Goal: Task Accomplishment & Management: Manage account settings

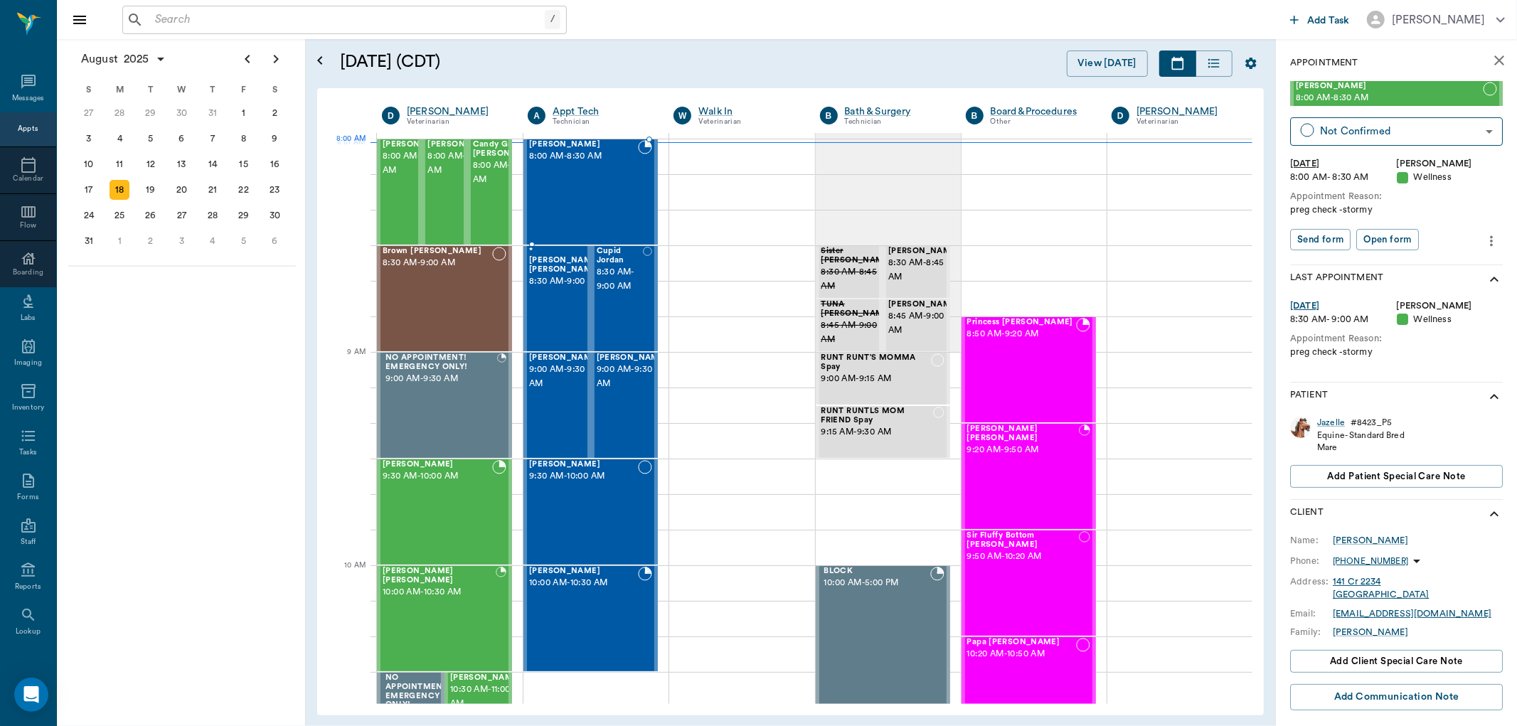
click at [557, 150] on span "8:00 AM - 8:30 AM" at bounding box center [583, 156] width 109 height 14
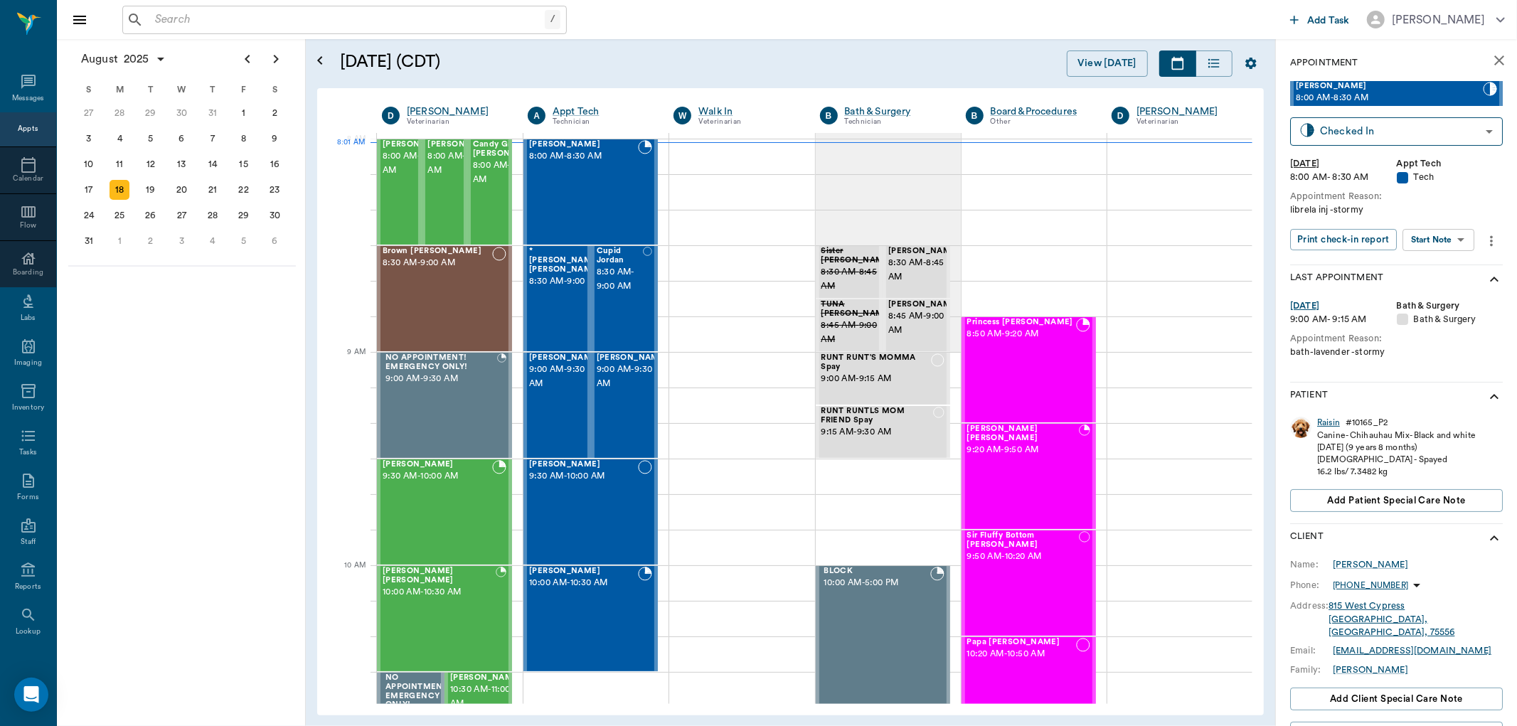
click at [1337, 424] on div "Raisin" at bounding box center [1328, 423] width 23 height 12
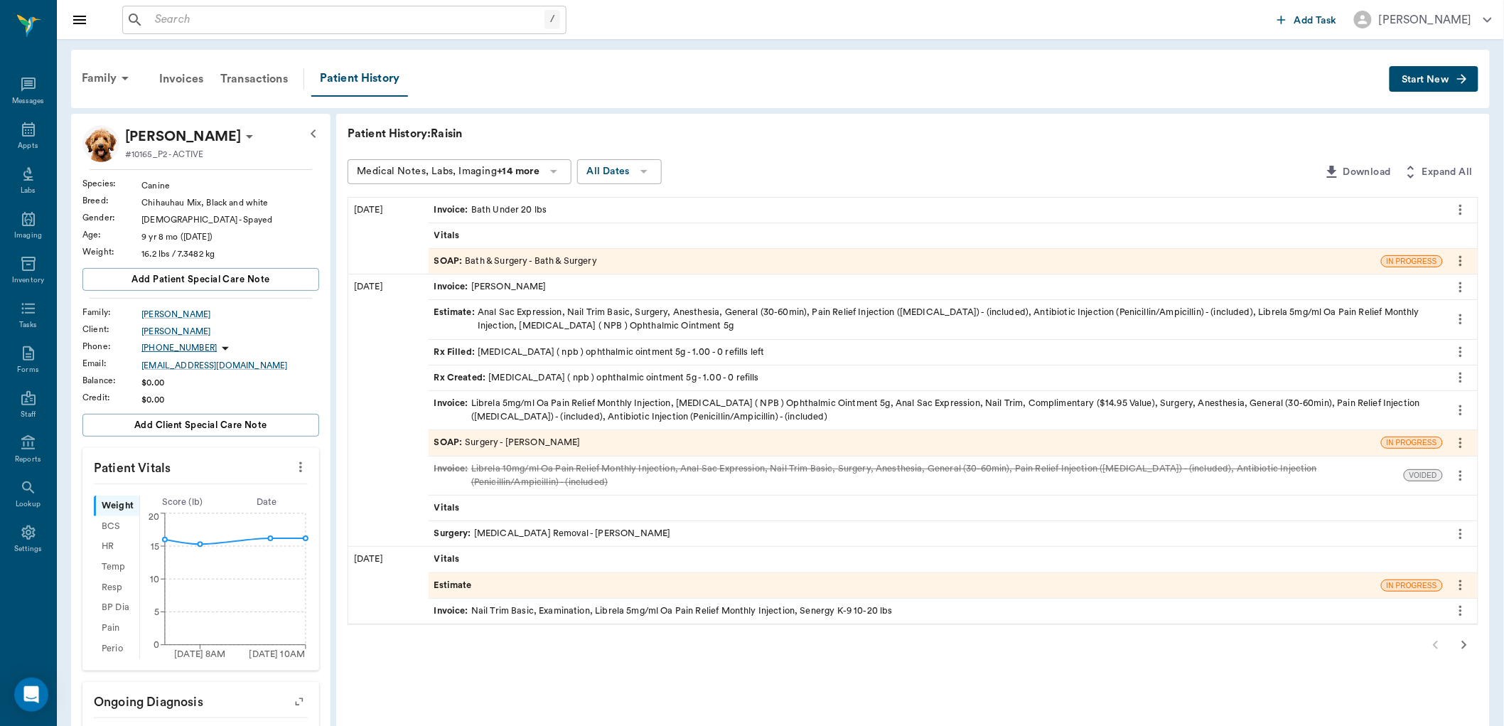
click at [446, 437] on span "SOAP :" at bounding box center [449, 443] width 31 height 14
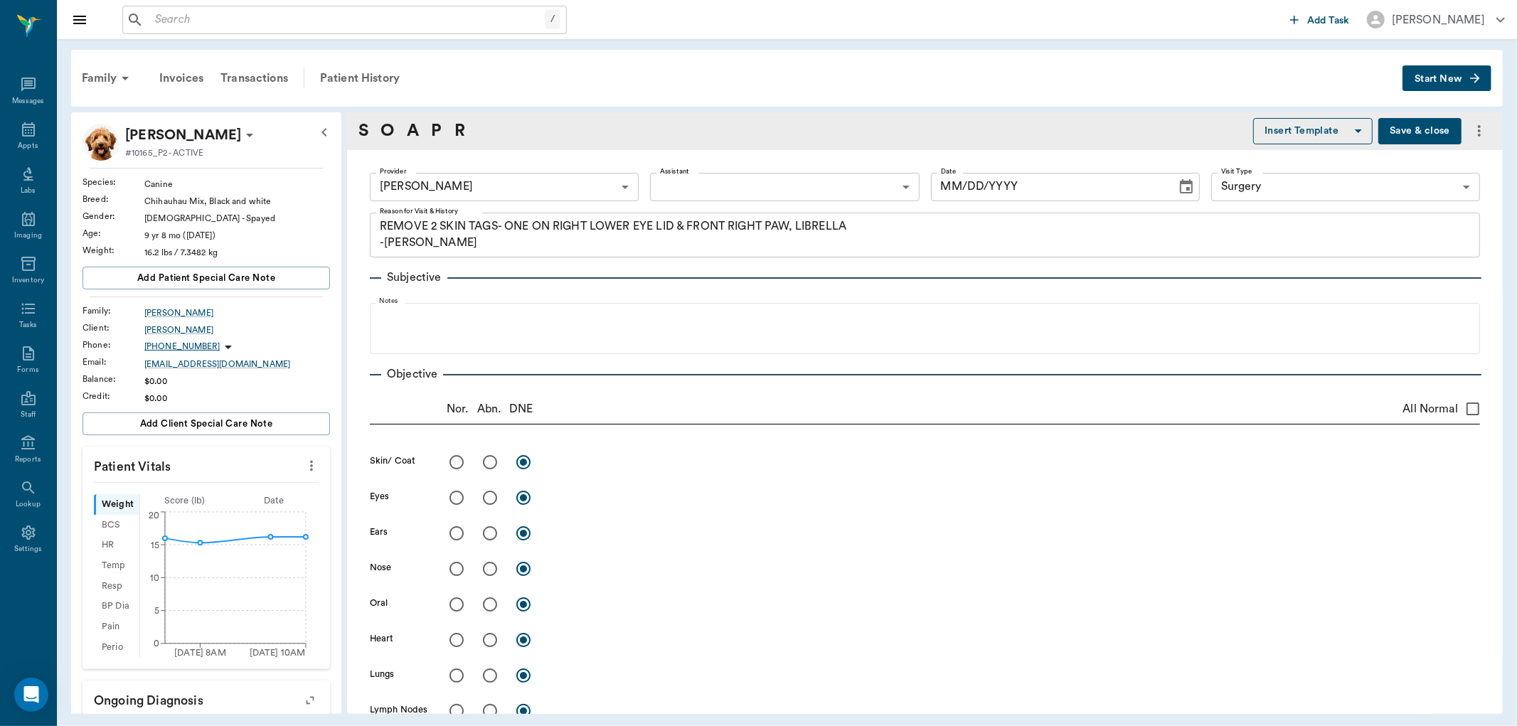
type input "63ec2f075fda476ae8351a4d"
type input "65d2be4f46e3a538d89b8c18"
type textarea "REMOVE 2 SKIN TAGS- ONE ON RIGHT LOWER EYE LID & FRONT RIGHT PAW, LIBRELLA -JESS"
type input "07/21/2025"
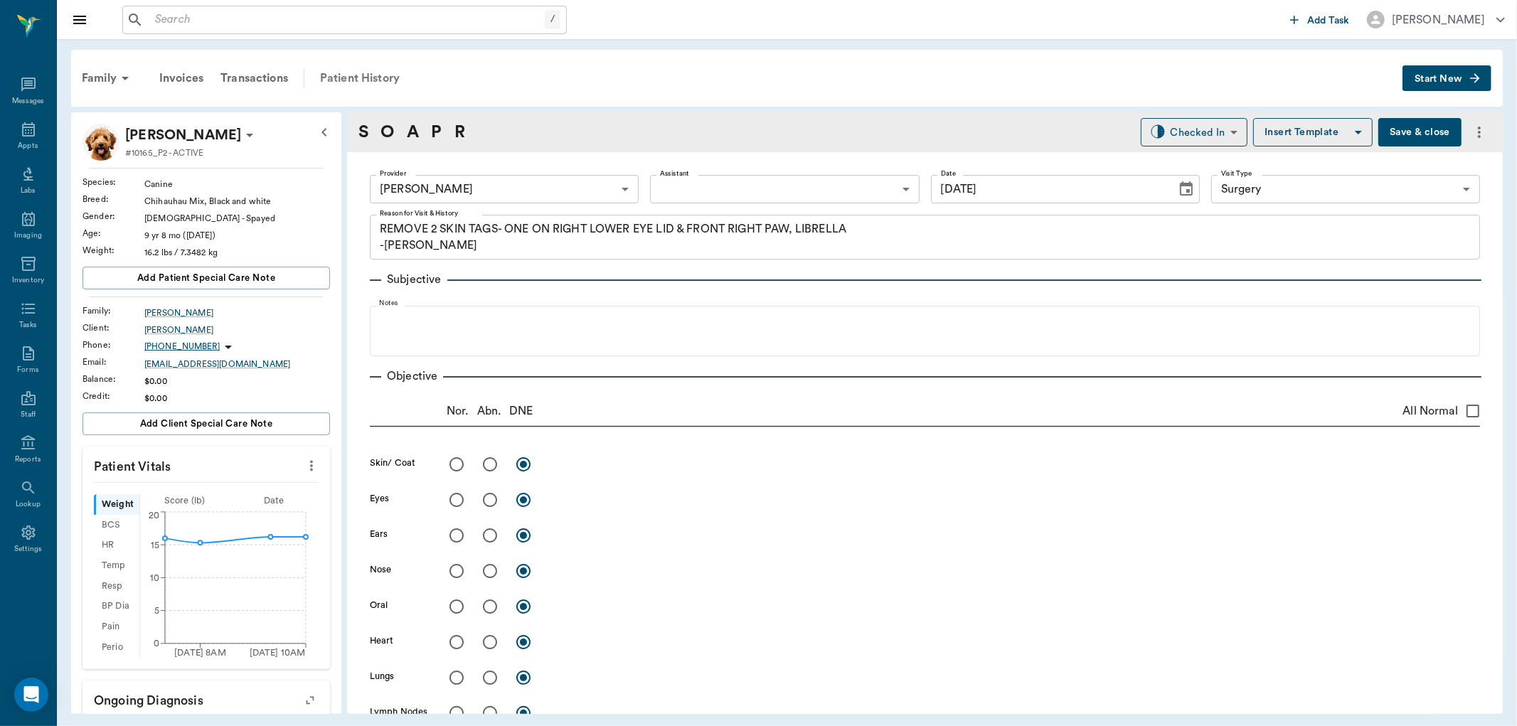
click at [356, 79] on div "Patient History" at bounding box center [359, 78] width 97 height 34
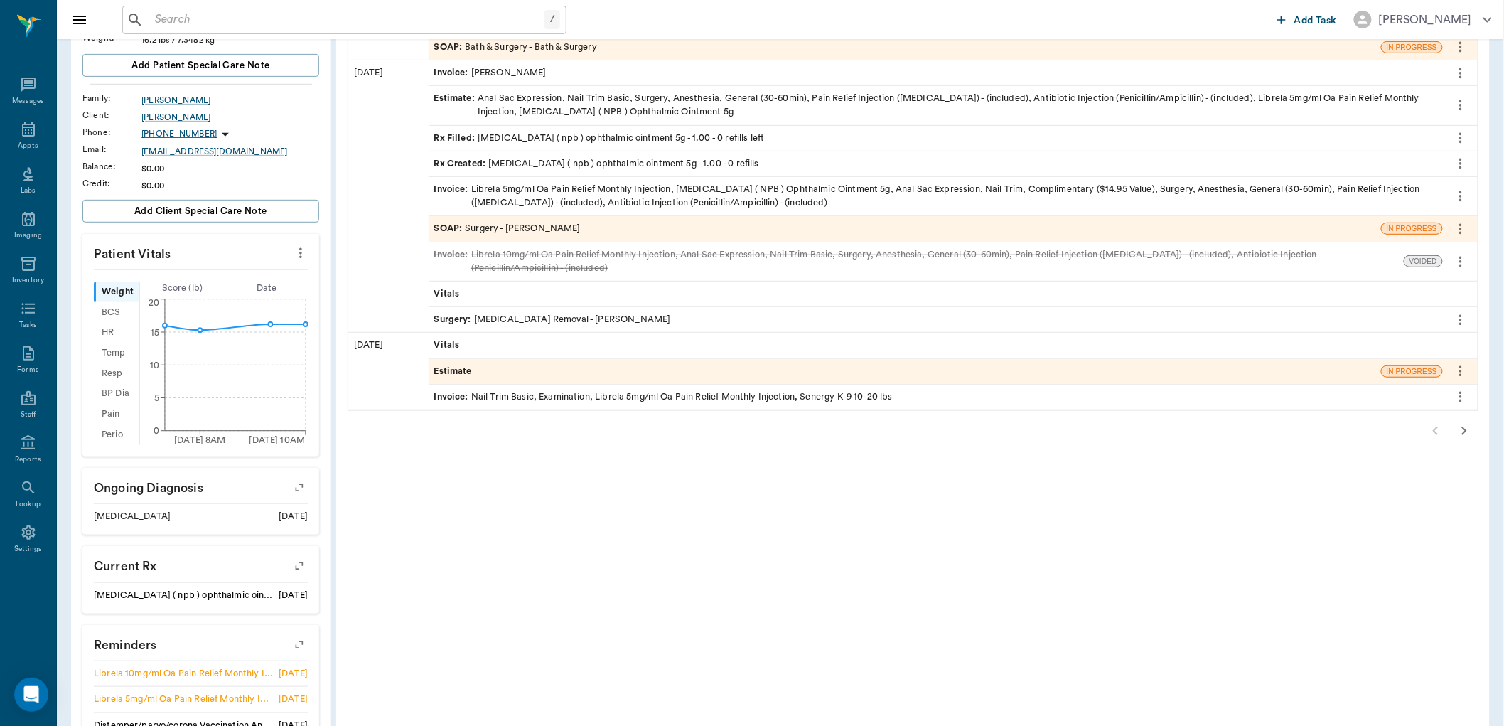
scroll to position [237, 0]
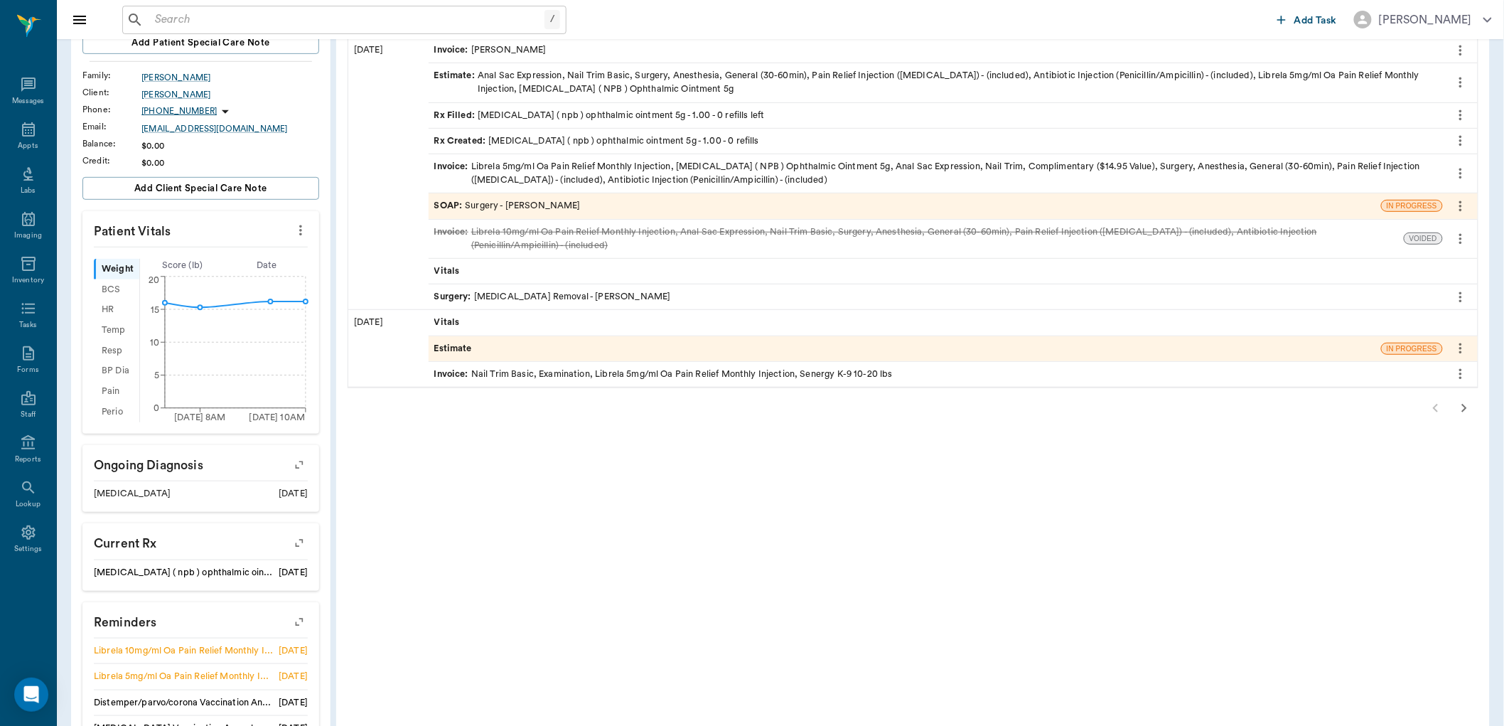
click at [1462, 408] on icon "button" at bounding box center [1464, 408] width 17 height 17
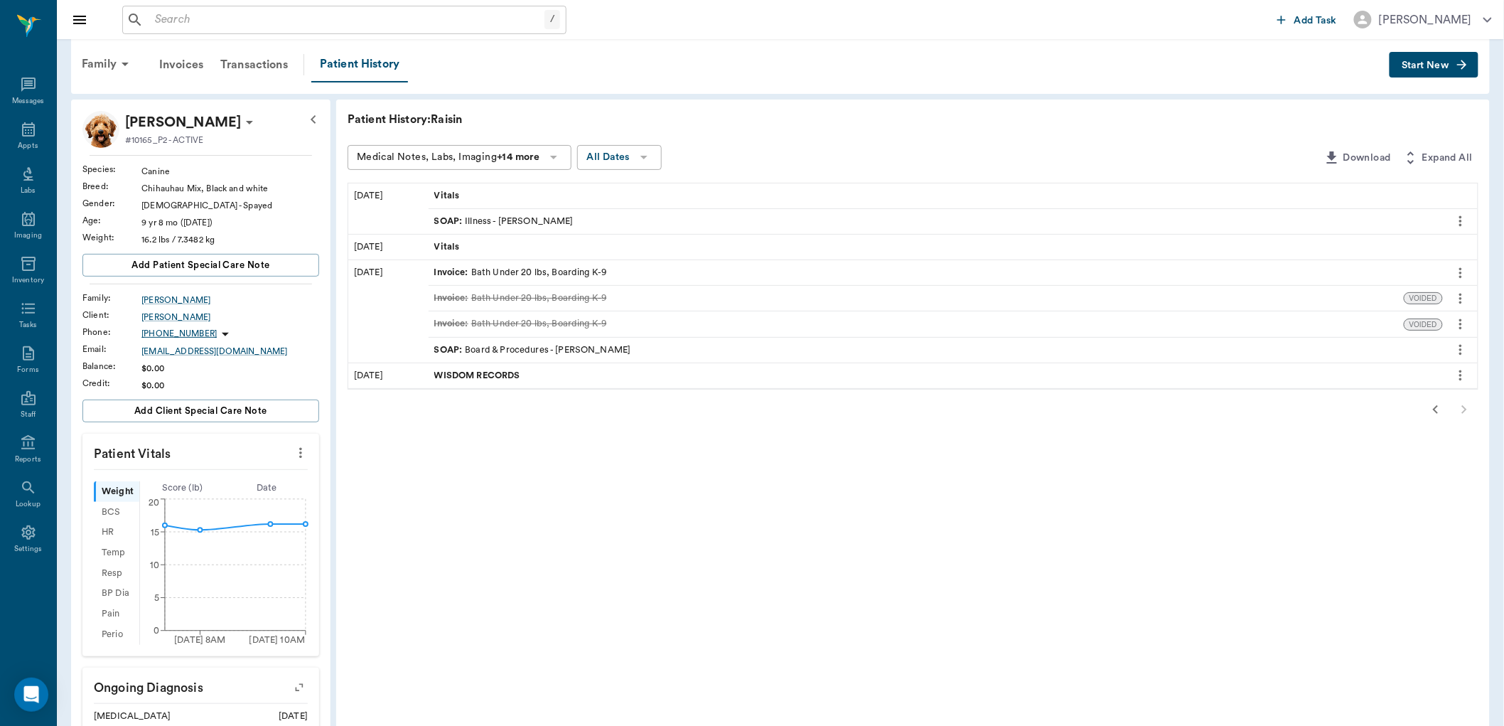
scroll to position [0, 0]
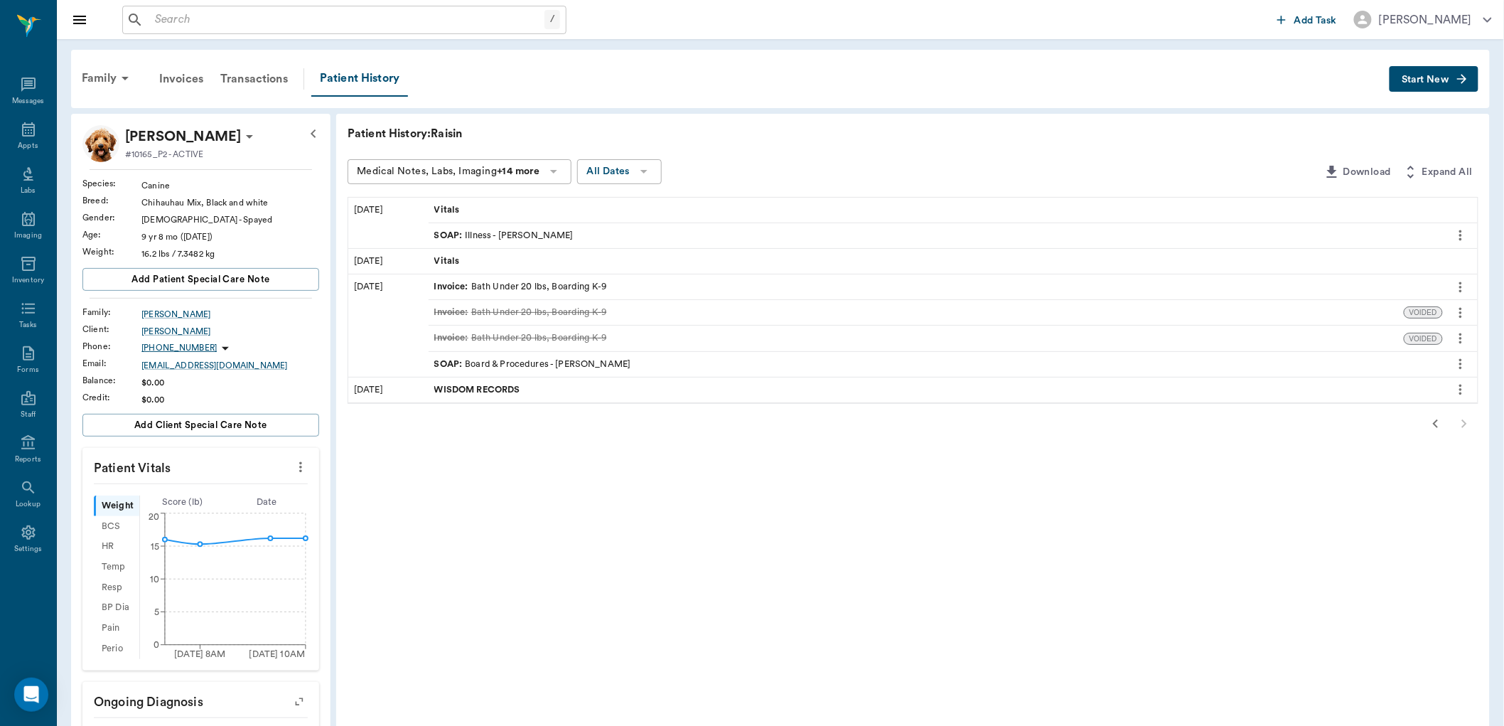
click at [1440, 429] on icon "button" at bounding box center [1436, 423] width 17 height 17
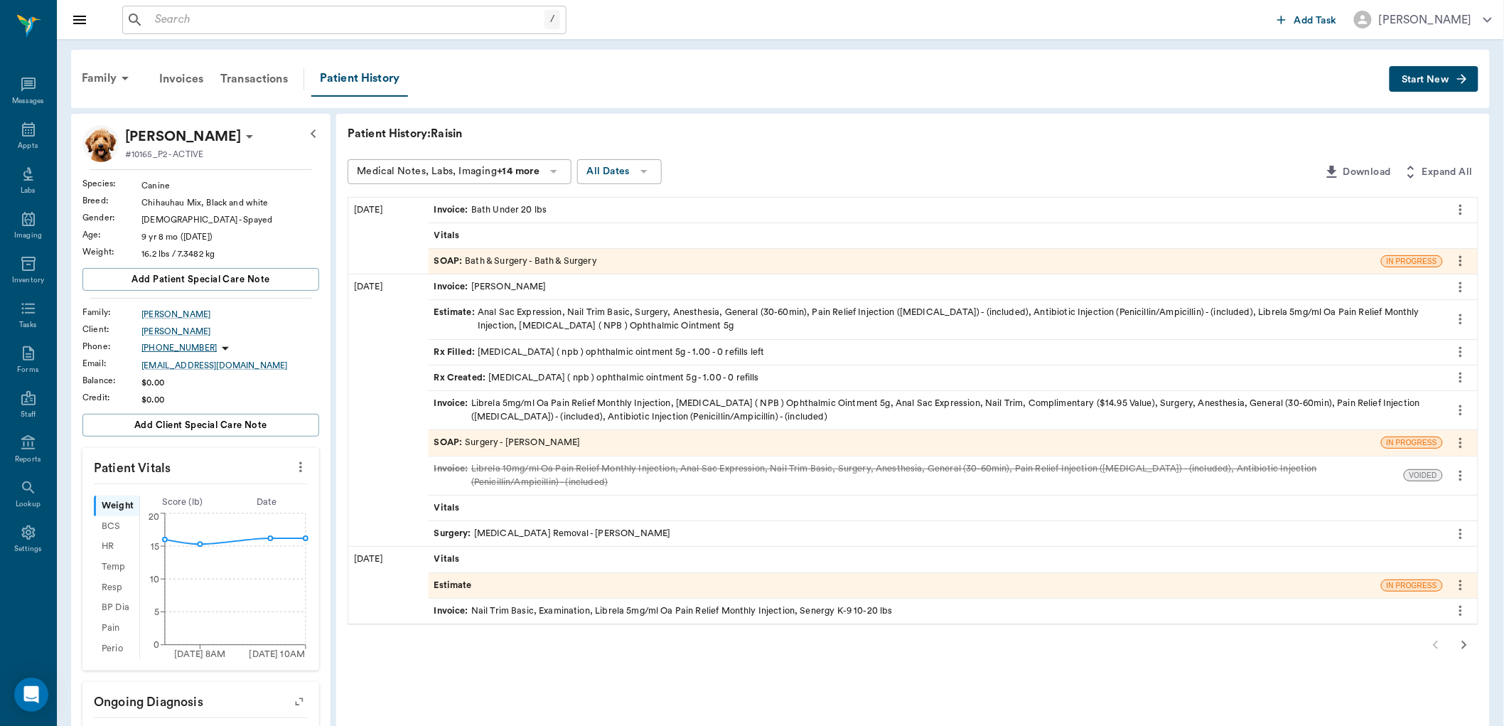
click at [456, 404] on span "Invoice :" at bounding box center [452, 410] width 37 height 27
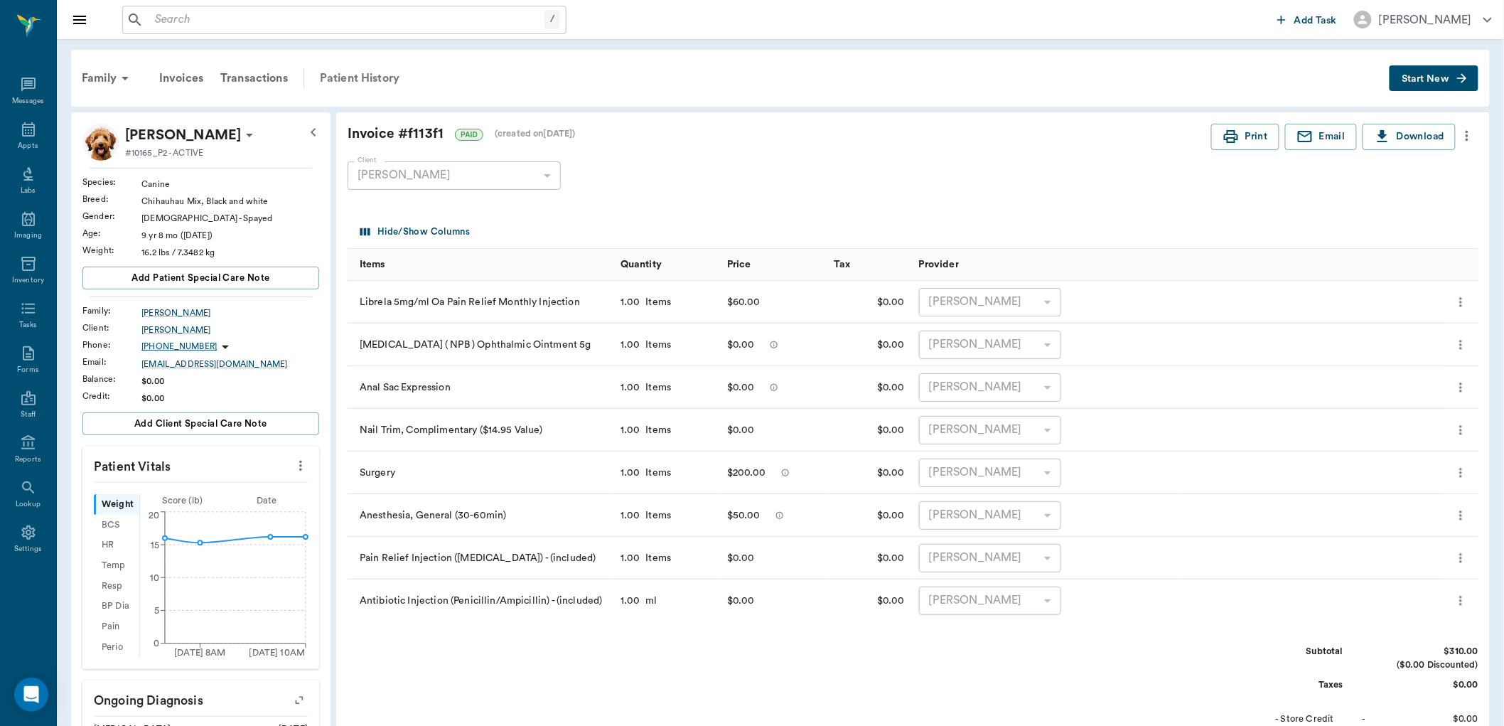
click at [374, 79] on div "Patient History" at bounding box center [359, 78] width 97 height 34
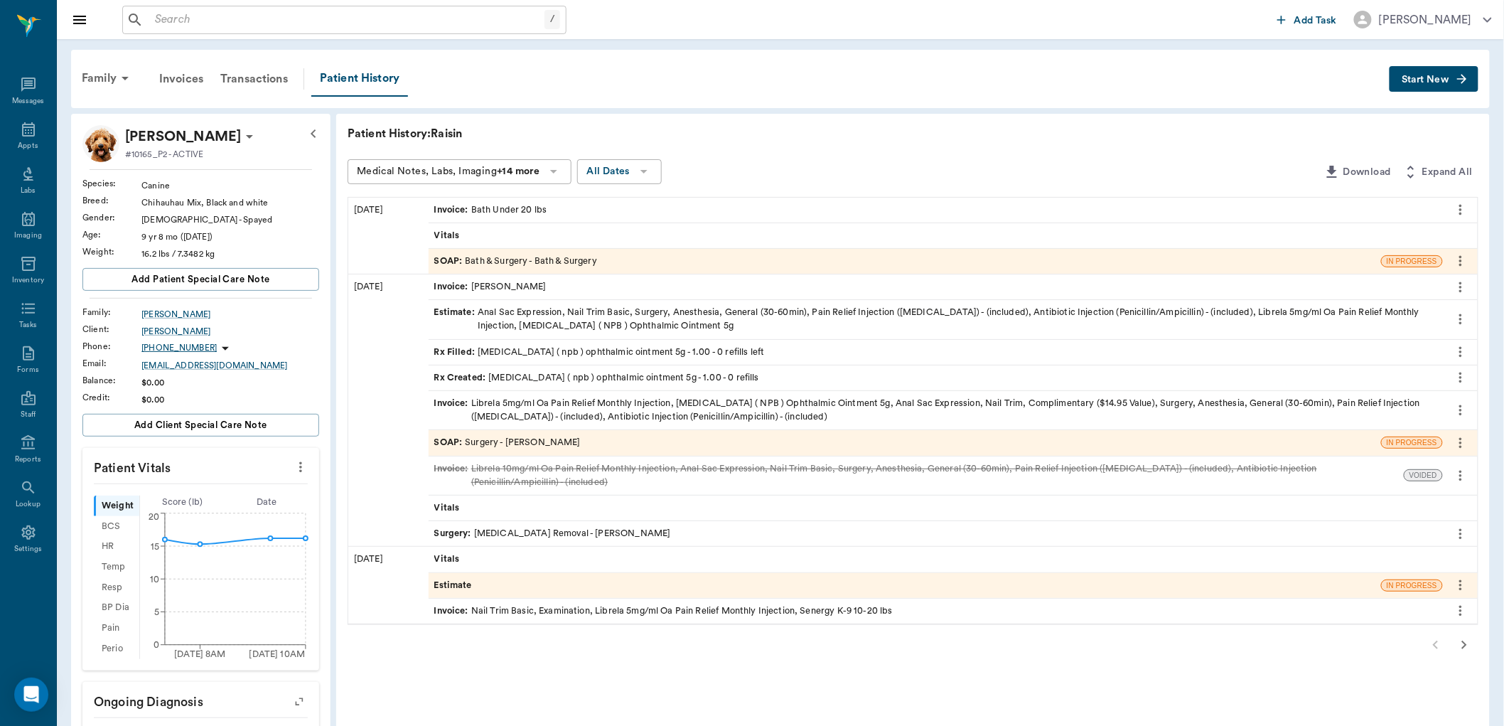
click at [460, 405] on span "Invoice :" at bounding box center [452, 410] width 37 height 27
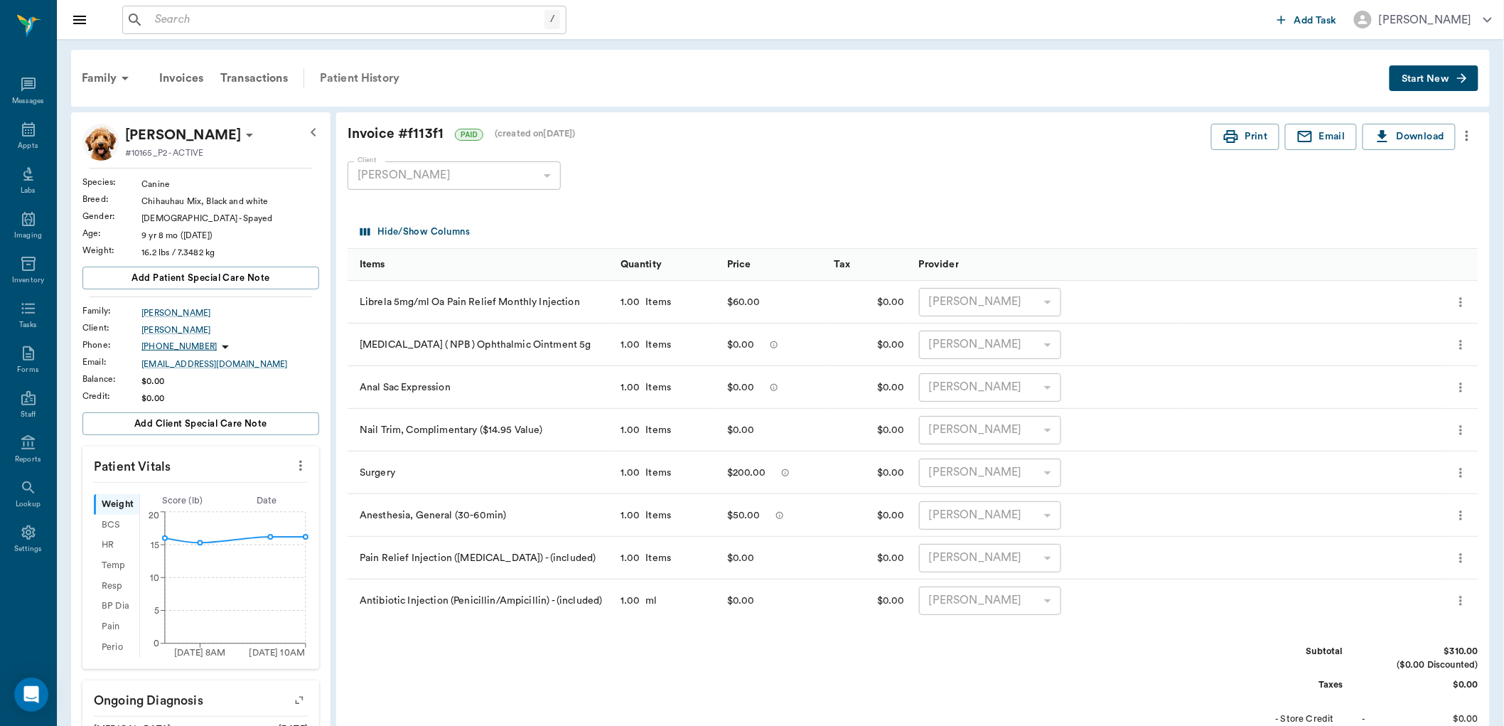
click at [341, 80] on div "Patient History" at bounding box center [359, 78] width 97 height 34
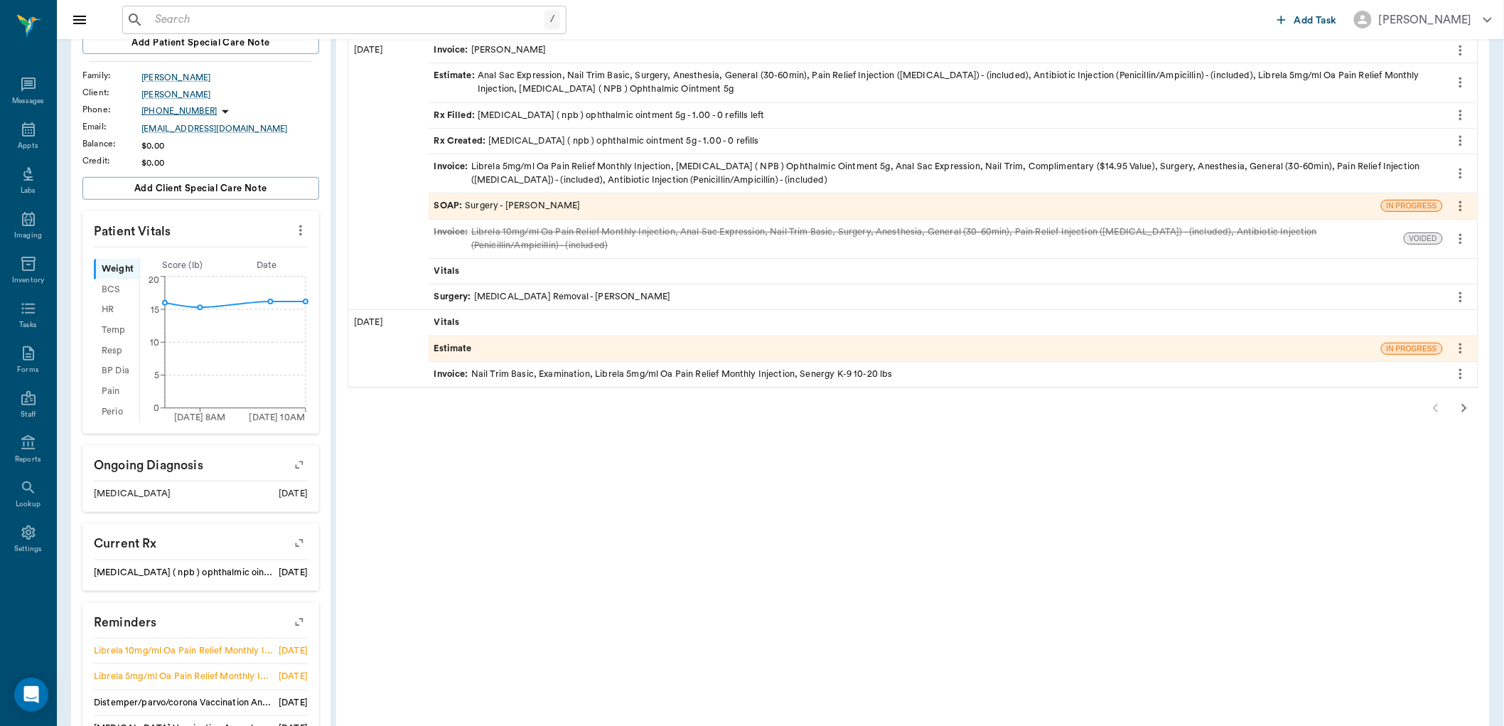
scroll to position [316, 0]
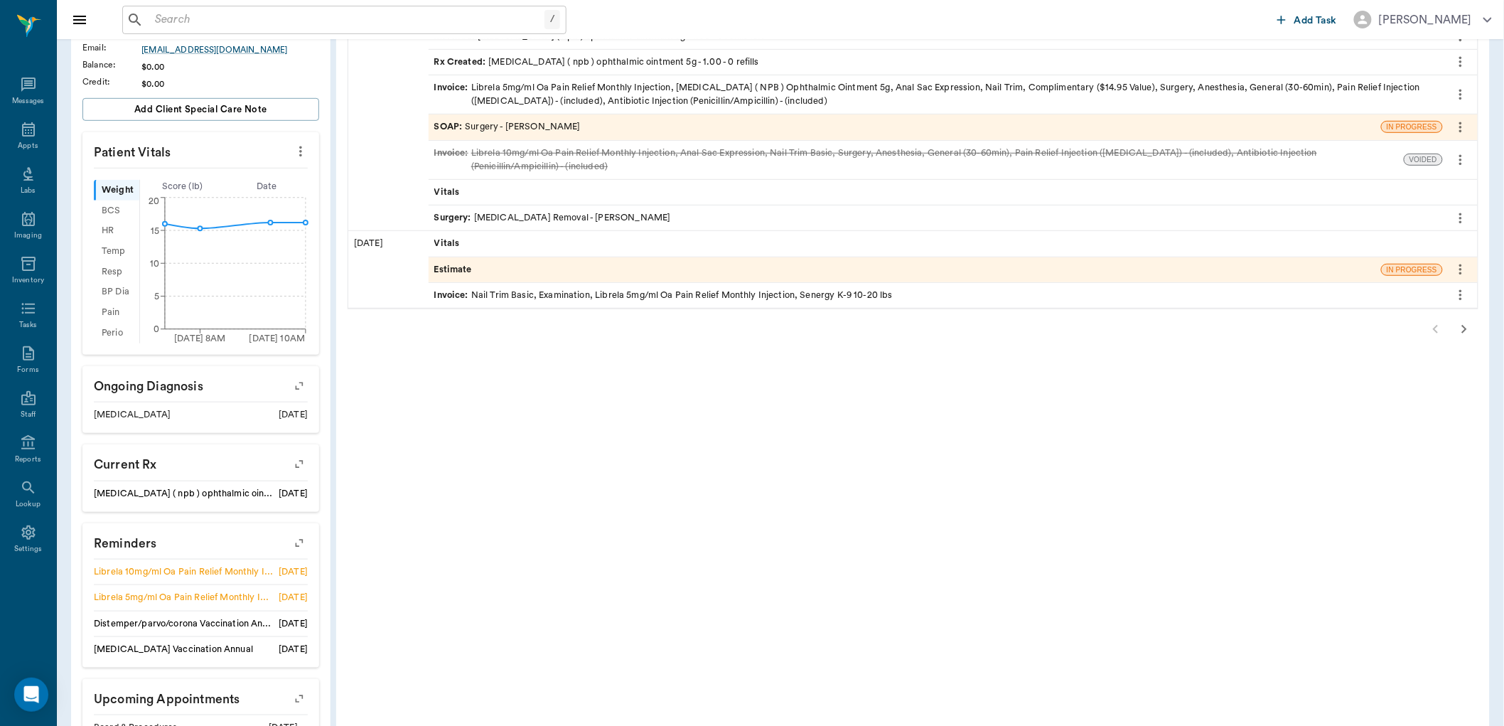
click at [301, 536] on icon "button" at bounding box center [299, 543] width 20 height 20
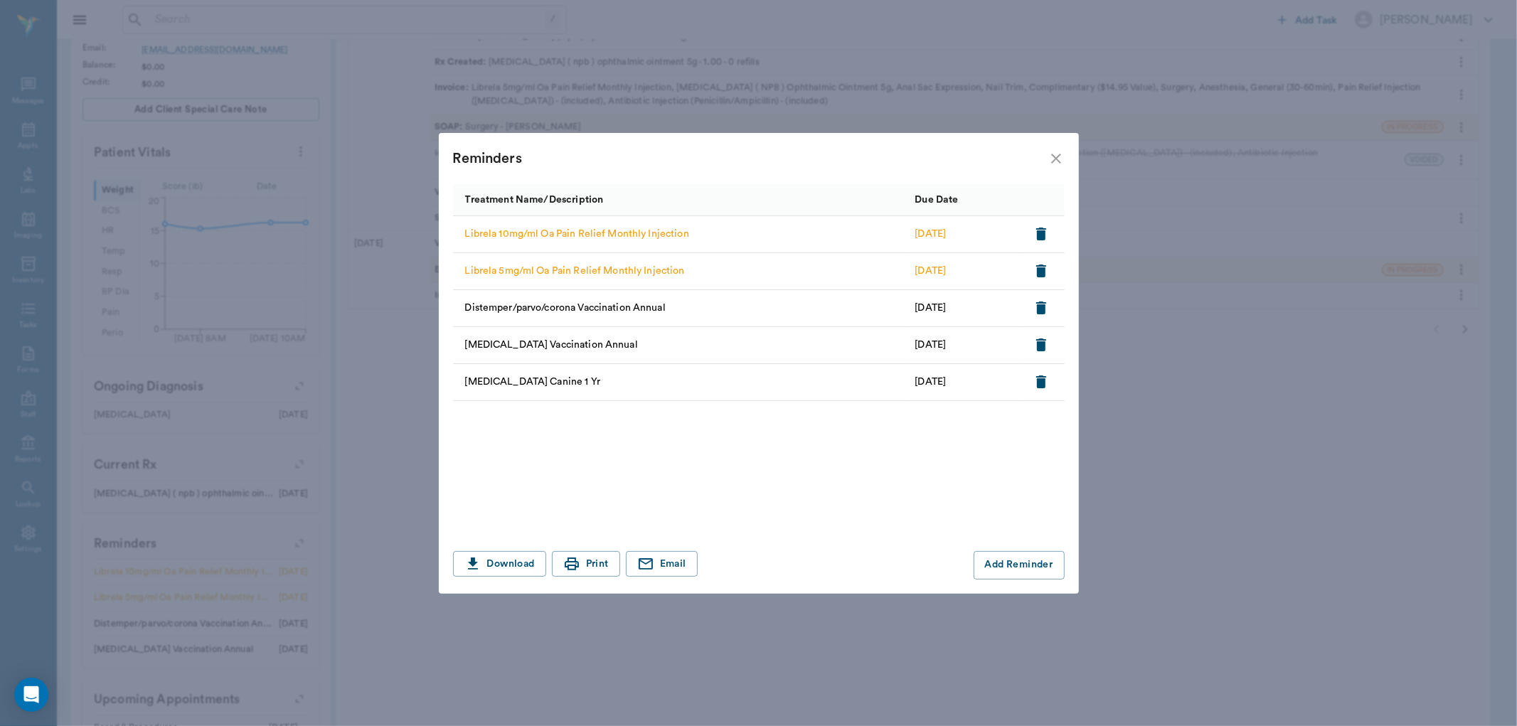
click at [1040, 230] on icon "button" at bounding box center [1041, 234] width 10 height 13
click at [1057, 159] on icon "close" at bounding box center [1055, 158] width 17 height 17
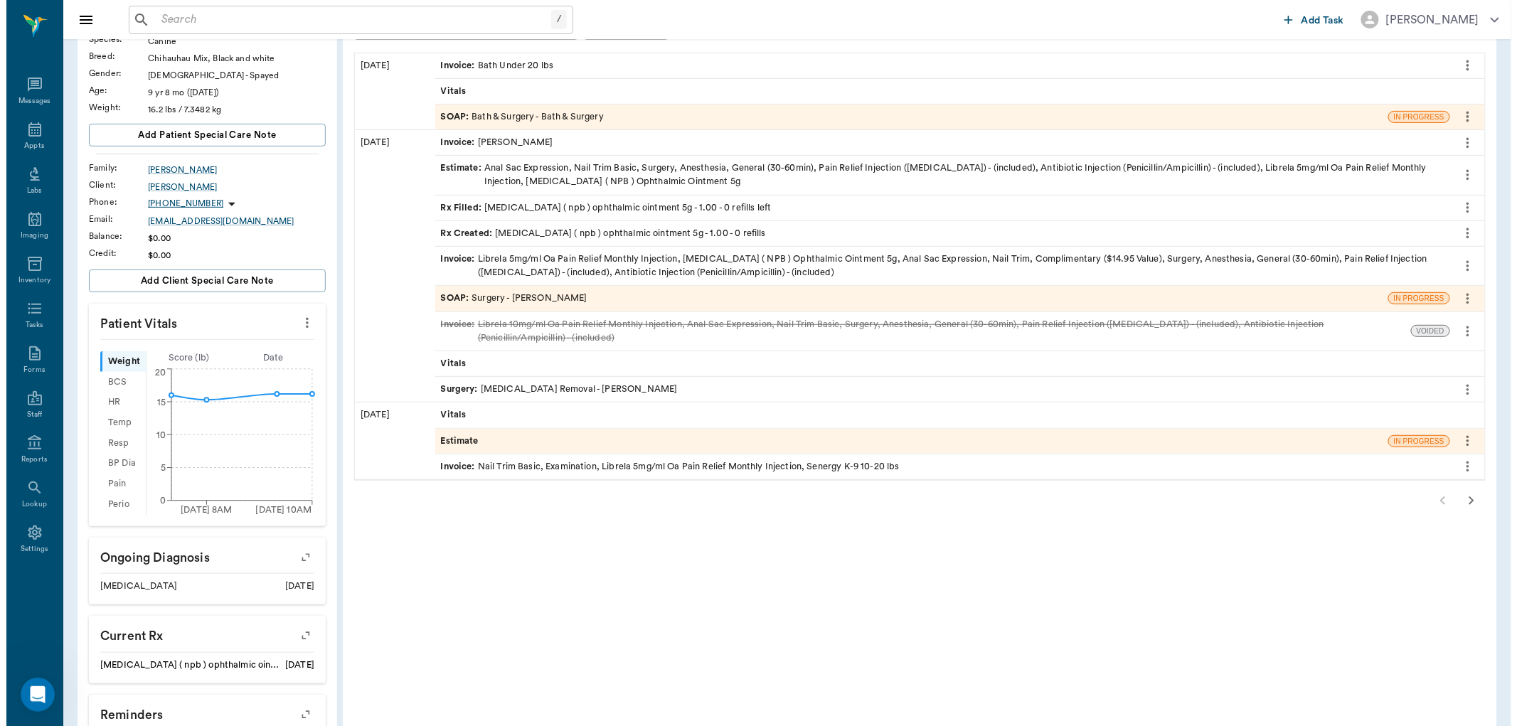
scroll to position [0, 0]
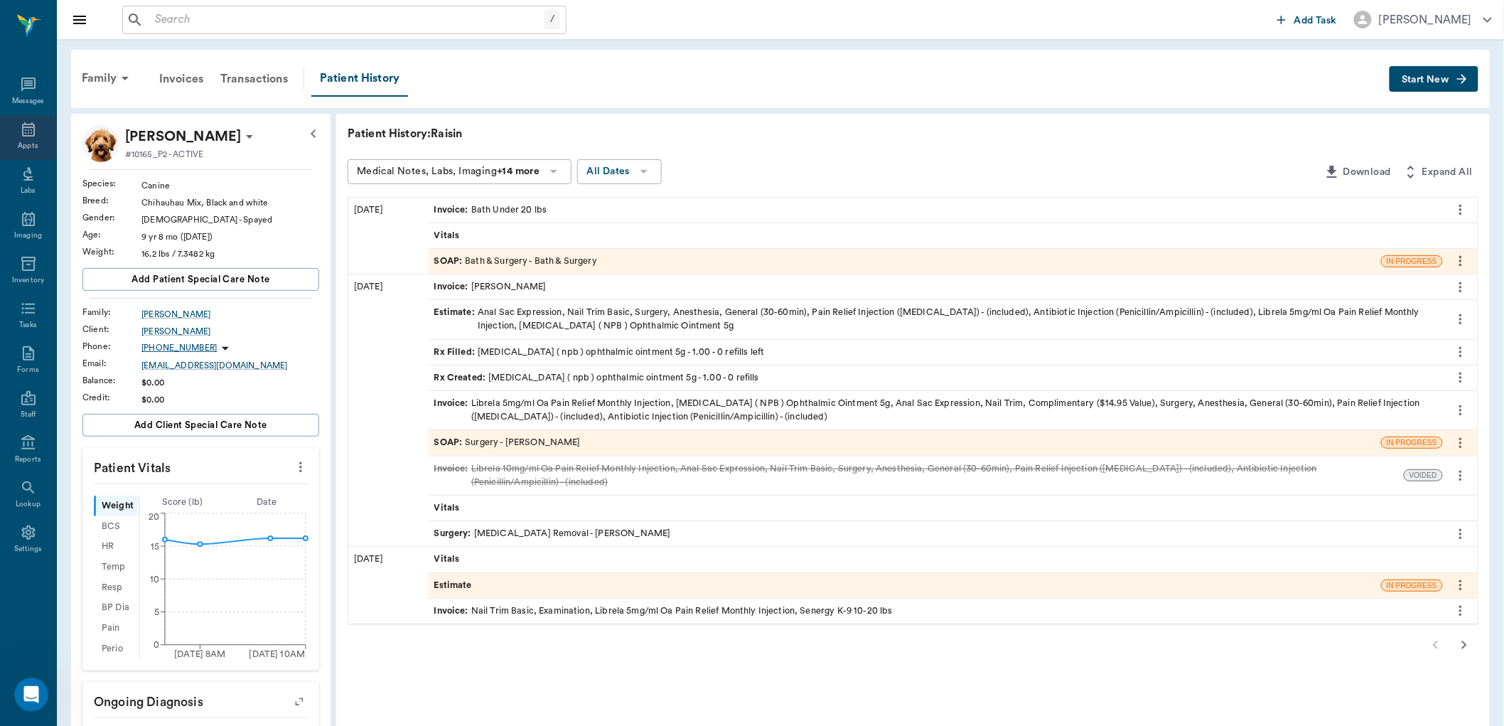
click at [21, 141] on div "Appts" at bounding box center [28, 146] width 20 height 11
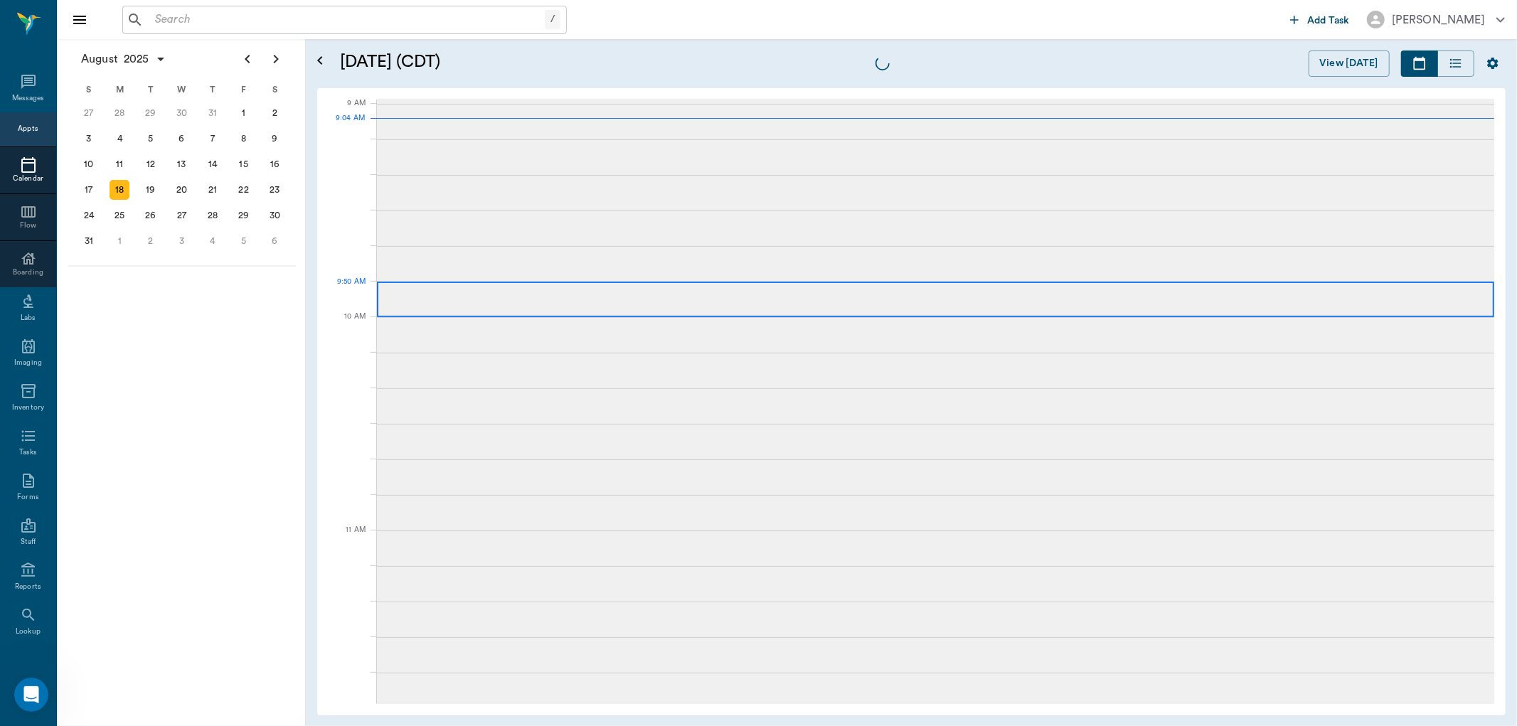
scroll to position [214, 0]
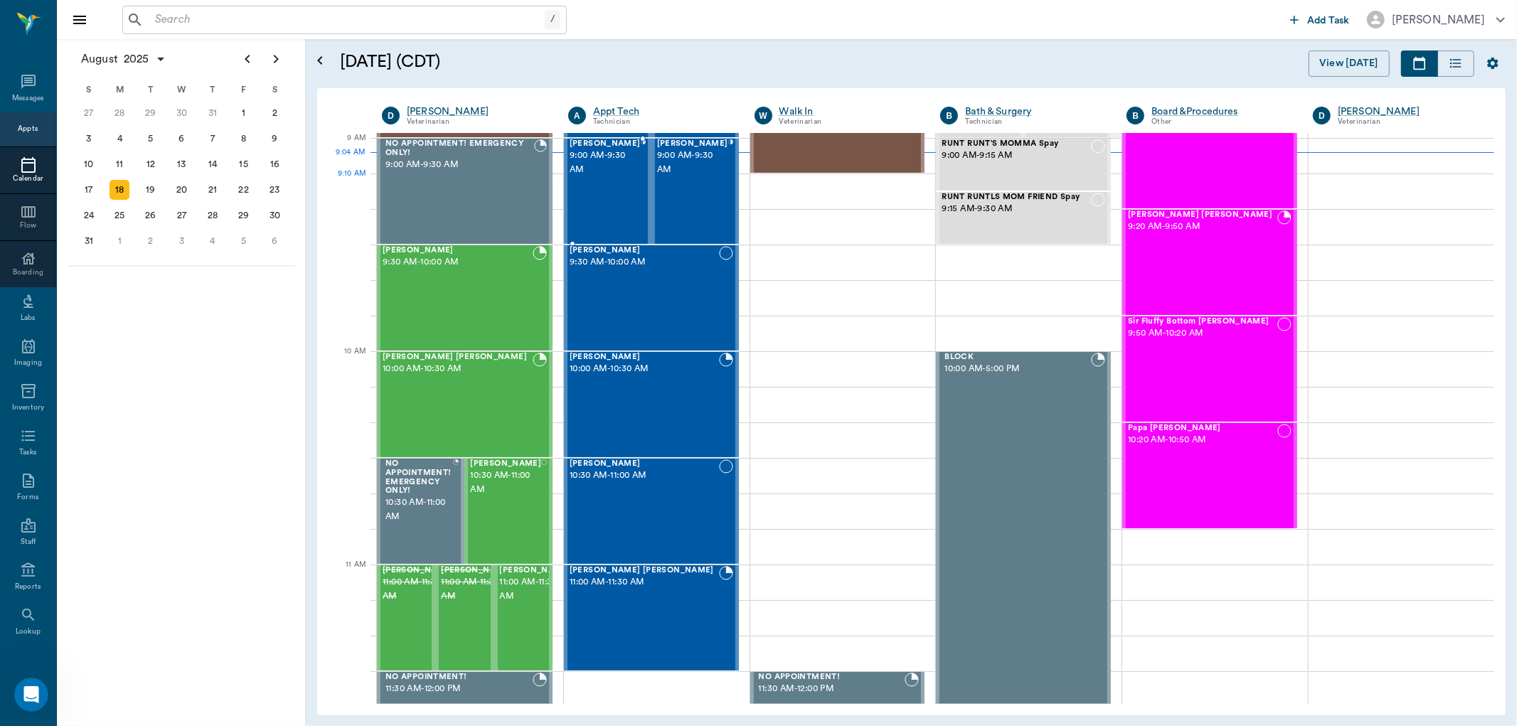
click at [626, 181] on div "Luke Curtis 9:00 AM - 9:30 AM" at bounding box center [604, 191] width 71 height 104
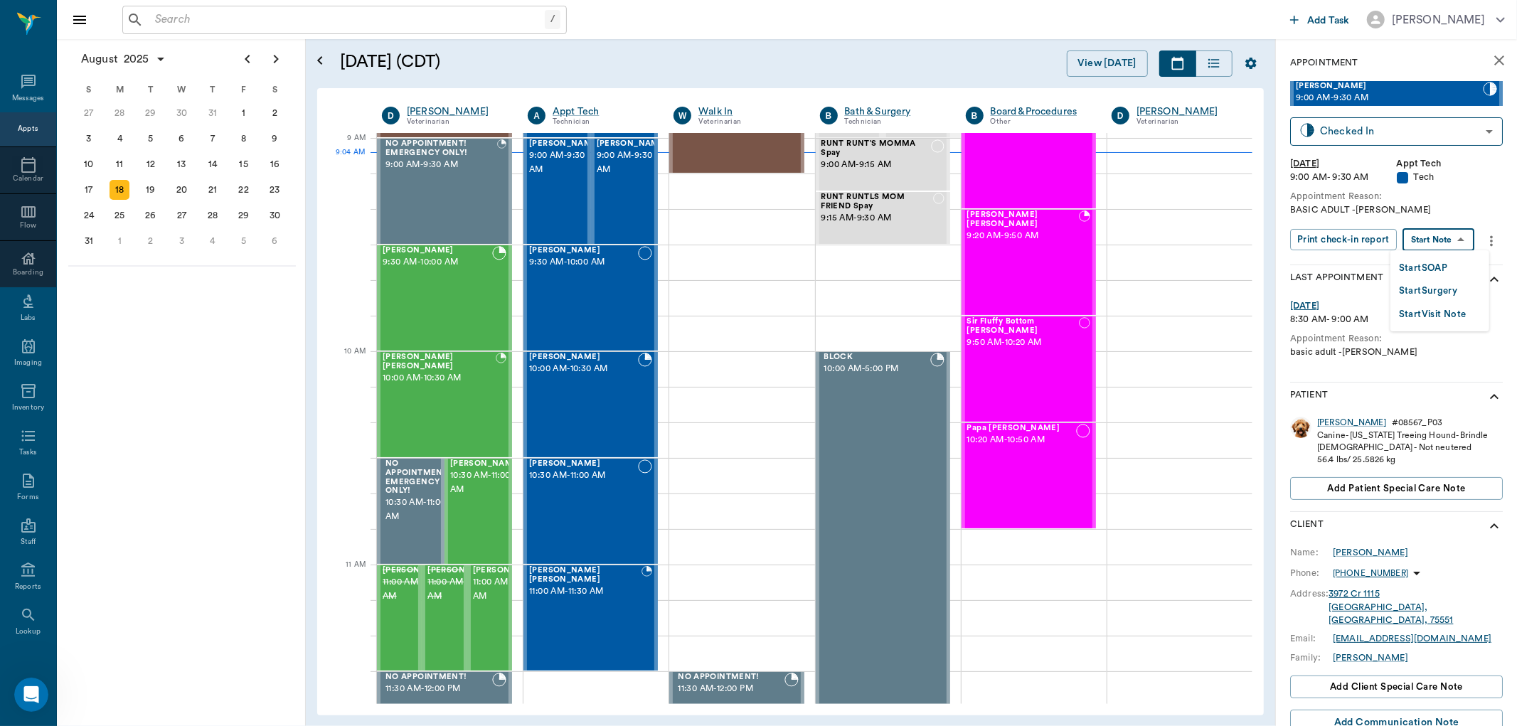
click at [1455, 237] on body "/ ​ Add Task Dr. Bert Ellsworth Nectar Messages Appts Calendar Flow Boarding La…" at bounding box center [758, 363] width 1517 height 726
click at [1449, 264] on li "Start SOAP" at bounding box center [1439, 267] width 99 height 23
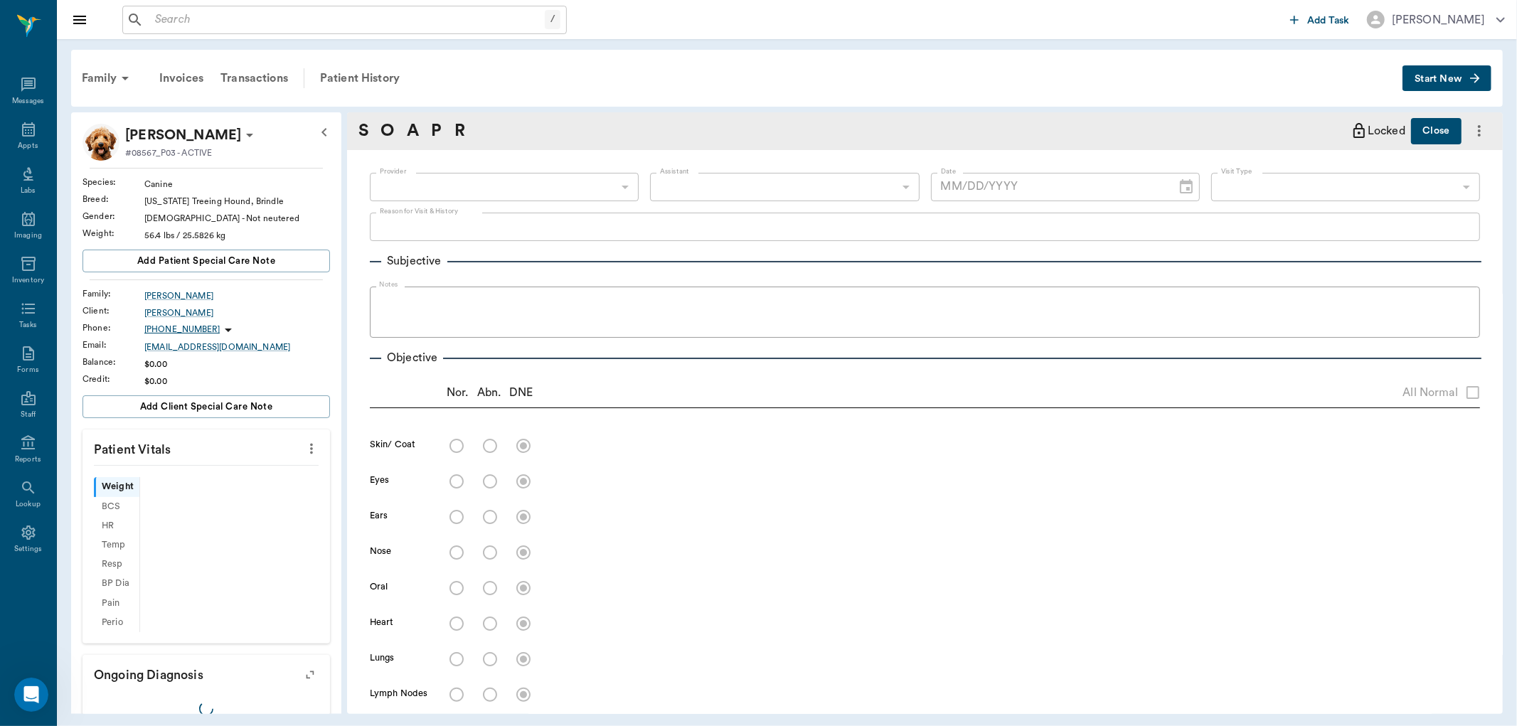
click at [579, 188] on div "​" at bounding box center [504, 187] width 269 height 28
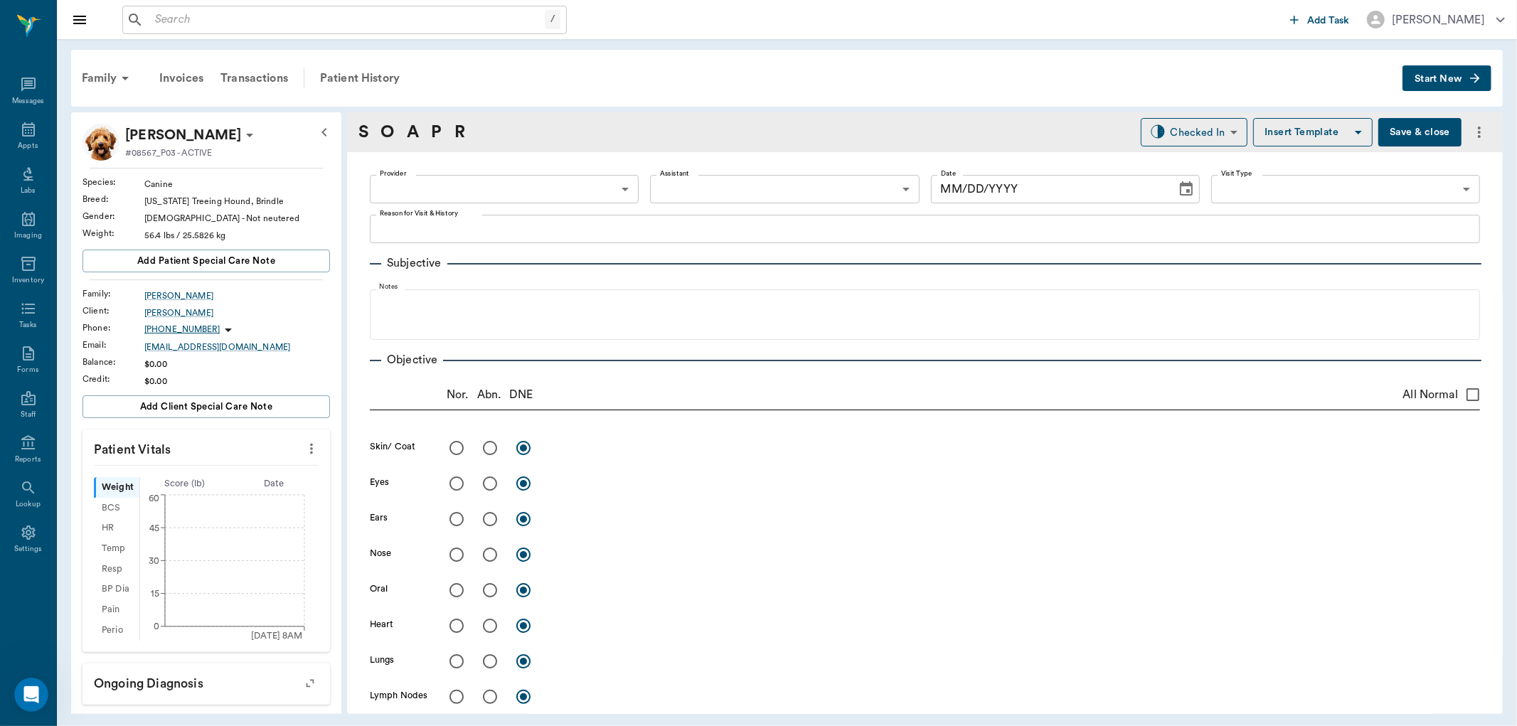
type input "63ec2f075fda476ae8351a4c"
type input "65d2be4f46e3a538d89b8c1a"
type textarea "BASIC ADULT -LORY"
type input "[DATE]"
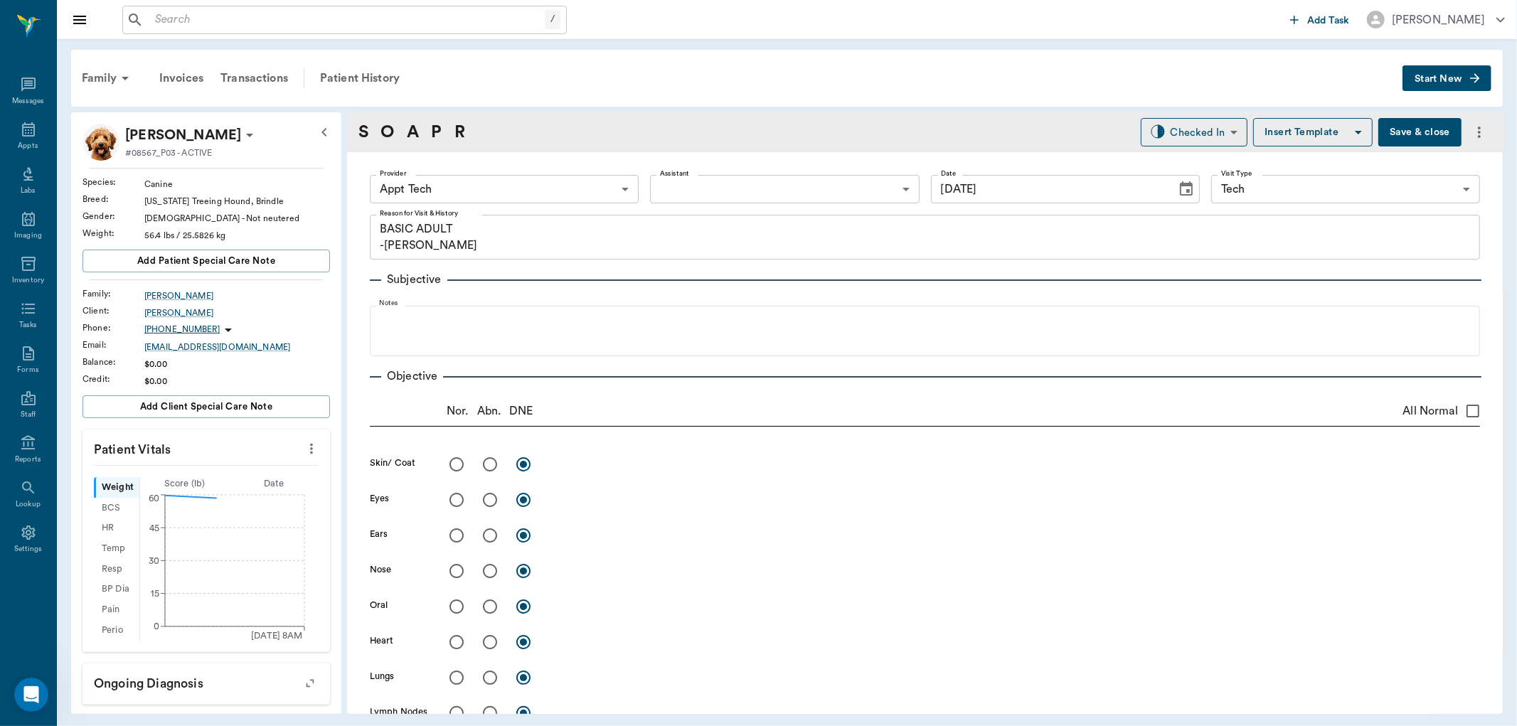
click at [611, 179] on body "/ ​ Add Task Dr. Bert Ellsworth Nectar Messages Appts Labs Imaging Inventory Ta…" at bounding box center [758, 363] width 1517 height 726
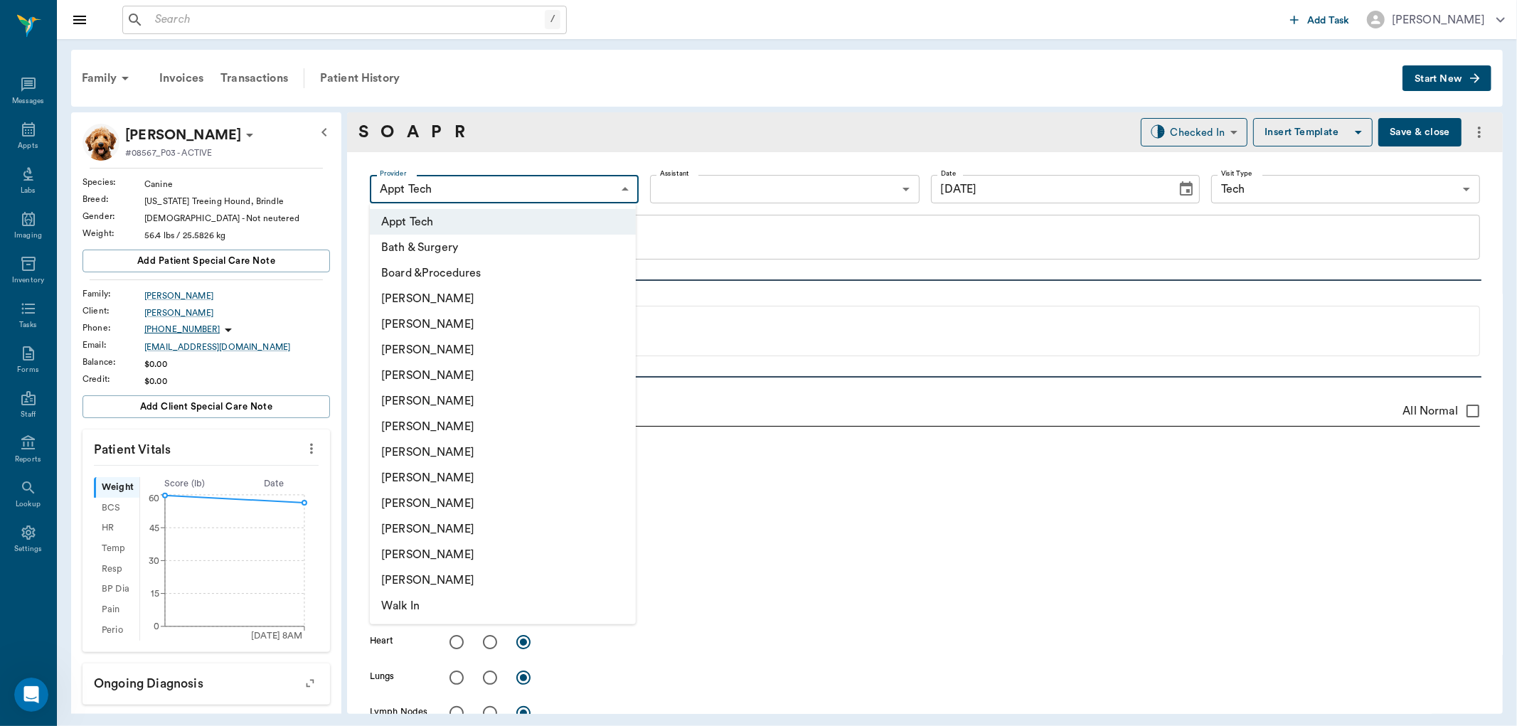
click at [499, 481] on li "[PERSON_NAME]" at bounding box center [503, 478] width 266 height 26
type input "63ec2e7e52e12b0ba117b124"
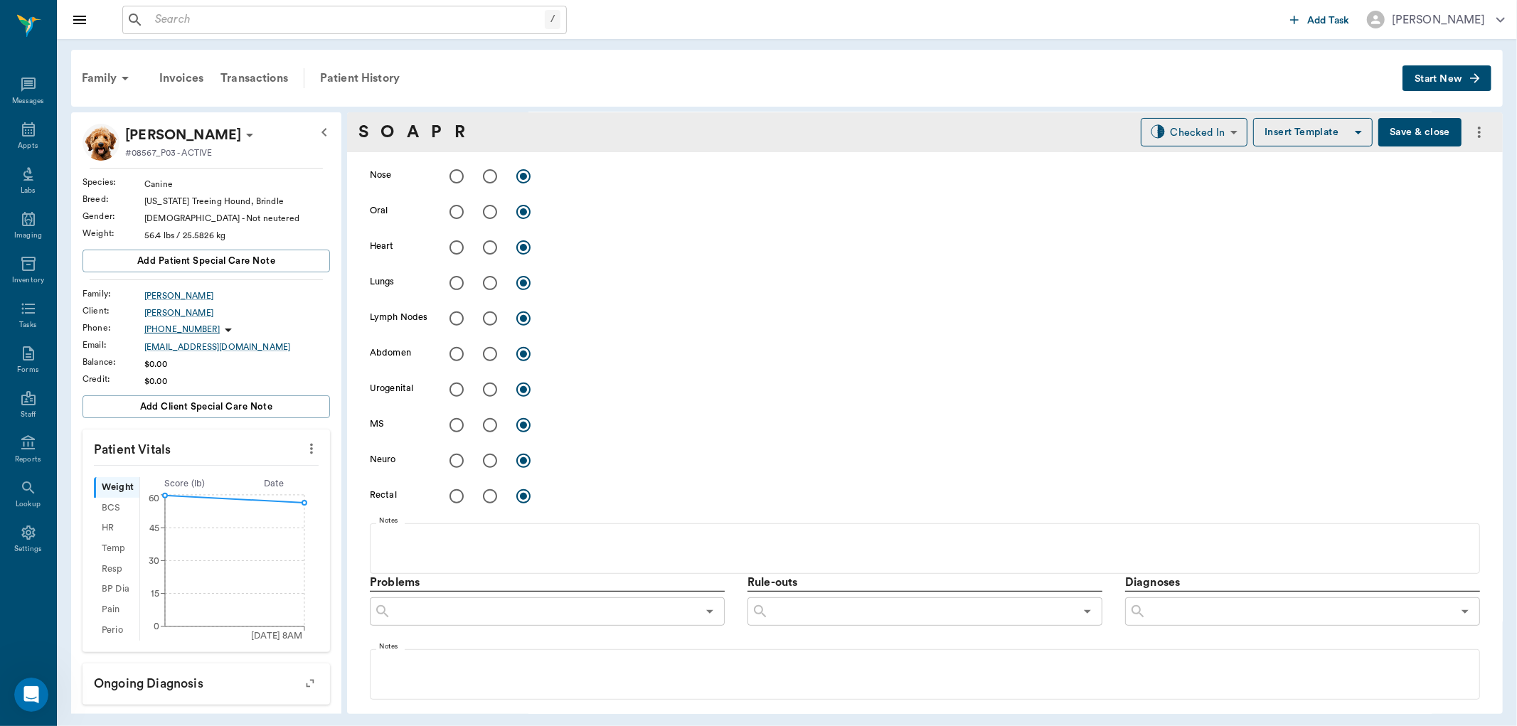
scroll to position [768, 0]
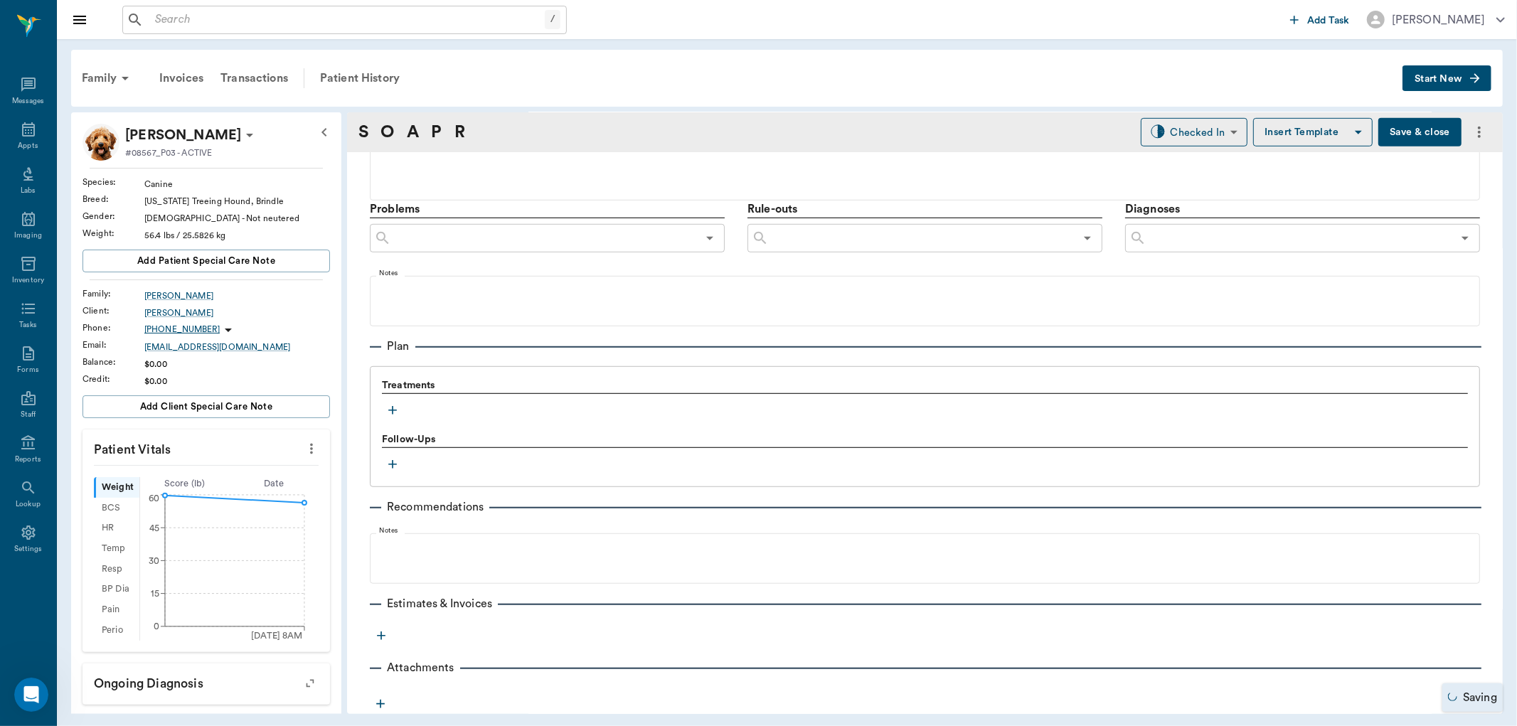
click at [400, 409] on button "button" at bounding box center [392, 410] width 21 height 21
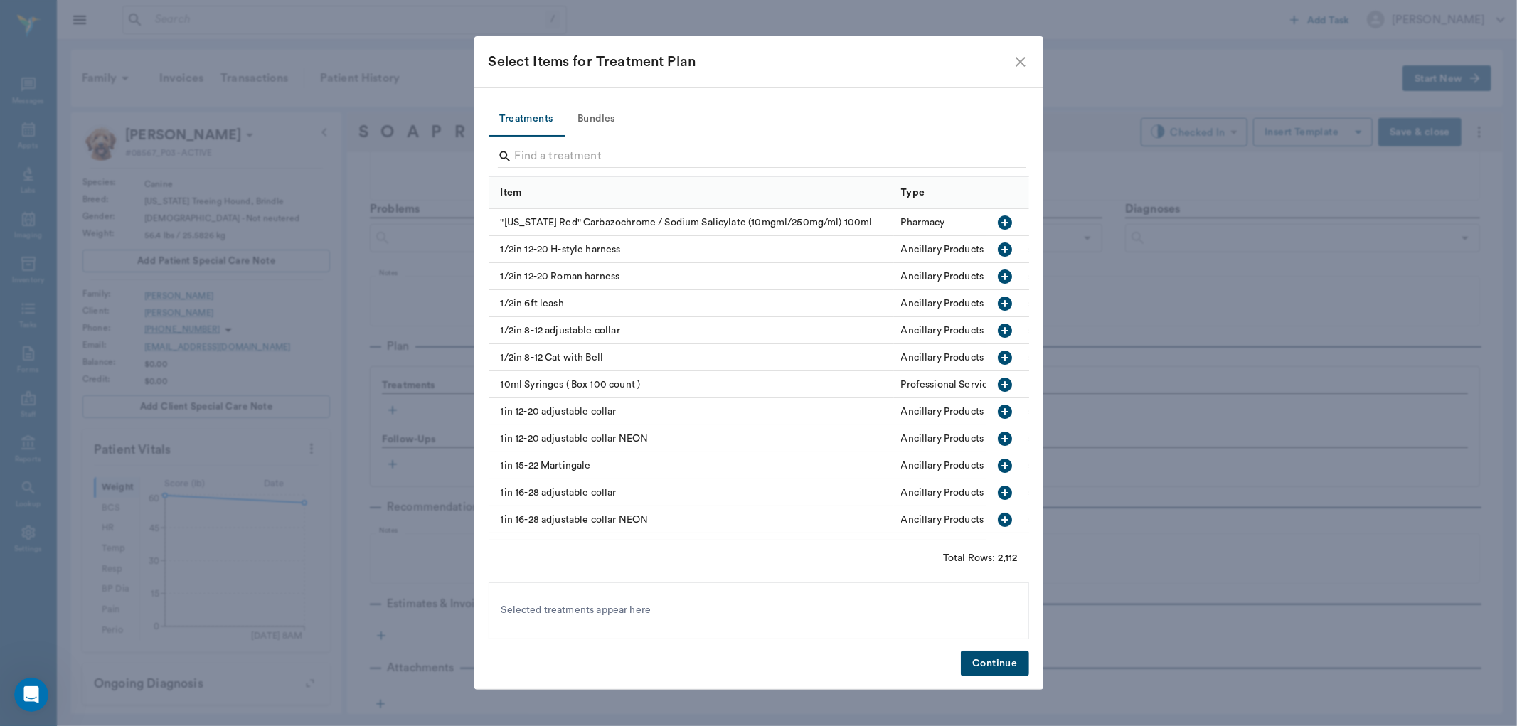
click at [592, 124] on button "Bundles" at bounding box center [597, 119] width 64 height 34
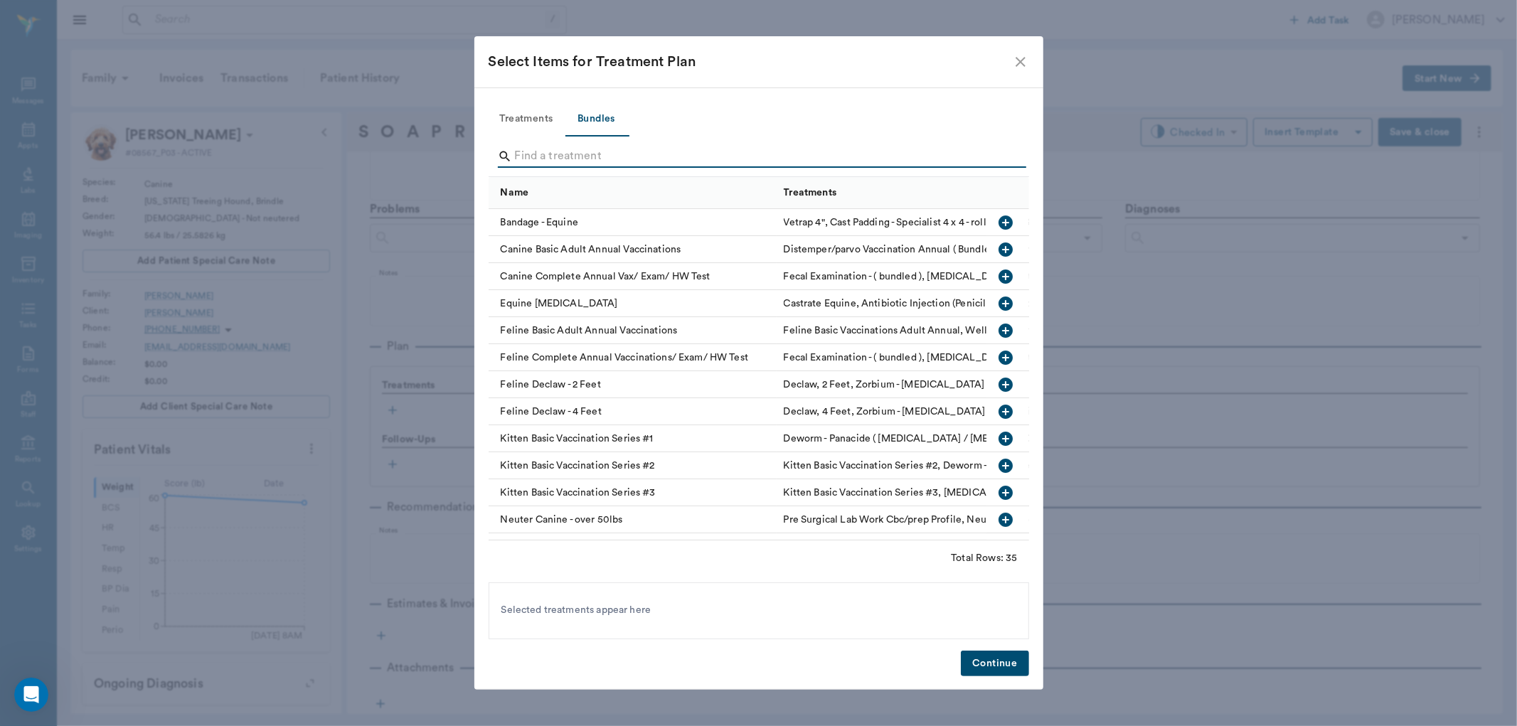
click at [638, 162] on input "Search" at bounding box center [760, 156] width 490 height 23
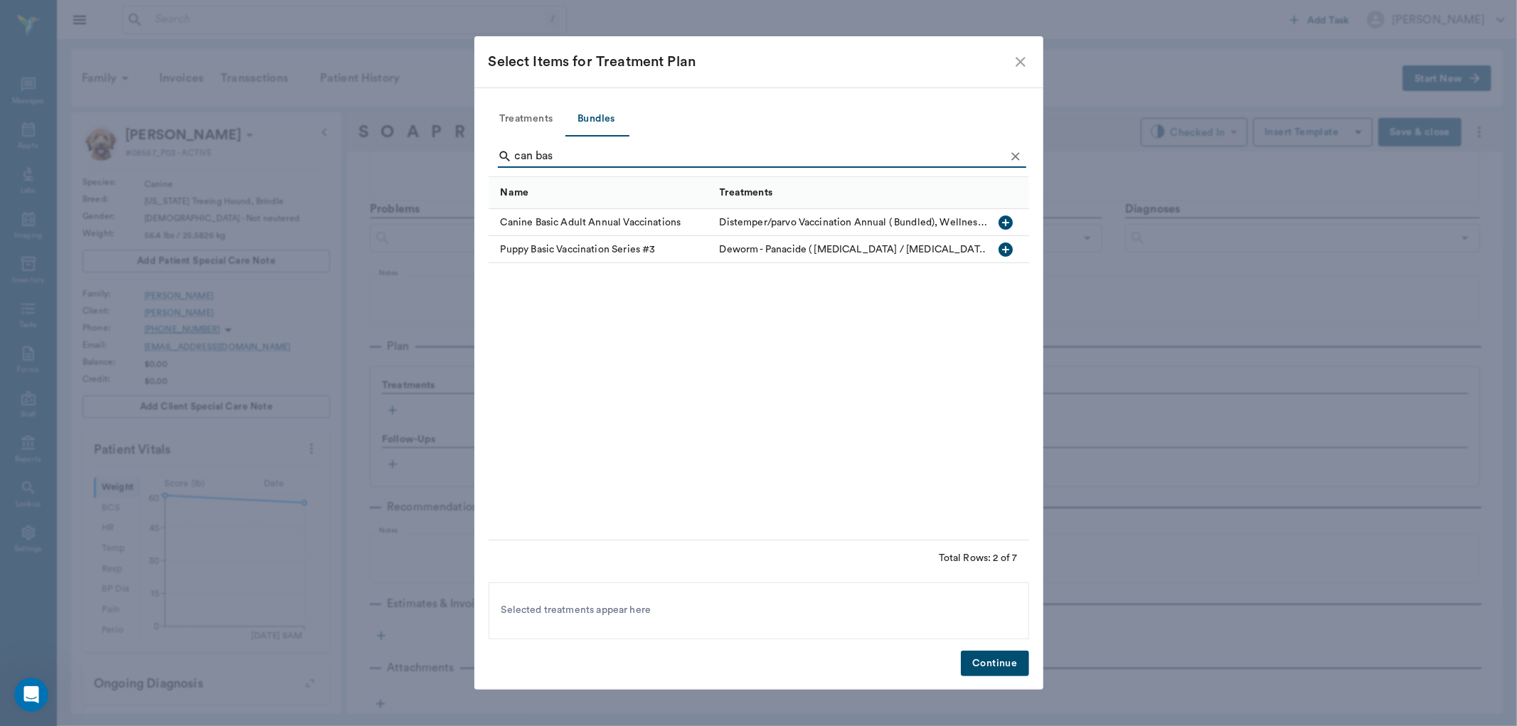
type input "can bas"
click at [1010, 225] on icon "button" at bounding box center [1005, 222] width 14 height 14
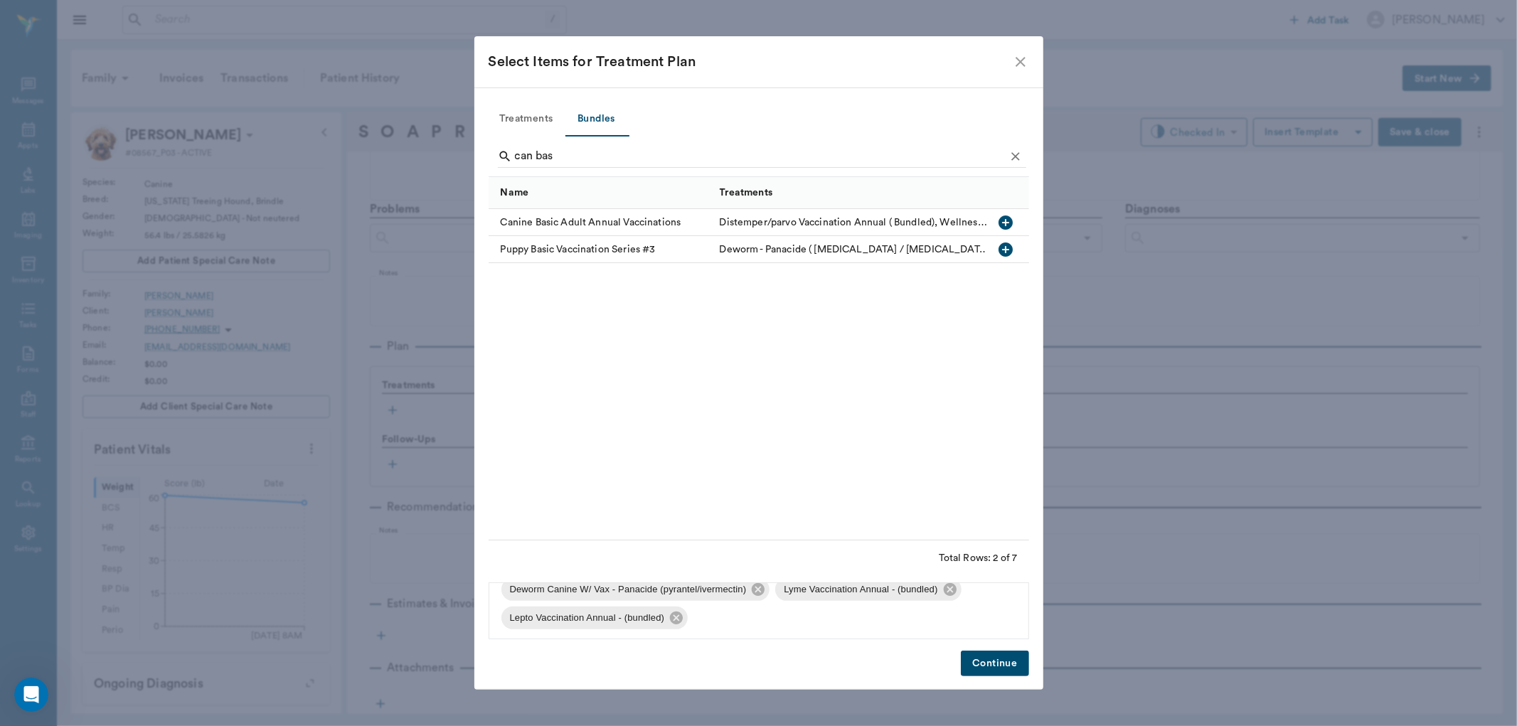
scroll to position [105, 0]
click at [943, 591] on icon at bounding box center [950, 587] width 16 height 16
click at [953, 623] on div "Lepto Vaccination Annual - (bundled)" at bounding box center [868, 615] width 187 height 23
click at [953, 617] on icon at bounding box center [950, 615] width 13 height 13
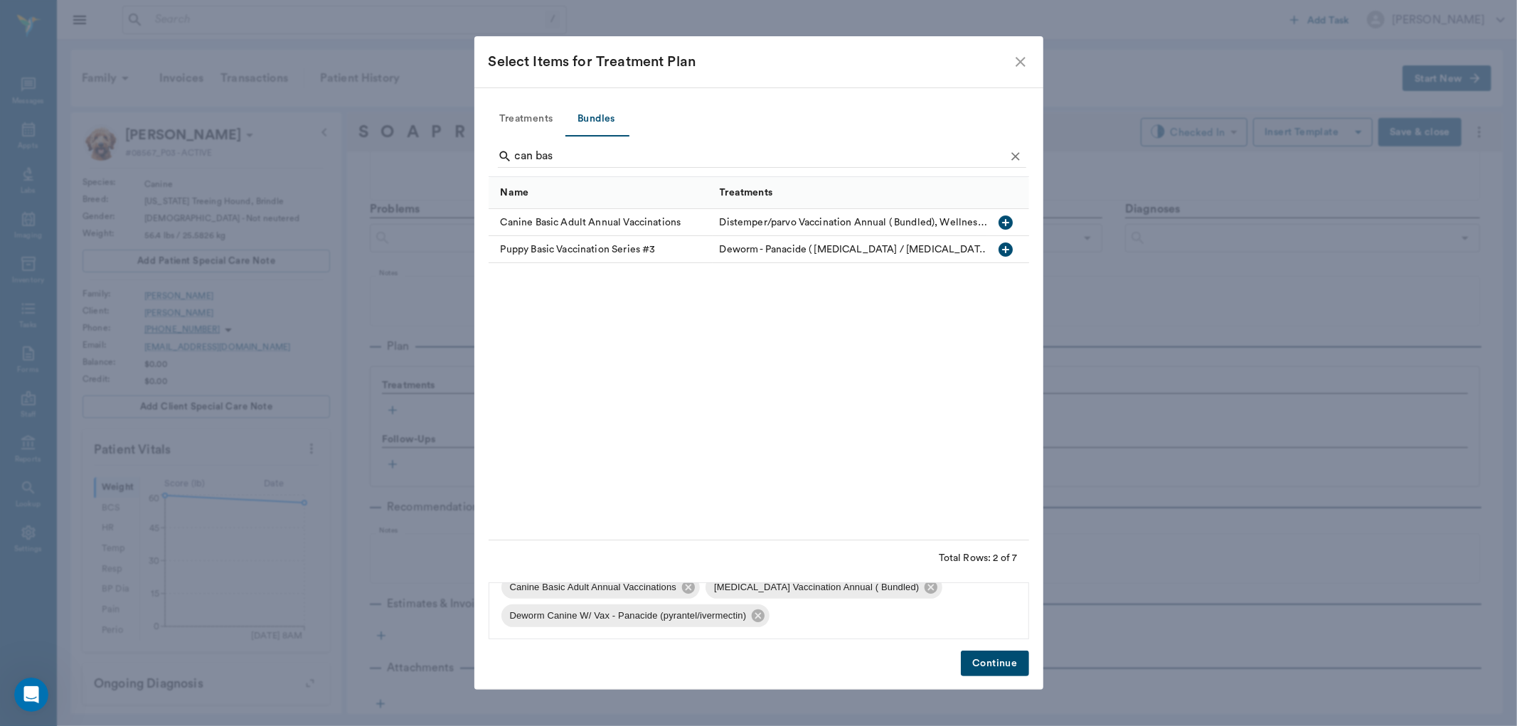
click at [975, 654] on button "Continue" at bounding box center [995, 664] width 68 height 26
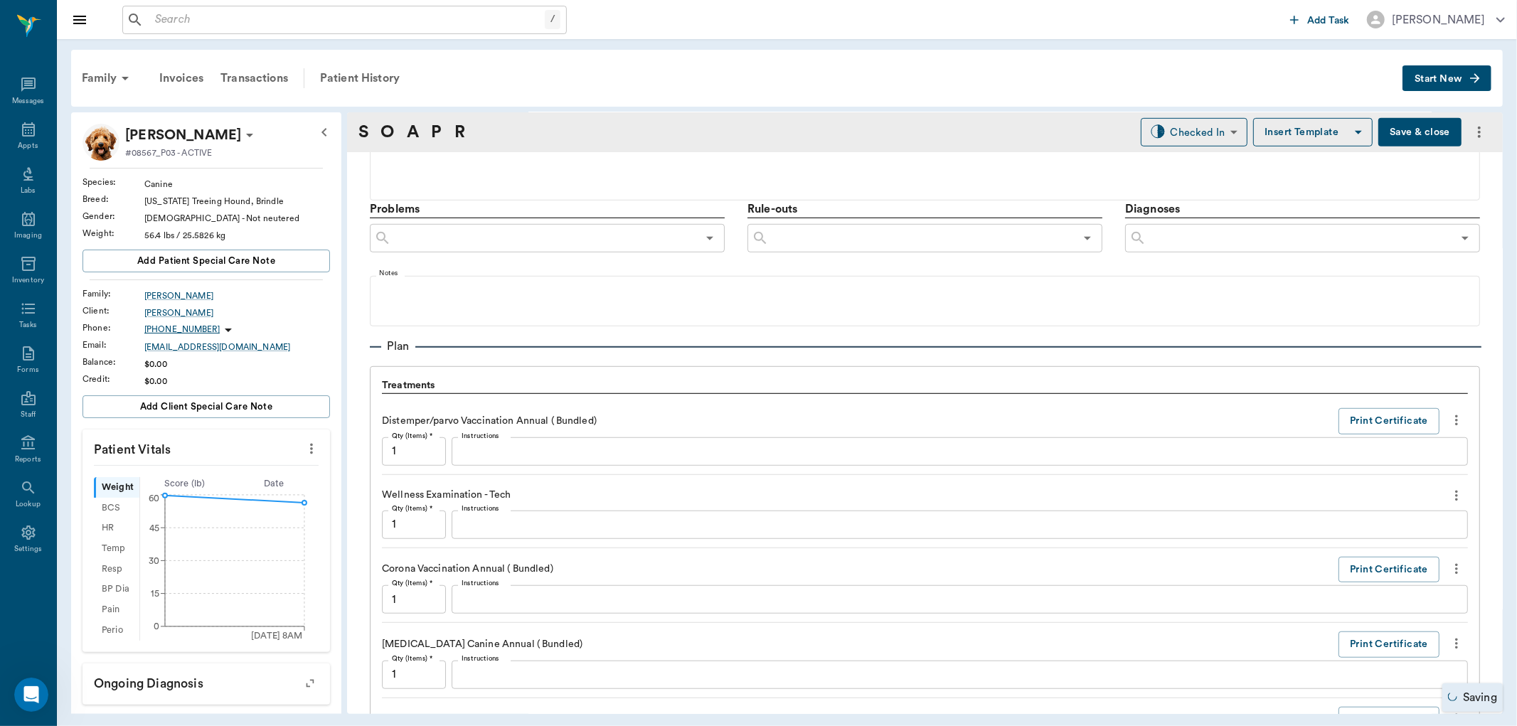
click at [304, 452] on icon "more" at bounding box center [312, 448] width 16 height 17
click at [252, 472] on span "Enter Vitals" at bounding box center [239, 473] width 119 height 15
click at [230, 488] on input "text" at bounding box center [206, 491] width 124 height 28
type input "3"
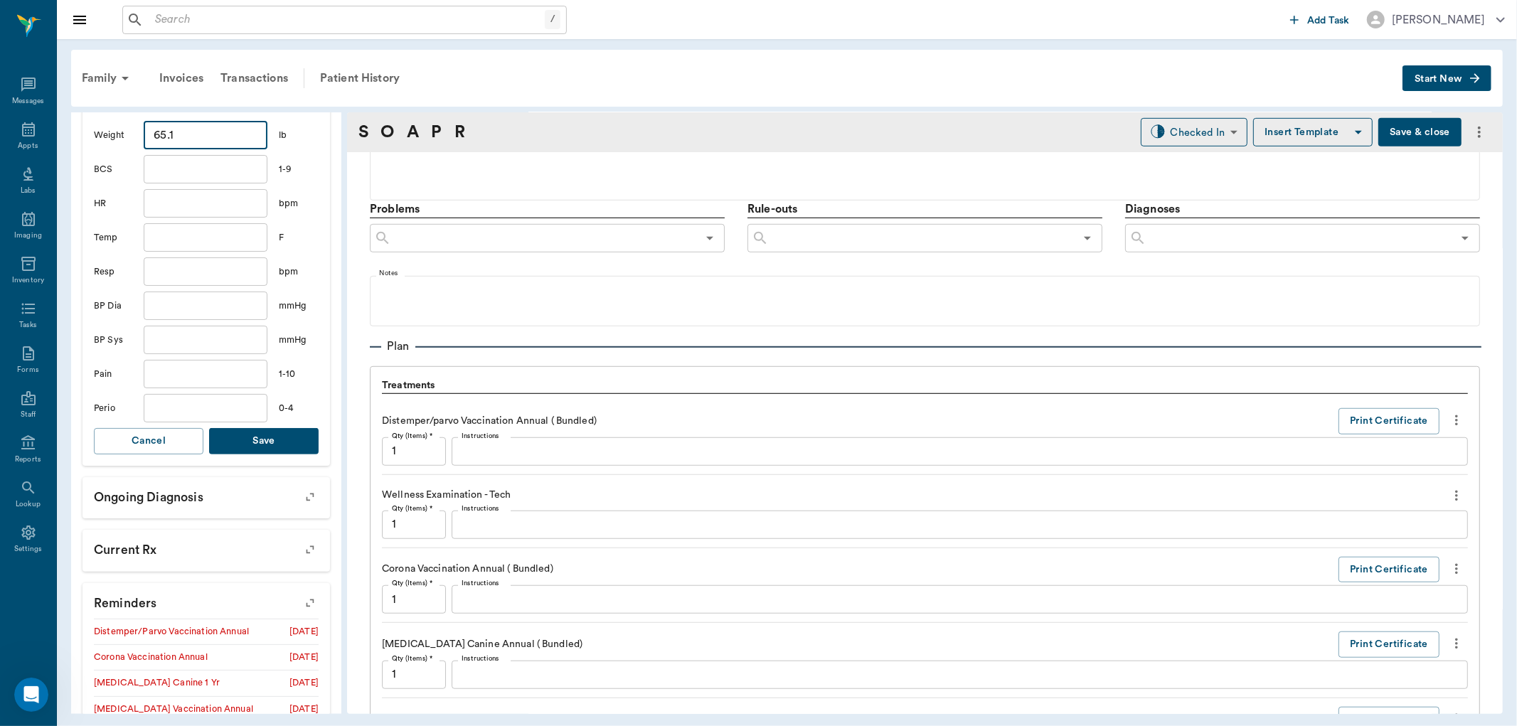
scroll to position [395, 0]
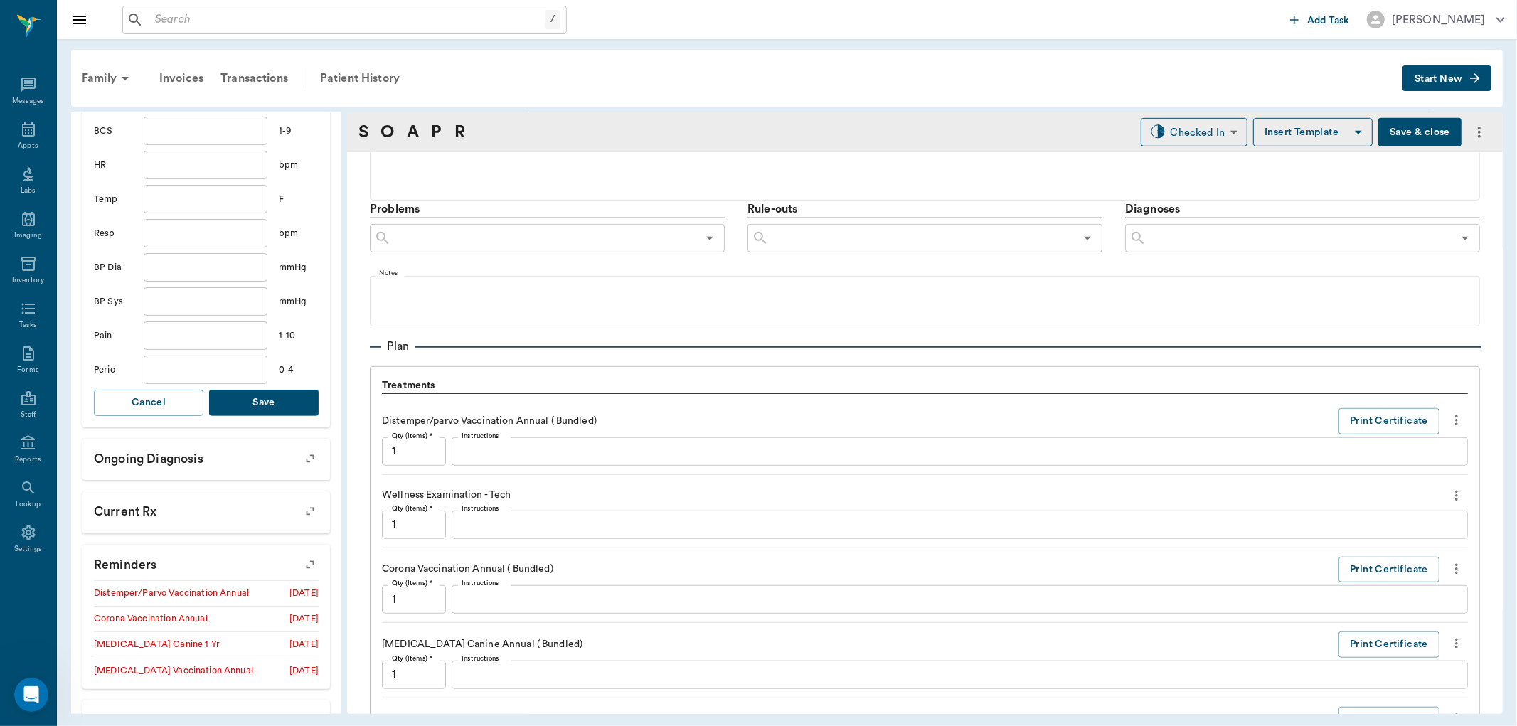
type input "65.1"
click at [262, 402] on button "Save" at bounding box center [263, 403] width 109 height 26
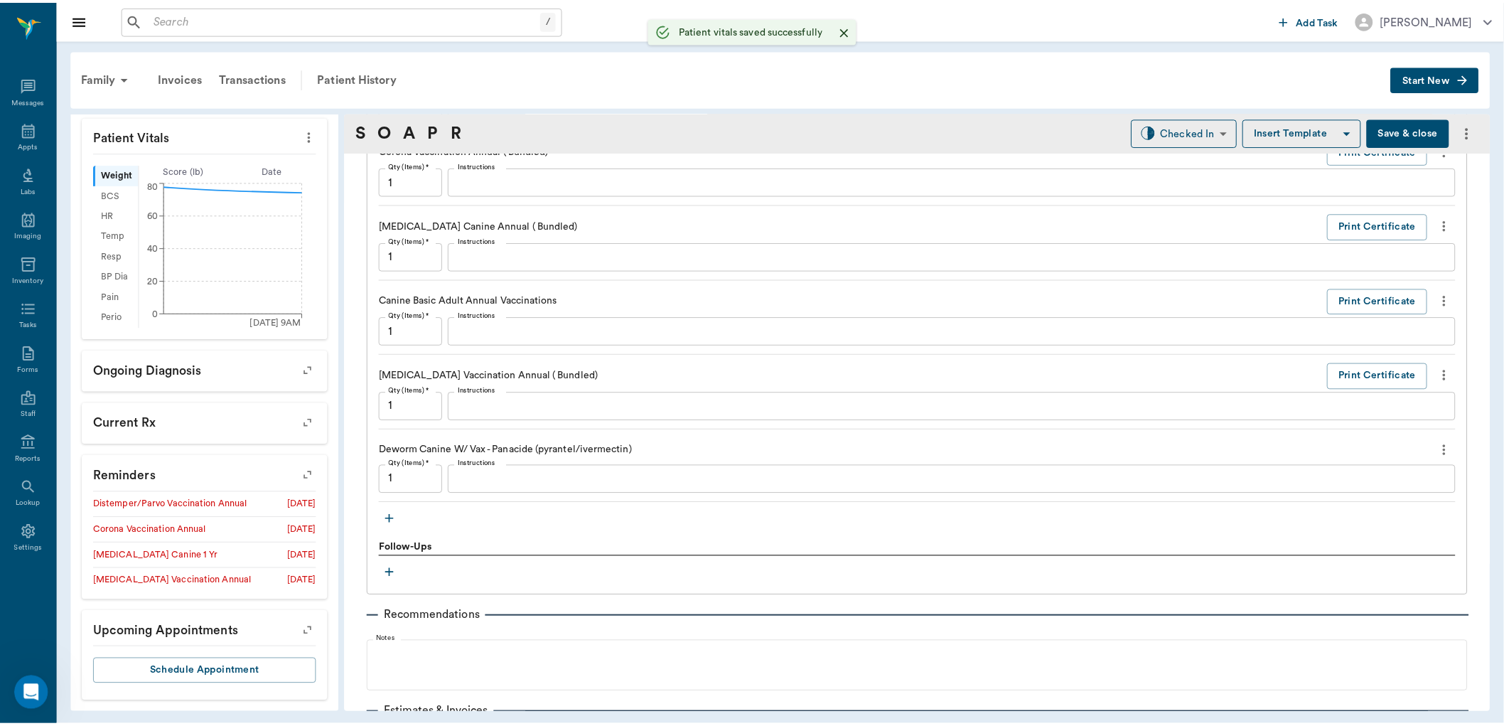
scroll to position [1312, 0]
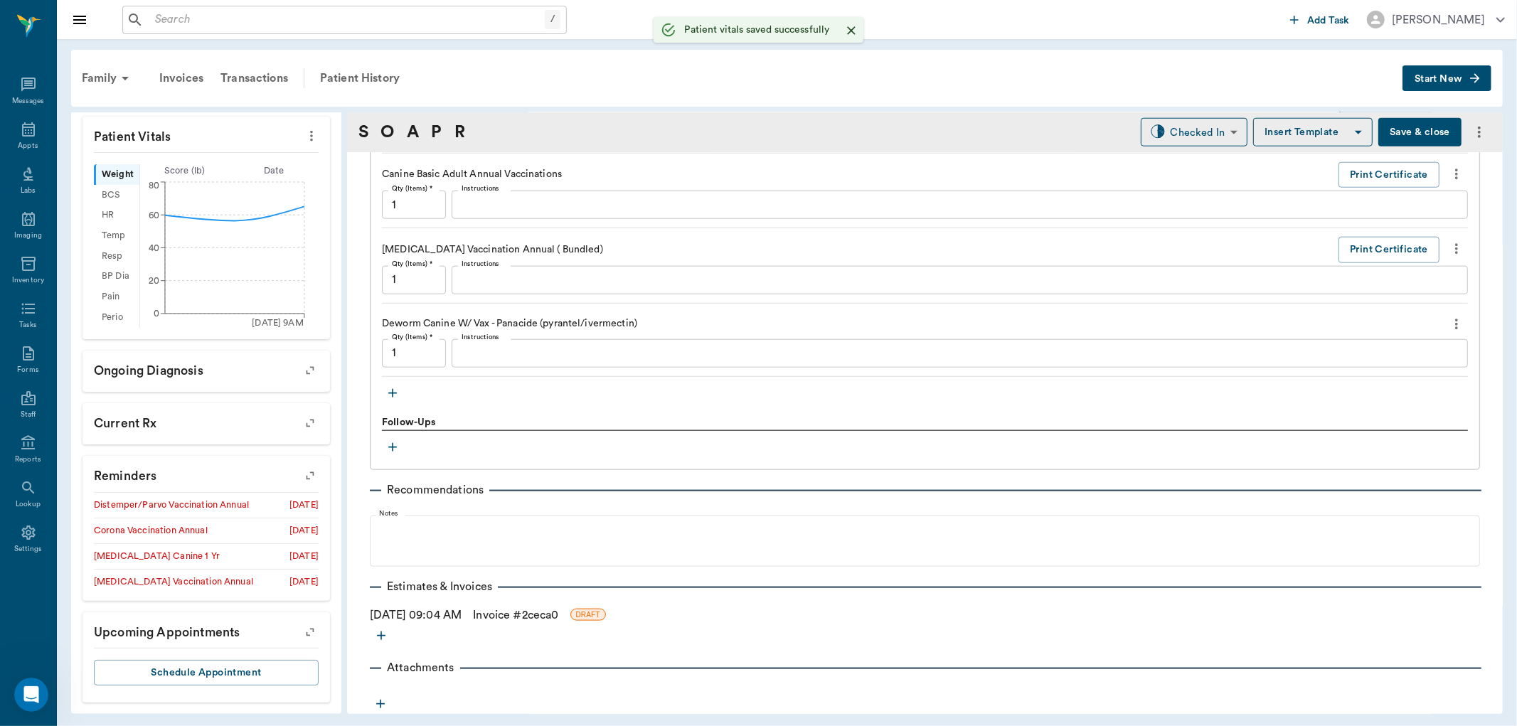
click at [544, 616] on link "Invoice # 2ceca0" at bounding box center [515, 614] width 85 height 17
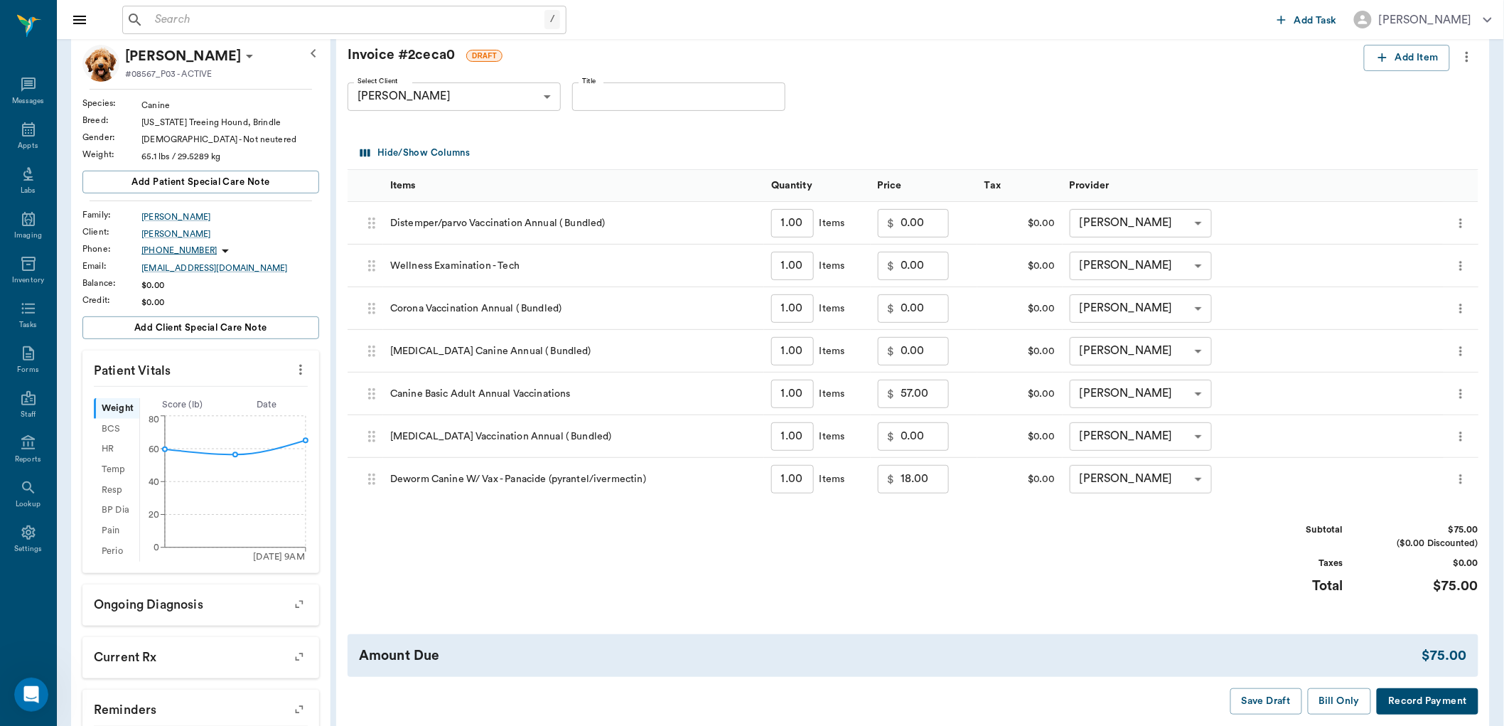
scroll to position [158, 0]
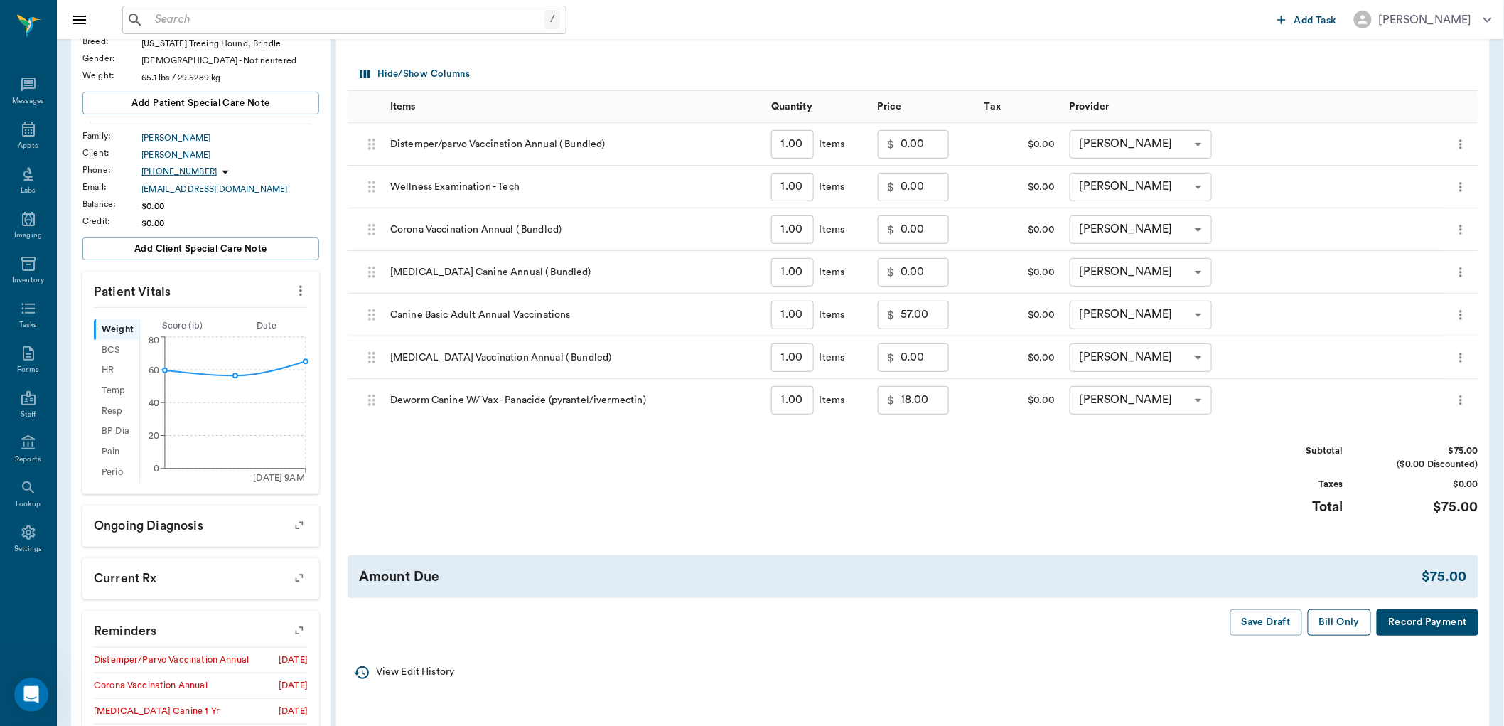
click at [1327, 621] on button "Bill Only" at bounding box center [1340, 622] width 64 height 26
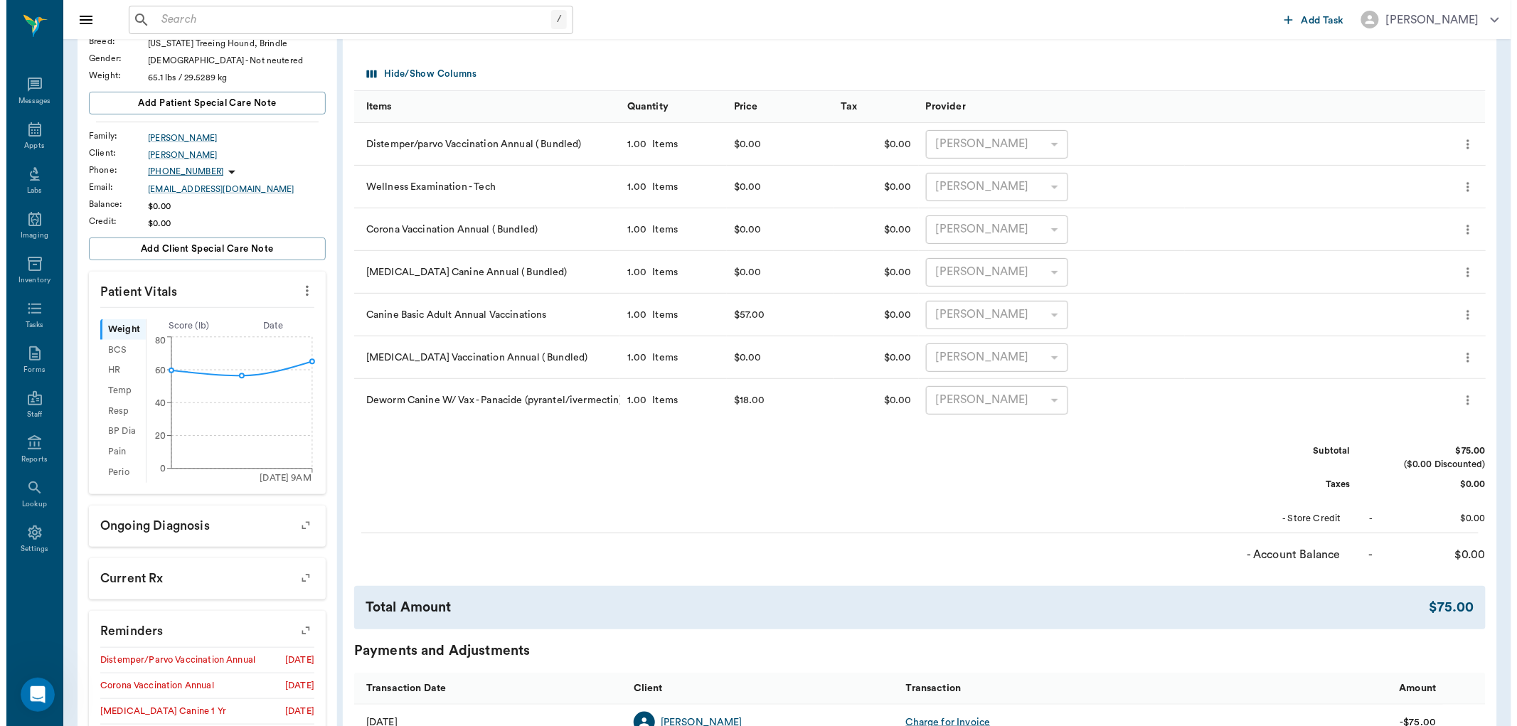
scroll to position [0, 0]
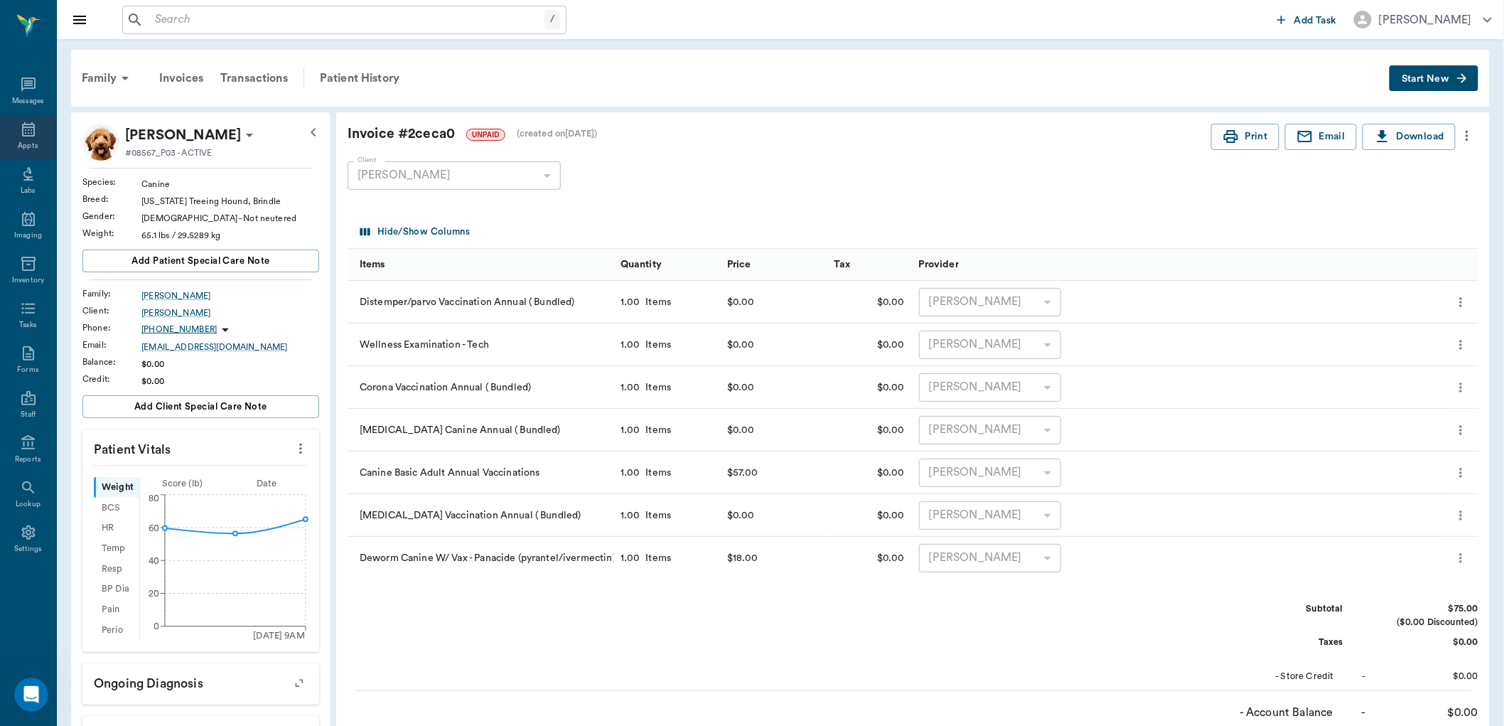
click at [27, 128] on icon at bounding box center [28, 129] width 13 height 14
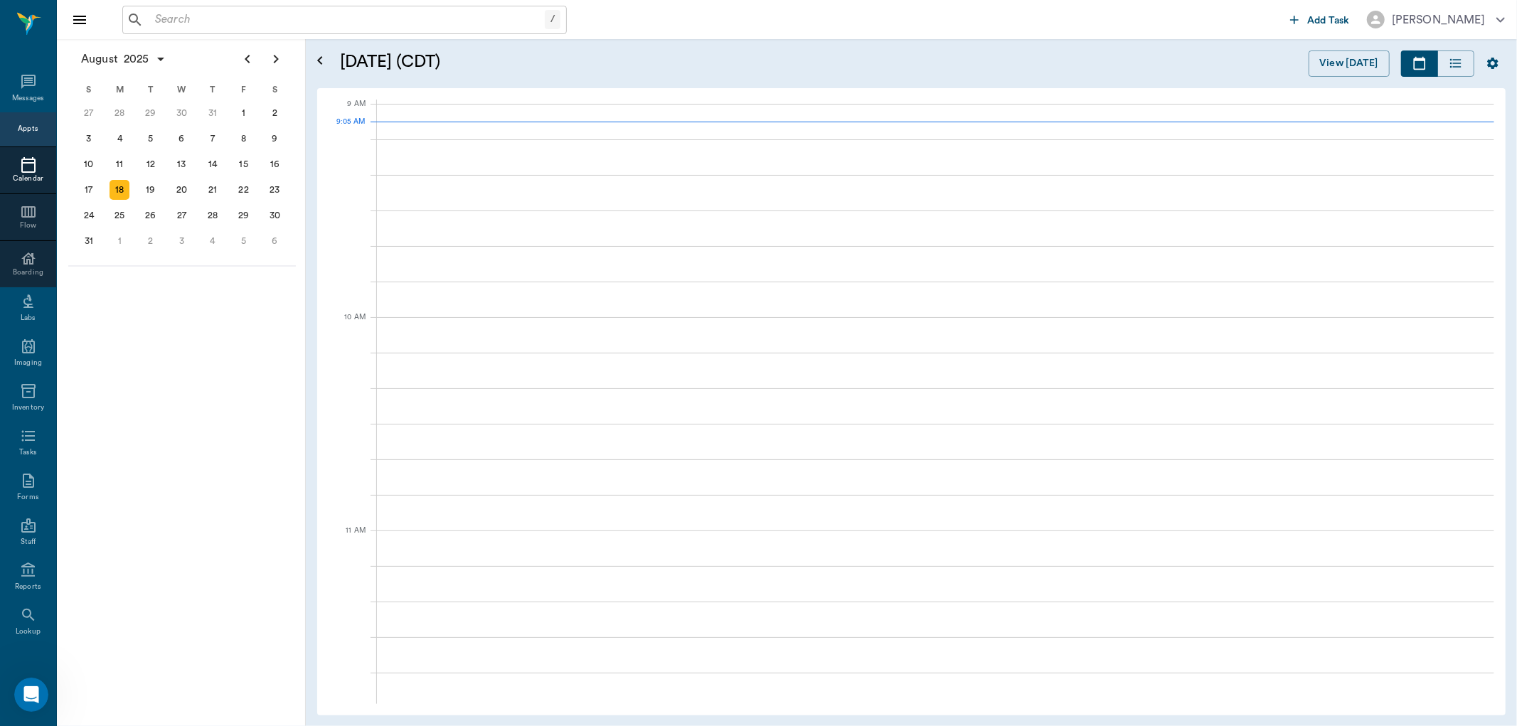
scroll to position [214, 0]
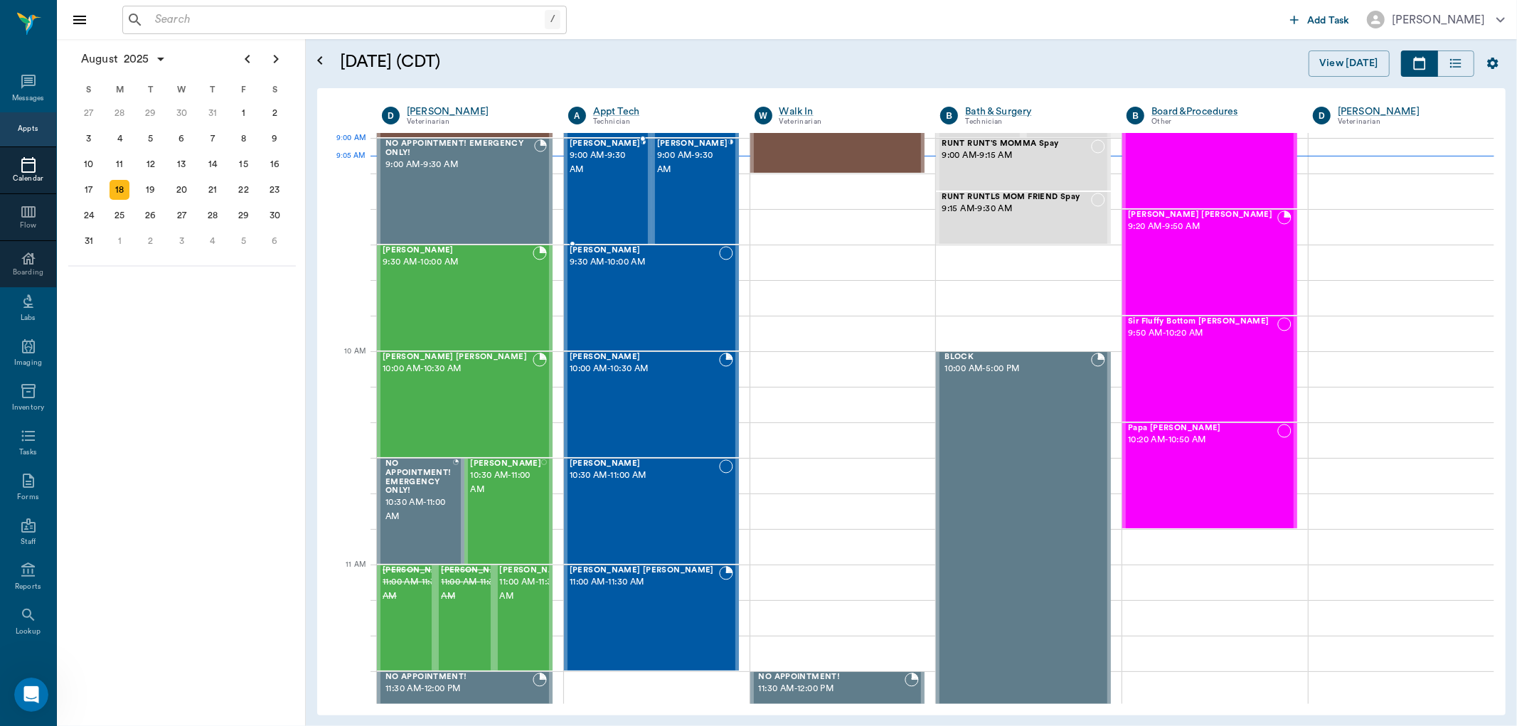
click at [629, 166] on span "9:00 AM - 9:30 AM" at bounding box center [604, 163] width 71 height 28
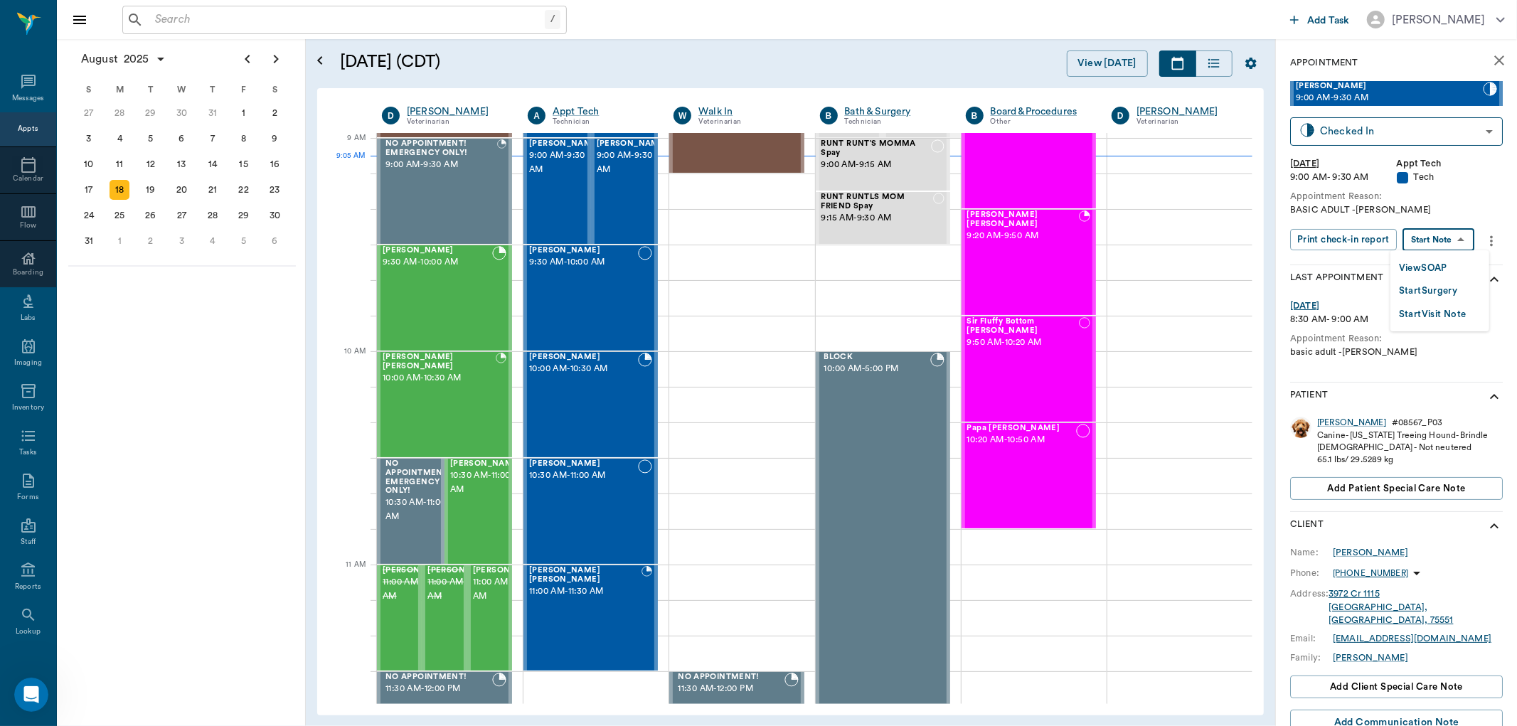
click at [1461, 238] on body "/ ​ Add Task Dr. Bert Ellsworth Nectar Messages Appts Calendar Flow Boarding La…" at bounding box center [758, 363] width 1517 height 726
click at [1395, 137] on div at bounding box center [758, 363] width 1517 height 726
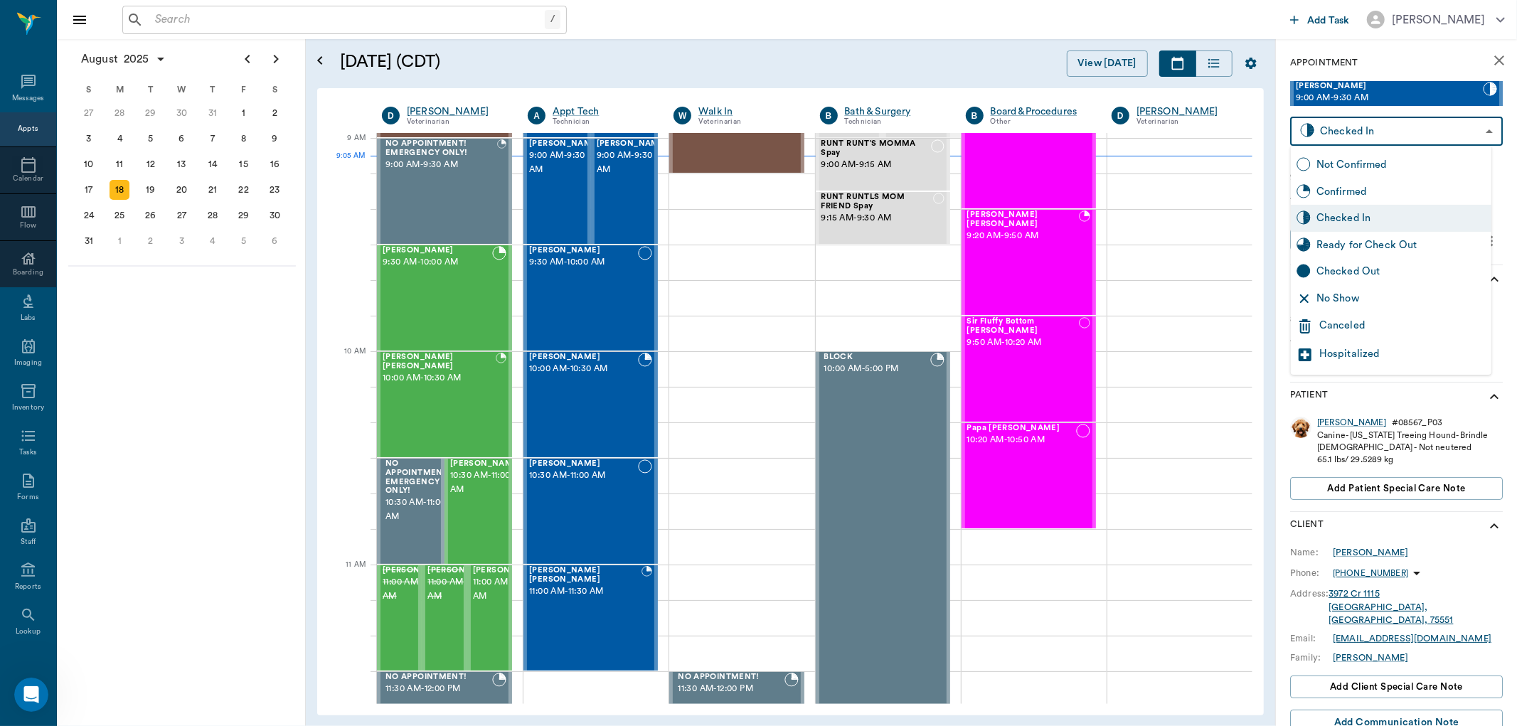
click at [1401, 135] on body "/ ​ Add Task Dr. Bert Ellsworth Nectar Messages Appts Calendar Flow Boarding La…" at bounding box center [758, 363] width 1517 height 726
click at [1404, 245] on div "Ready for Check Out" at bounding box center [1400, 245] width 169 height 16
type input "READY_TO_CHECKOUT"
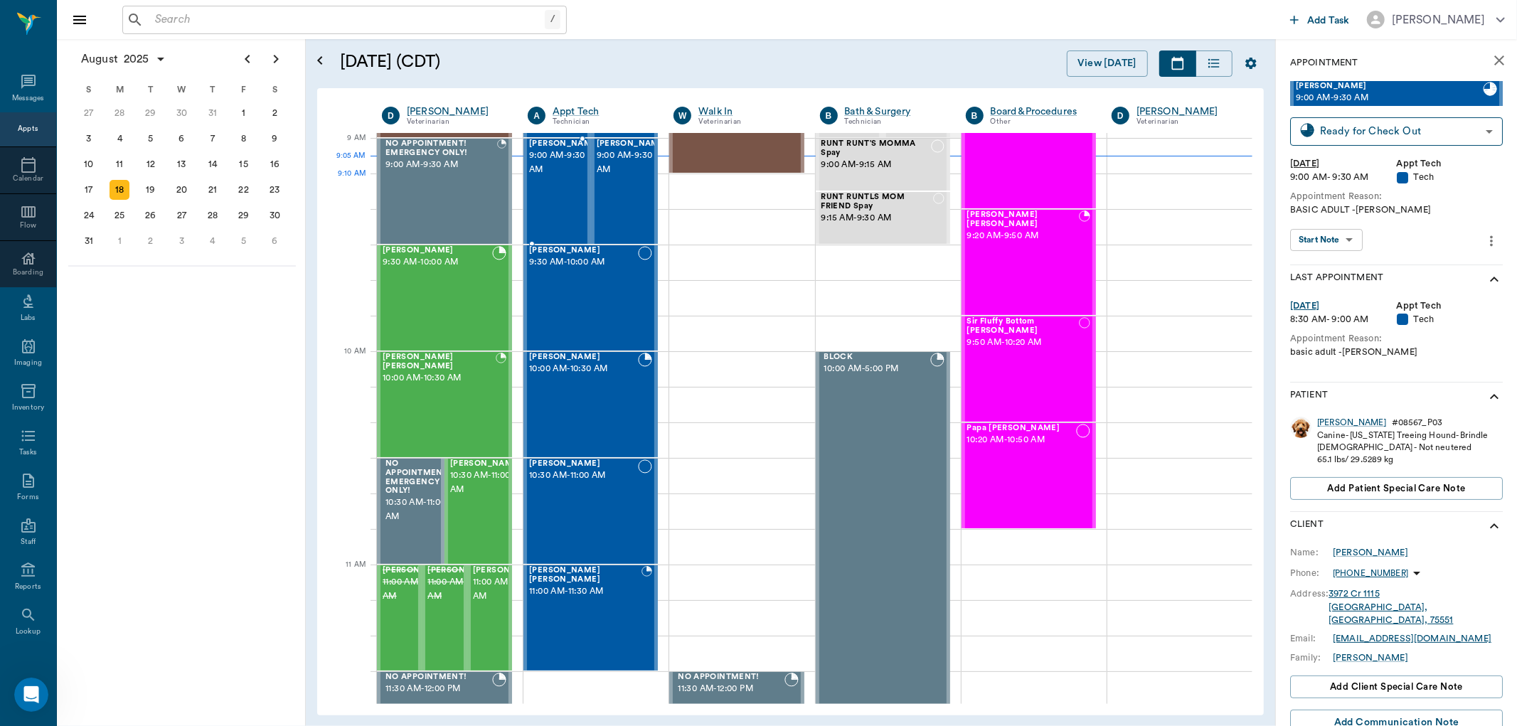
click at [564, 179] on div "Bea Curtis 9:00 AM - 9:30 AM" at bounding box center [564, 191] width 71 height 104
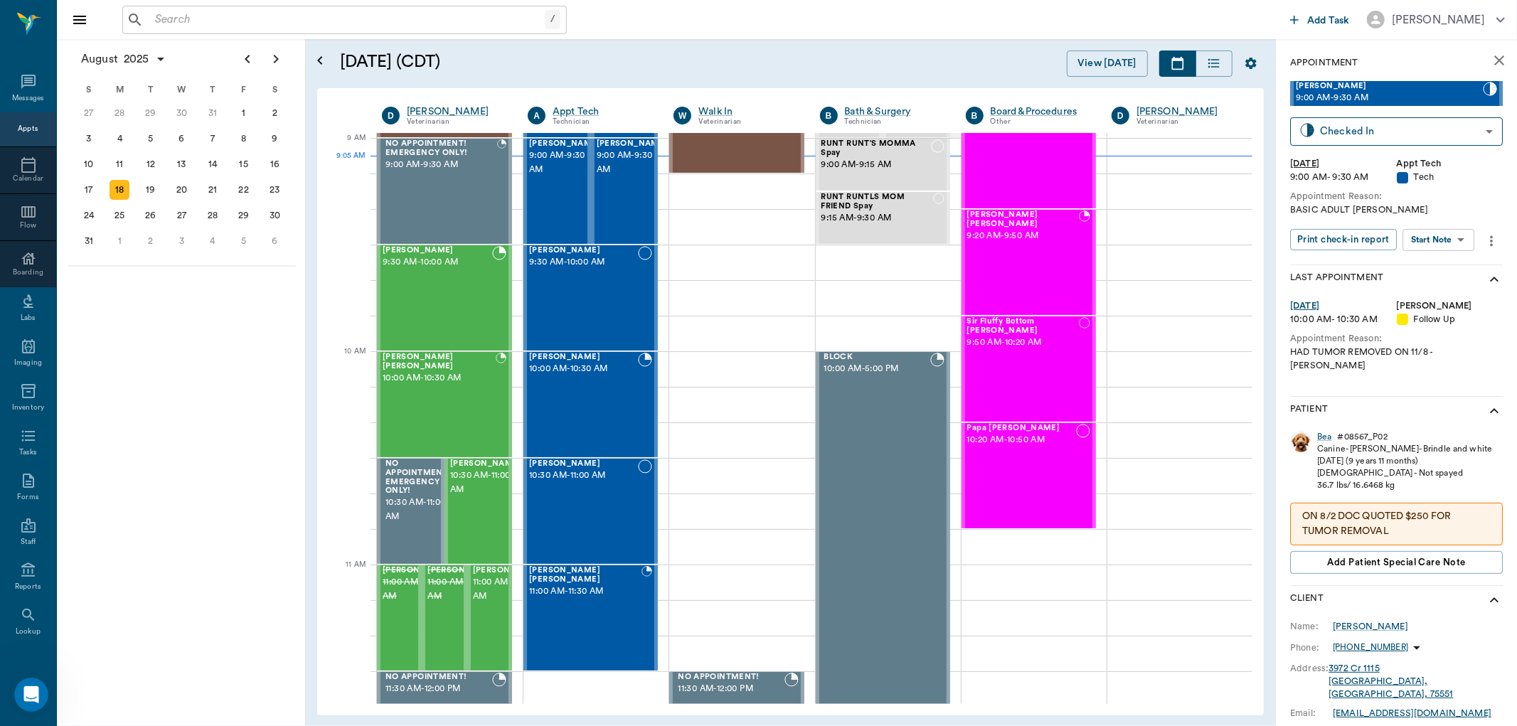
click at [1452, 242] on body "/ ​ Add Task Dr. Bert Ellsworth Nectar Messages Appts Calendar Flow Boarding La…" at bounding box center [758, 363] width 1517 height 726
click at [1458, 262] on li "Start SOAP" at bounding box center [1439, 267] width 99 height 23
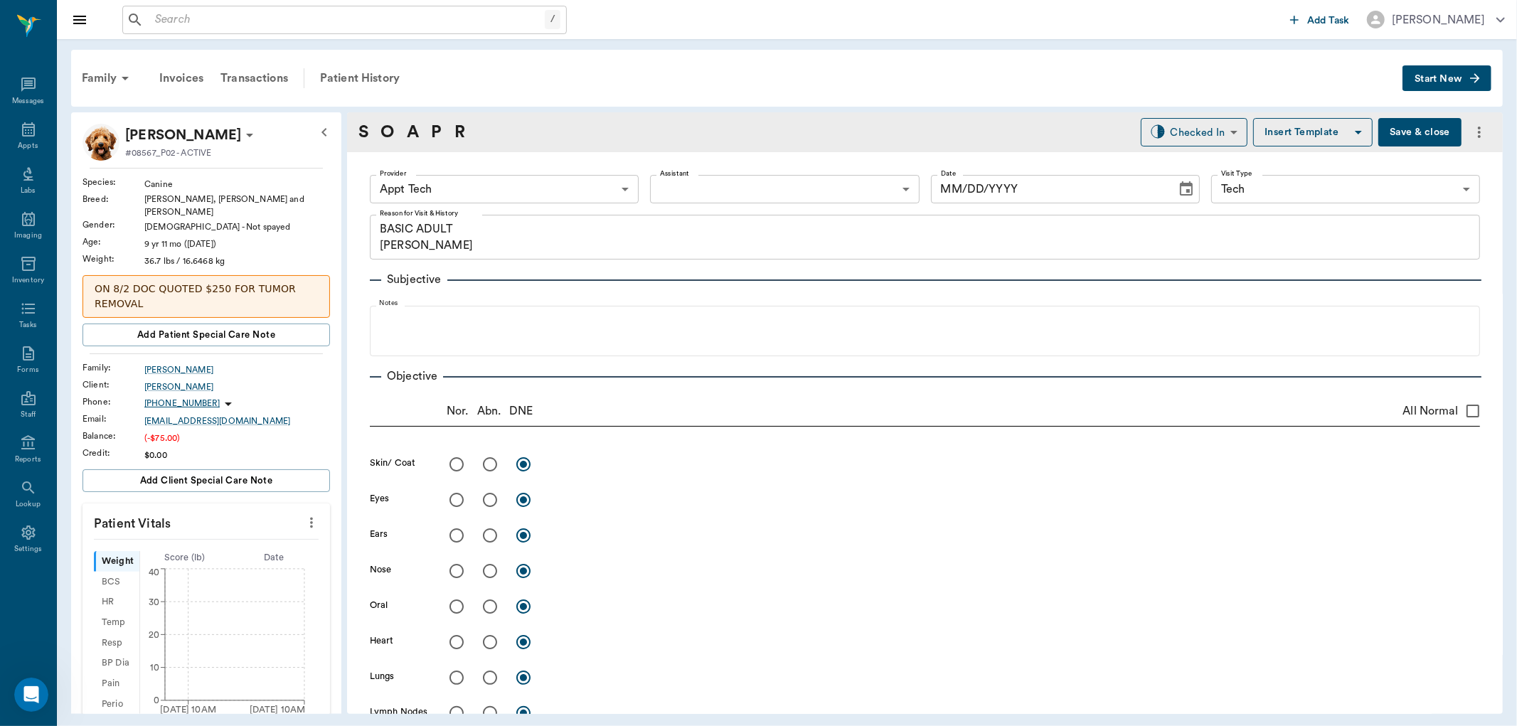
type input "63ec2f075fda476ae8351a4c"
type input "65d2be4f46e3a538d89b8c1a"
type textarea "BASIC ADULT LORY"
type input "[DATE]"
click at [306, 514] on icon "more" at bounding box center [312, 522] width 16 height 17
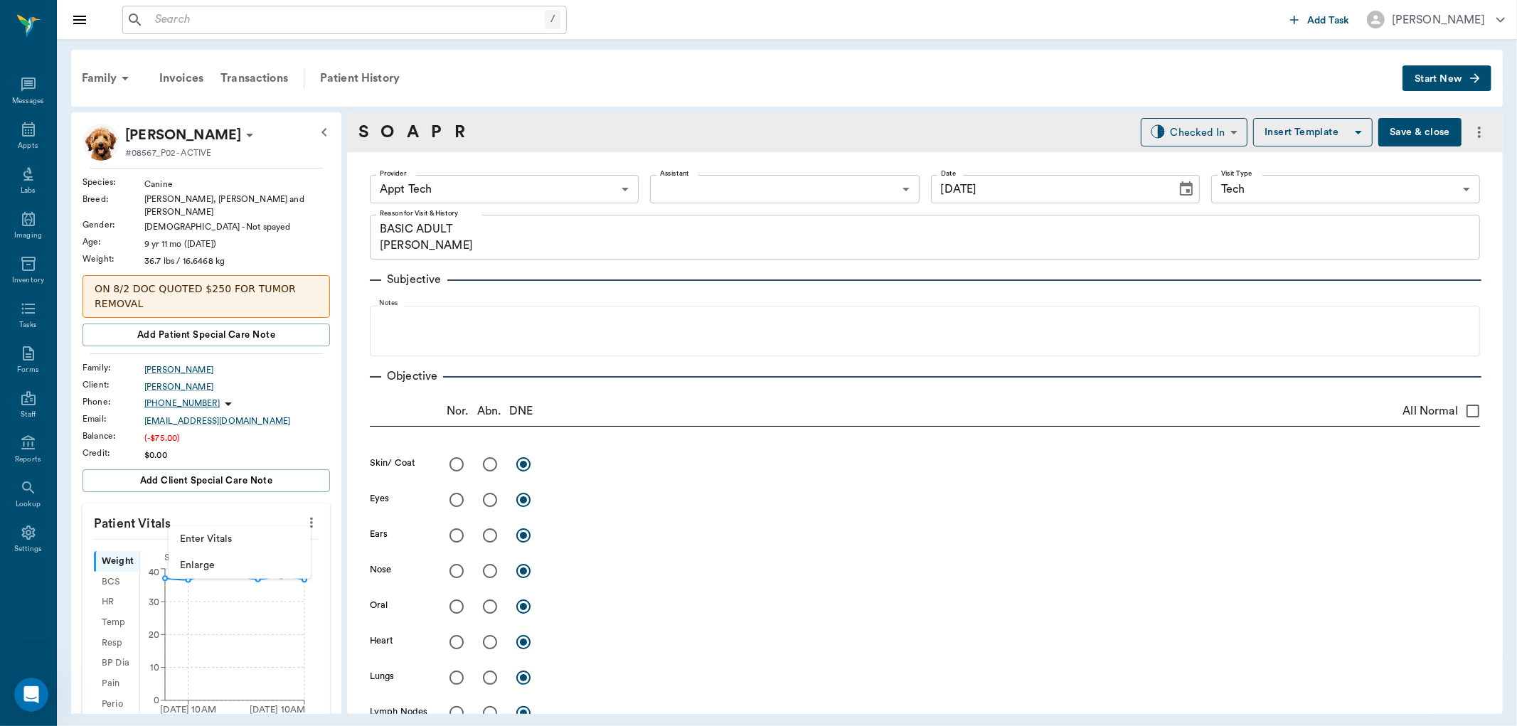
click at [240, 536] on span "Enter Vitals" at bounding box center [239, 539] width 119 height 15
click at [228, 562] on input "text" at bounding box center [206, 565] width 124 height 28
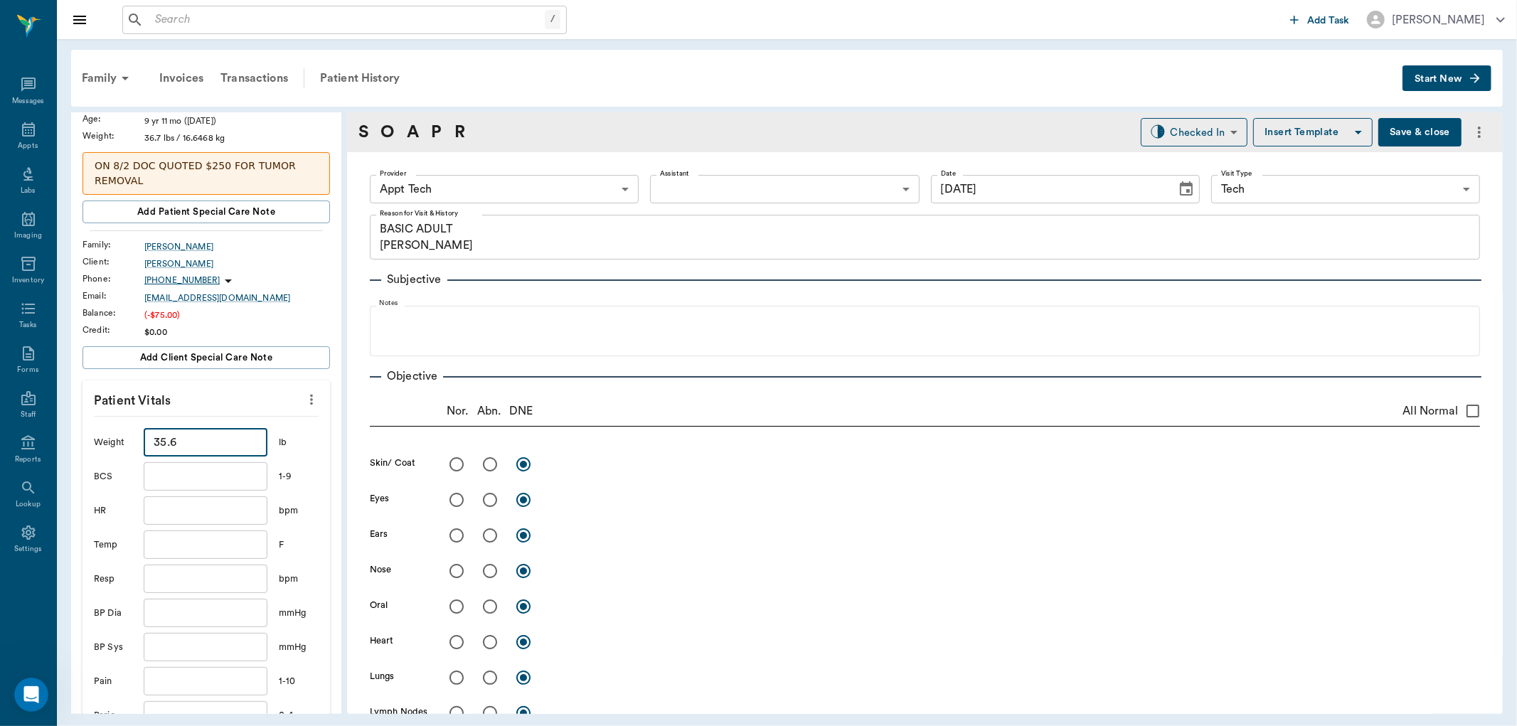
scroll to position [237, 0]
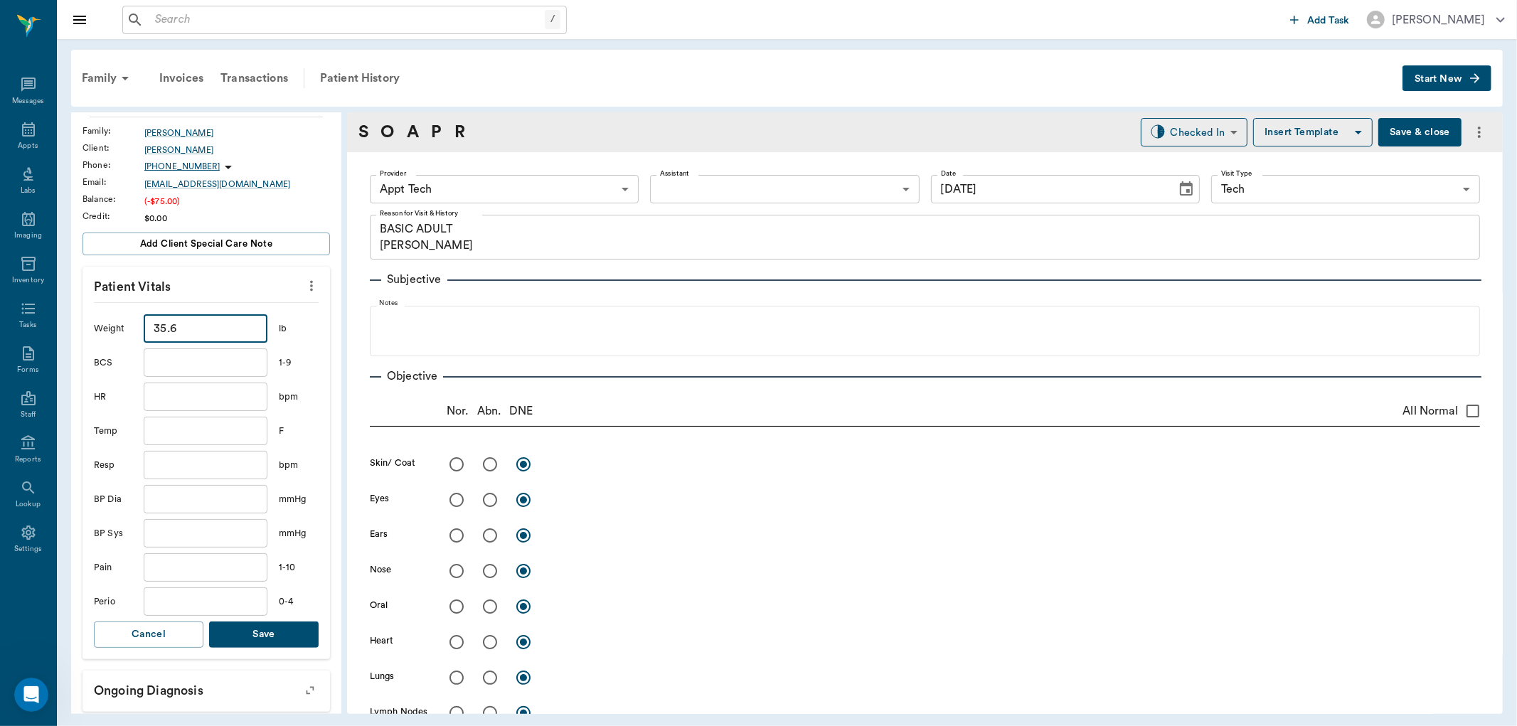
type input "35.6"
click at [284, 626] on button "Save" at bounding box center [263, 634] width 109 height 26
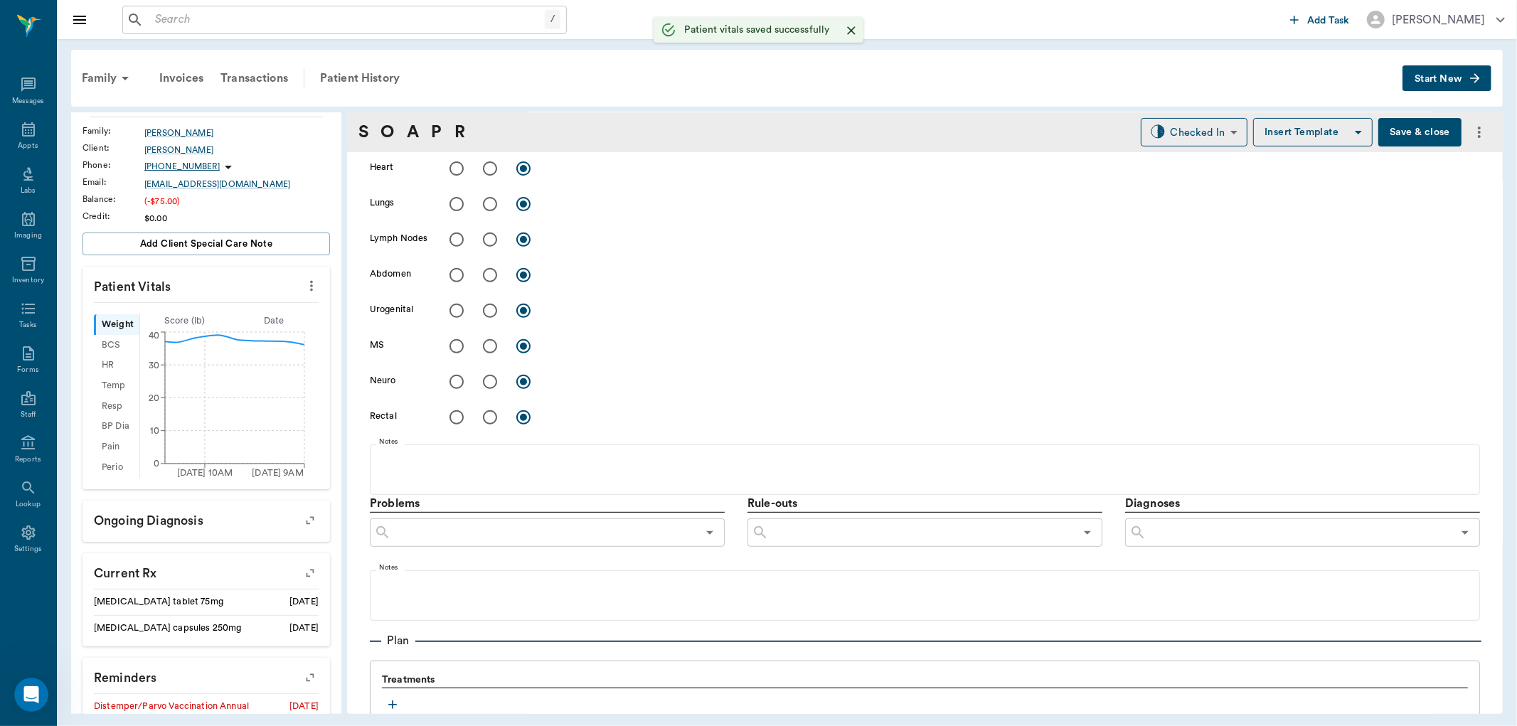
scroll to position [768, 0]
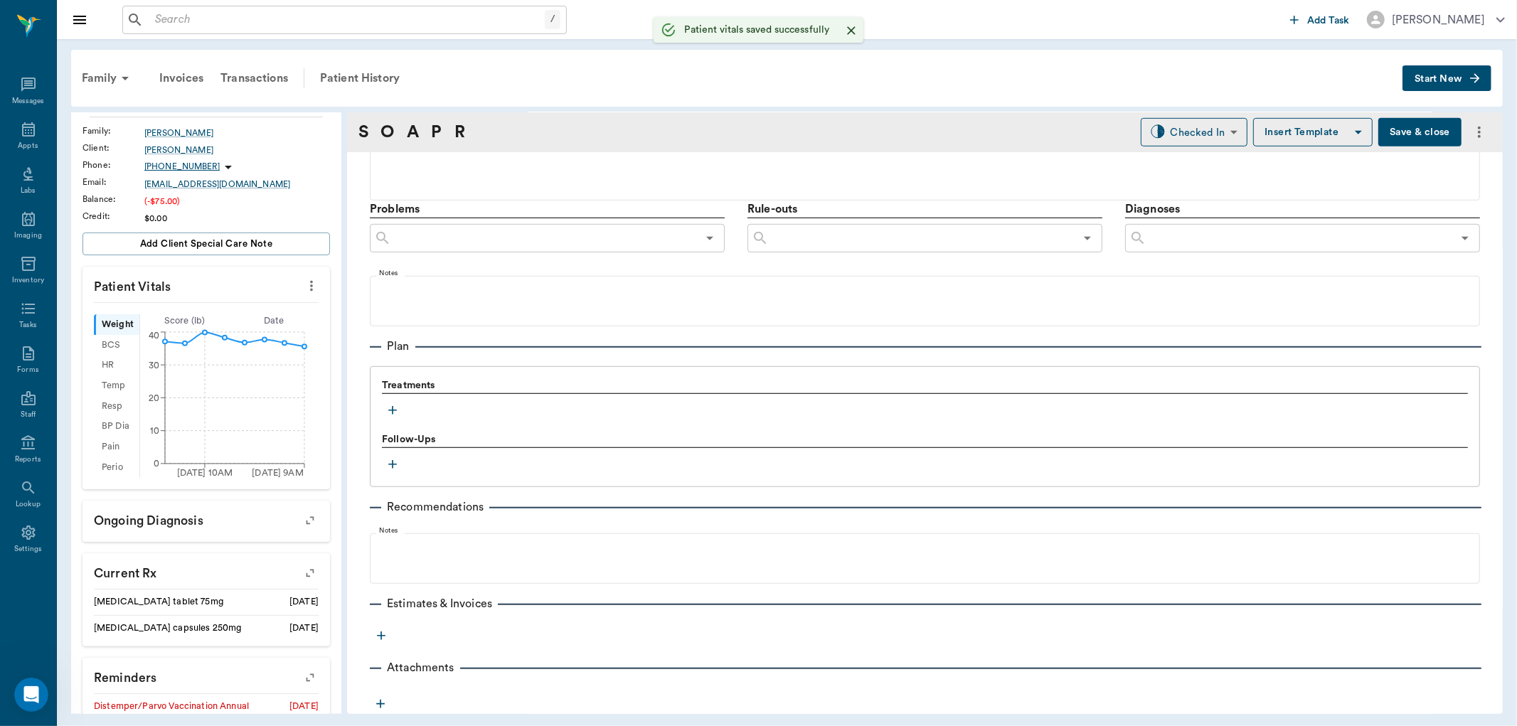
click at [395, 412] on icon "button" at bounding box center [392, 410] width 14 height 14
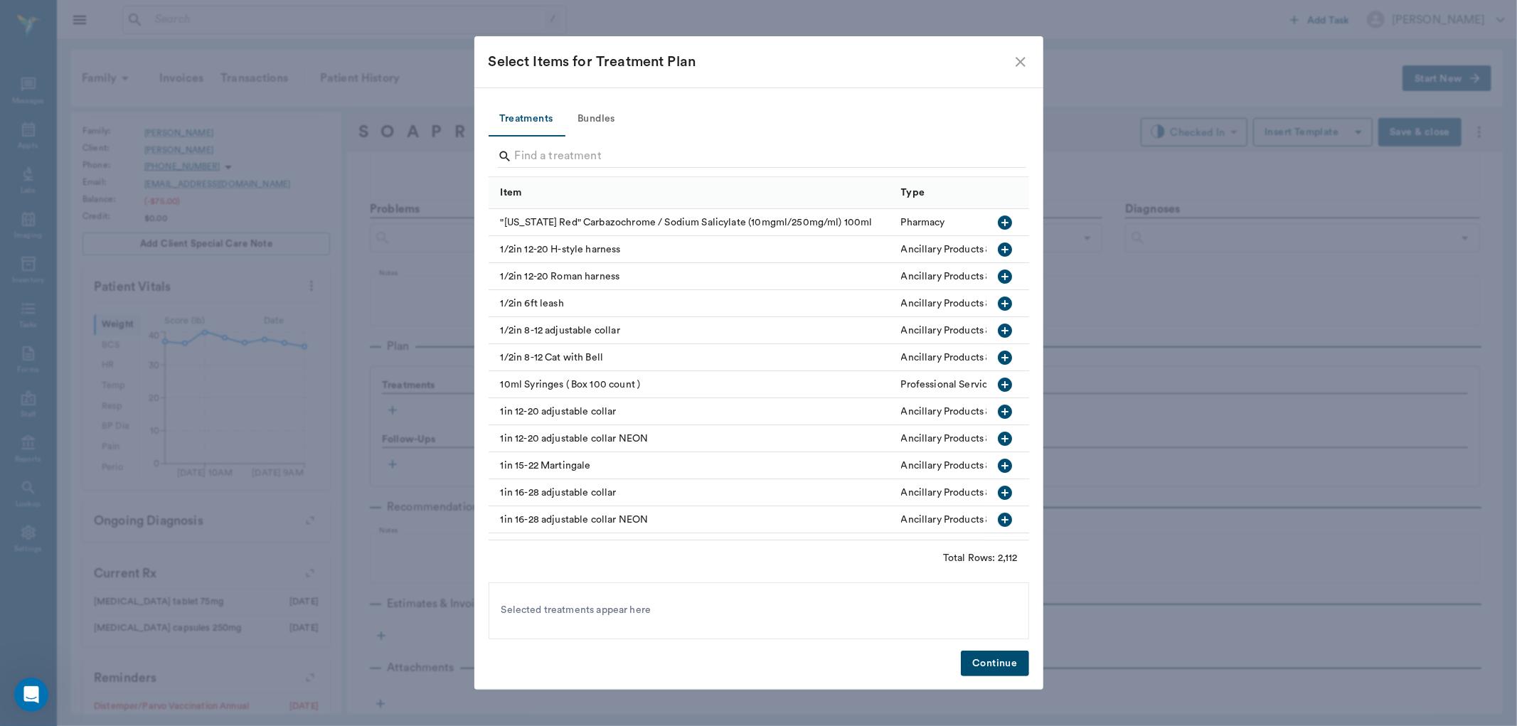
click at [613, 117] on button "Bundles" at bounding box center [597, 119] width 64 height 34
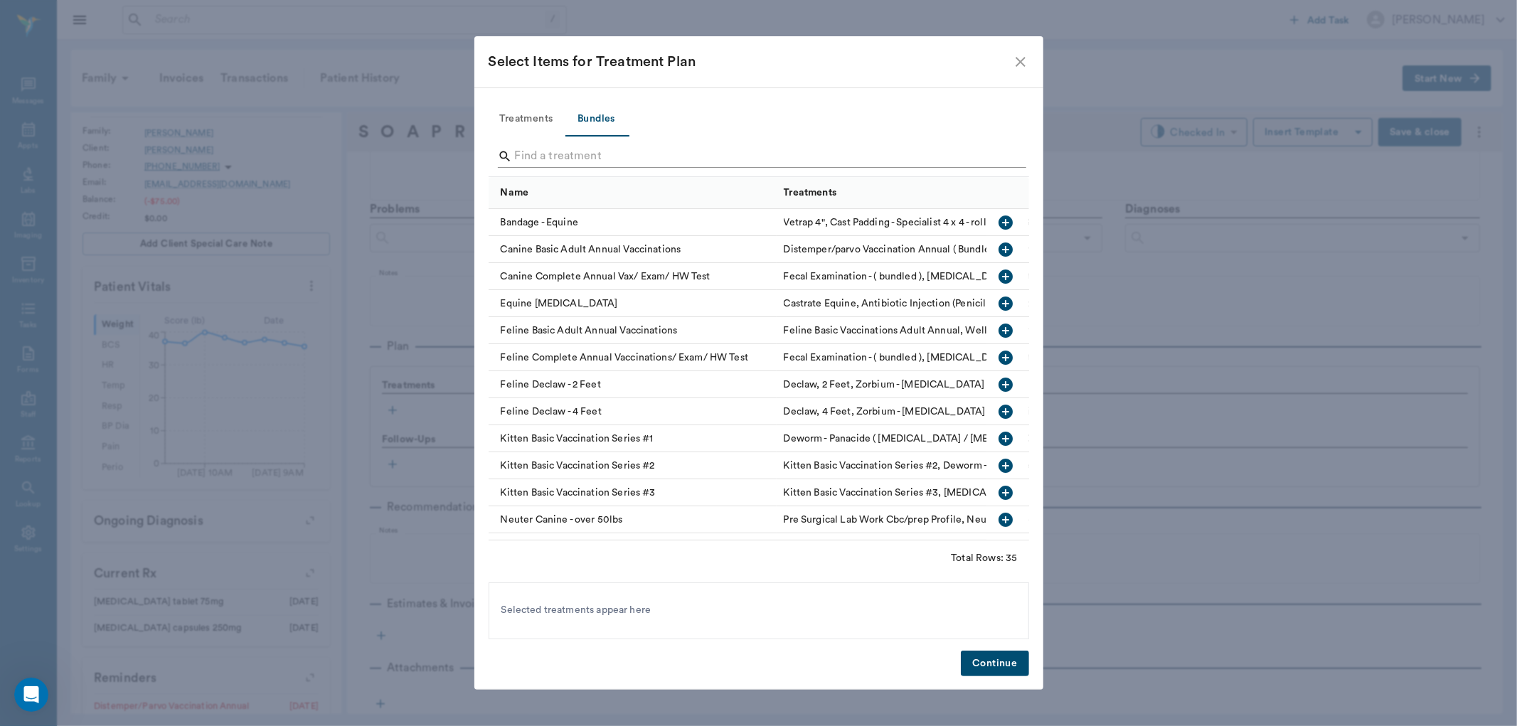
click at [619, 156] on input "Search" at bounding box center [760, 156] width 490 height 23
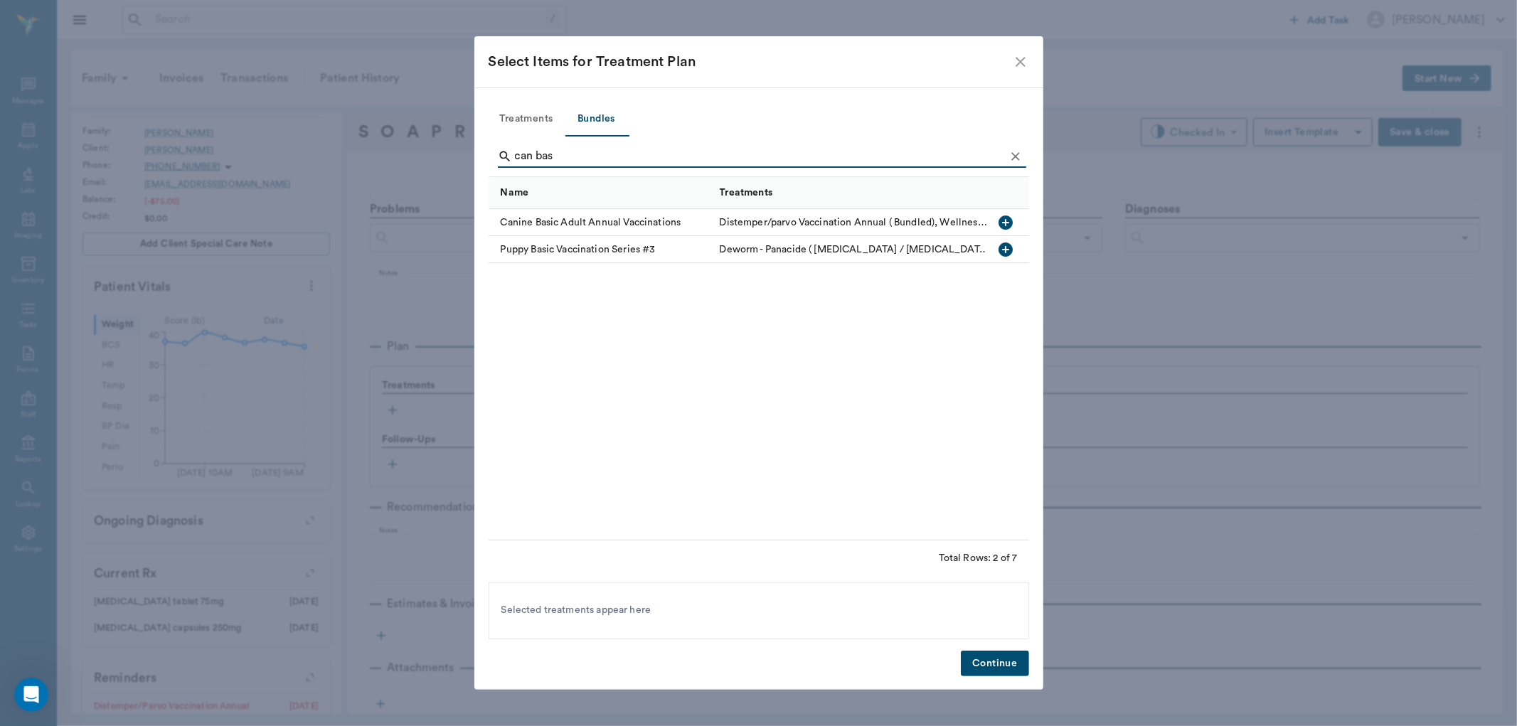
type input "can bas"
click at [1003, 223] on icon "button" at bounding box center [1005, 222] width 14 height 14
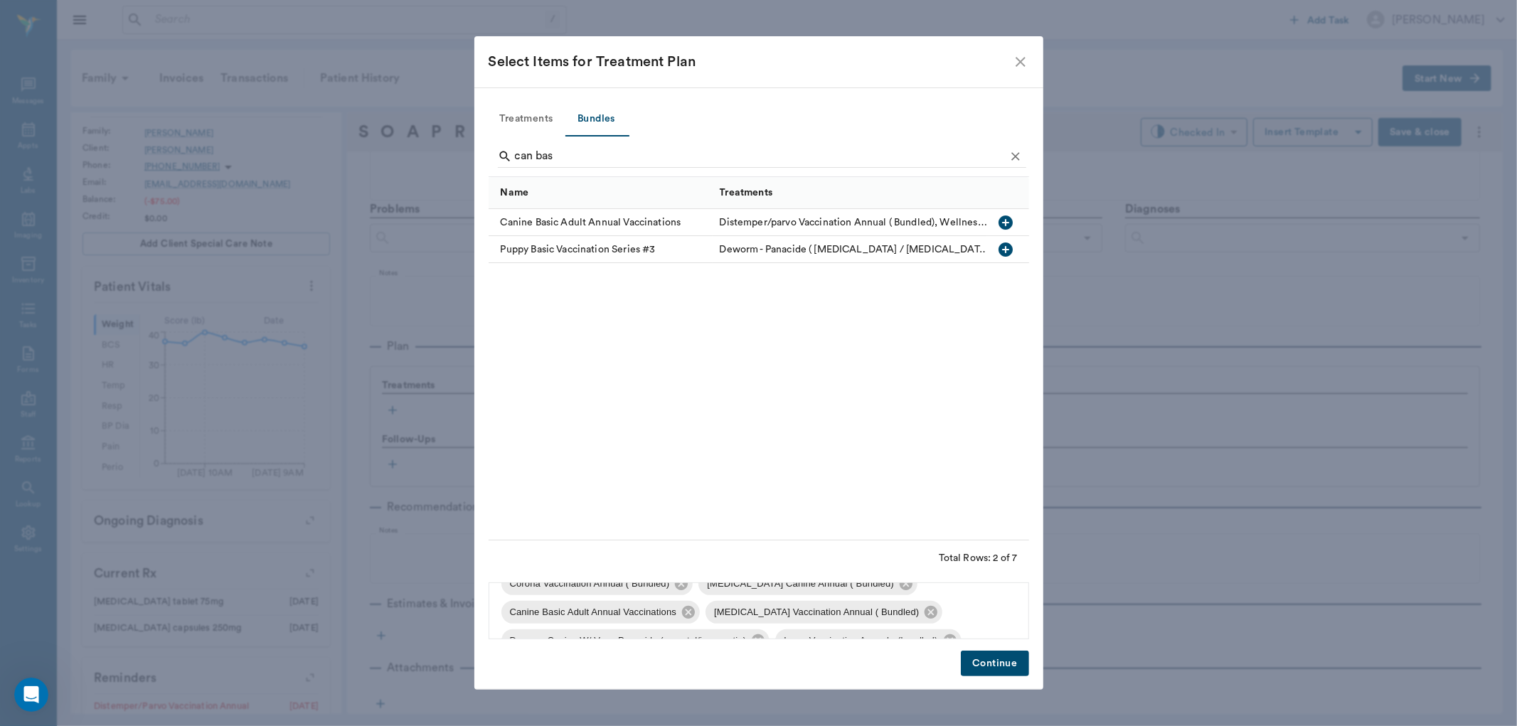
scroll to position [105, 0]
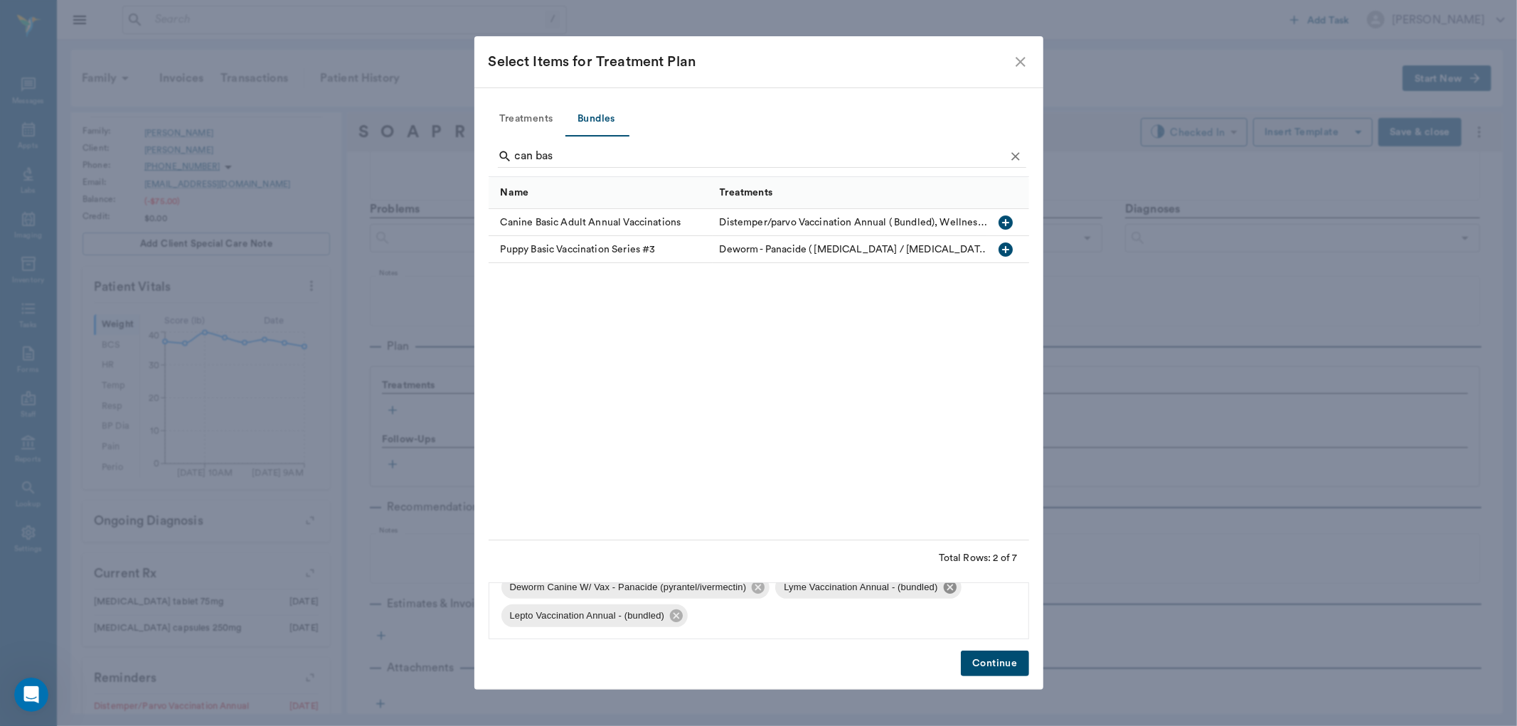
click at [949, 585] on icon at bounding box center [950, 587] width 16 height 16
click at [946, 615] on icon at bounding box center [950, 615] width 13 height 13
click at [1007, 652] on button "Continue" at bounding box center [995, 664] width 68 height 26
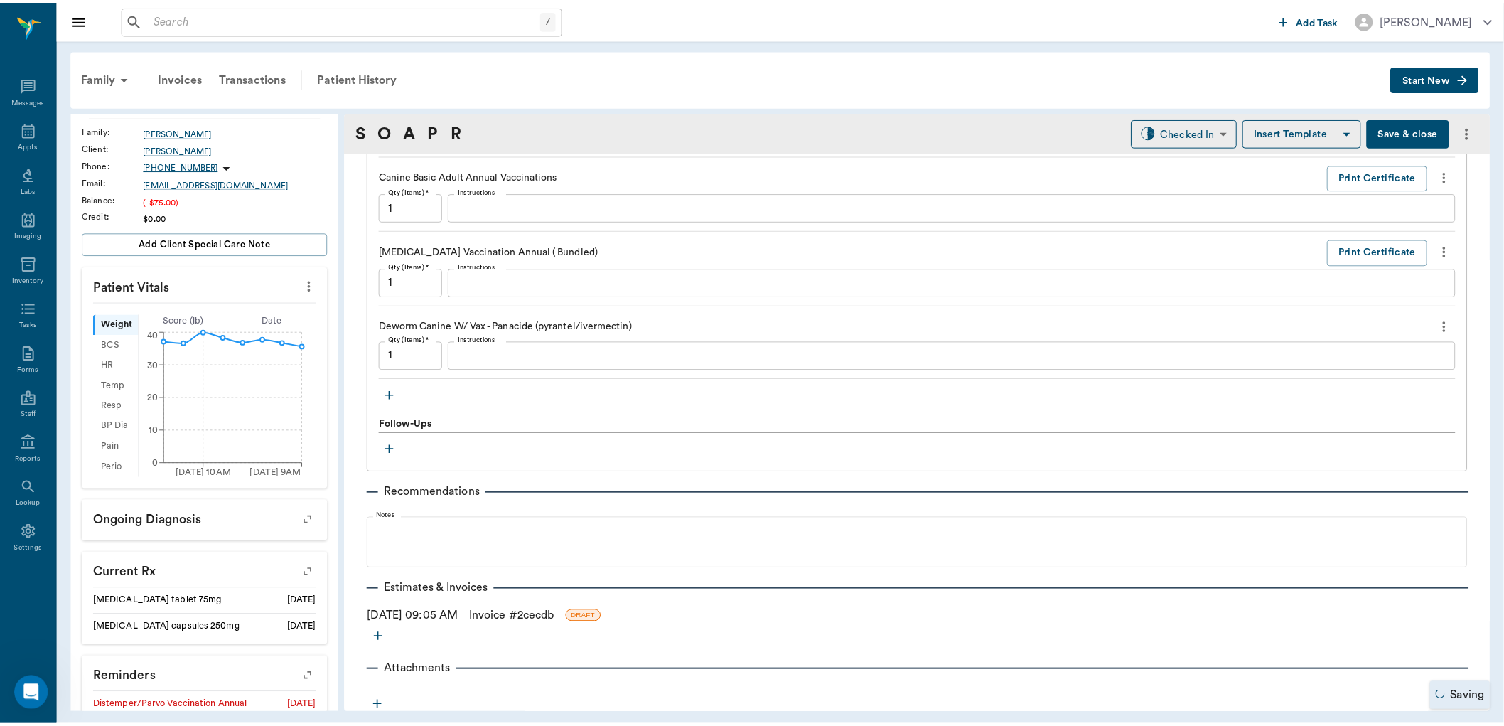
scroll to position [1312, 0]
click at [557, 616] on link "Invoice # 2cecdb" at bounding box center [515, 614] width 85 height 17
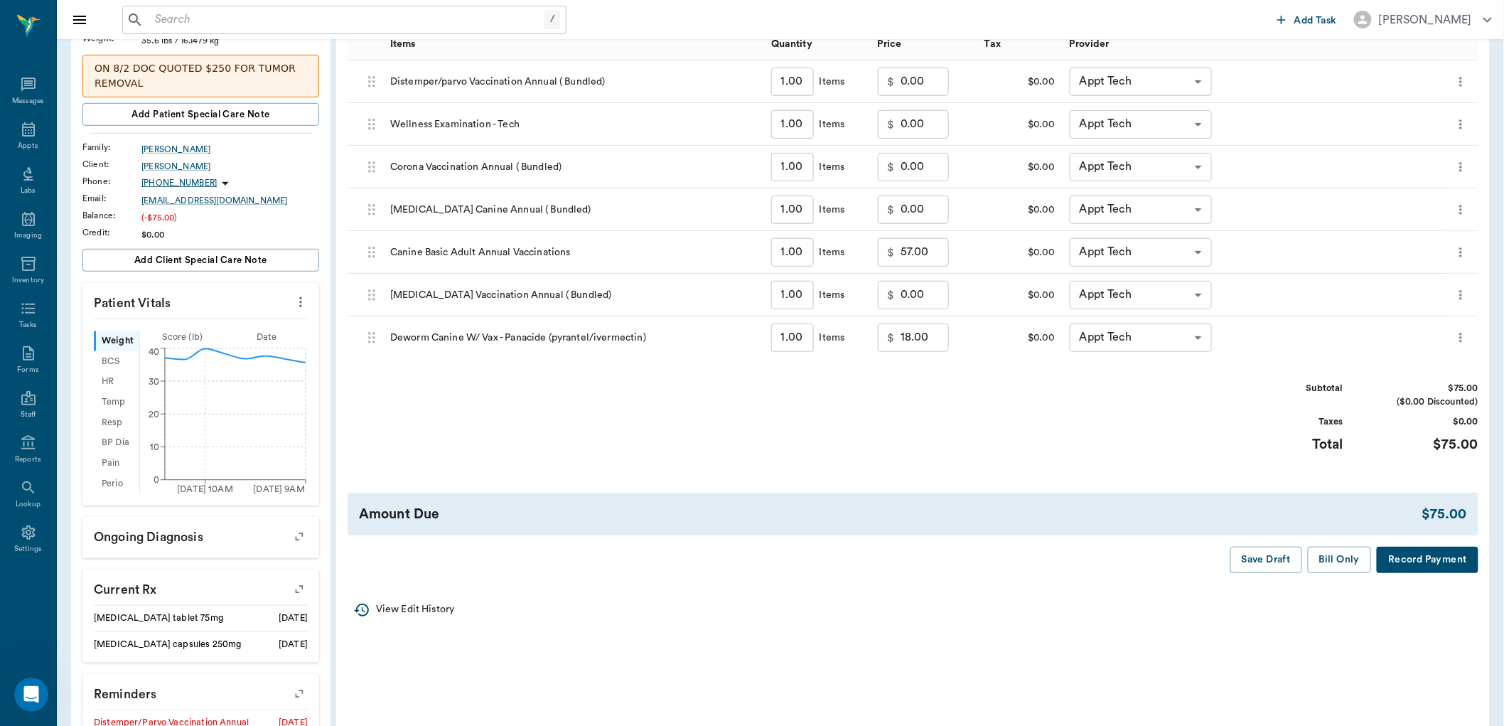
scroll to position [316, 0]
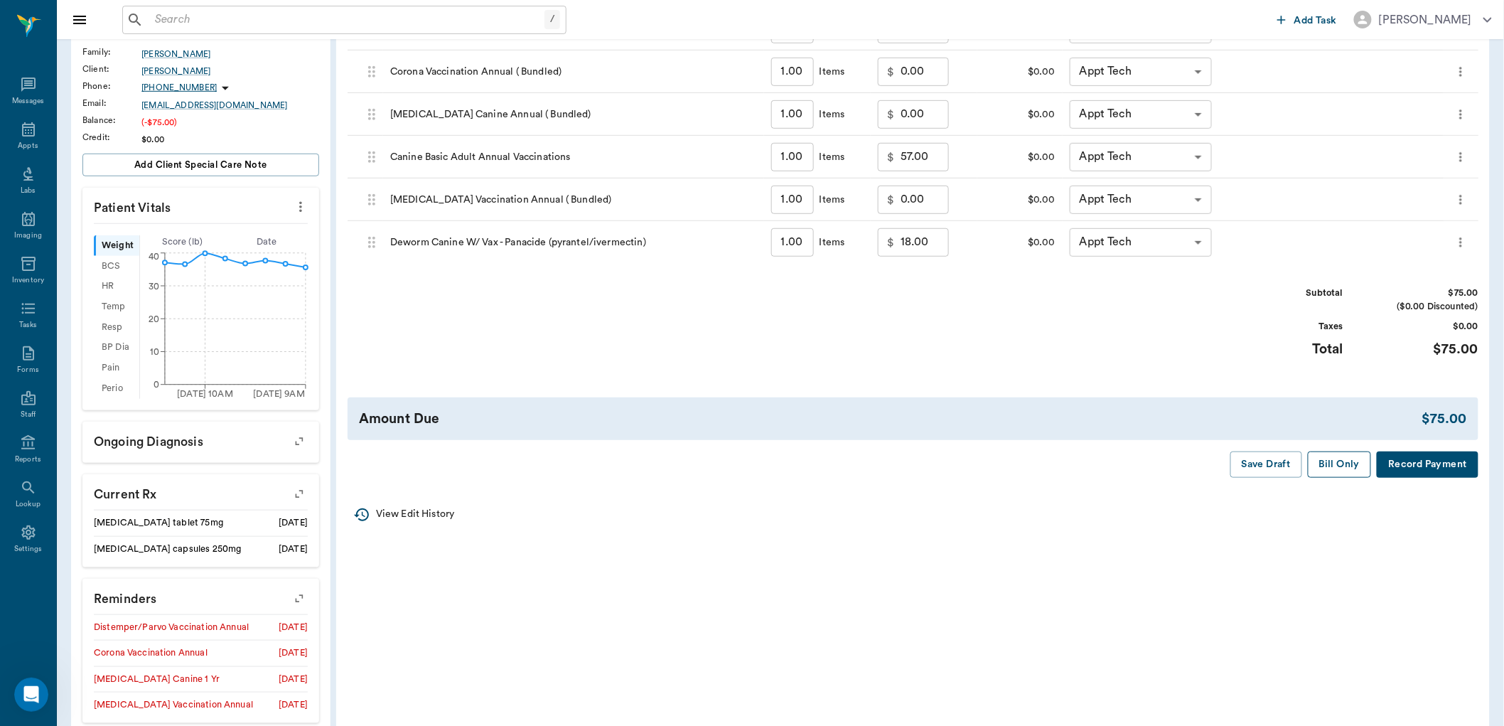
click at [1334, 466] on button "Bill Only" at bounding box center [1340, 464] width 64 height 26
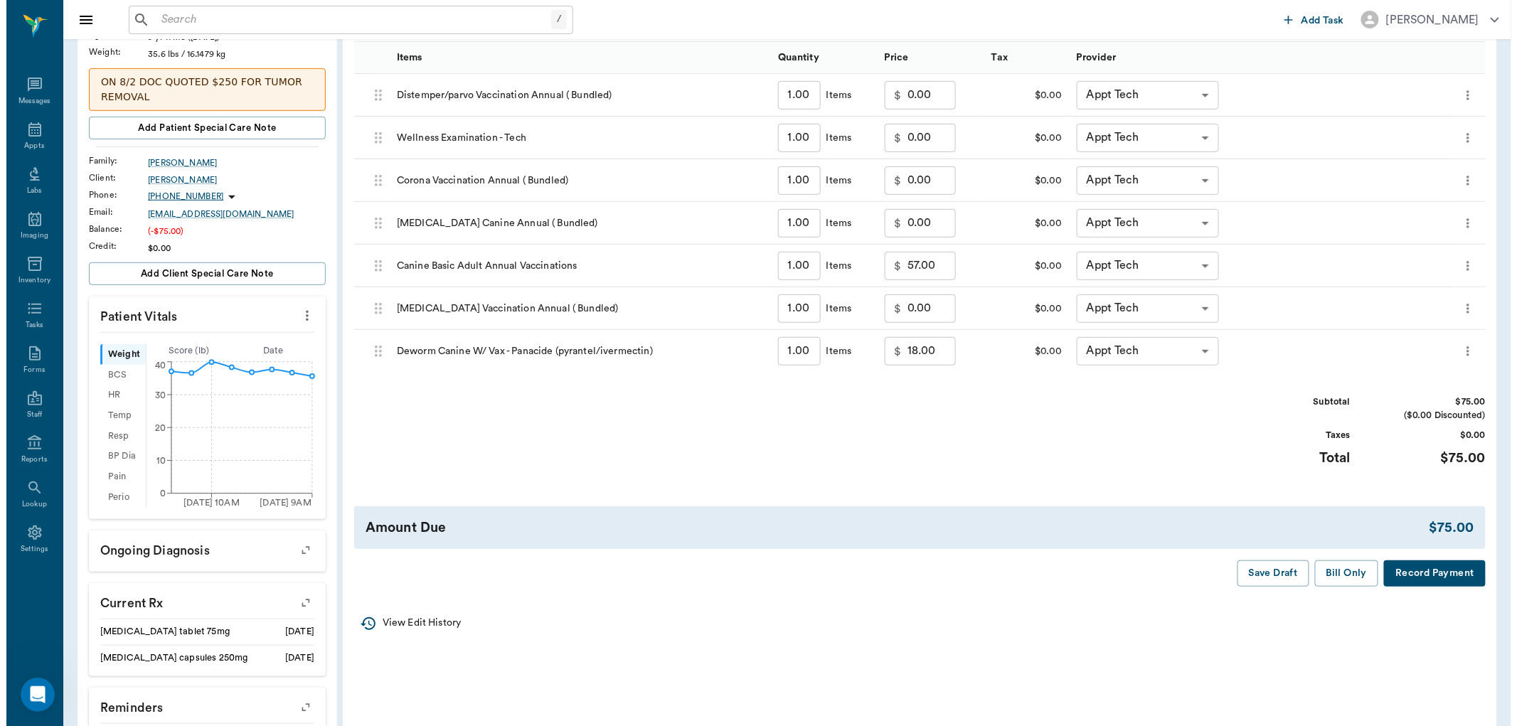
scroll to position [0, 0]
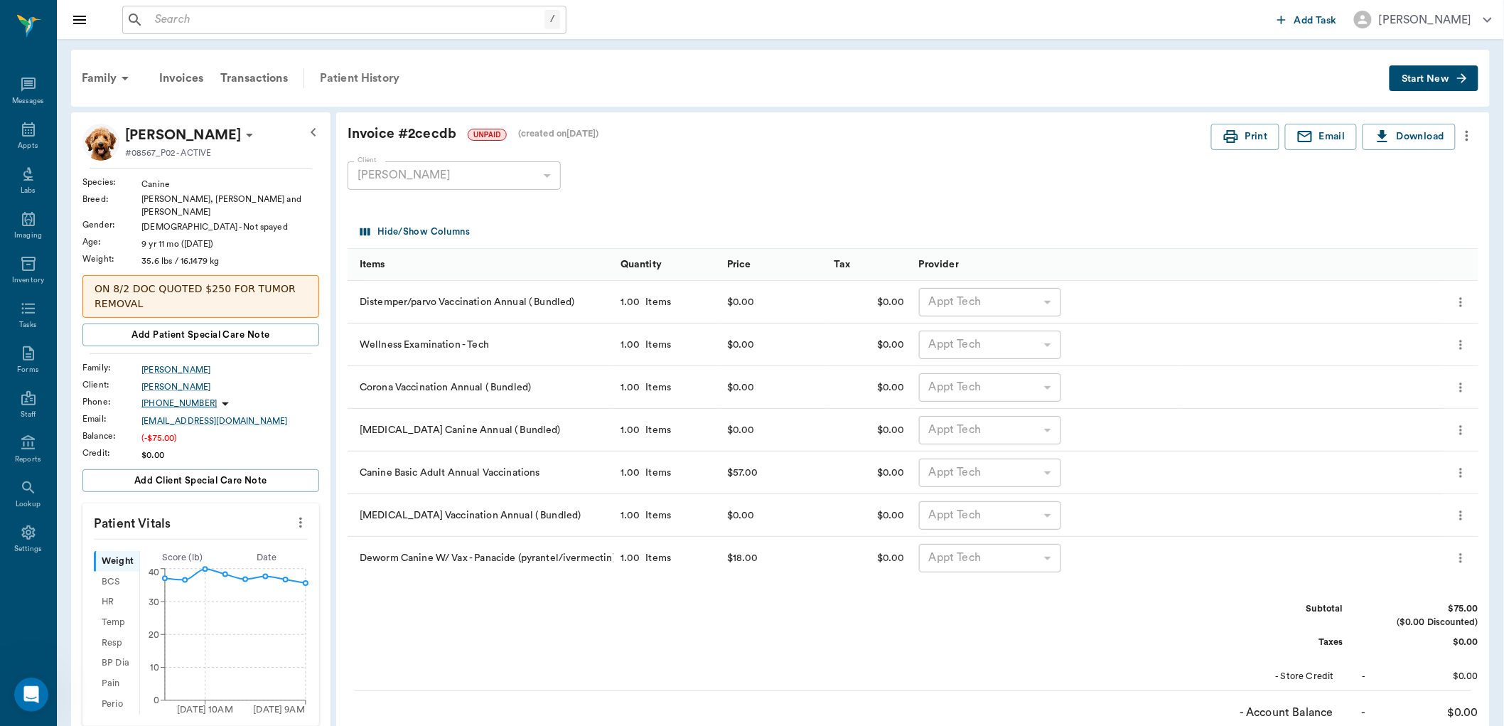
click at [375, 67] on div "Patient History" at bounding box center [359, 78] width 97 height 34
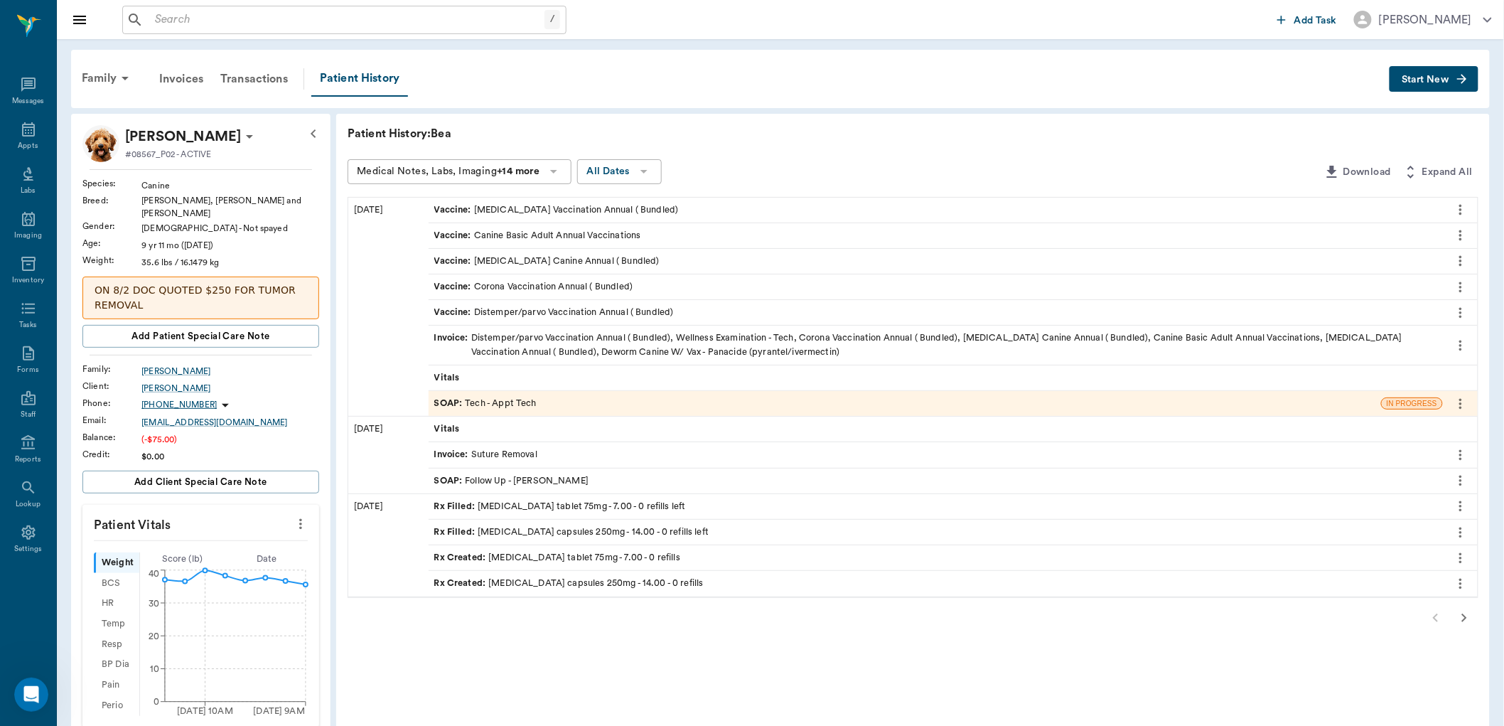
click at [1466, 615] on icon "button" at bounding box center [1464, 617] width 17 height 17
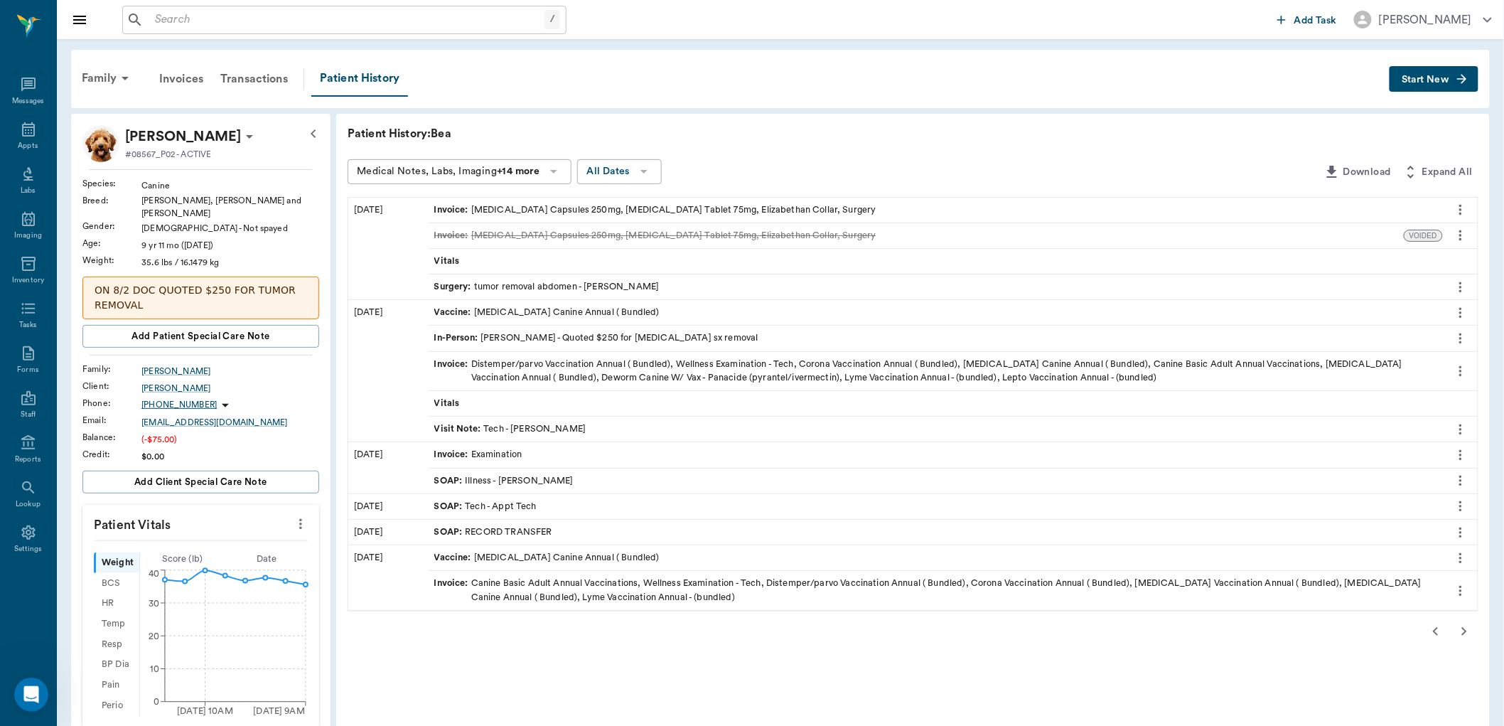
click at [260, 287] on p "ON 8/2 DOC QUOTED $250 FOR TUMOR REMOVAL" at bounding box center [201, 298] width 213 height 30
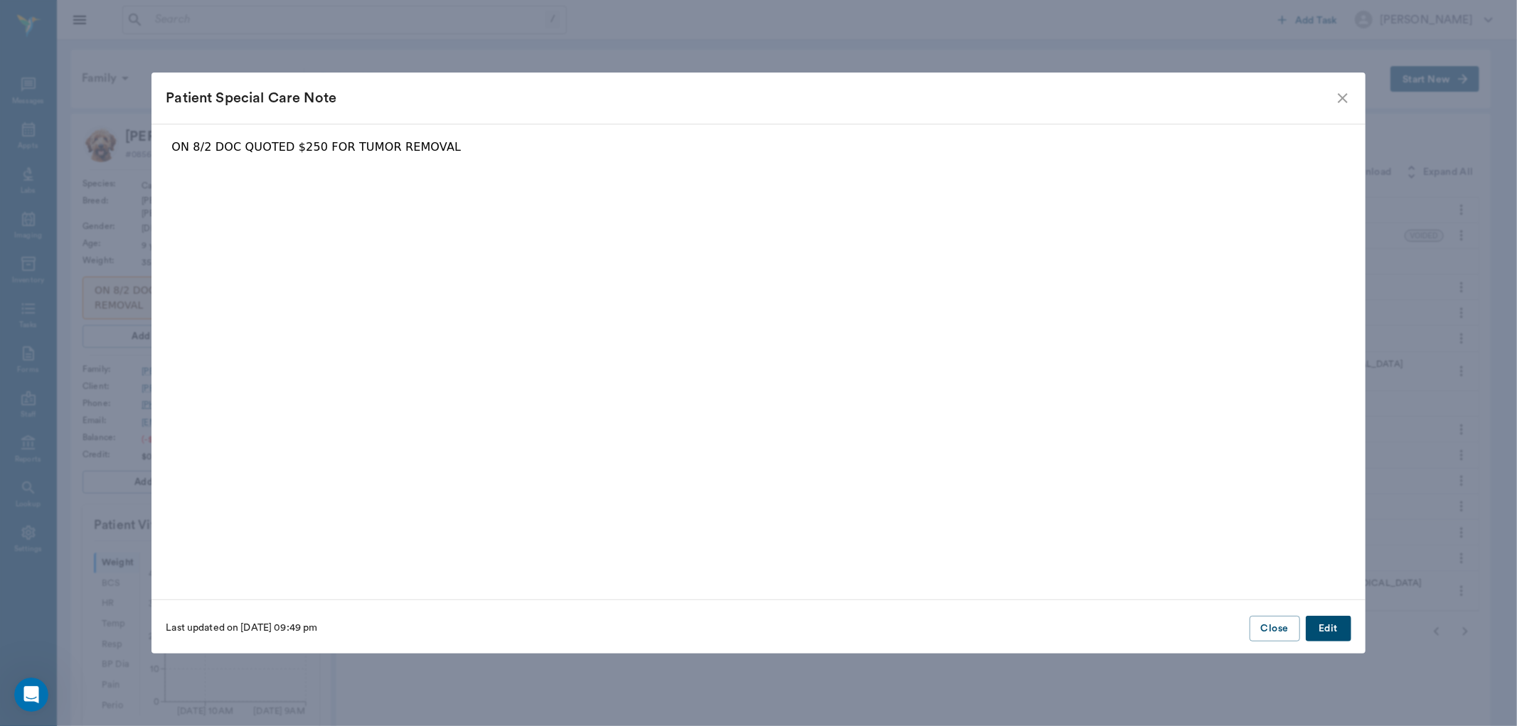
click at [458, 157] on div "ON 8/2 DOC QUOTED $250 FOR TUMOR REMOVAL" at bounding box center [757, 157] width 1173 height 36
click at [432, 145] on p "ON 8/2 DOC QUOTED $250 FOR TUMOR REMOVAL" at bounding box center [757, 147] width 1173 height 17
click at [1324, 627] on button "Edit" at bounding box center [1328, 629] width 46 height 26
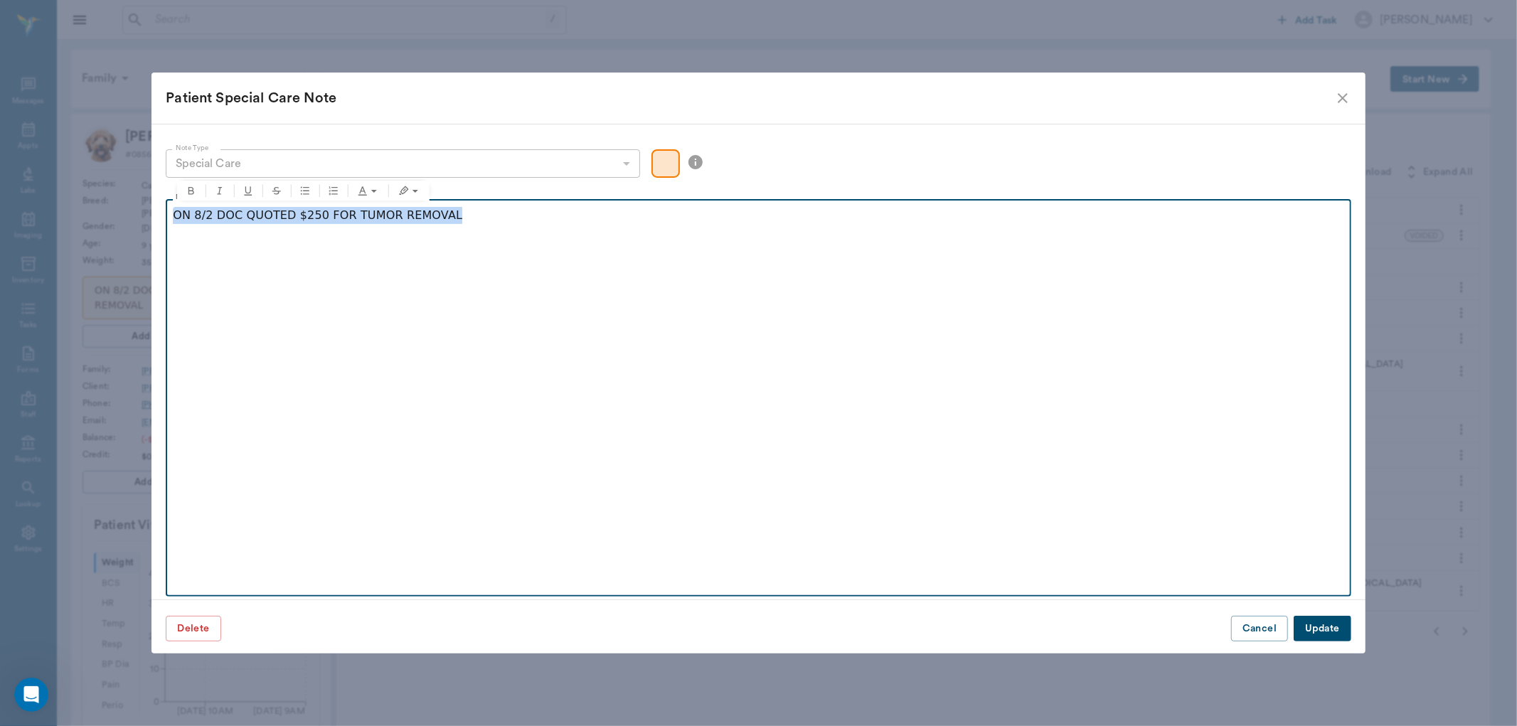
drag, startPoint x: 539, startPoint y: 215, endPoint x: 46, endPoint y: 214, distance: 493.4
click at [46, 214] on div "Patient Special Care Note Note Type Special Care special_care Note Type Note ON…" at bounding box center [758, 363] width 1517 height 726
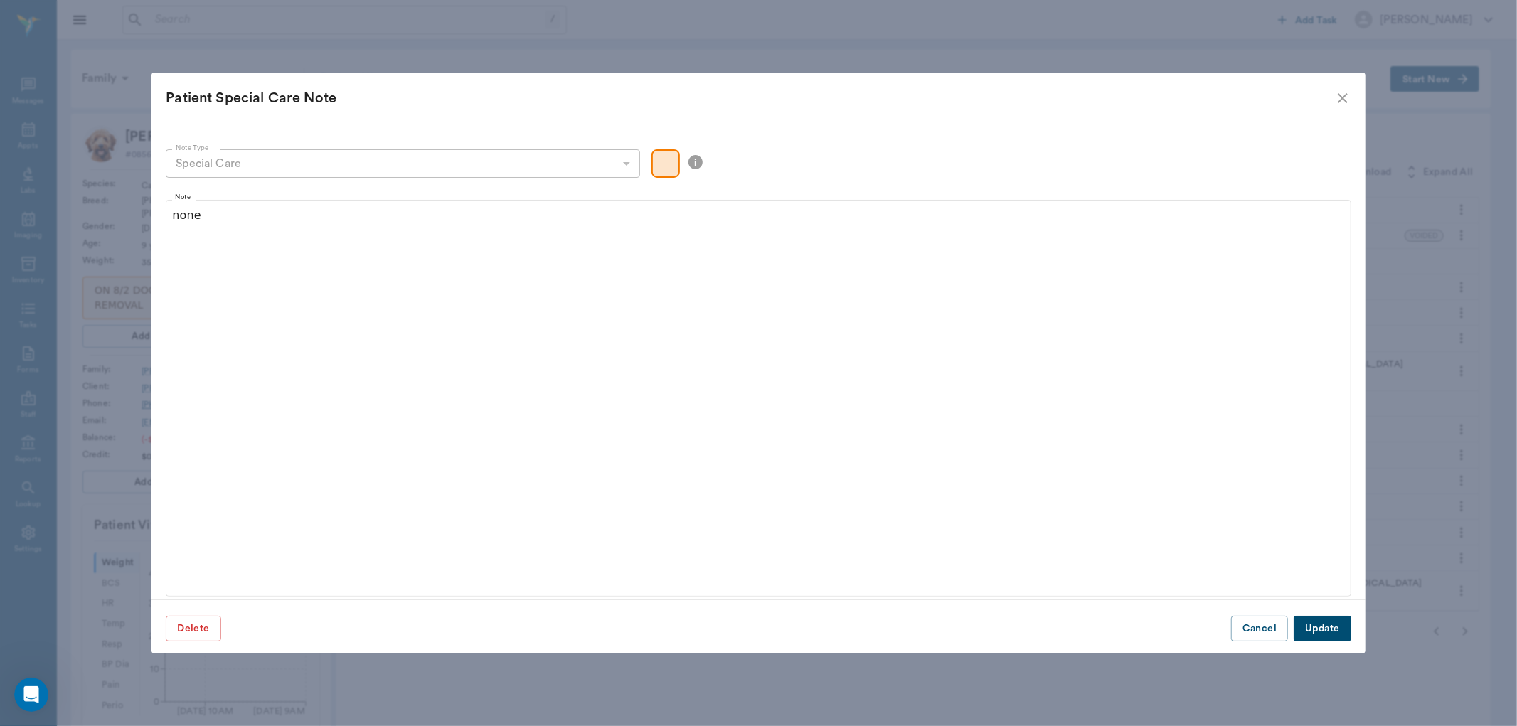
click at [1320, 629] on button "Update" at bounding box center [1321, 629] width 57 height 26
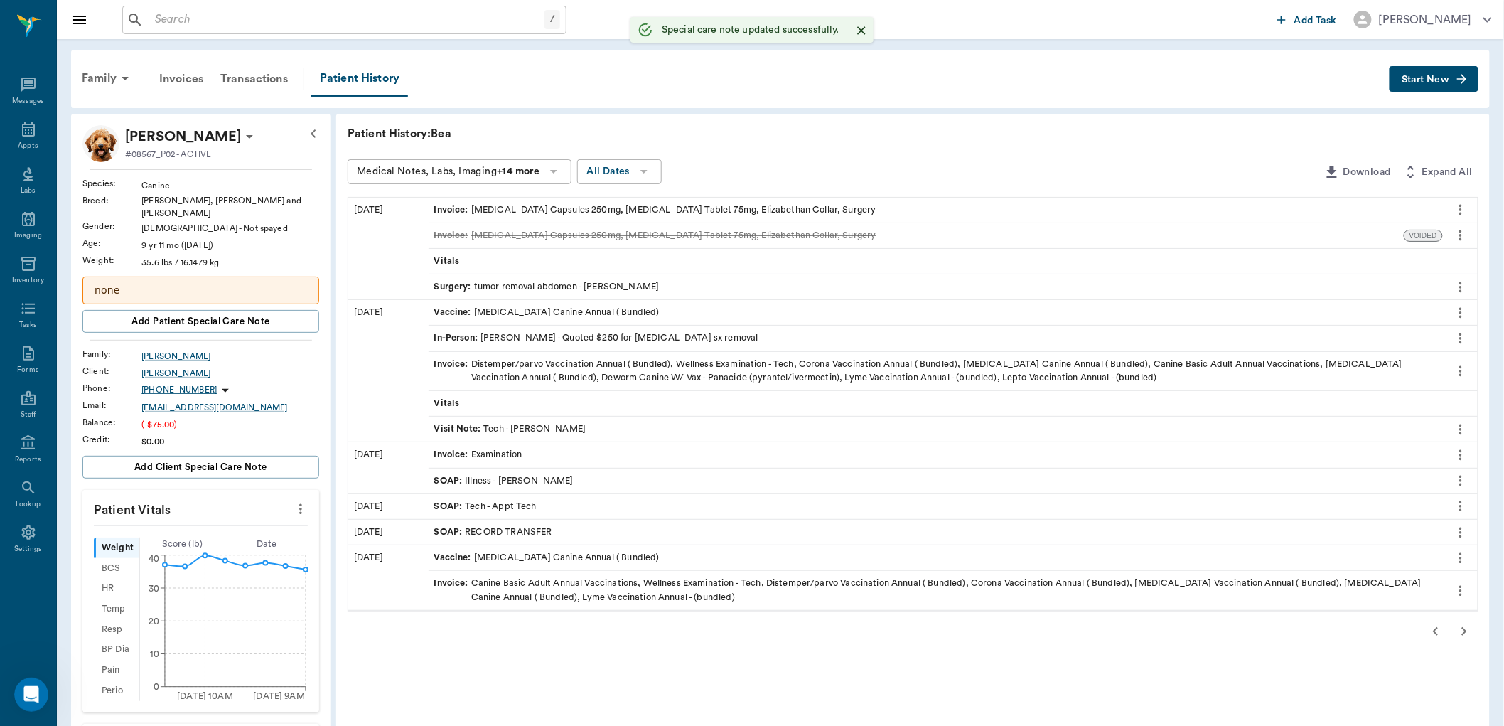
click at [183, 283] on p "none" at bounding box center [201, 290] width 213 height 15
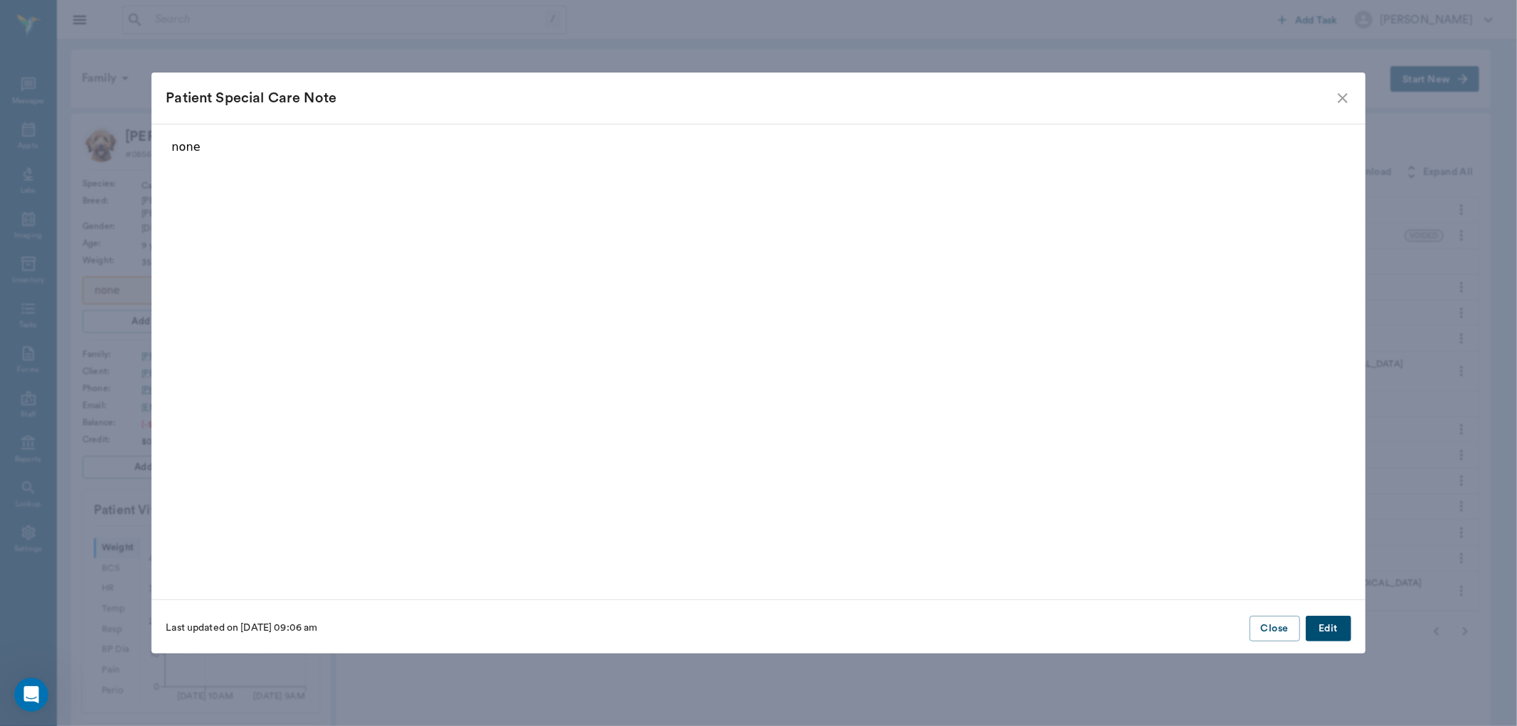
click at [1339, 629] on button "Edit" at bounding box center [1328, 629] width 46 height 26
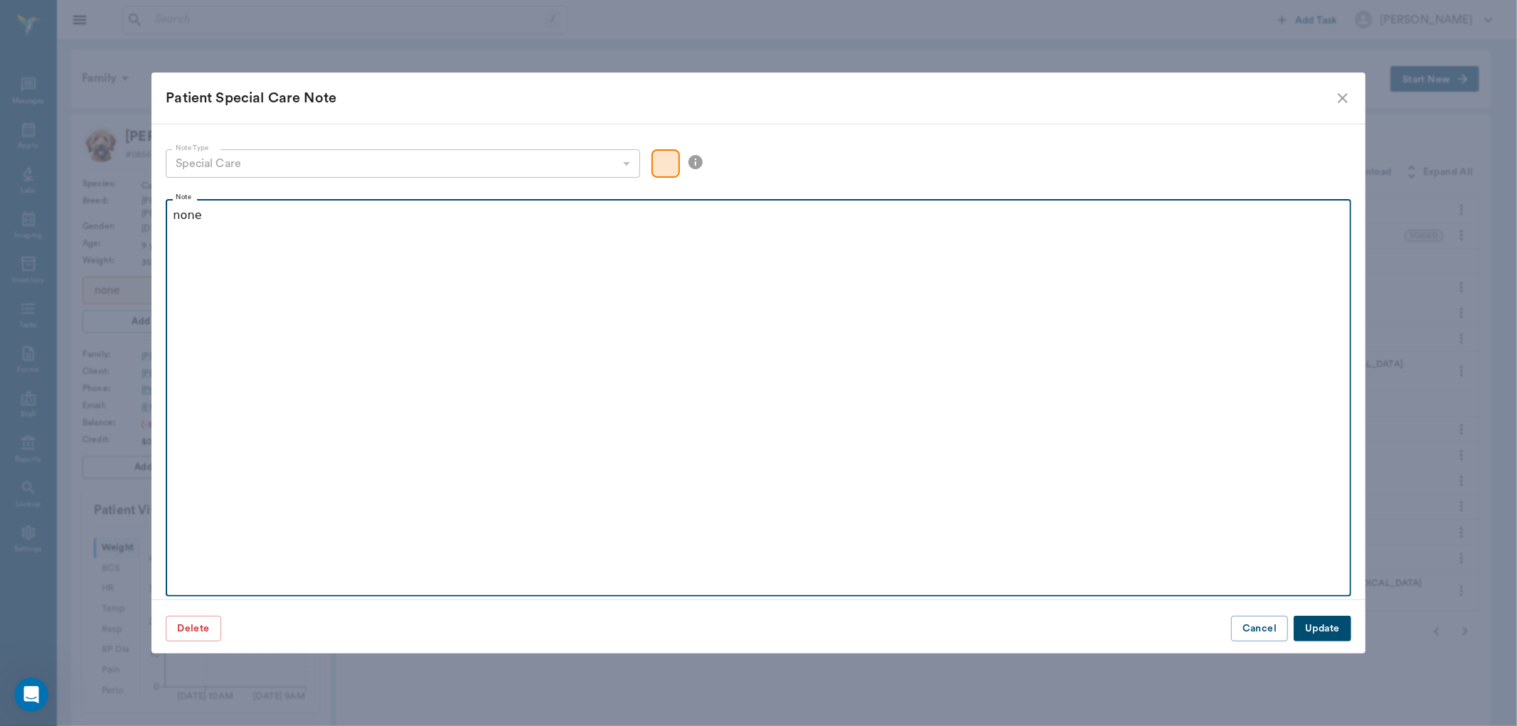
click at [299, 218] on p "none" at bounding box center [758, 215] width 1170 height 17
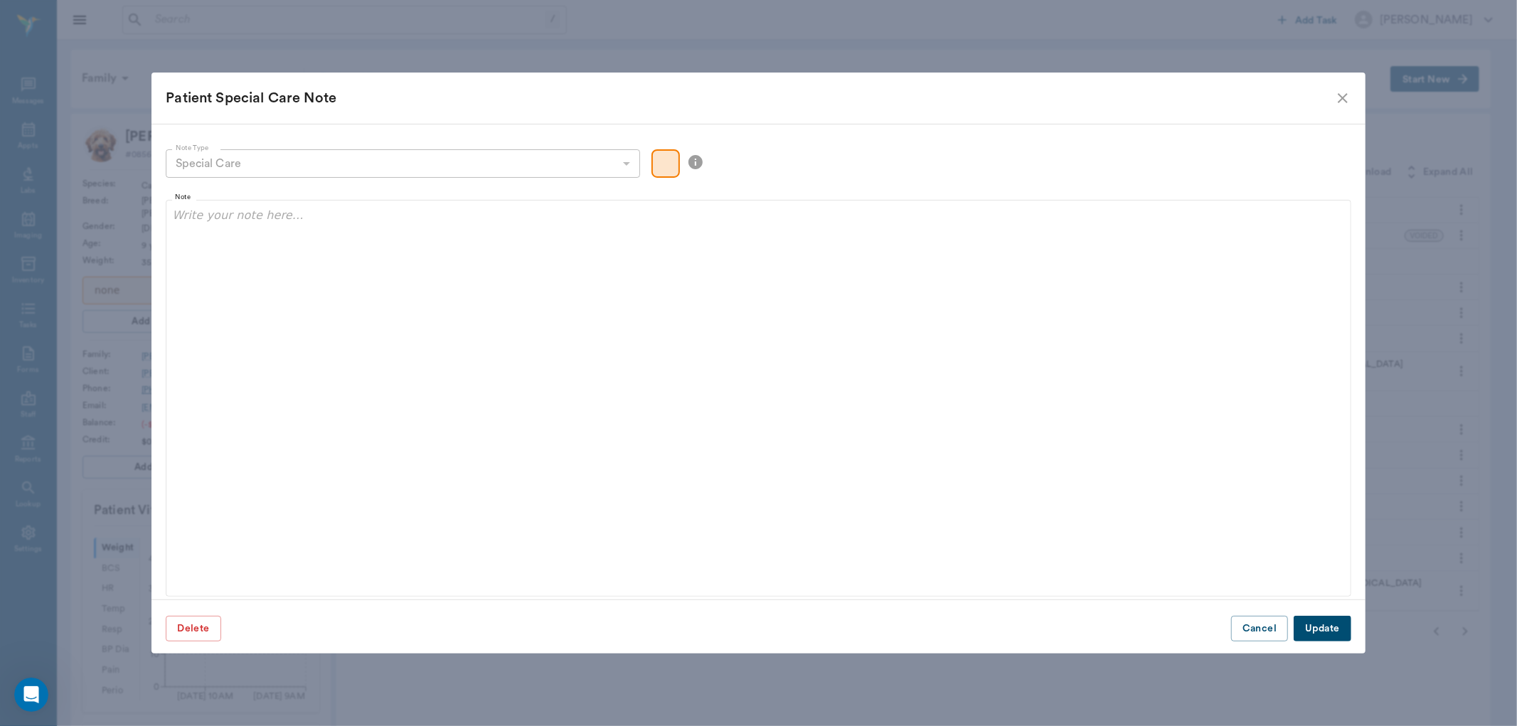
click at [1320, 622] on button "Update" at bounding box center [1321, 629] width 57 height 26
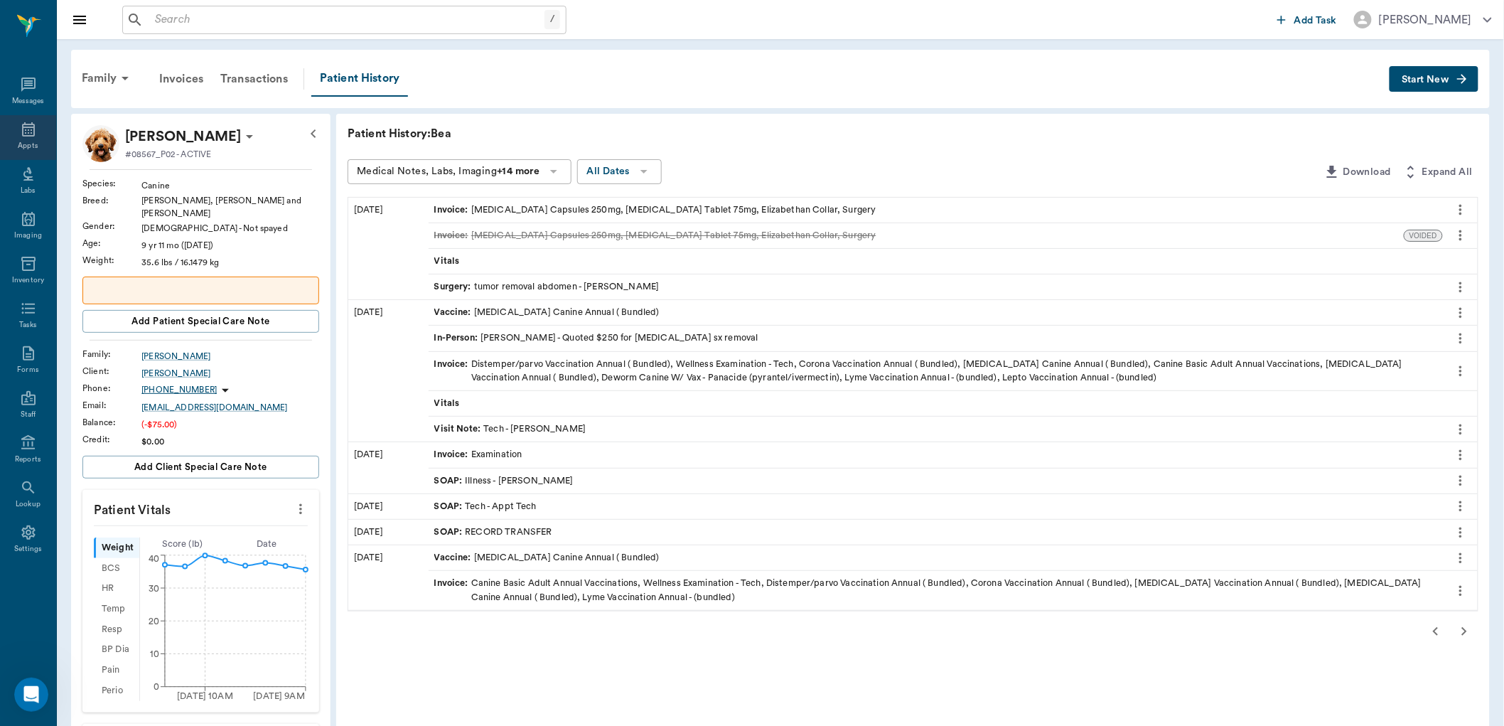
click at [20, 127] on icon at bounding box center [28, 129] width 17 height 17
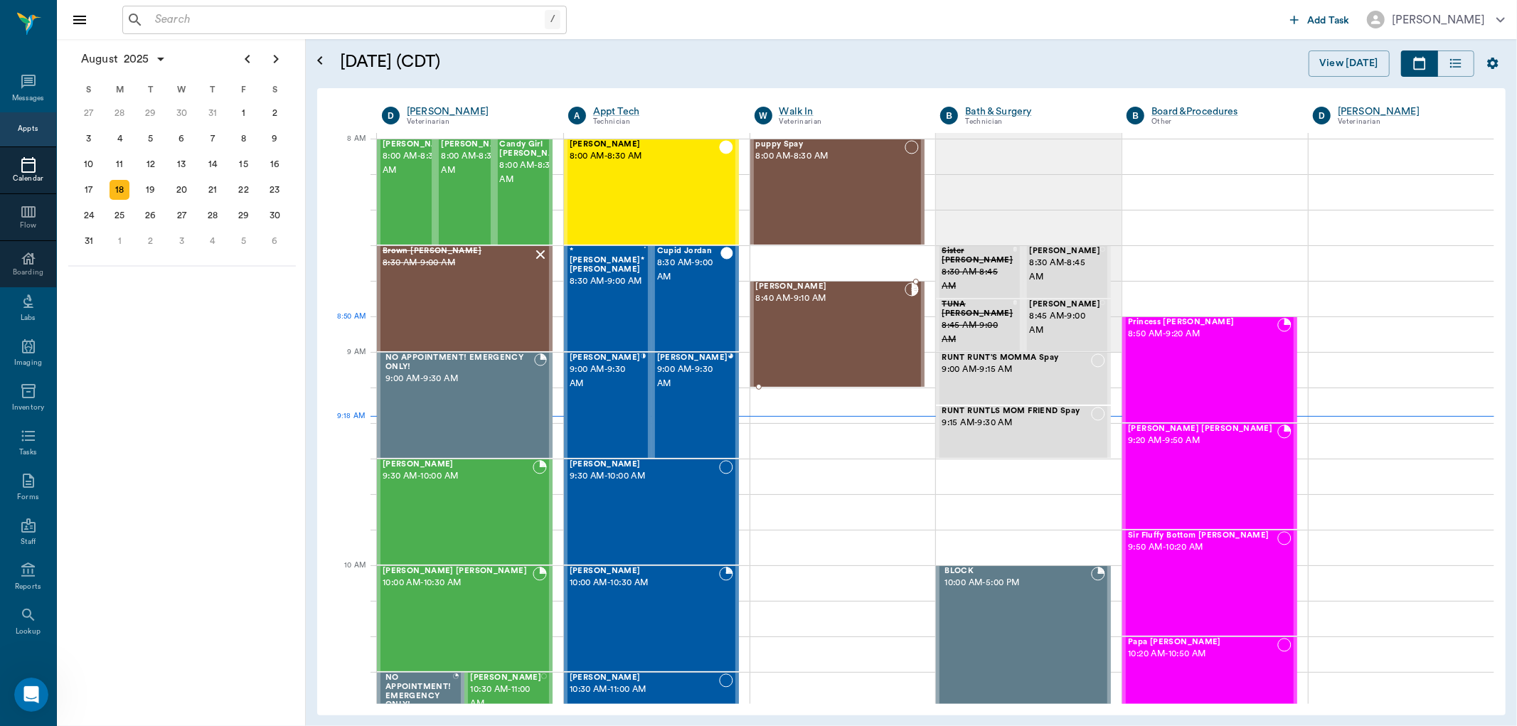
click at [843, 317] on div "Asher Snelgrove 8:40 AM - 9:10 AM" at bounding box center [830, 334] width 149 height 104
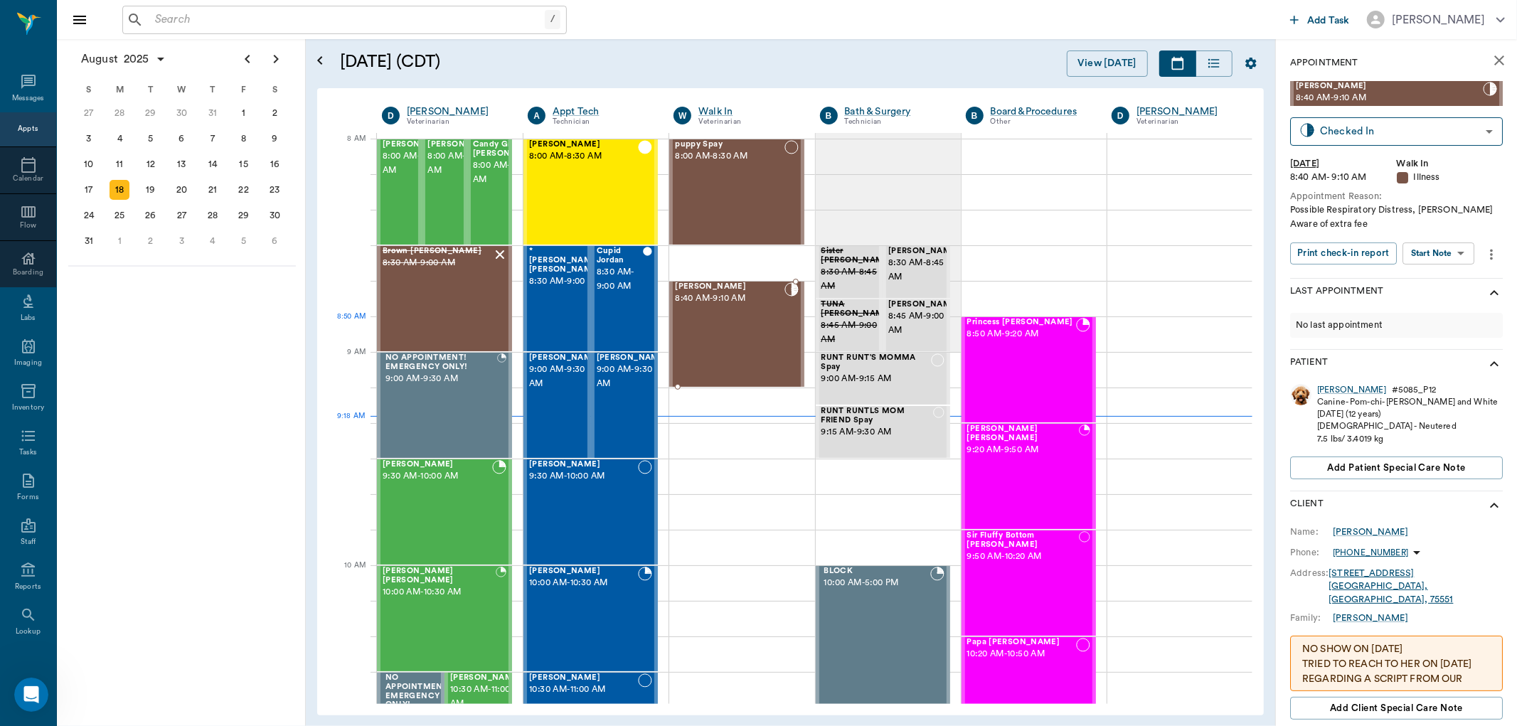
click at [730, 319] on div "Asher Snelgrove 8:40 AM - 9:10 AM" at bounding box center [729, 334] width 109 height 104
click at [1456, 252] on body "/ ​ Add Task Dr. Bert Ellsworth Nectar Messages Appts Calendar Flow Boarding La…" at bounding box center [758, 363] width 1517 height 726
click at [596, 483] on div at bounding box center [758, 363] width 1517 height 726
click at [1425, 250] on body "/ ​ Add Task Dr. Bert Ellsworth Nectar Messages Appts Calendar Flow Boarding La…" at bounding box center [758, 363] width 1517 height 726
click at [1153, 3] on div at bounding box center [758, 363] width 1517 height 726
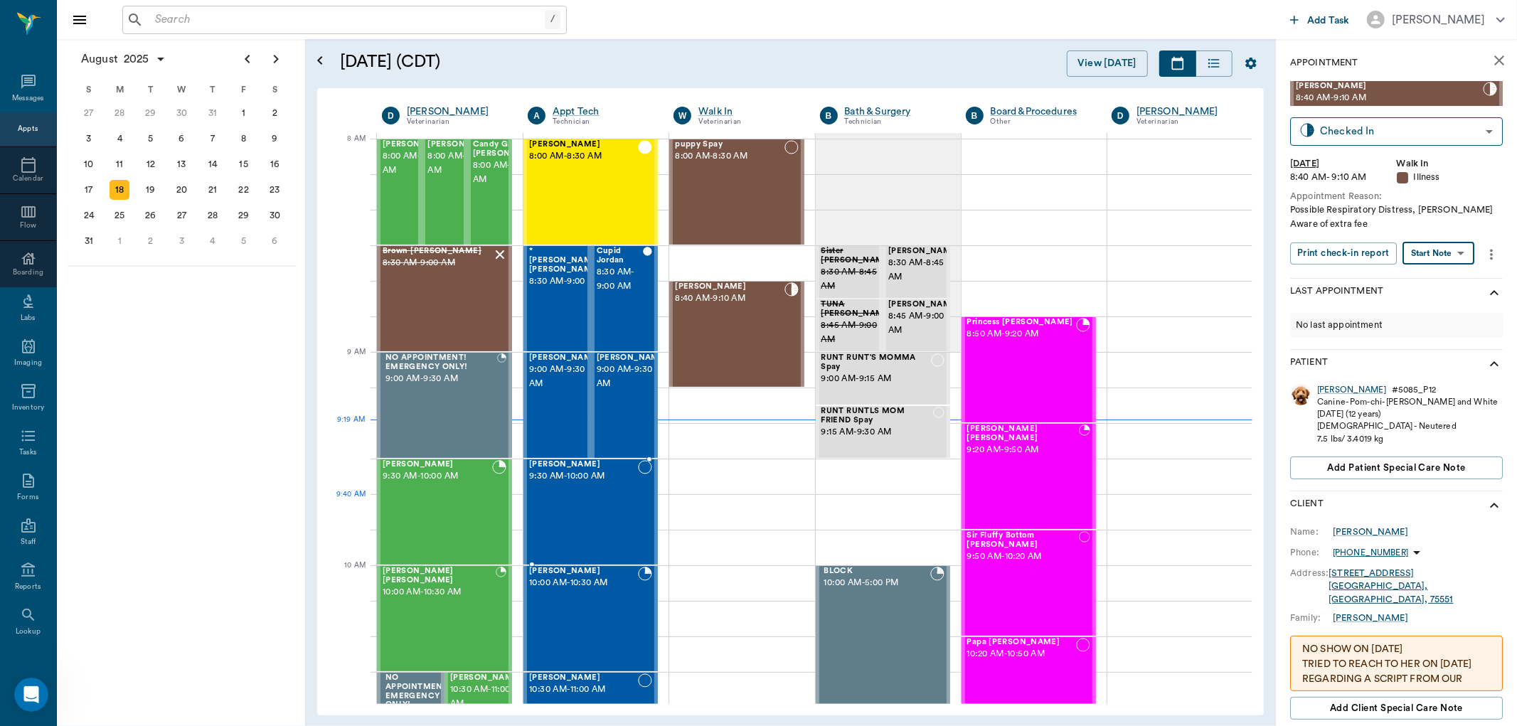
click at [601, 530] on div "Sally Multhaupt 9:30 AM - 10:00 AM" at bounding box center [583, 512] width 109 height 104
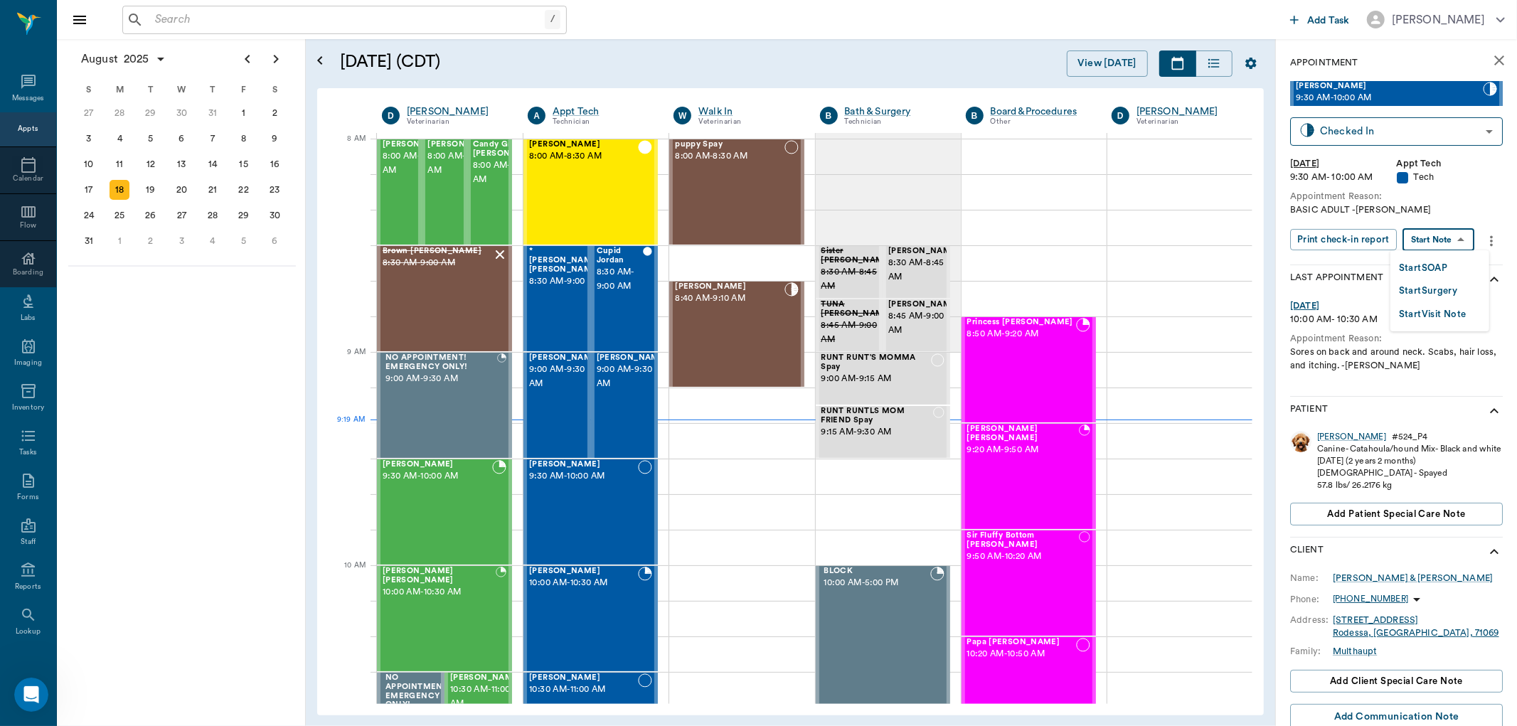
click at [1448, 236] on body "/ ​ Add Task Dr. Bert Ellsworth Nectar Messages Appts Calendar Flow Boarding La…" at bounding box center [758, 363] width 1517 height 726
click at [1422, 264] on button "Start SOAP" at bounding box center [1423, 268] width 48 height 16
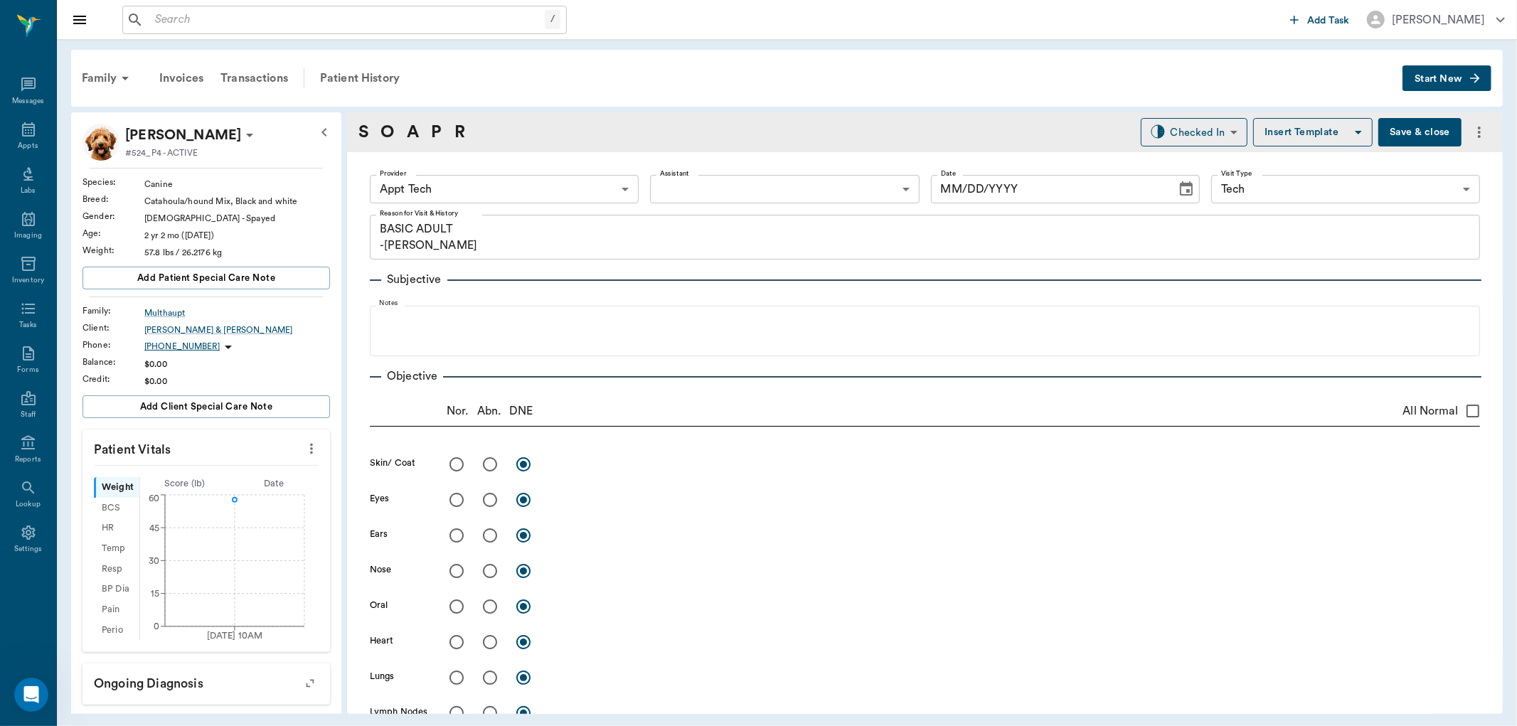
type input "63ec2f075fda476ae8351a4c"
type input "65d2be4f46e3a538d89b8c1a"
type textarea "BASIC ADULT -LORY"
type input "[DATE]"
click at [304, 444] on icon "more" at bounding box center [312, 448] width 16 height 17
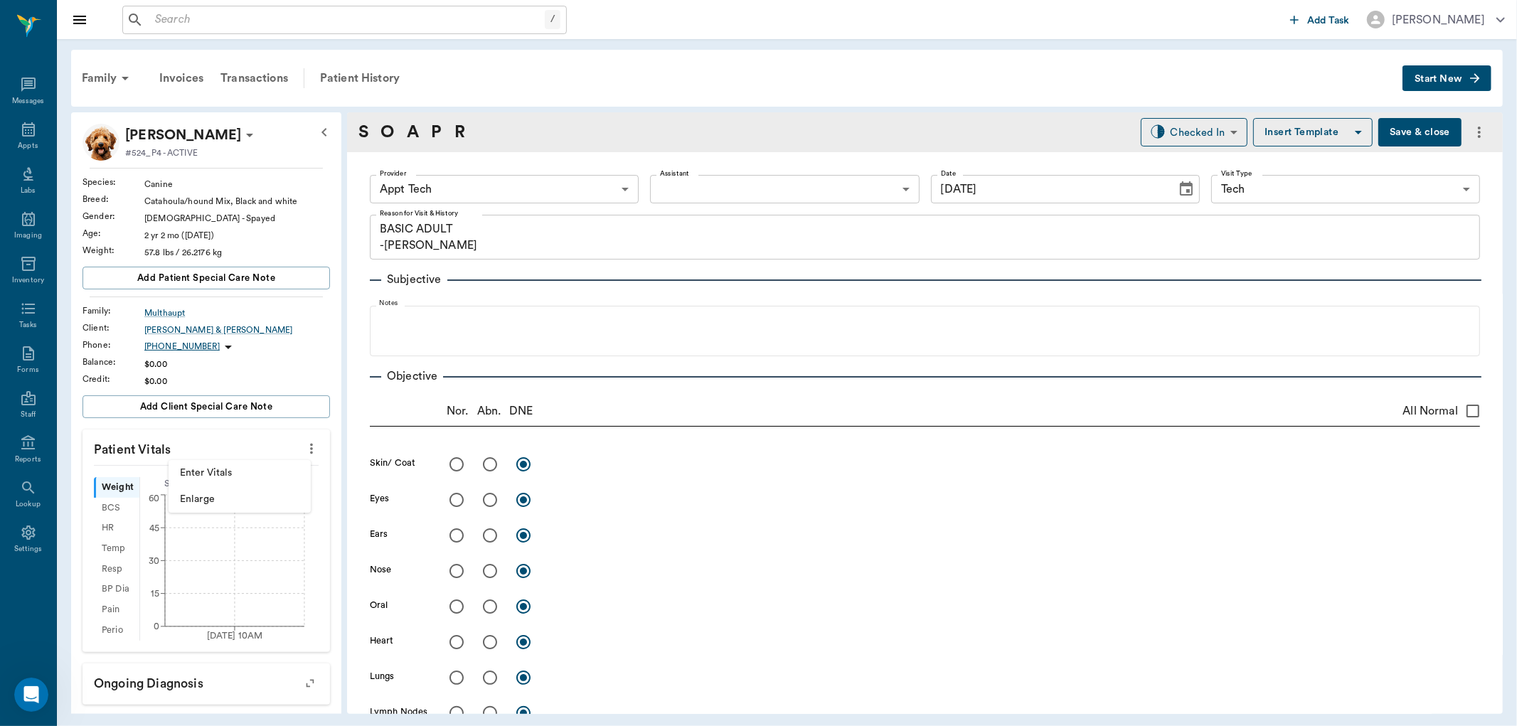
click at [216, 477] on span "Enter Vitals" at bounding box center [239, 473] width 119 height 15
click at [192, 493] on input "text" at bounding box center [206, 491] width 124 height 28
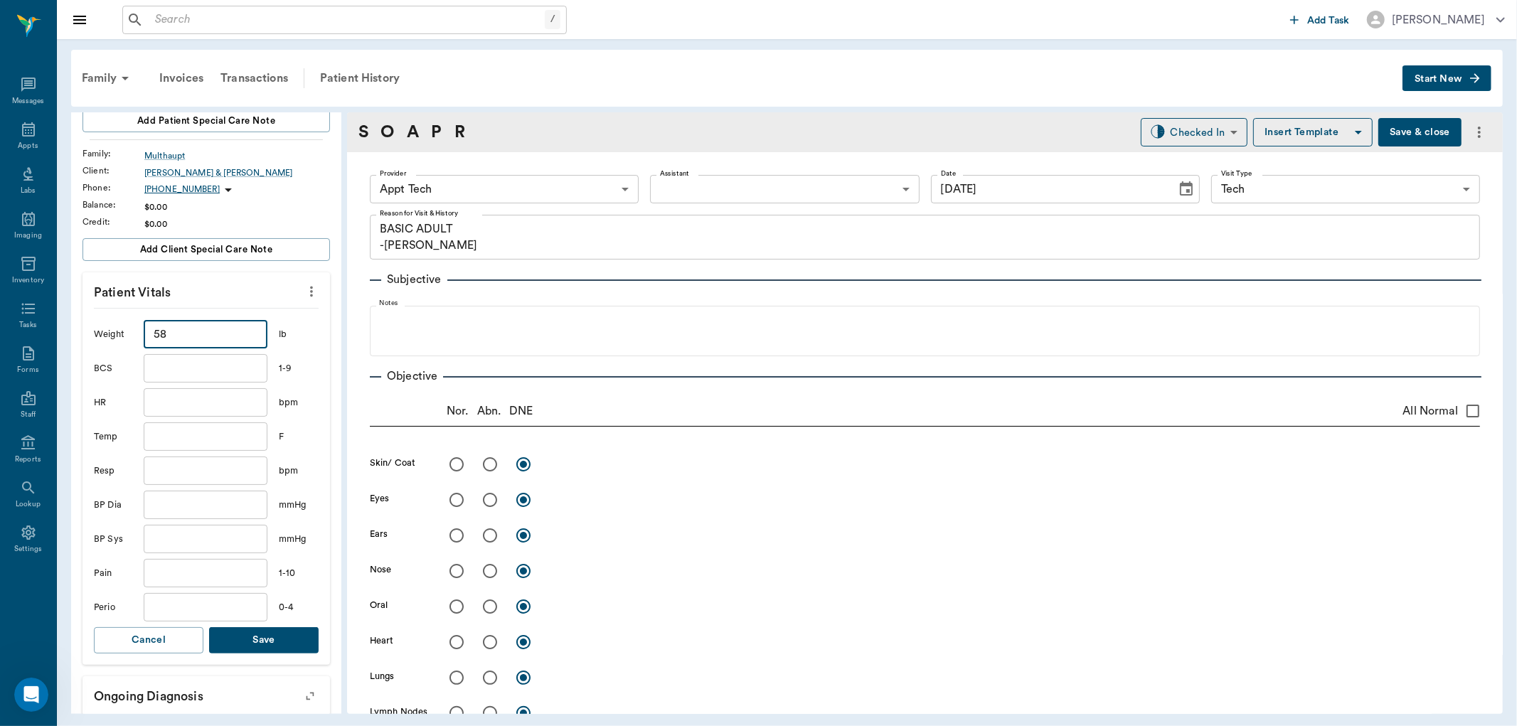
scroll to position [158, 0]
type input "58"
click at [247, 637] on button "Save" at bounding box center [263, 639] width 109 height 26
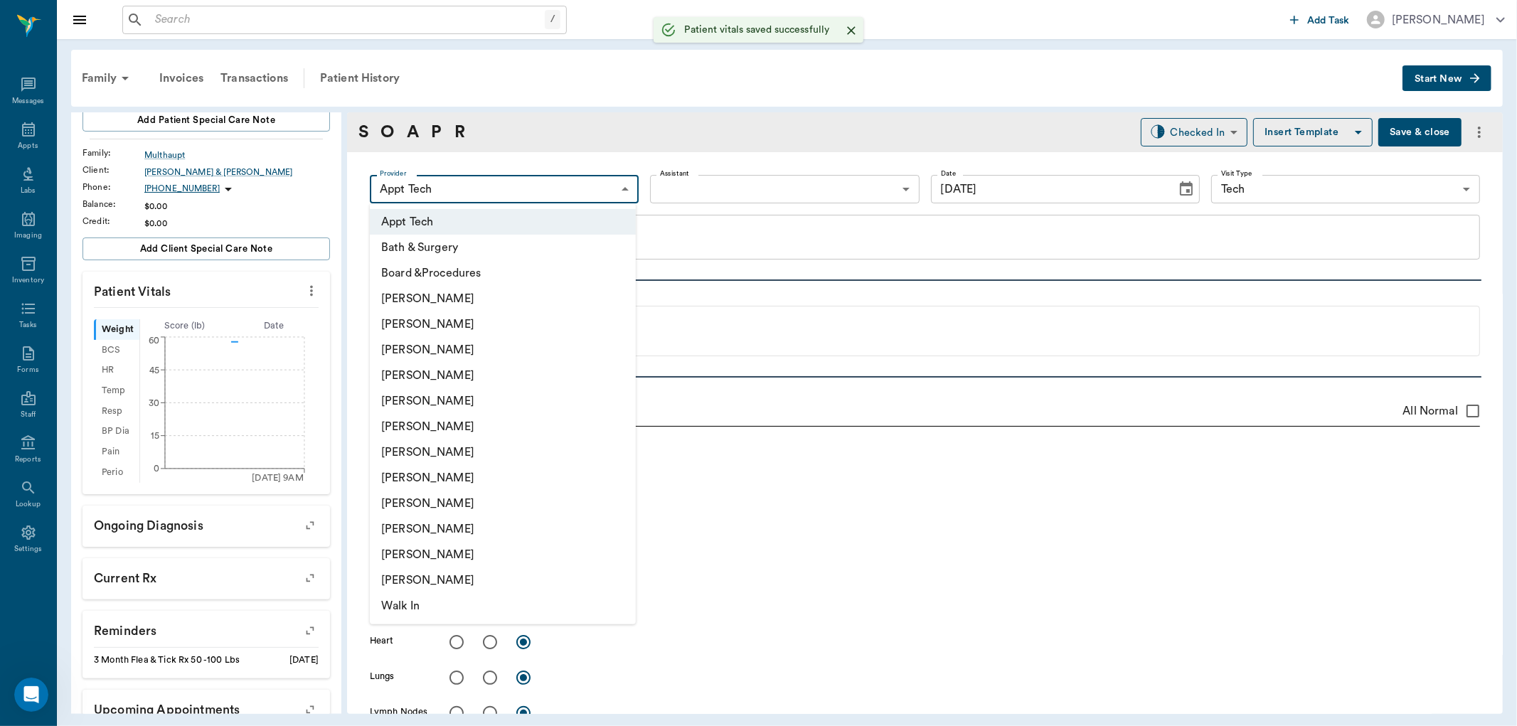
click at [544, 186] on body "/ ​ Add Task Dr. Bert Ellsworth Nectar Messages Appts Labs Imaging Inventory Ta…" at bounding box center [758, 363] width 1517 height 726
click at [434, 480] on li "[PERSON_NAME]" at bounding box center [503, 478] width 266 height 26
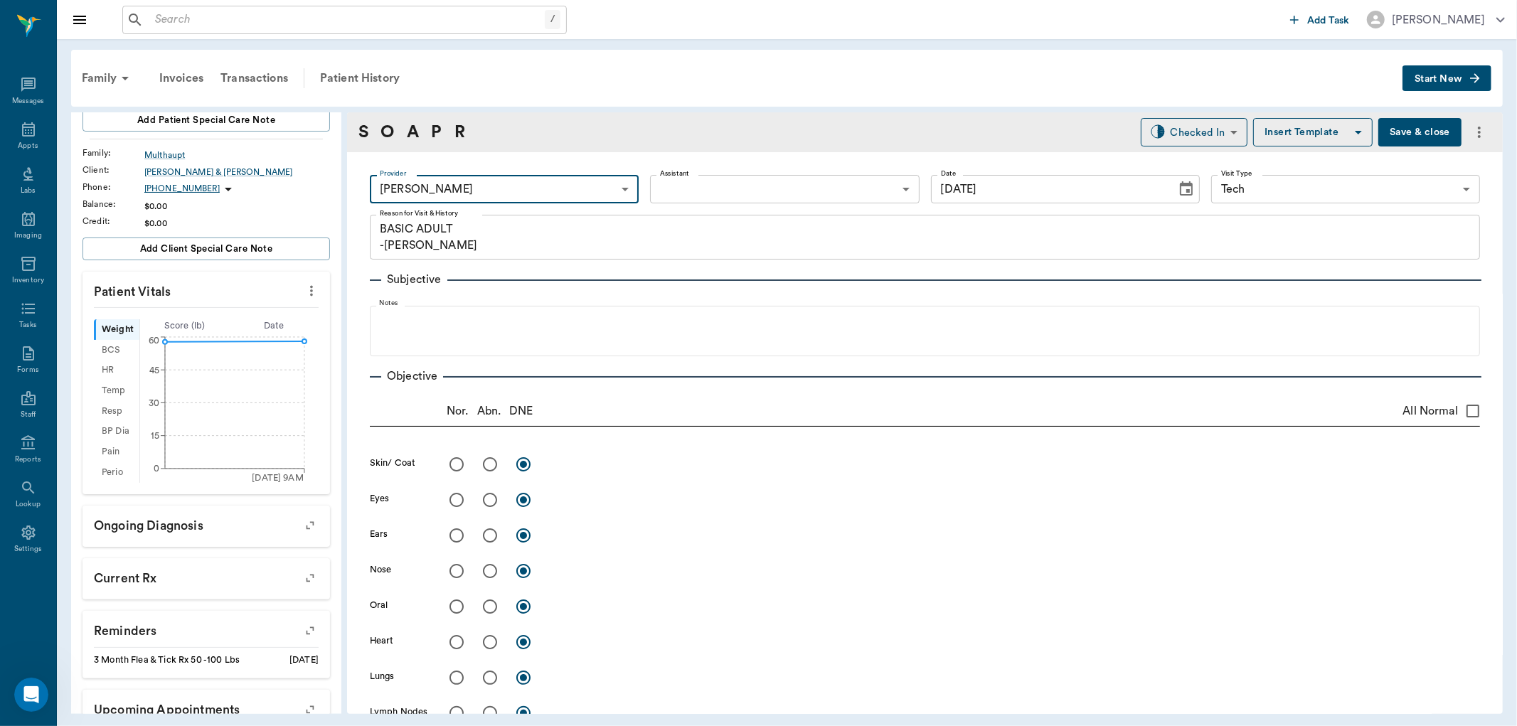
type input "63ec2e7e52e12b0ba117b124"
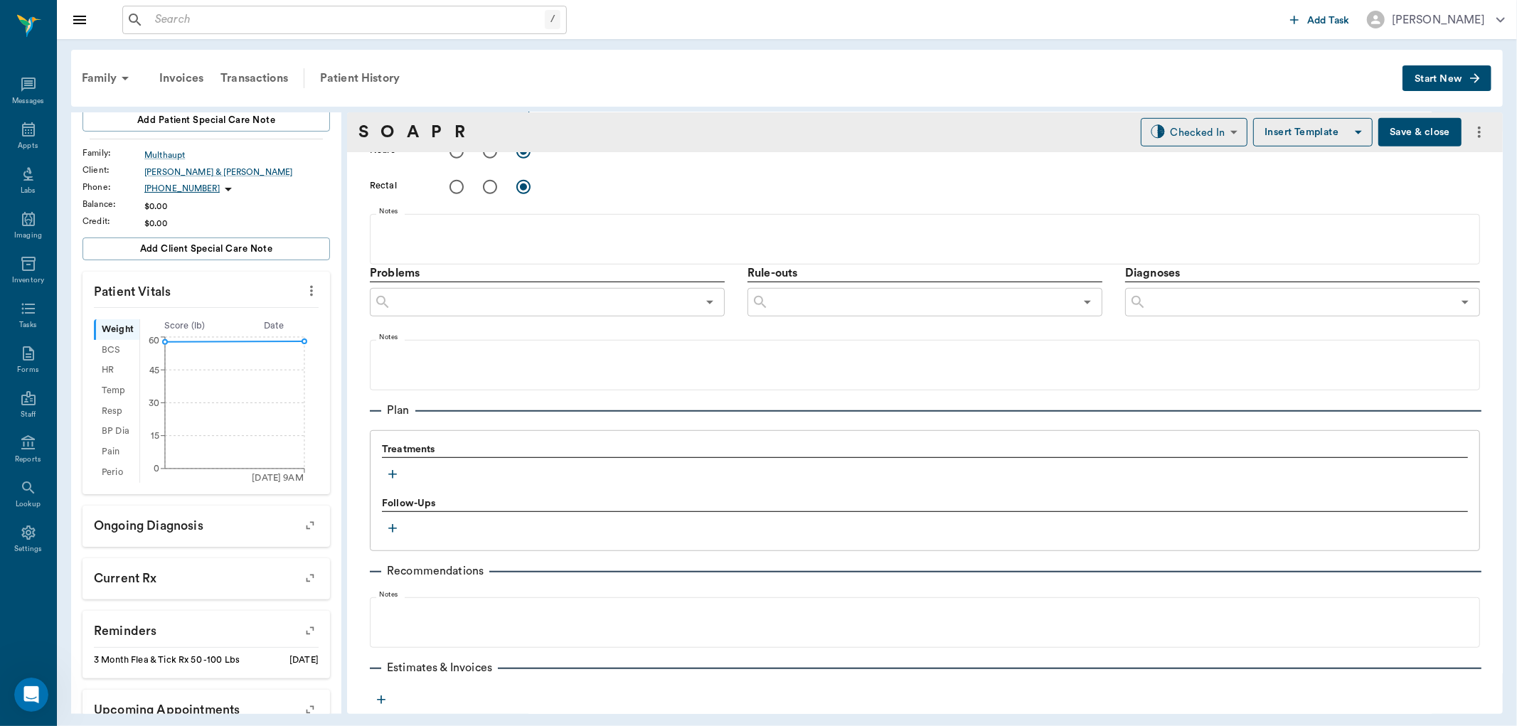
scroll to position [711, 0]
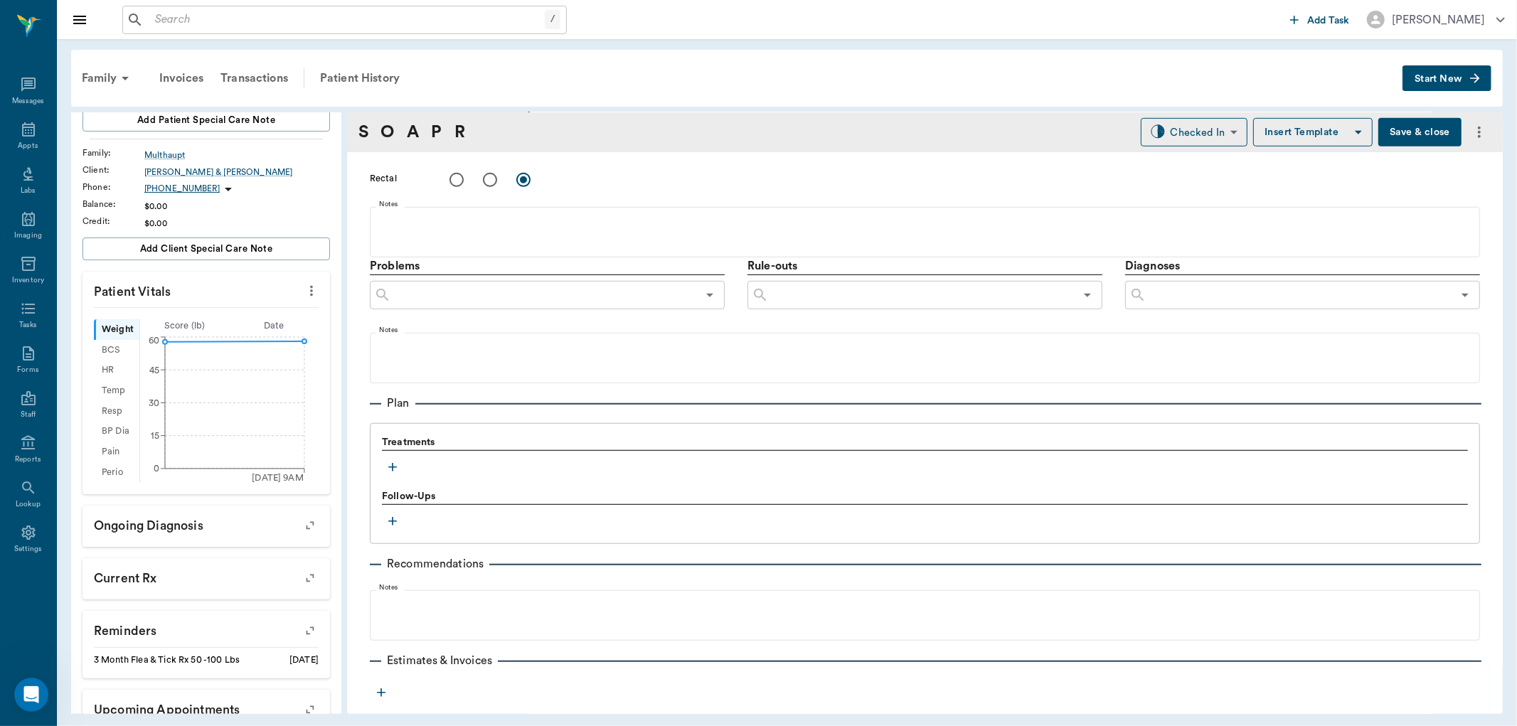
click at [398, 461] on icon "button" at bounding box center [392, 467] width 14 height 14
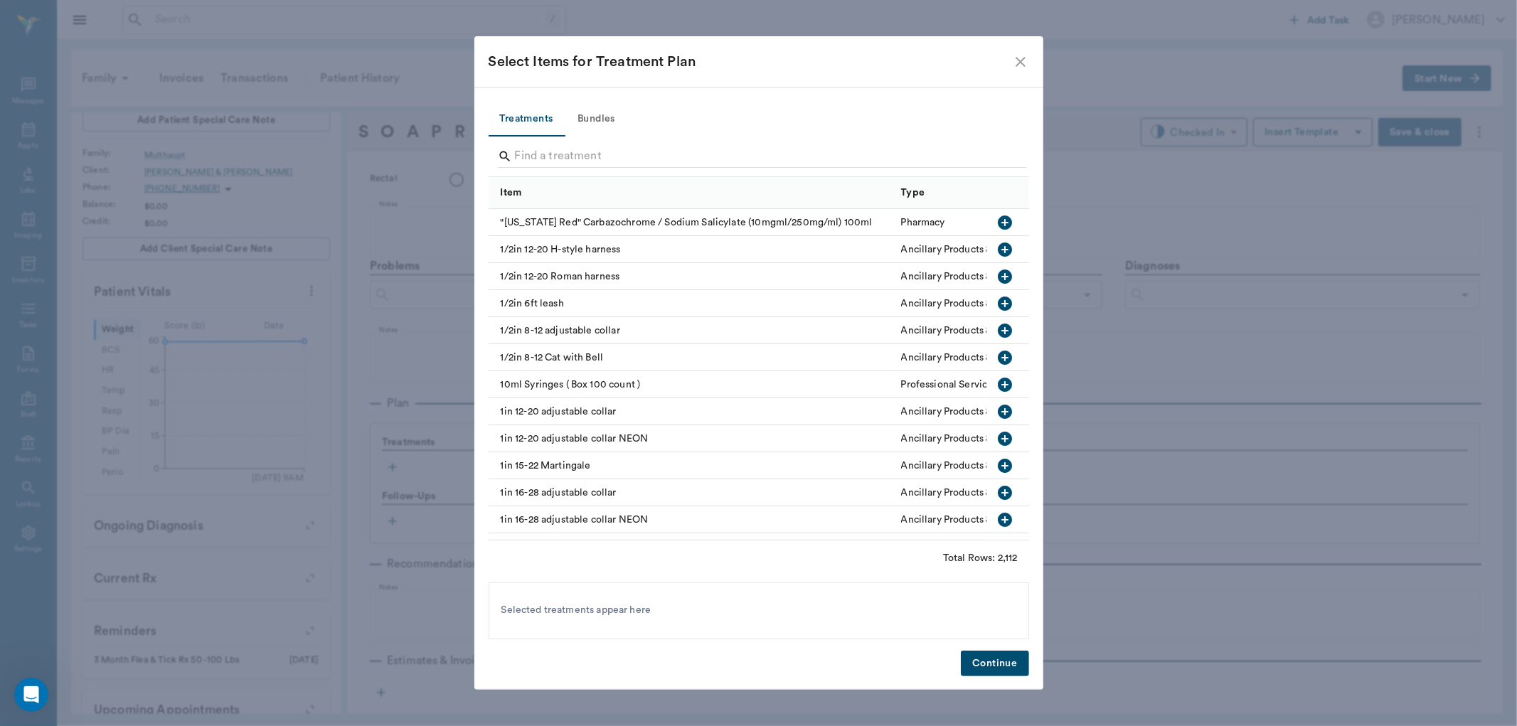
click at [608, 119] on button "Bundles" at bounding box center [597, 119] width 64 height 34
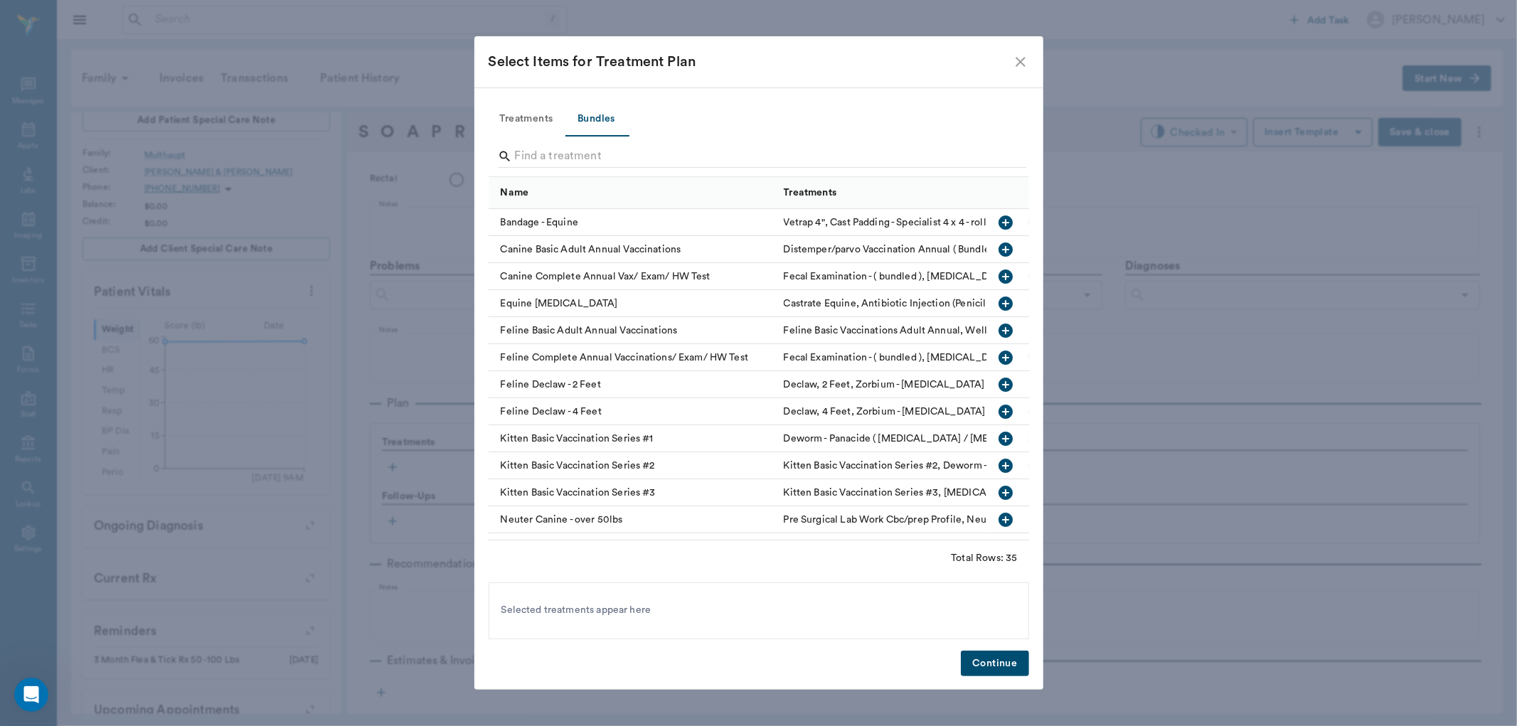
click at [998, 247] on icon "button" at bounding box center [1005, 249] width 14 height 14
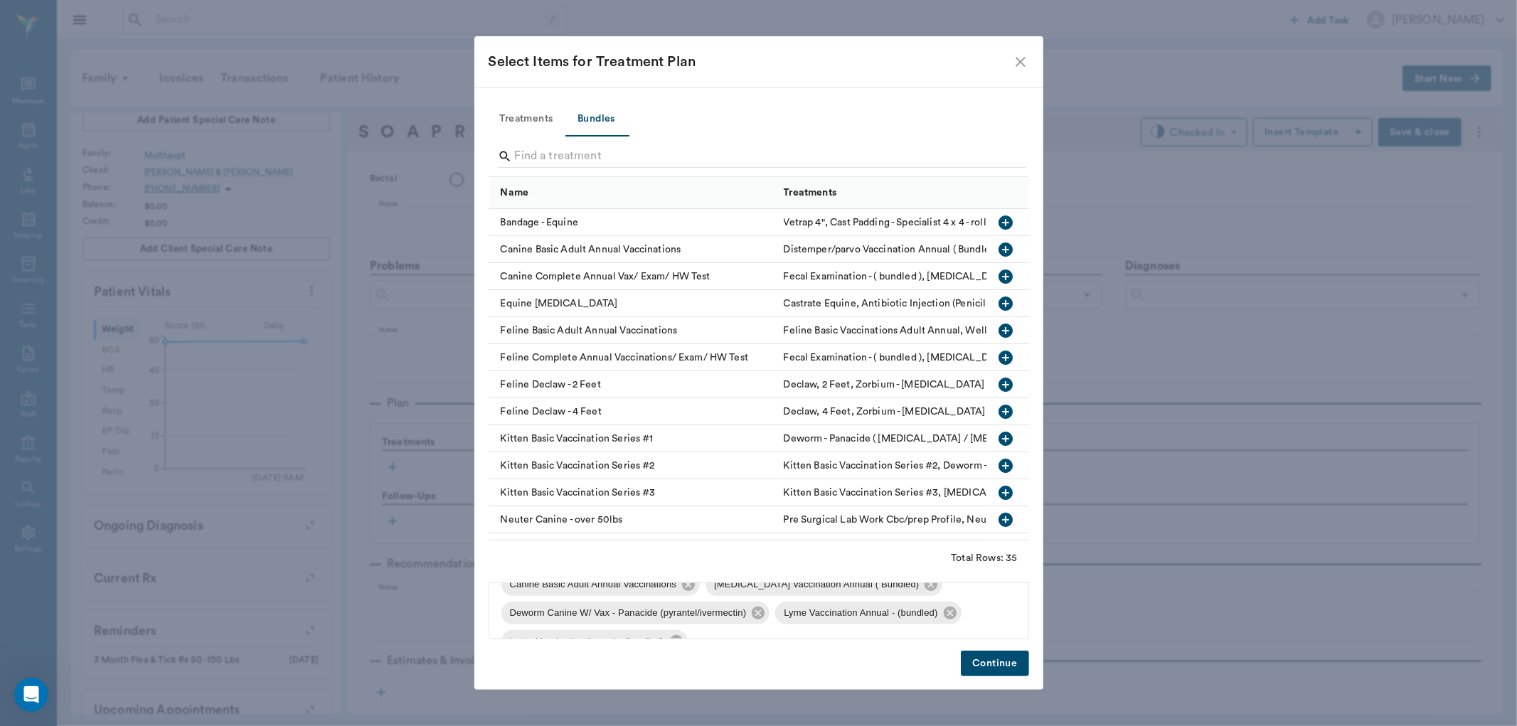
scroll to position [105, 0]
click at [676, 616] on icon at bounding box center [676, 616] width 16 height 16
click at [951, 608] on icon at bounding box center [950, 616] width 16 height 16
click at [1002, 664] on button "Continue" at bounding box center [995, 664] width 68 height 26
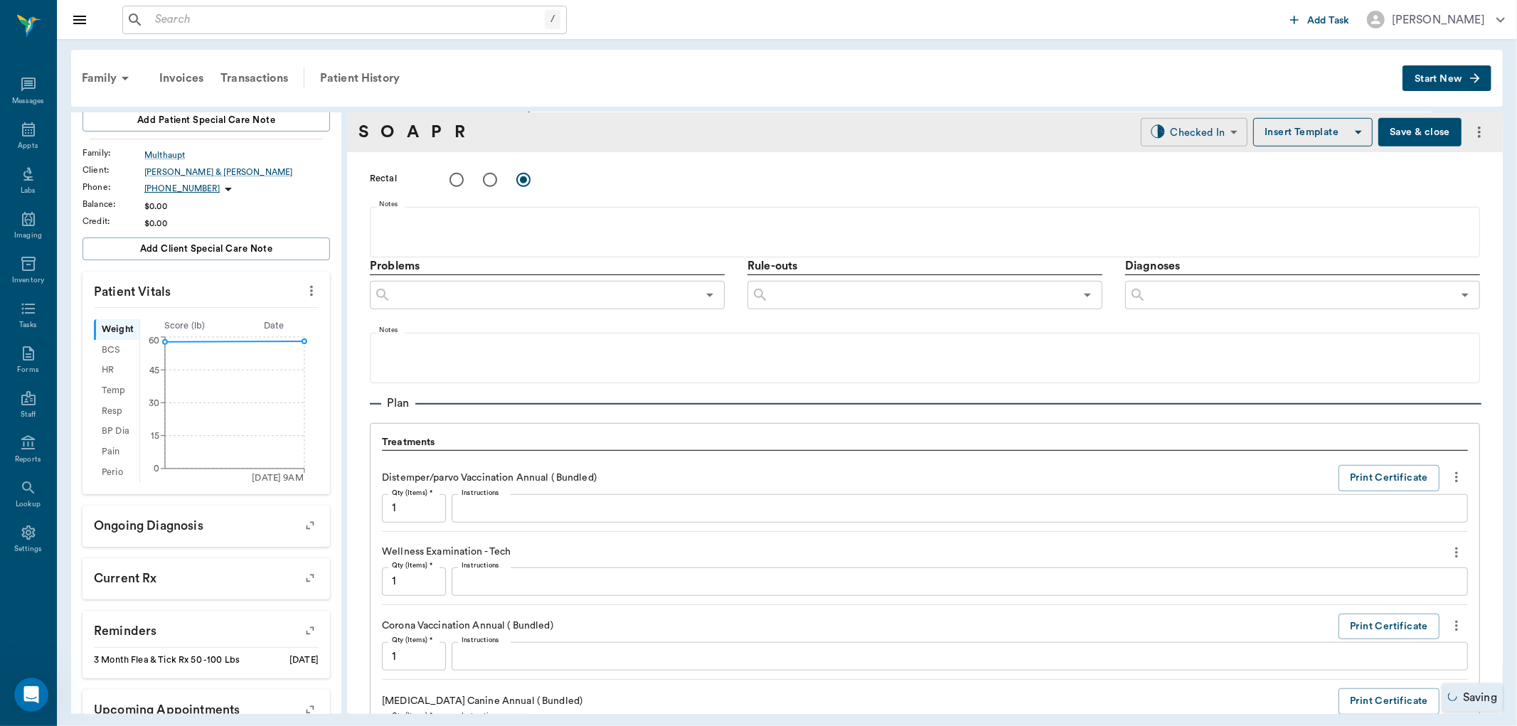
click at [1171, 130] on body "/ ​ Add Task Dr. Bert Ellsworth Nectar Messages Appts Labs Imaging Inventory Ta…" at bounding box center [758, 363] width 1517 height 726
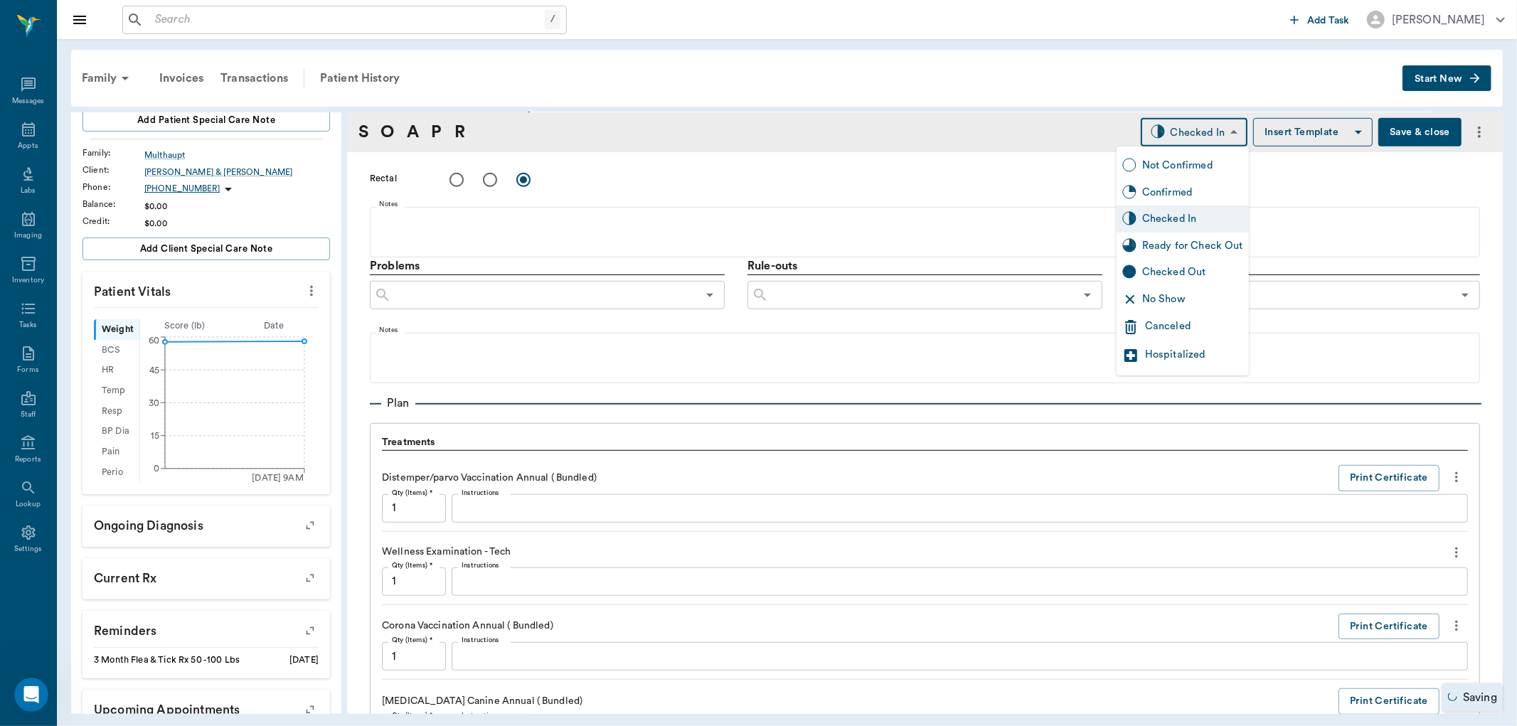
click at [1147, 245] on div "Ready for Check Out" at bounding box center [1192, 246] width 101 height 16
type input "READY_TO_CHECKOUT"
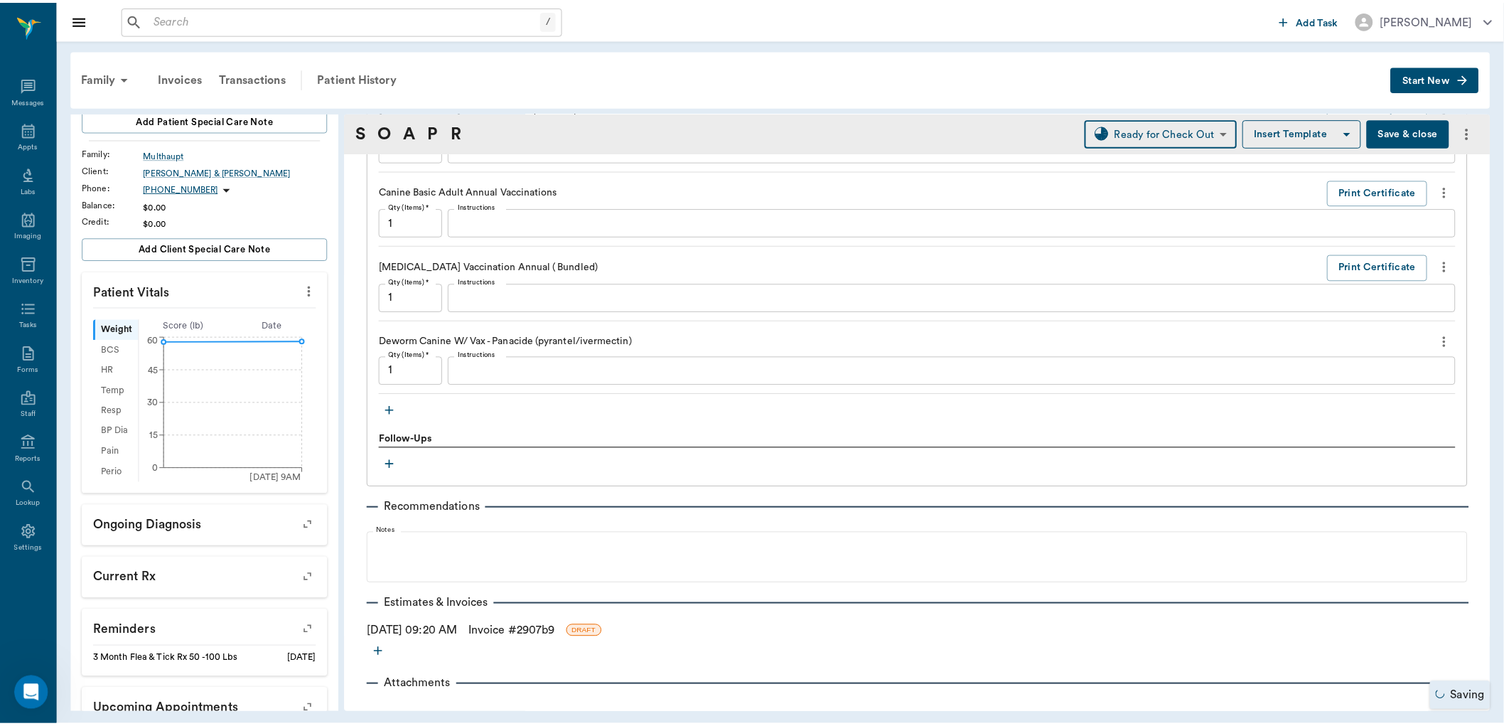
scroll to position [1312, 0]
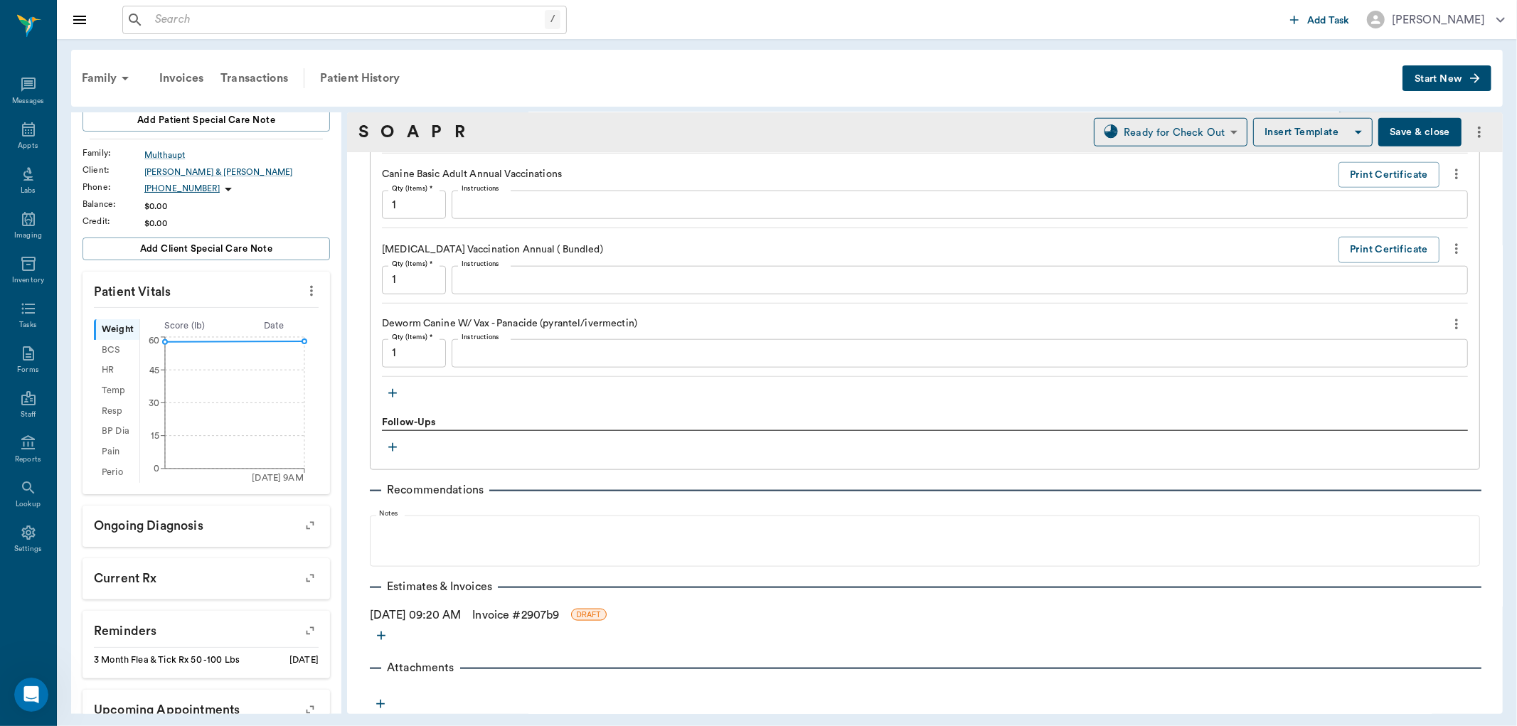
click at [558, 612] on link "Invoice # 2907b9" at bounding box center [515, 614] width 87 height 17
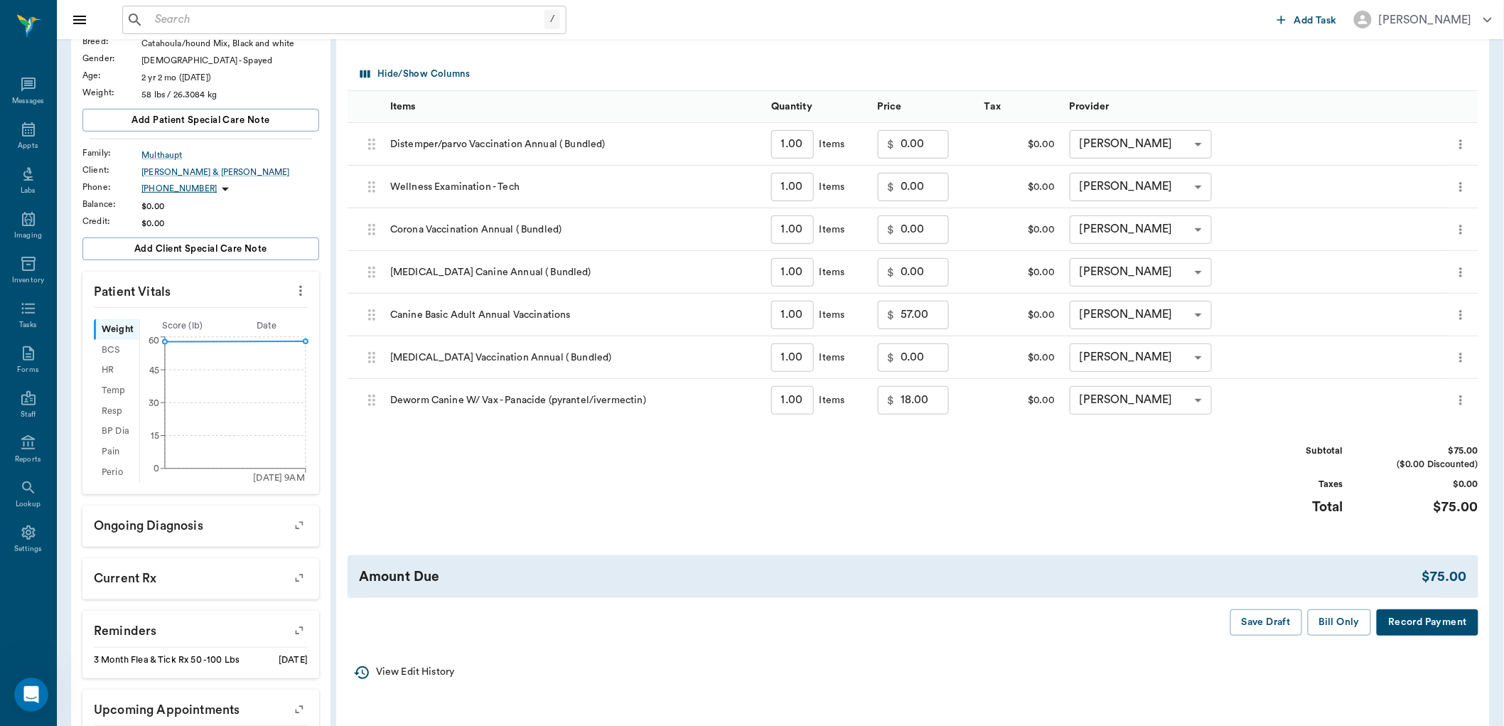
scroll to position [237, 0]
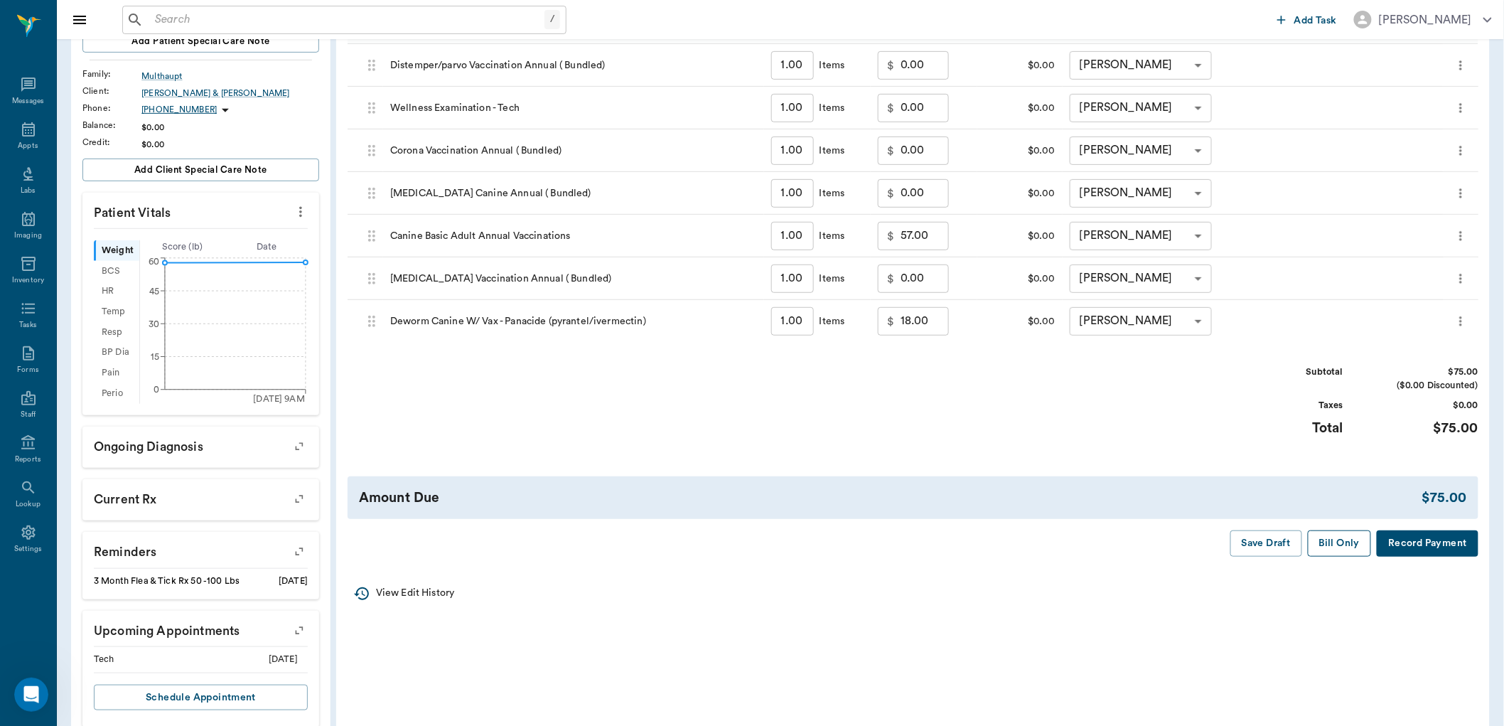
drag, startPoint x: 1331, startPoint y: 550, endPoint x: 742, endPoint y: 449, distance: 597.3
click at [1330, 550] on button "Bill Only" at bounding box center [1340, 543] width 64 height 26
click at [18, 141] on div "Appts" at bounding box center [28, 146] width 20 height 11
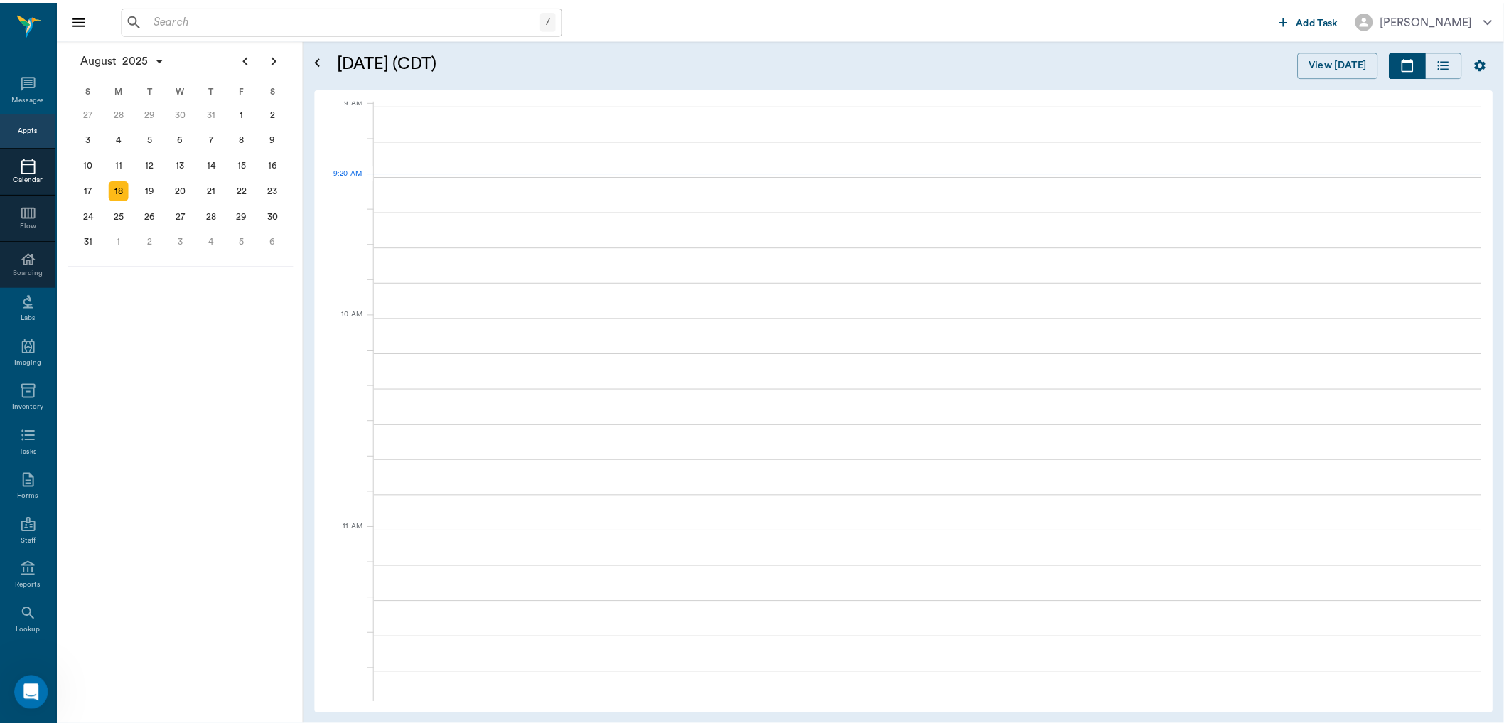
scroll to position [216, 0]
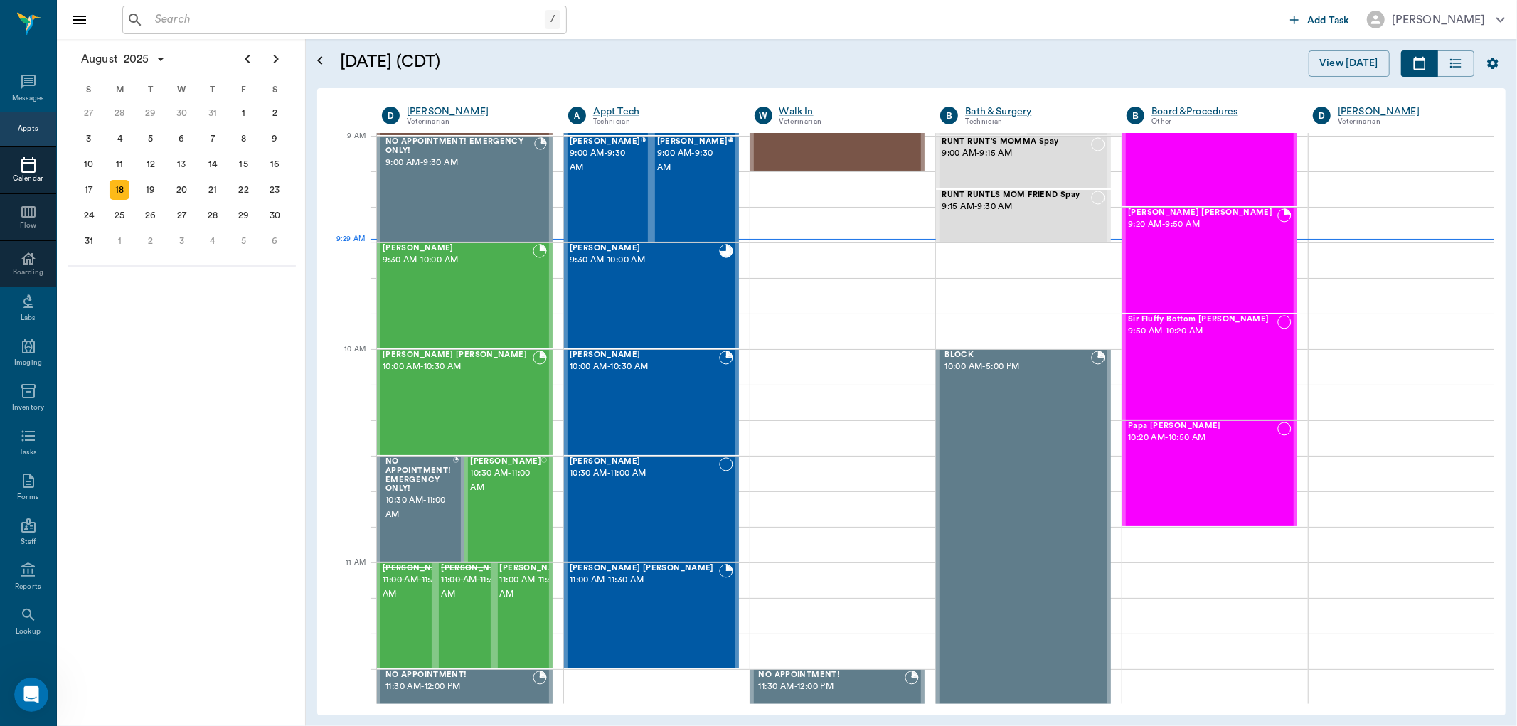
click at [171, 33] on div "/ ​" at bounding box center [344, 20] width 444 height 28
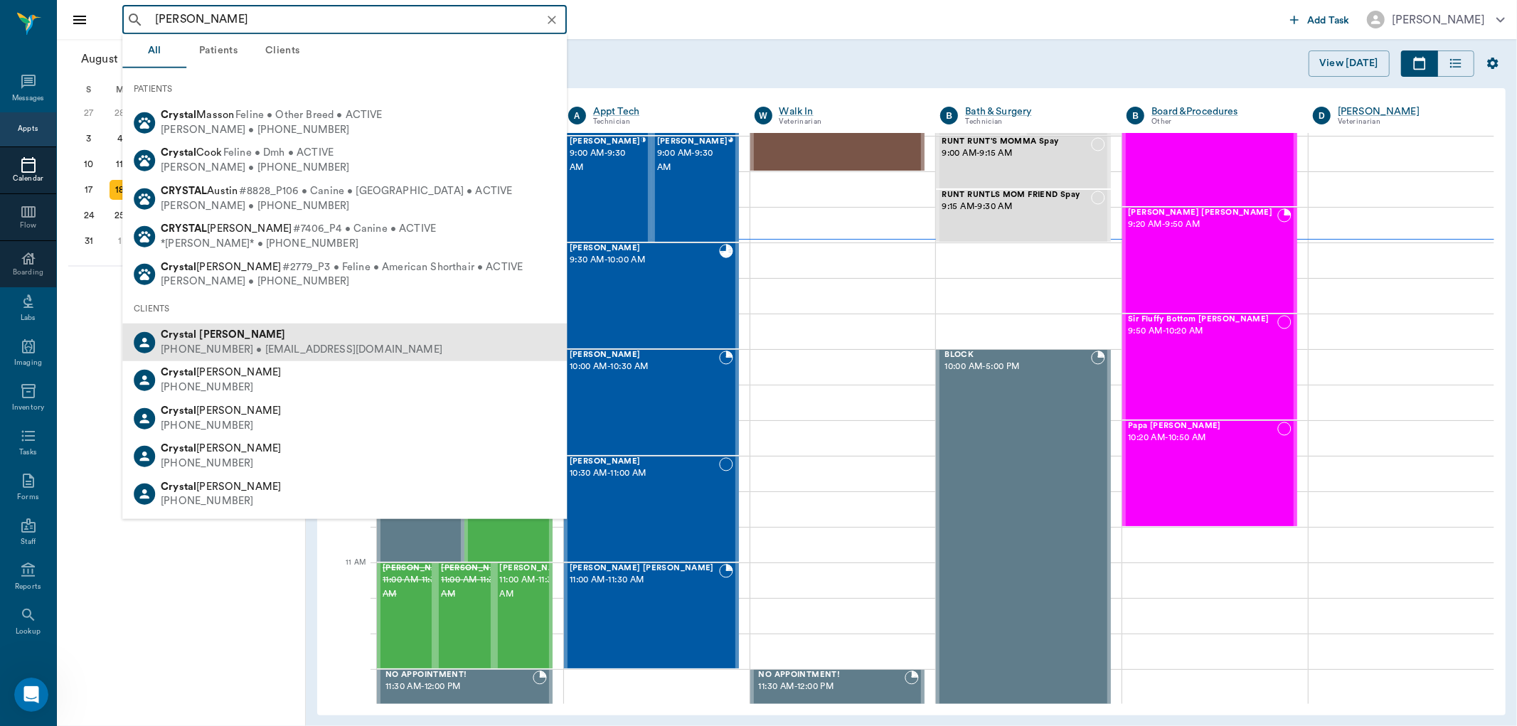
click at [336, 338] on div "Crystal Acevedo" at bounding box center [302, 335] width 282 height 15
type input "crystal acevedo"
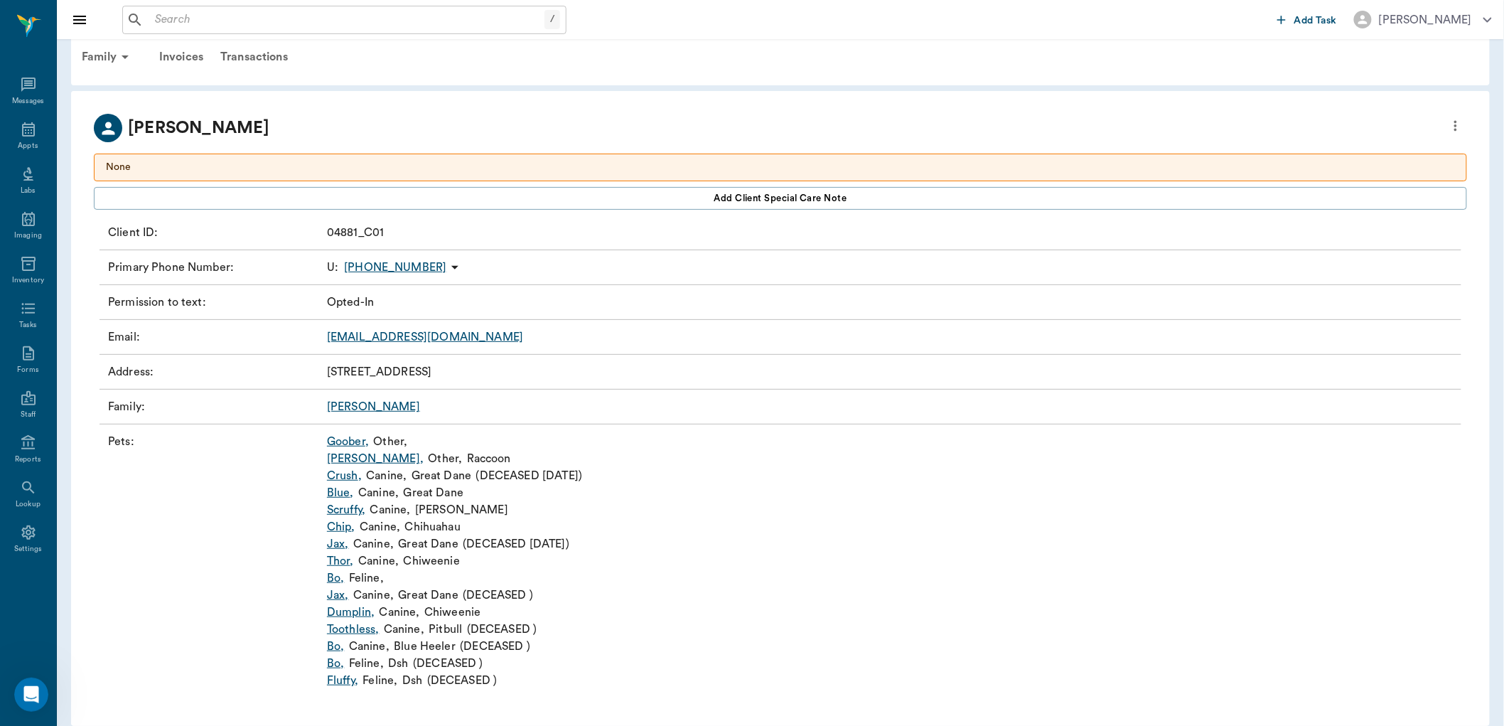
scroll to position [38, 0]
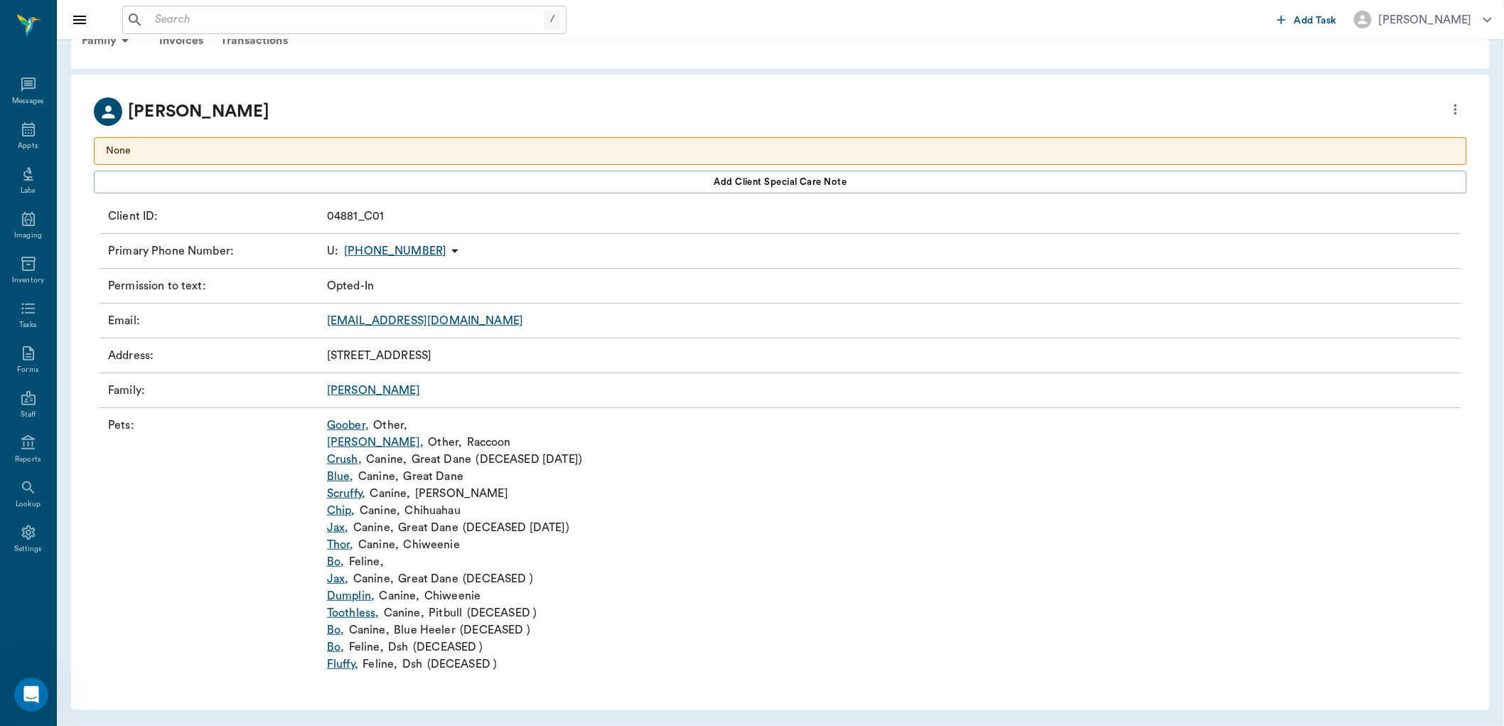
click at [357, 395] on link "Acevedo" at bounding box center [373, 390] width 93 height 11
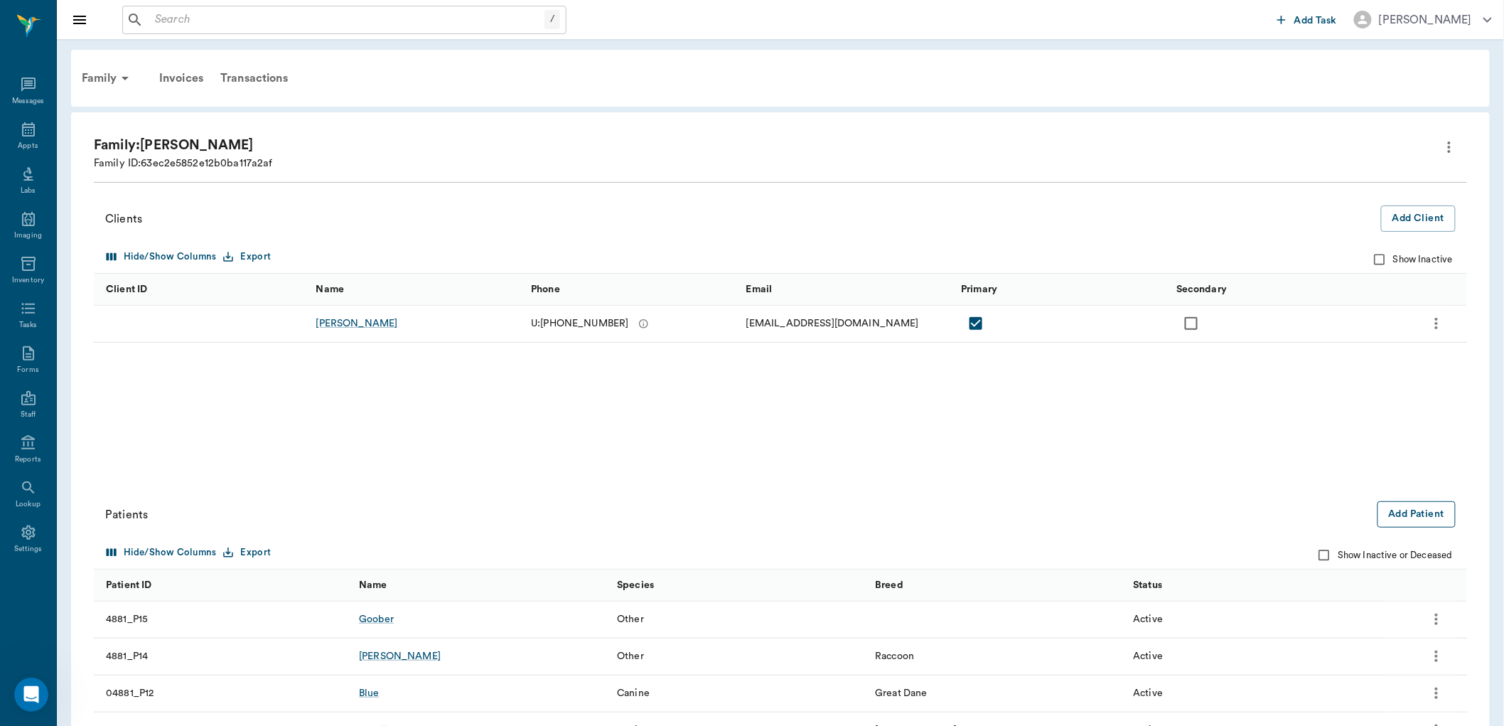
click at [1445, 513] on button "Add Patient" at bounding box center [1417, 514] width 78 height 26
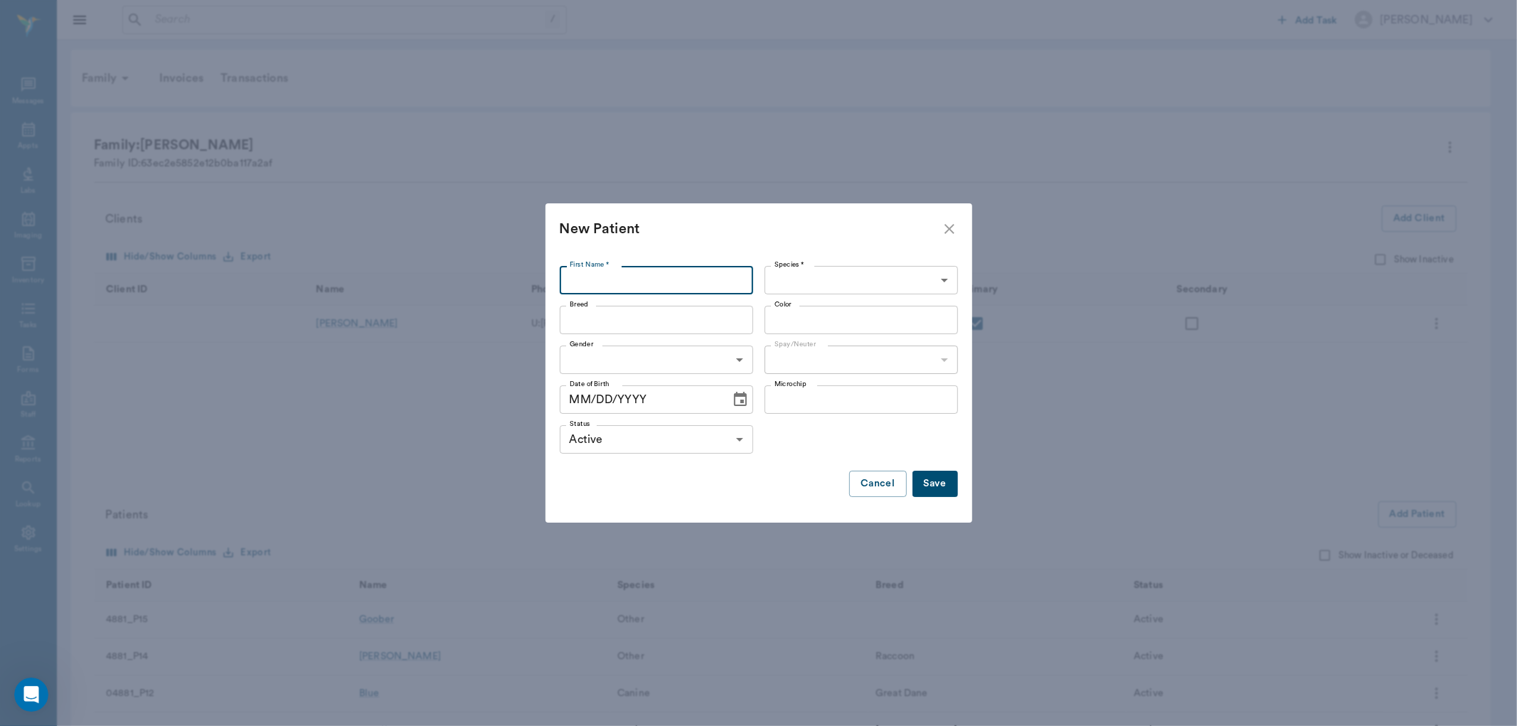
click at [577, 280] on input "First Name *" at bounding box center [656, 280] width 193 height 28
type input "Little Girl"
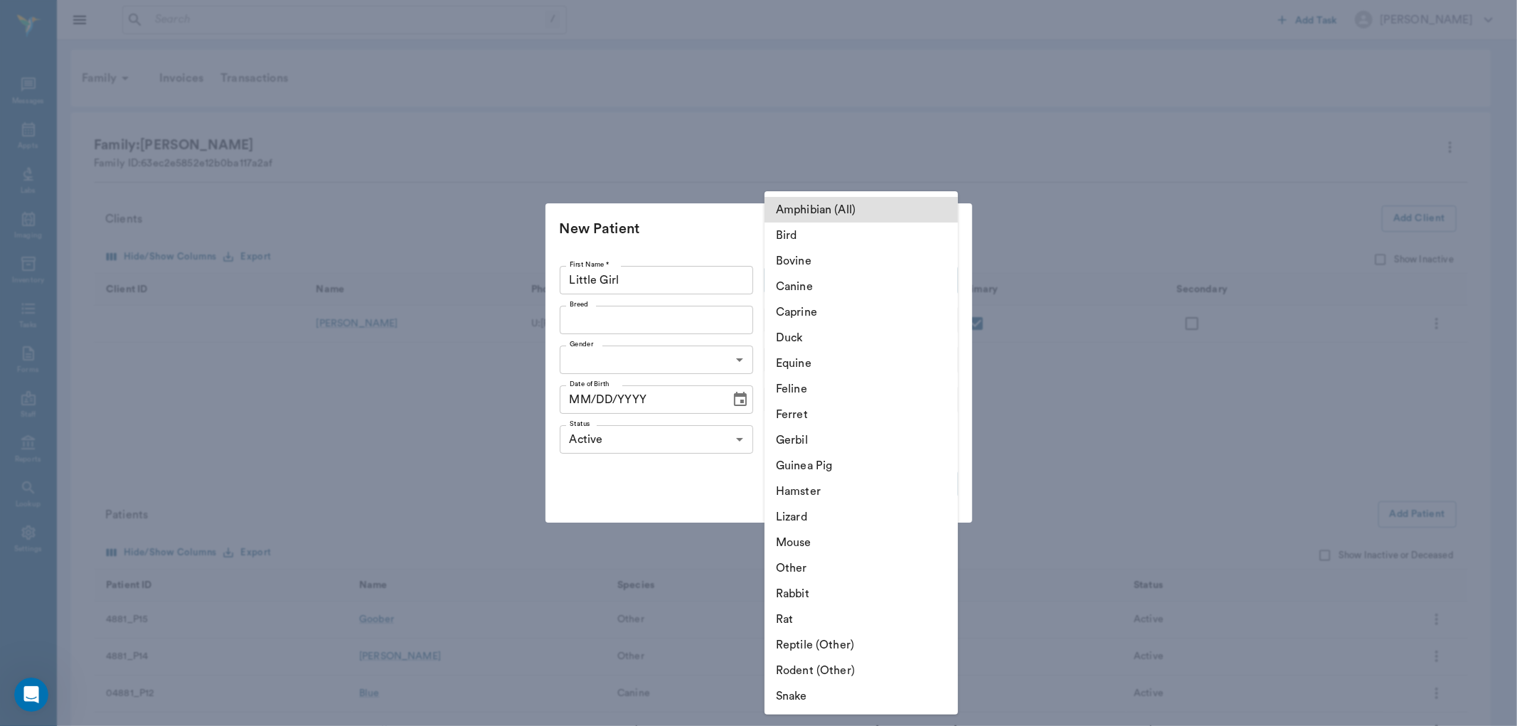
click at [880, 272] on body "/ ​ Add Task Dr. Bert Ellsworth Nectar Messages Appts Labs Imaging Inventory Ta…" at bounding box center [758, 462] width 1517 height 925
click at [875, 578] on li "Other" at bounding box center [860, 568] width 193 height 26
type input "Other"
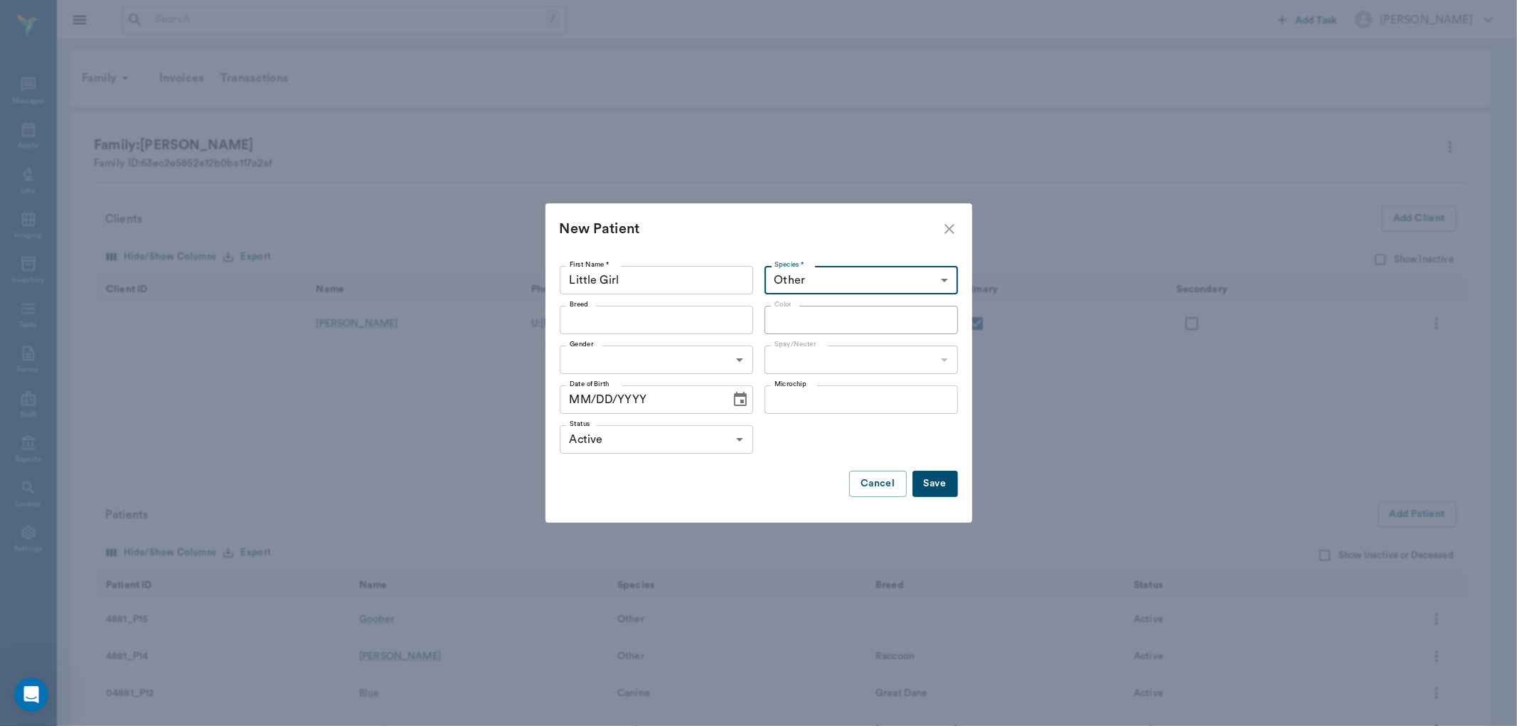
click at [718, 314] on input "Breed" at bounding box center [644, 320] width 161 height 20
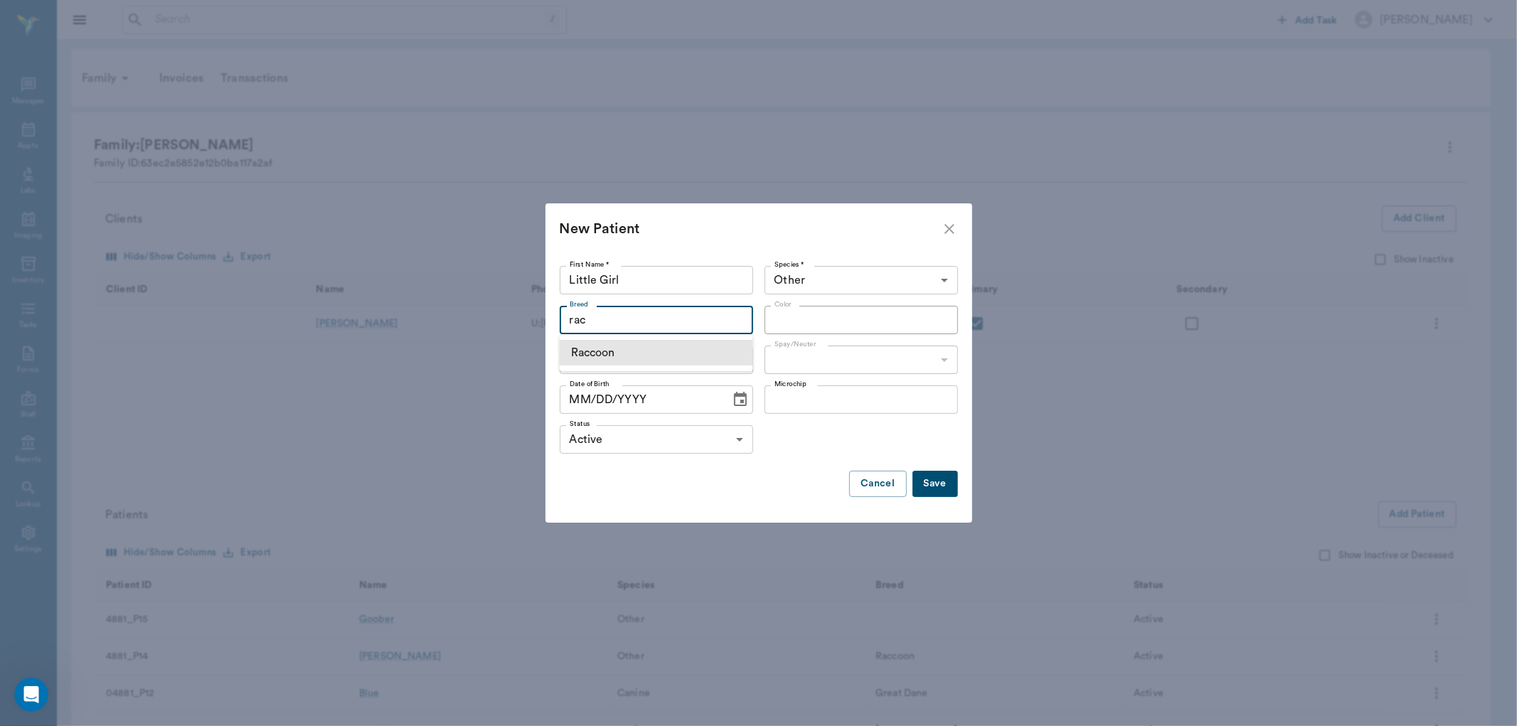
click at [676, 358] on li "Raccoon" at bounding box center [656, 353] width 193 height 26
type input "Raccoon"
click at [680, 360] on body "/ ​ Add Task Dr. Bert Ellsworth Nectar Messages Appts Labs Imaging Inventory Ta…" at bounding box center [758, 462] width 1517 height 925
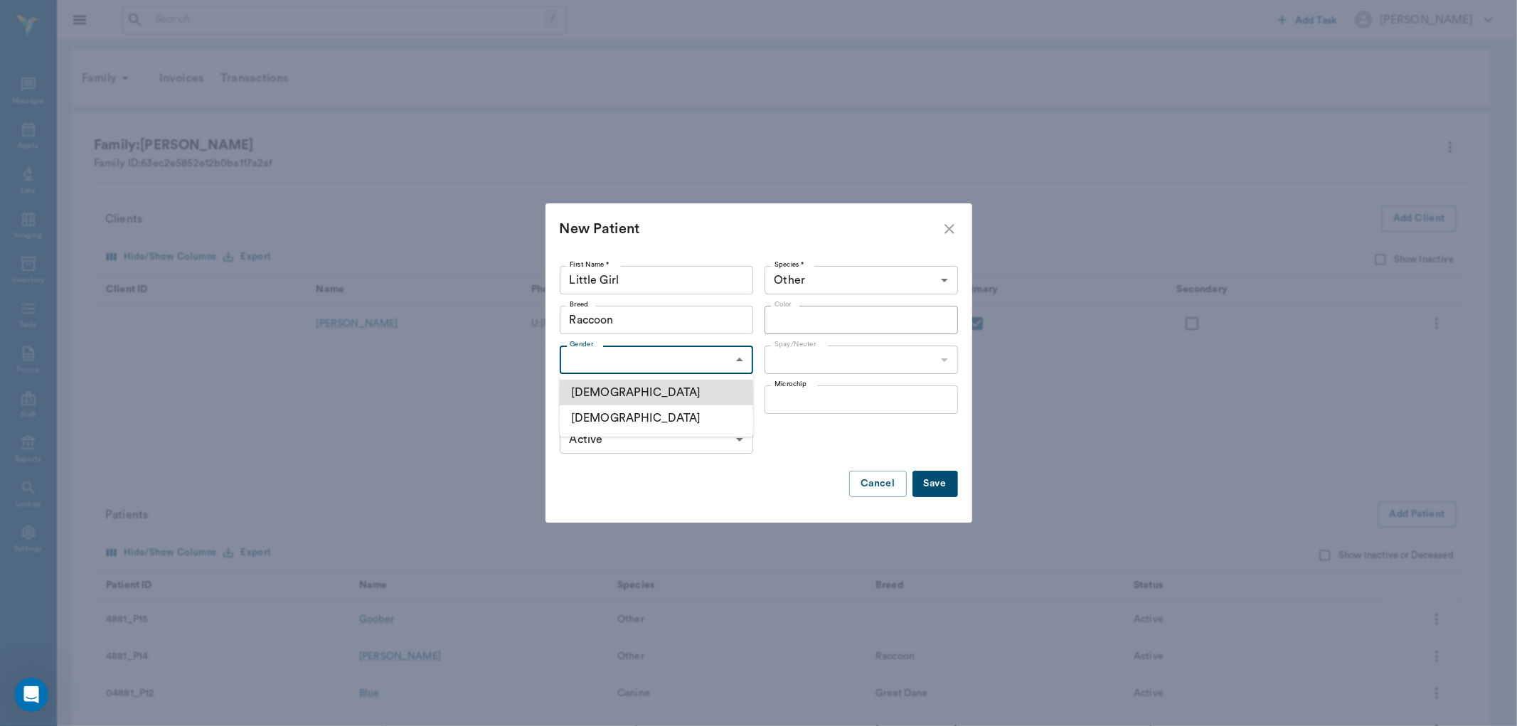
click at [664, 417] on li "Female" at bounding box center [656, 418] width 193 height 26
type input "FEMALE"
click at [801, 360] on body "/ ​ Add Task Dr. Bert Ellsworth Nectar Messages Appts Labs Imaging Inventory Ta…" at bounding box center [758, 462] width 1517 height 925
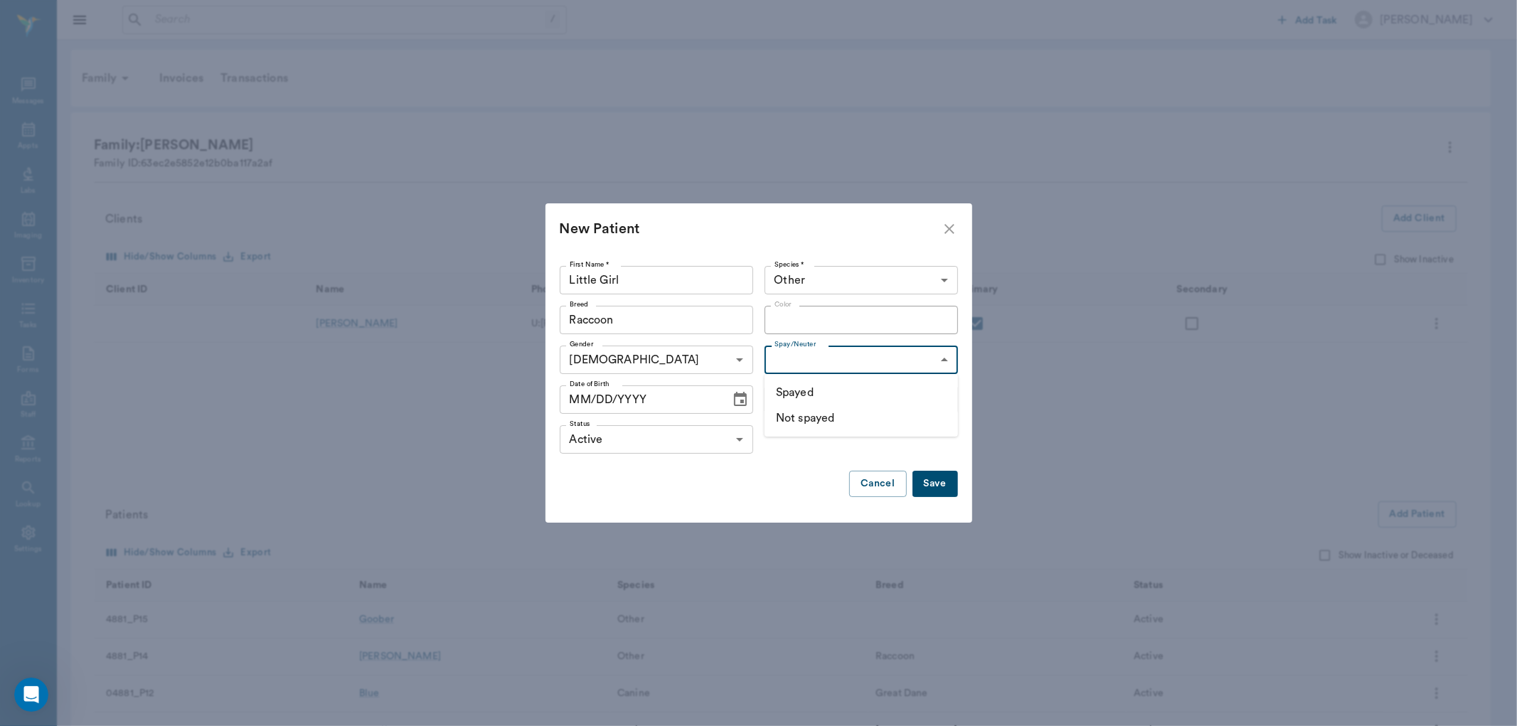
click at [816, 411] on li "Not spayed" at bounding box center [860, 418] width 193 height 26
type input "false"
click at [577, 396] on input "MM/DD/YYYY" at bounding box center [640, 399] width 161 height 28
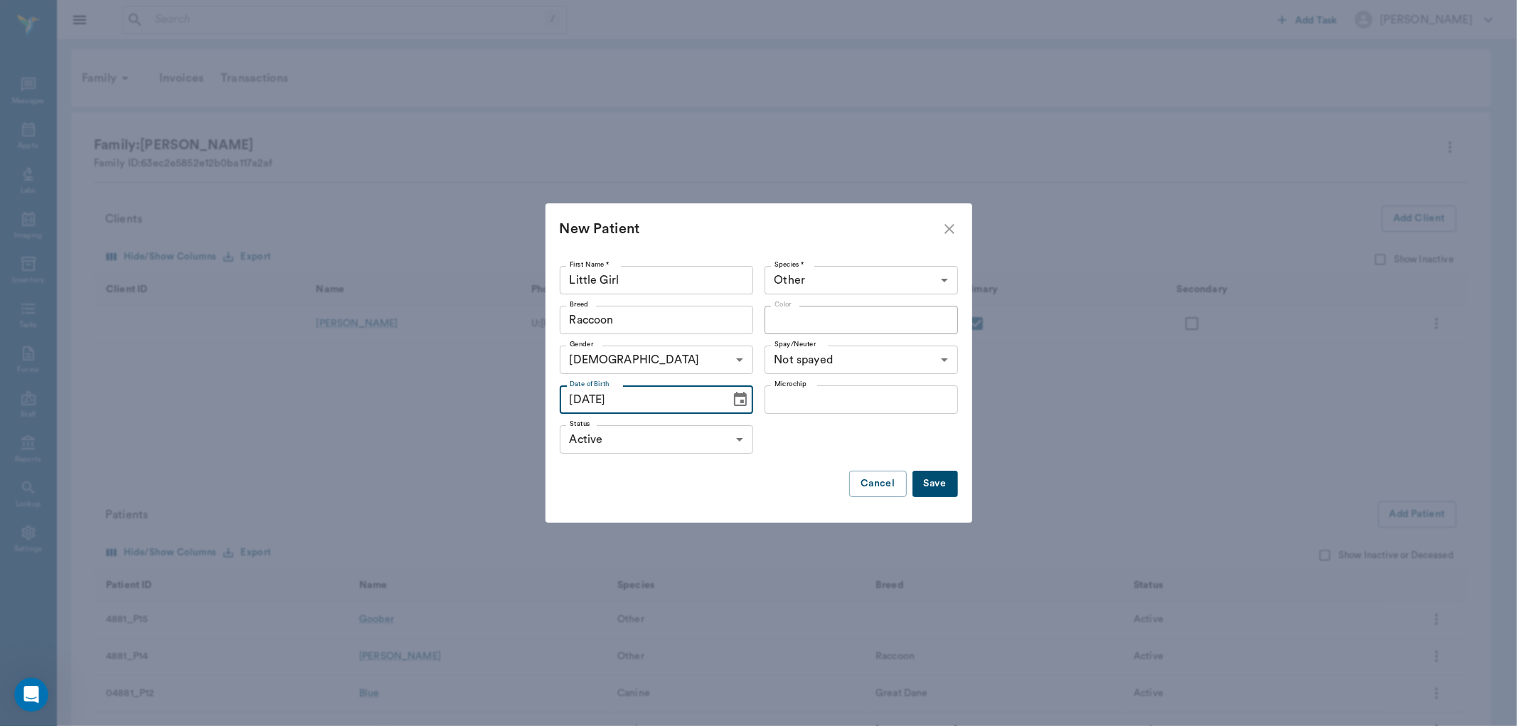
type input "07/01/2025"
click at [941, 488] on button "Save" at bounding box center [935, 484] width 46 height 26
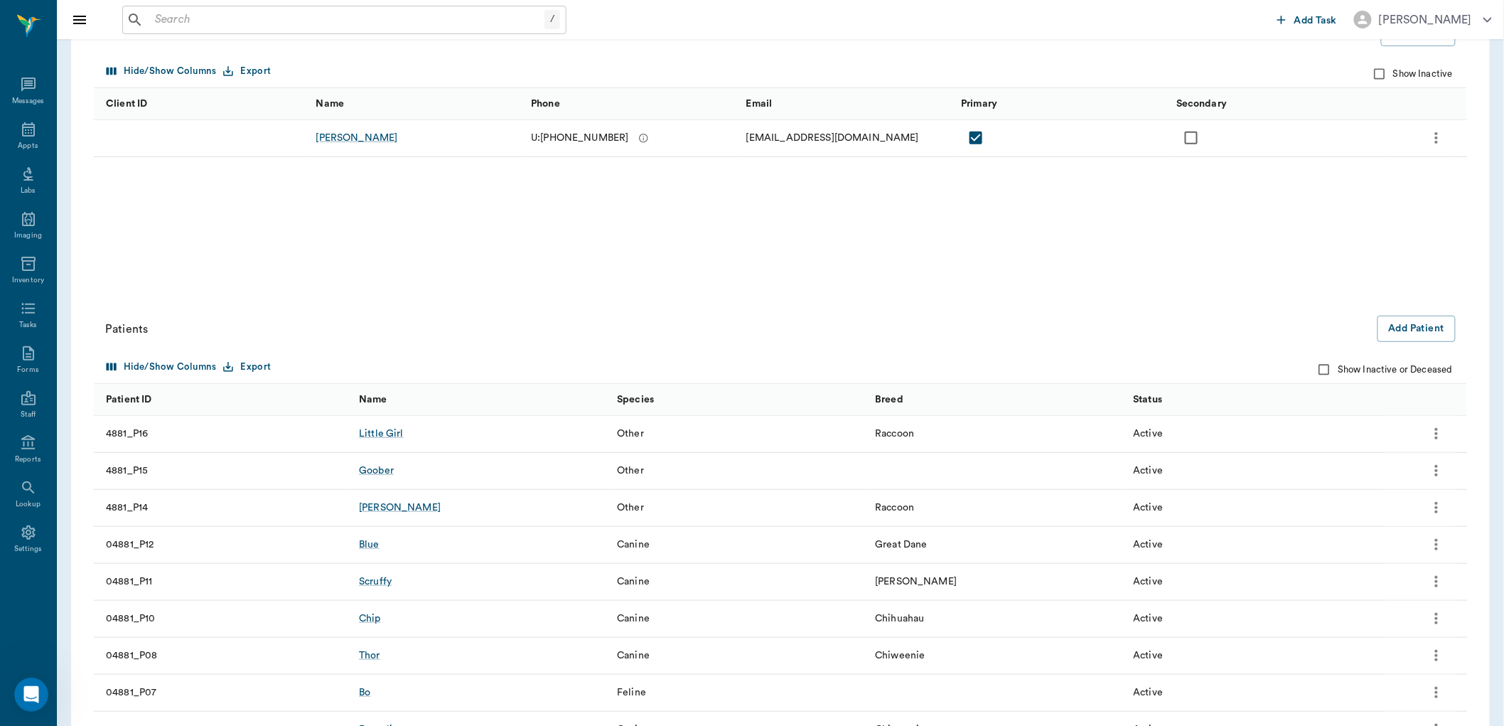
scroll to position [236, 0]
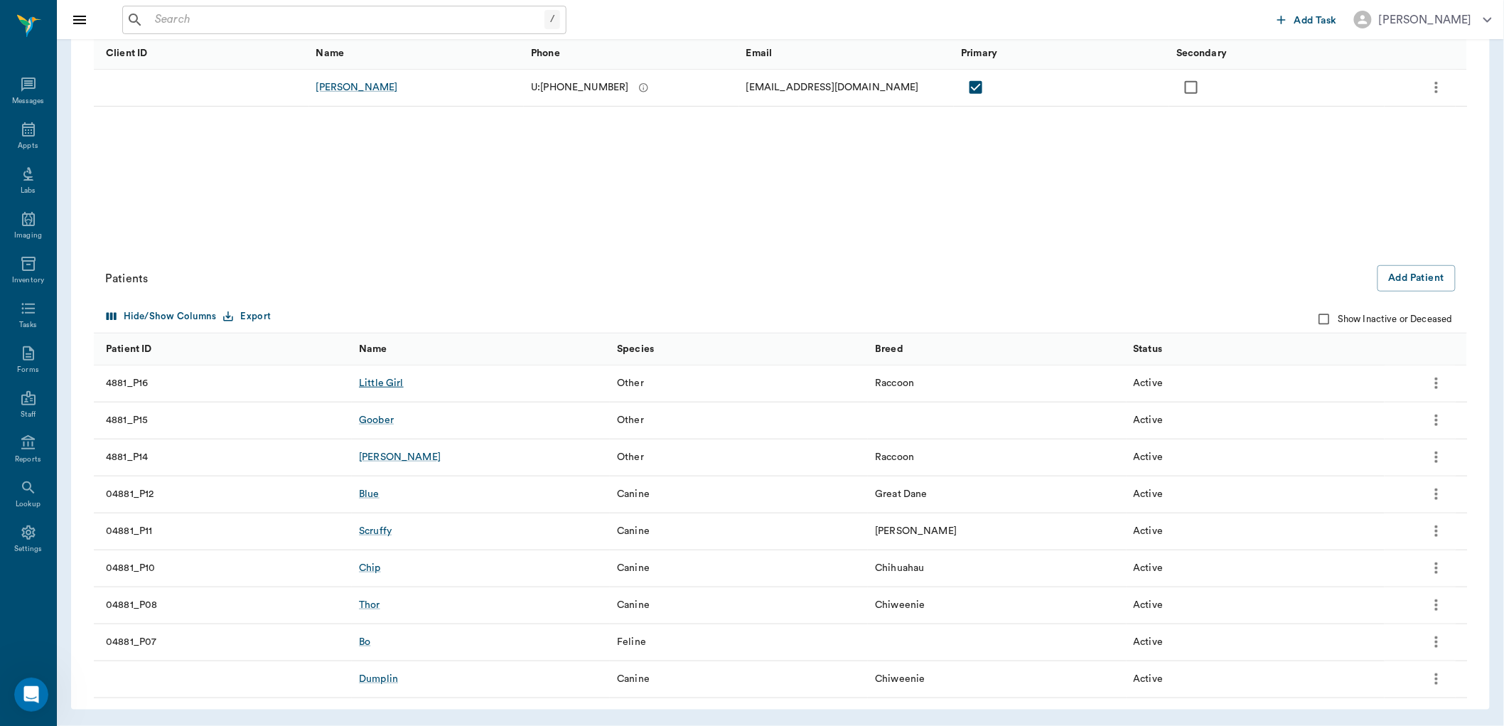
click at [392, 378] on div "Little Girl" at bounding box center [381, 383] width 45 height 14
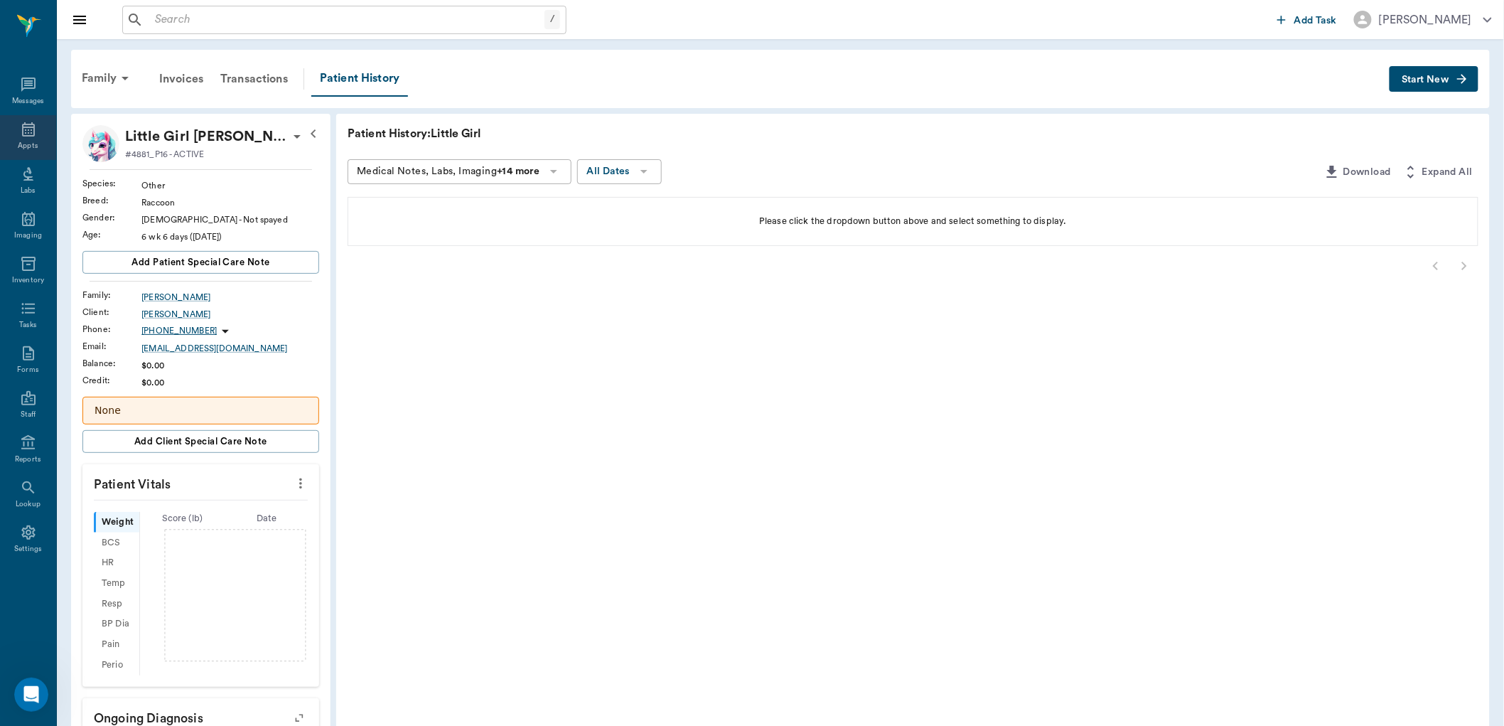
click at [32, 141] on div "Appts" at bounding box center [28, 146] width 20 height 11
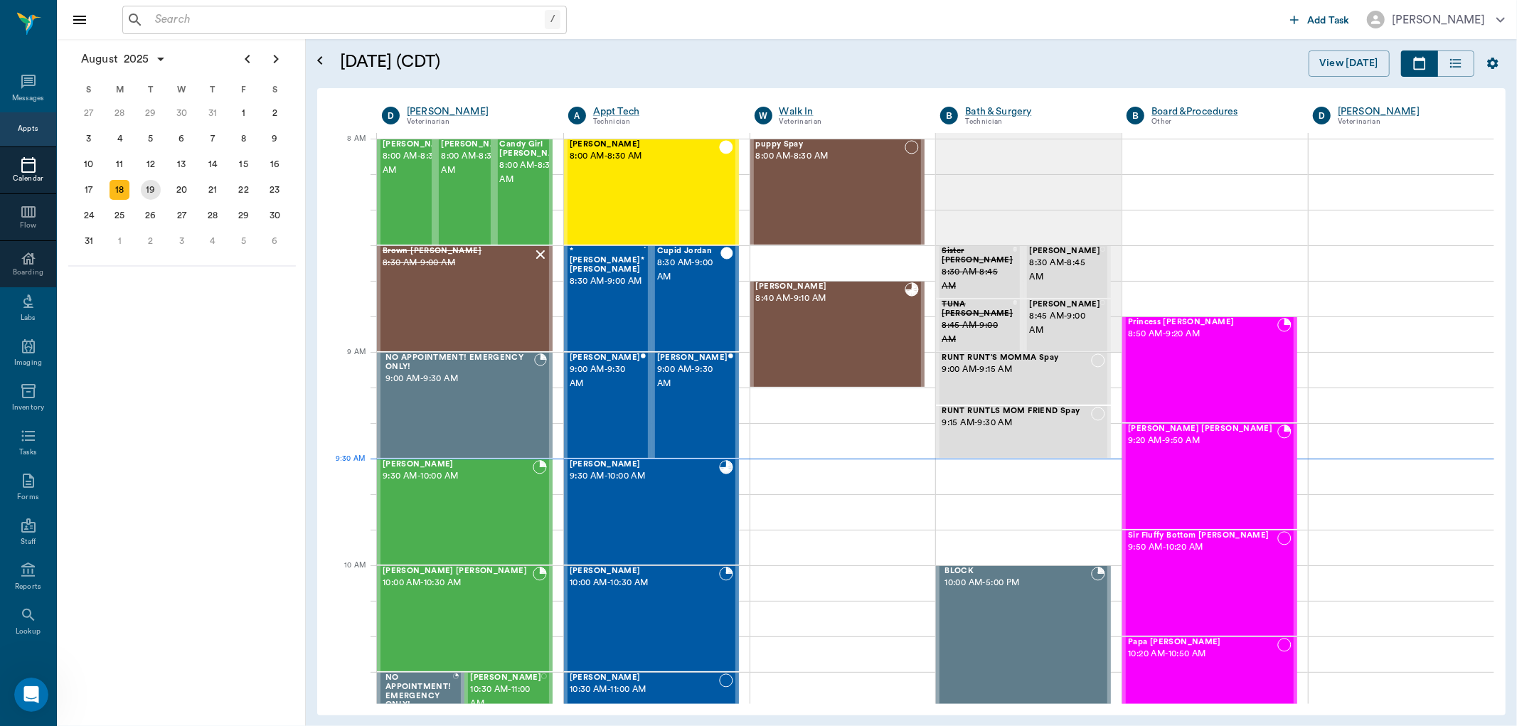
click at [154, 185] on div "19" at bounding box center [151, 190] width 20 height 20
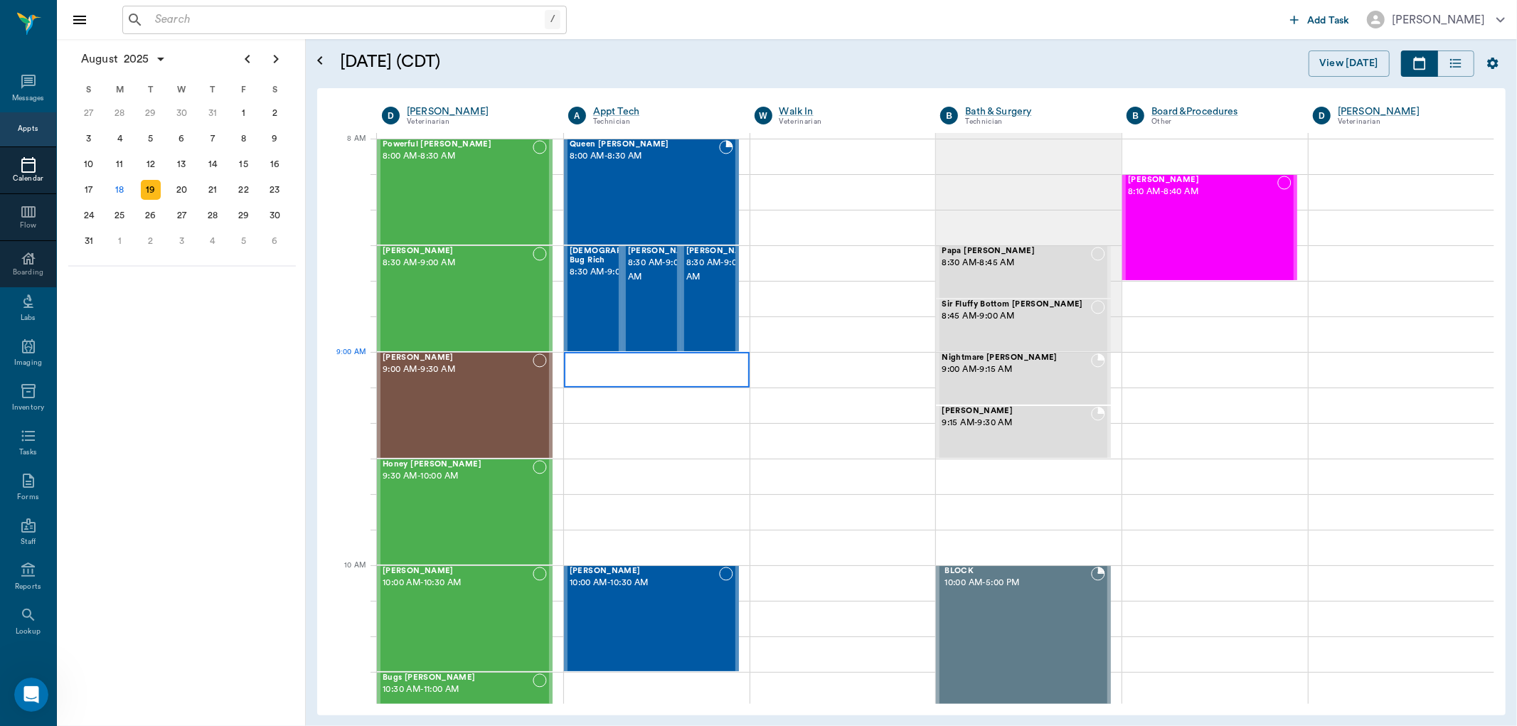
click at [680, 365] on div at bounding box center [657, 370] width 186 height 36
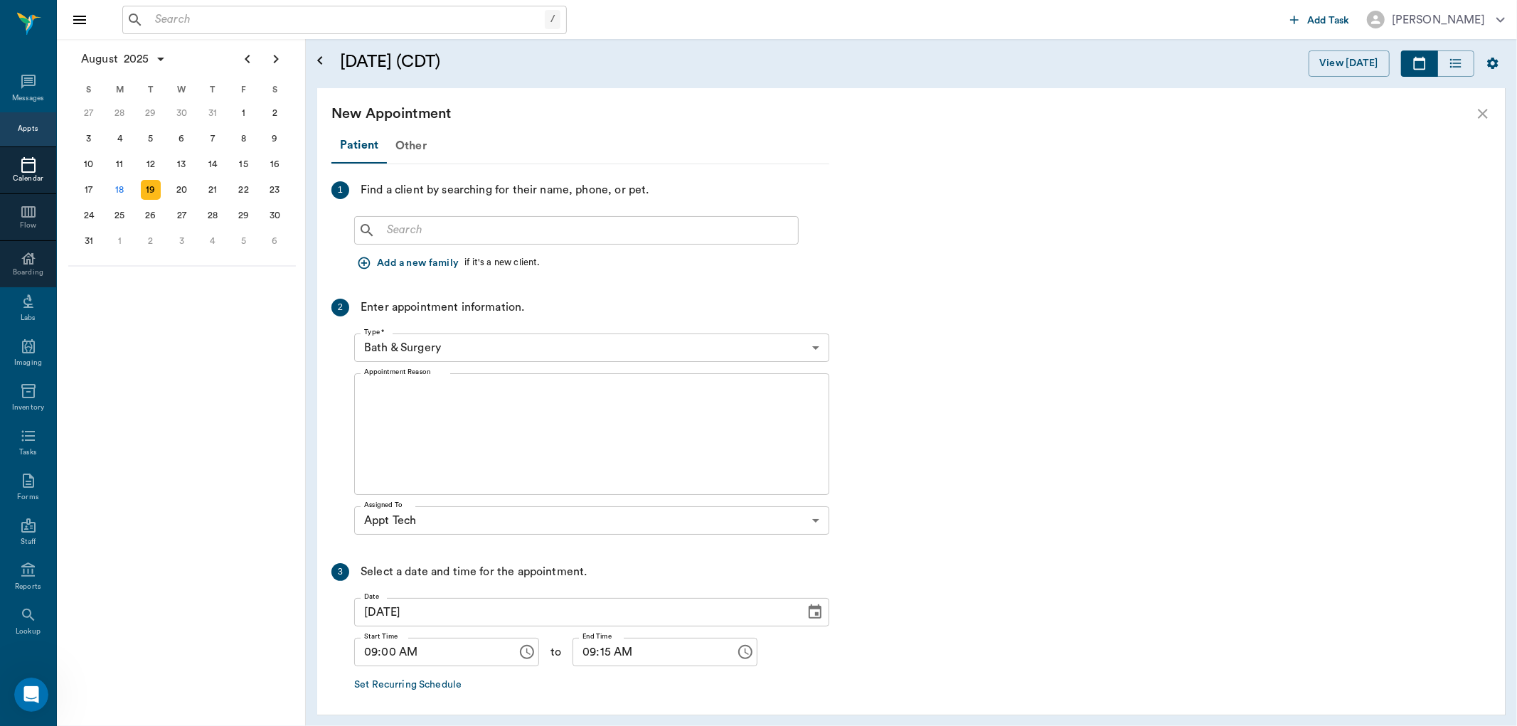
click at [417, 224] on input "text" at bounding box center [586, 230] width 411 height 20
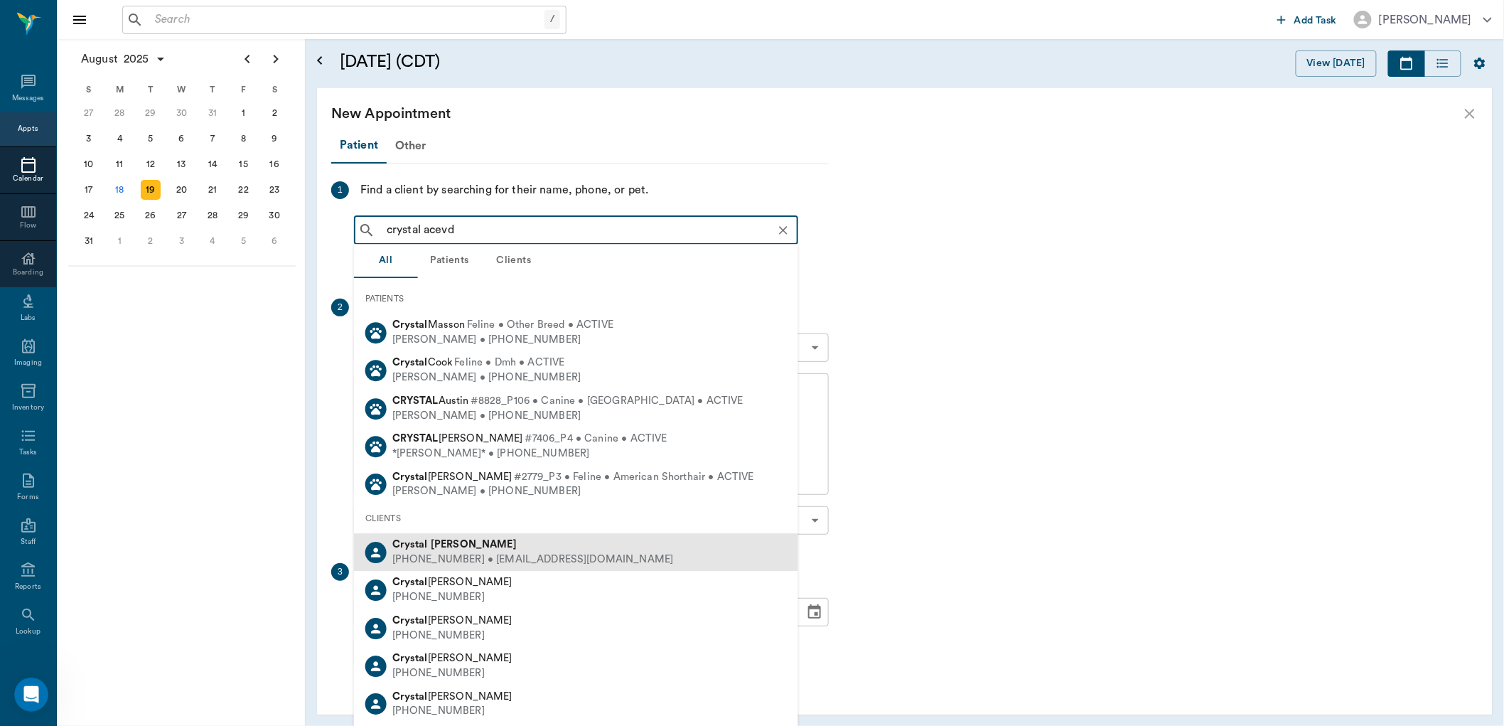
click at [550, 569] on div "Crystal Acevedo (430) 293-0666 • ACEVEDO839@gmail.com" at bounding box center [576, 552] width 444 height 38
type input "crystal acevd"
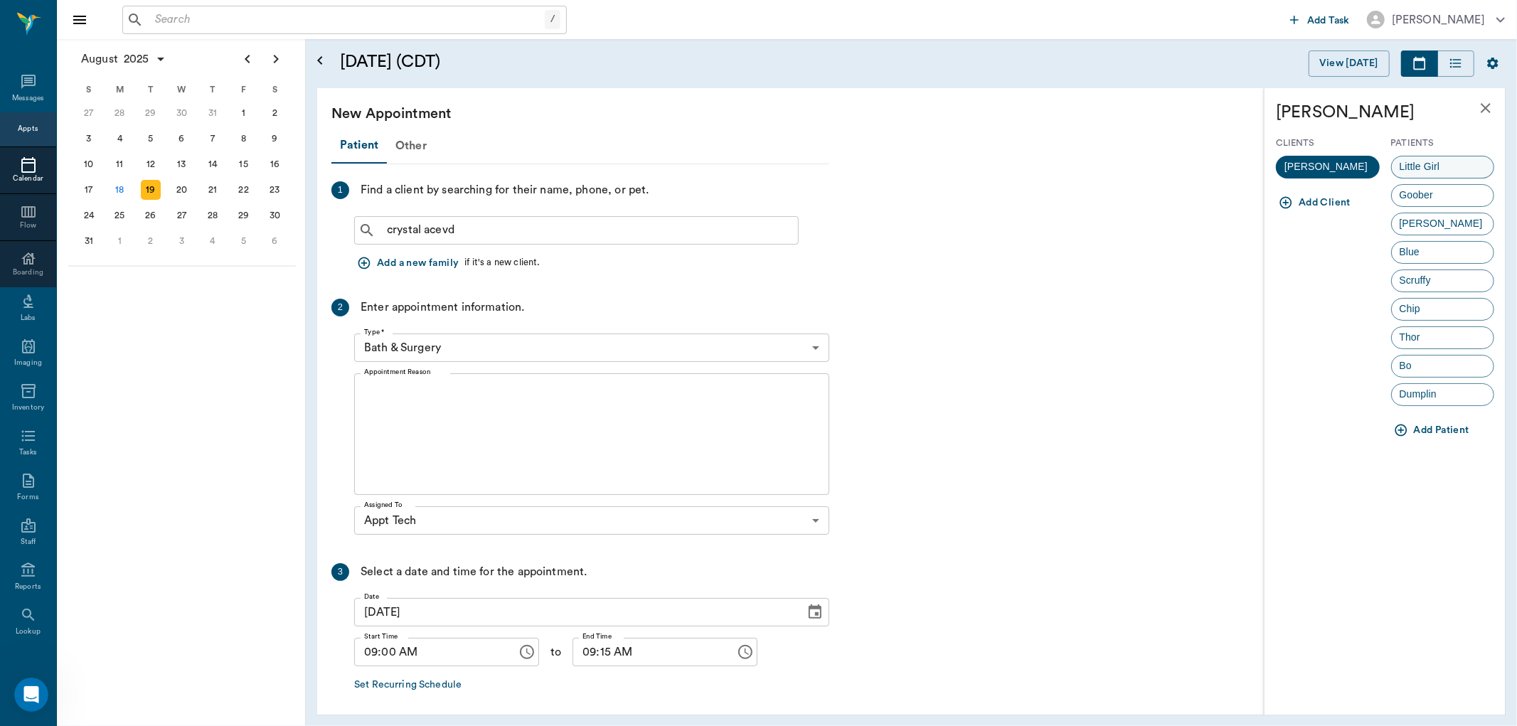
click at [1450, 169] on div "Little Girl" at bounding box center [1443, 167] width 104 height 23
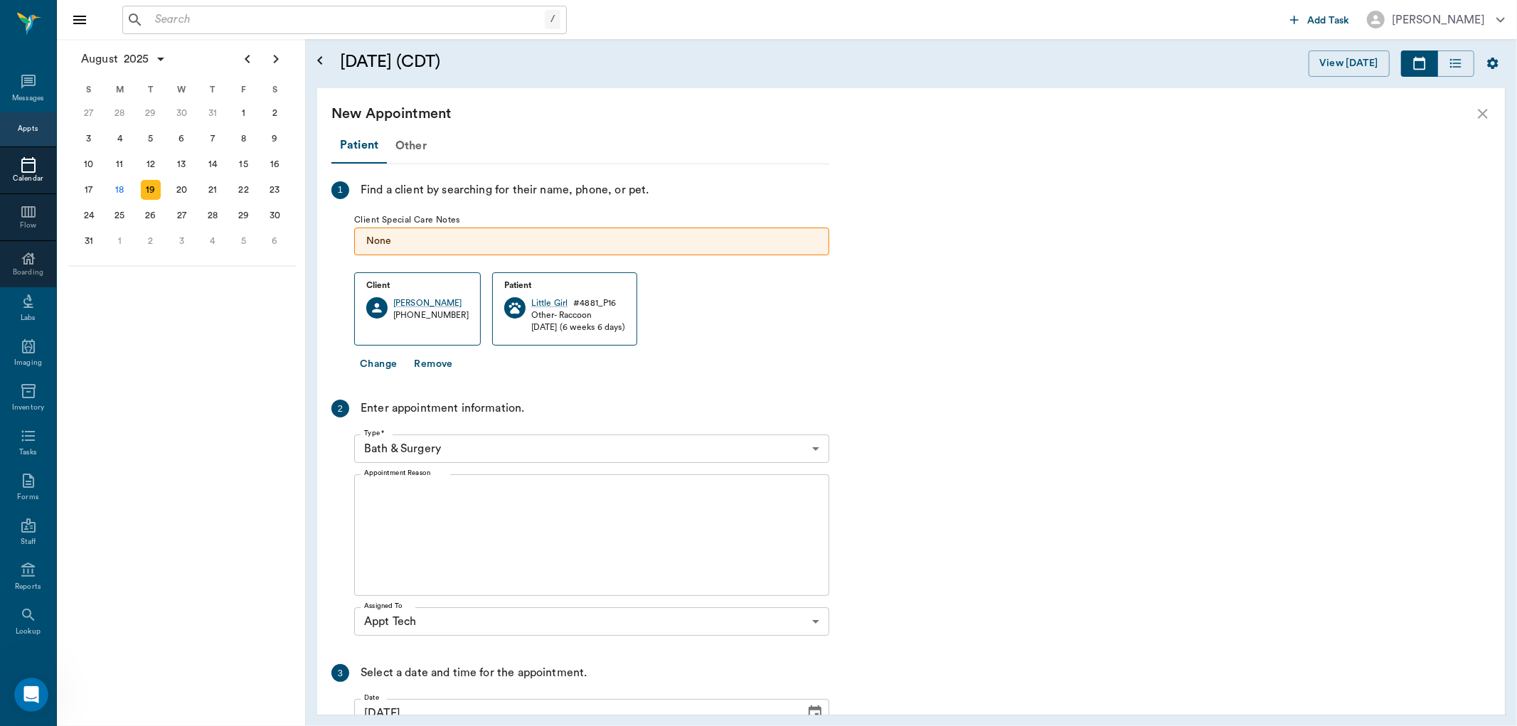
click at [489, 454] on body "/ ​ Add Task Dr. Bert Ellsworth Nectar Messages Appts Calendar Flow Boarding La…" at bounding box center [758, 363] width 1517 height 726
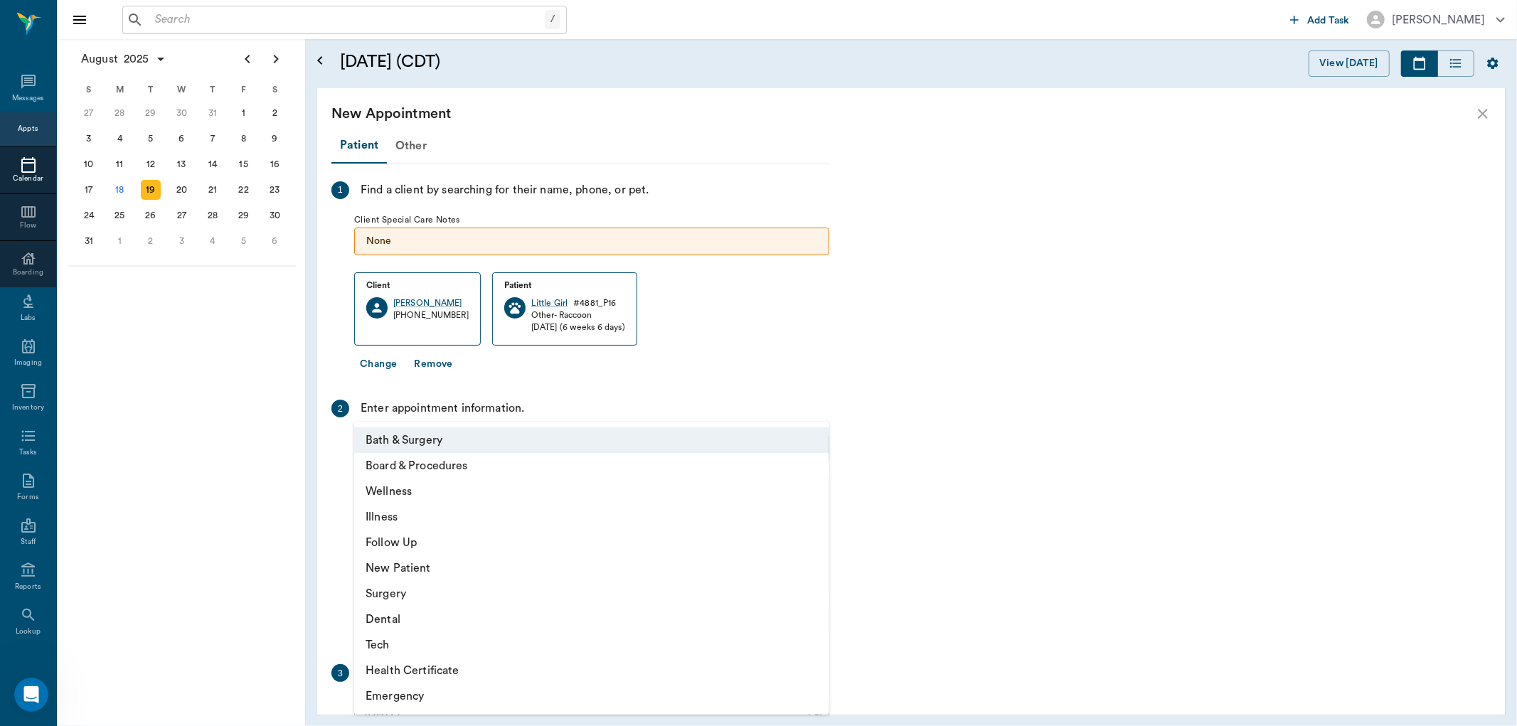
click at [456, 635] on li "Tech" at bounding box center [591, 645] width 475 height 26
type input "65d2be4f46e3a538d89b8c1a"
type input "09:30 AM"
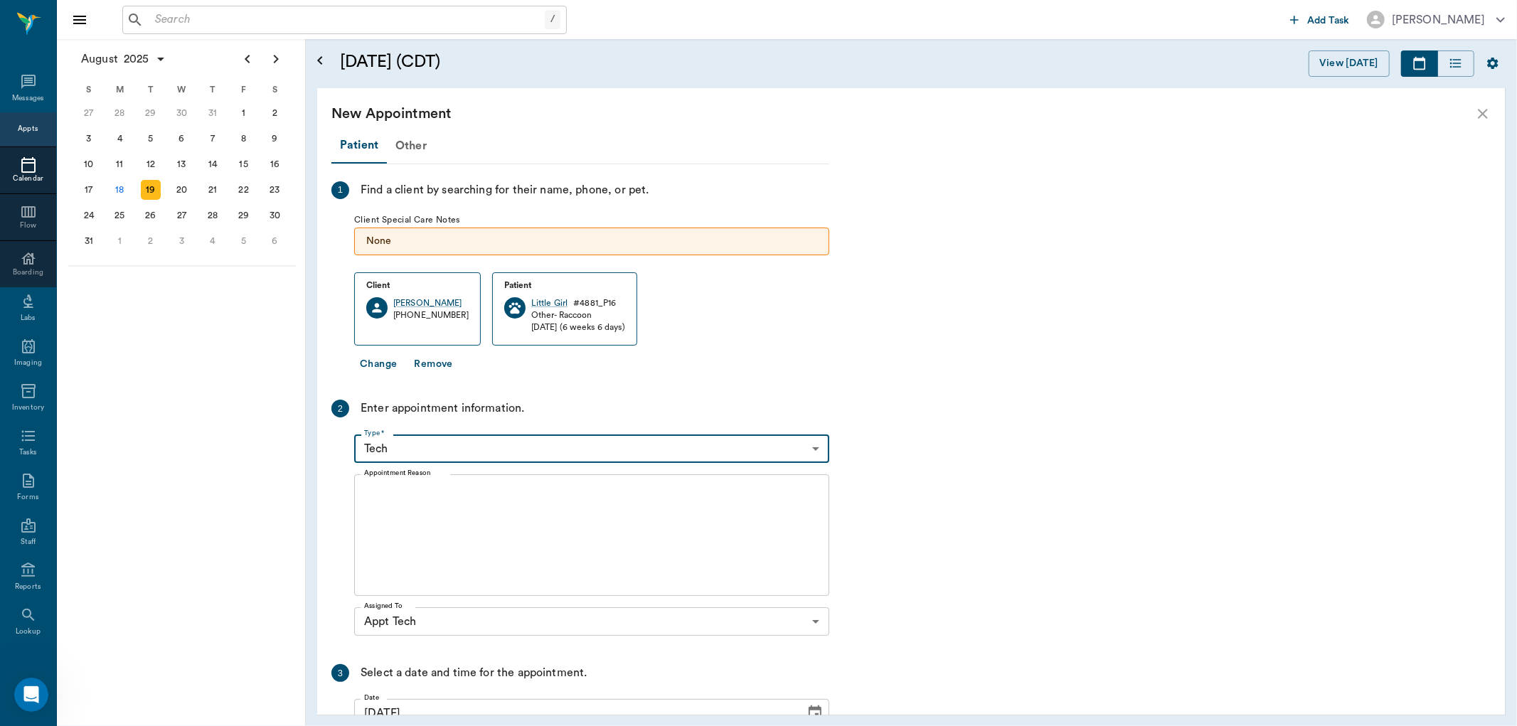
click at [579, 487] on textarea "Appointment Reason" at bounding box center [591, 535] width 455 height 98
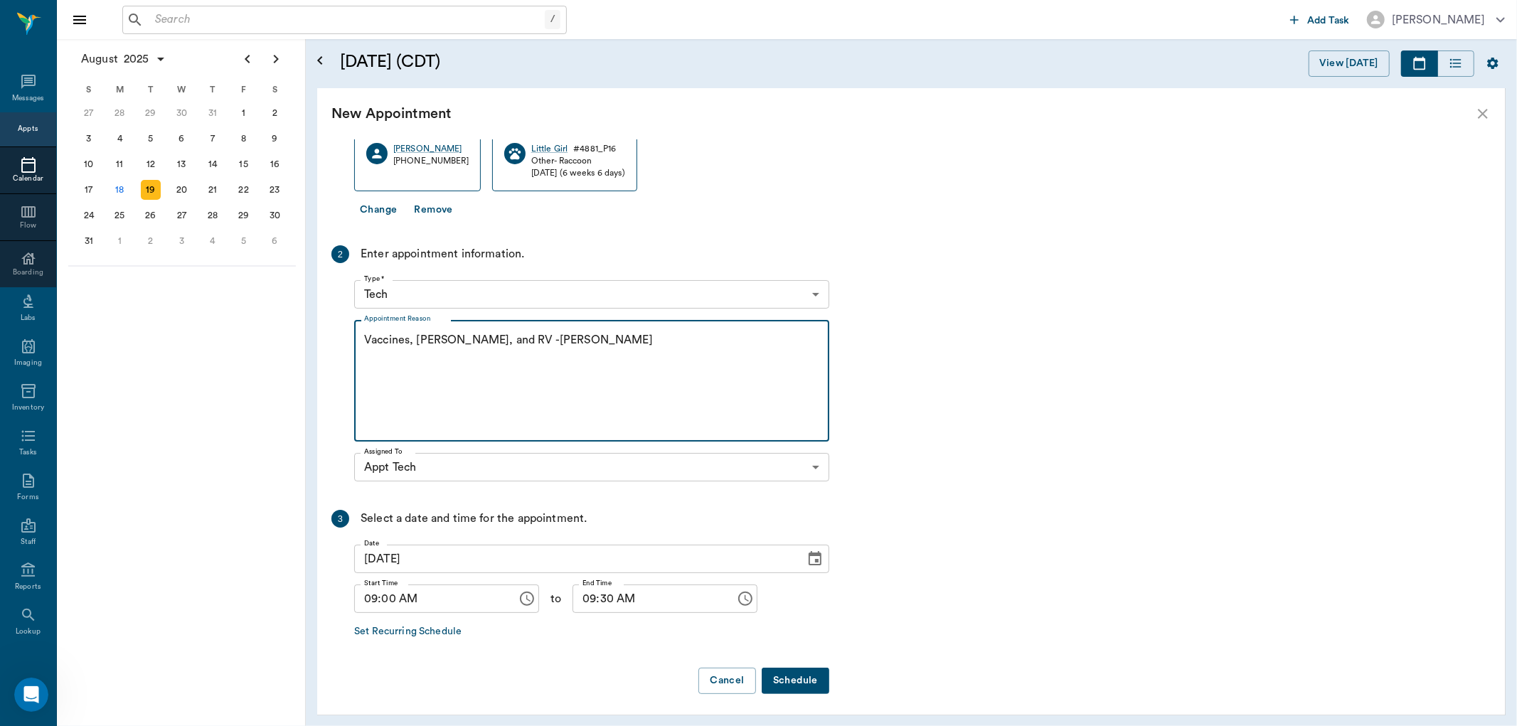
scroll to position [159, 0]
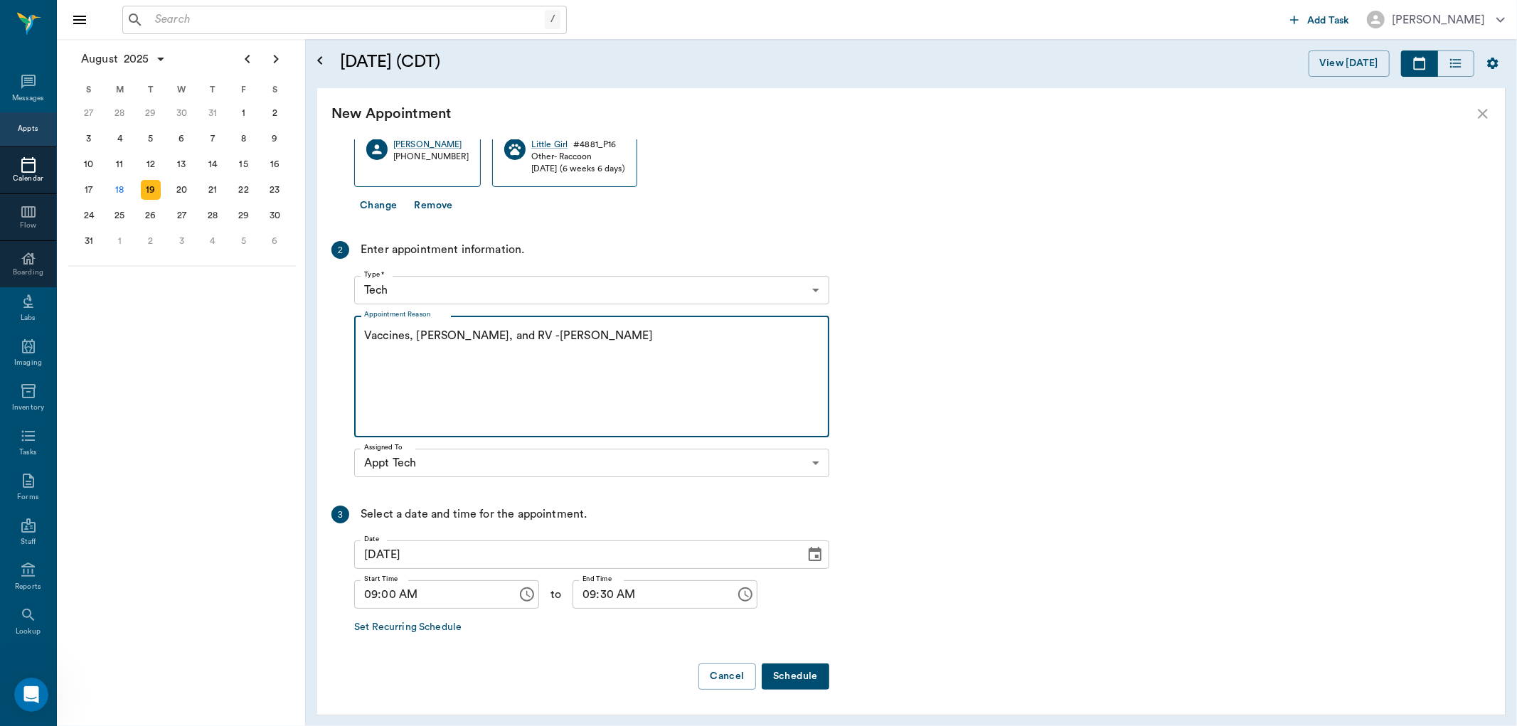
type textarea "Vaccines, de-wormer, and RV -Hunt"
click at [786, 673] on button "Schedule" at bounding box center [795, 676] width 68 height 26
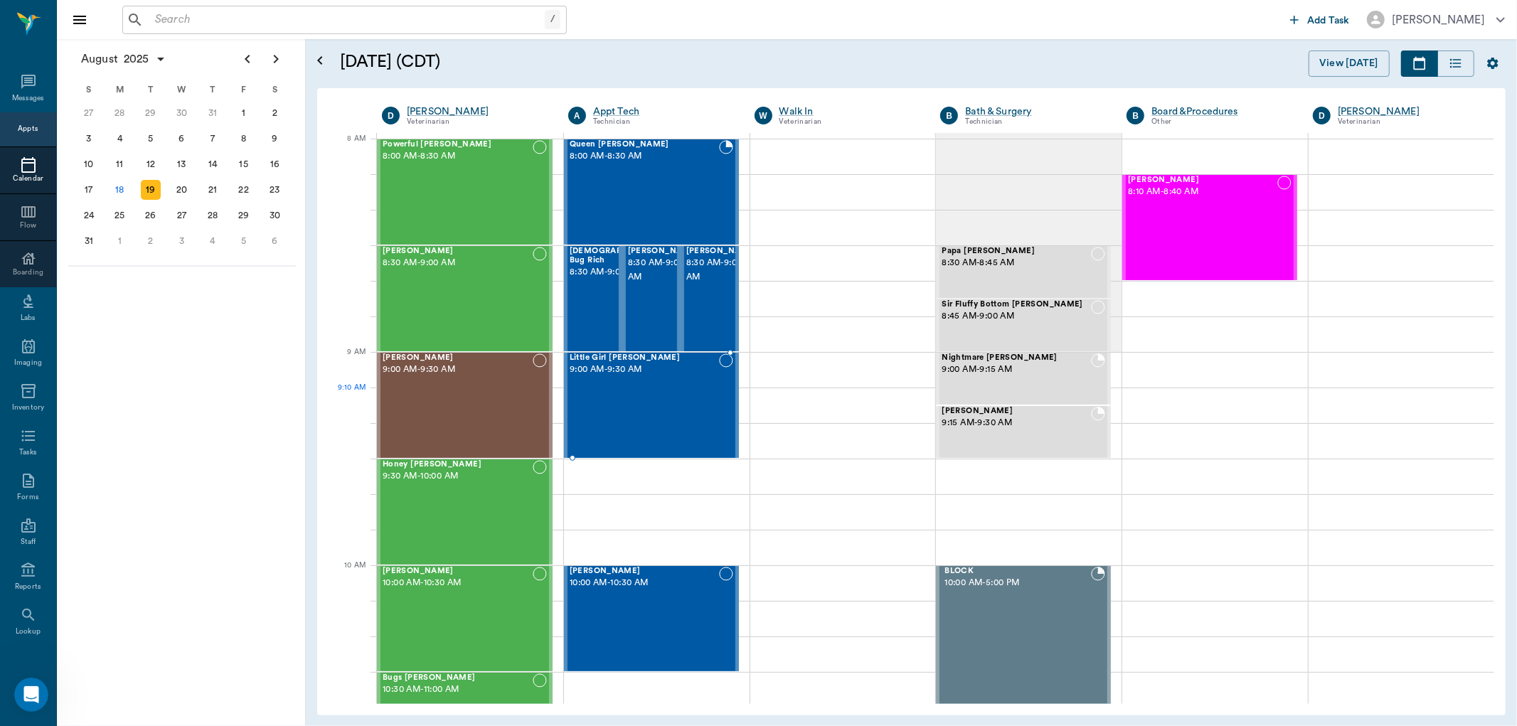
click at [699, 410] on div "Little Girl Acevedo 9:00 AM - 9:30 AM" at bounding box center [643, 405] width 149 height 104
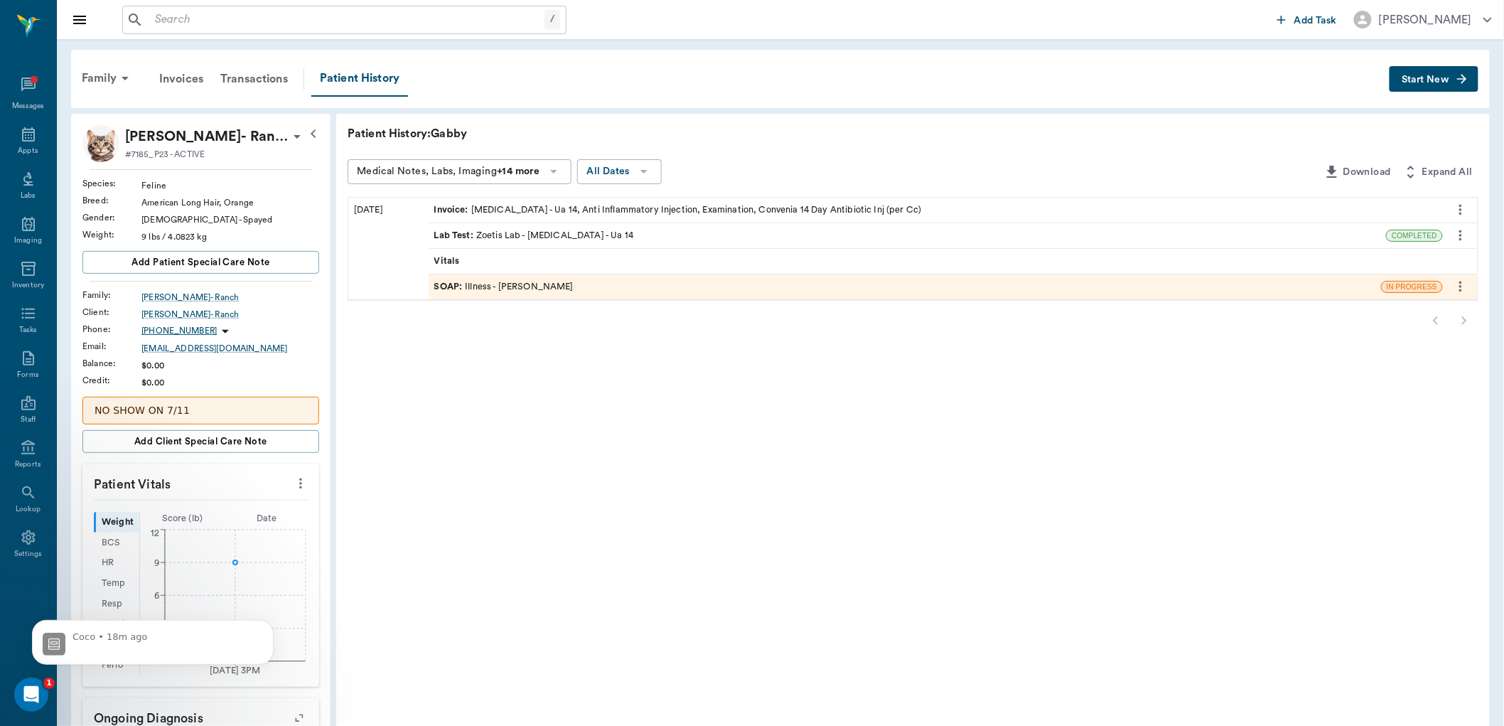
click at [208, 26] on input "text" at bounding box center [346, 20] width 395 height 20
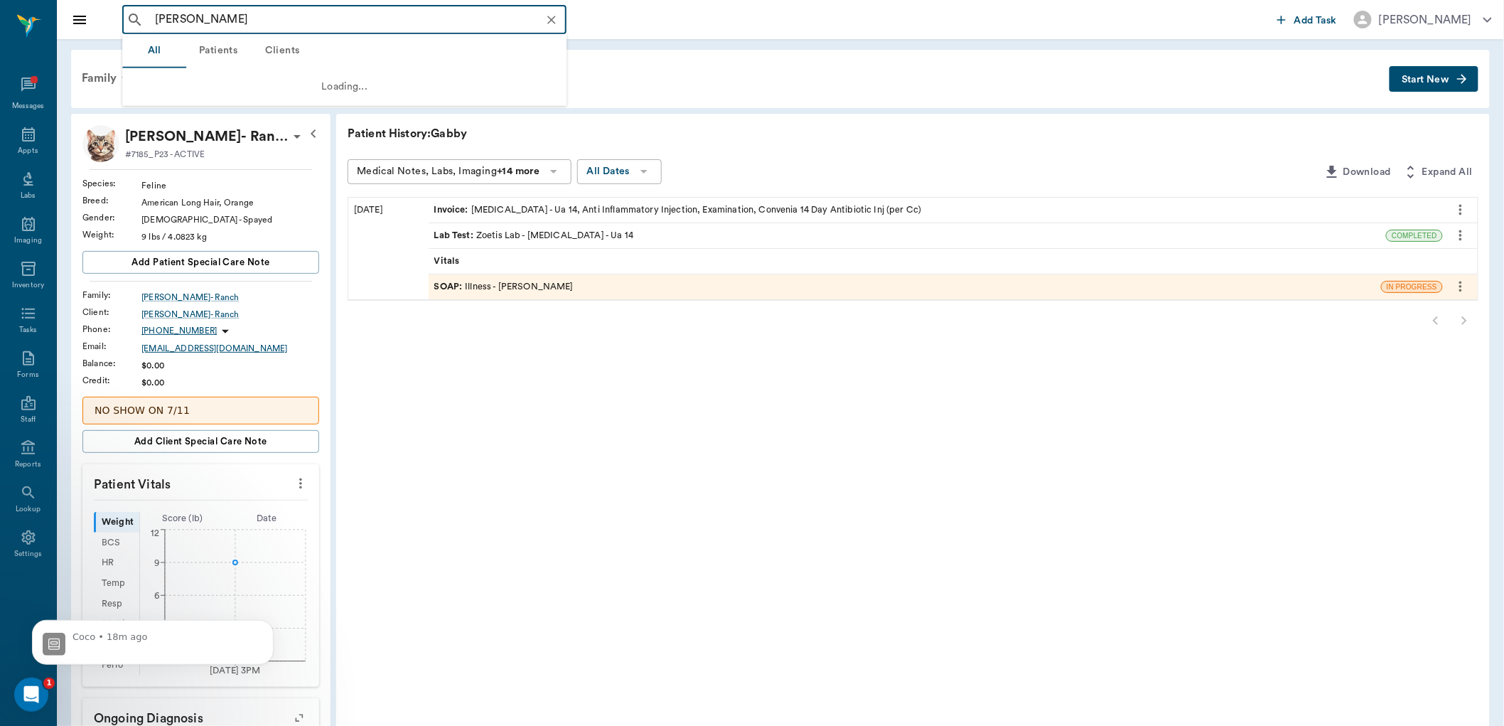
type input "hunter graves"
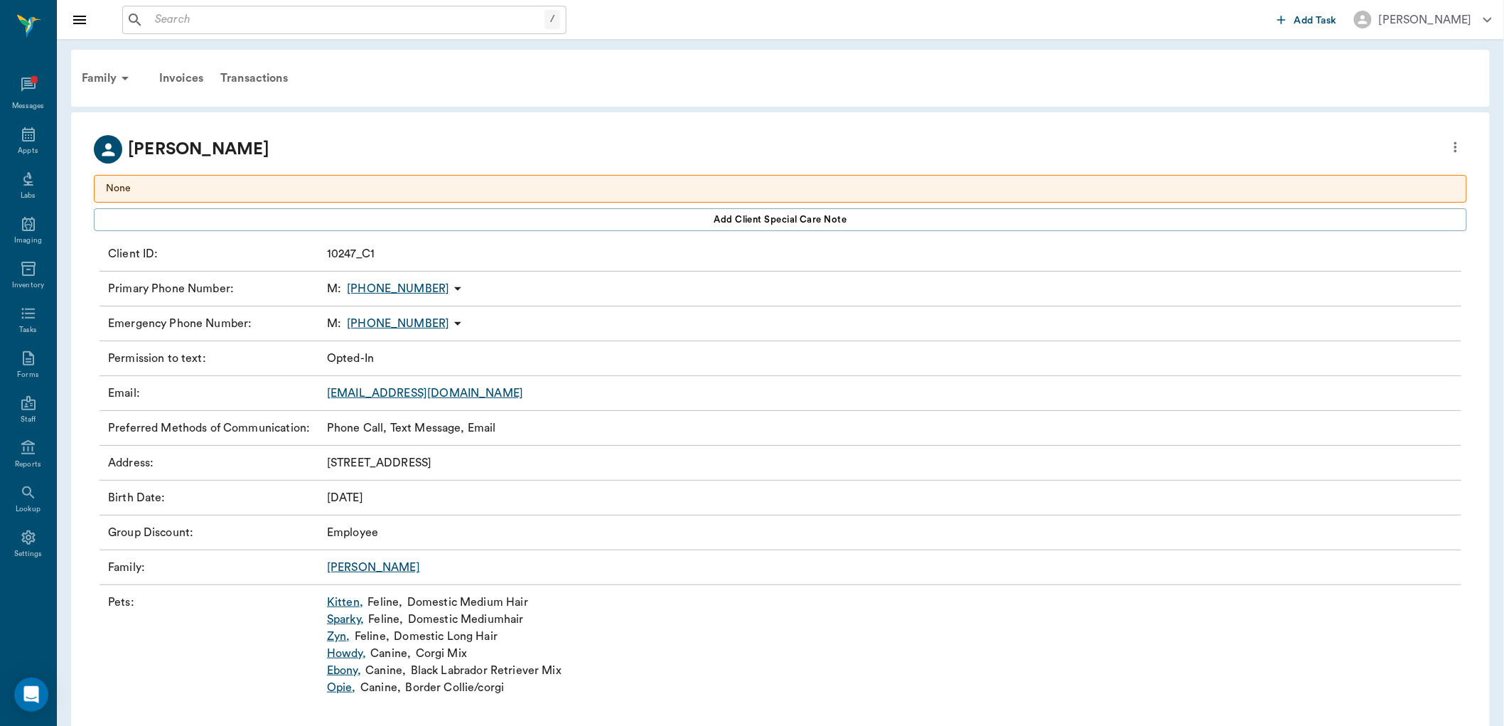
click at [342, 621] on link "Sparky ," at bounding box center [345, 619] width 37 height 17
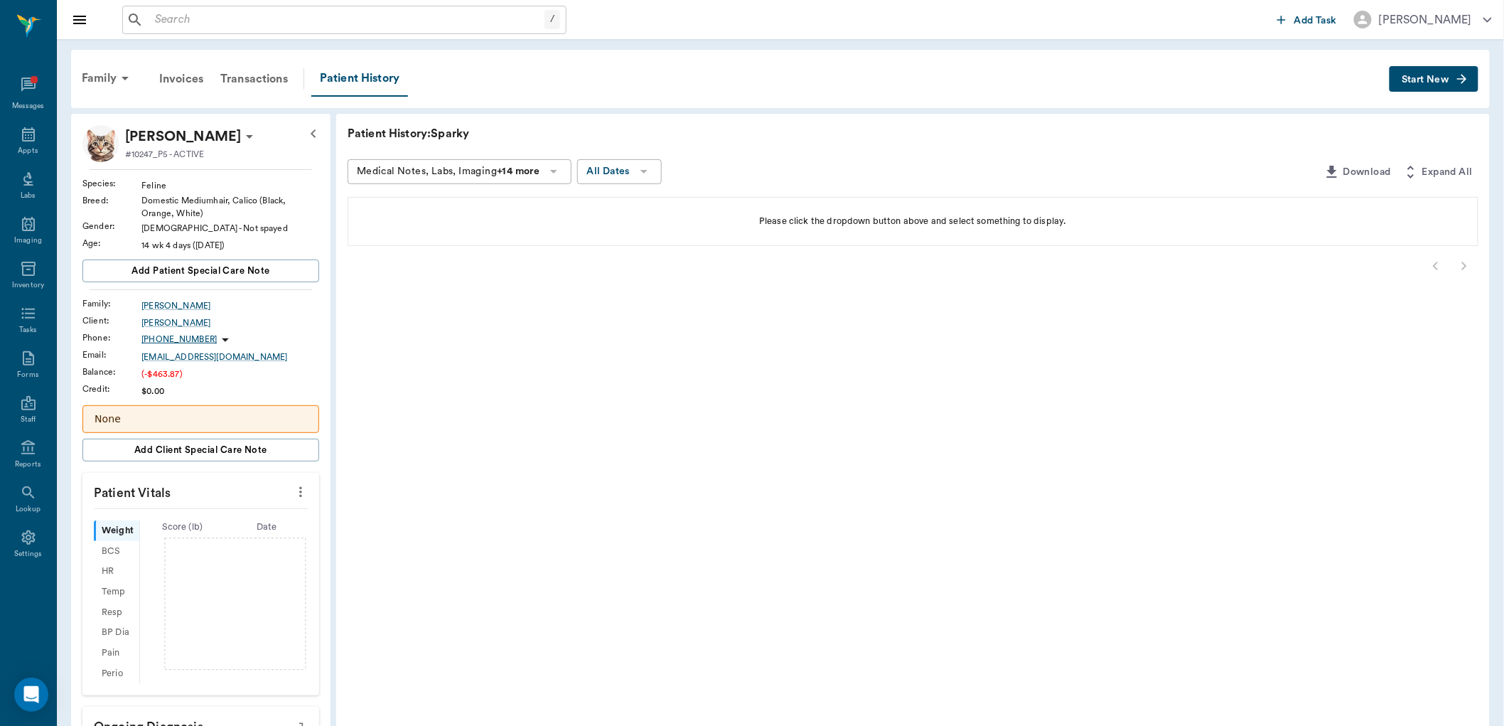
click at [1461, 83] on icon "button" at bounding box center [1462, 79] width 14 height 14
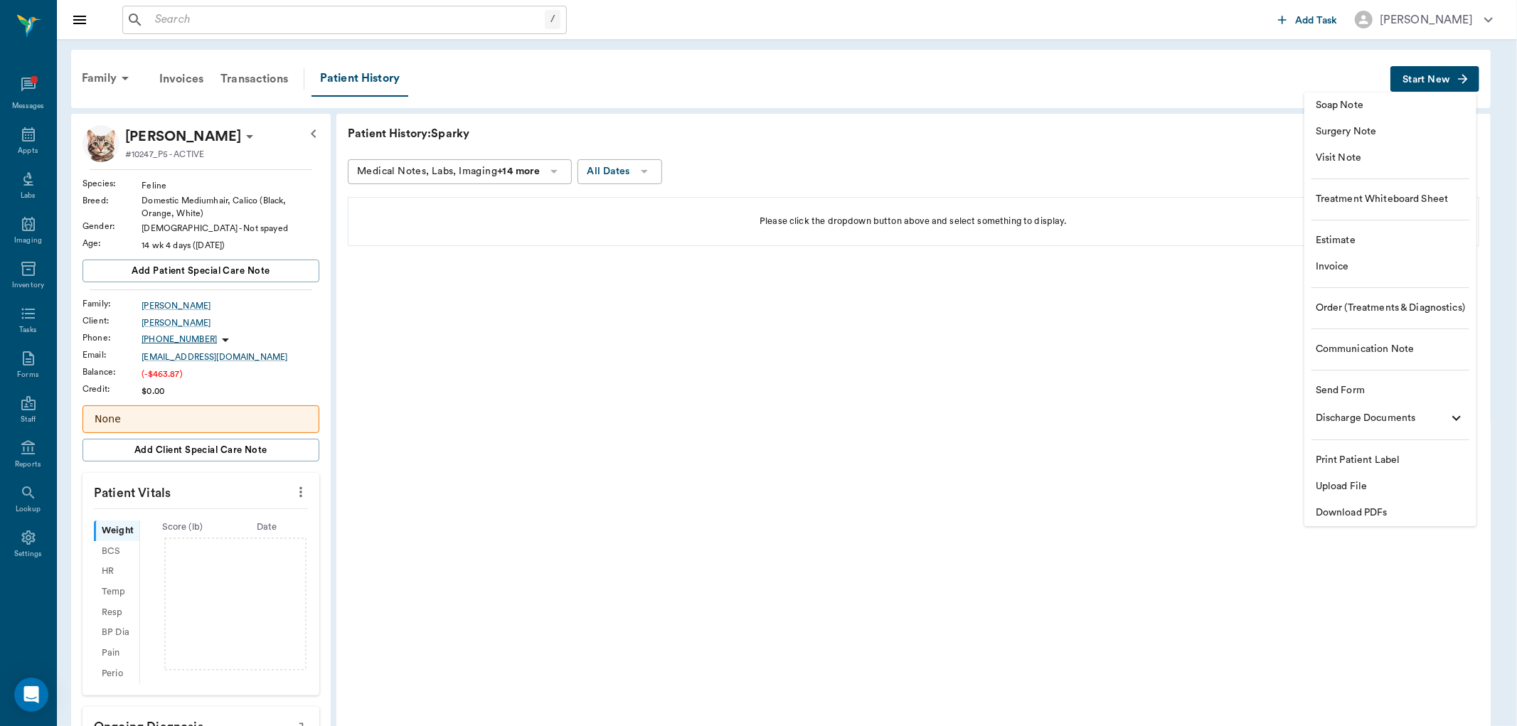
click at [1376, 261] on span "Invoice" at bounding box center [1389, 267] width 149 height 15
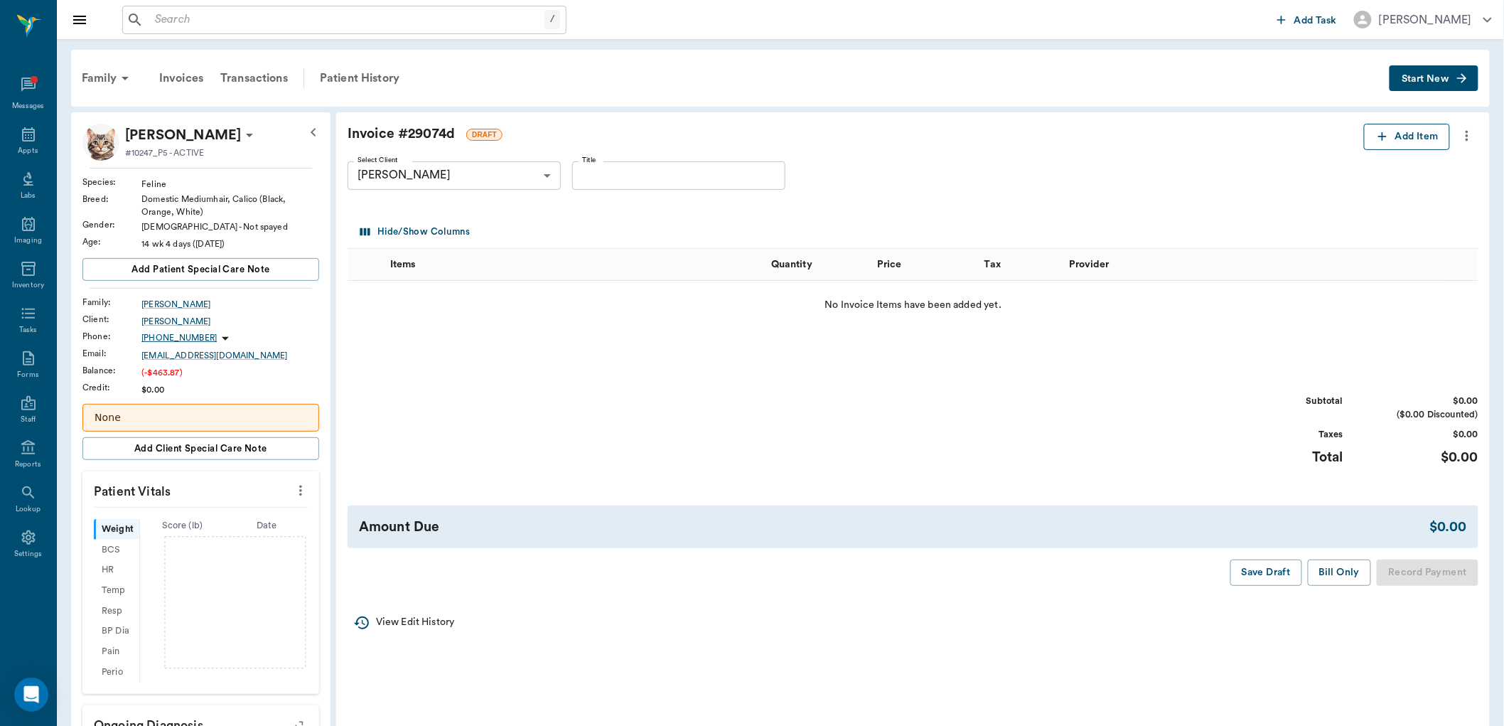
click at [1374, 133] on button "Add Item" at bounding box center [1407, 137] width 86 height 26
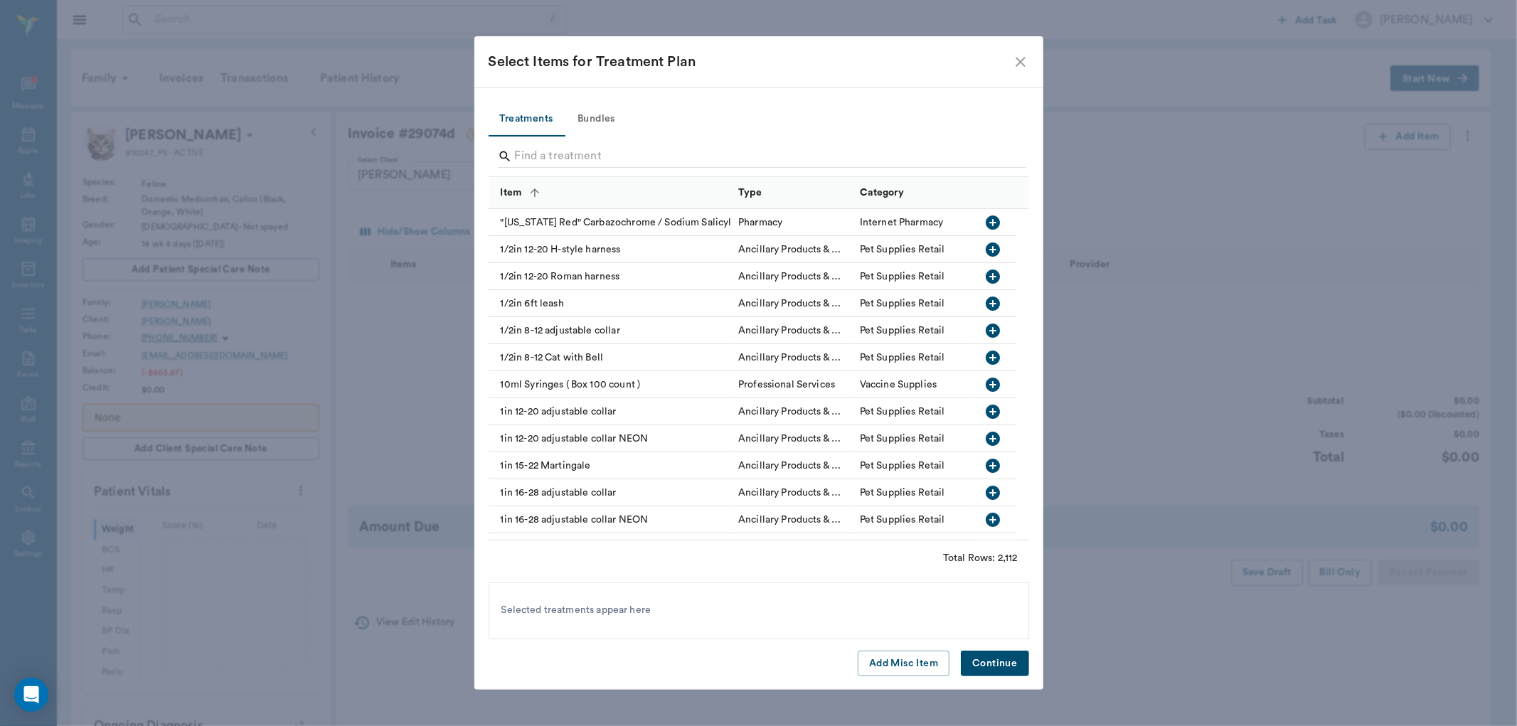
click at [624, 149] on input "Search" at bounding box center [760, 156] width 490 height 23
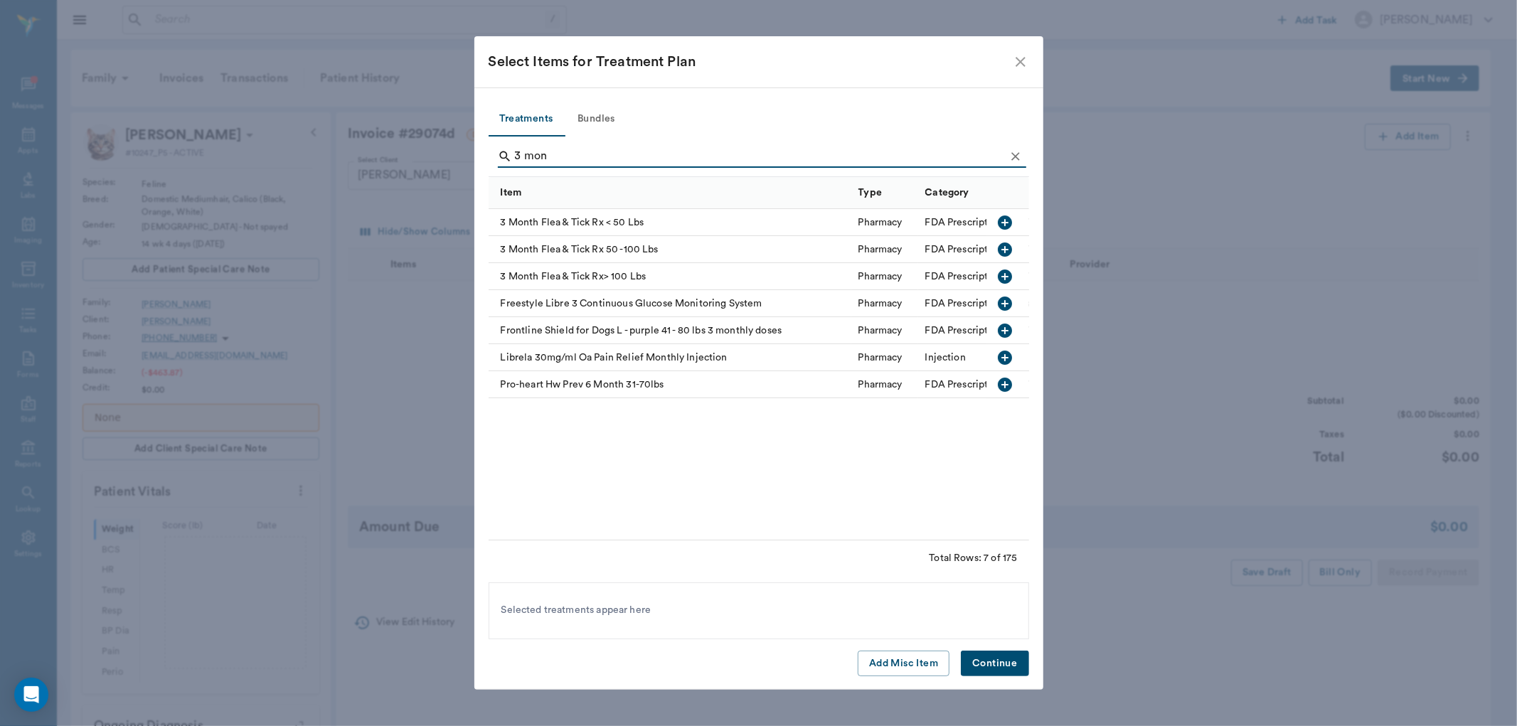
type input "3 mon"
click at [1001, 228] on icon "button" at bounding box center [1005, 222] width 14 height 14
click at [988, 653] on button "Continue" at bounding box center [995, 664] width 68 height 26
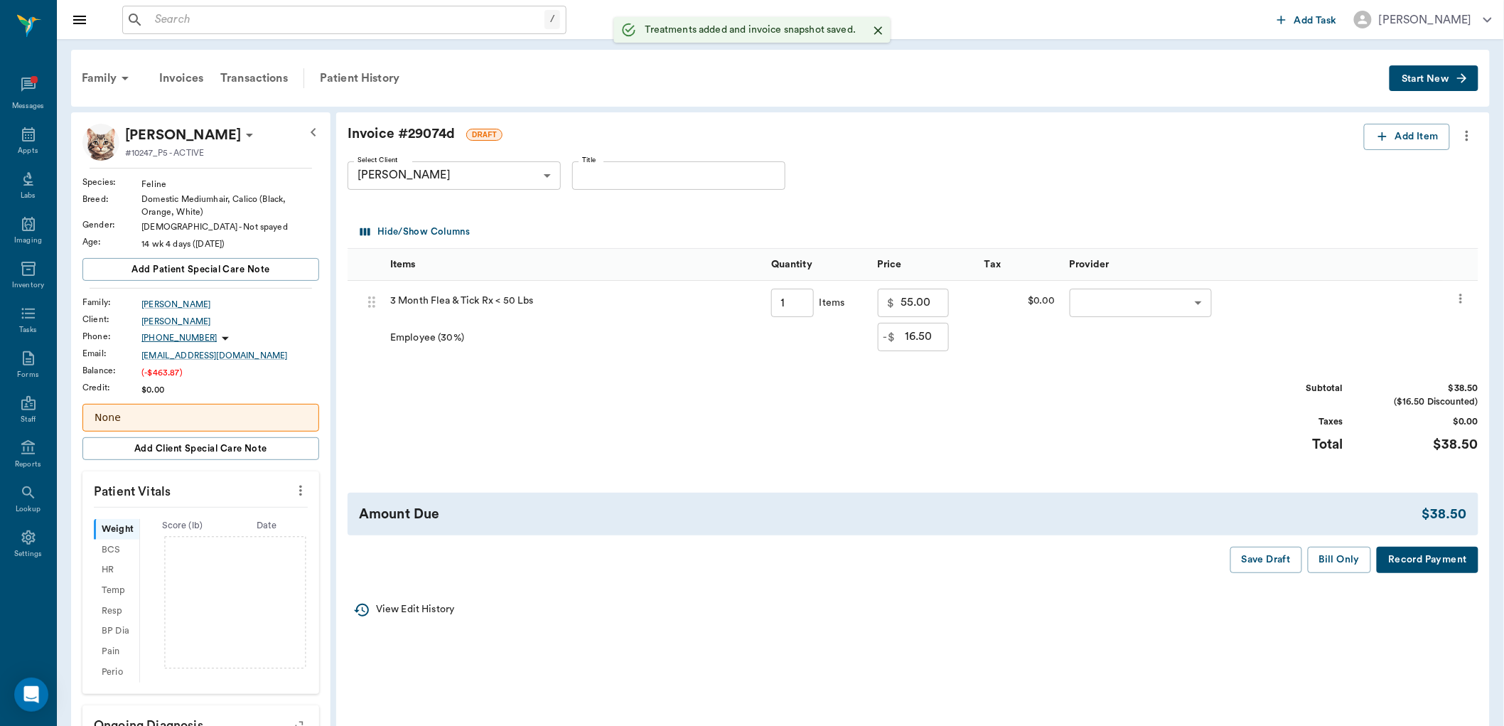
type input "1.00"
click at [368, 82] on div "Patient History" at bounding box center [359, 78] width 97 height 34
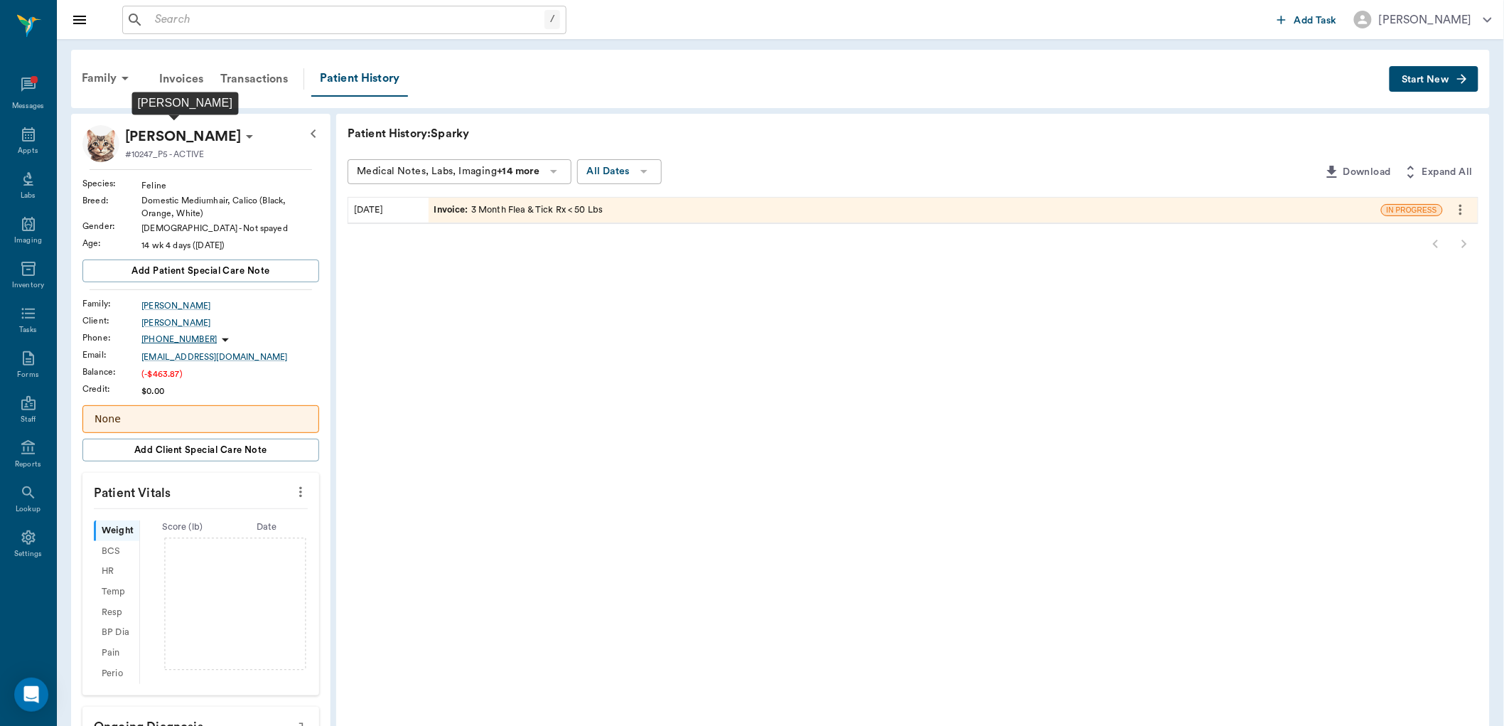
click at [200, 137] on p "Sparky Graves" at bounding box center [183, 136] width 116 height 23
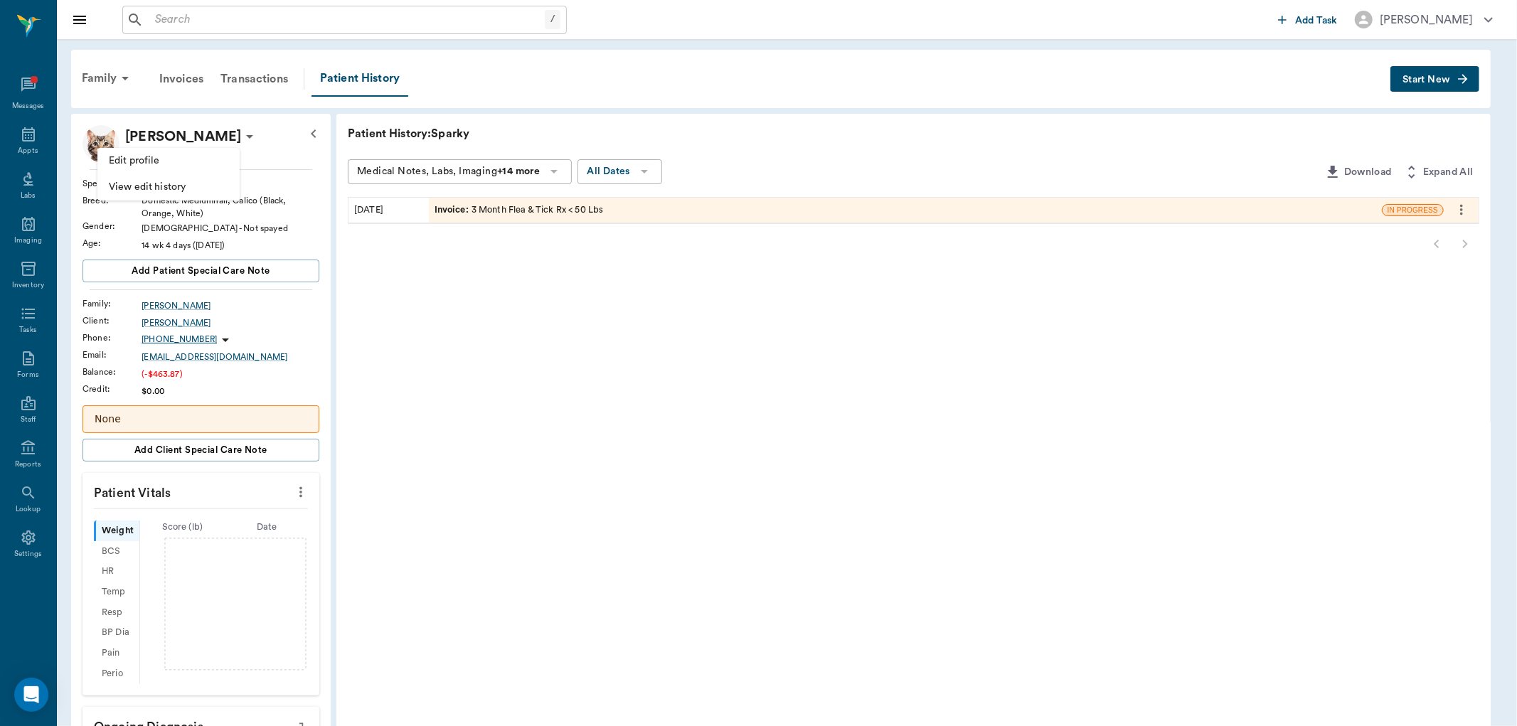
click at [95, 89] on div at bounding box center [758, 363] width 1517 height 726
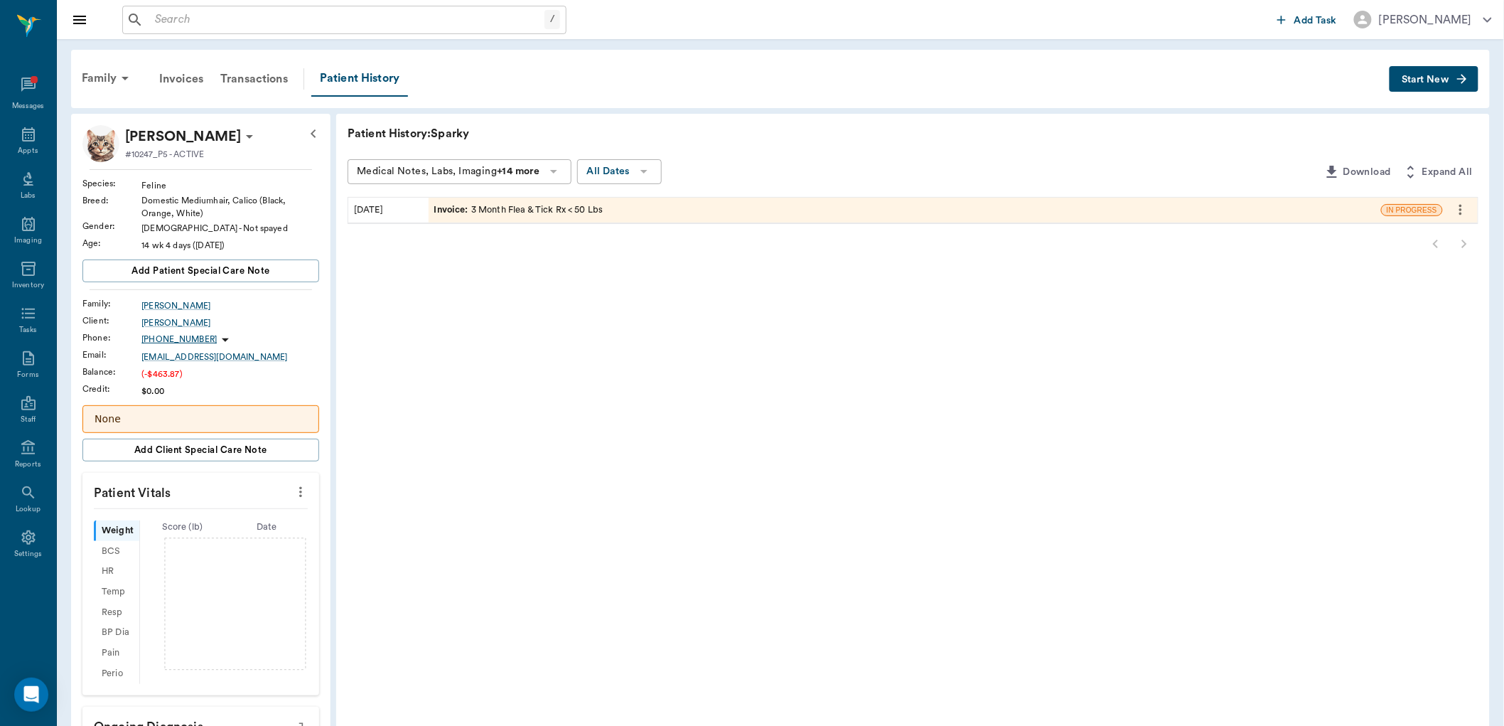
click at [107, 76] on div "Family" at bounding box center [107, 78] width 69 height 34
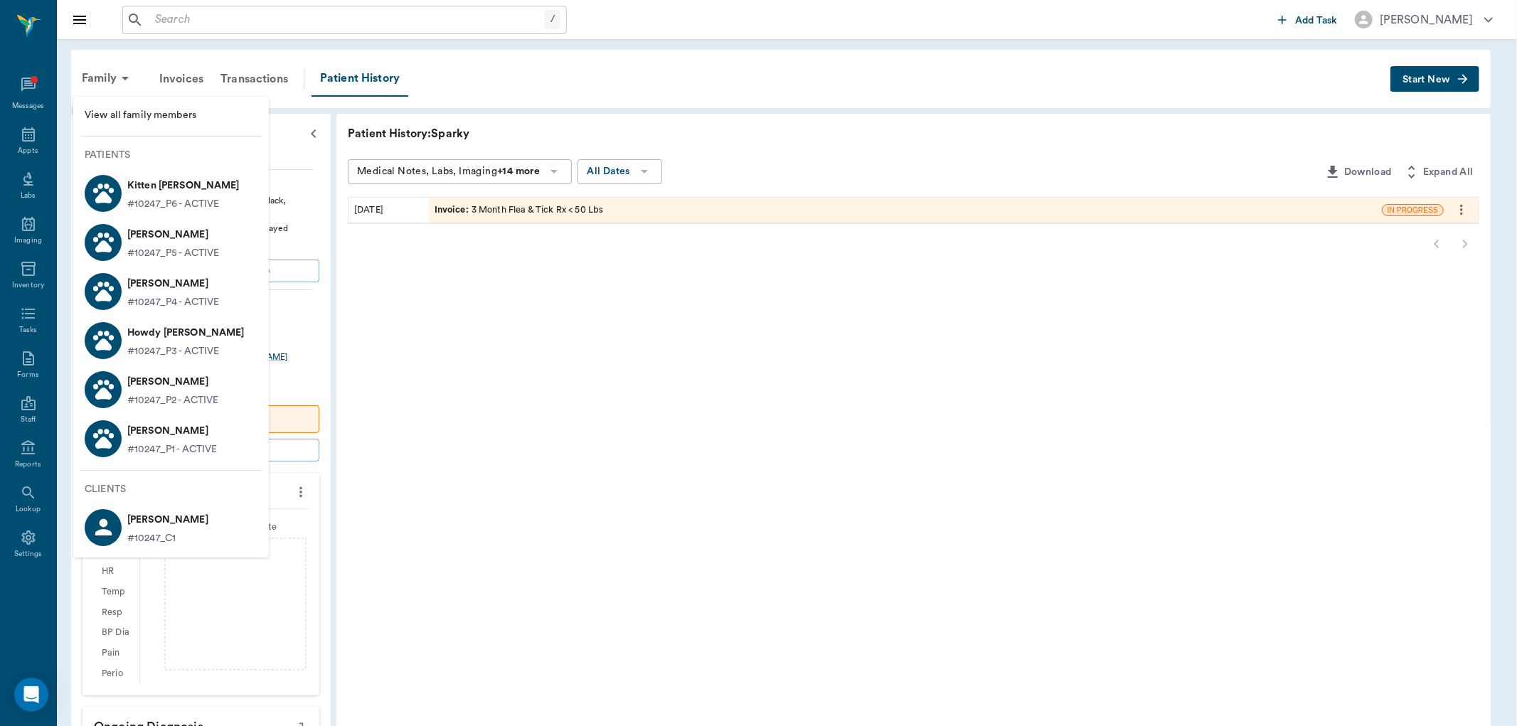
click at [174, 278] on p "Zyn Graves" at bounding box center [173, 283] width 92 height 23
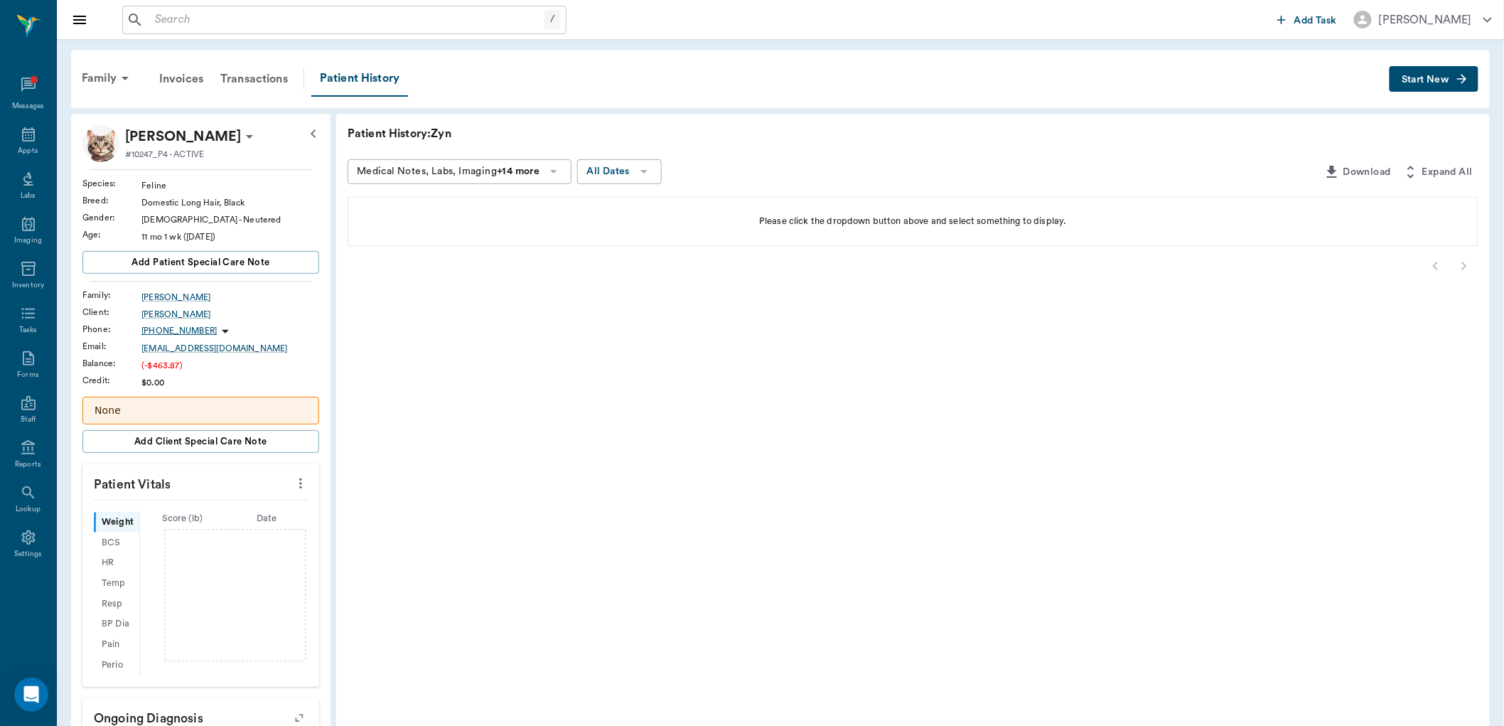
click at [1454, 70] on button "Start New" at bounding box center [1434, 79] width 89 height 26
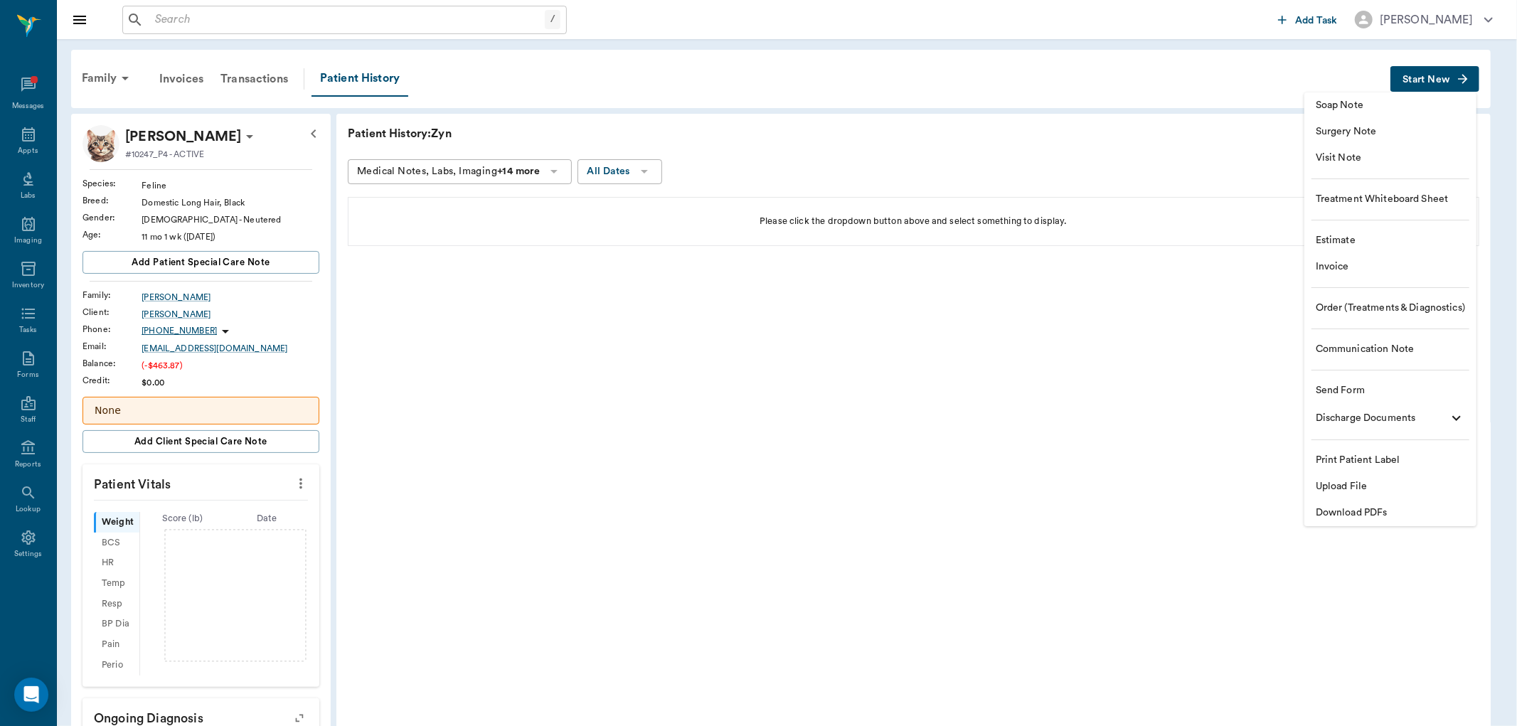
click at [1342, 267] on span "Invoice" at bounding box center [1389, 267] width 149 height 15
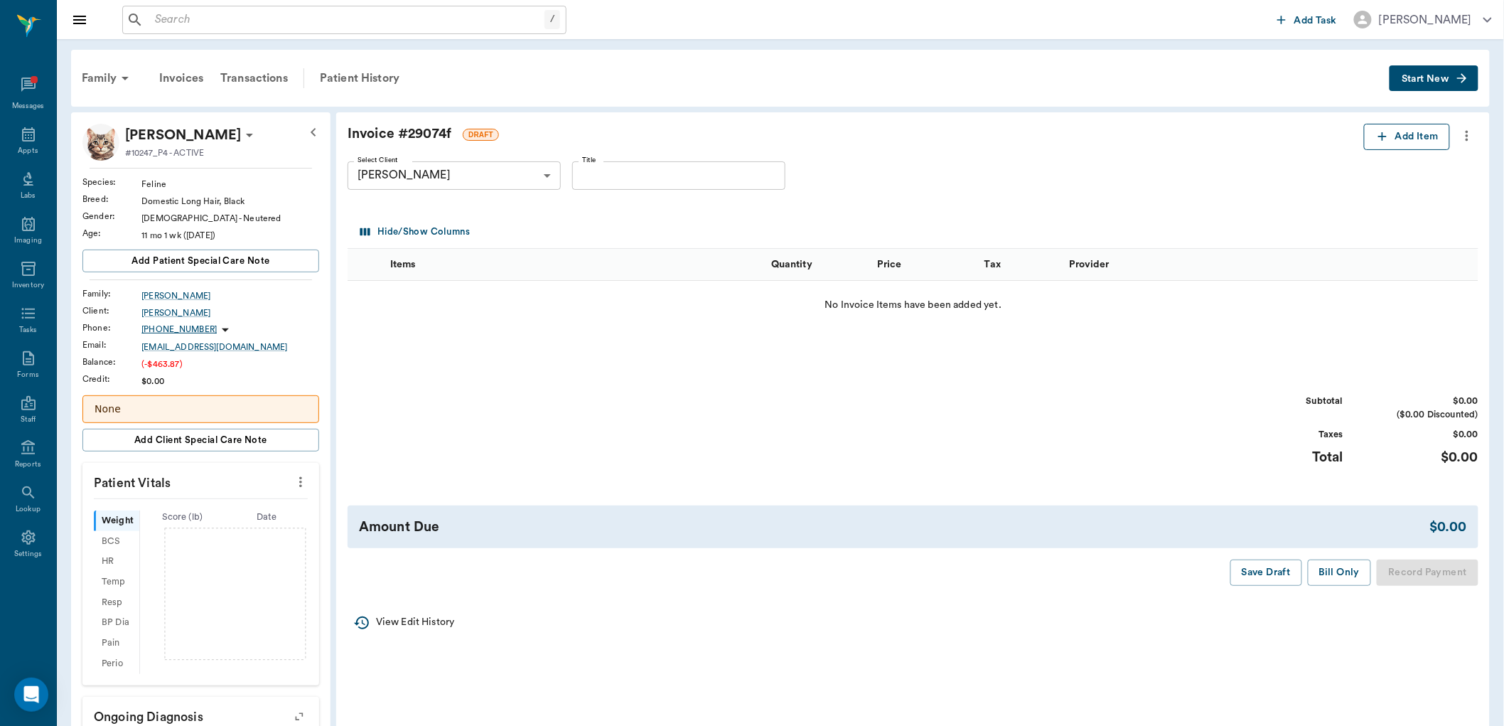
click at [1408, 135] on button "Add Item" at bounding box center [1407, 137] width 86 height 26
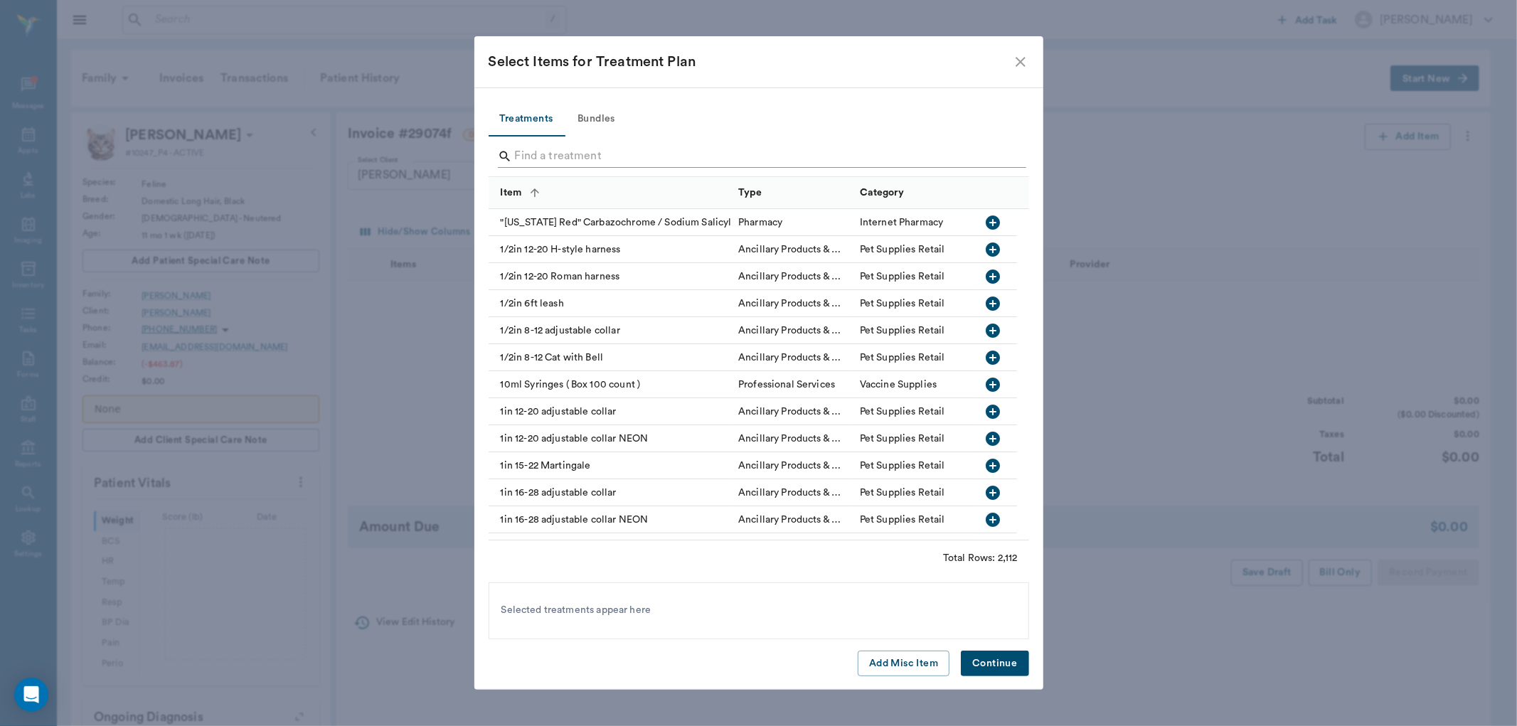
click at [676, 151] on input "Search" at bounding box center [760, 156] width 490 height 23
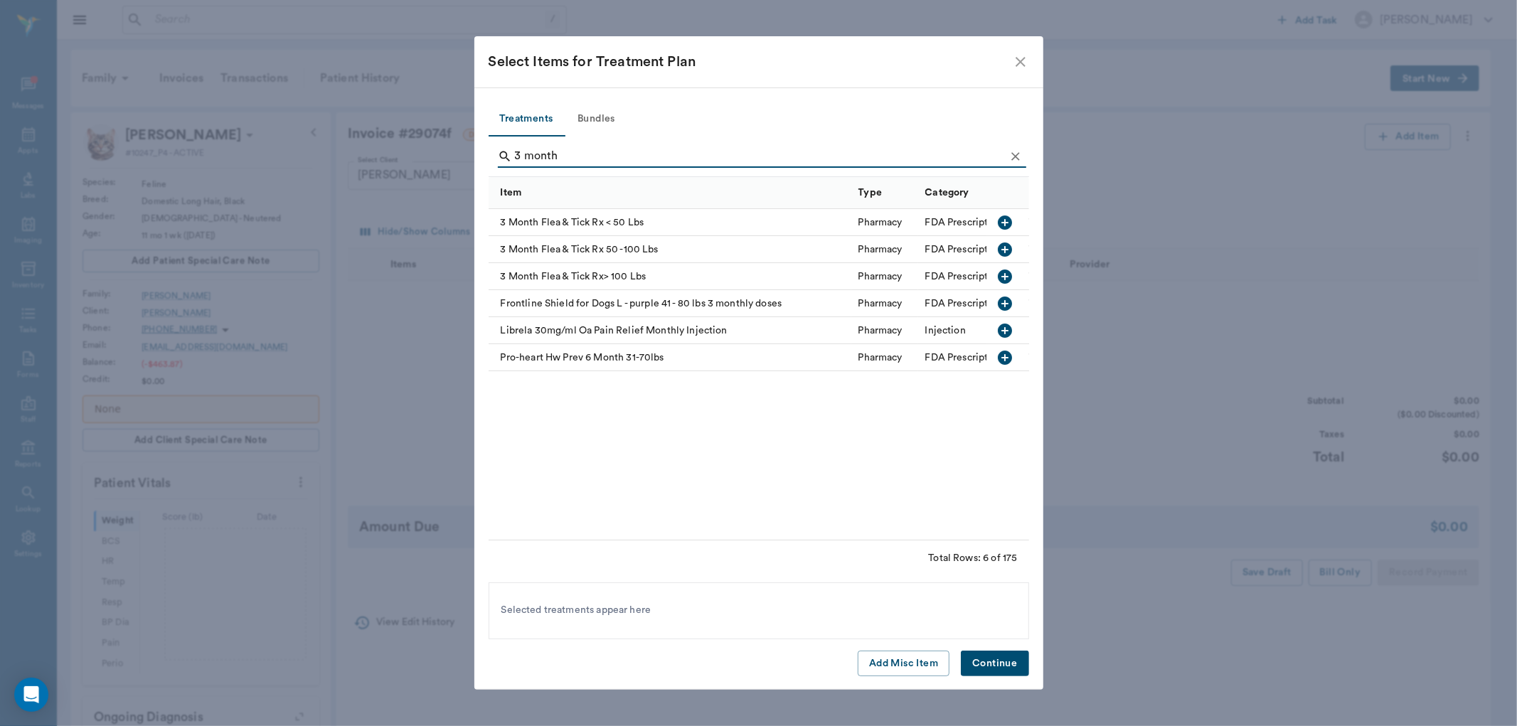
type input "3 month"
click at [1000, 218] on icon "button" at bounding box center [1005, 222] width 14 height 14
click at [1007, 666] on button "Continue" at bounding box center [995, 664] width 68 height 26
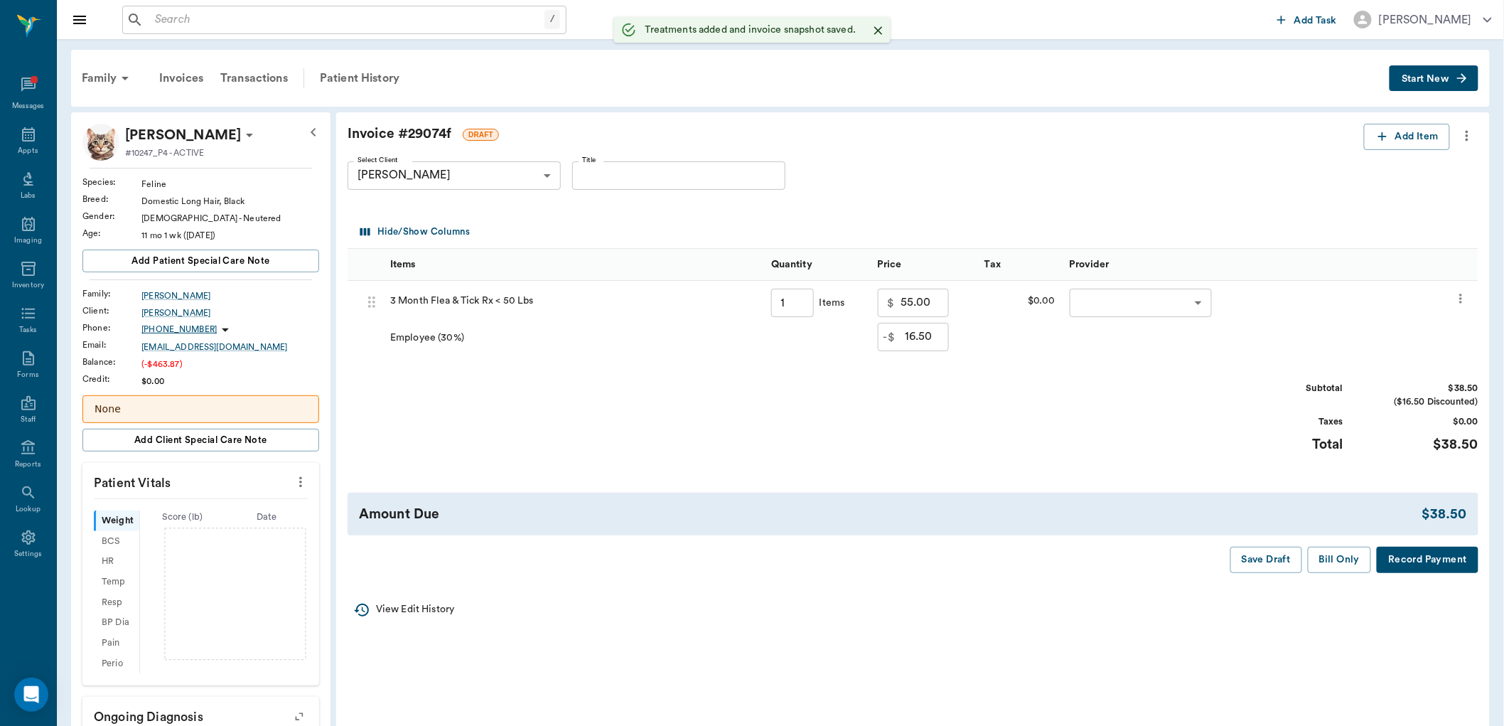
type input "1.00"
click at [391, 68] on div "Patient History" at bounding box center [359, 78] width 97 height 34
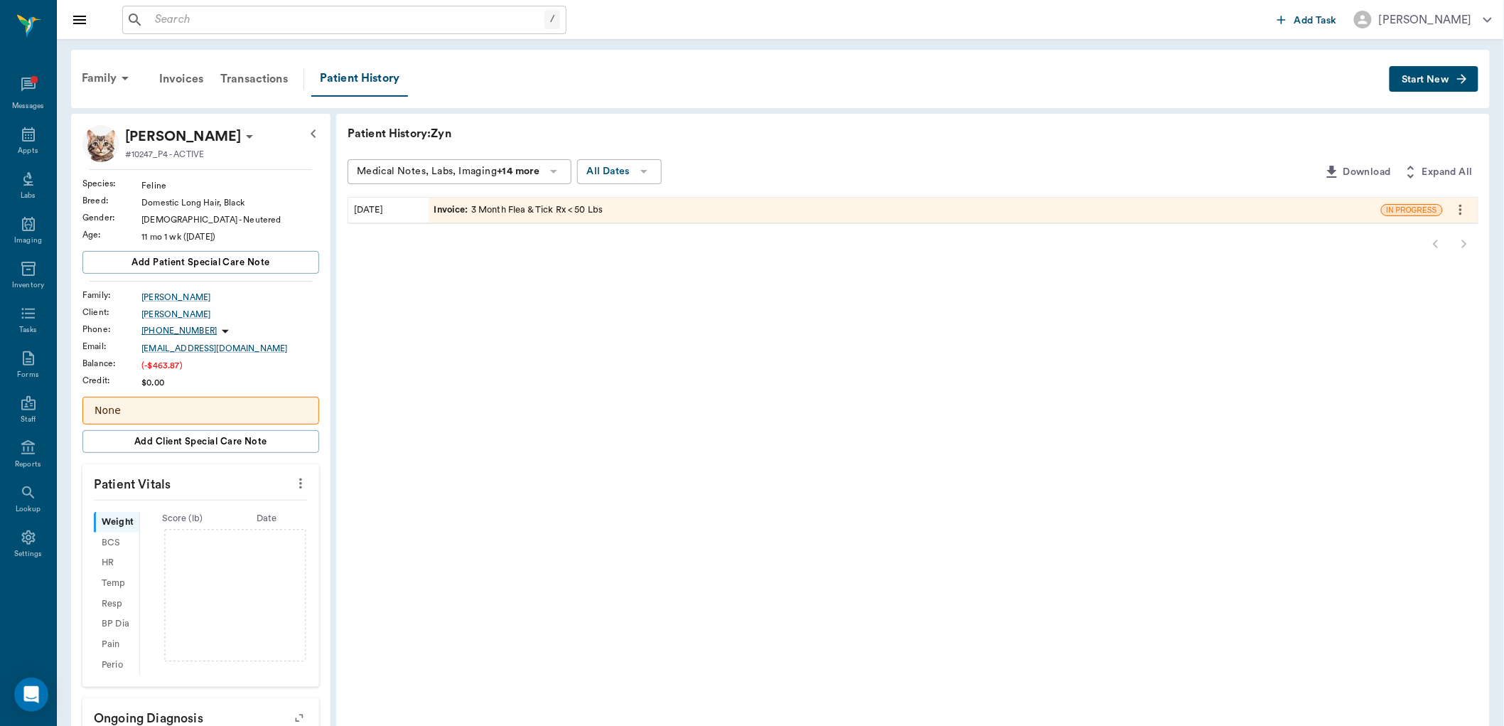
click at [690, 213] on div "Invoice : 3 Month Flea & Tick Rx < 50 Lbs" at bounding box center [905, 210] width 953 height 25
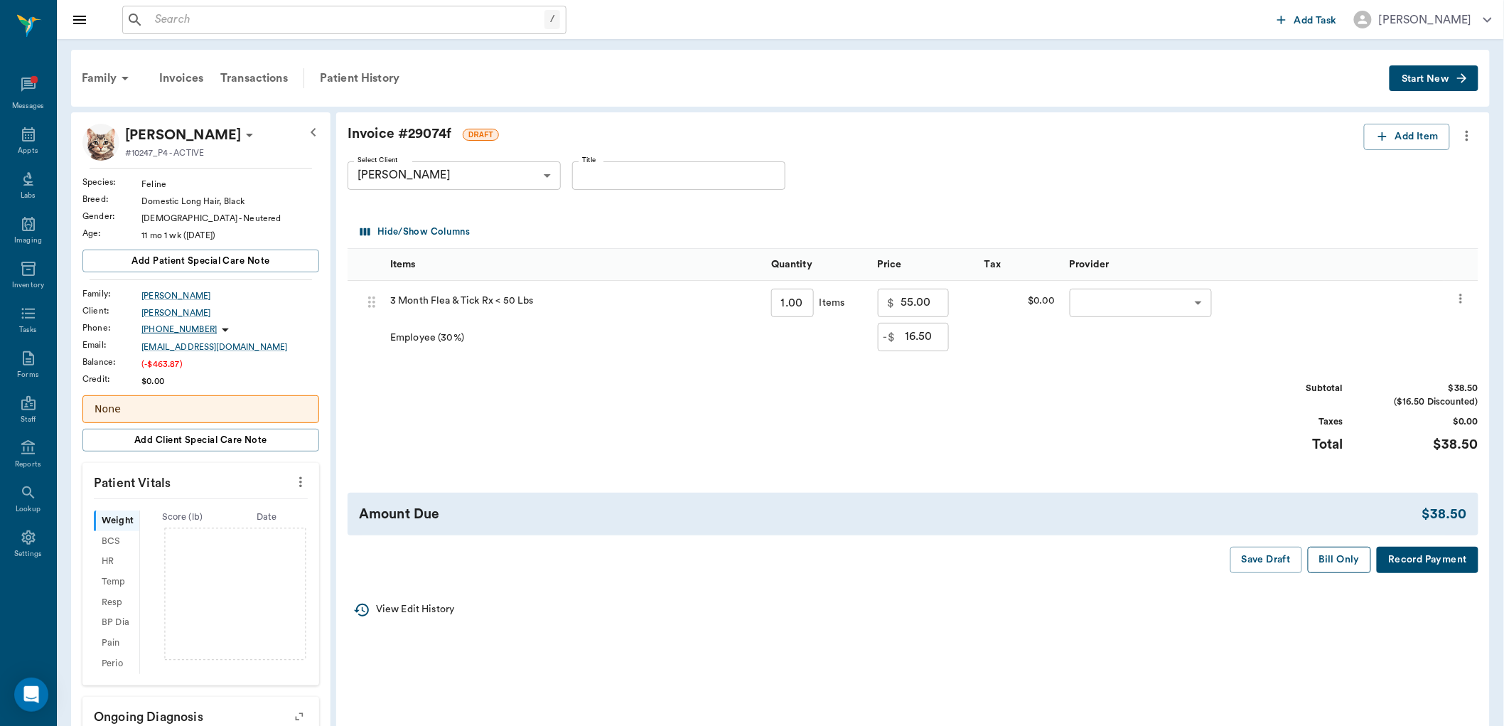
click at [1330, 560] on button "Bill Only" at bounding box center [1340, 560] width 64 height 26
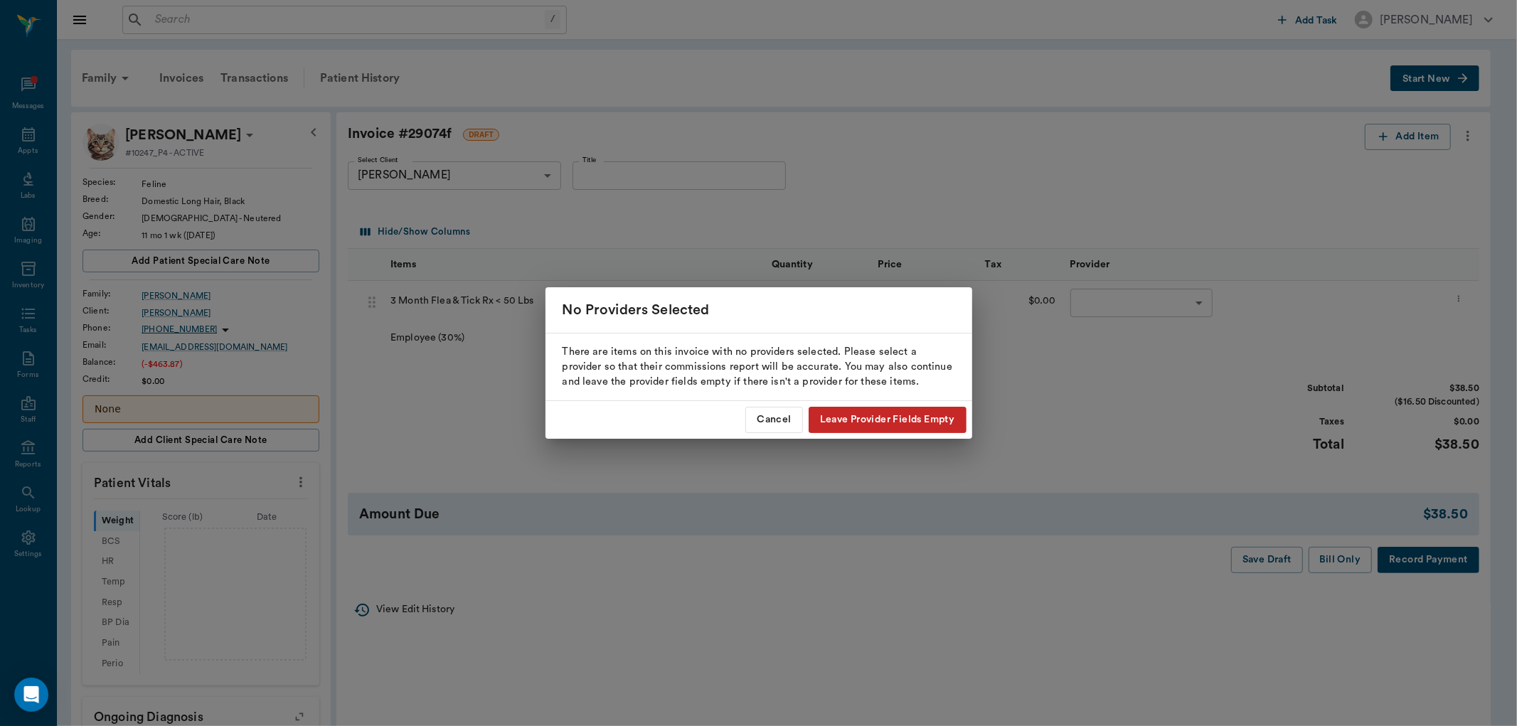
click at [910, 417] on button "Leave Provider Fields Empty" at bounding box center [887, 420] width 158 height 26
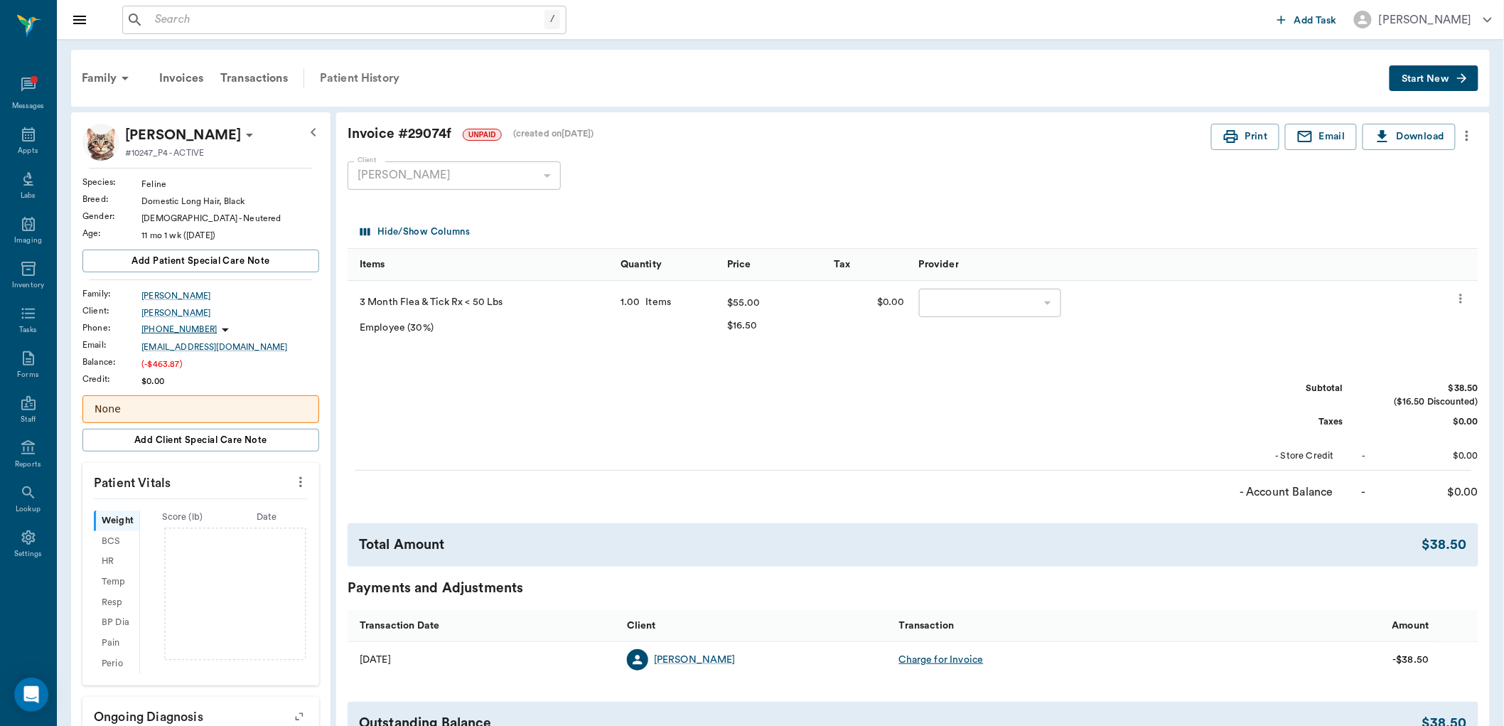
click at [338, 80] on div "Patient History" at bounding box center [359, 78] width 97 height 34
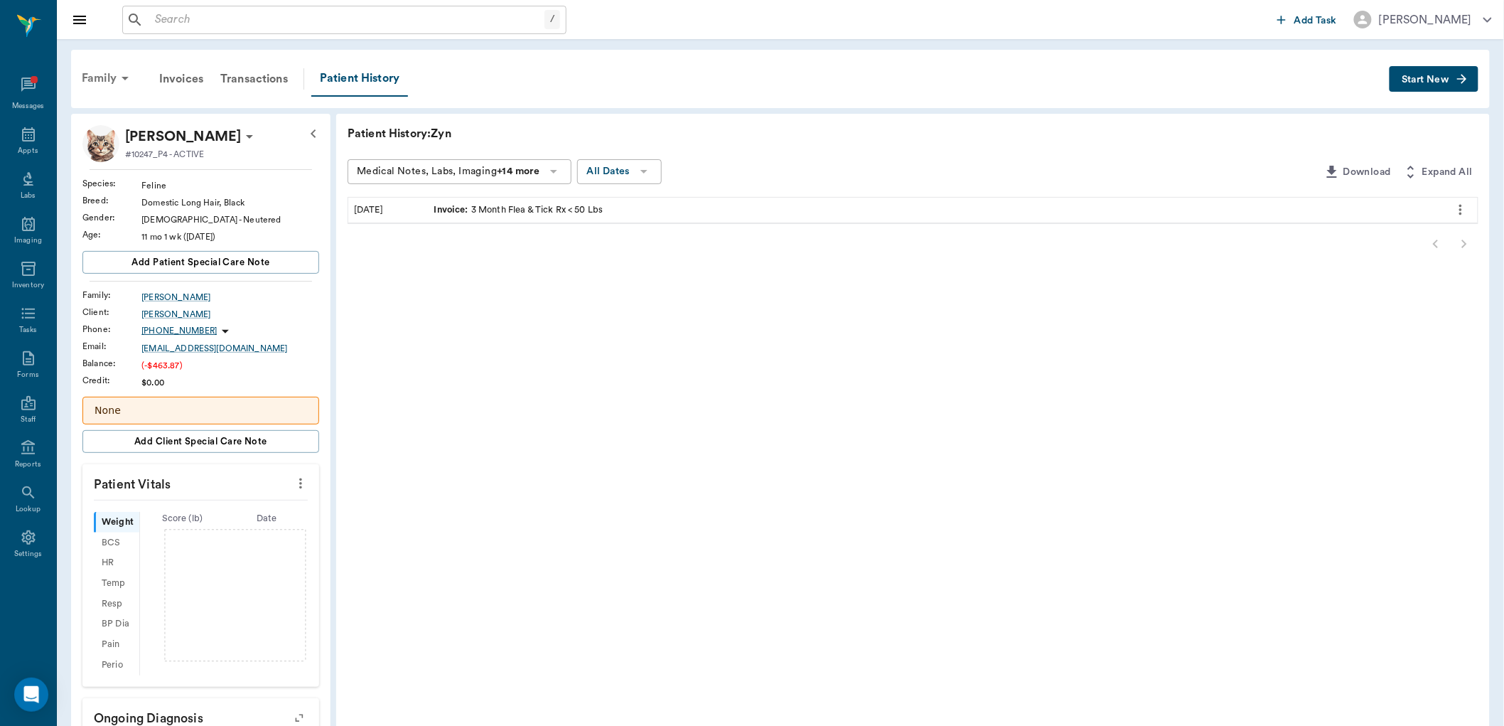
click at [105, 80] on div "Family" at bounding box center [107, 78] width 69 height 34
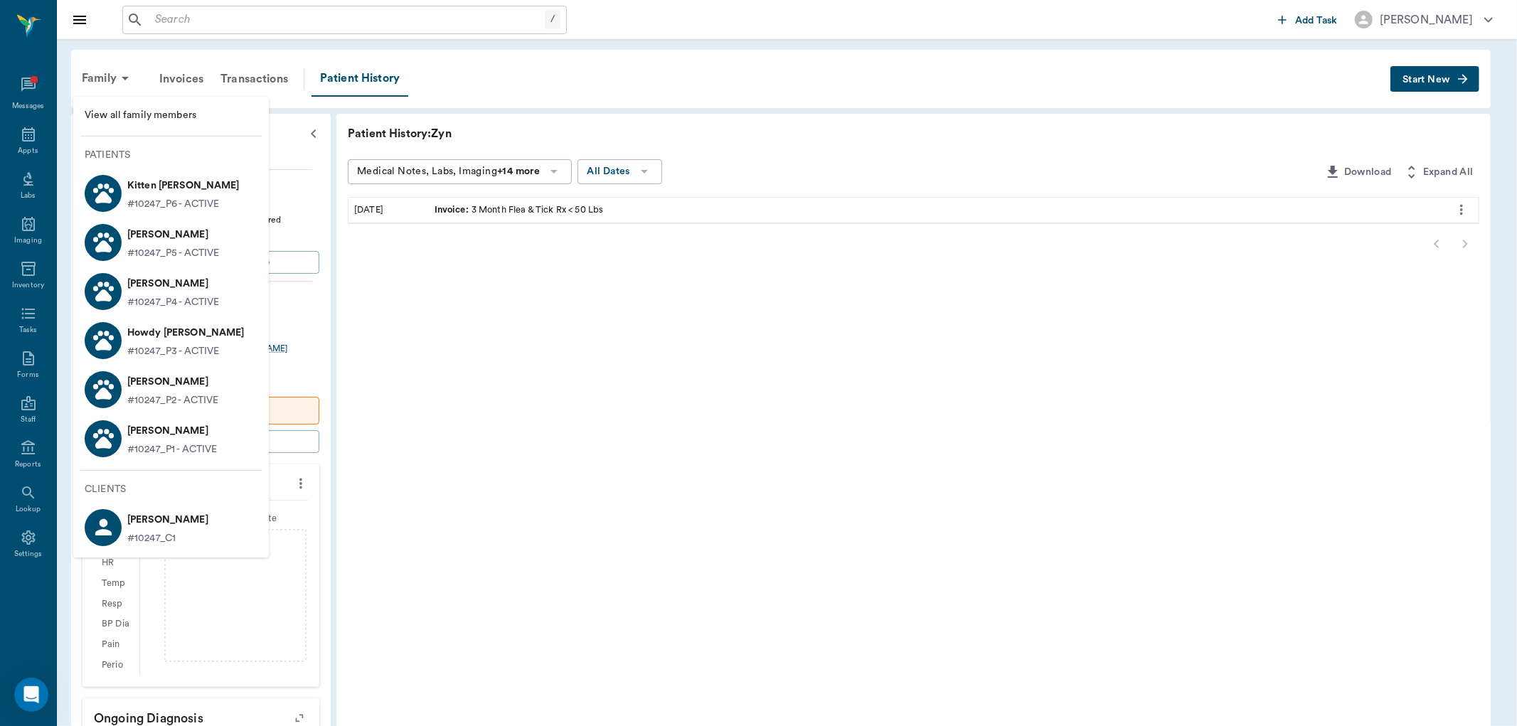
click at [174, 242] on p "Sparky Graves" at bounding box center [173, 234] width 92 height 23
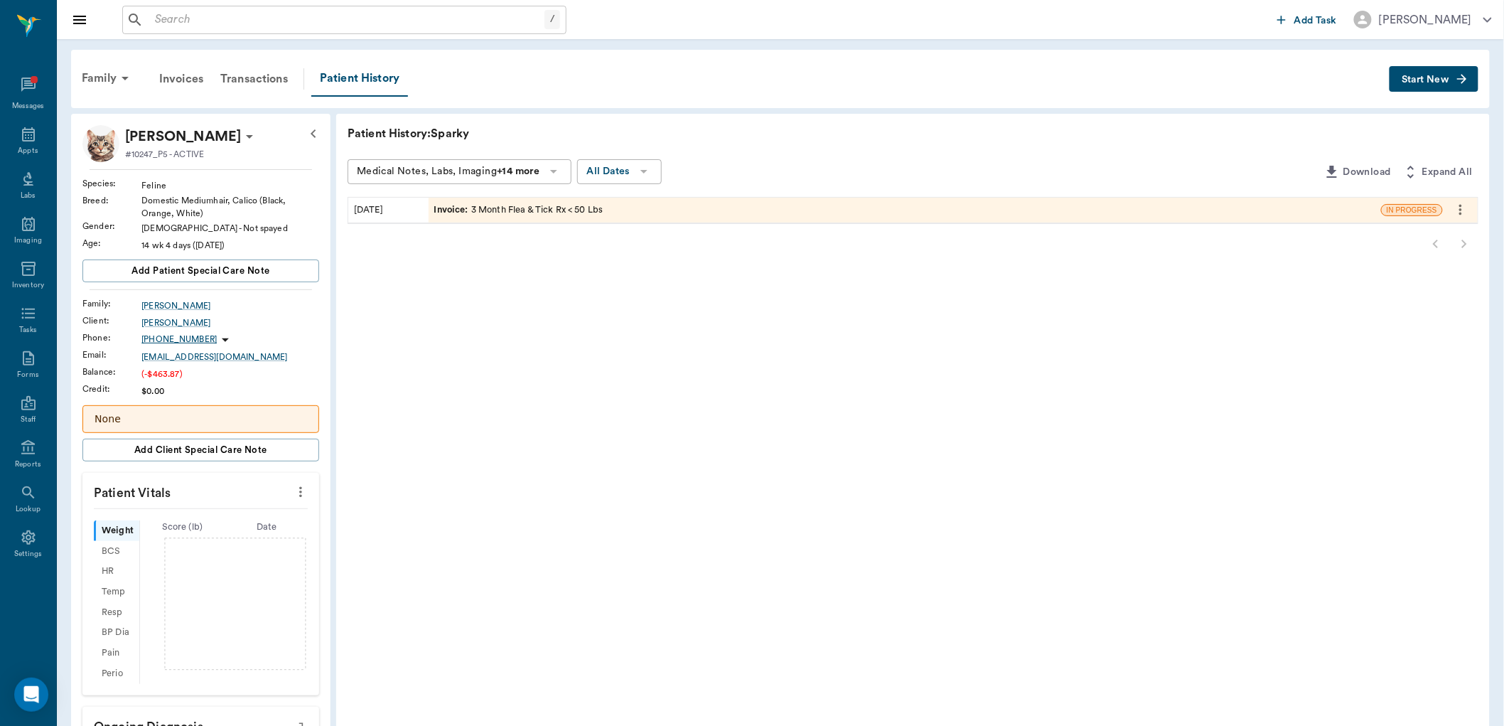
click at [966, 210] on div "Invoice : 3 Month Flea & Tick Rx < 50 Lbs" at bounding box center [905, 210] width 953 height 25
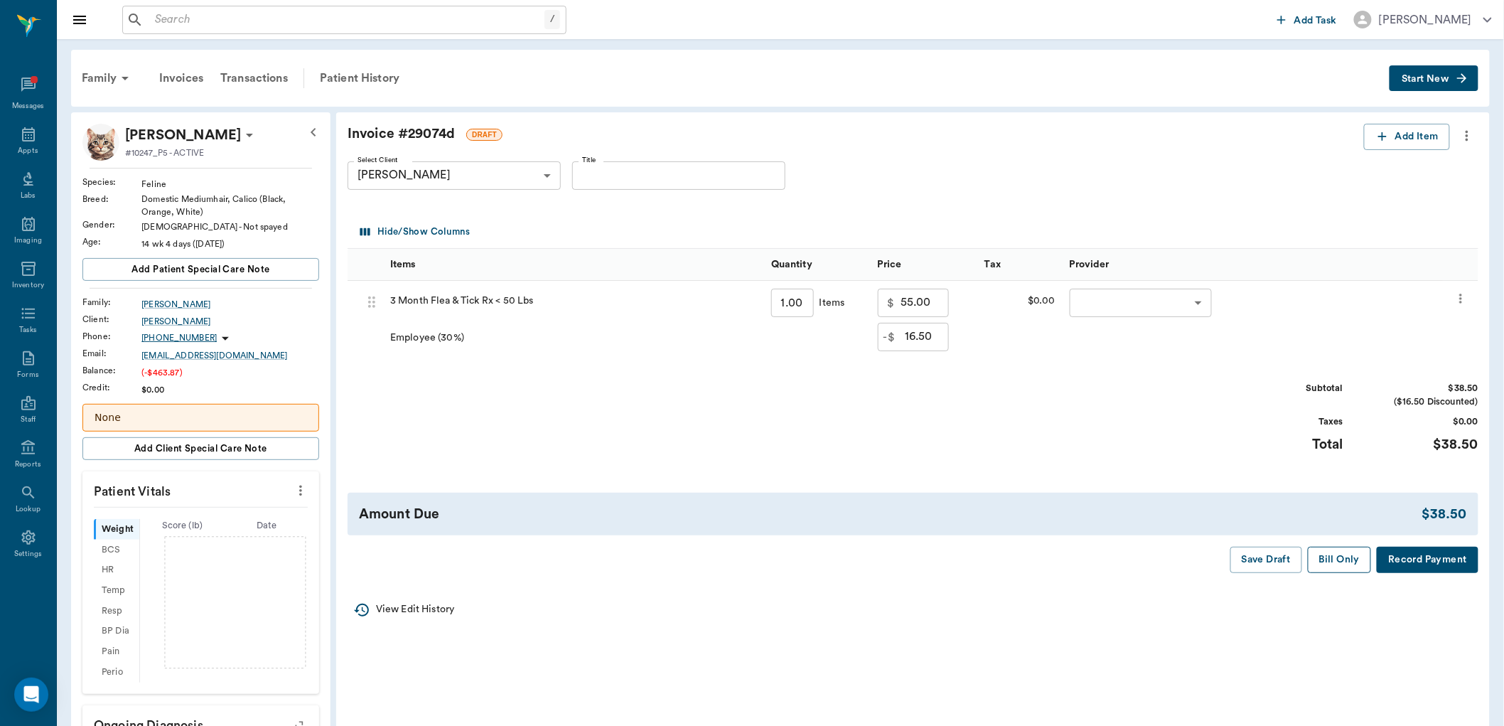
click at [1354, 562] on button "Bill Only" at bounding box center [1340, 560] width 64 height 26
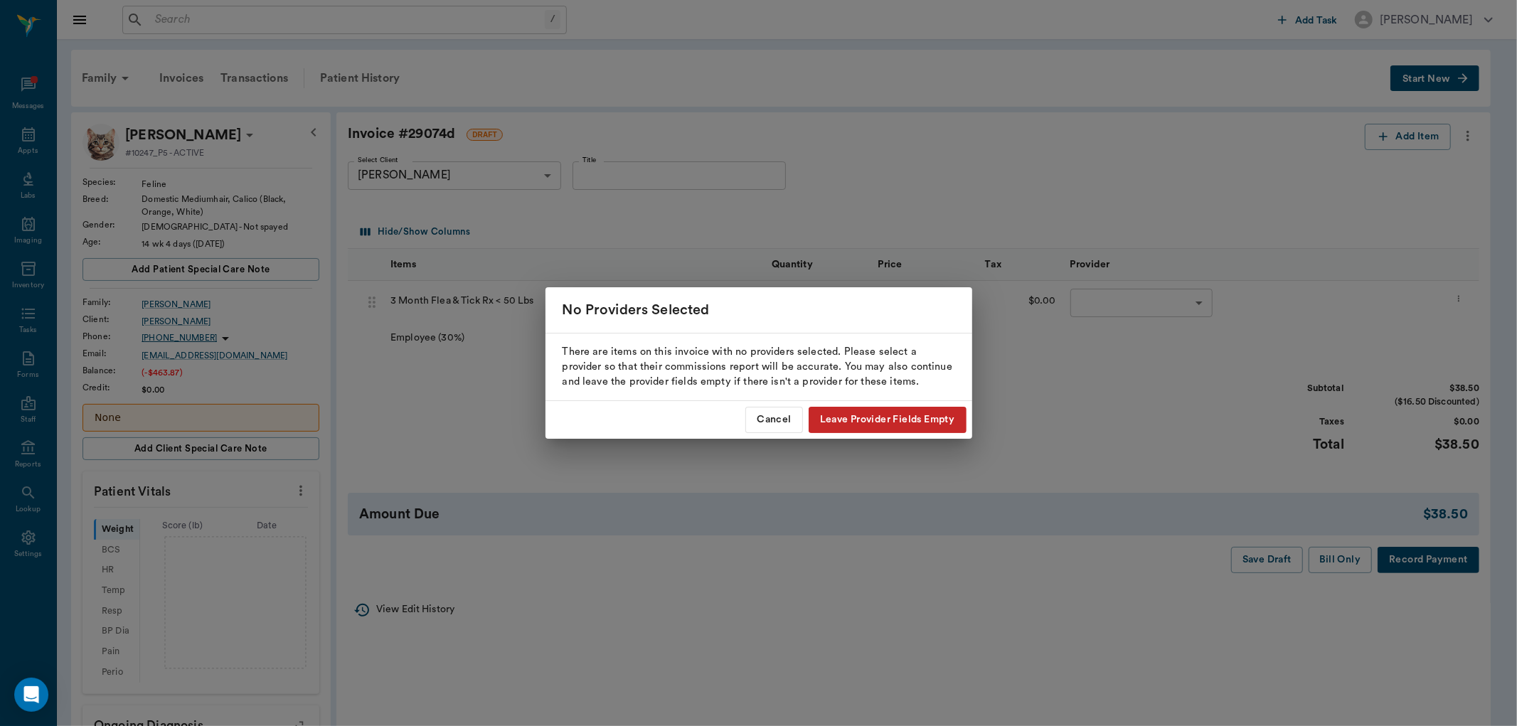
click at [836, 420] on button "Leave Provider Fields Empty" at bounding box center [887, 420] width 158 height 26
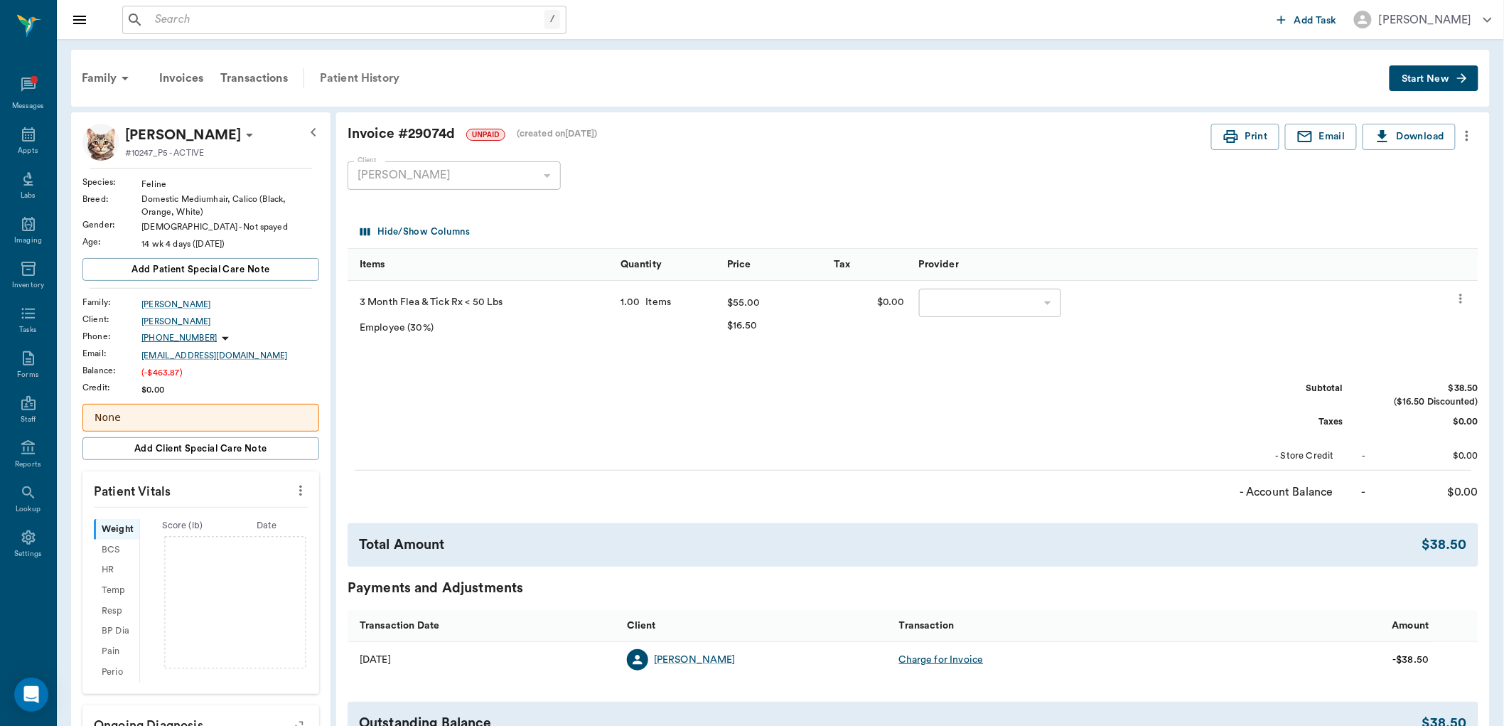
click at [386, 76] on div "Patient History" at bounding box center [359, 78] width 97 height 34
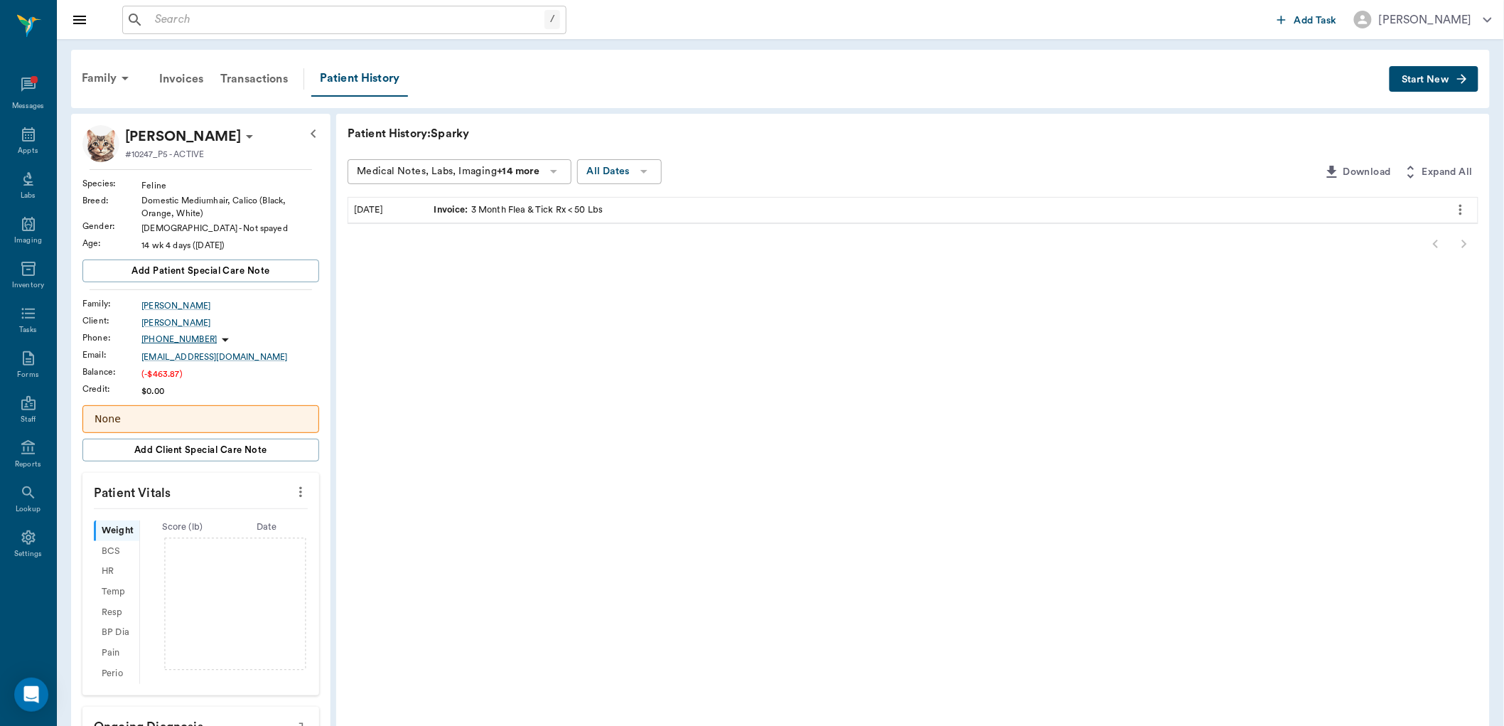
click at [534, 205] on div "Invoice : 3 Month Flea & Tick Rx < 50 Lbs" at bounding box center [518, 210] width 169 height 14
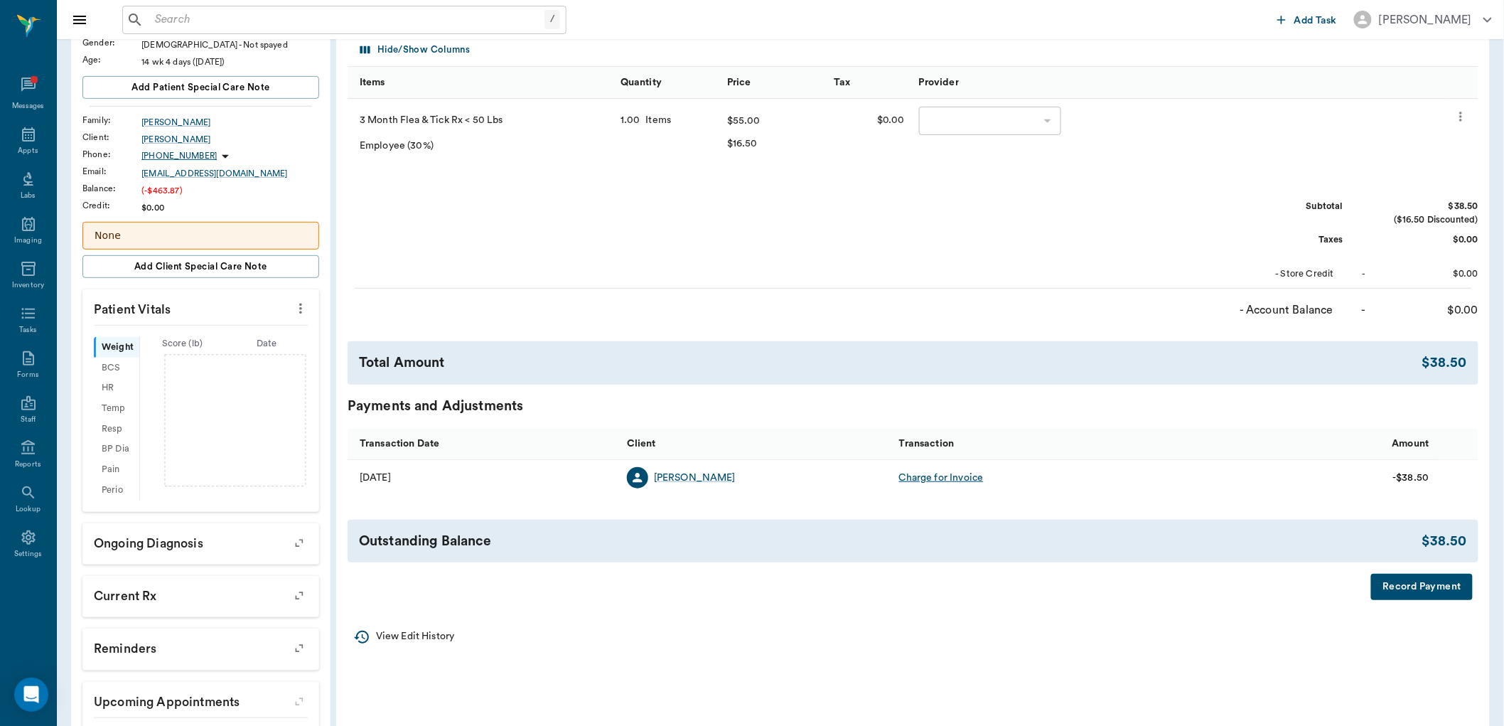
scroll to position [158, 0]
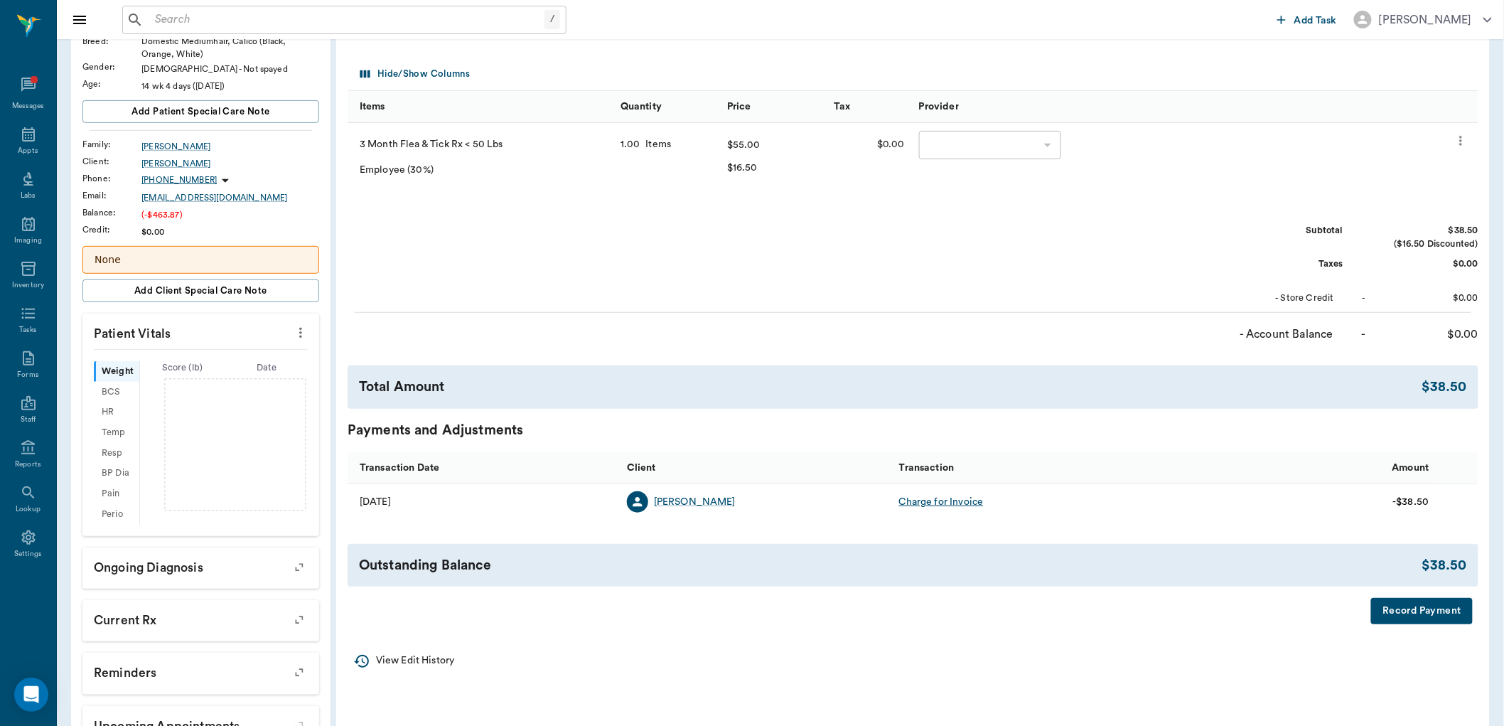
click at [1420, 605] on button "Record Payment" at bounding box center [1422, 611] width 102 height 26
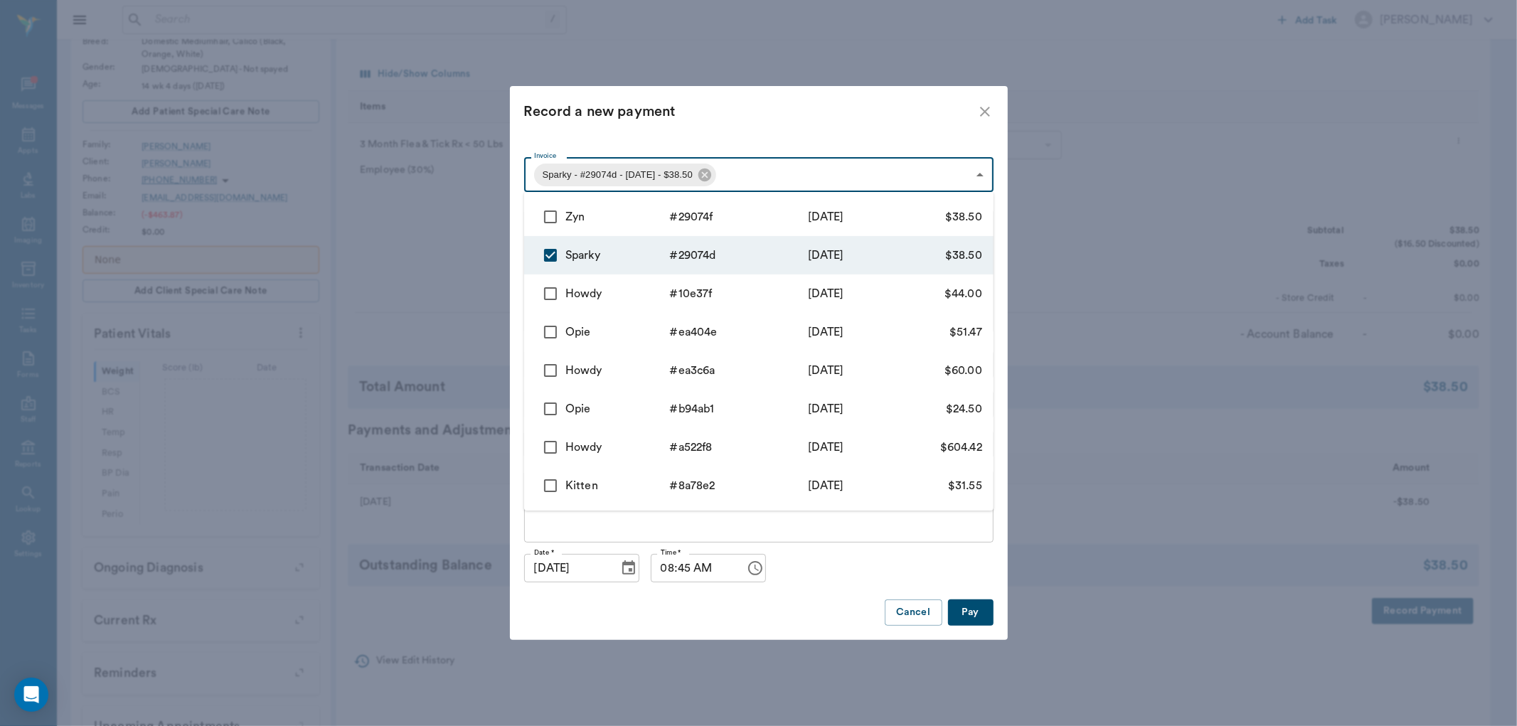
click at [965, 167] on body "/ ​ Add Task Dr. Bert Ellsworth Nectar Messages Appts Labs Imaging Inventory Ta…" at bounding box center [758, 333] width 1517 height 983
click at [659, 212] on div "Zyn" at bounding box center [617, 216] width 105 height 17
type input "68a32e44eed0dba37b29074d,68a32e5ceed0dba37b29074f"
type input "77.00"
checkbox input "true"
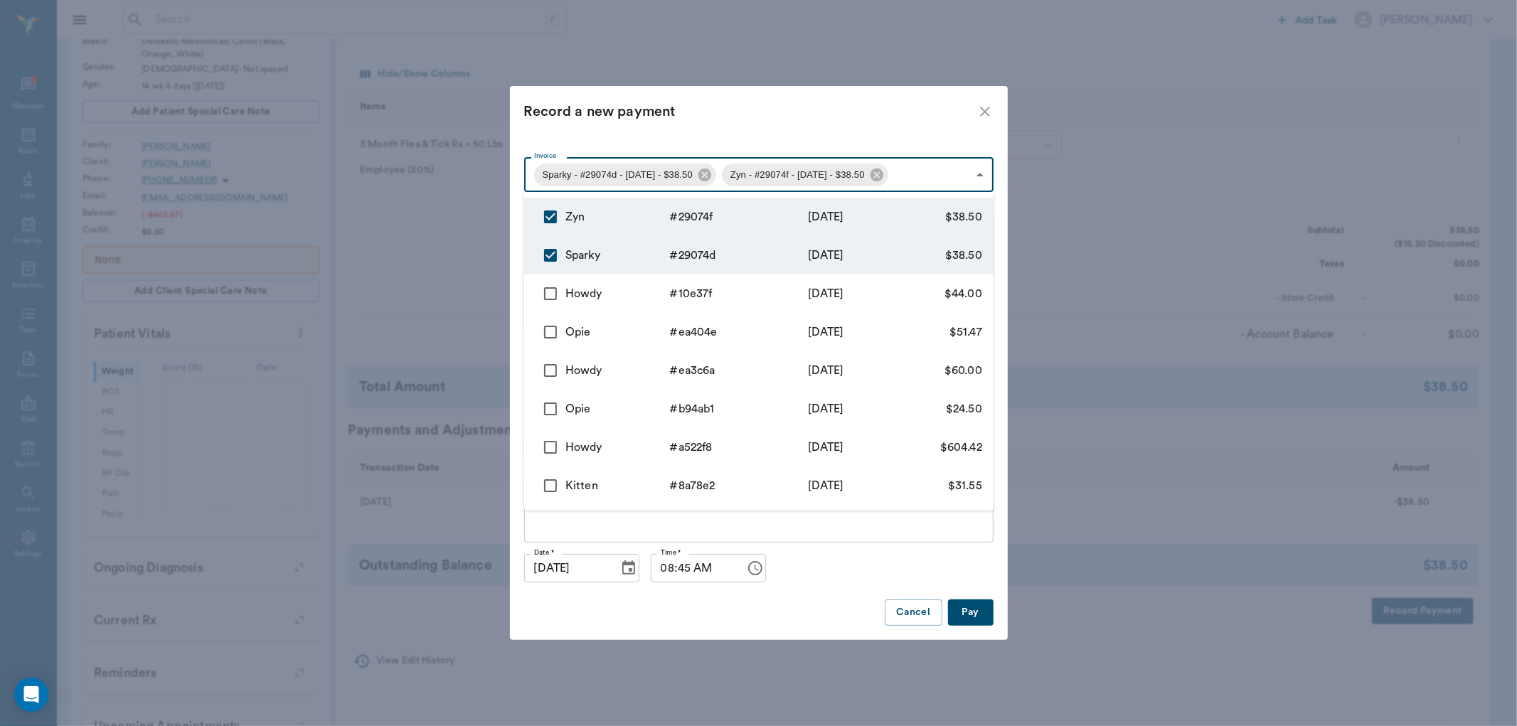
click at [1148, 512] on div at bounding box center [758, 363] width 1517 height 726
click at [584, 169] on body "/ ​ Add Task Dr. Bert Ellsworth Nectar Messages Appts Labs Imaging Inventory Ta…" at bounding box center [758, 333] width 1517 height 983
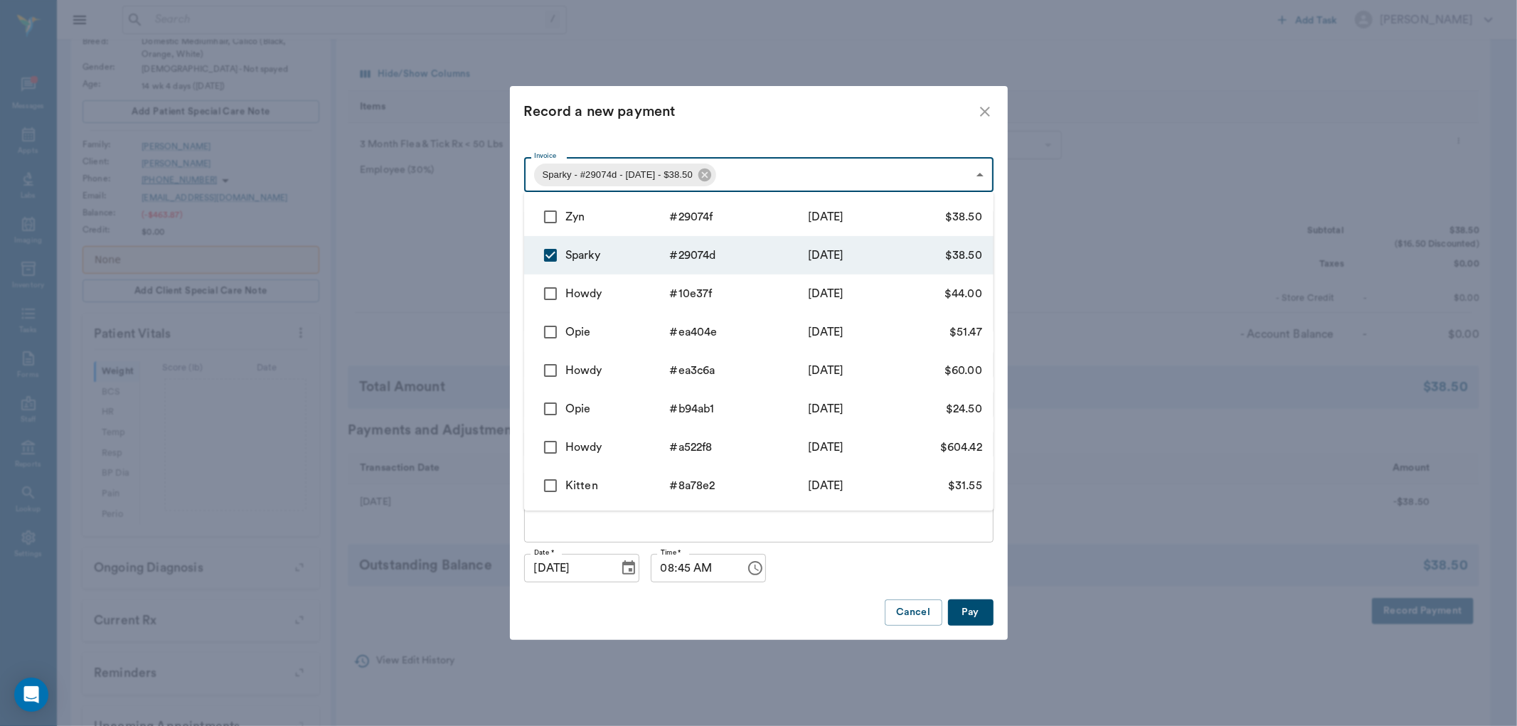
type input "68a32e44eed0dba37b29074d"
type input "38.50"
checkbox input "false"
click at [982, 105] on div at bounding box center [758, 363] width 1517 height 726
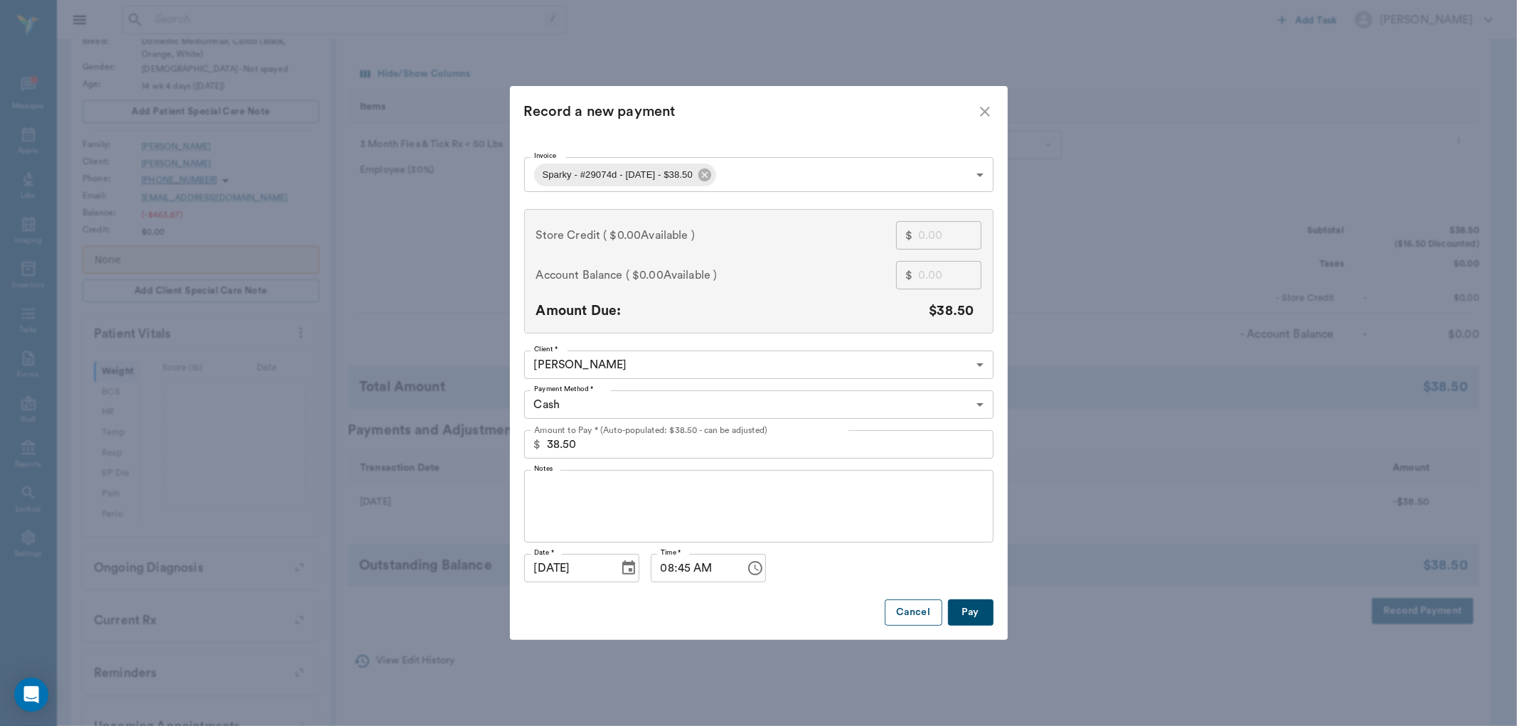
click at [907, 616] on button "Cancel" at bounding box center [912, 612] width 57 height 26
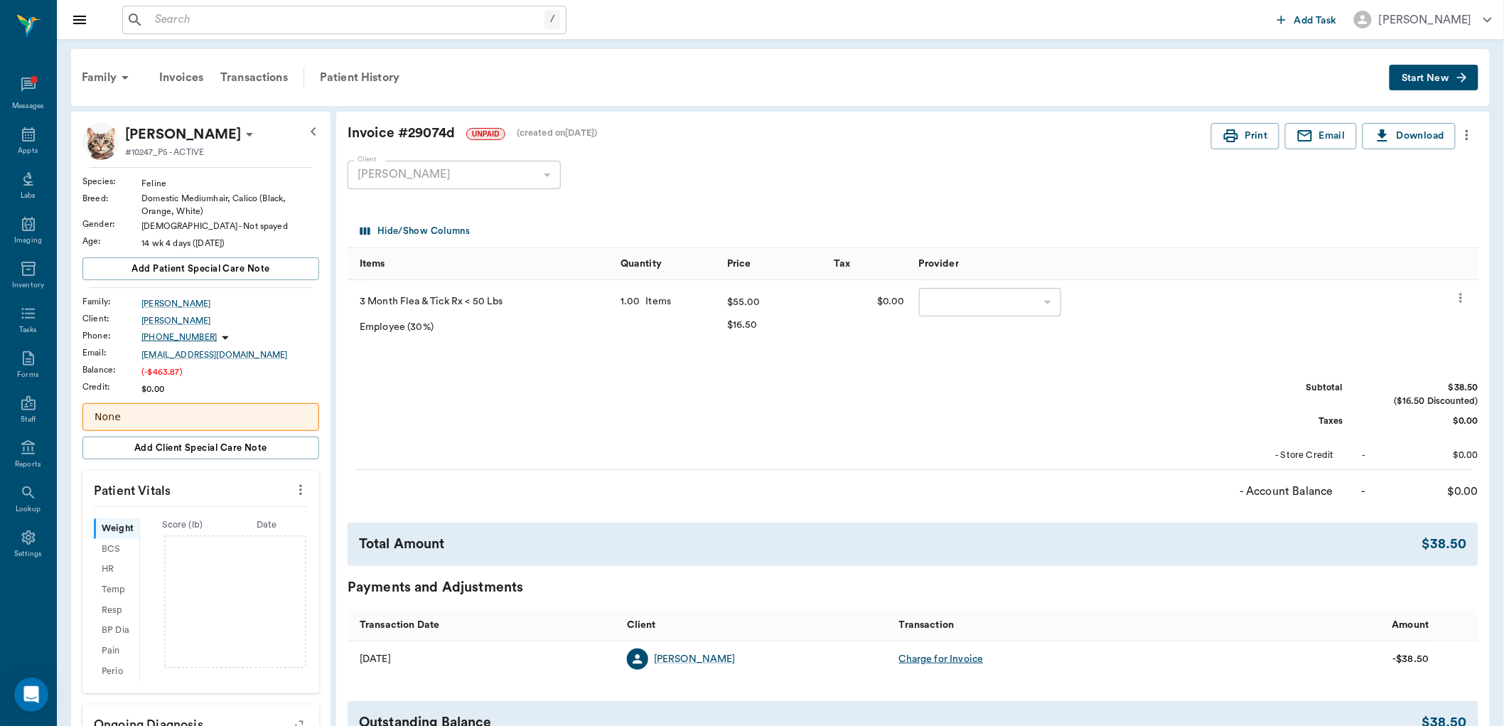
scroll to position [0, 0]
click at [1462, 296] on icon "more" at bounding box center [1461, 298] width 14 height 17
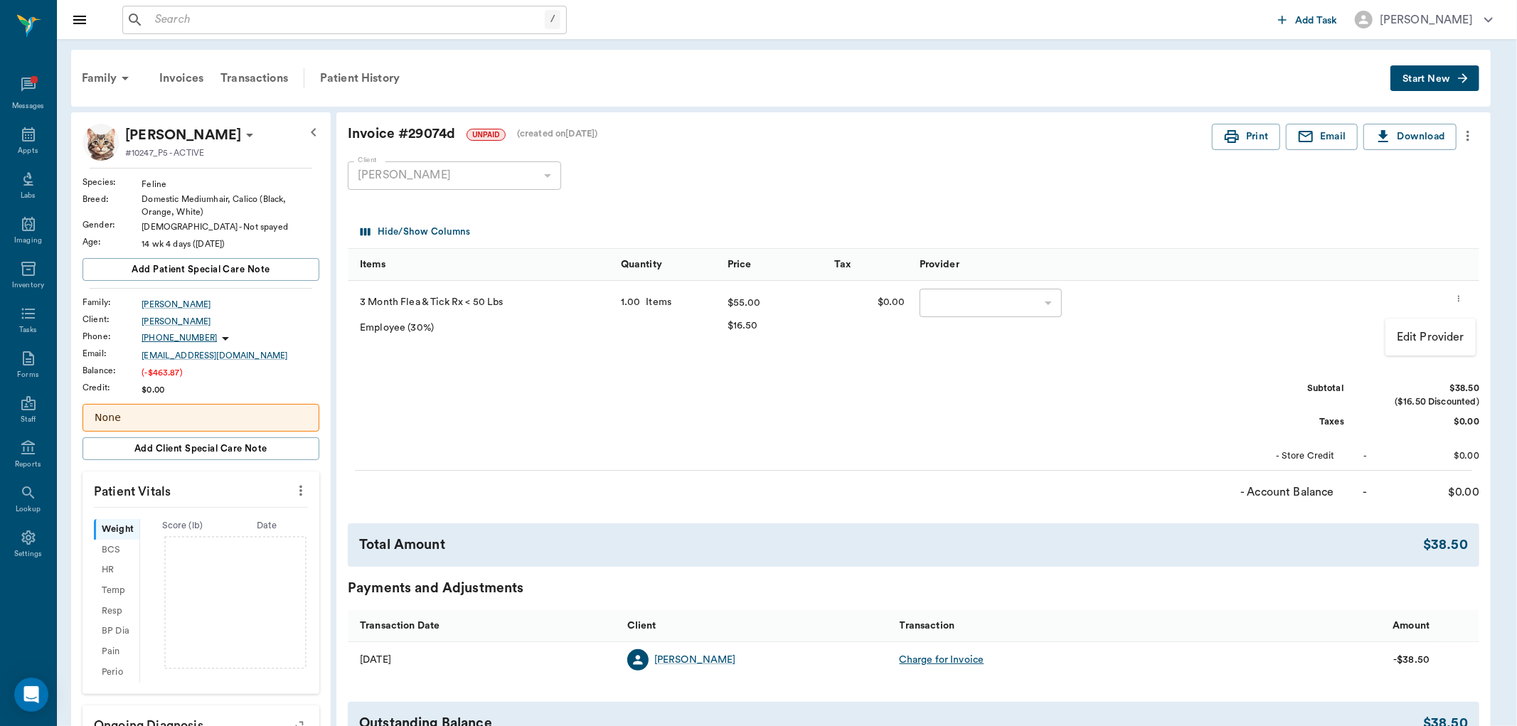
click at [1278, 340] on div at bounding box center [758, 363] width 1517 height 726
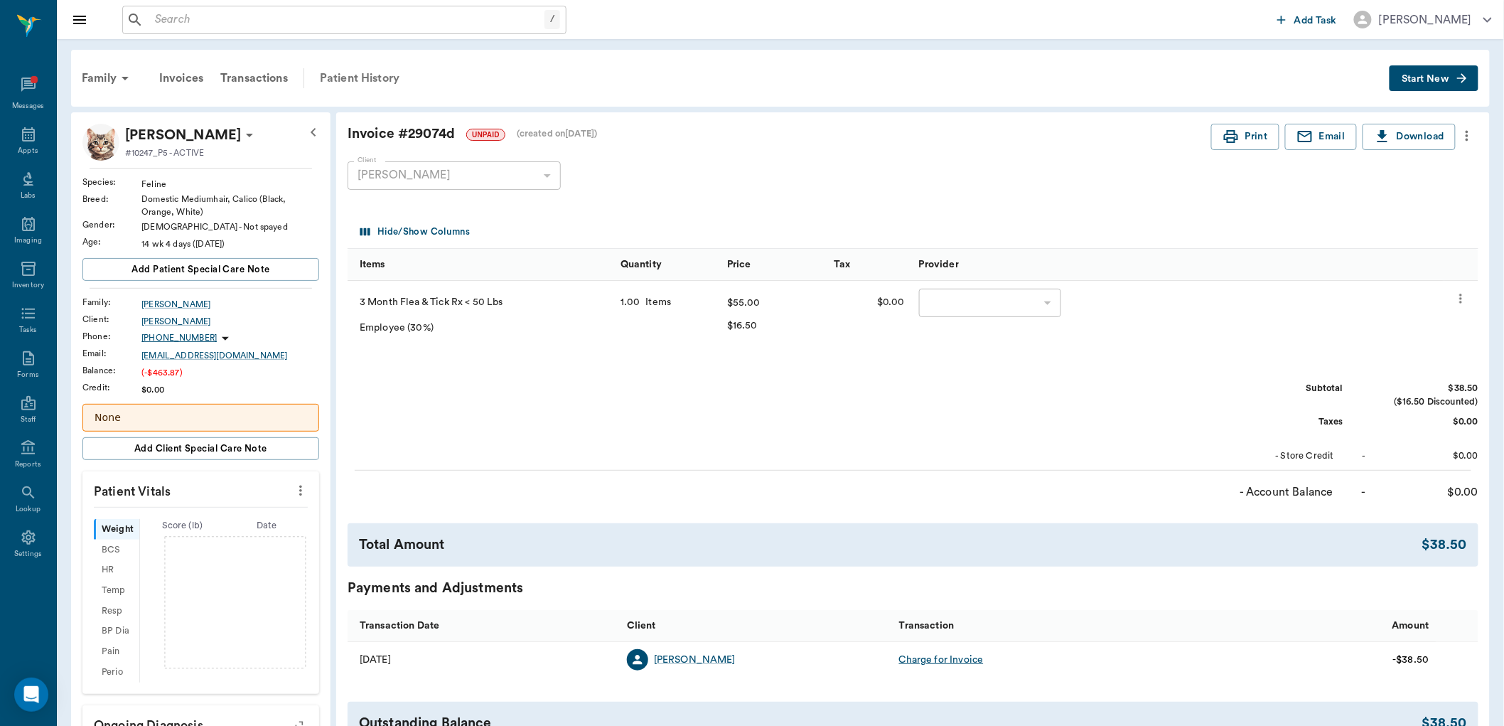
click at [387, 78] on div "Patient History" at bounding box center [359, 78] width 97 height 34
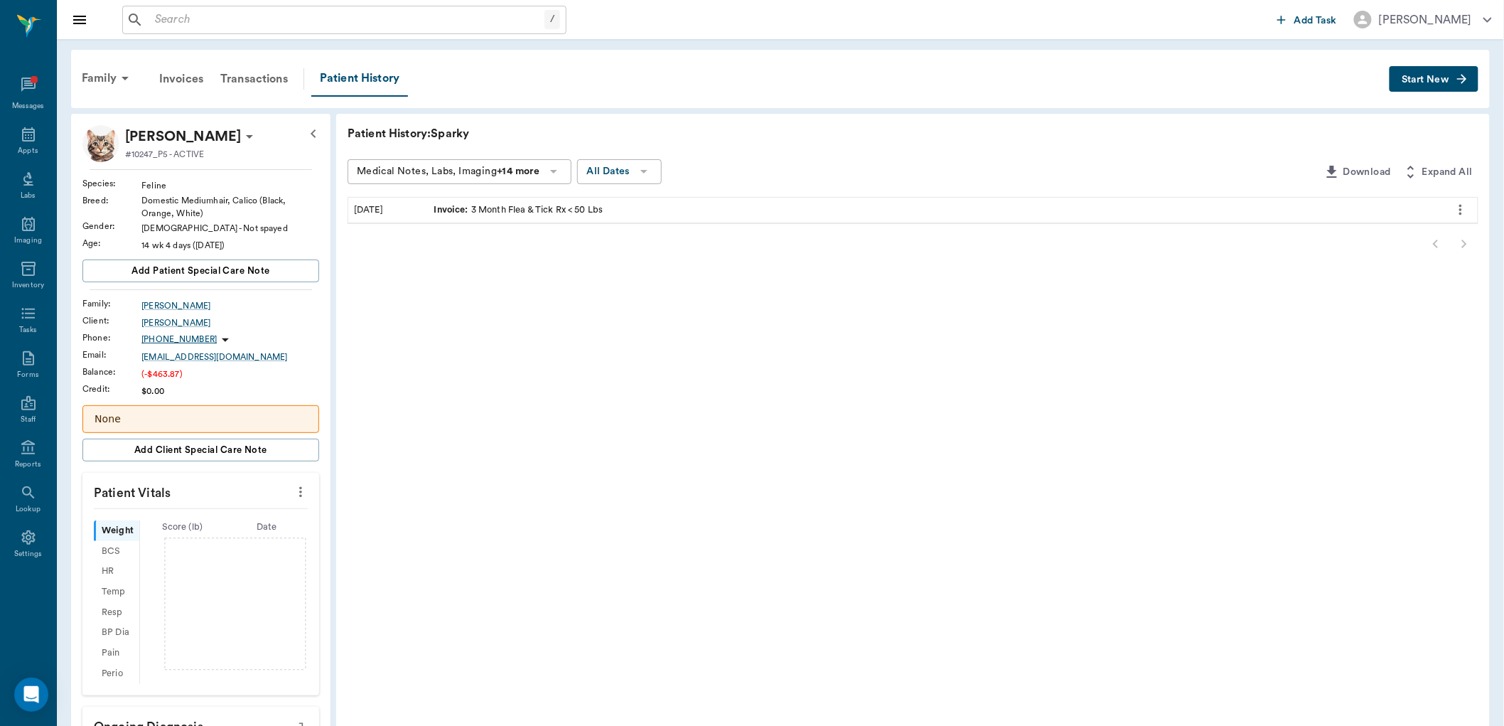
click at [1460, 201] on icon "more" at bounding box center [1461, 209] width 16 height 17
click at [1076, 342] on div at bounding box center [758, 363] width 1517 height 726
click at [722, 207] on div "Invoice : 3 Month Flea & Tick Rx < 50 Lbs" at bounding box center [936, 210] width 1015 height 25
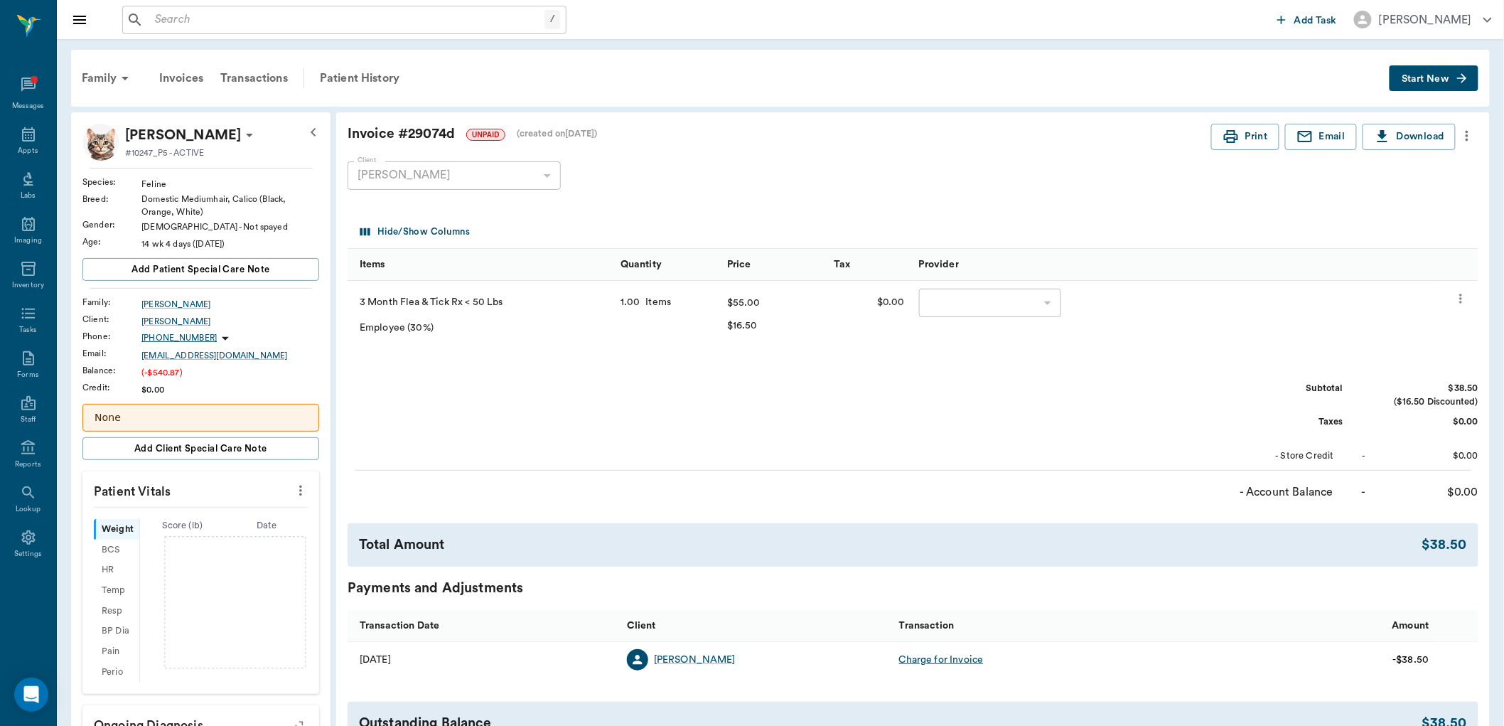
click at [1468, 140] on icon "more" at bounding box center [1467, 136] width 3 height 11
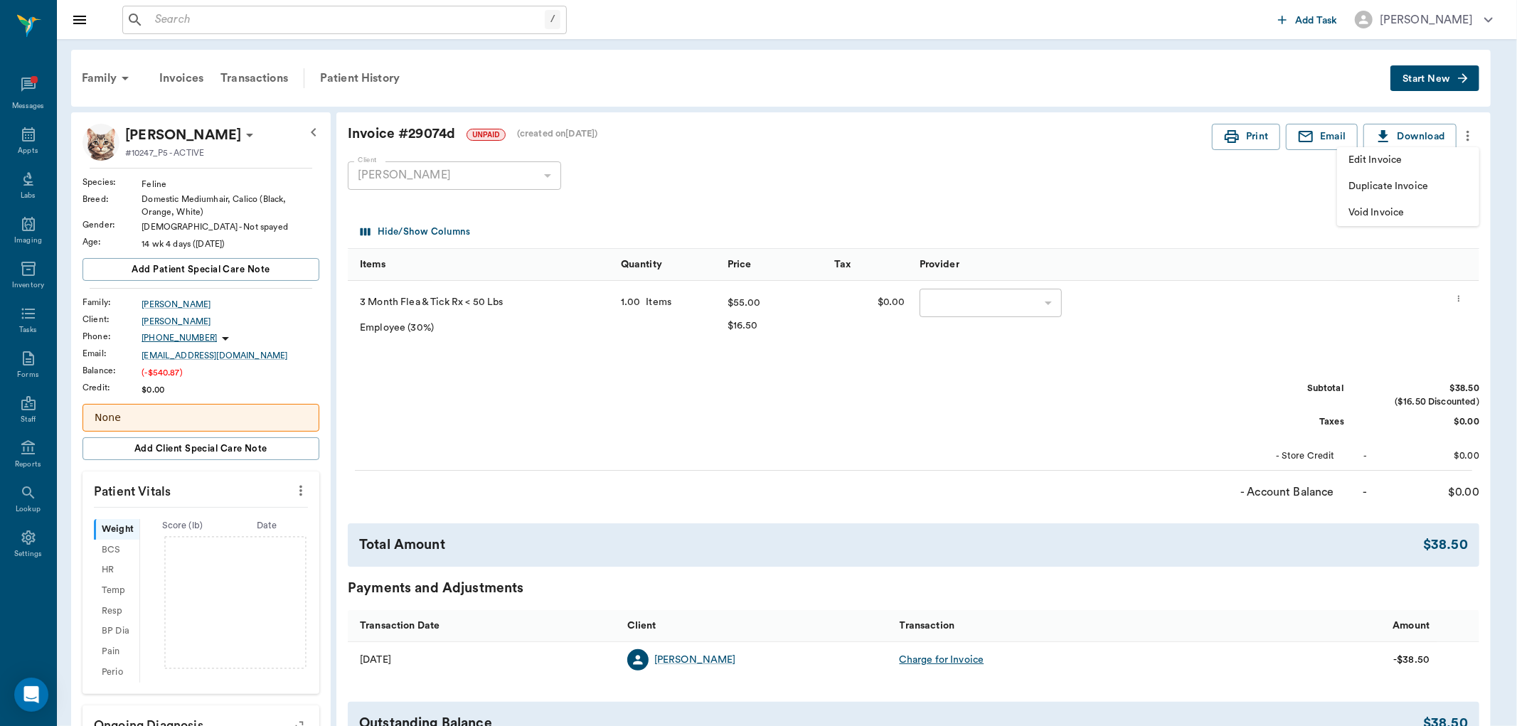
click at [1431, 217] on span "Void Invoice" at bounding box center [1407, 212] width 119 height 15
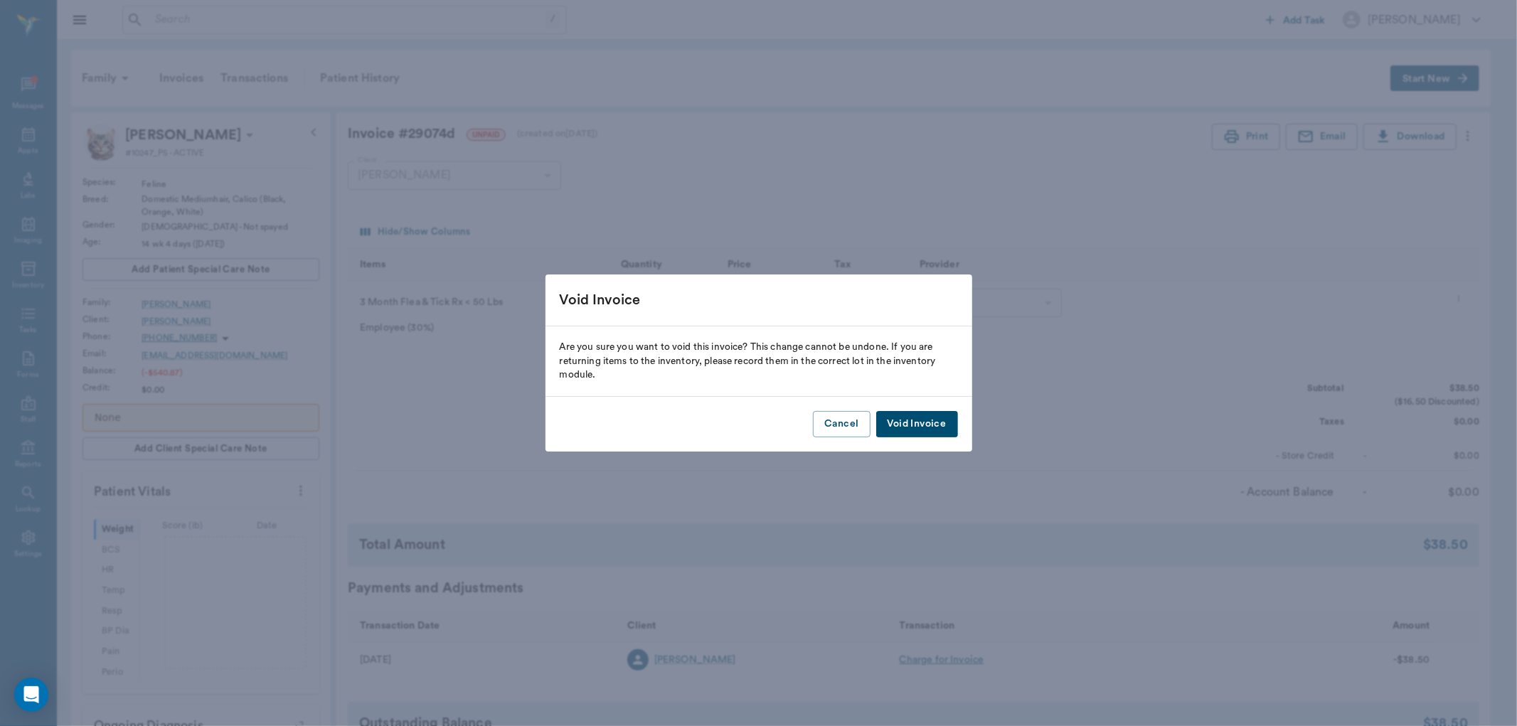
click at [921, 424] on button "Void Invoice" at bounding box center [917, 424] width 82 height 26
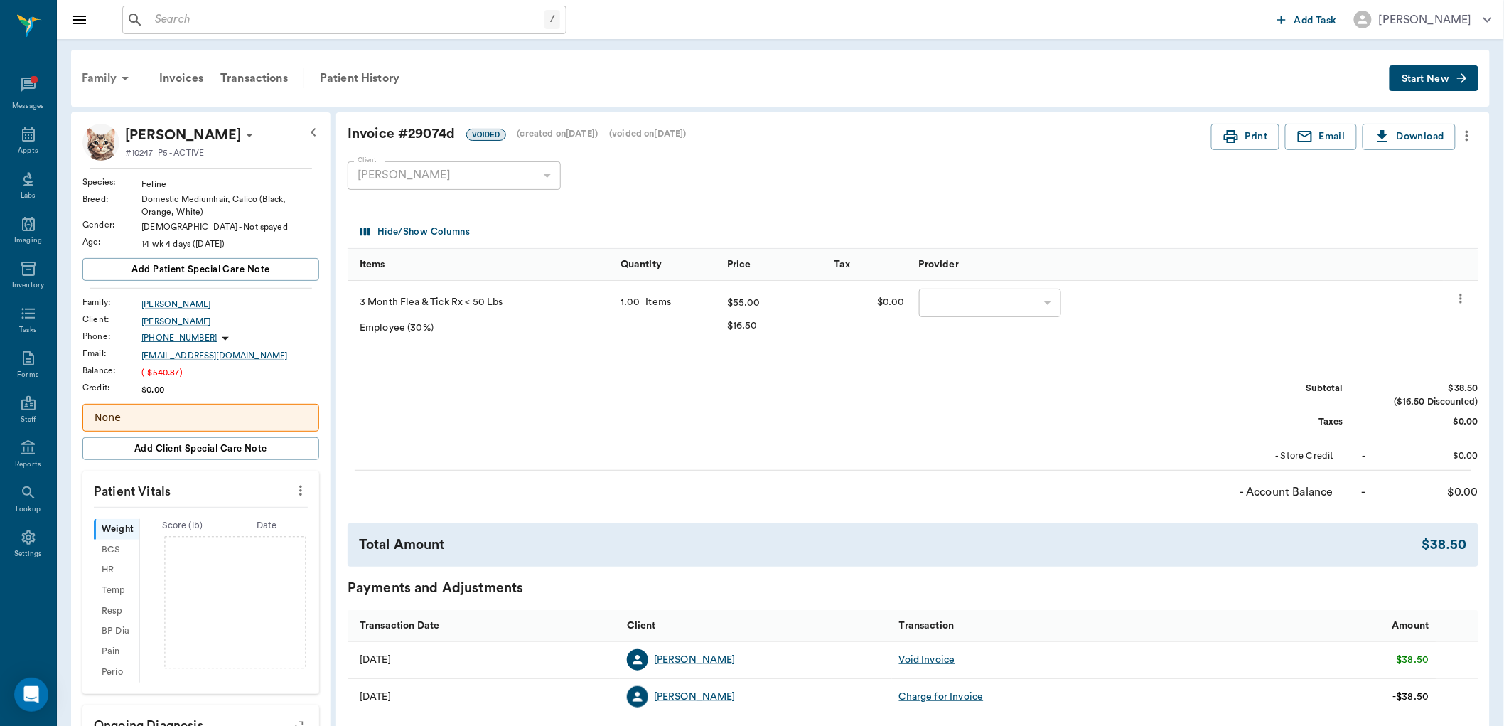
click at [96, 82] on div "Family" at bounding box center [107, 78] width 69 height 34
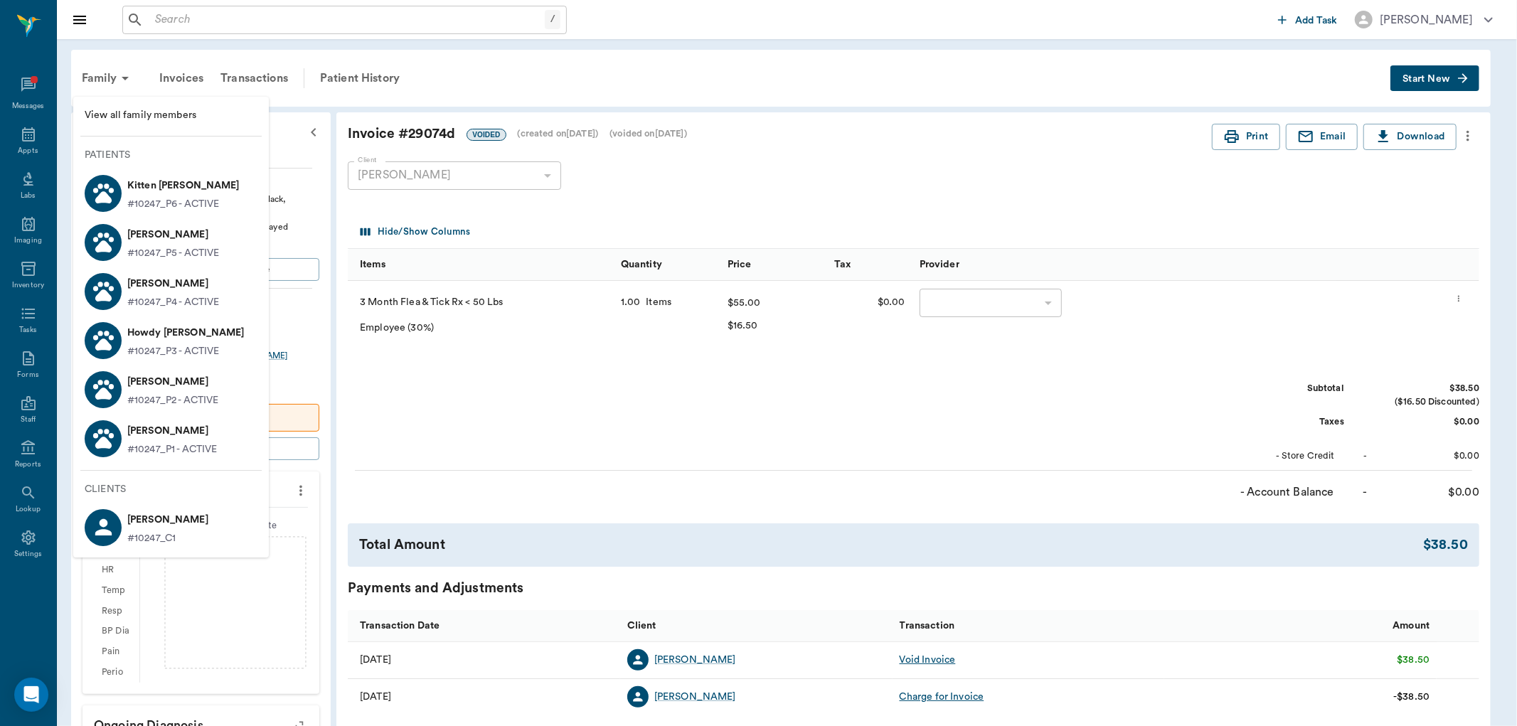
click at [151, 292] on p "Zyn Graves" at bounding box center [173, 283] width 92 height 23
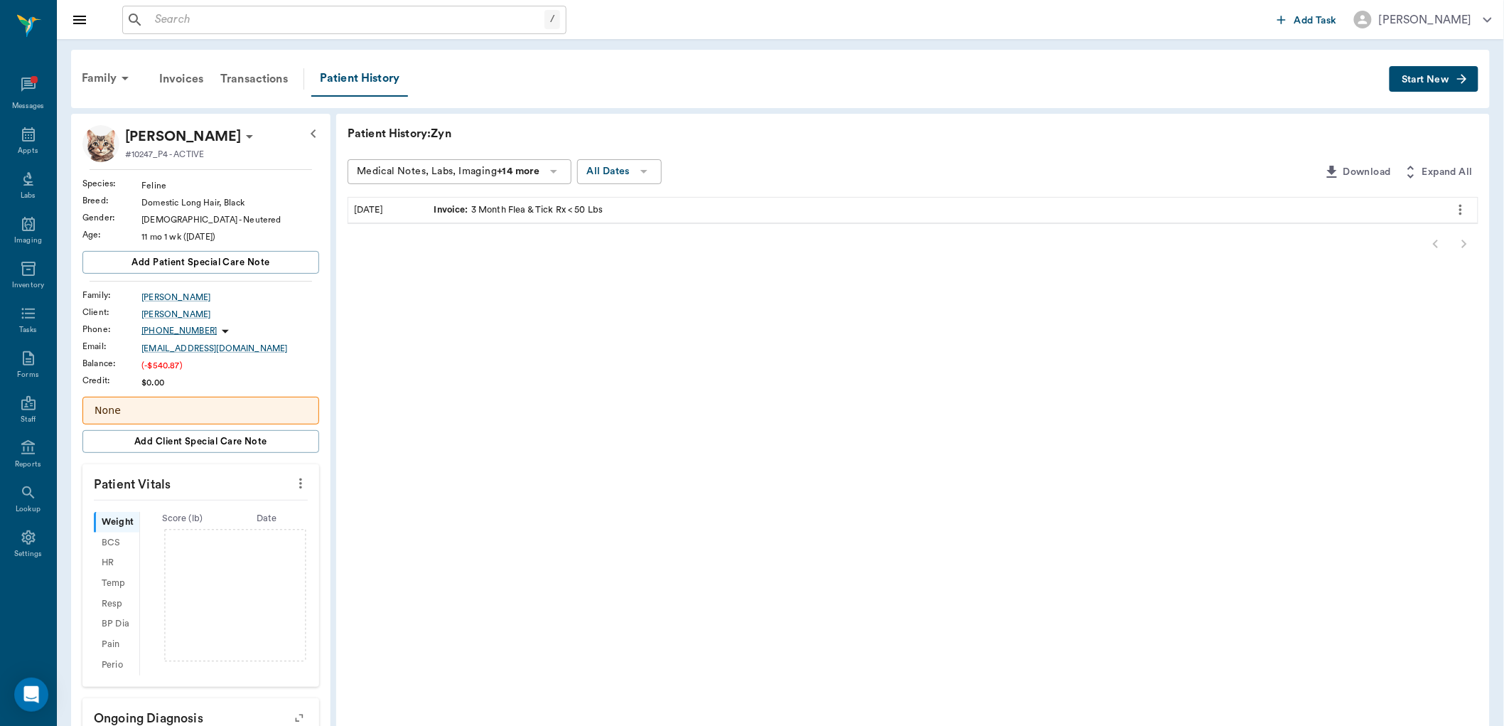
click at [1387, 221] on div "Invoice : 3 Month Flea & Tick Rx < 50 Lbs" at bounding box center [936, 210] width 1015 height 25
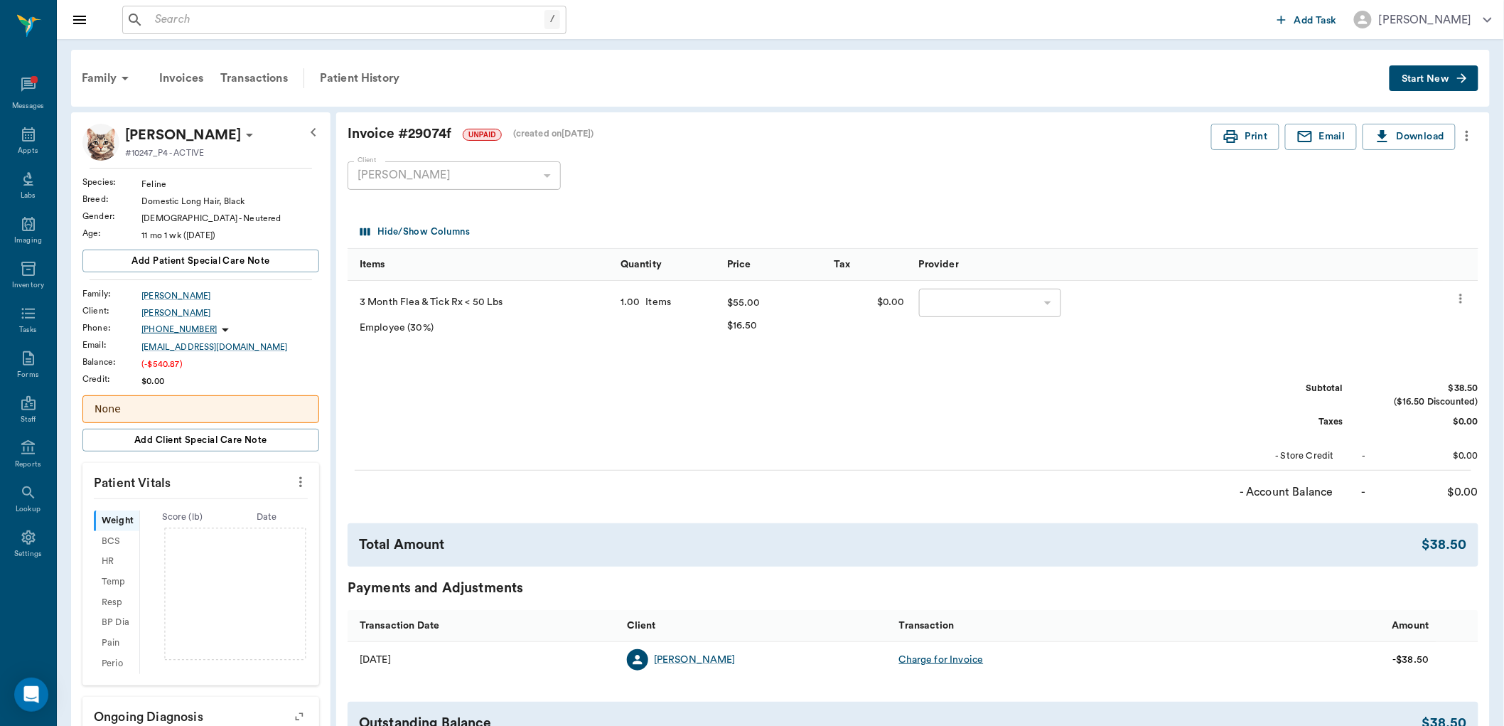
click at [1472, 137] on icon "more" at bounding box center [1468, 135] width 16 height 17
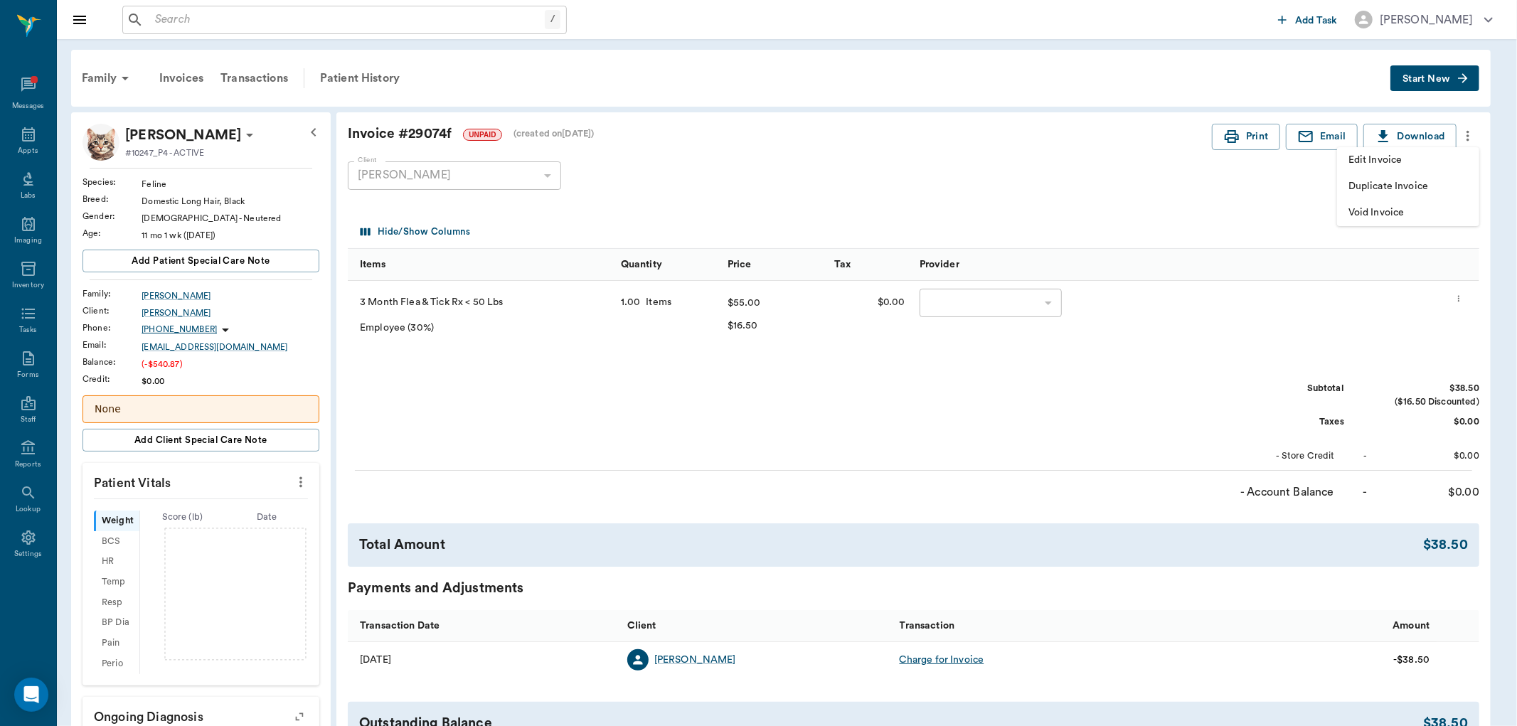
click at [1426, 210] on span "Void Invoice" at bounding box center [1407, 212] width 119 height 15
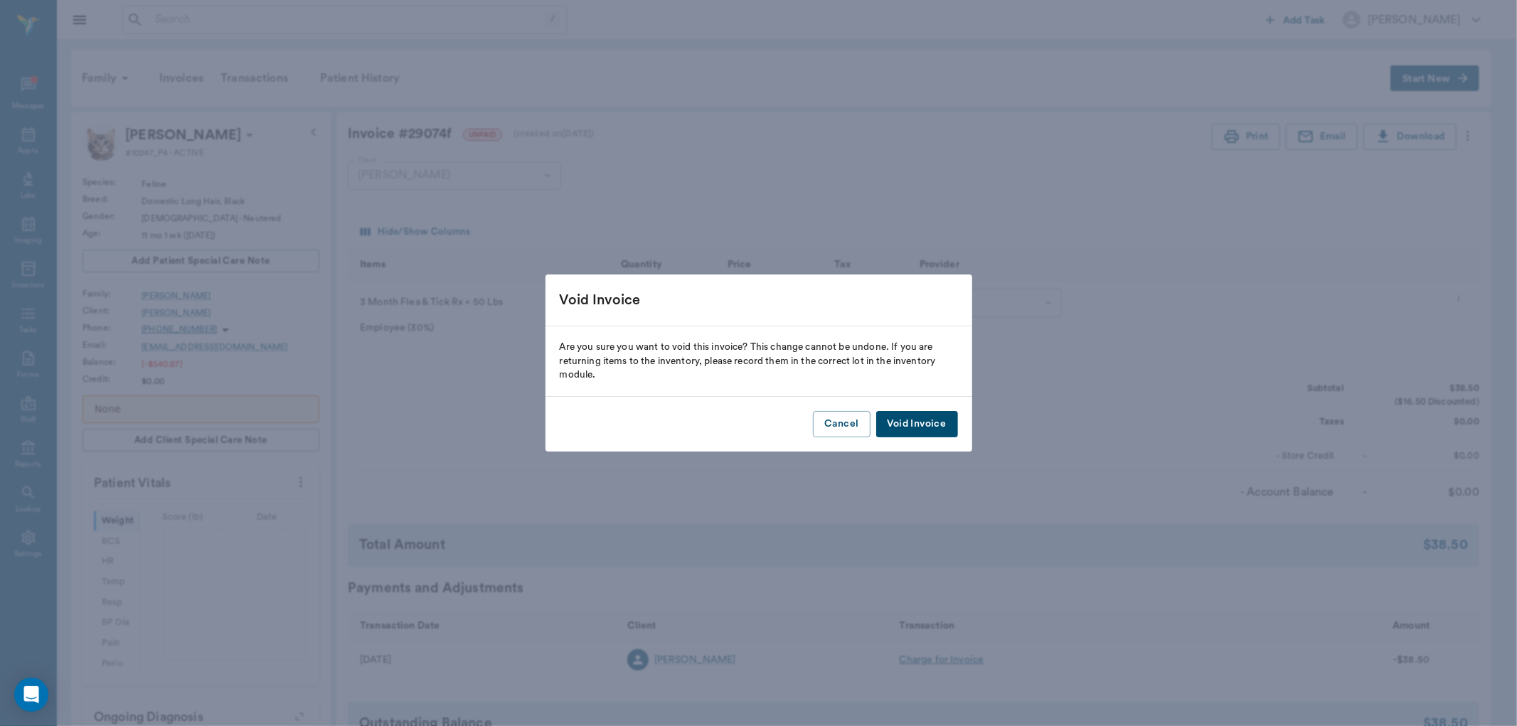
click at [928, 416] on button "Void Invoice" at bounding box center [917, 424] width 82 height 26
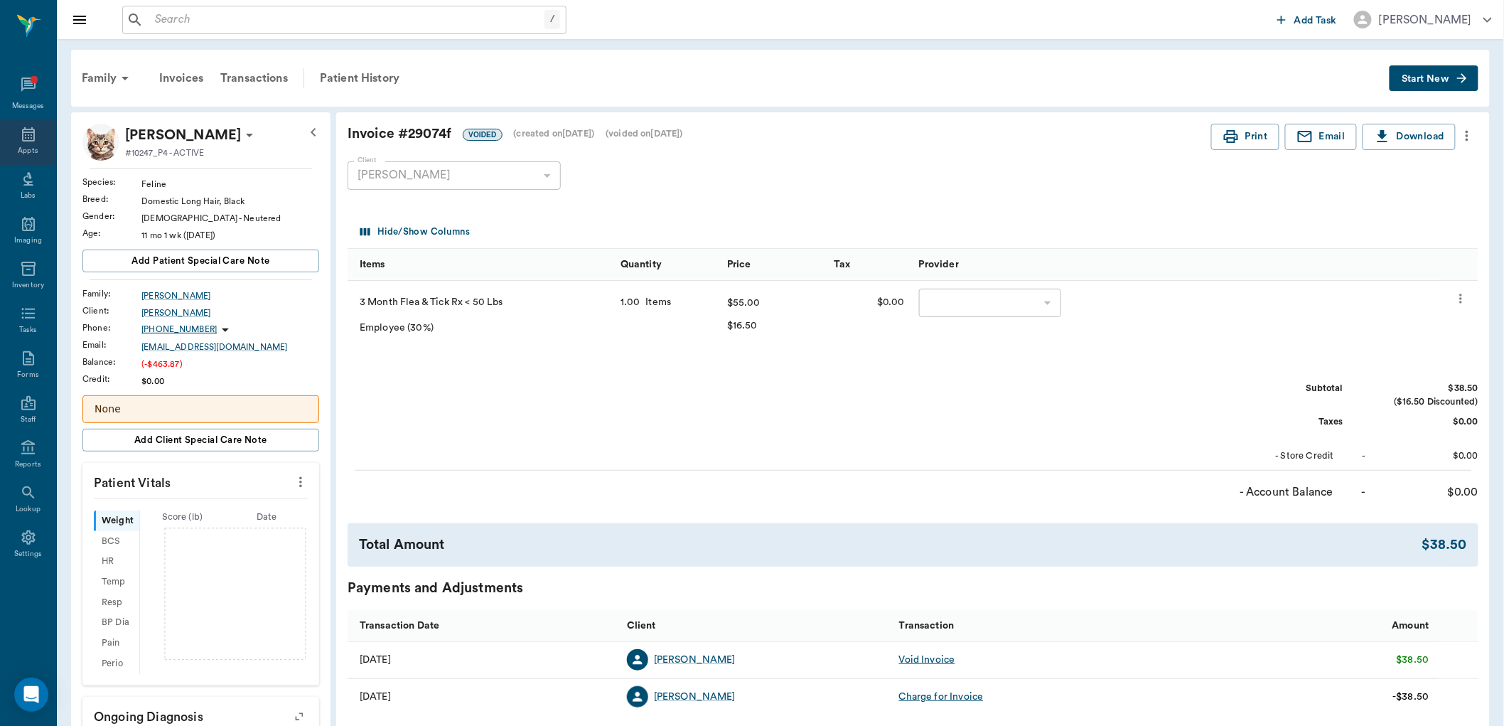
click at [38, 144] on div "Appts" at bounding box center [28, 142] width 56 height 45
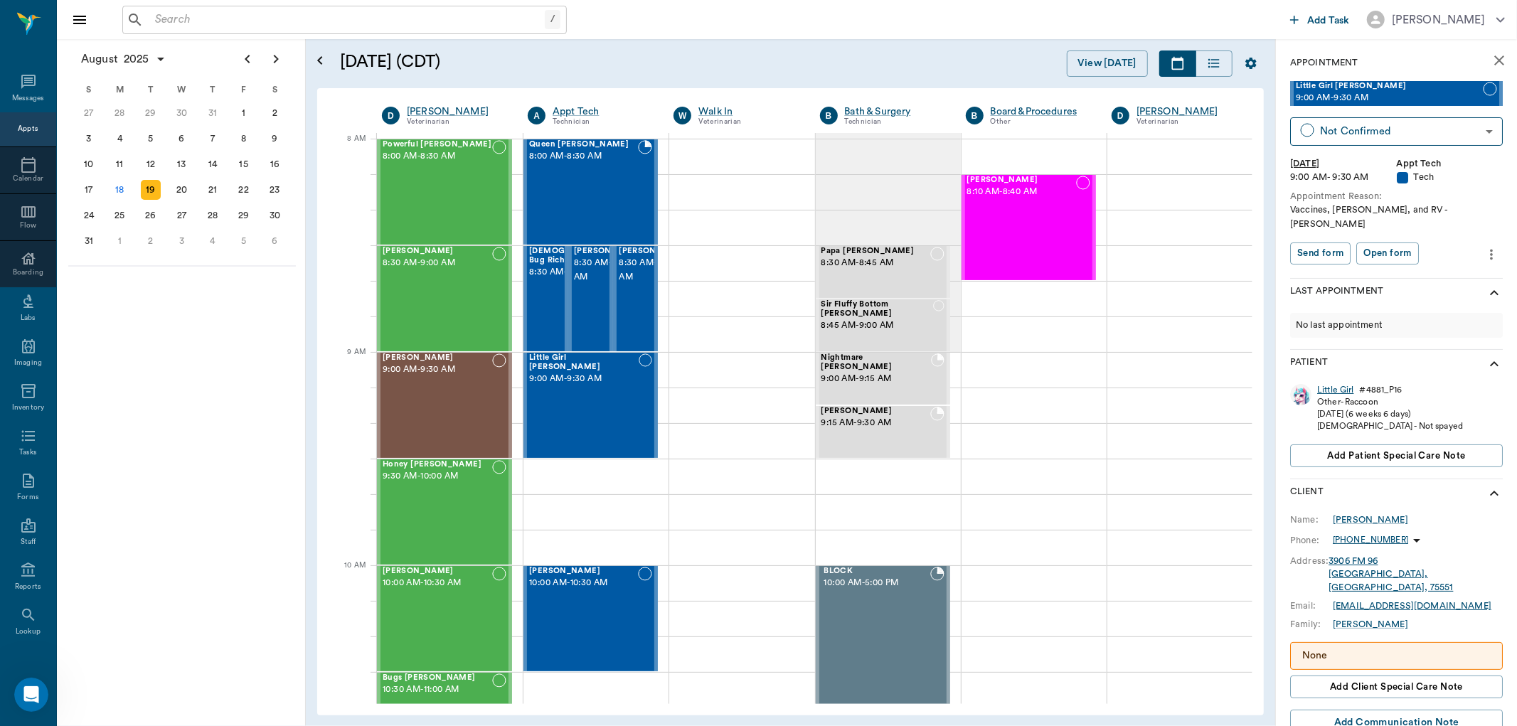
click at [1342, 384] on div "Little Girl" at bounding box center [1335, 390] width 36 height 12
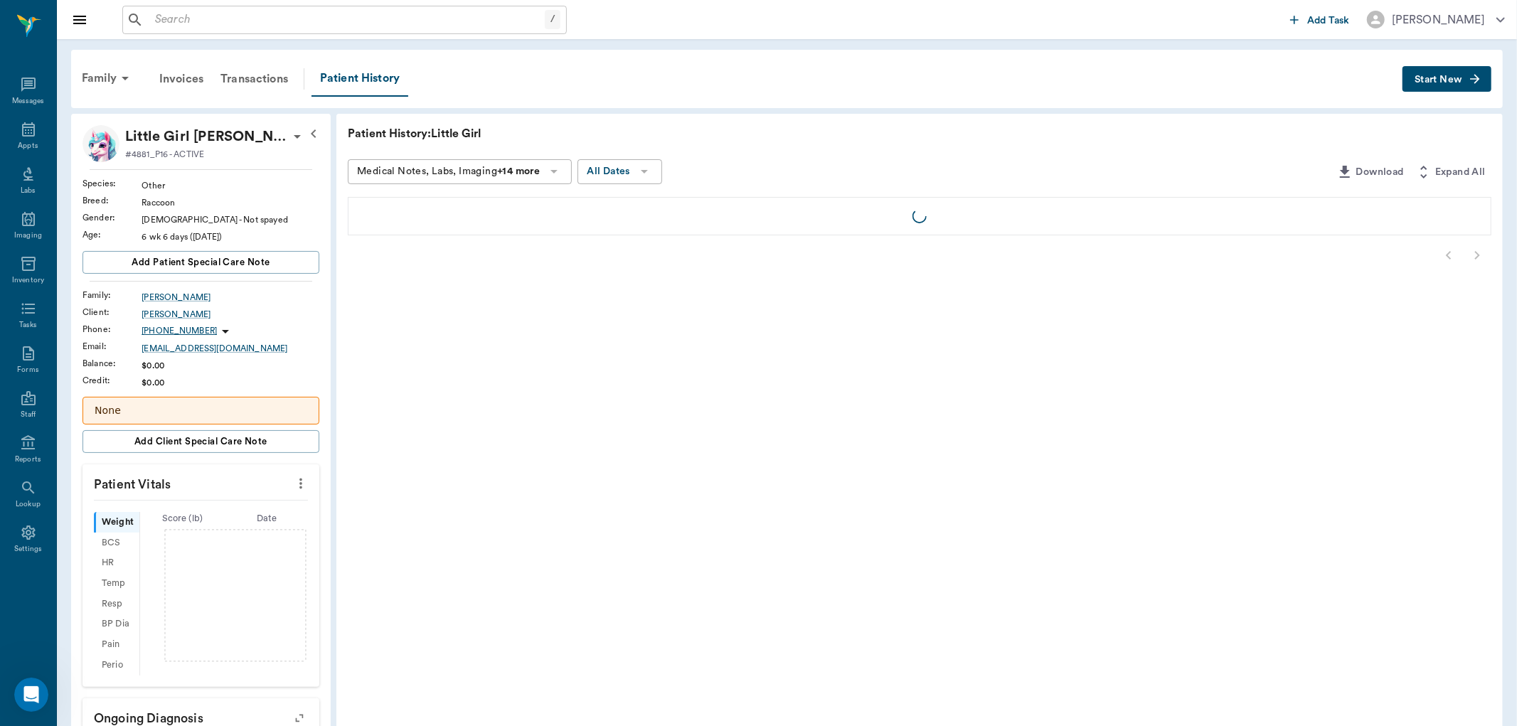
click at [168, 133] on p "Little Girl [PERSON_NAME]" at bounding box center [207, 136] width 164 height 23
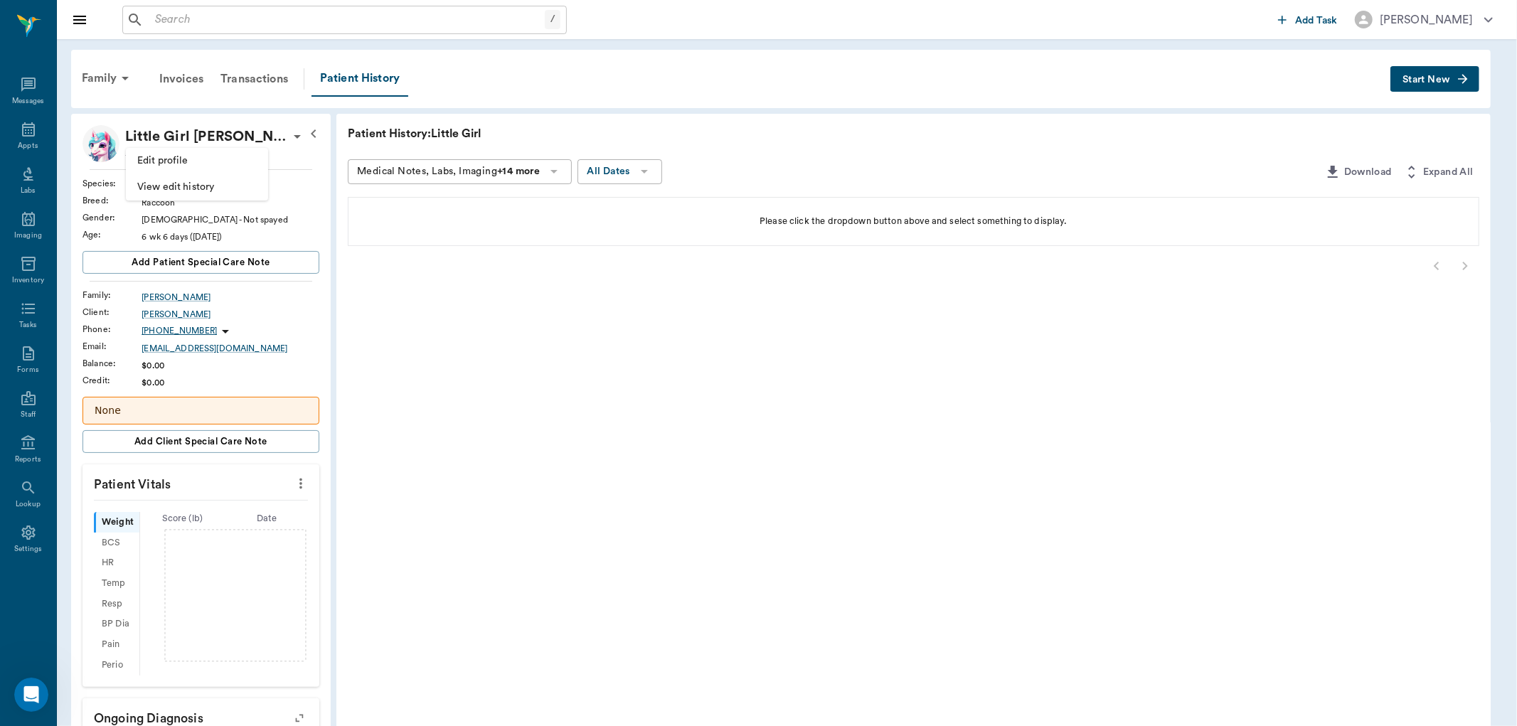
click at [171, 159] on span "Edit profile" at bounding box center [196, 161] width 119 height 15
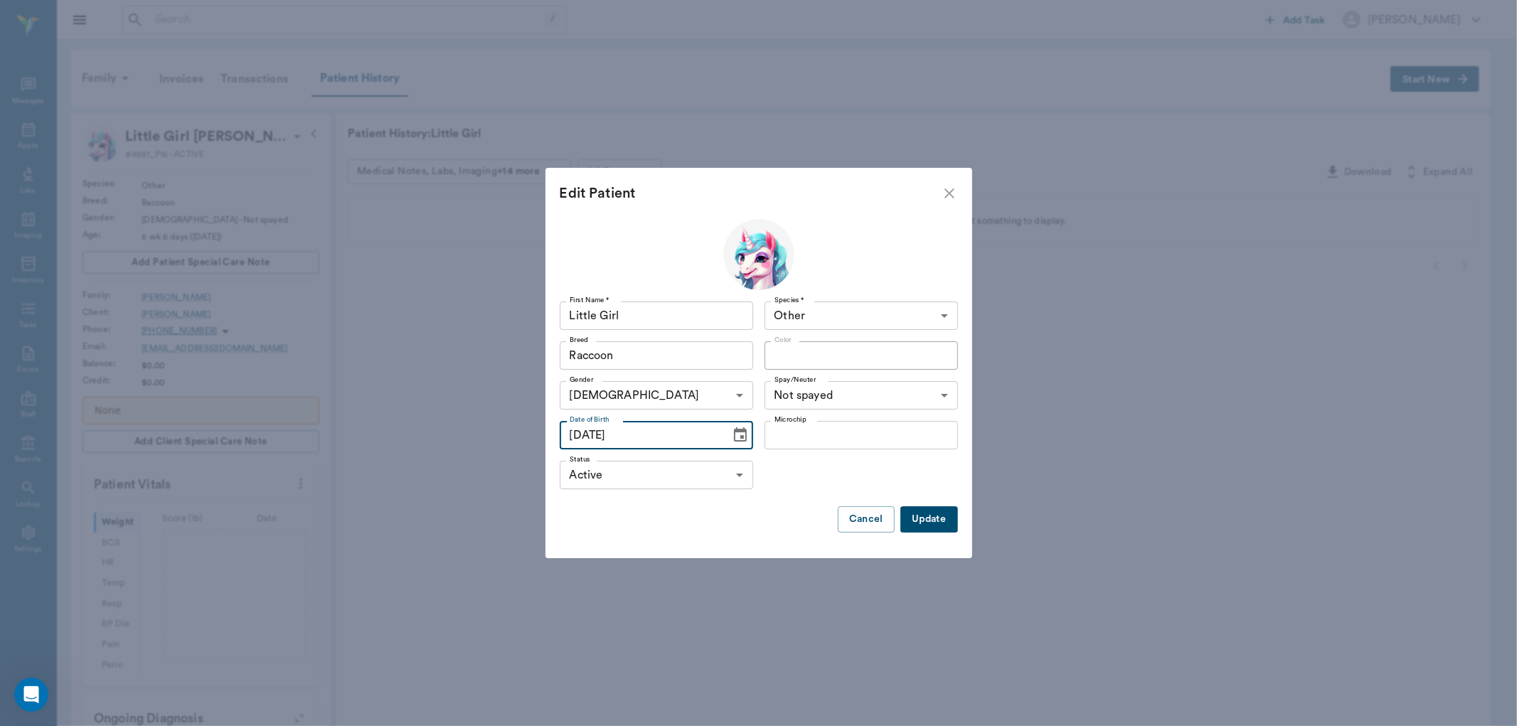
click at [577, 432] on input "07/01/2025" at bounding box center [640, 435] width 161 height 28
type input "06/01/2025"
drag, startPoint x: 931, startPoint y: 520, endPoint x: 1389, endPoint y: 528, distance: 457.2
click at [932, 520] on button "Update" at bounding box center [928, 519] width 57 height 26
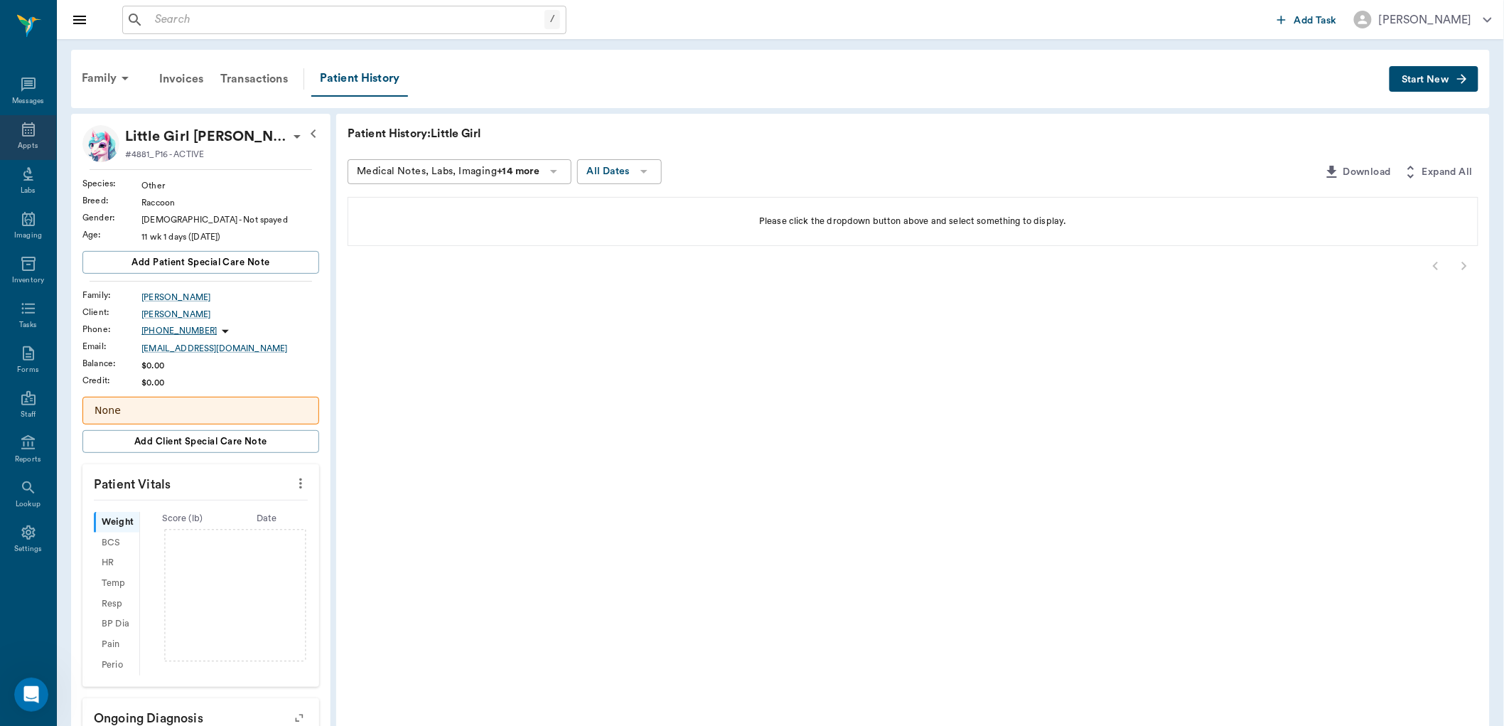
click at [34, 134] on icon at bounding box center [28, 129] width 17 height 17
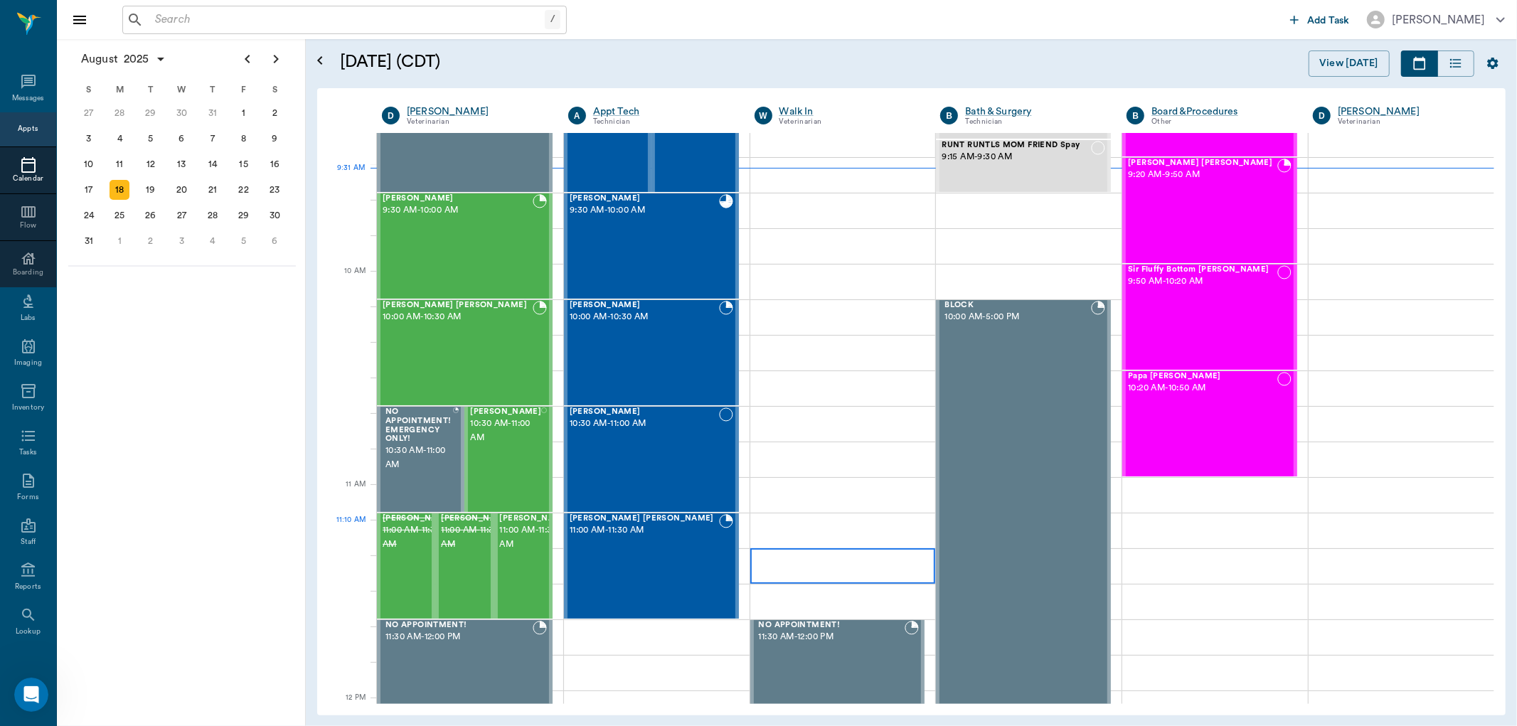
scroll to position [294, 0]
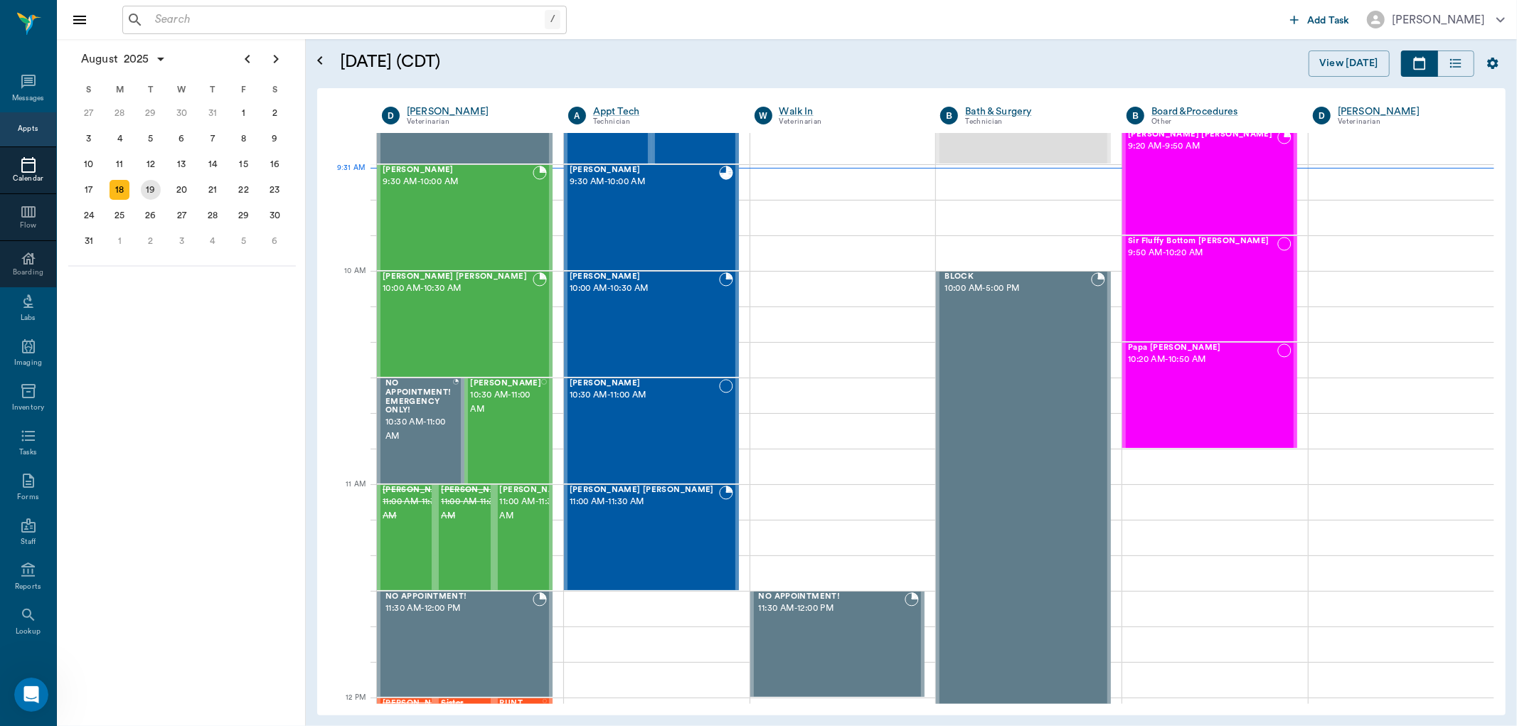
click at [157, 177] on div "19" at bounding box center [150, 190] width 31 height 26
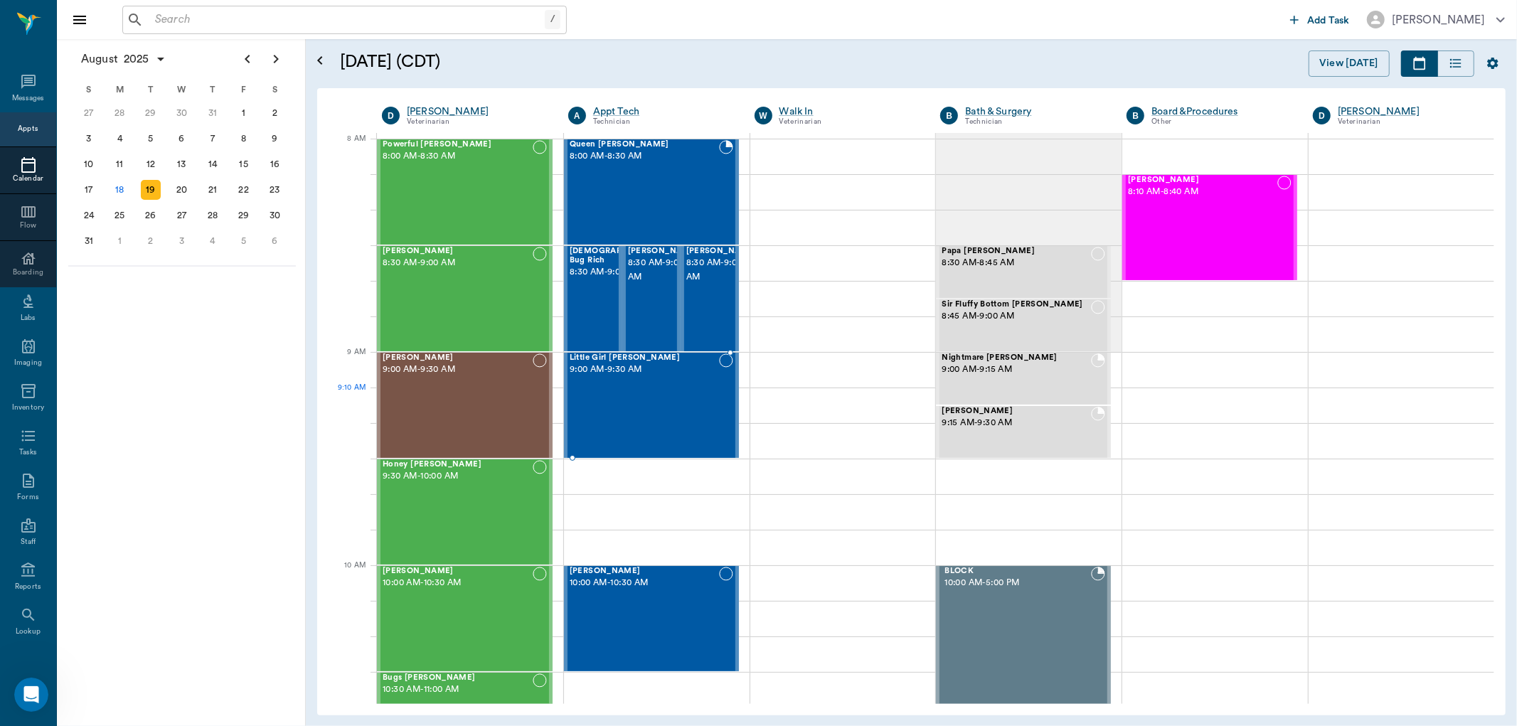
click at [663, 399] on div "Little Girl Acevedo 9:00 AM - 9:30 AM" at bounding box center [643, 405] width 149 height 104
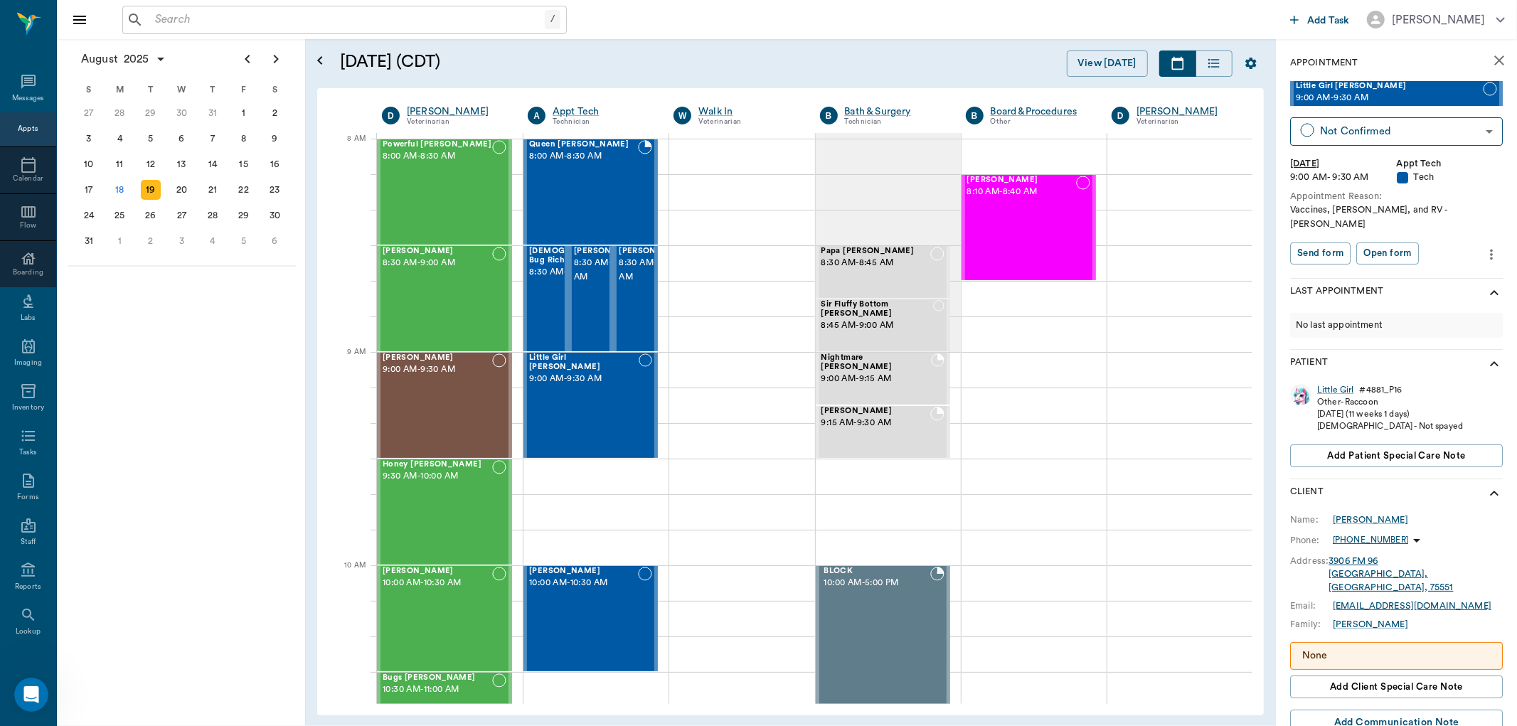
click at [252, 388] on div "August 2025 S M T W T F S 29 30 Jul 1 2 3 4 5 6 7 8 9 10 11 12 13 14 15 16 17 1…" at bounding box center [181, 382] width 249 height 687
click at [114, 190] on div "18" at bounding box center [119, 190] width 20 height 20
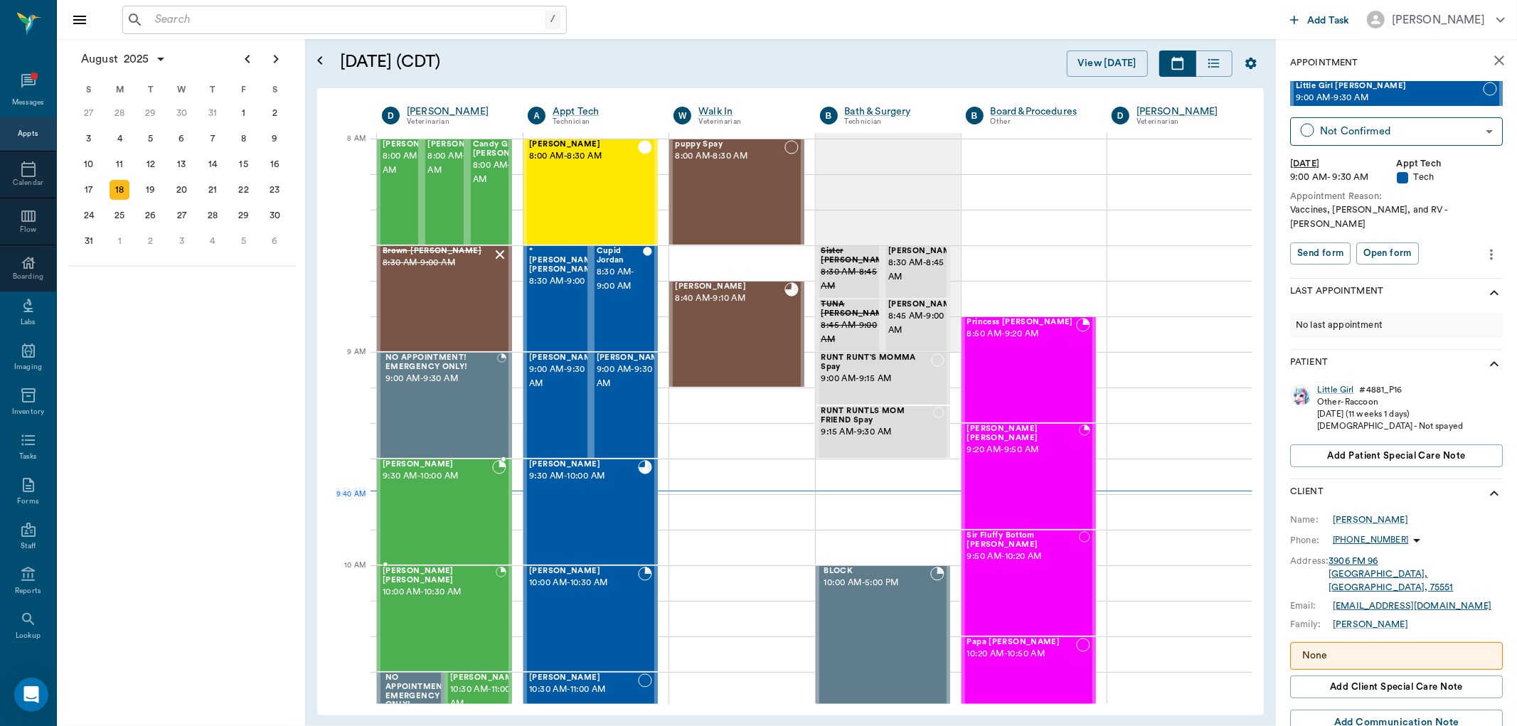
click at [473, 506] on div "[PERSON_NAME] 9:30 AM - 10:00 AM" at bounding box center [437, 512] width 109 height 104
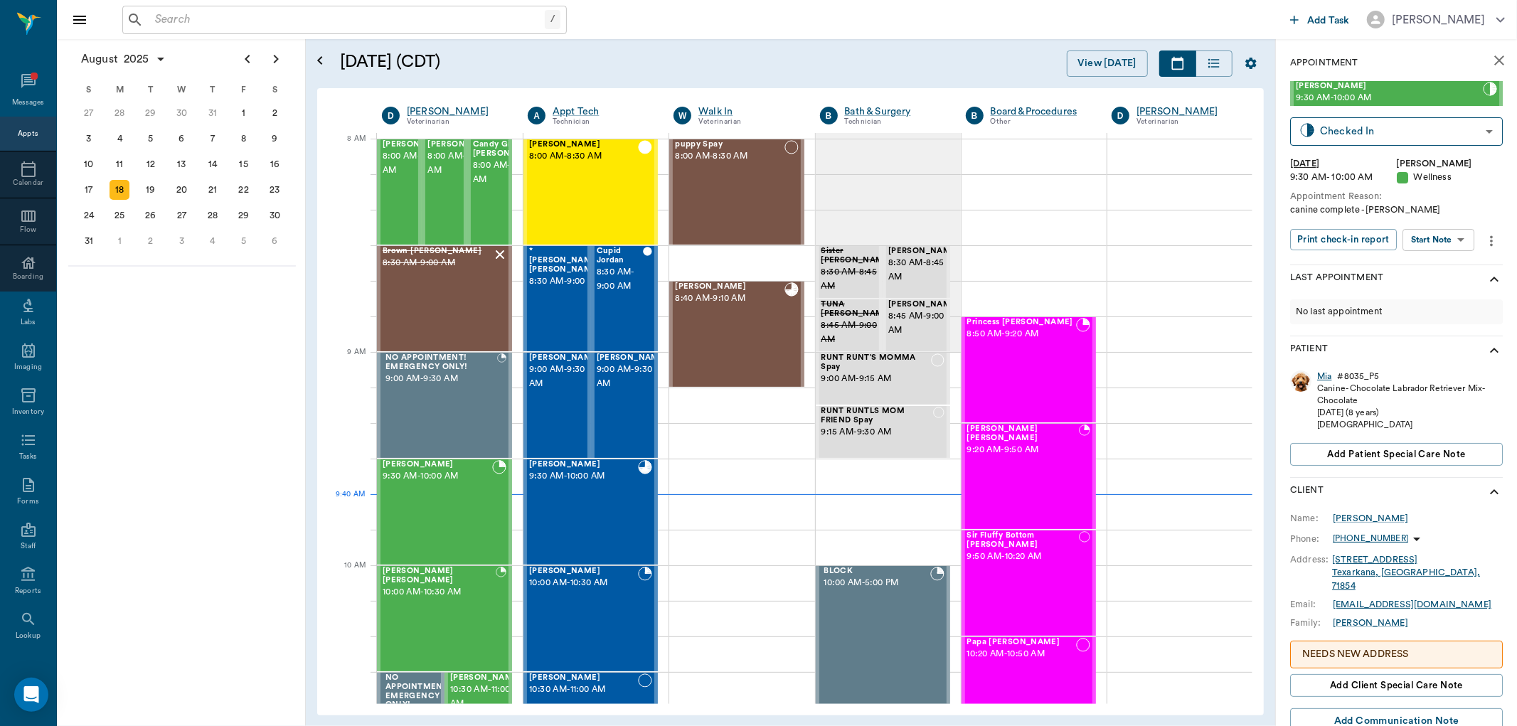
click at [1327, 378] on div "Mia" at bounding box center [1324, 376] width 14 height 12
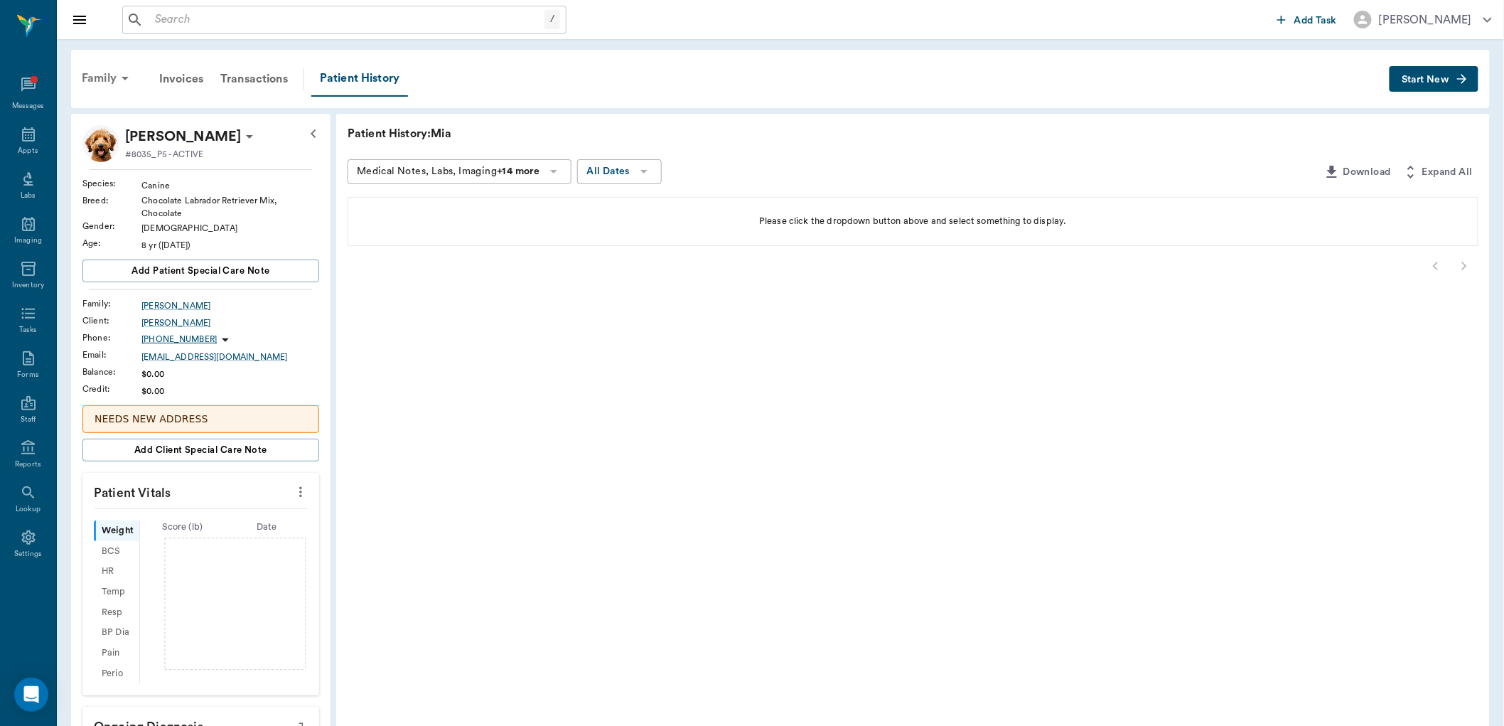
click at [96, 79] on div "Family" at bounding box center [107, 78] width 69 height 34
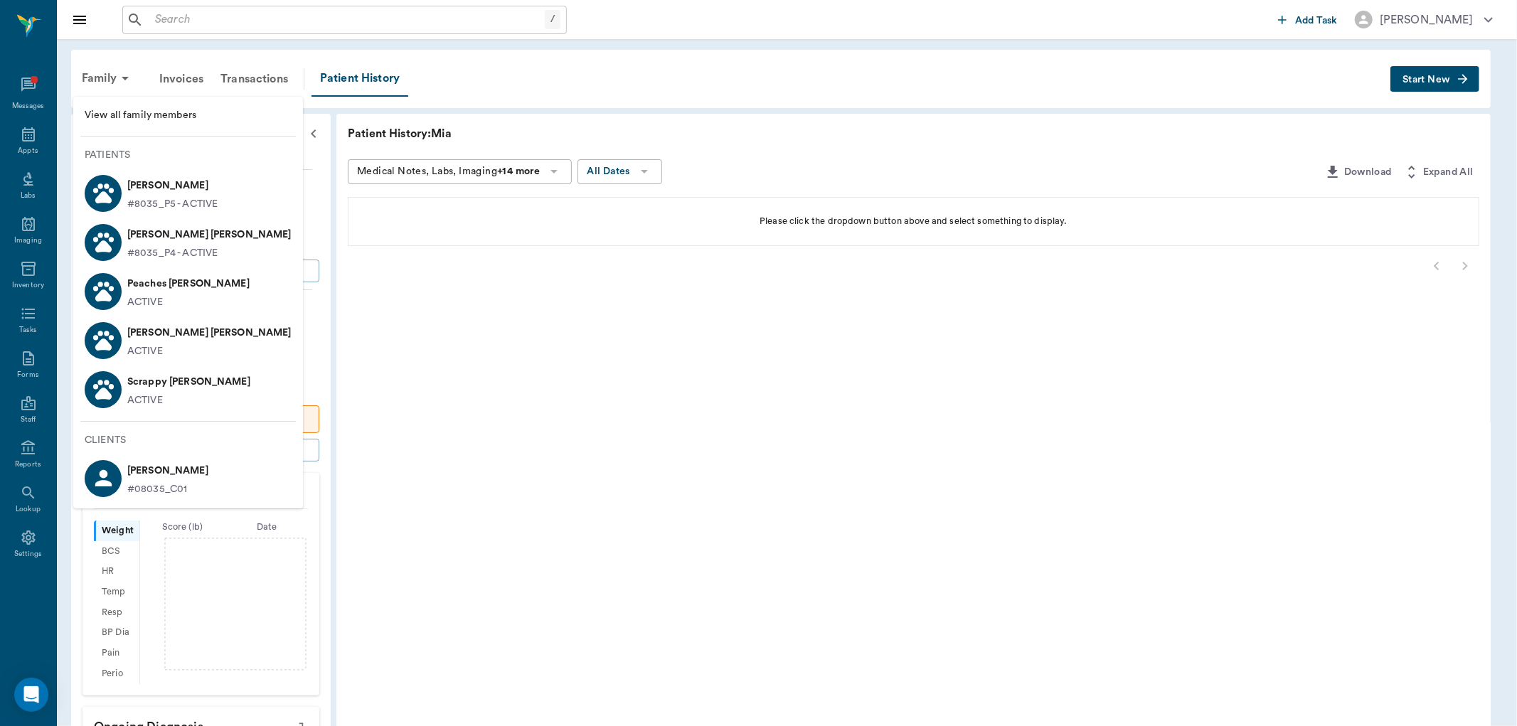
click at [139, 387] on p "Scrappy Barentine" at bounding box center [188, 381] width 123 height 23
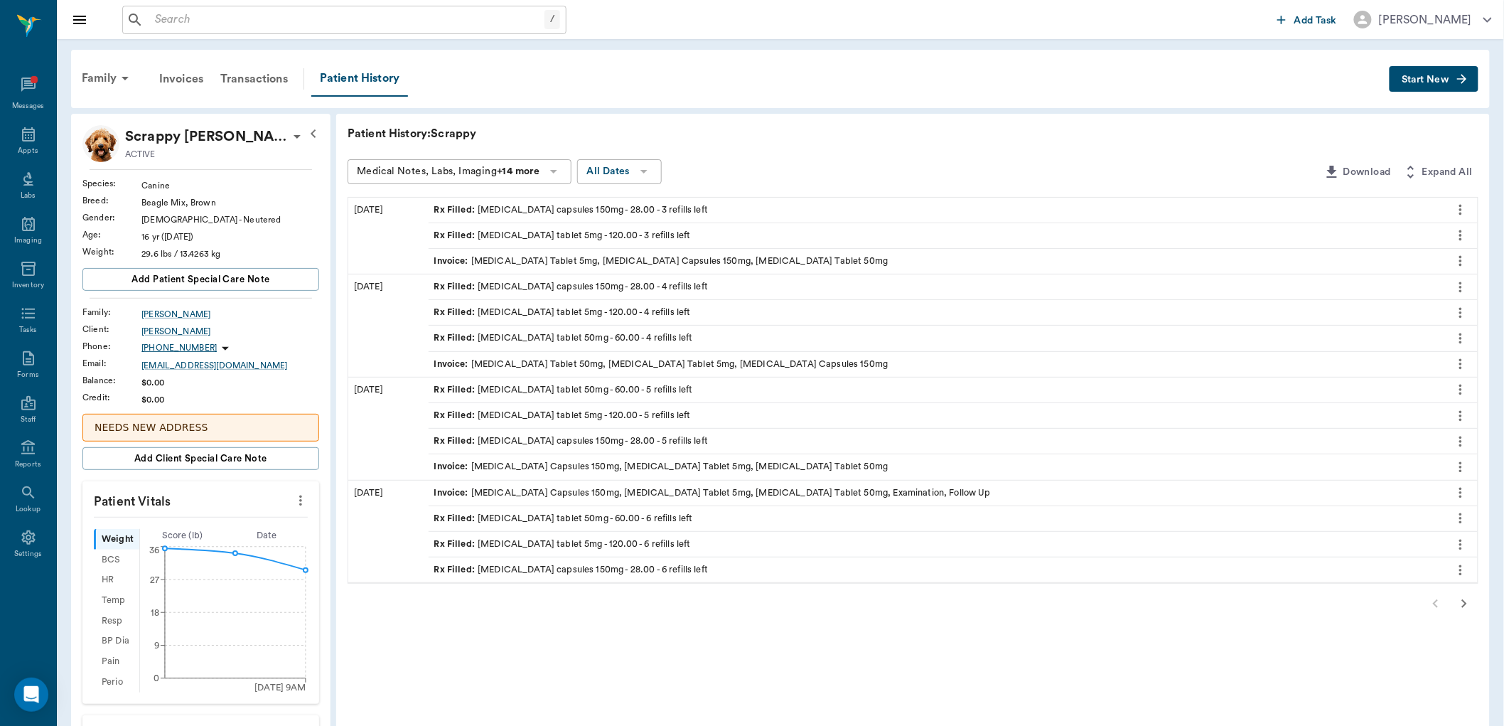
click at [633, 205] on div "Rx Filled : clindamycin capsules 150mg - 28.00 - 3 refills left" at bounding box center [571, 210] width 274 height 14
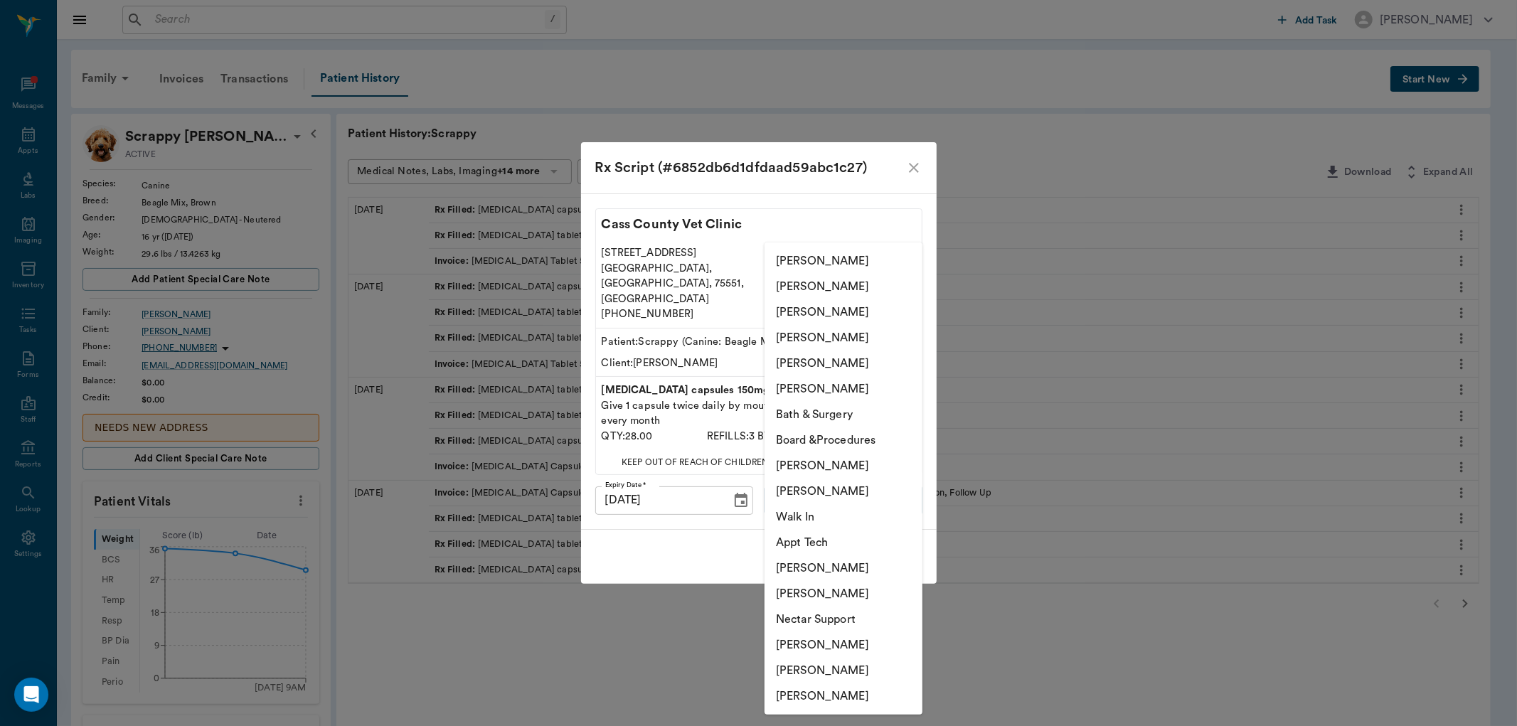
click at [825, 483] on body "/ ​ Add Task Dr. Bert Ellsworth Nectar Messages Appts Labs Imaging Inventory Ta…" at bounding box center [758, 586] width 1517 height 1172
drag, startPoint x: 806, startPoint y: 296, endPoint x: 836, endPoint y: 387, distance: 96.0
click at [806, 300] on ul "Dr. Edwin Brockway Julie Dickerson Rachel Ellsworth Jessie Mitchell Lorean Ling…" at bounding box center [843, 478] width 158 height 472
drag, startPoint x: 793, startPoint y: 287, endPoint x: 801, endPoint y: 314, distance: 28.1
click at [795, 296] on li "[PERSON_NAME]" at bounding box center [843, 287] width 158 height 26
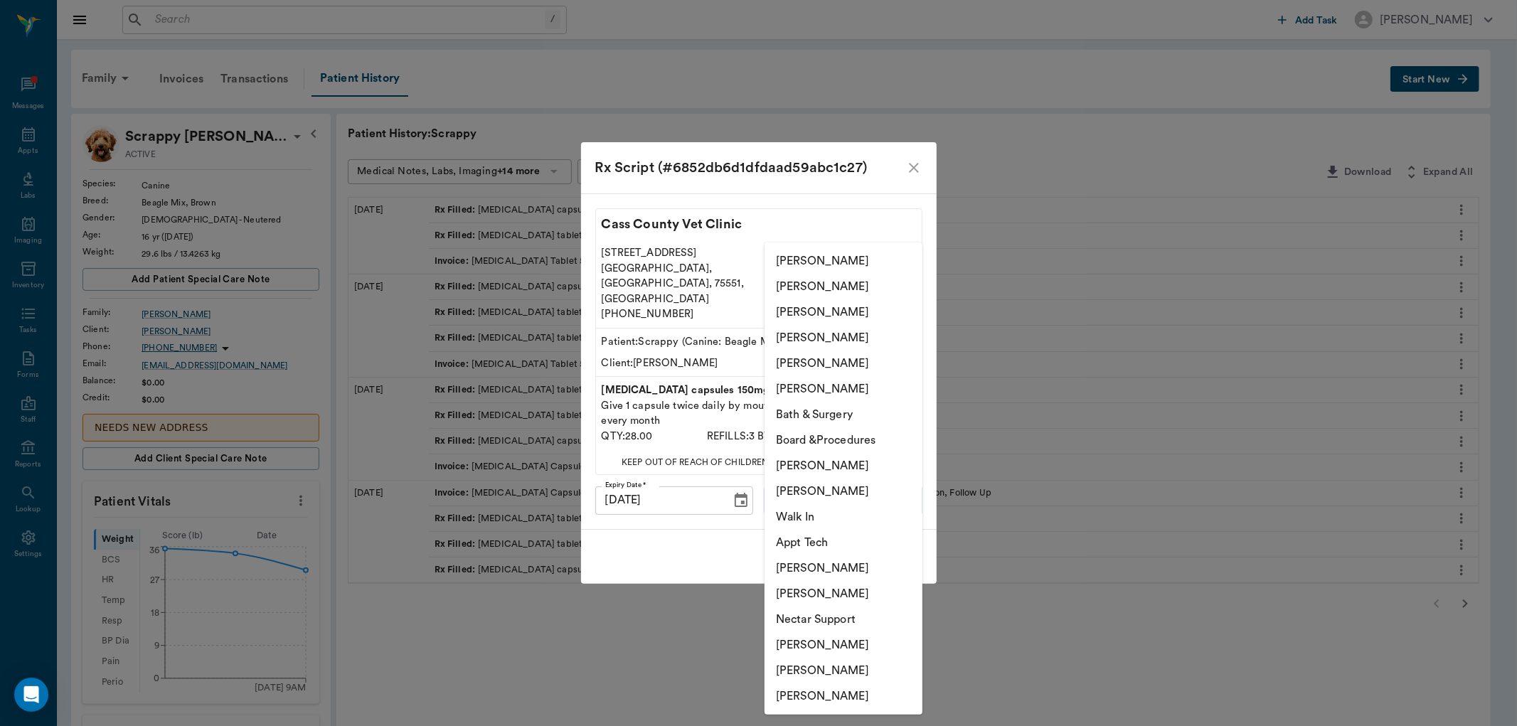
type input "63ec2e7e52e12b0ba117b124"
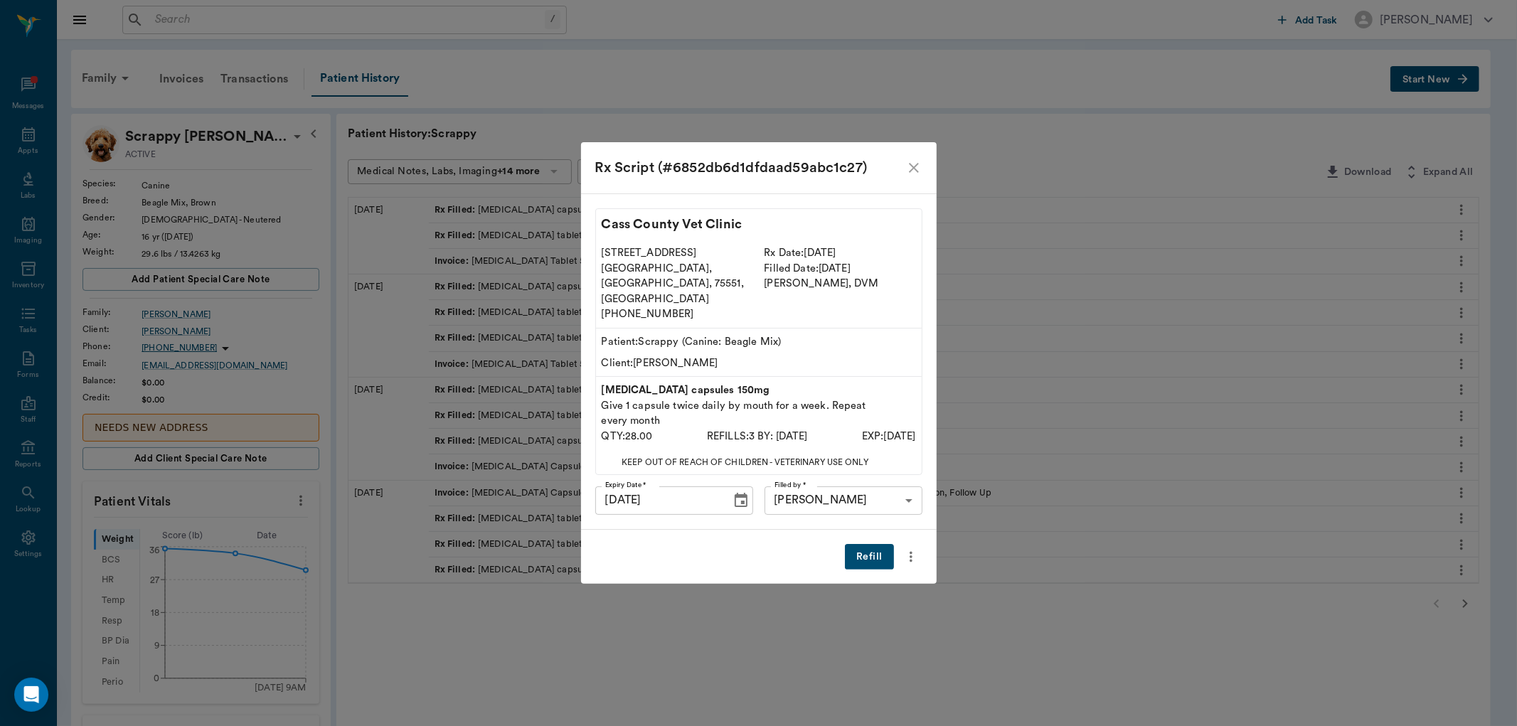
click at [862, 549] on button "Refill" at bounding box center [869, 557] width 48 height 26
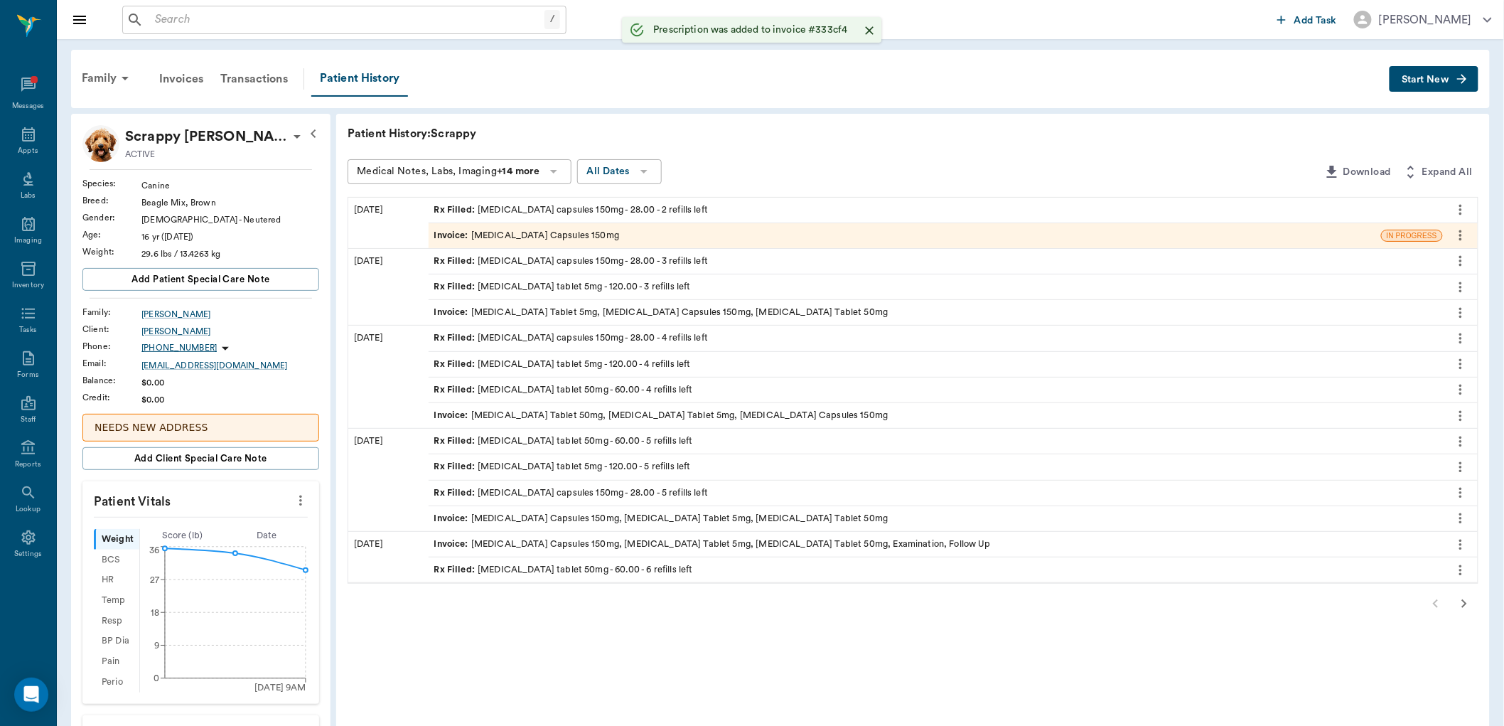
click at [500, 283] on div "Rx Filled : enalapril tablet 5mg - 120.00 - 3 refills left" at bounding box center [562, 287] width 257 height 14
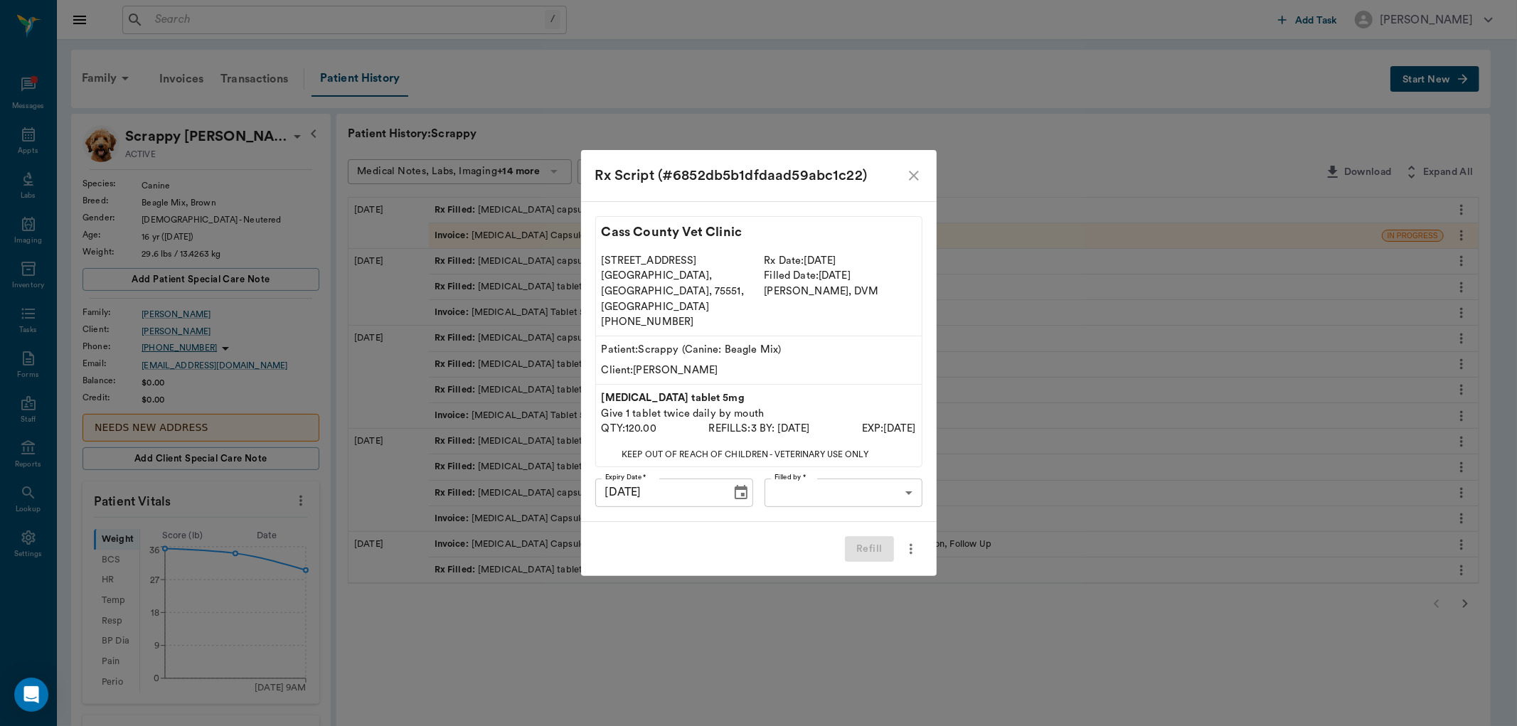
click at [832, 481] on body "/ ​ Add Task Dr. Bert Ellsworth Nectar Messages Appts Labs Imaging Inventory Ta…" at bounding box center [758, 586] width 1517 height 1172
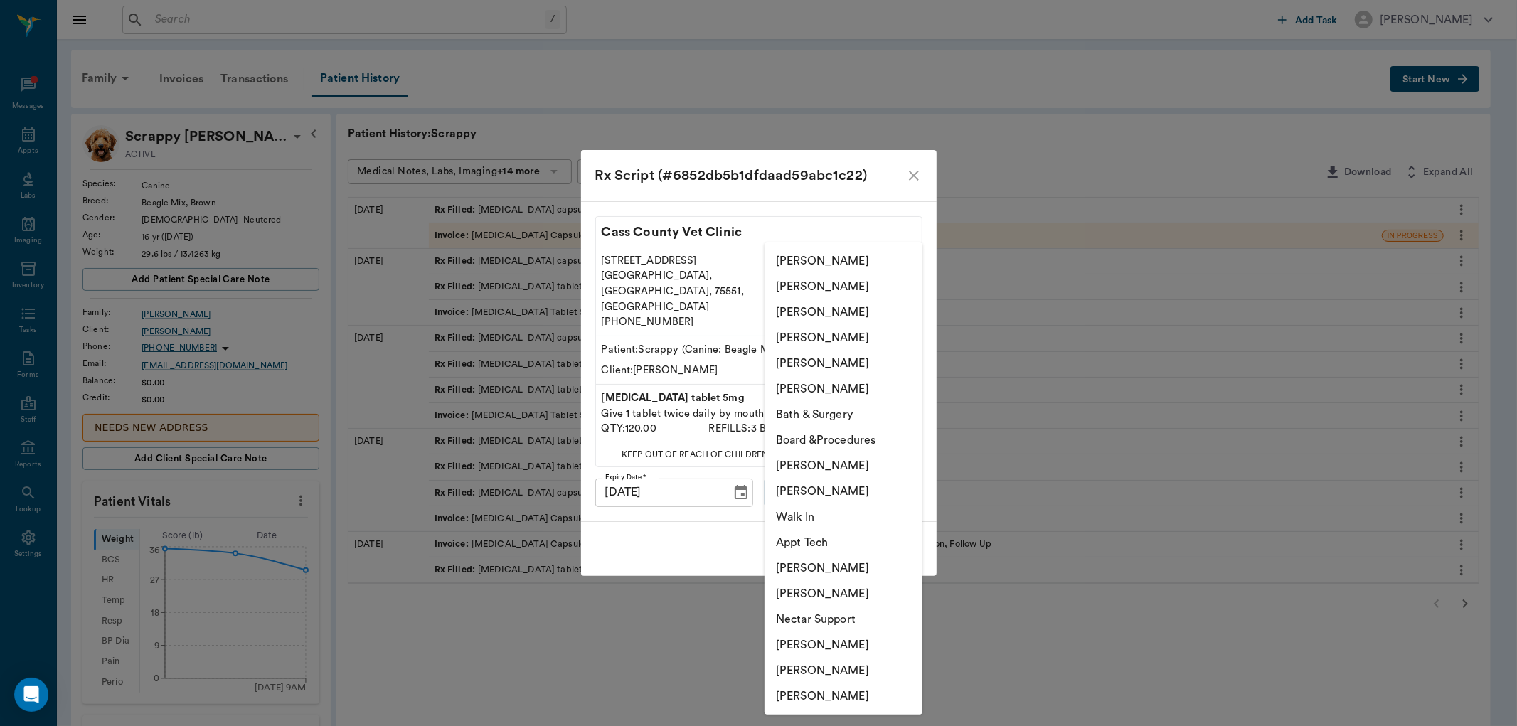
click at [845, 288] on li "[PERSON_NAME]" at bounding box center [843, 287] width 158 height 26
type input "63ec2e7e52e12b0ba117b124"
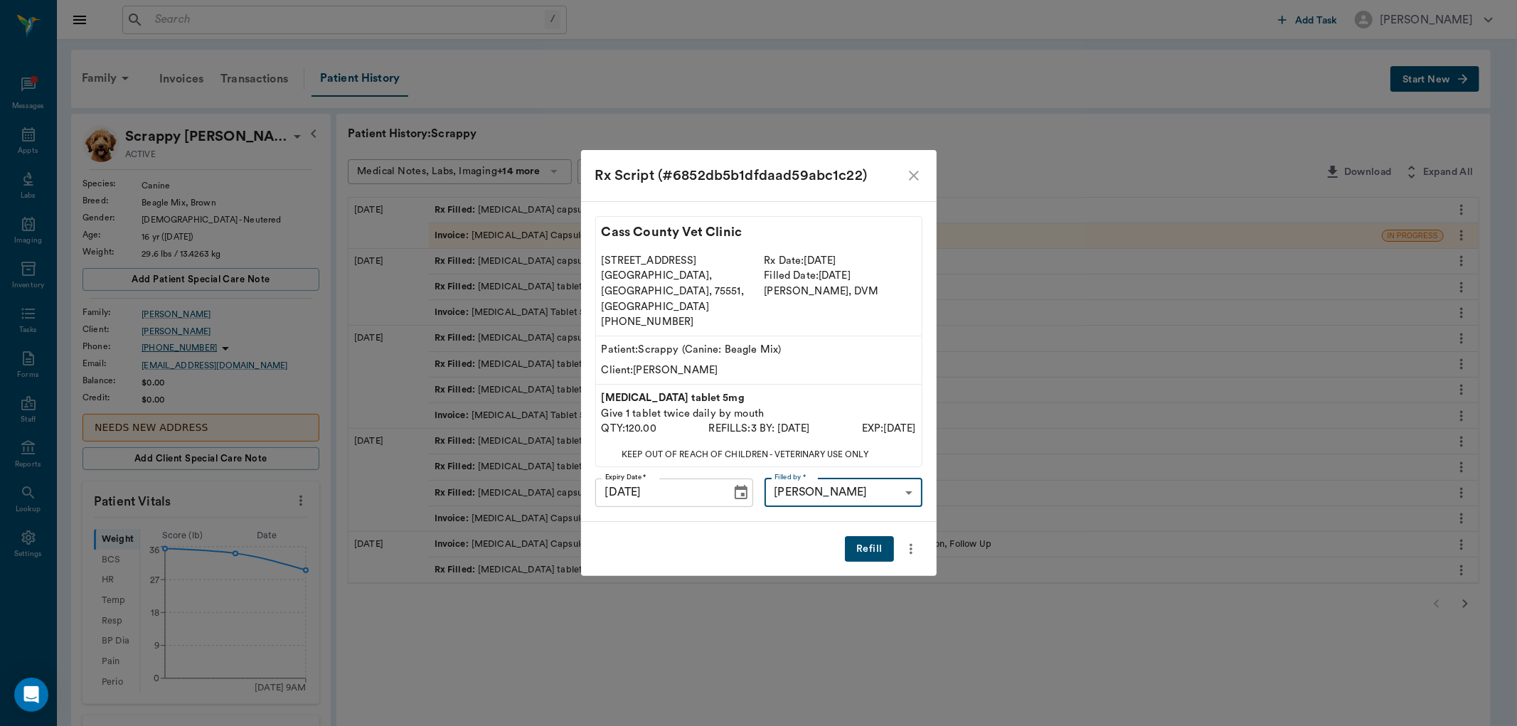
click at [857, 536] on button "Refill" at bounding box center [869, 549] width 48 height 26
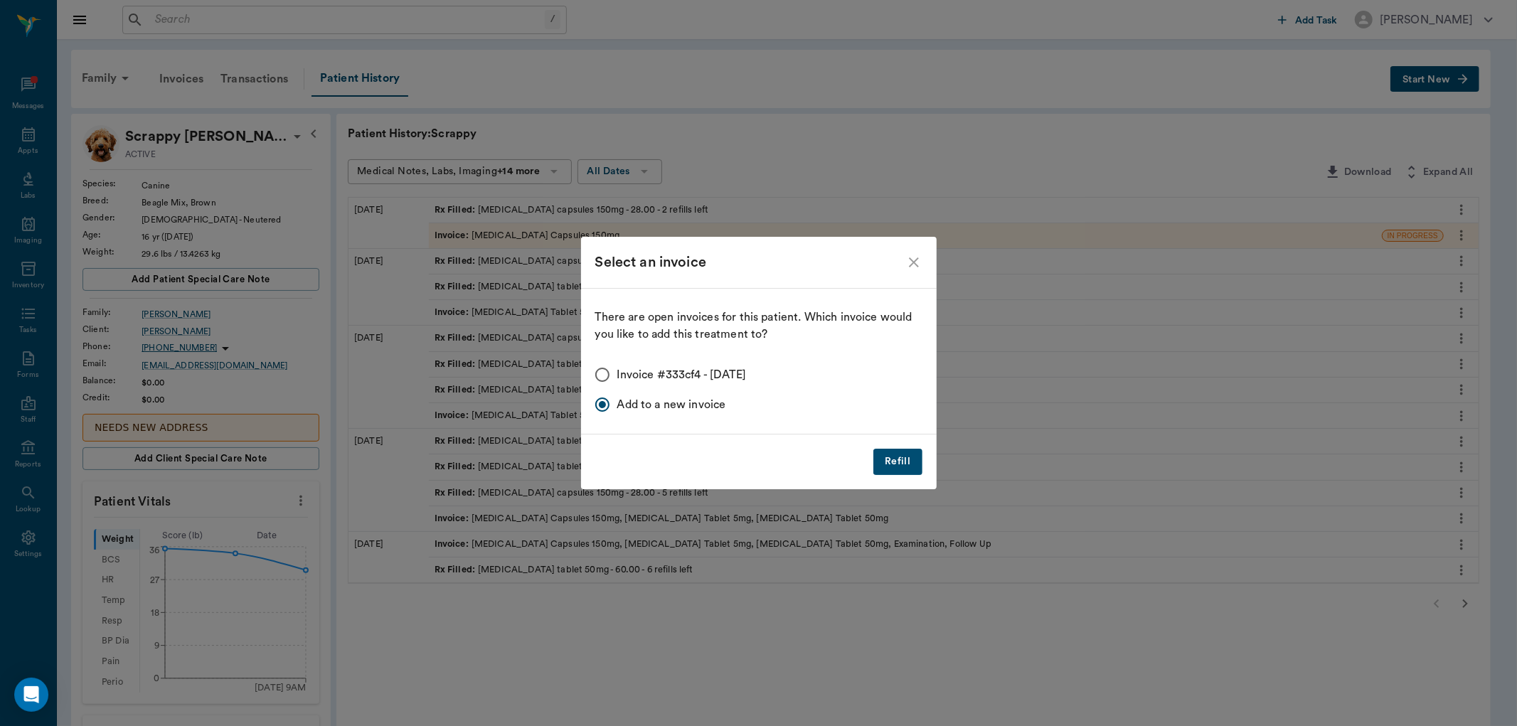
click at [614, 365] on input "Invoice #333cf4 - 08/18/2025" at bounding box center [602, 375] width 30 height 30
radio input "true"
click at [884, 451] on button "Refill" at bounding box center [897, 462] width 48 height 26
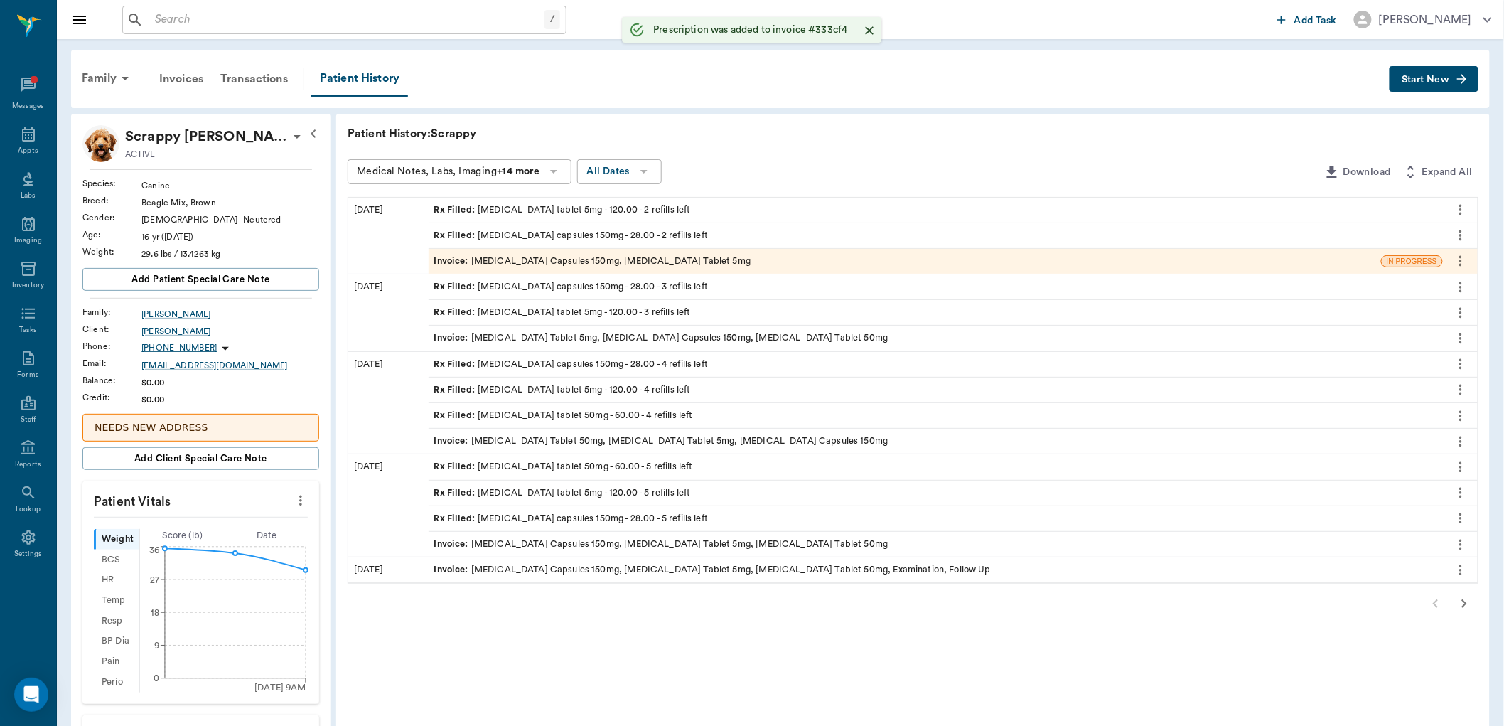
click at [464, 420] on span "Rx Filled :" at bounding box center [456, 416] width 44 height 14
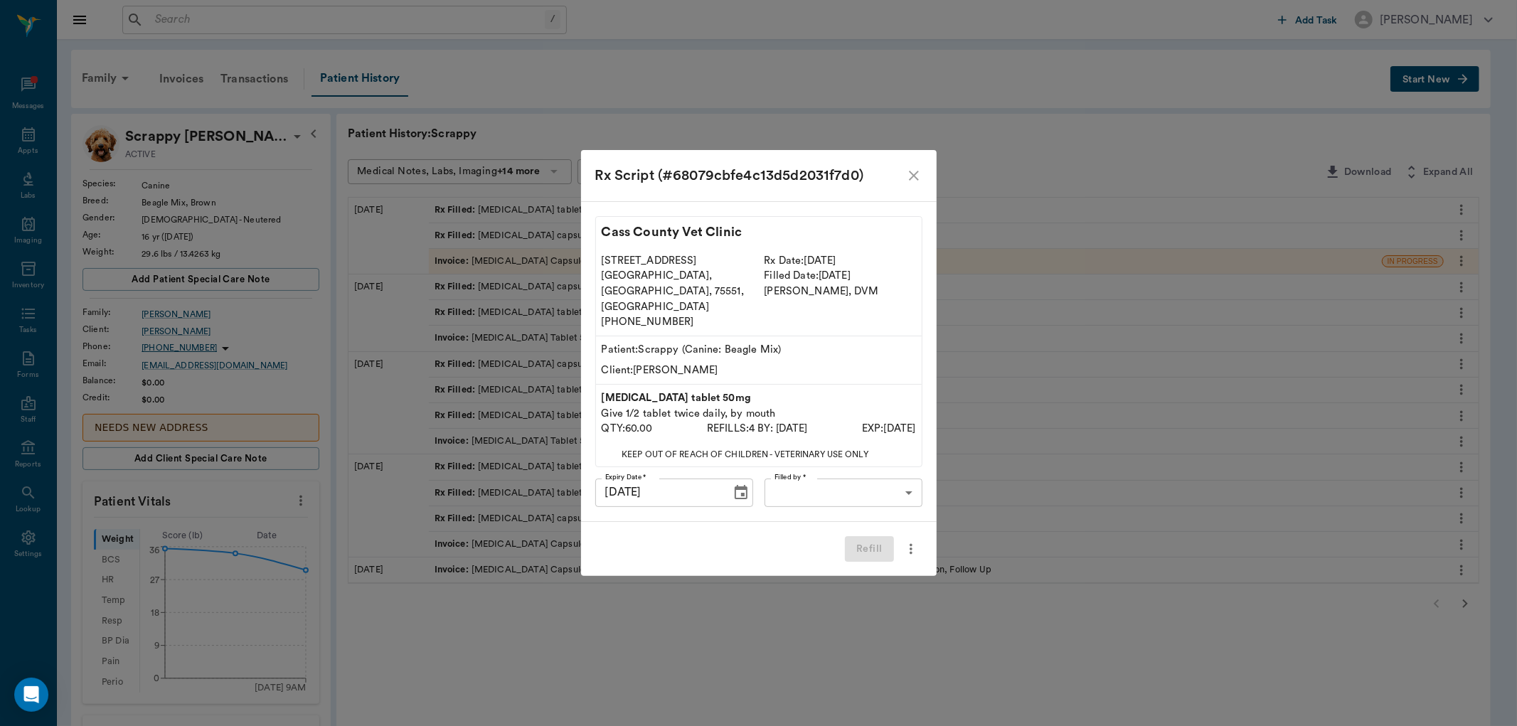
click at [838, 486] on body "/ ​ Add Task Dr. Bert Ellsworth Nectar Messages Appts Labs Imaging Inventory Ta…" at bounding box center [758, 586] width 1517 height 1172
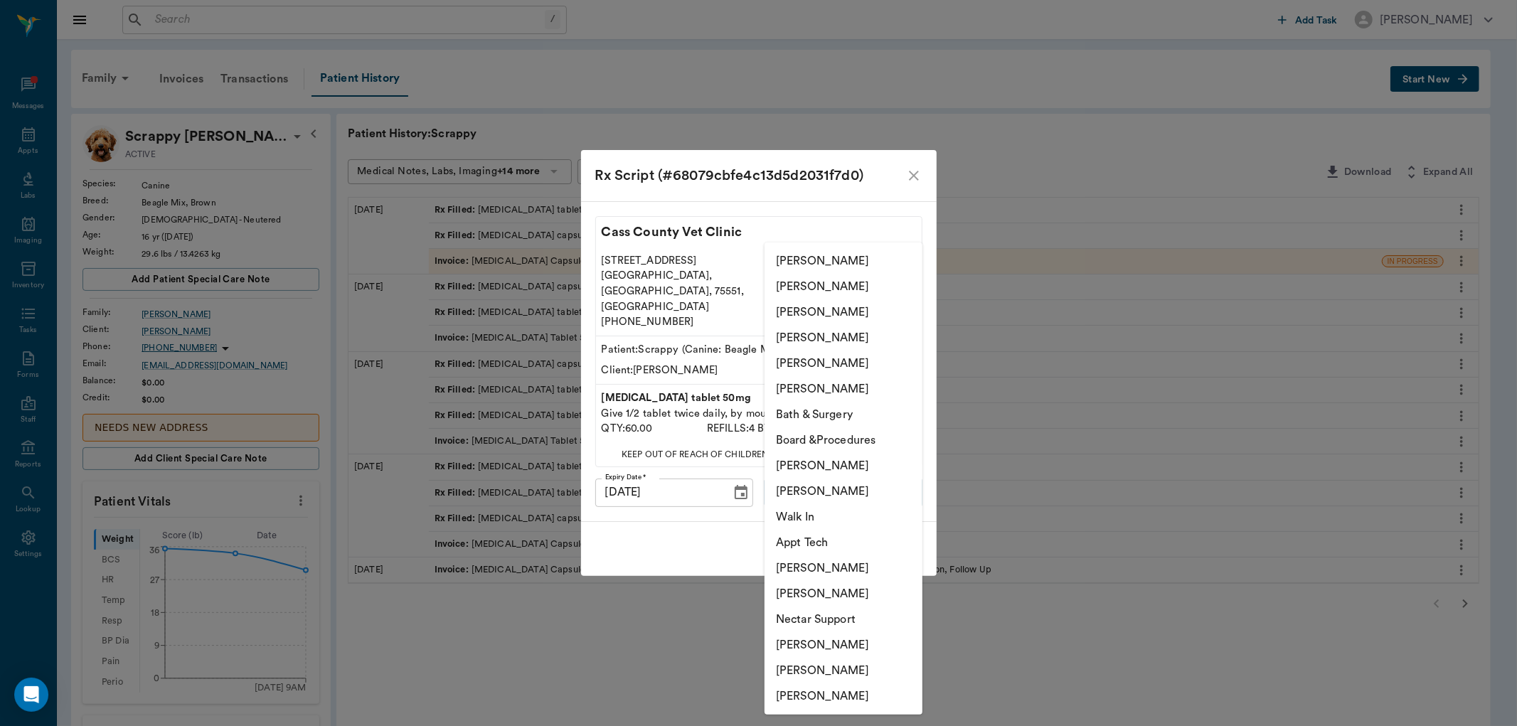
click at [842, 281] on li "[PERSON_NAME]" at bounding box center [843, 287] width 158 height 26
type input "63ec2e7e52e12b0ba117b124"
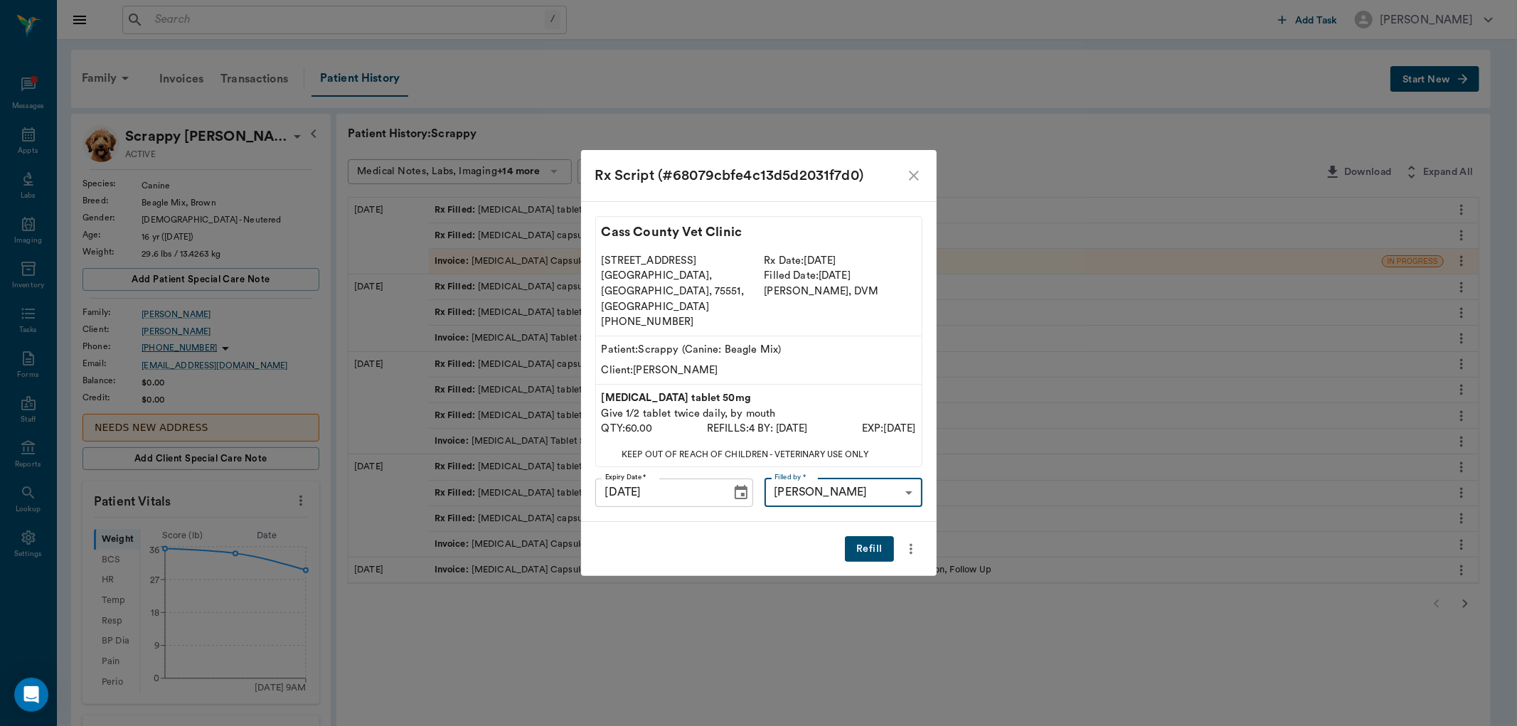
click at [863, 536] on button "Refill" at bounding box center [869, 549] width 48 height 26
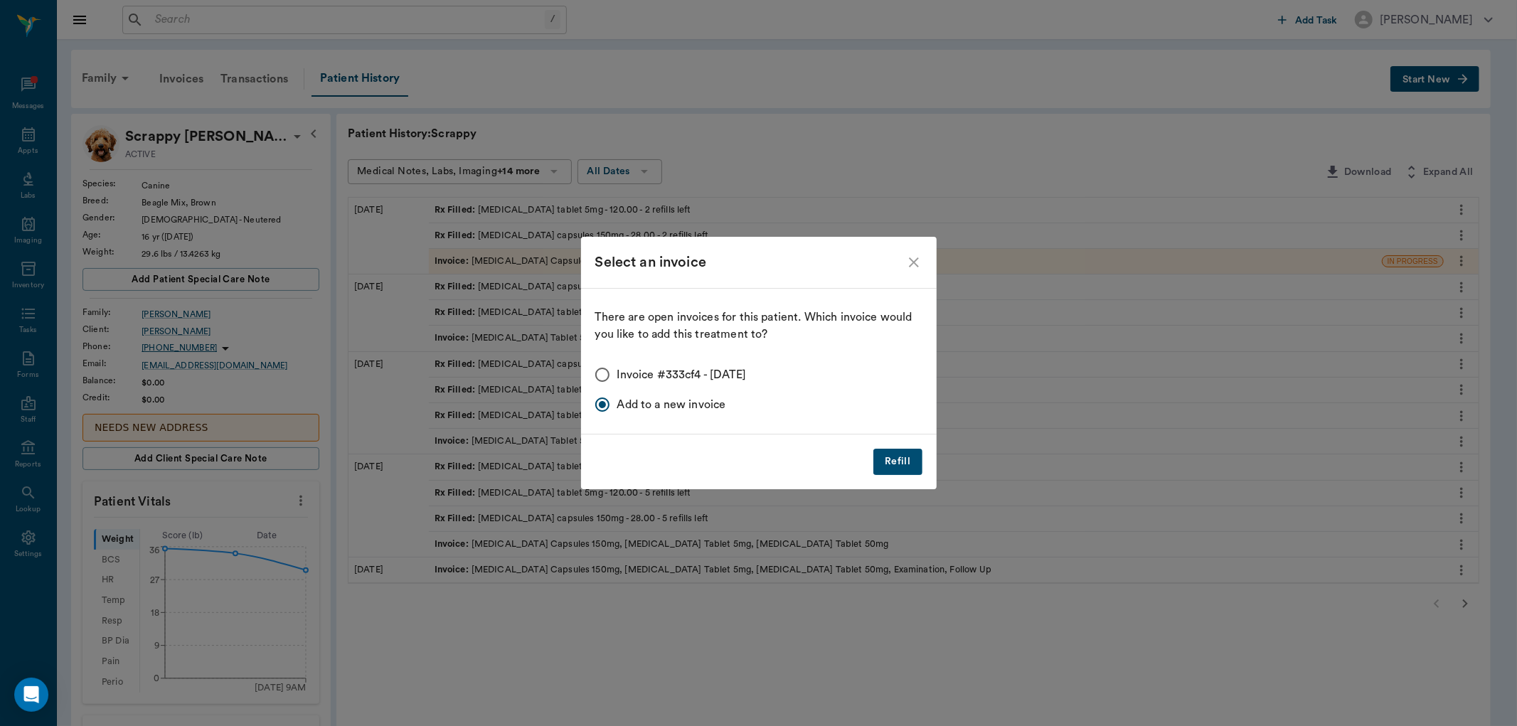
click at [599, 371] on input "Invoice #333cf4 - 08/18/2025" at bounding box center [602, 375] width 30 height 30
radio input "true"
click at [904, 456] on button "Refill" at bounding box center [897, 462] width 48 height 26
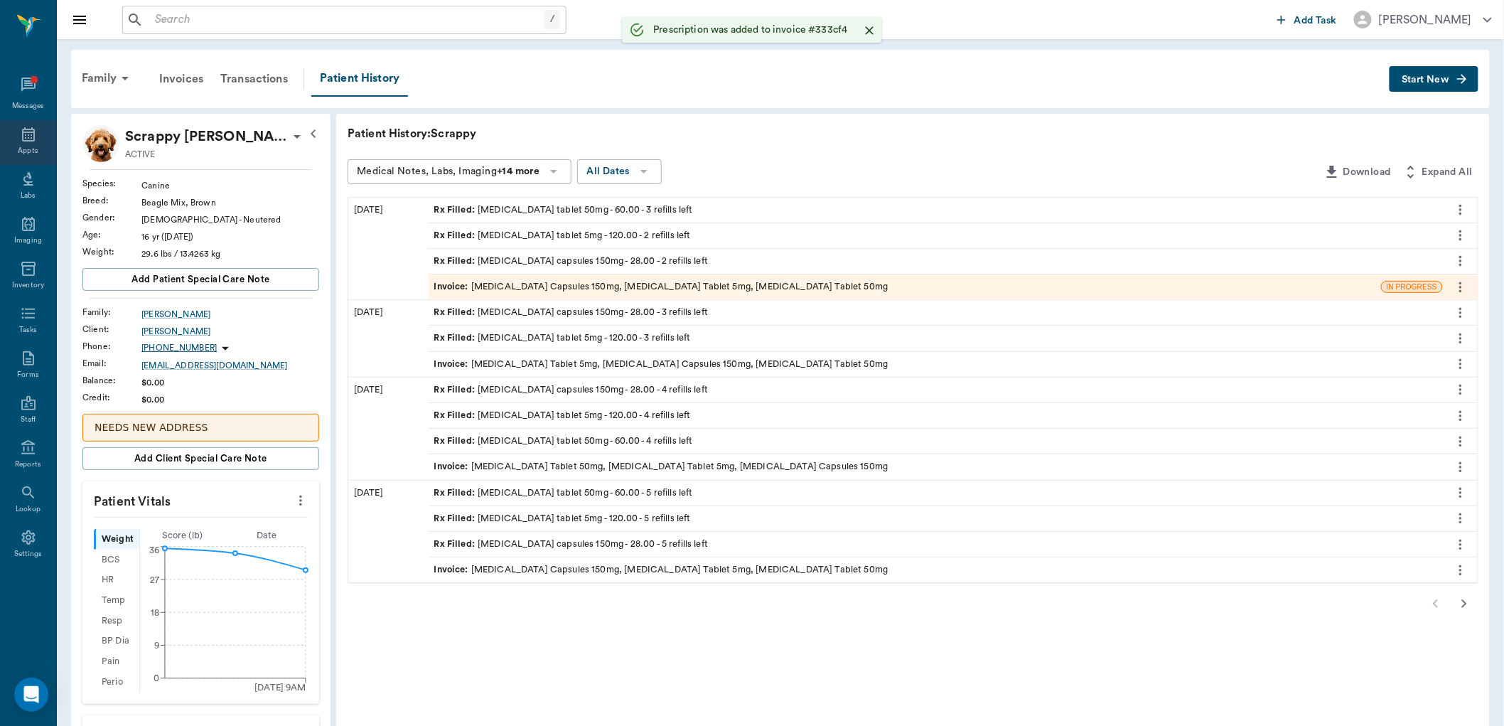
click at [30, 137] on icon at bounding box center [28, 134] width 17 height 17
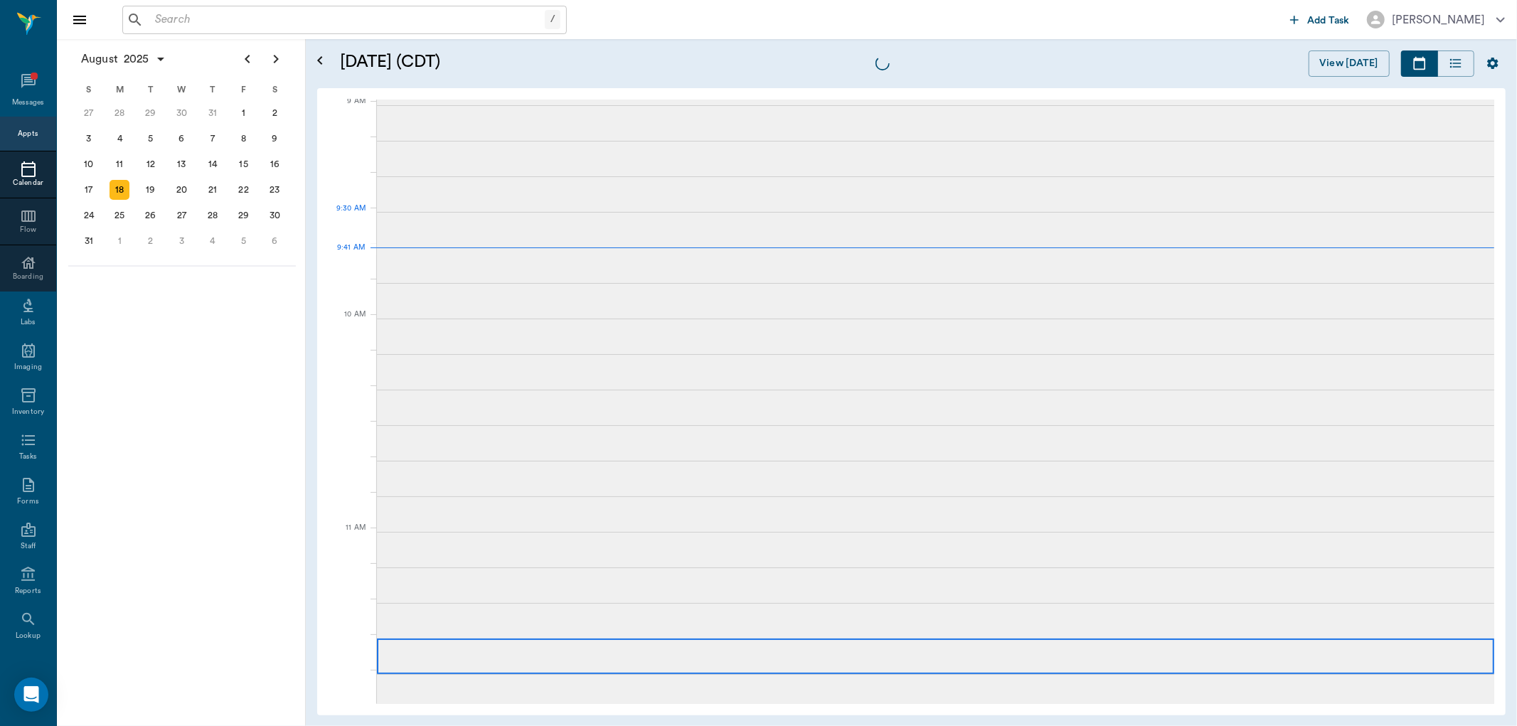
scroll to position [216, 0]
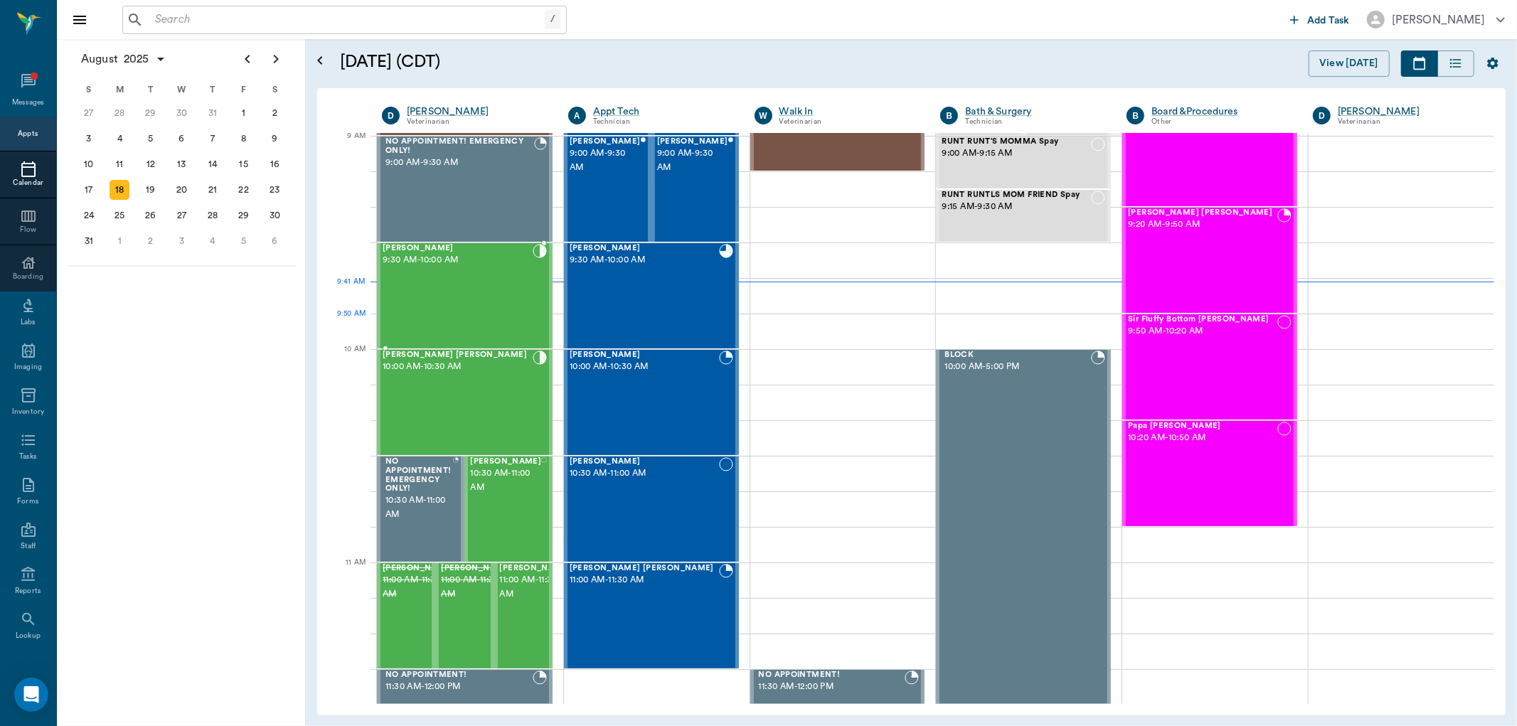
click at [442, 314] on div "Mia Barentine 9:30 AM - 10:00 AM" at bounding box center [458, 296] width 150 height 104
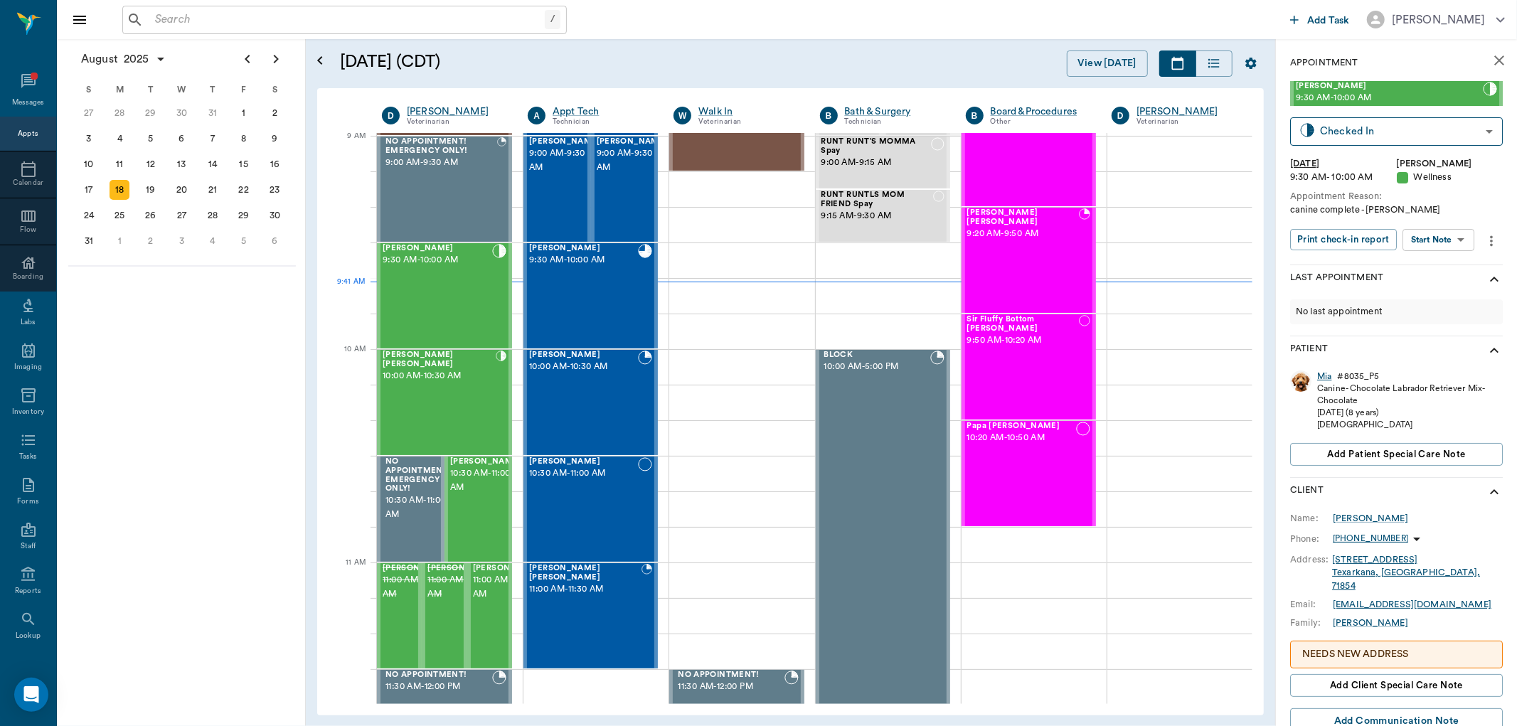
click at [1325, 375] on div "Mia" at bounding box center [1324, 376] width 14 height 12
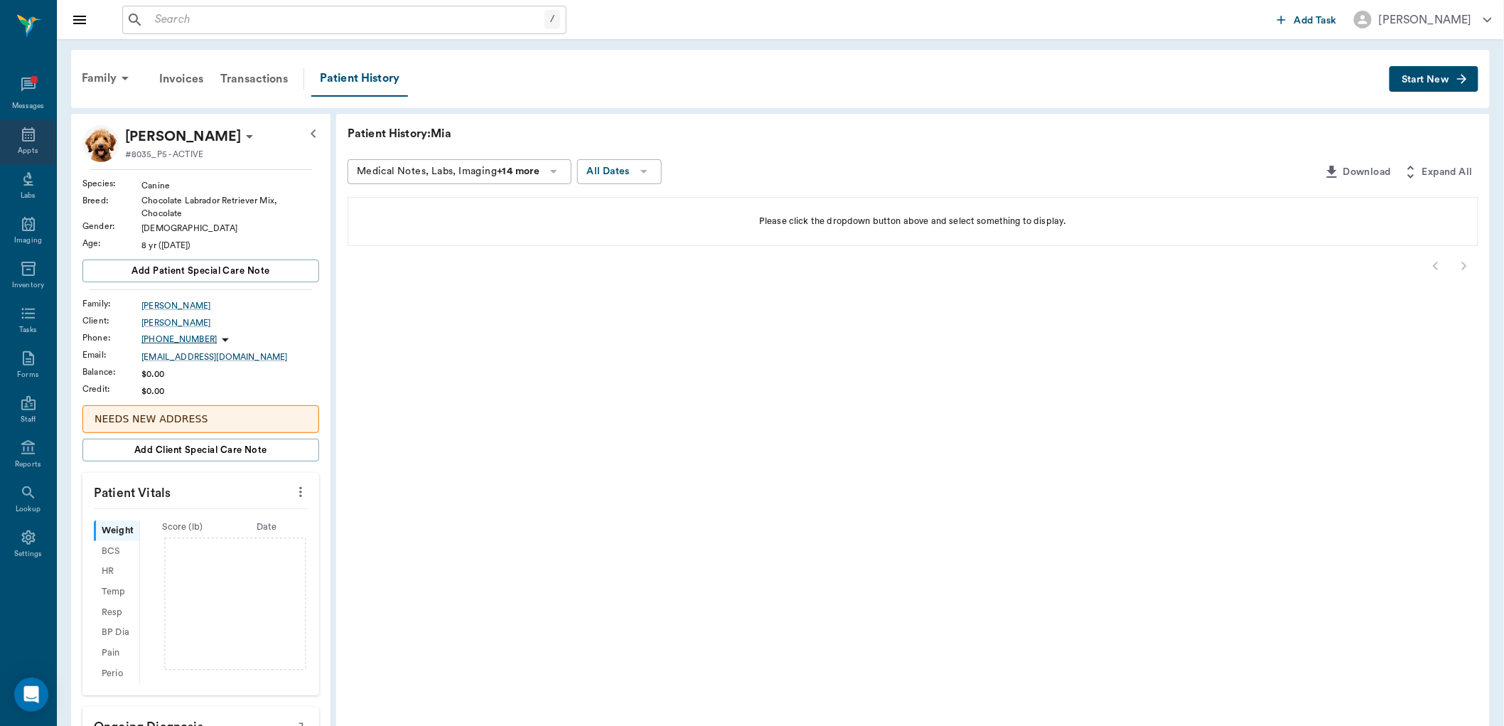
click at [30, 149] on div "Appts" at bounding box center [28, 151] width 20 height 11
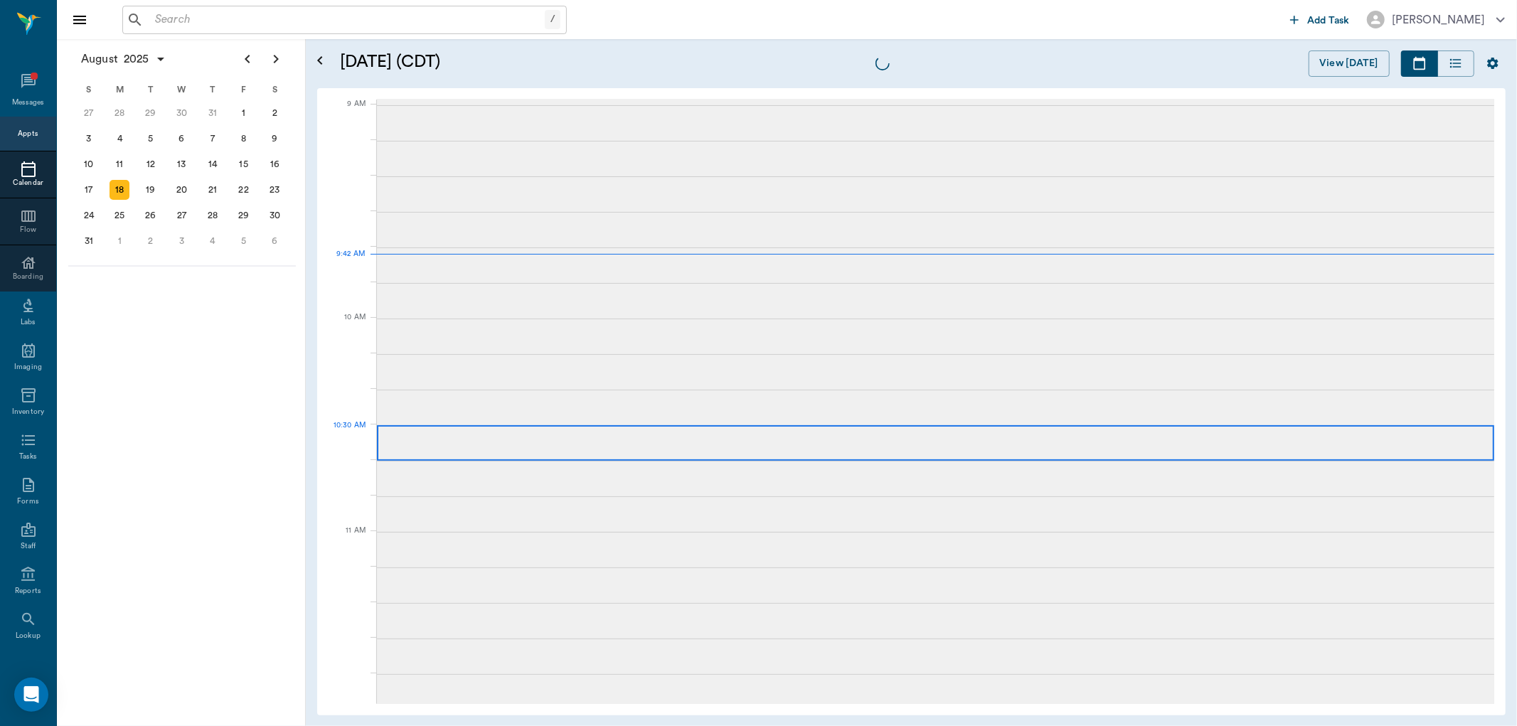
scroll to position [213, 0]
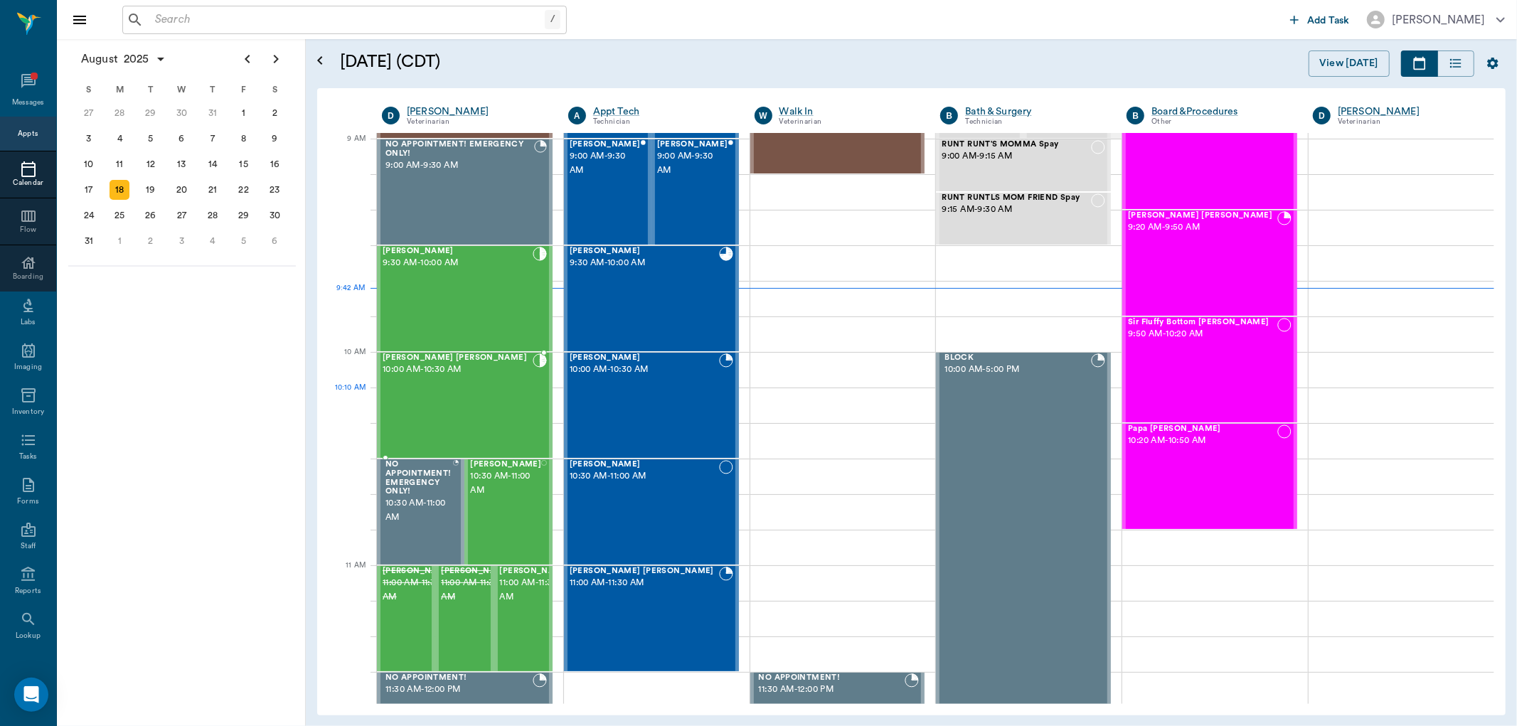
click at [481, 393] on div "Marley Barentine 10:00 AM - 10:30 AM" at bounding box center [458, 405] width 150 height 104
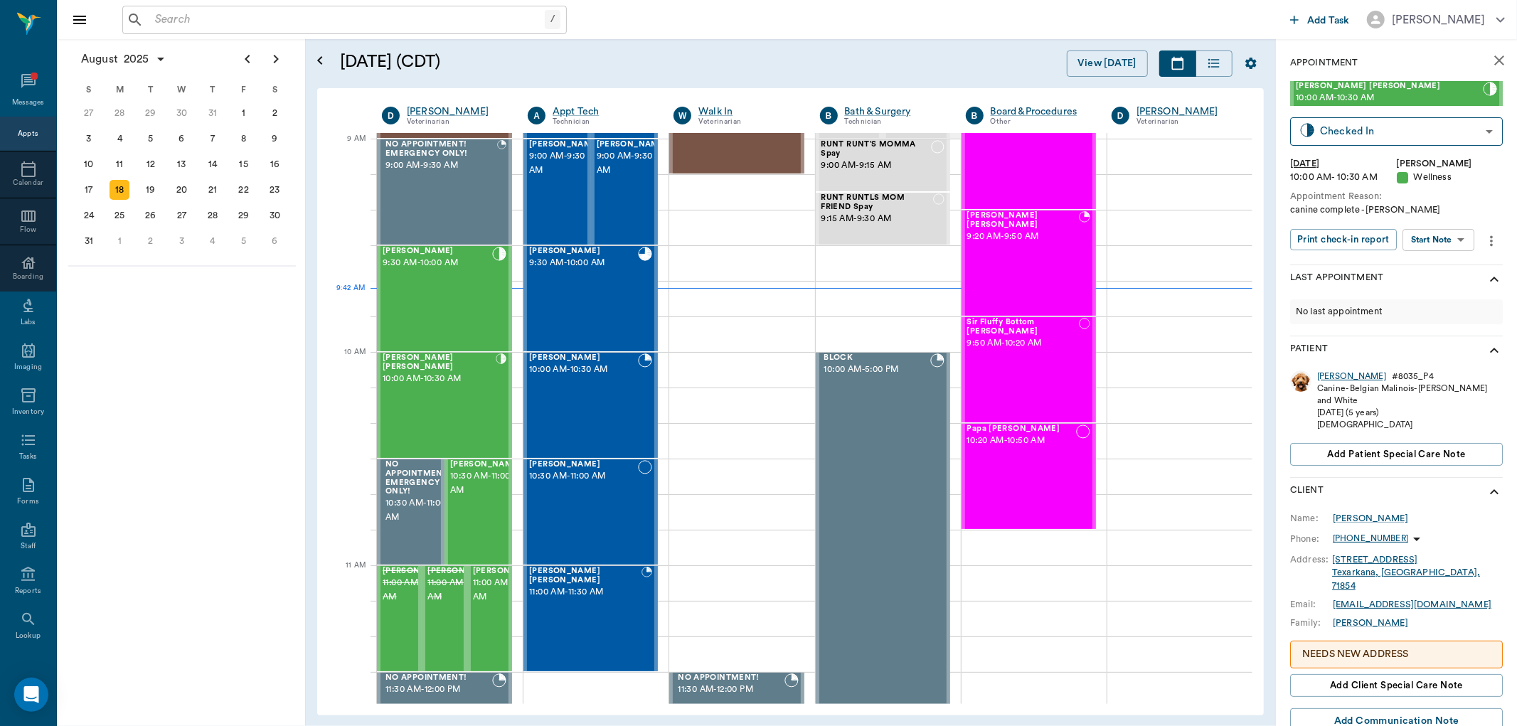
click at [1321, 378] on div "Marley" at bounding box center [1351, 376] width 69 height 12
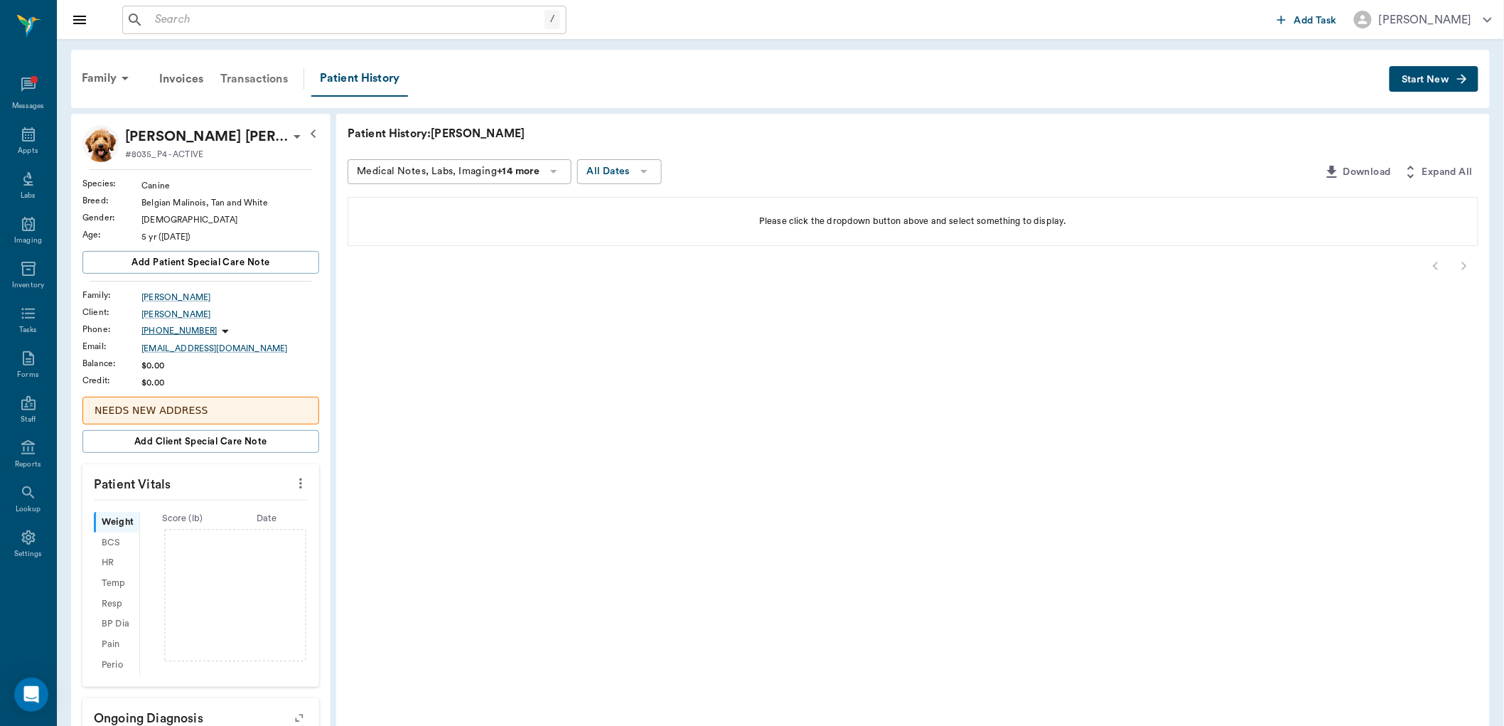
click at [259, 82] on div "Transactions" at bounding box center [254, 79] width 85 height 34
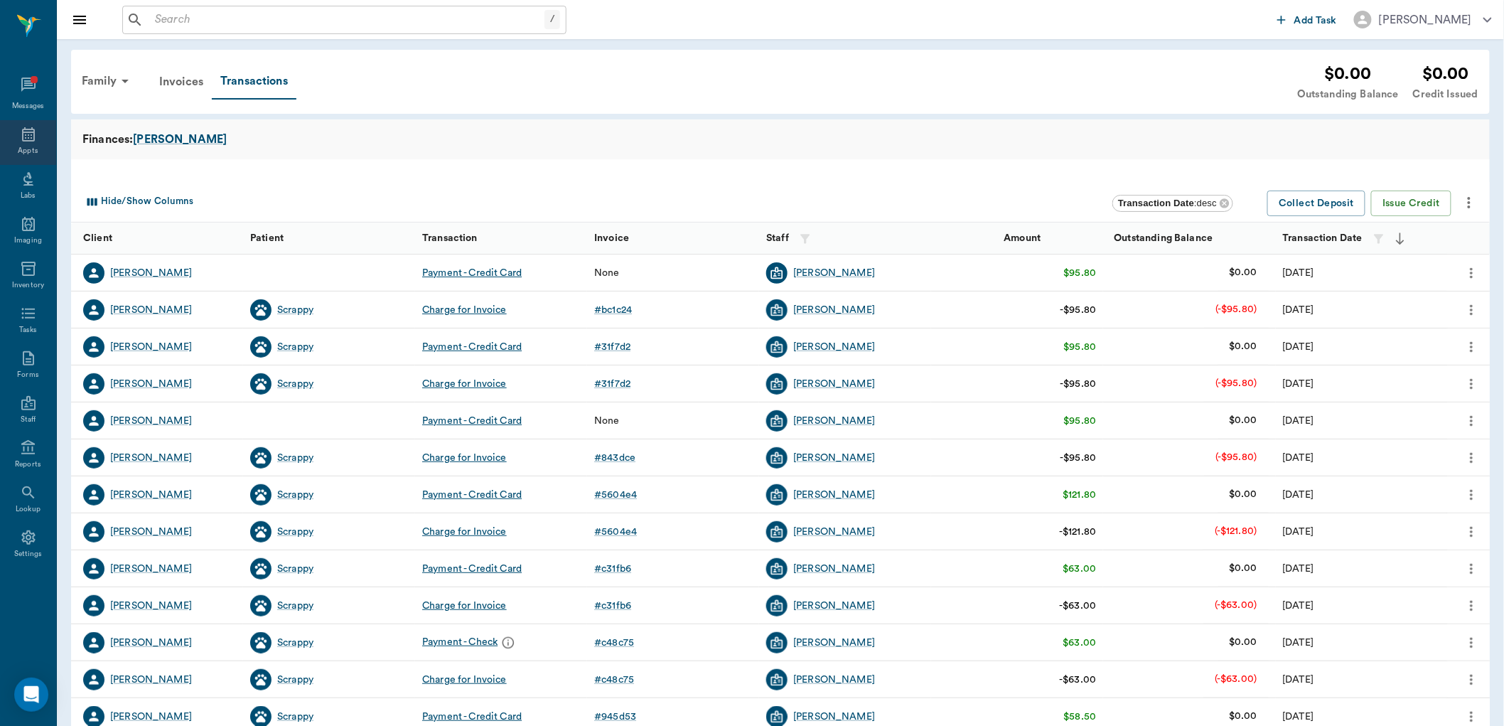
click at [30, 139] on icon at bounding box center [28, 134] width 17 height 17
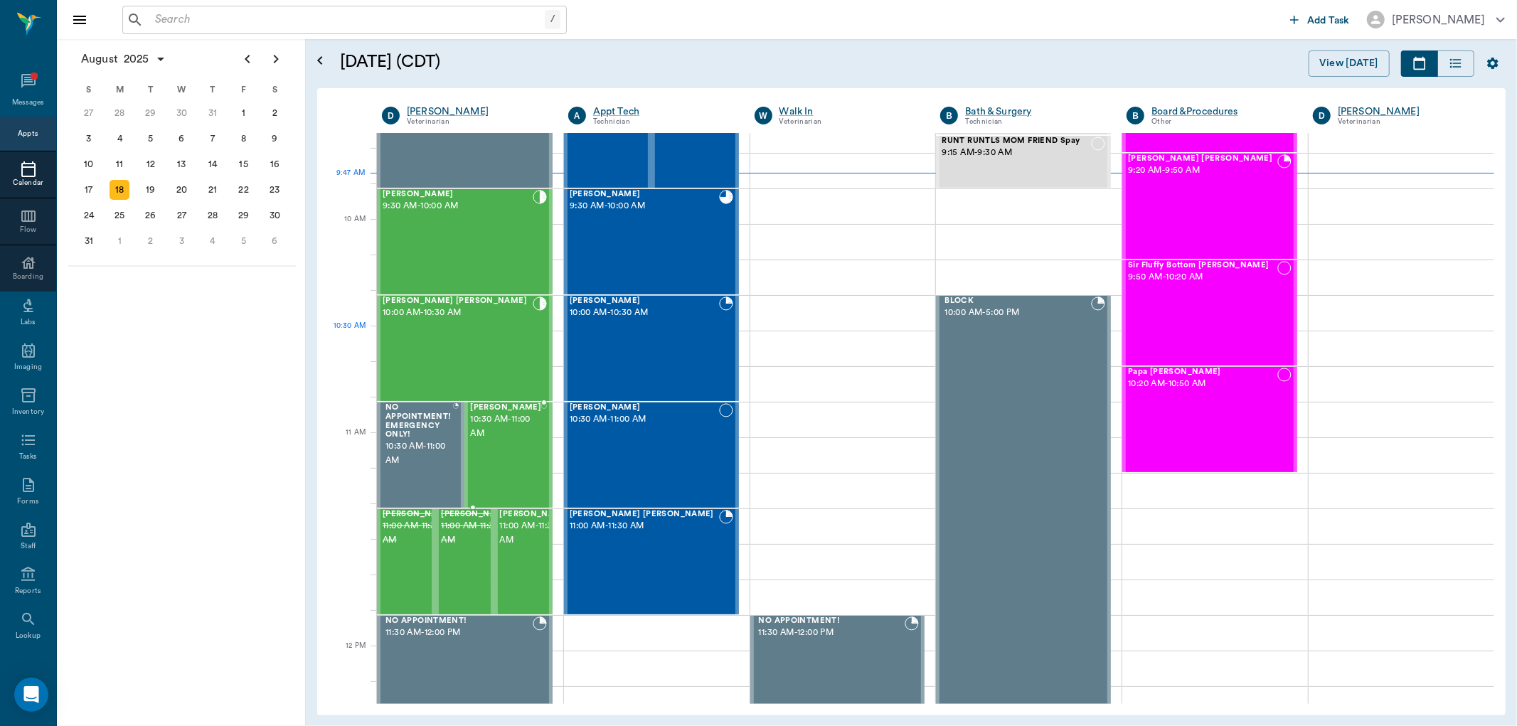
scroll to position [373, 0]
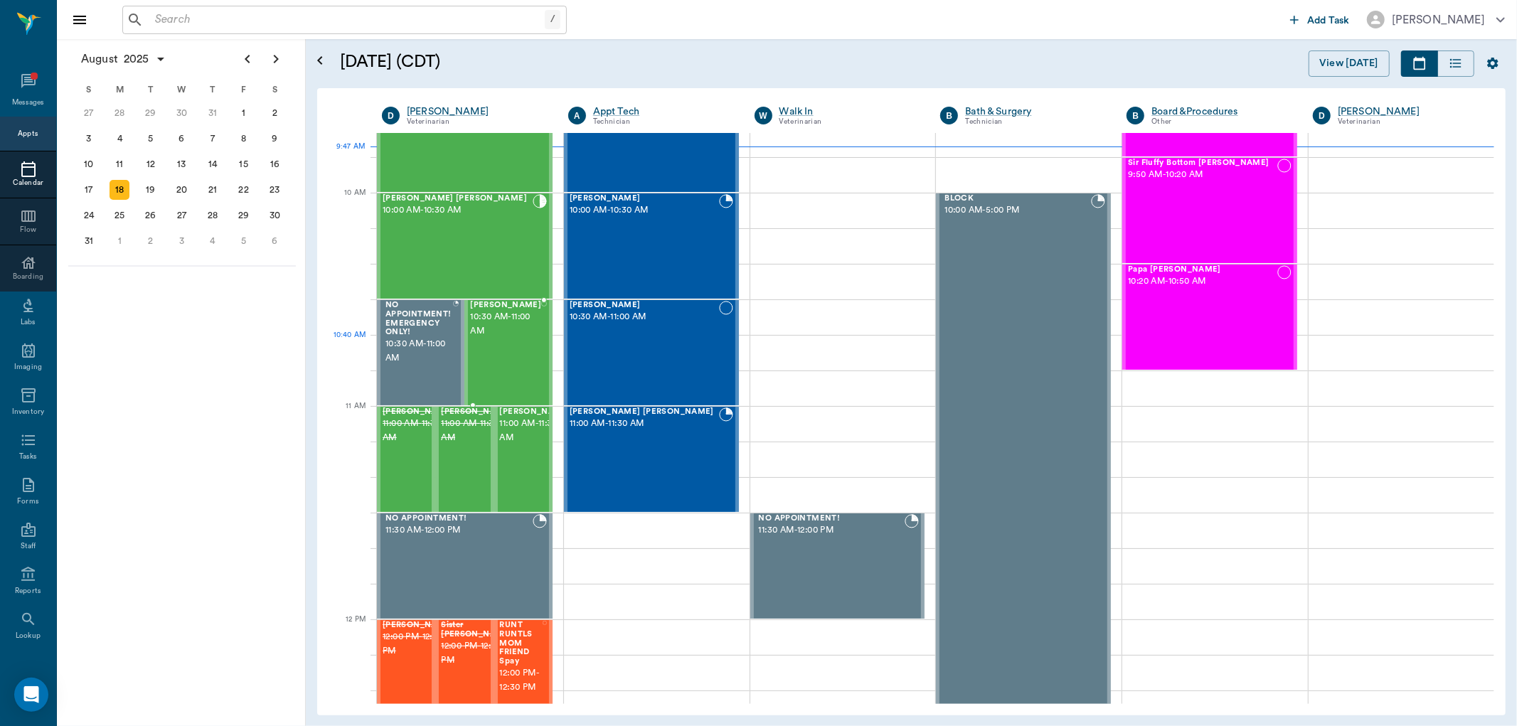
click at [527, 351] on div "Tillie Smith 10:30 AM - 11:00 AM" at bounding box center [505, 353] width 71 height 104
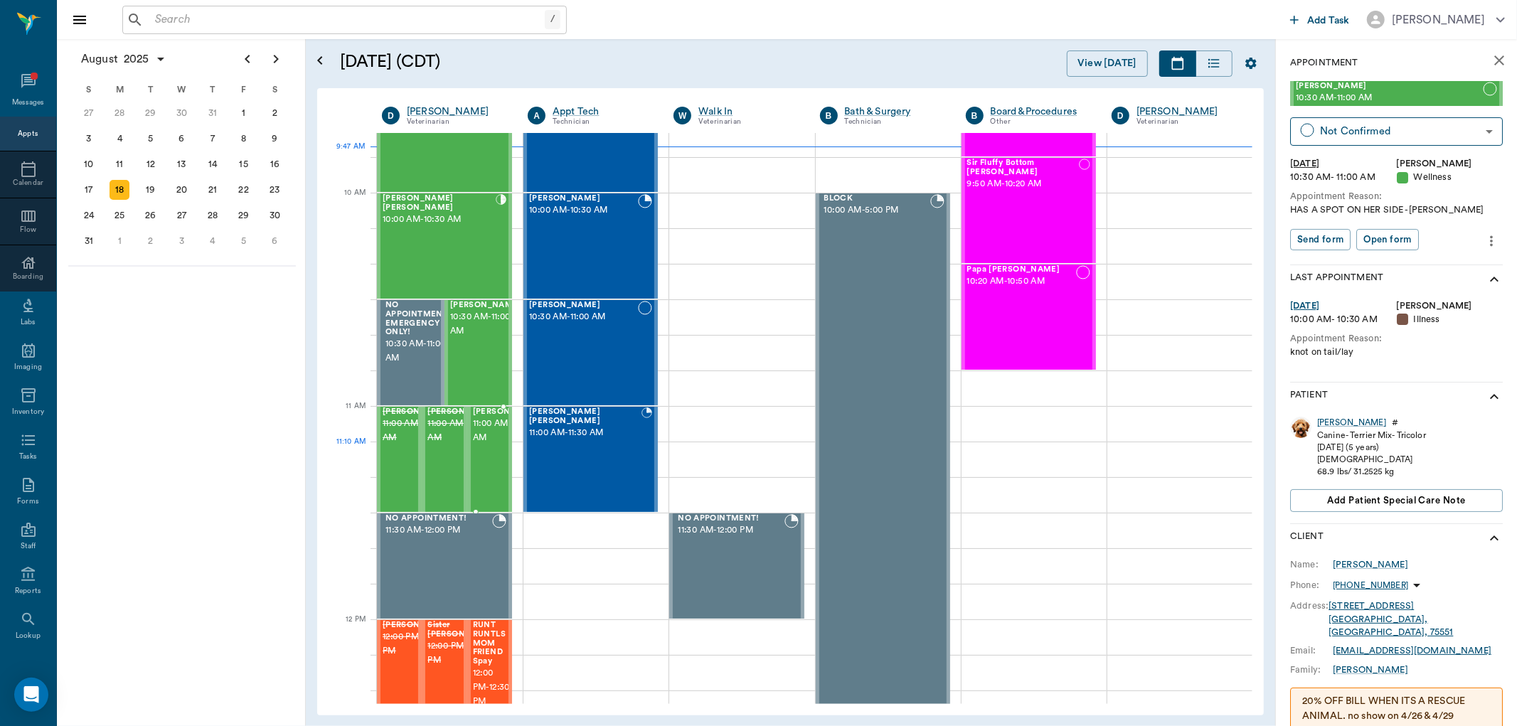
click at [494, 445] on span "11:00 AM - 11:30 AM" at bounding box center [508, 431] width 71 height 28
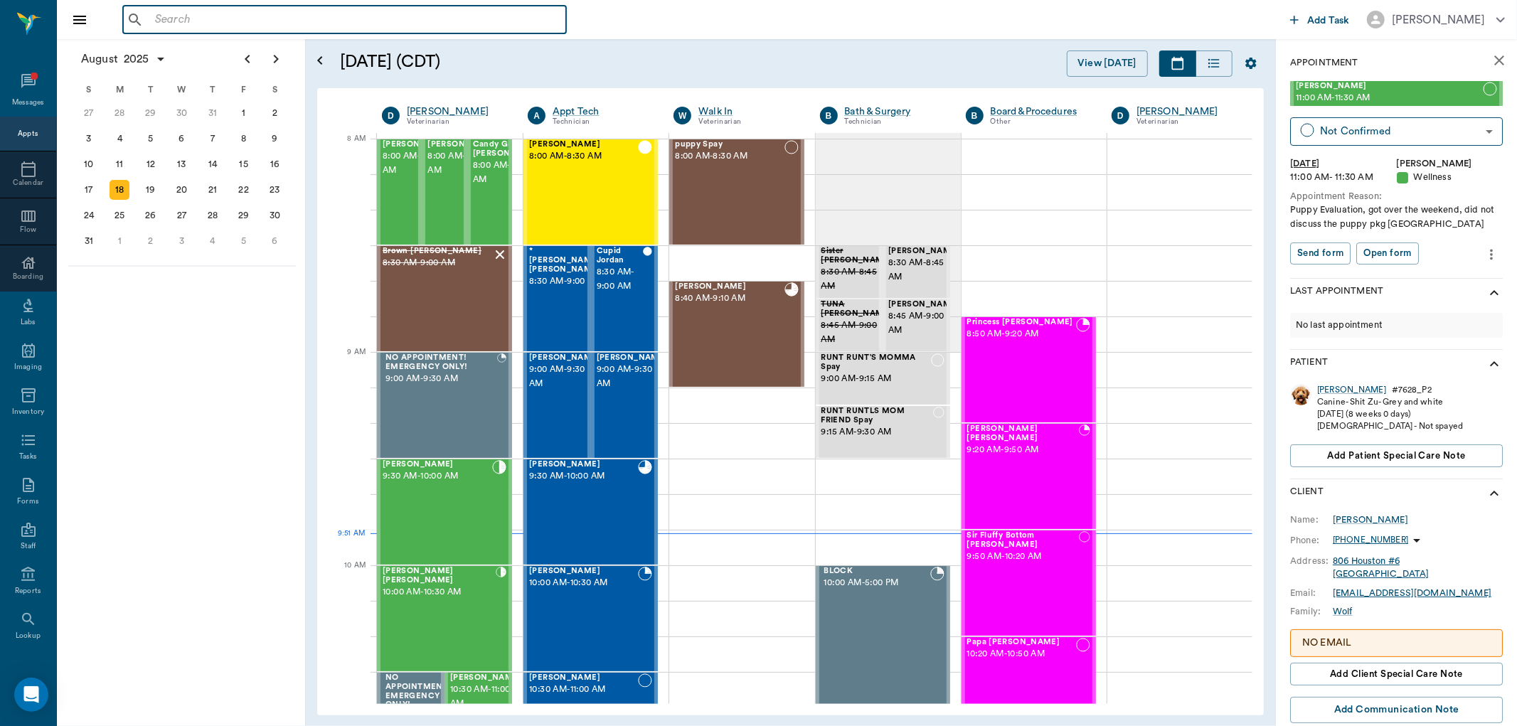
click at [201, 22] on input "text" at bounding box center [354, 20] width 411 height 20
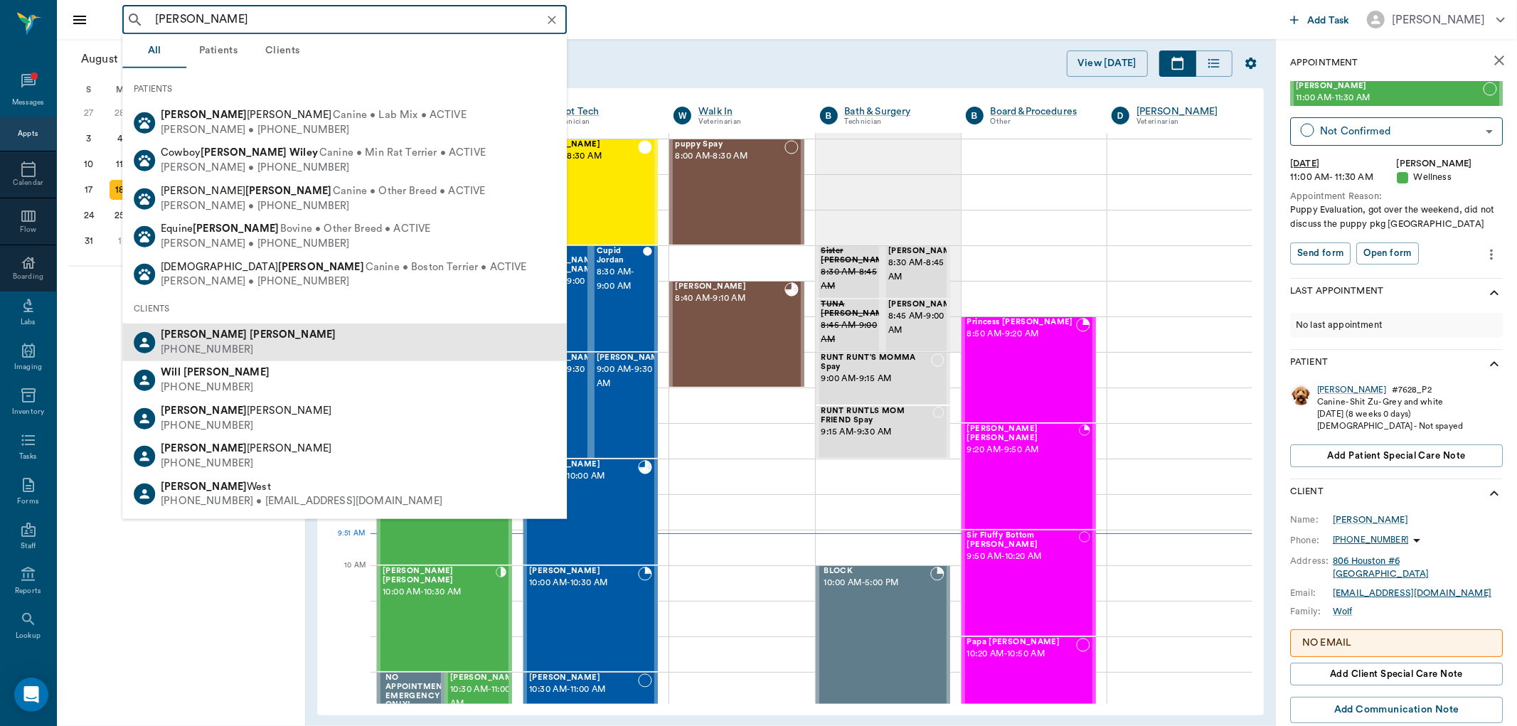
click at [243, 346] on div "Wade Wilson (903) 796-9674" at bounding box center [344, 342] width 444 height 38
type input "wade wil"
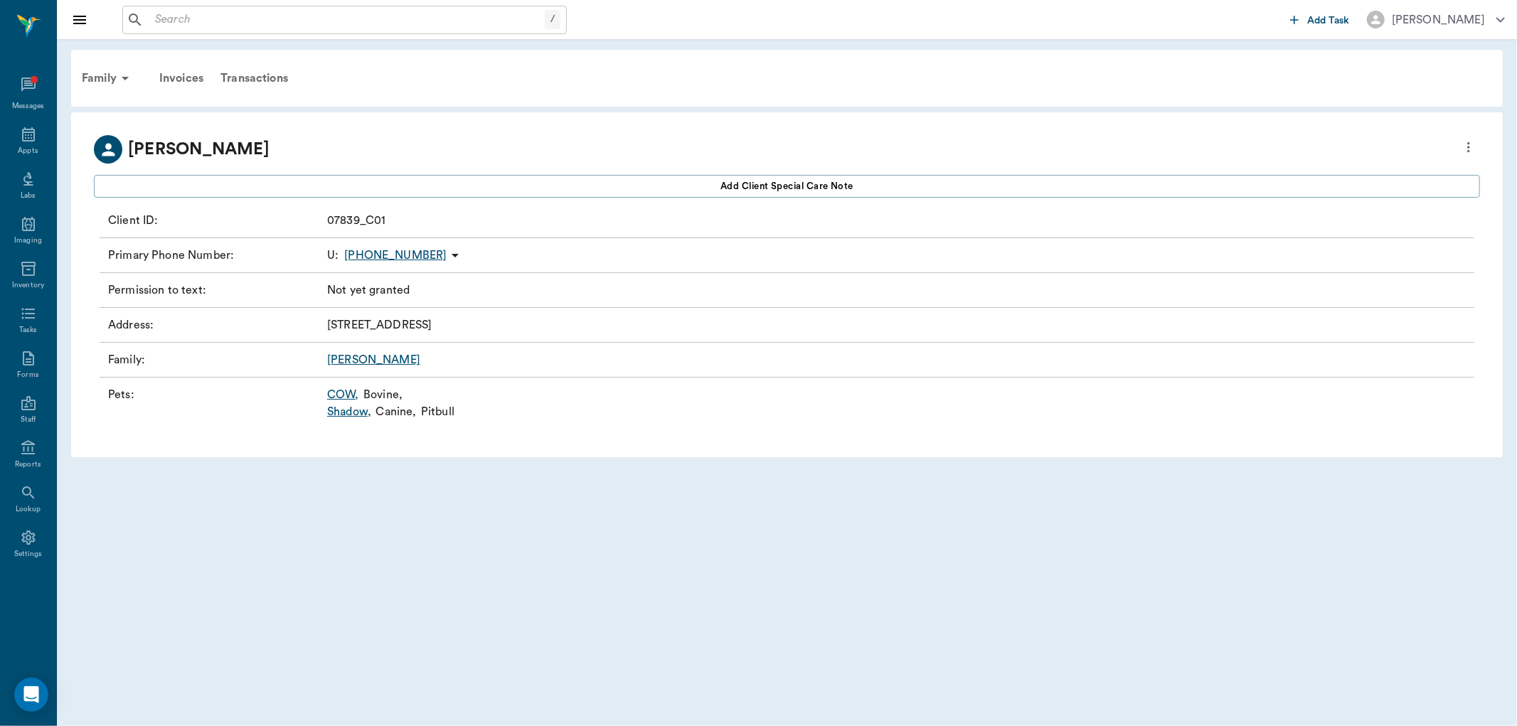
click at [343, 393] on link "COW ," at bounding box center [343, 394] width 32 height 17
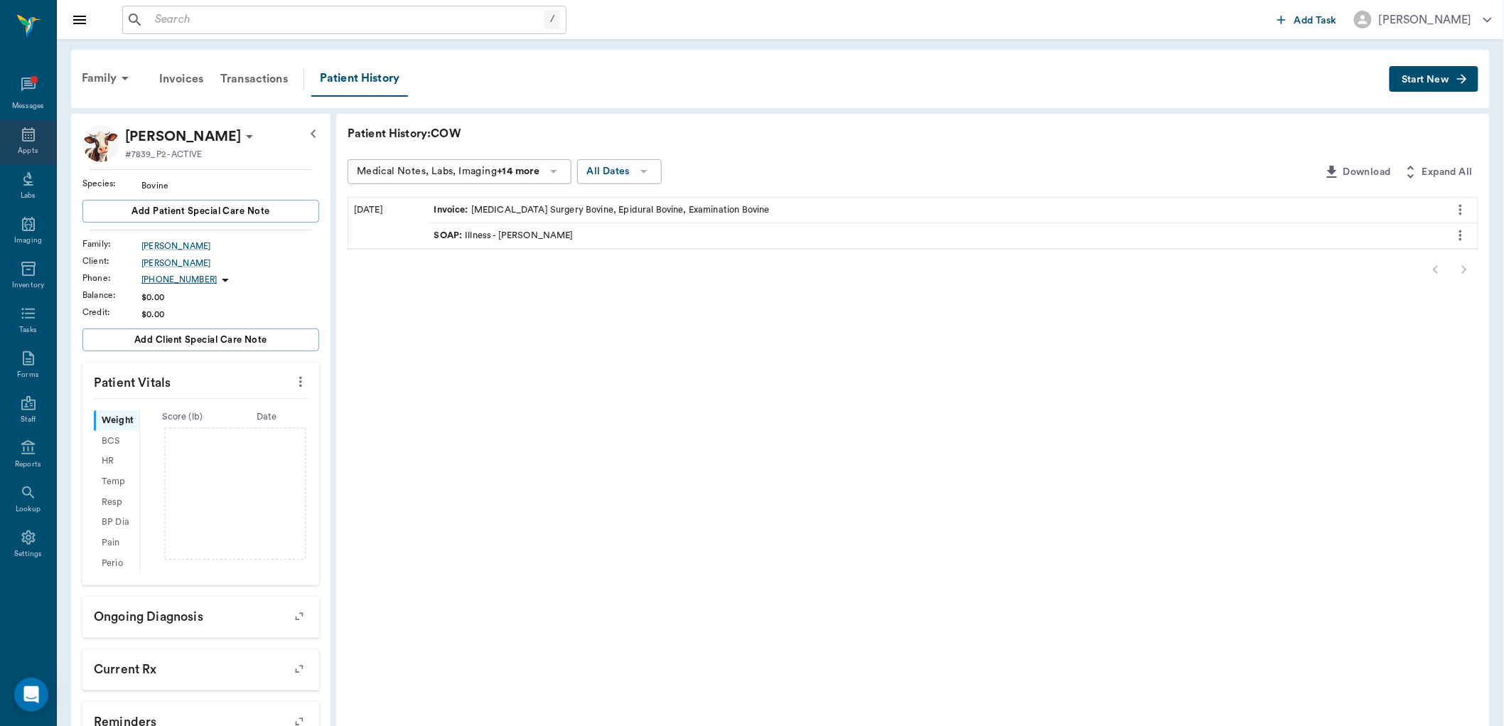
click at [31, 135] on icon at bounding box center [28, 134] width 13 height 14
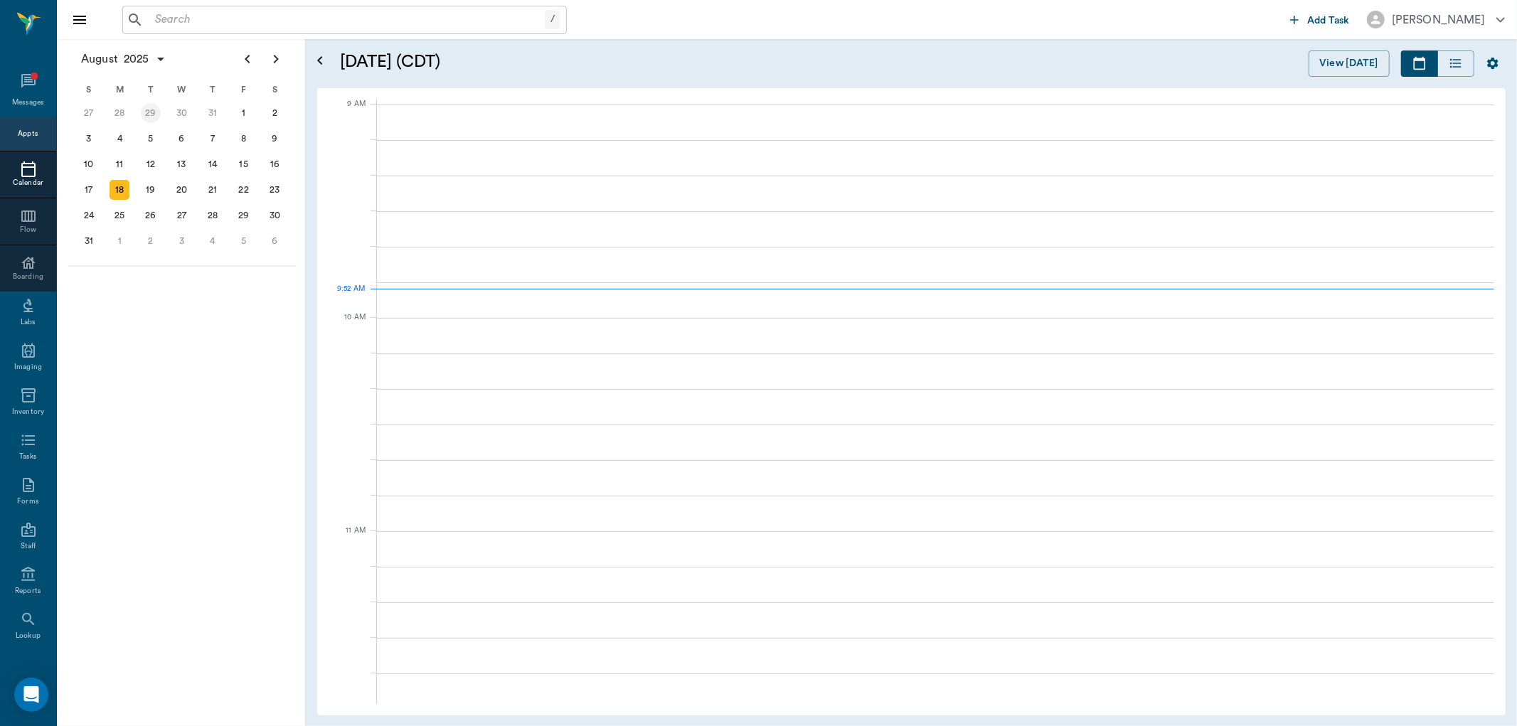
scroll to position [213, 0]
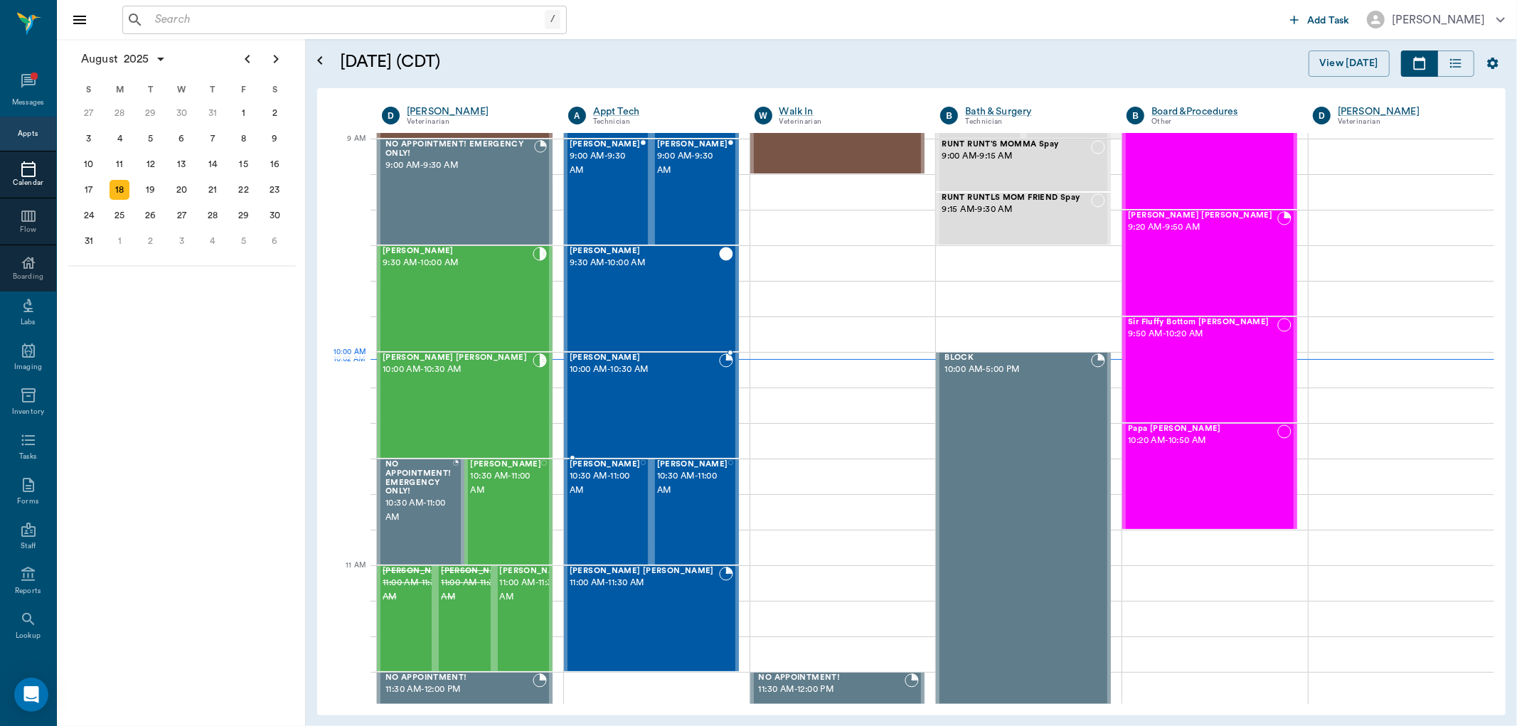
click at [601, 373] on span "10:00 AM - 10:30 AM" at bounding box center [643, 370] width 149 height 14
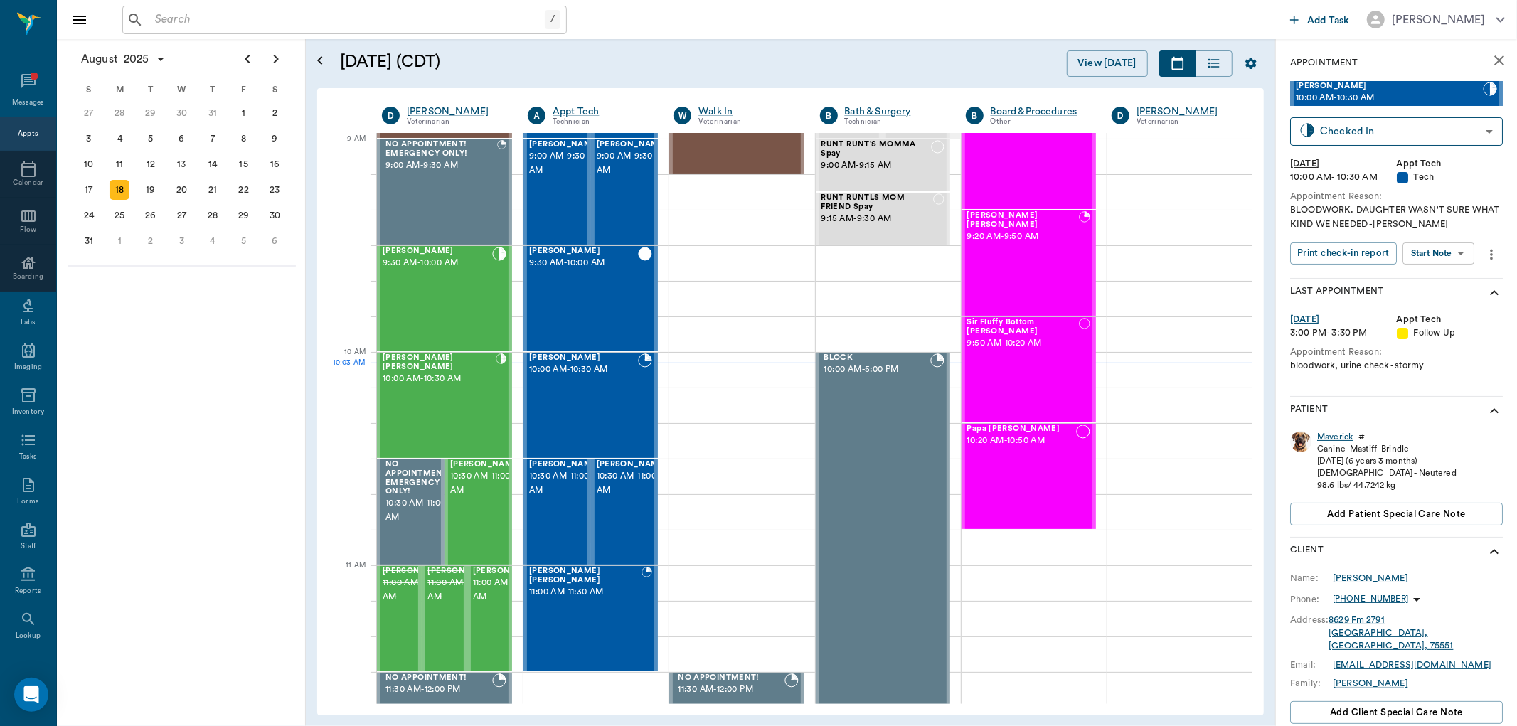
click at [1337, 436] on div "Maverick" at bounding box center [1335, 437] width 36 height 12
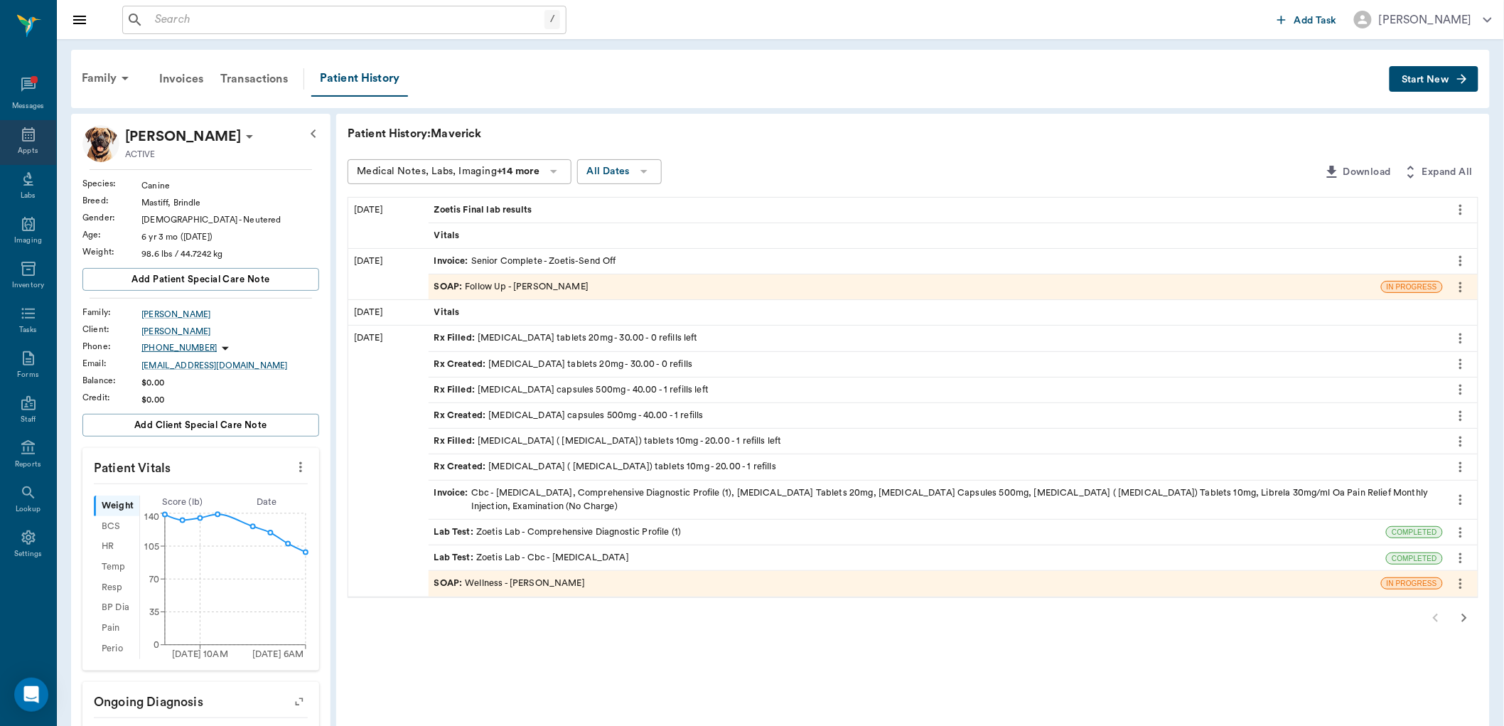
click at [26, 136] on icon at bounding box center [28, 134] width 17 height 17
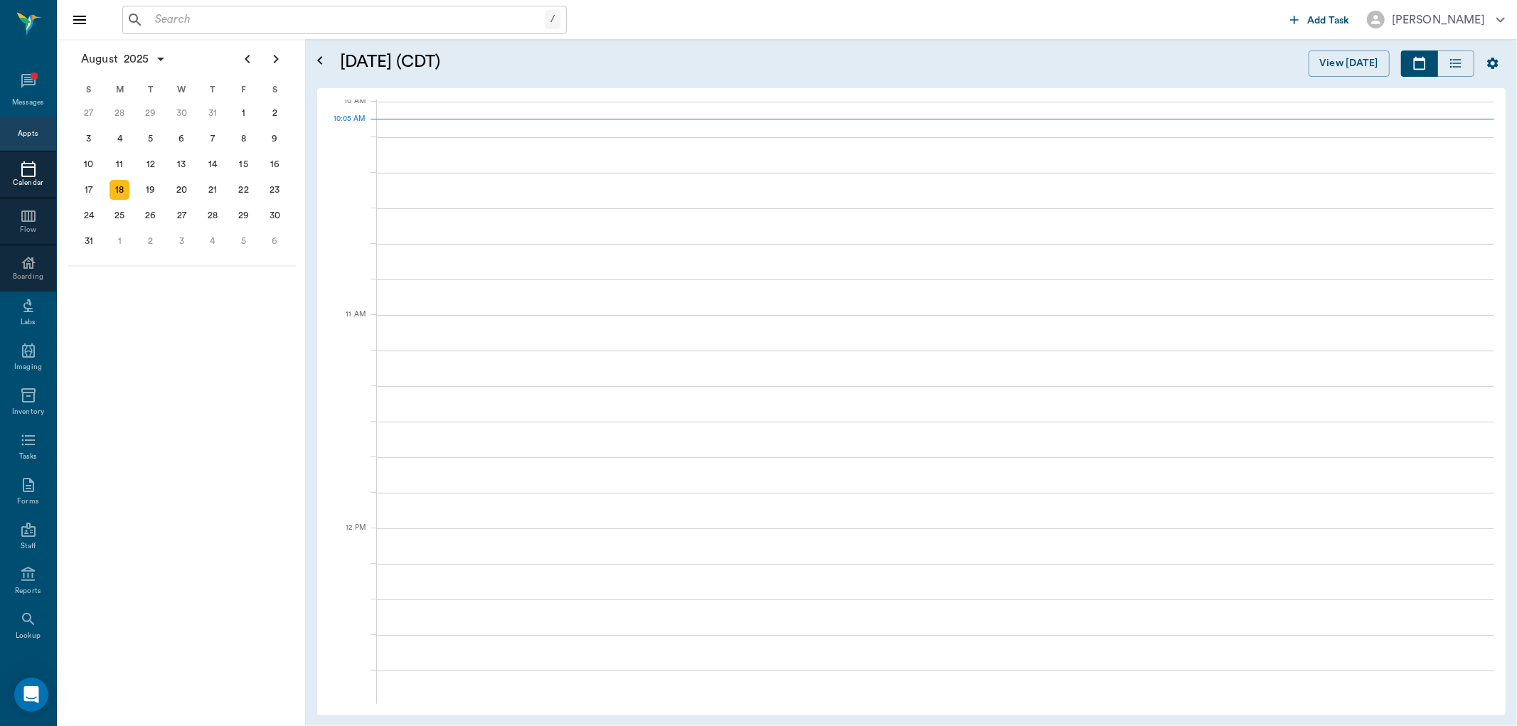
scroll to position [429, 0]
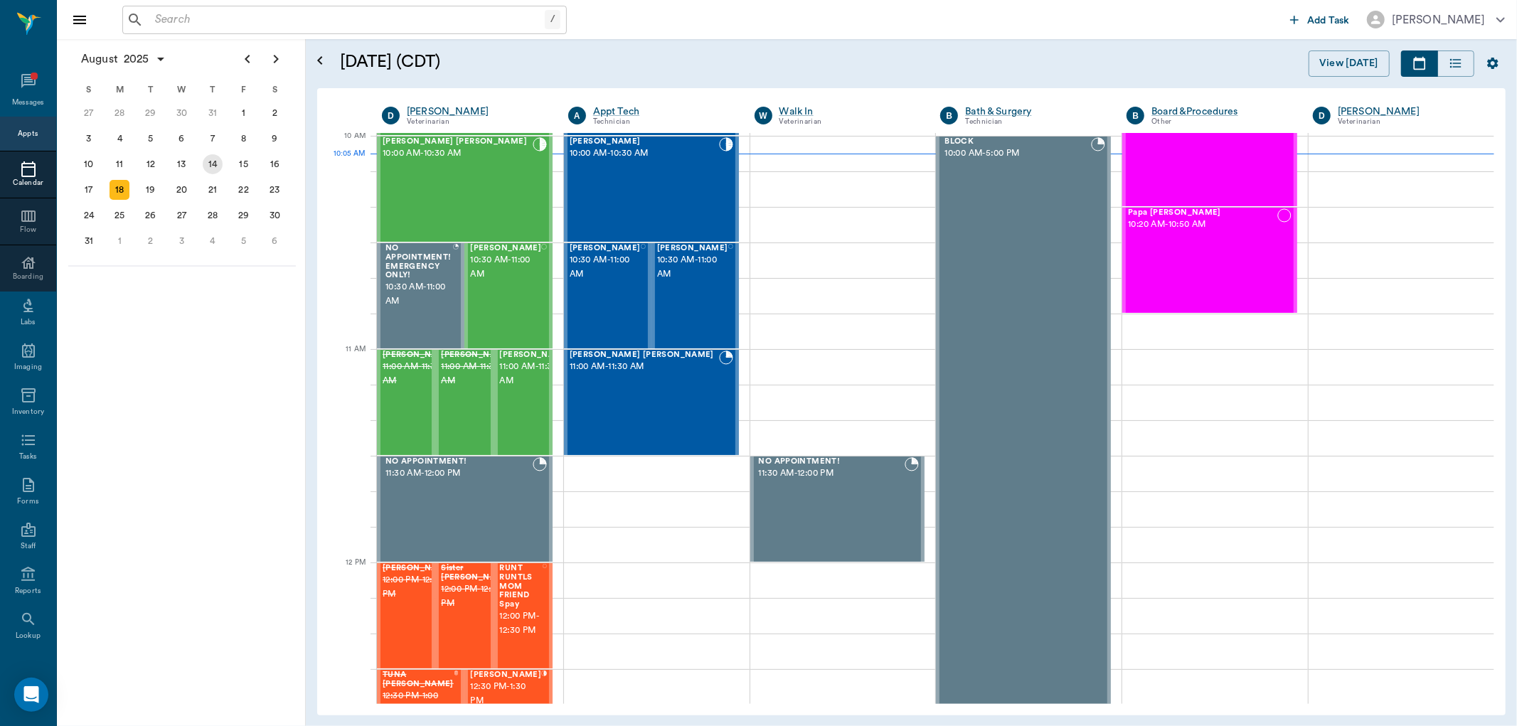
drag, startPoint x: 207, startPoint y: 161, endPoint x: 231, endPoint y: 176, distance: 28.4
click at [208, 164] on div "14" at bounding box center [213, 164] width 20 height 20
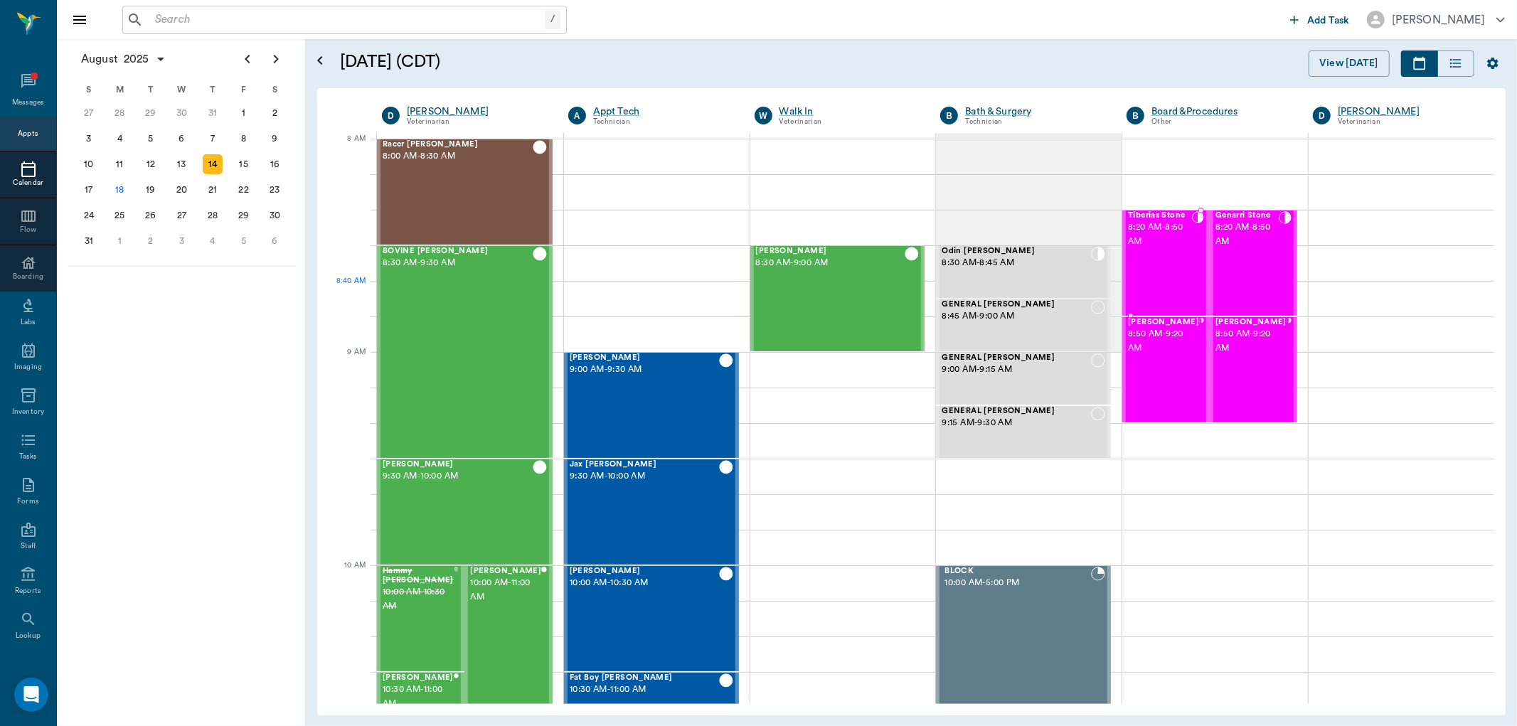
click at [1175, 280] on div "Tiberias Stone 8:20 AM - 8:50 AM" at bounding box center [1159, 263] width 63 height 104
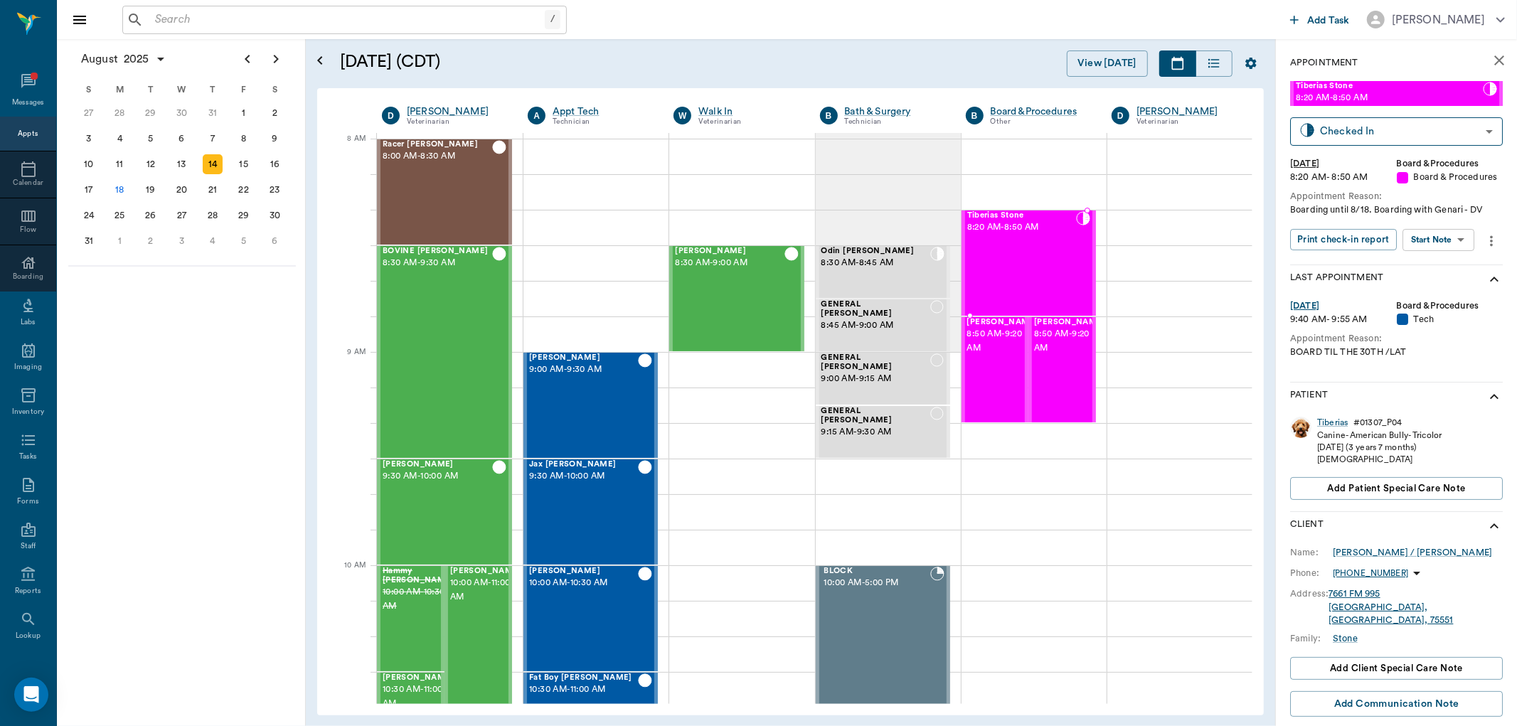
click at [1438, 242] on body "/ ​ Add Task Dr. Bert Ellsworth Nectar Messages Appts Calendar Flow Boarding La…" at bounding box center [758, 363] width 1517 height 726
click at [1433, 272] on button "Start SOAP" at bounding box center [1423, 268] width 48 height 16
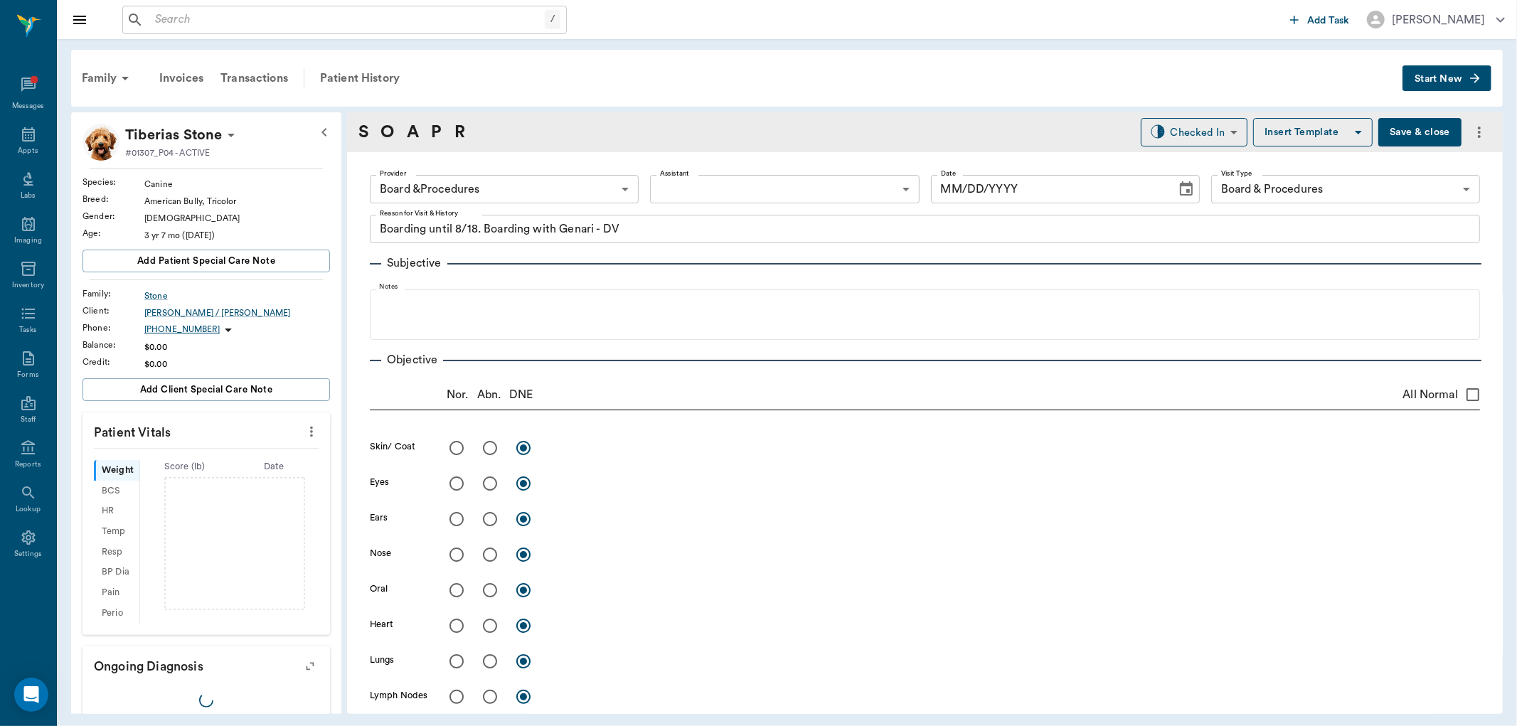
type input "63ec2f075fda476ae8351a51"
type input "67816c1cf444b6f7d0a603e8"
type textarea "Boarding until 8/18. Boarding with Genari - DV"
type input "[DATE]"
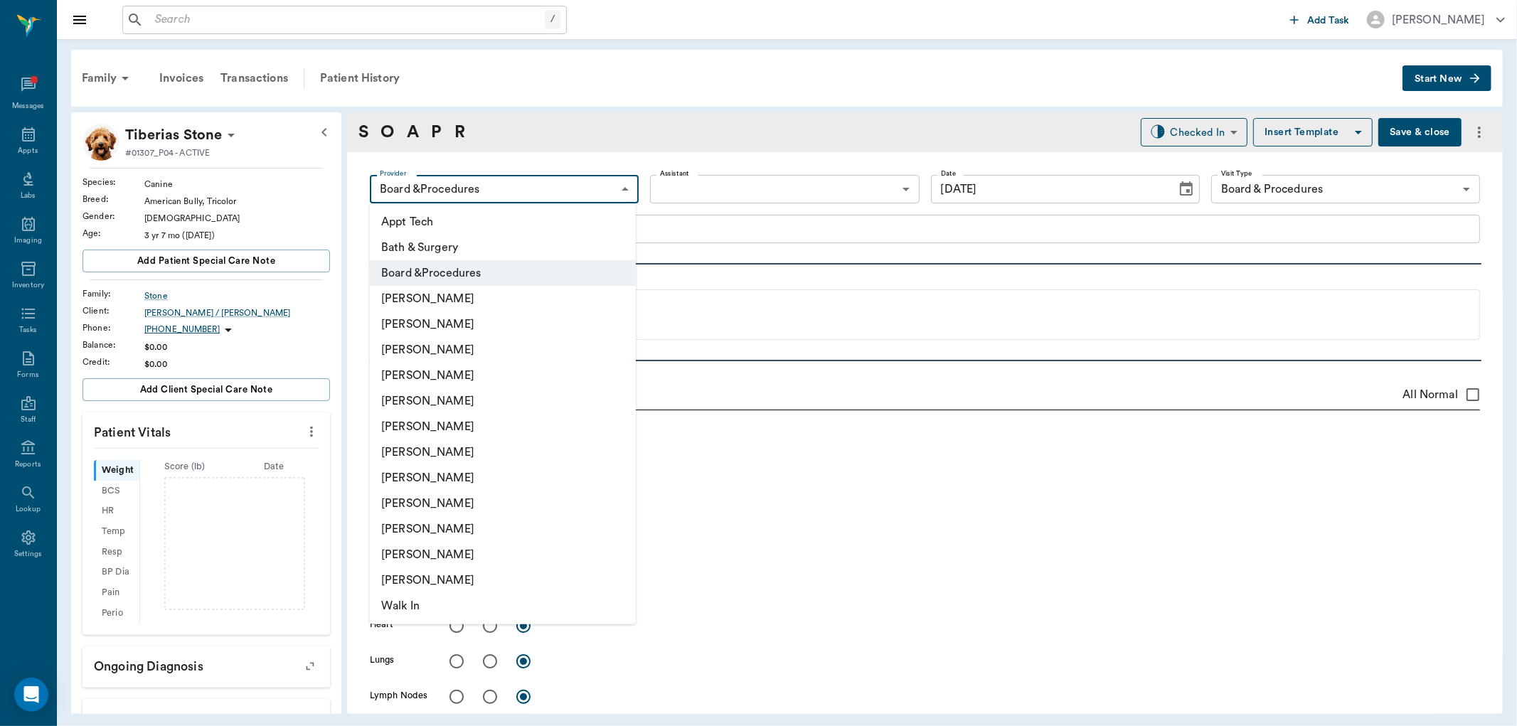
click at [500, 193] on body "/ ​ Add Task Dr. Bert Ellsworth Nectar Messages Appts Labs Imaging Inventory Ta…" at bounding box center [758, 363] width 1517 height 726
click at [456, 333] on li "[PERSON_NAME]" at bounding box center [503, 324] width 266 height 26
type input "642ef10e332a41444de2bad1"
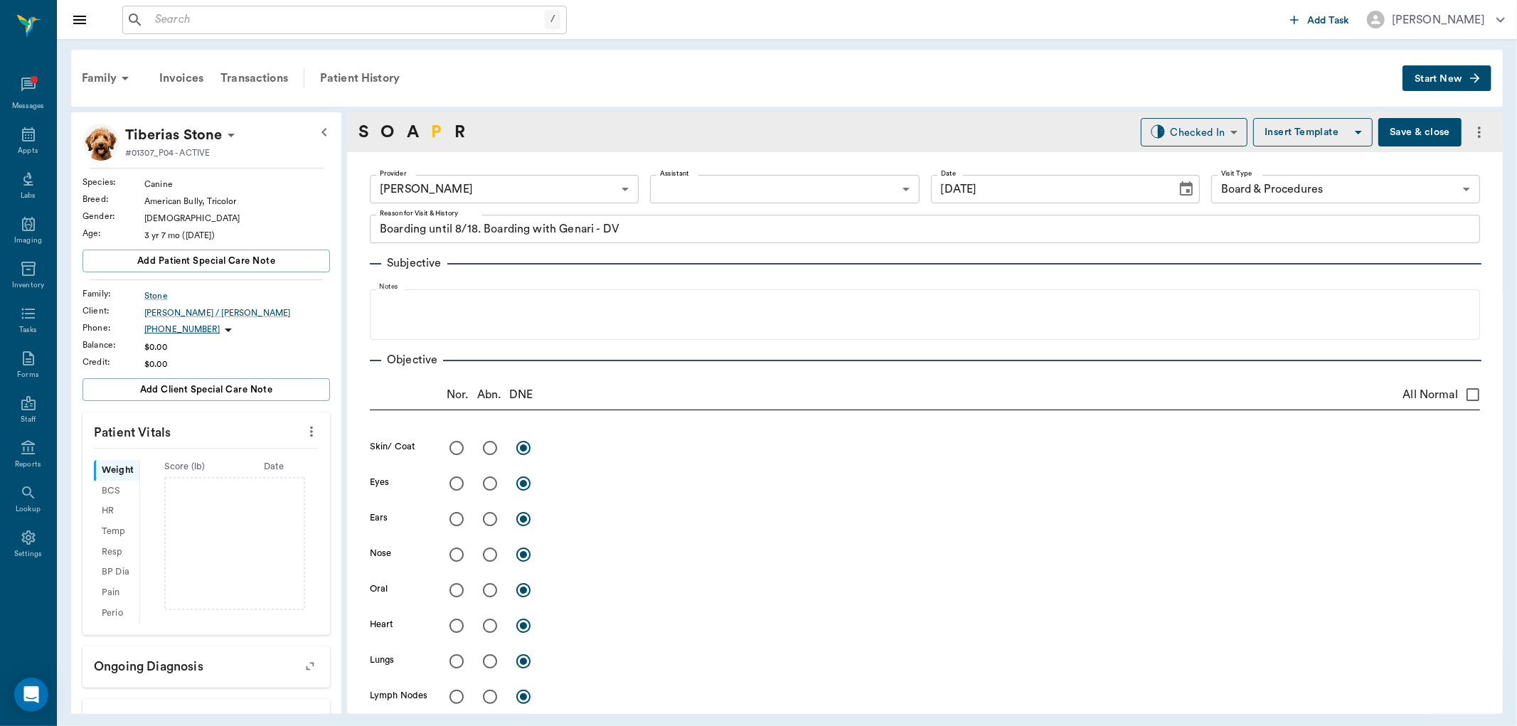
click at [432, 135] on link "P" at bounding box center [436, 132] width 11 height 26
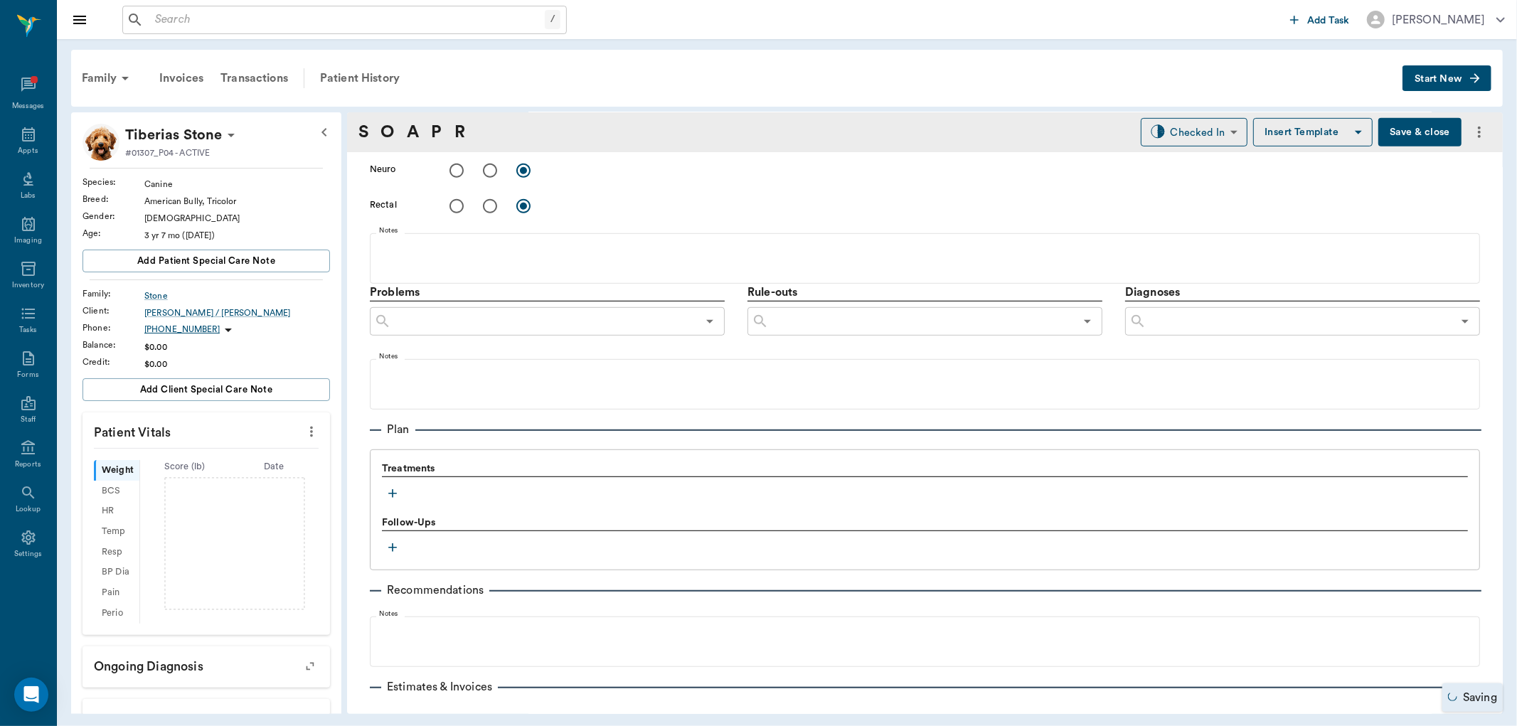
scroll to position [751, 0]
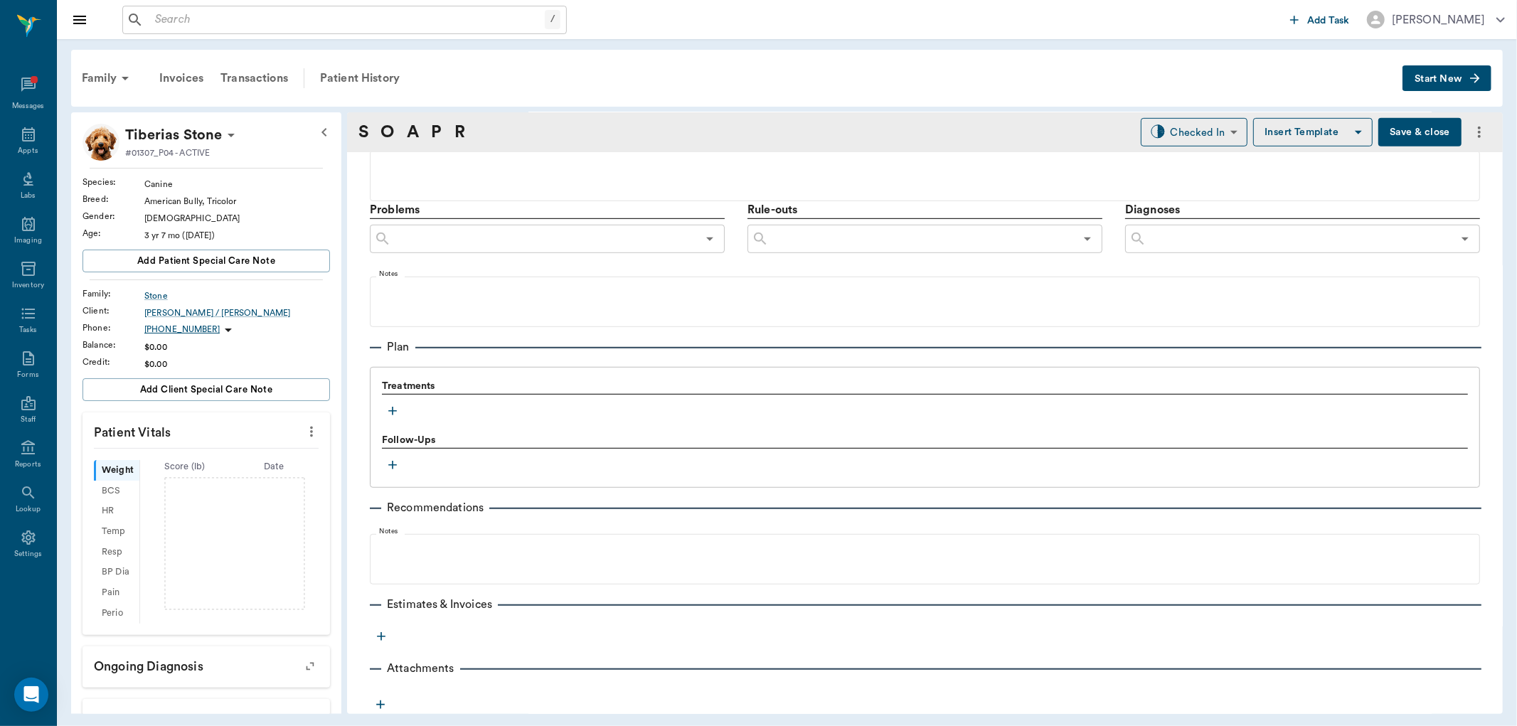
click at [395, 407] on icon "button" at bounding box center [392, 411] width 14 height 14
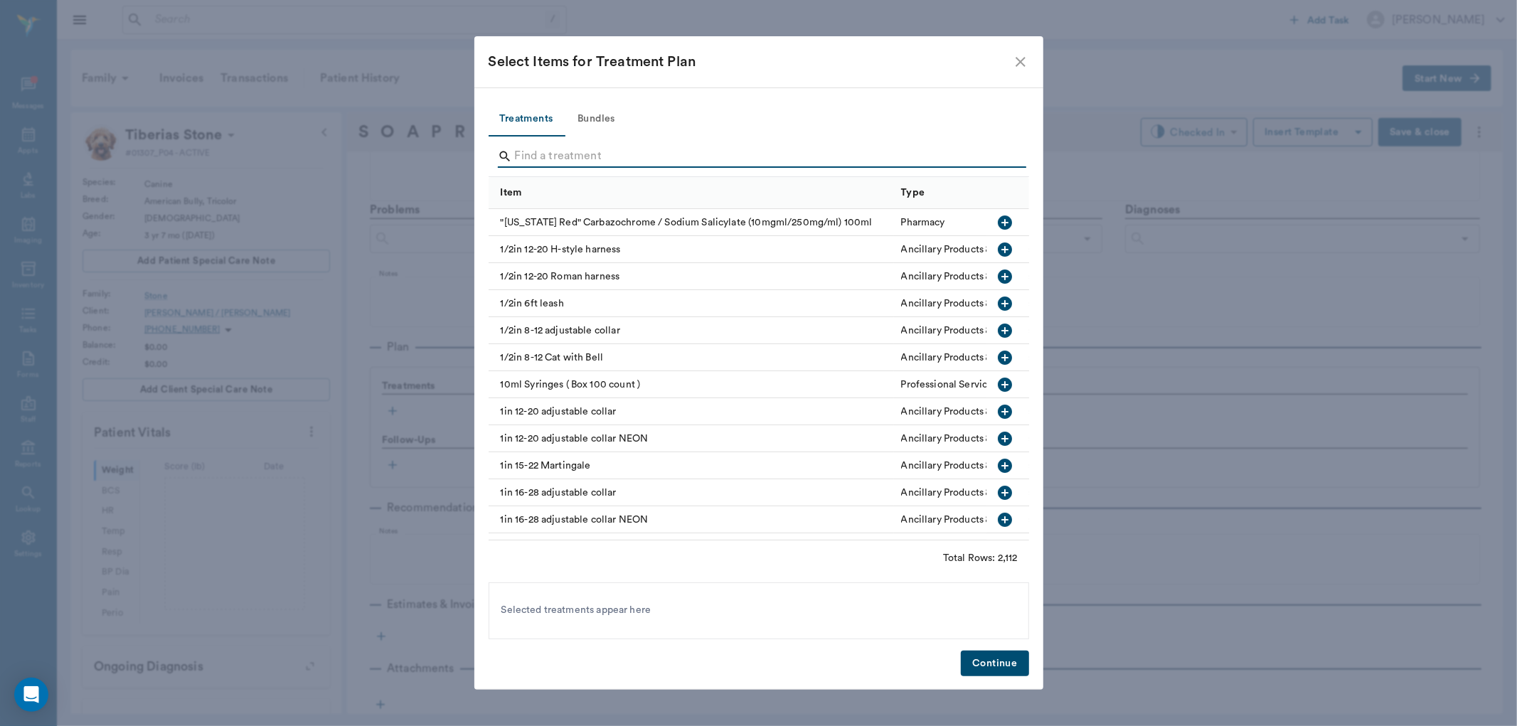
click at [550, 149] on input "Search" at bounding box center [760, 156] width 490 height 23
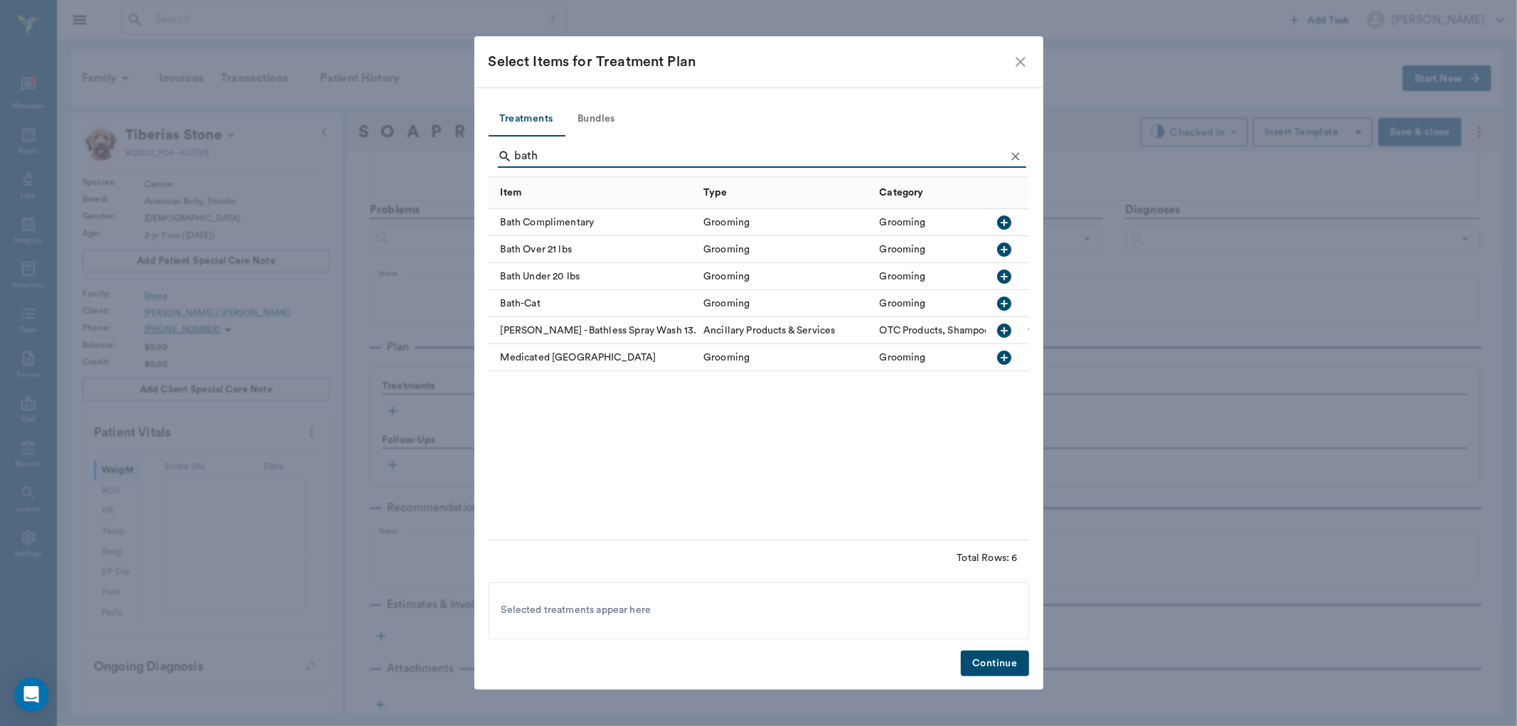
type input "bath"
click at [1004, 250] on icon "button" at bounding box center [1004, 249] width 17 height 17
click at [1012, 654] on button "Continue" at bounding box center [995, 664] width 68 height 26
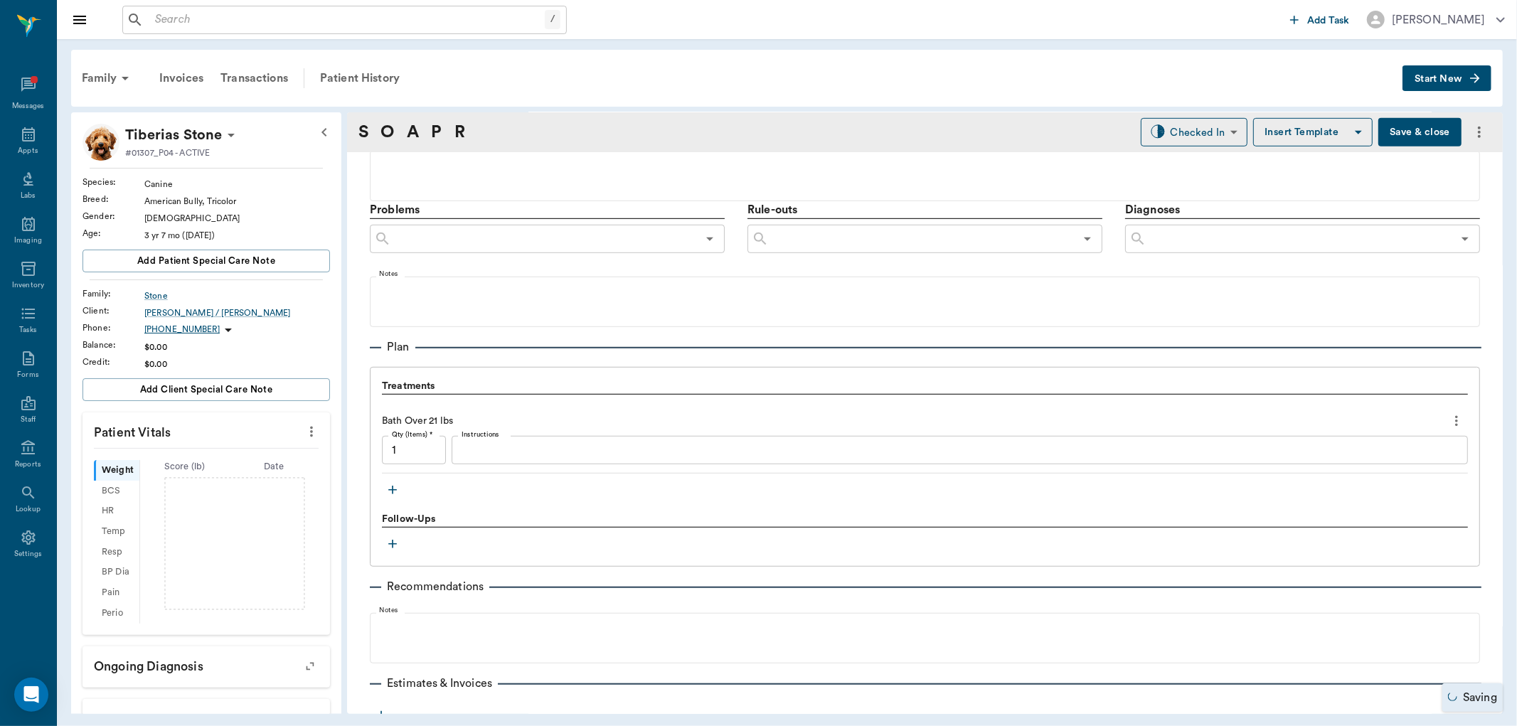
click at [392, 479] on button "button" at bounding box center [392, 489] width 21 height 21
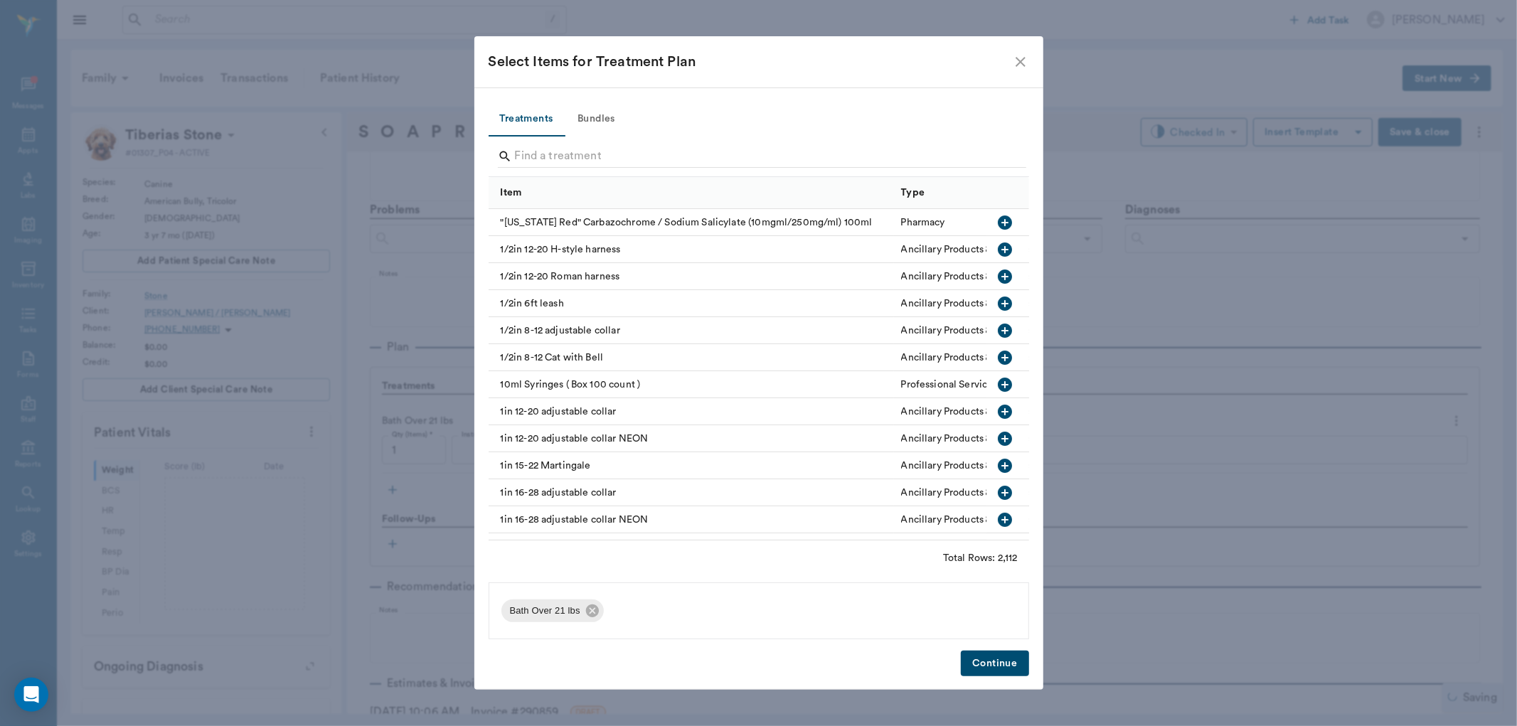
click at [590, 161] on input "Search" at bounding box center [760, 156] width 490 height 23
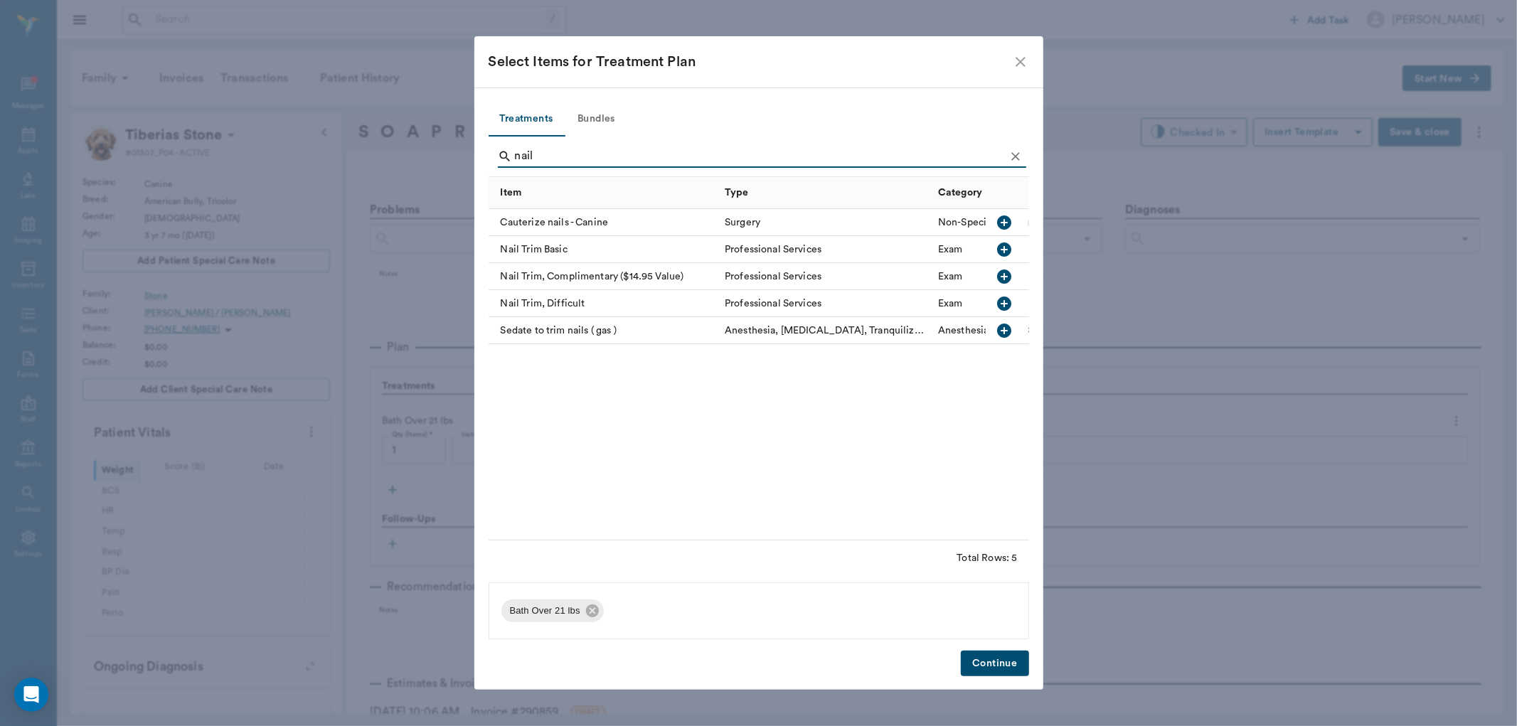
type input "nail"
click at [1005, 254] on icon "button" at bounding box center [1005, 249] width 14 height 14
click at [1017, 663] on button "Continue" at bounding box center [995, 664] width 68 height 26
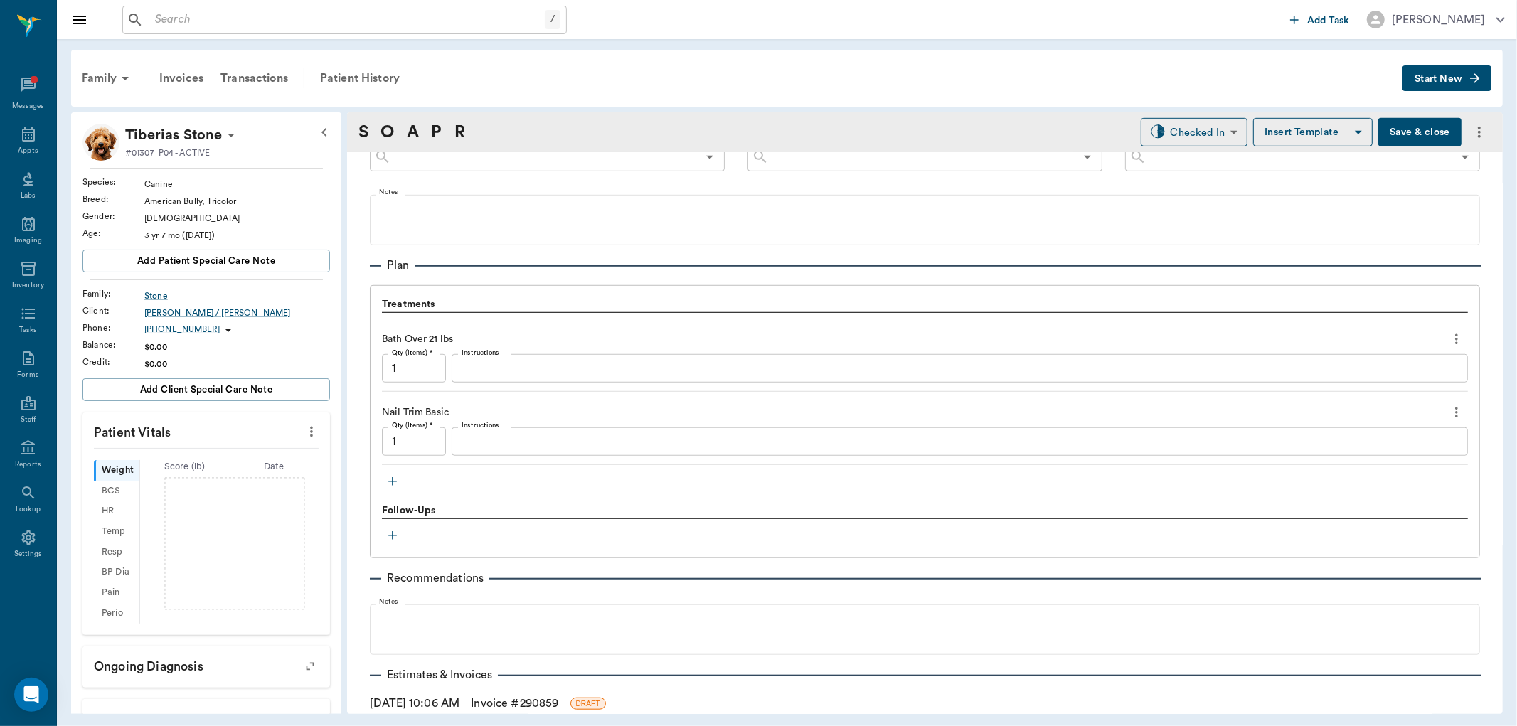
scroll to position [909, 0]
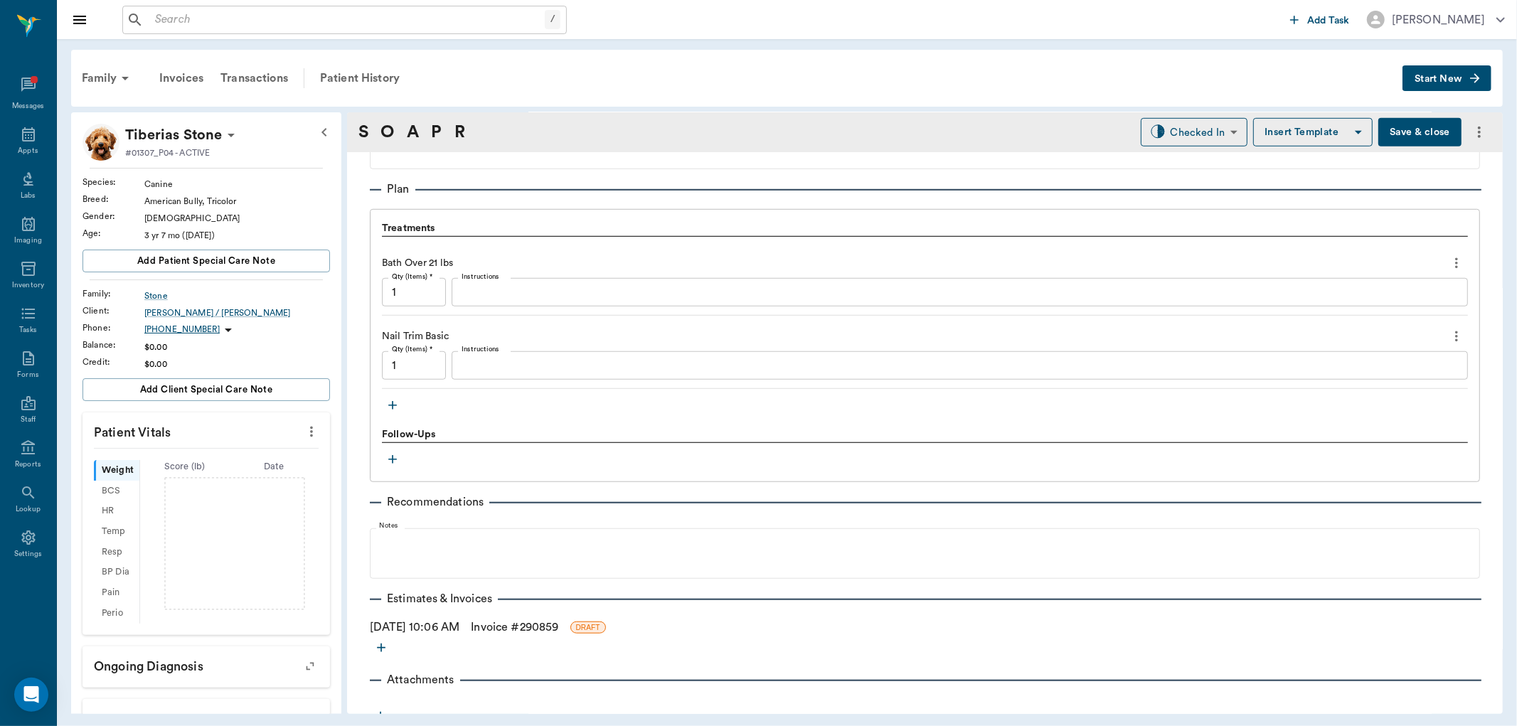
click at [1401, 124] on button "Save & close" at bounding box center [1419, 132] width 83 height 28
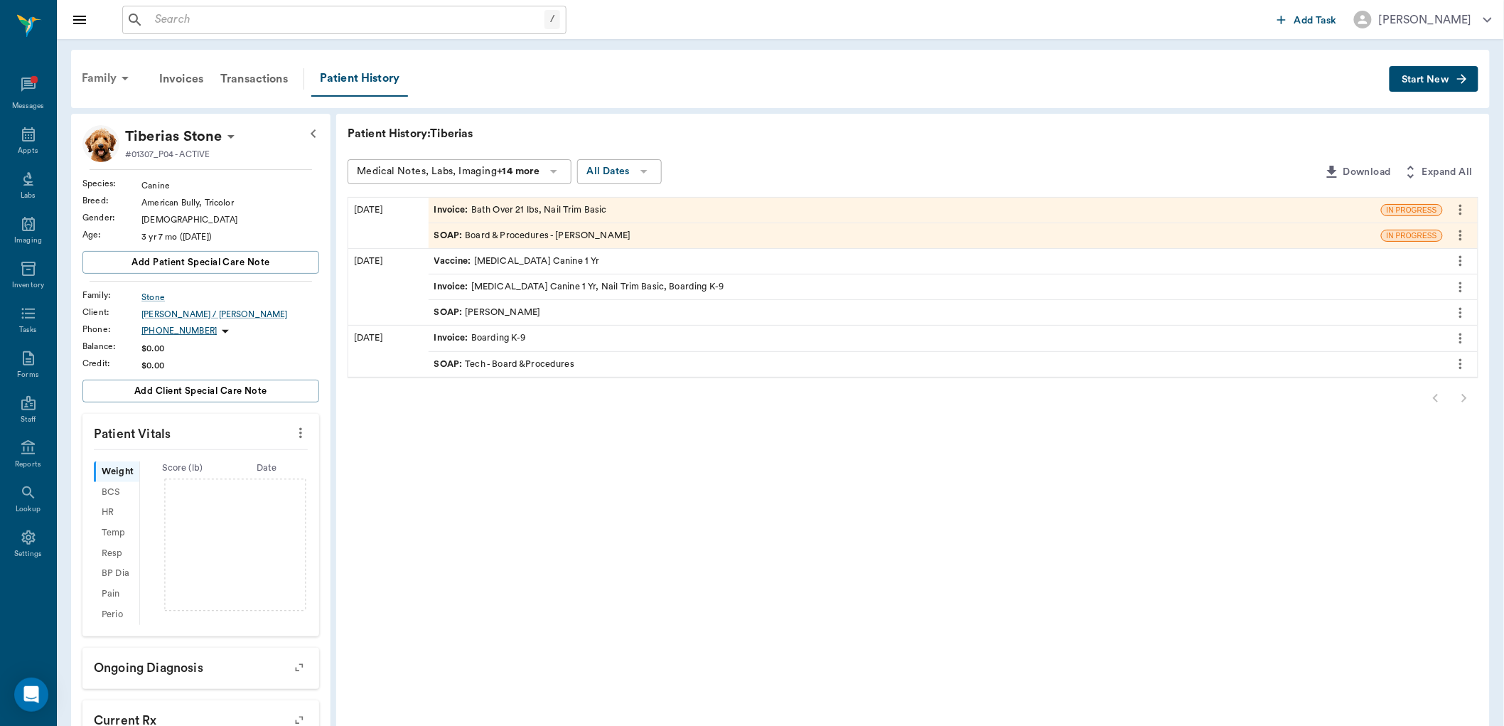
click at [119, 82] on icon at bounding box center [125, 78] width 17 height 17
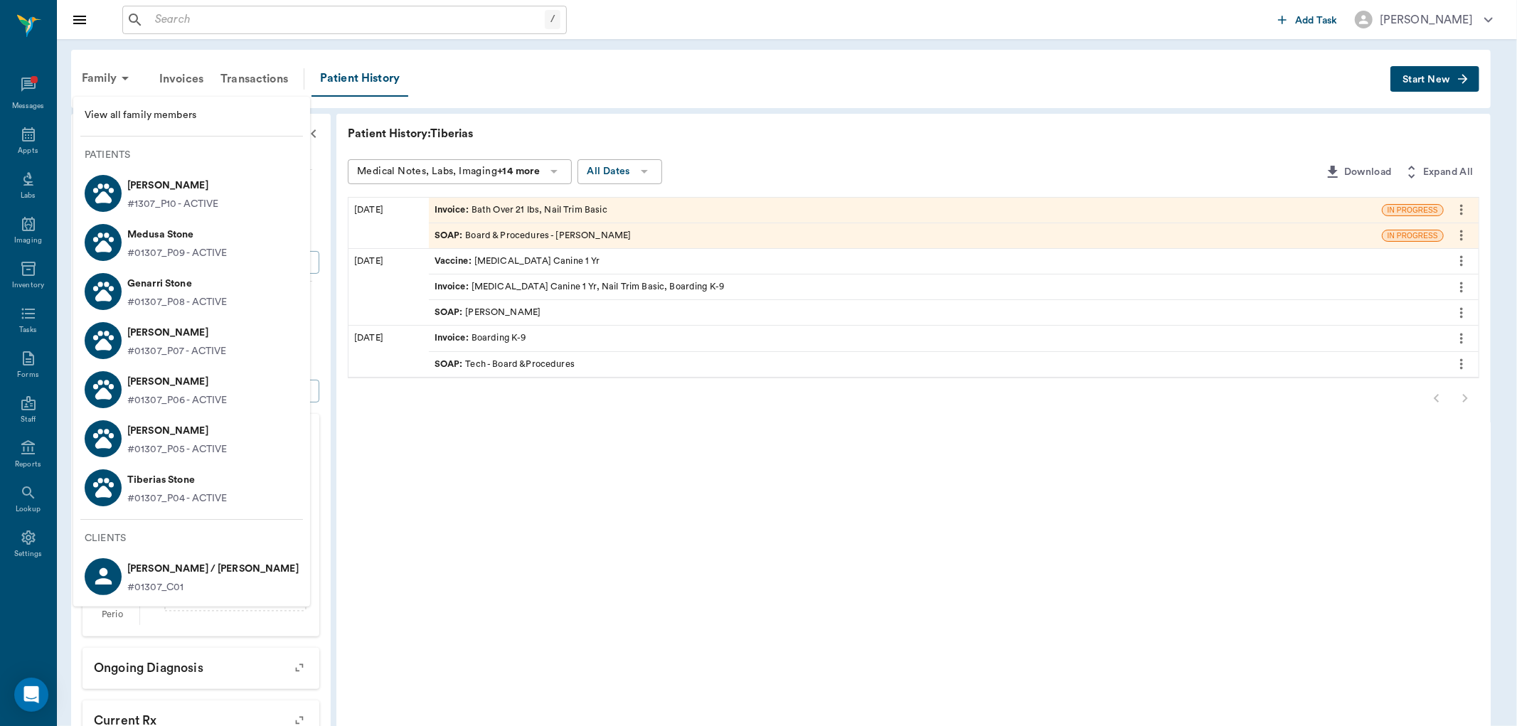
click at [198, 289] on p "Genarri Stone" at bounding box center [177, 283] width 100 height 23
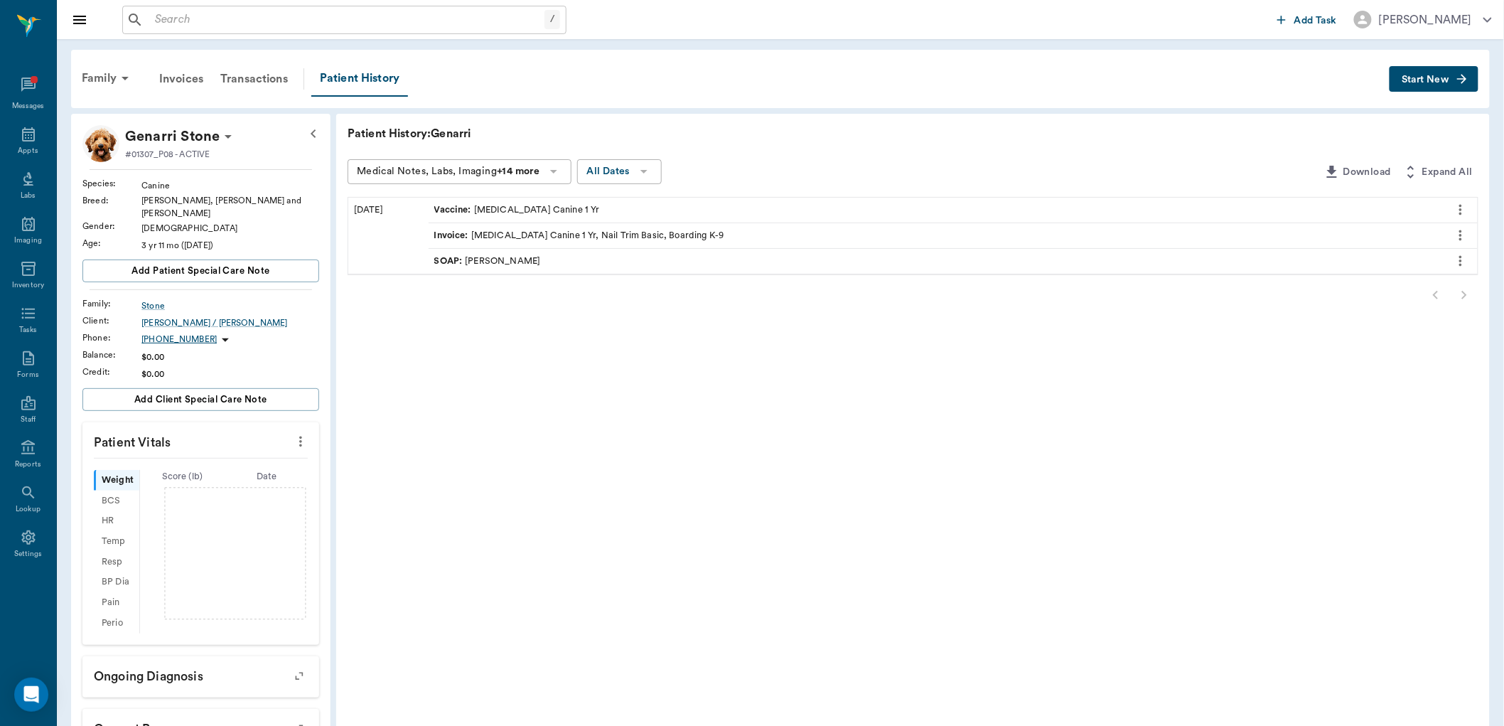
click at [1423, 80] on span "Start New" at bounding box center [1426, 80] width 48 height 0
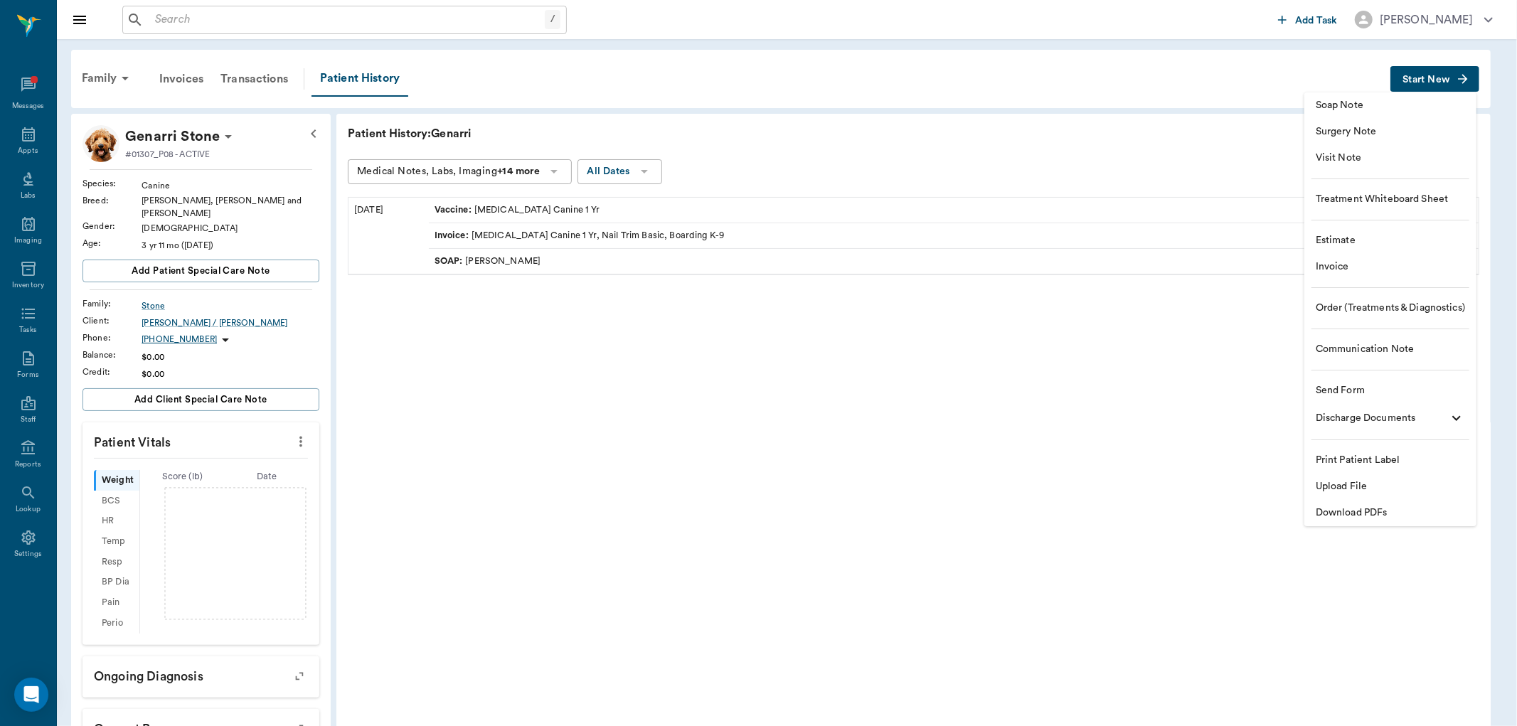
click at [1344, 107] on span "Soap Note" at bounding box center [1389, 105] width 149 height 15
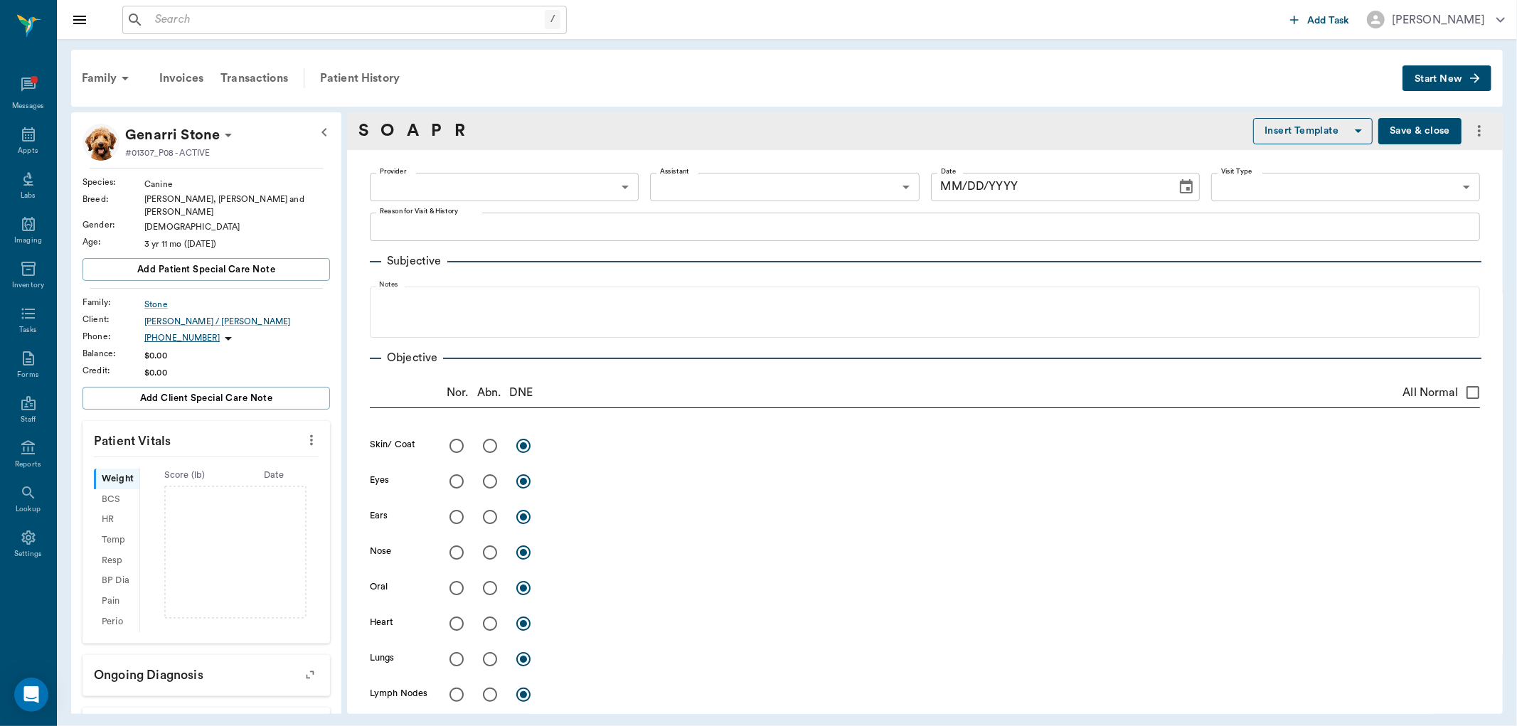
type input "[DATE]"
click at [310, 435] on icon "more" at bounding box center [311, 440] width 3 height 11
click at [264, 464] on li "Enter Vitals" at bounding box center [240, 456] width 142 height 26
click at [228, 475] on input "text" at bounding box center [206, 483] width 124 height 28
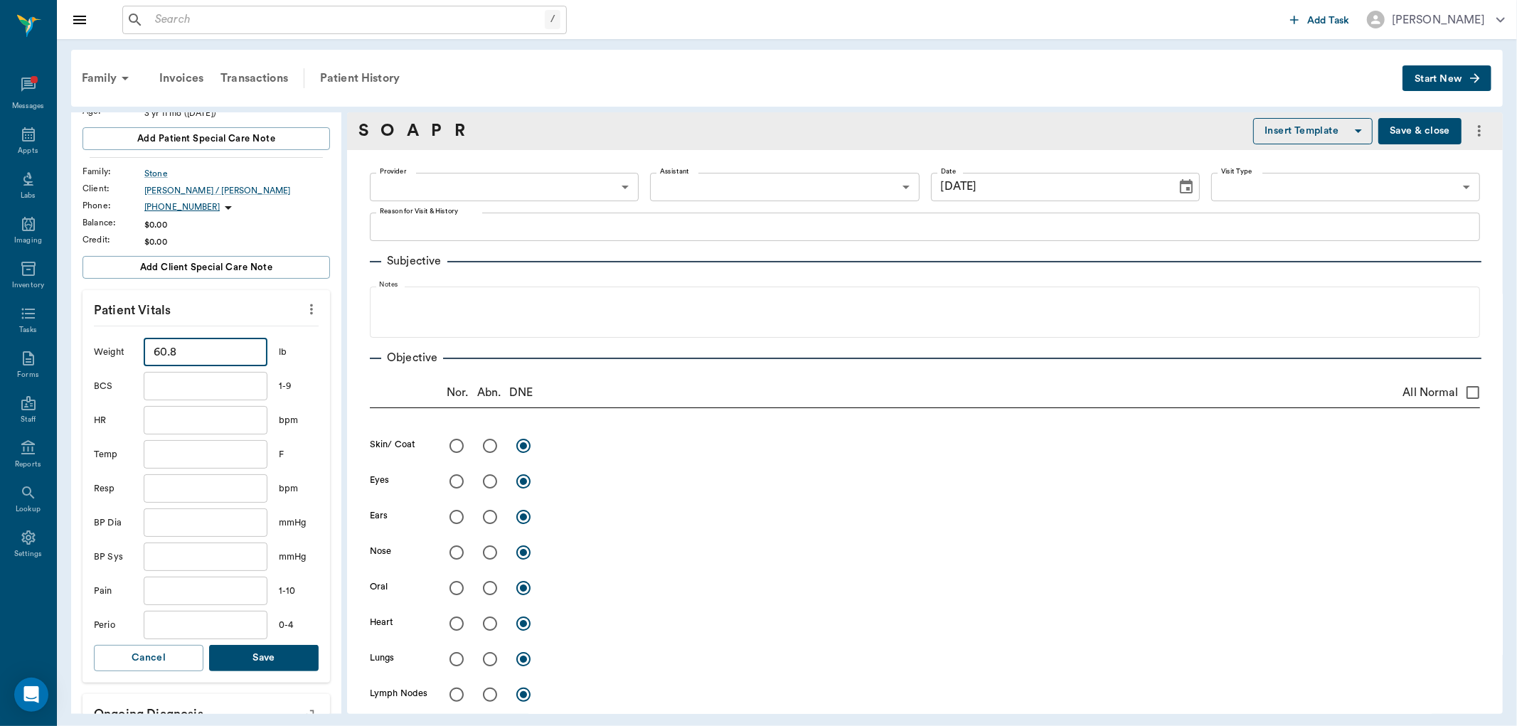
scroll to position [237, 0]
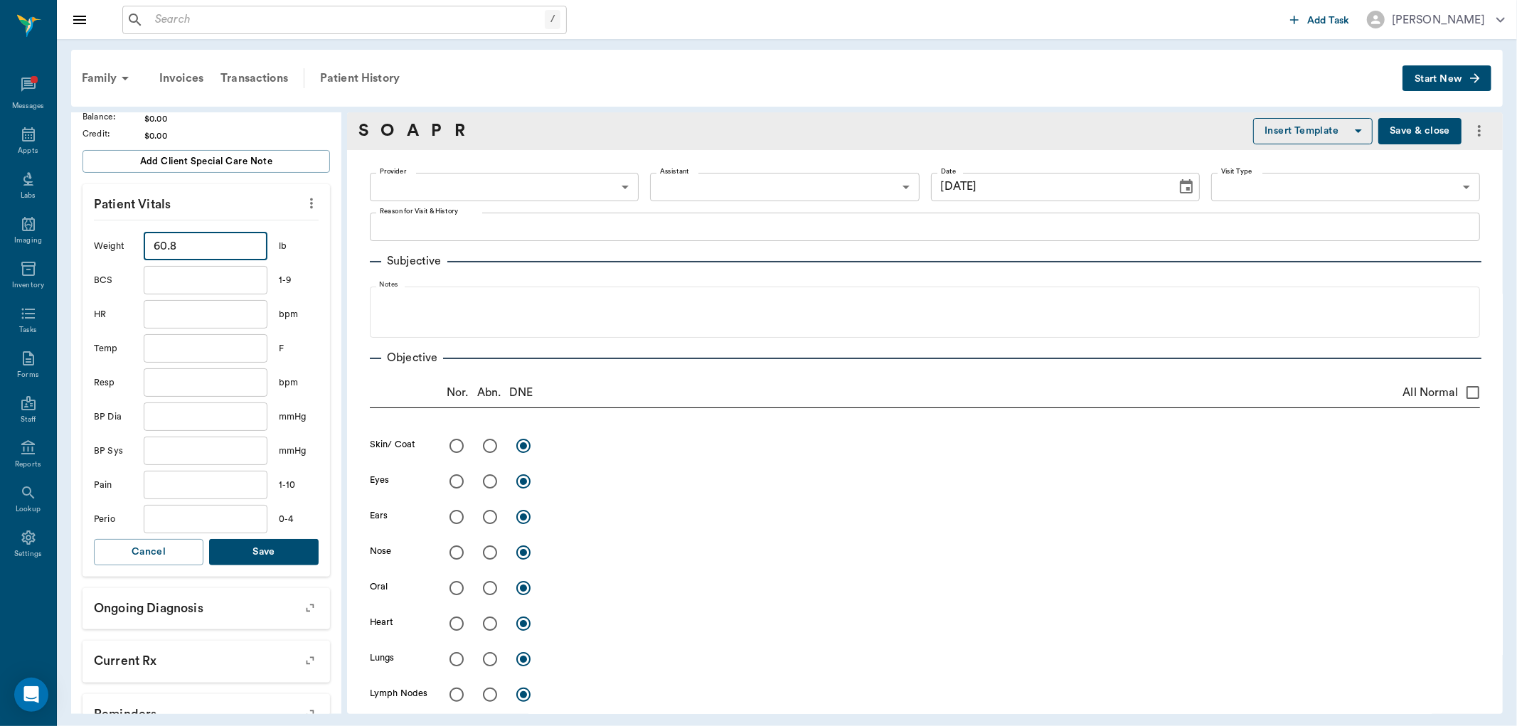
type input "60.8"
click at [295, 544] on button "Save" at bounding box center [263, 552] width 109 height 26
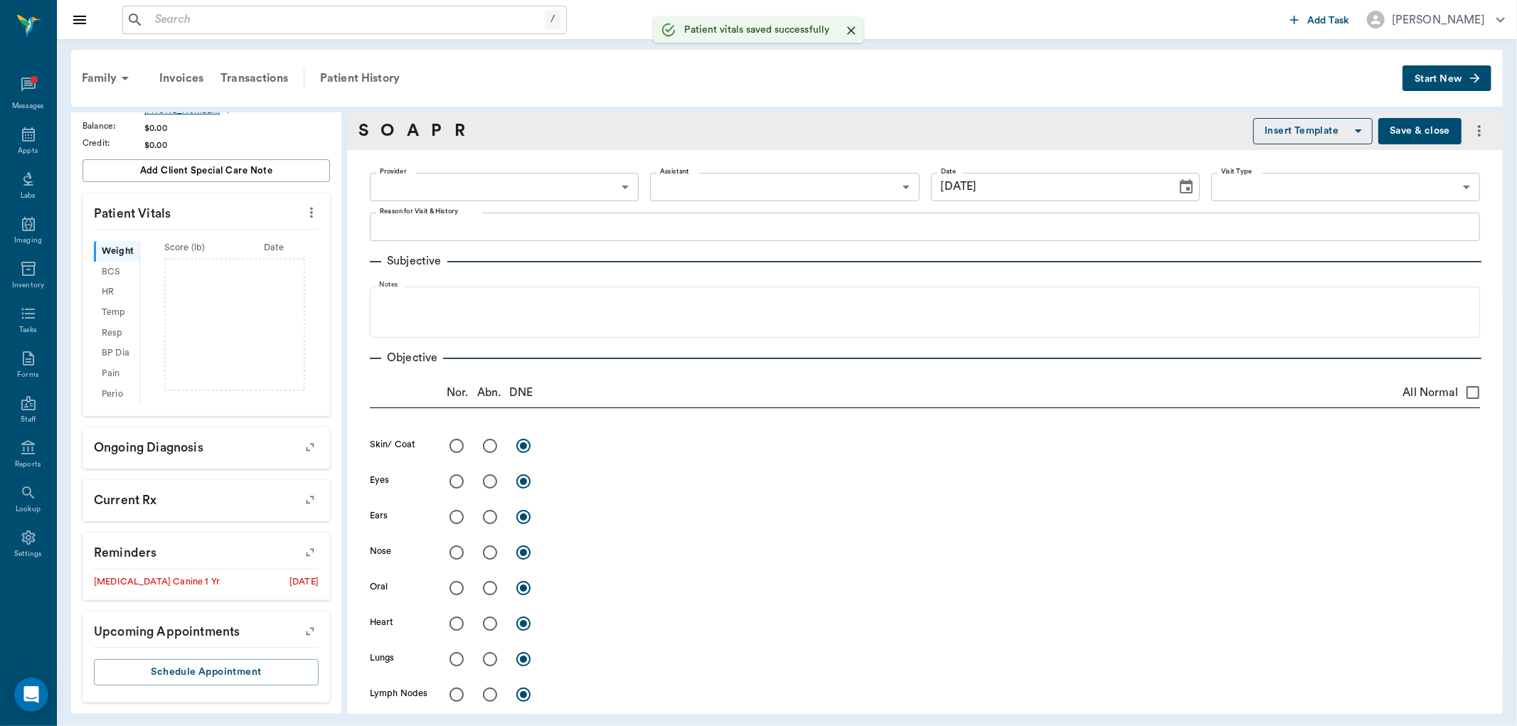
scroll to position [236, 0]
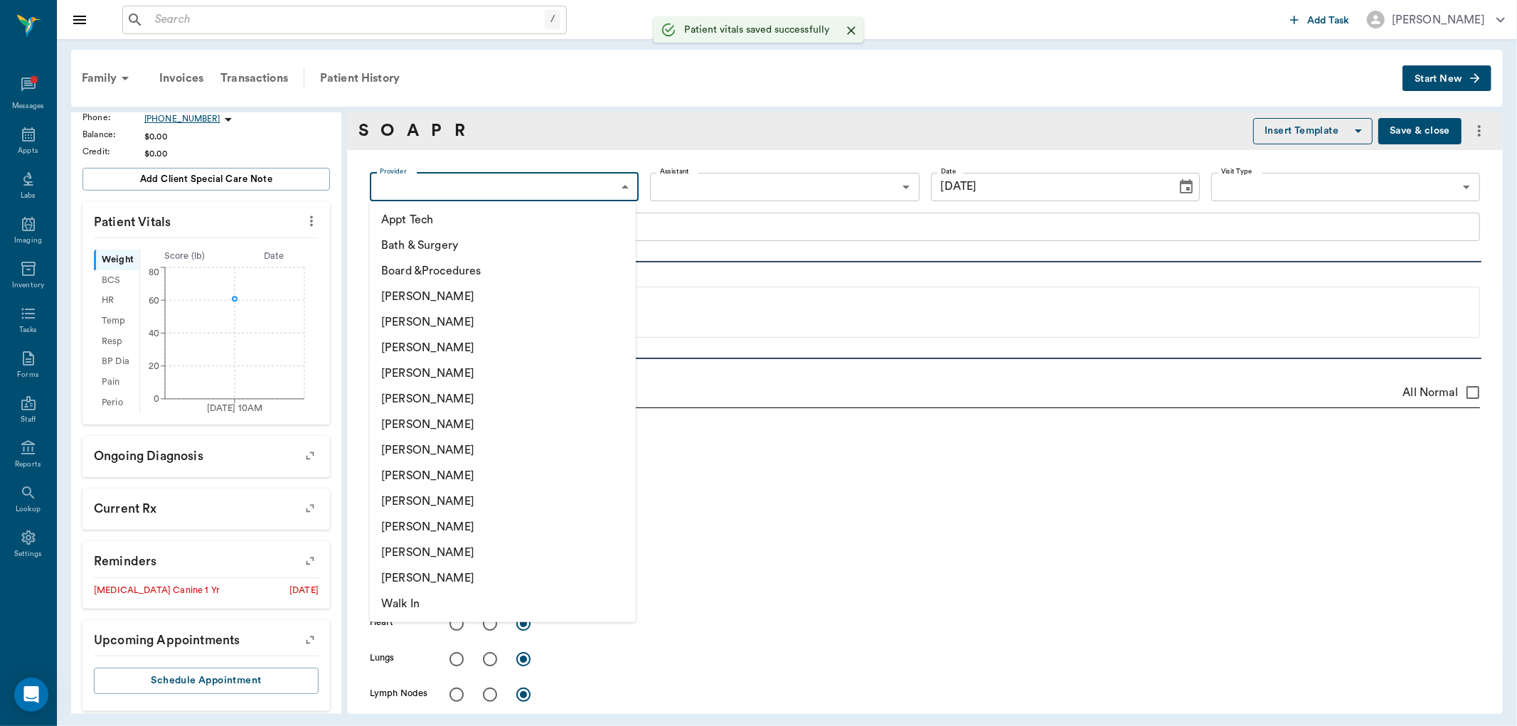
click at [434, 186] on body "/ ​ Add Task Dr. Bert Ellsworth Nectar Messages Appts Labs Imaging Inventory Ta…" at bounding box center [758, 363] width 1517 height 726
click at [415, 427] on li "[PERSON_NAME]" at bounding box center [503, 425] width 266 height 26
type input "682b670d8bdc6f7f8feef3db"
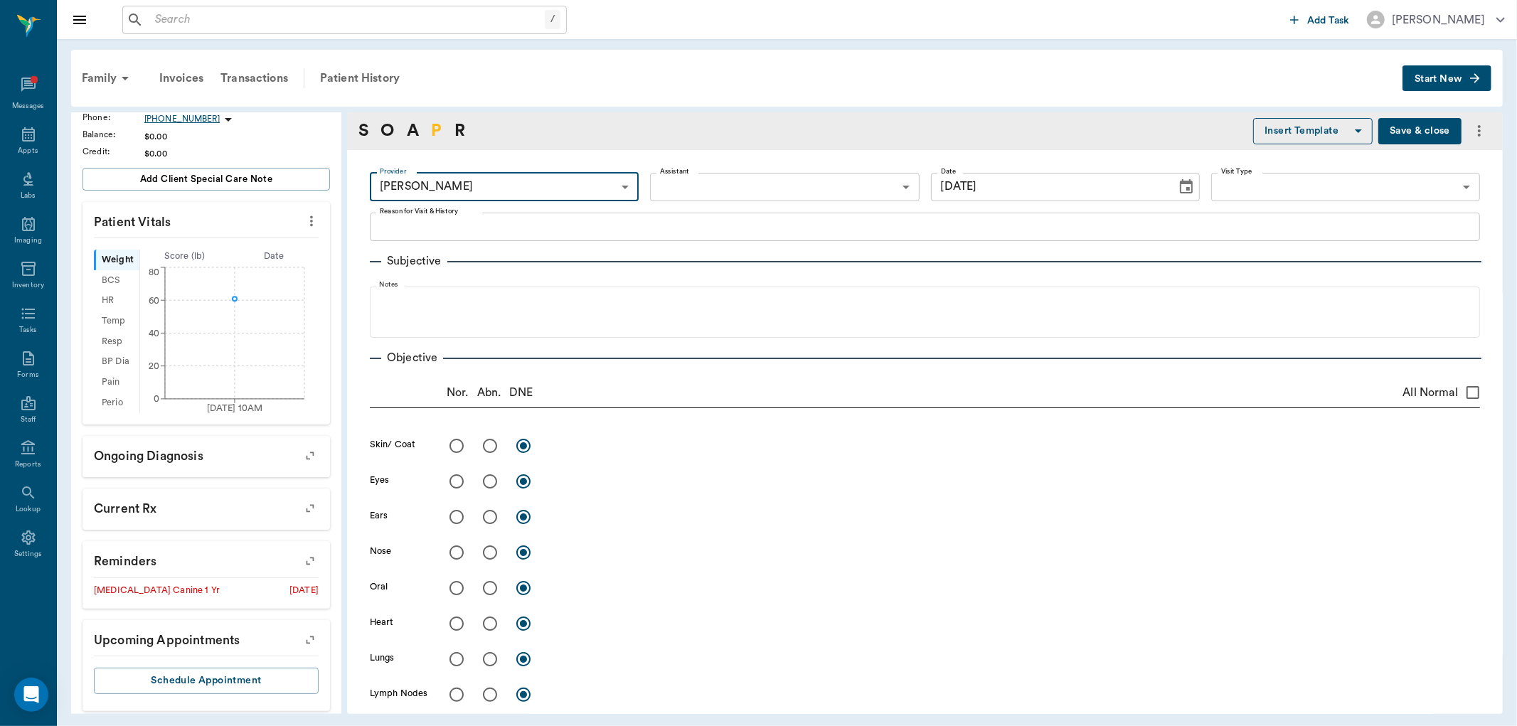
click at [442, 132] on link "P" at bounding box center [436, 131] width 11 height 26
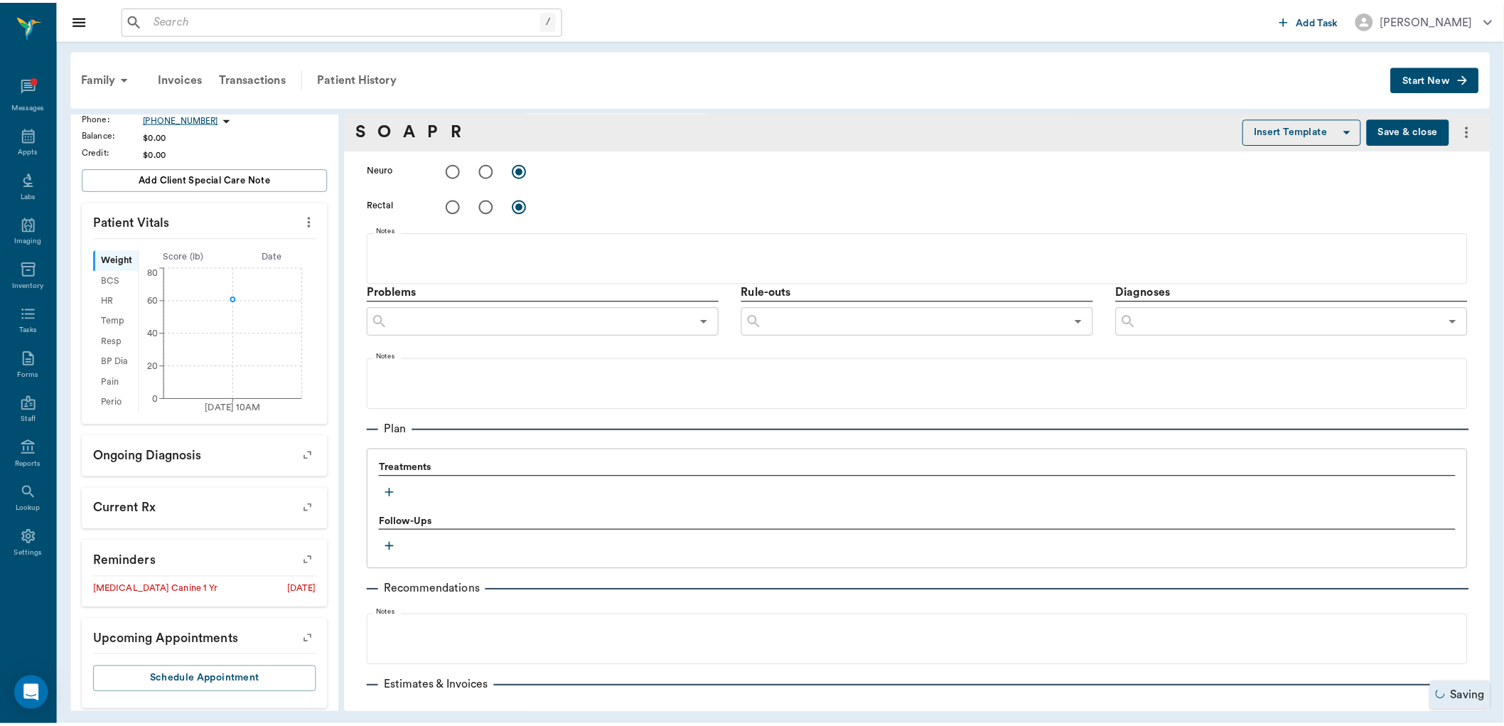
scroll to position [749, 0]
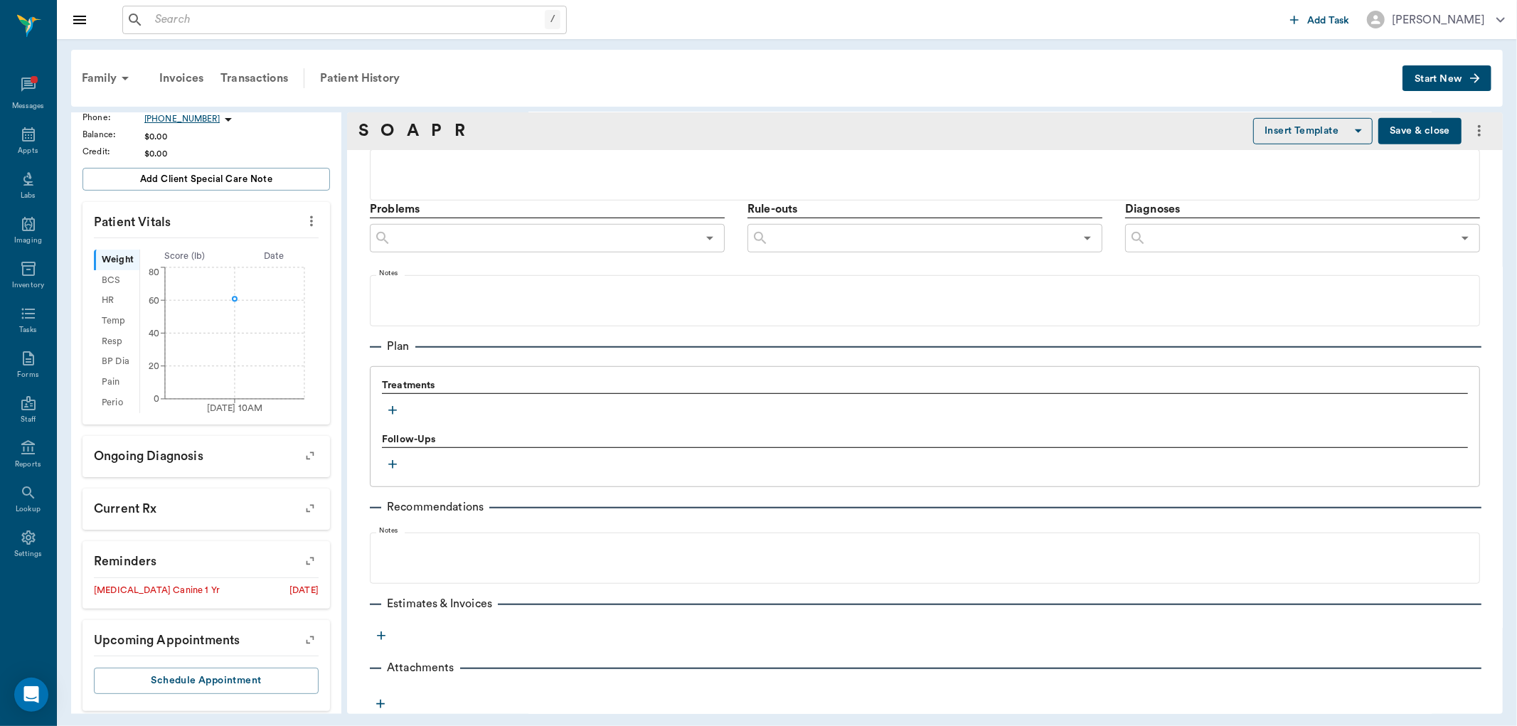
click at [396, 410] on icon "button" at bounding box center [392, 410] width 14 height 14
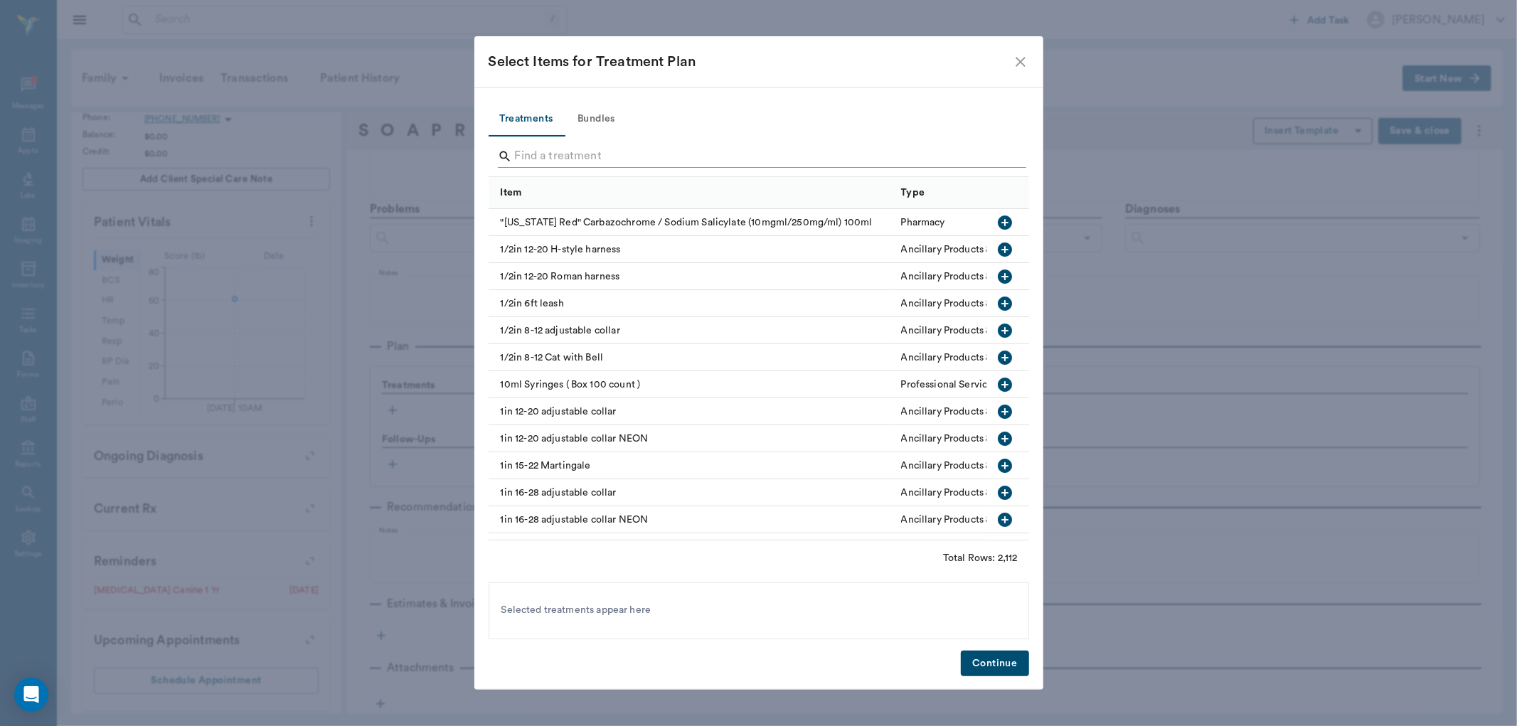
click at [557, 157] on input "Search" at bounding box center [760, 156] width 490 height 23
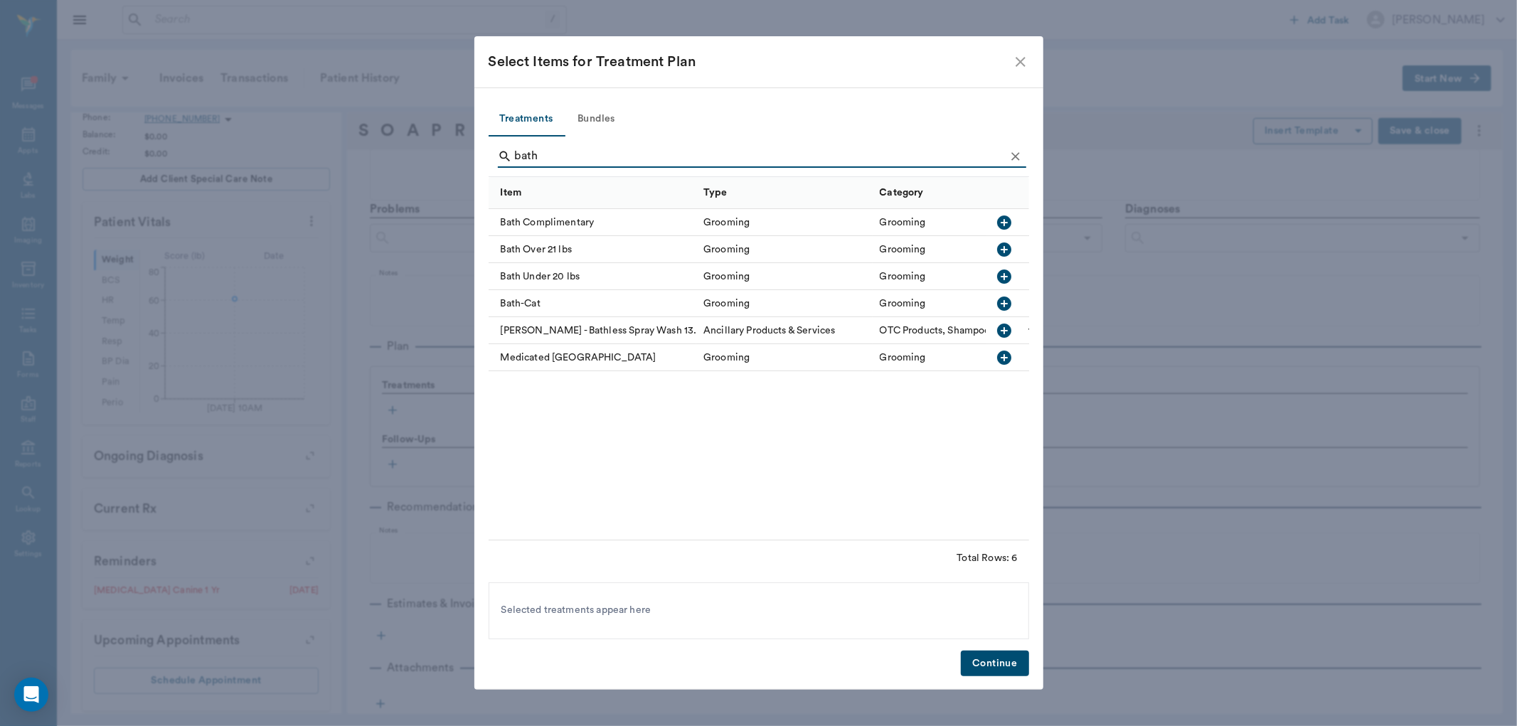
type input "bath"
click at [998, 245] on icon "button" at bounding box center [1004, 249] width 17 height 17
click at [1008, 662] on button "Continue" at bounding box center [995, 664] width 68 height 26
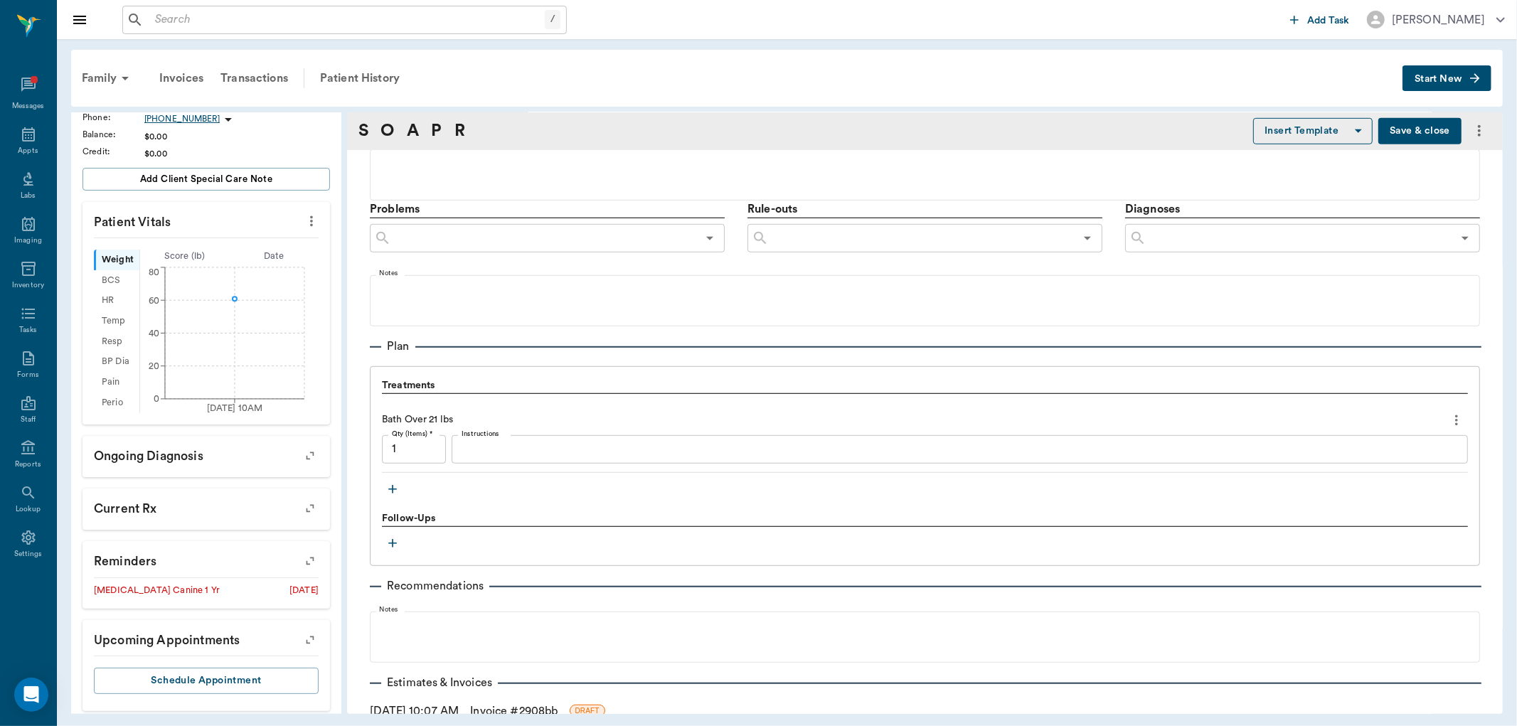
click at [1408, 128] on button "Save & close" at bounding box center [1419, 131] width 83 height 26
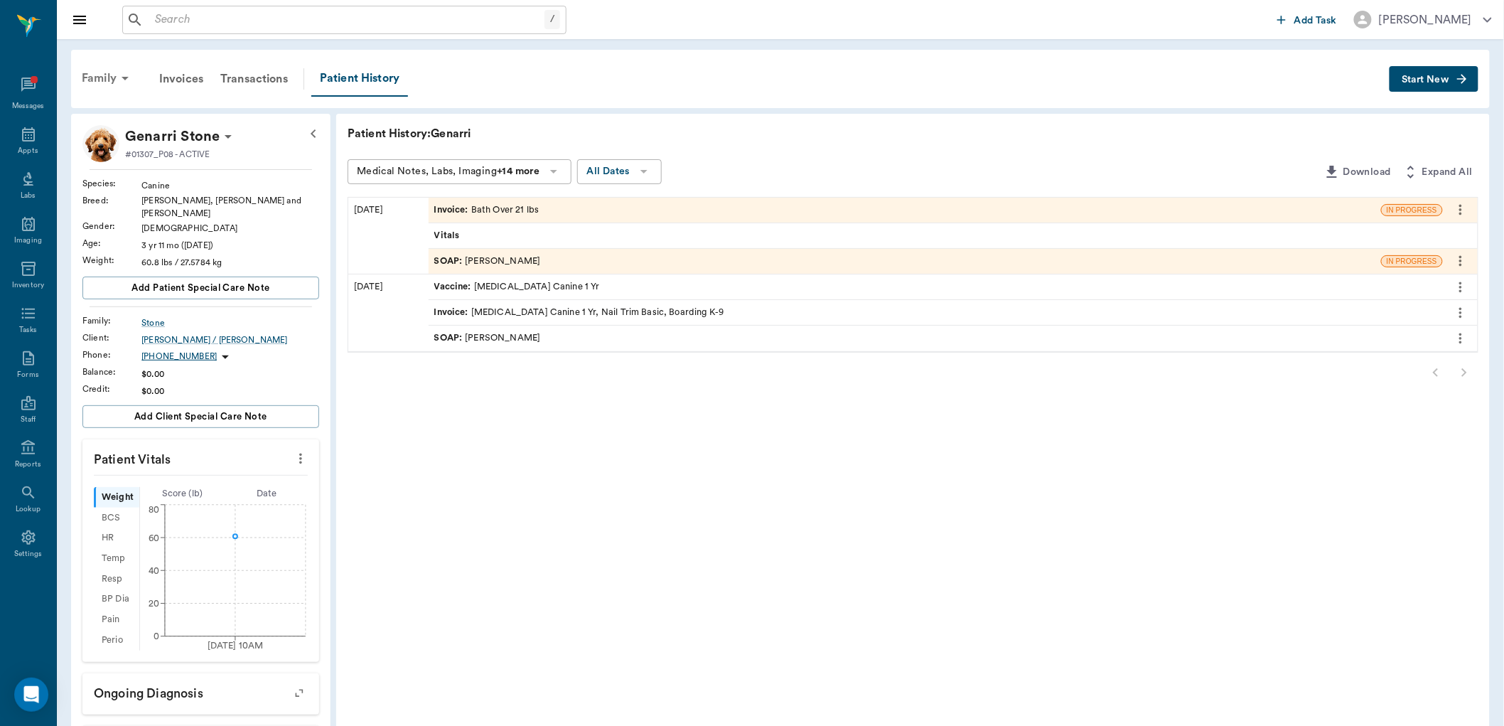
click at [102, 80] on div "Family" at bounding box center [107, 78] width 69 height 34
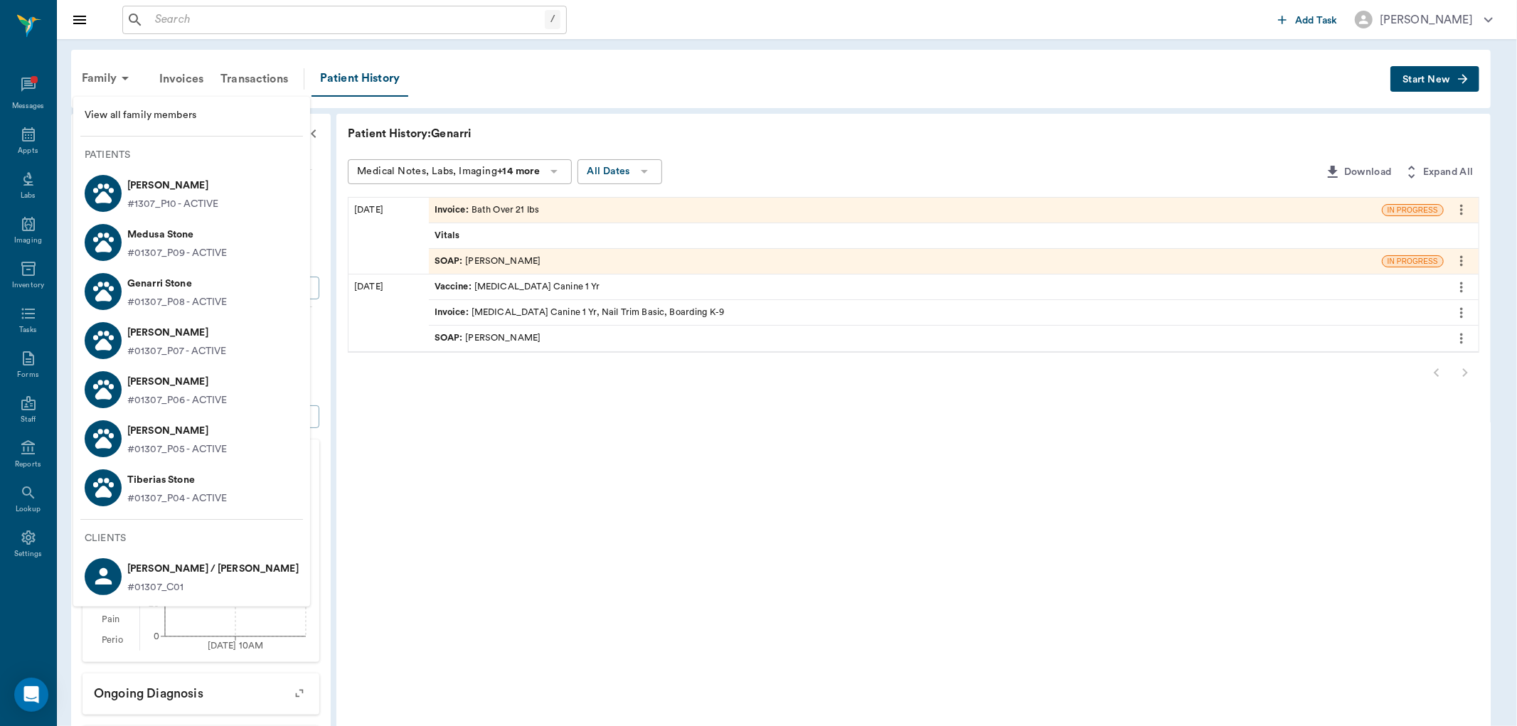
click at [168, 495] on p "#01307_P04 - ACTIVE" at bounding box center [177, 498] width 100 height 15
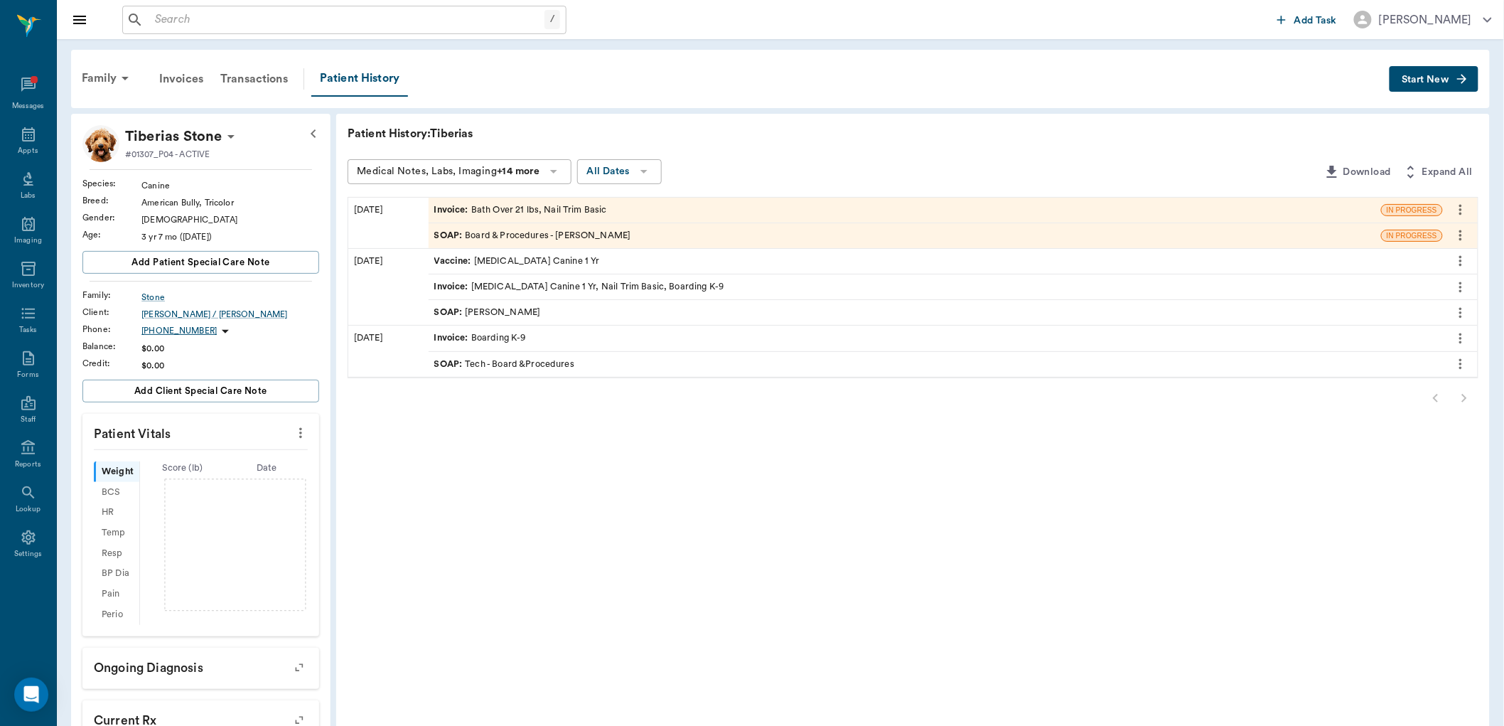
click at [444, 233] on span "SOAP :" at bounding box center [449, 236] width 31 height 14
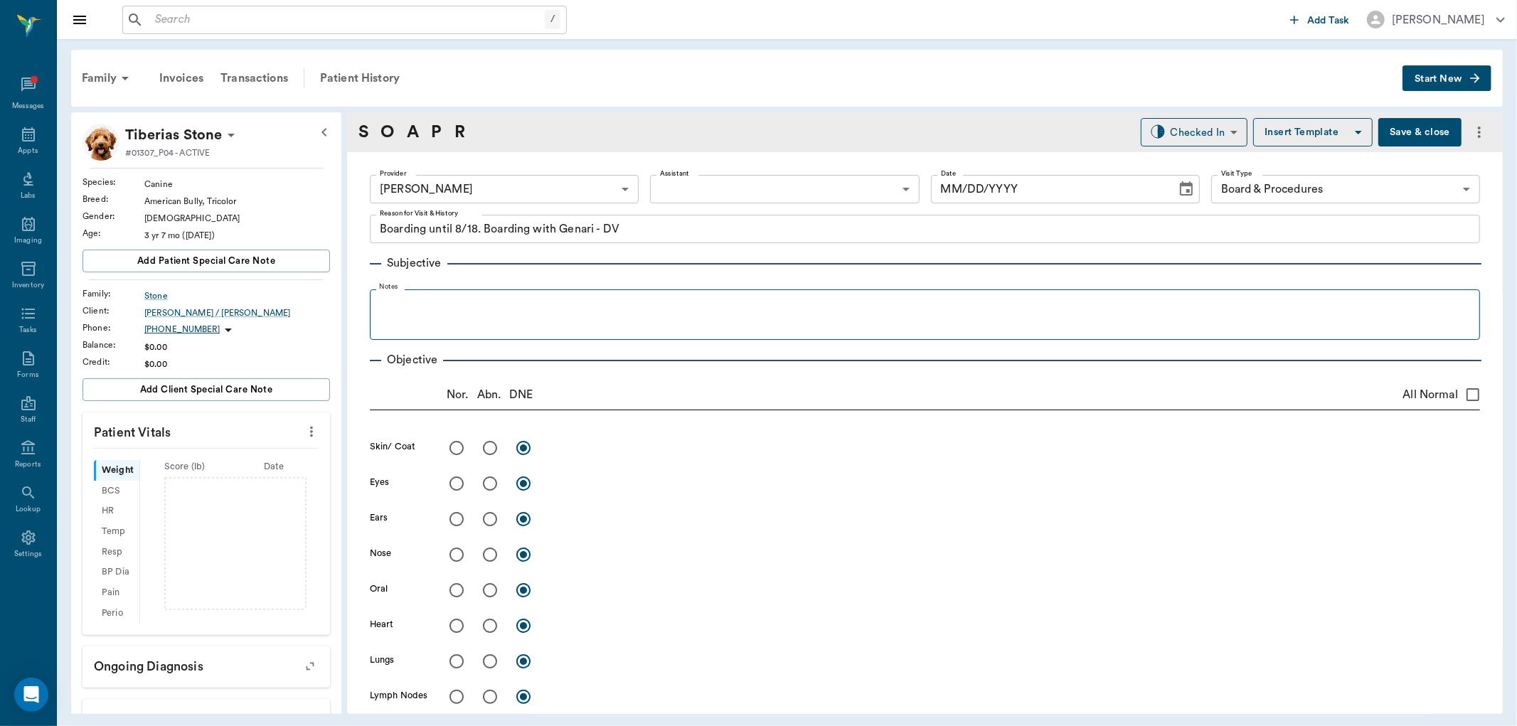
type input "642ef10e332a41444de2bad1"
type input "67816c1cf444b6f7d0a603e8"
type textarea "Boarding until 8/18. Boarding with Genari - DV"
type input "[DATE]"
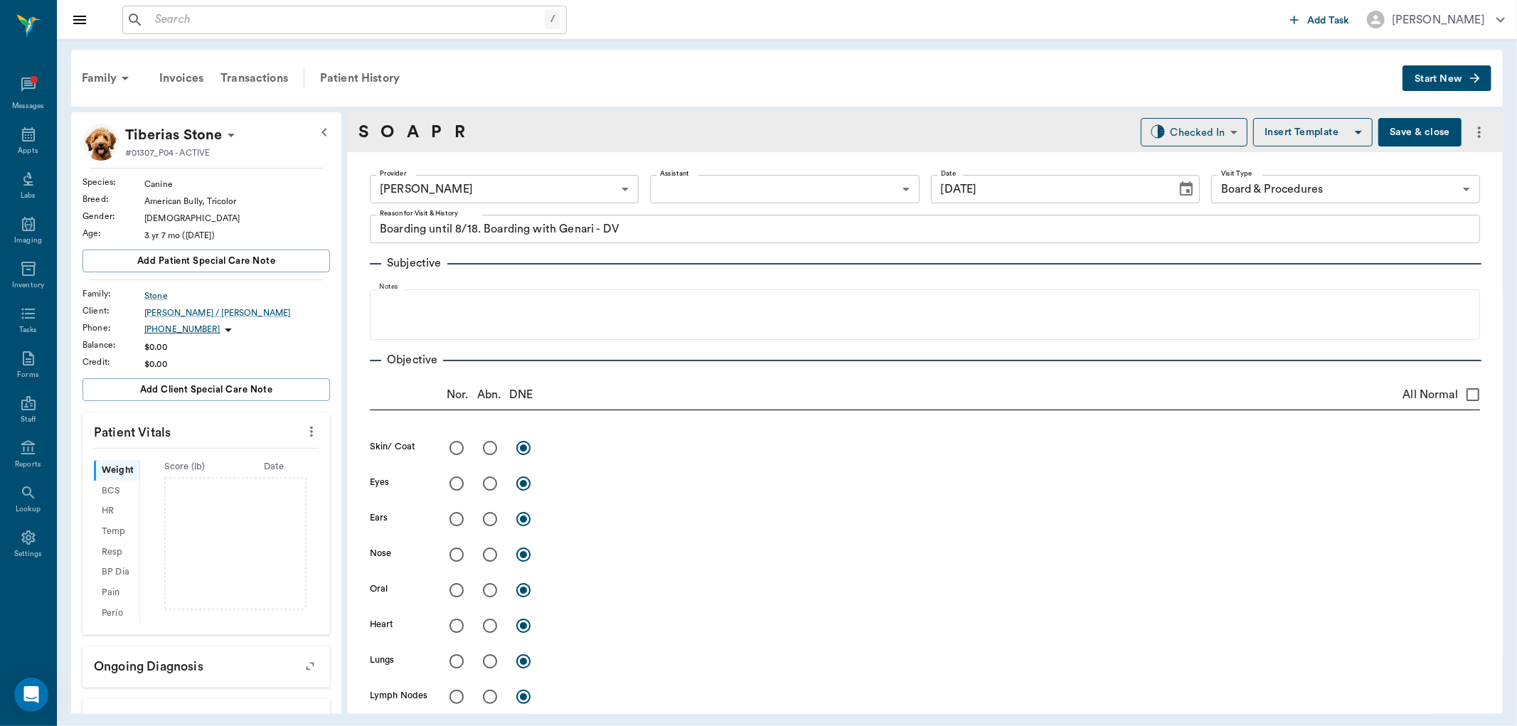
click at [304, 434] on icon "more" at bounding box center [312, 431] width 16 height 17
click at [267, 451] on span "Enter Vitals" at bounding box center [239, 456] width 119 height 15
click at [211, 471] on input "text" at bounding box center [206, 474] width 124 height 28
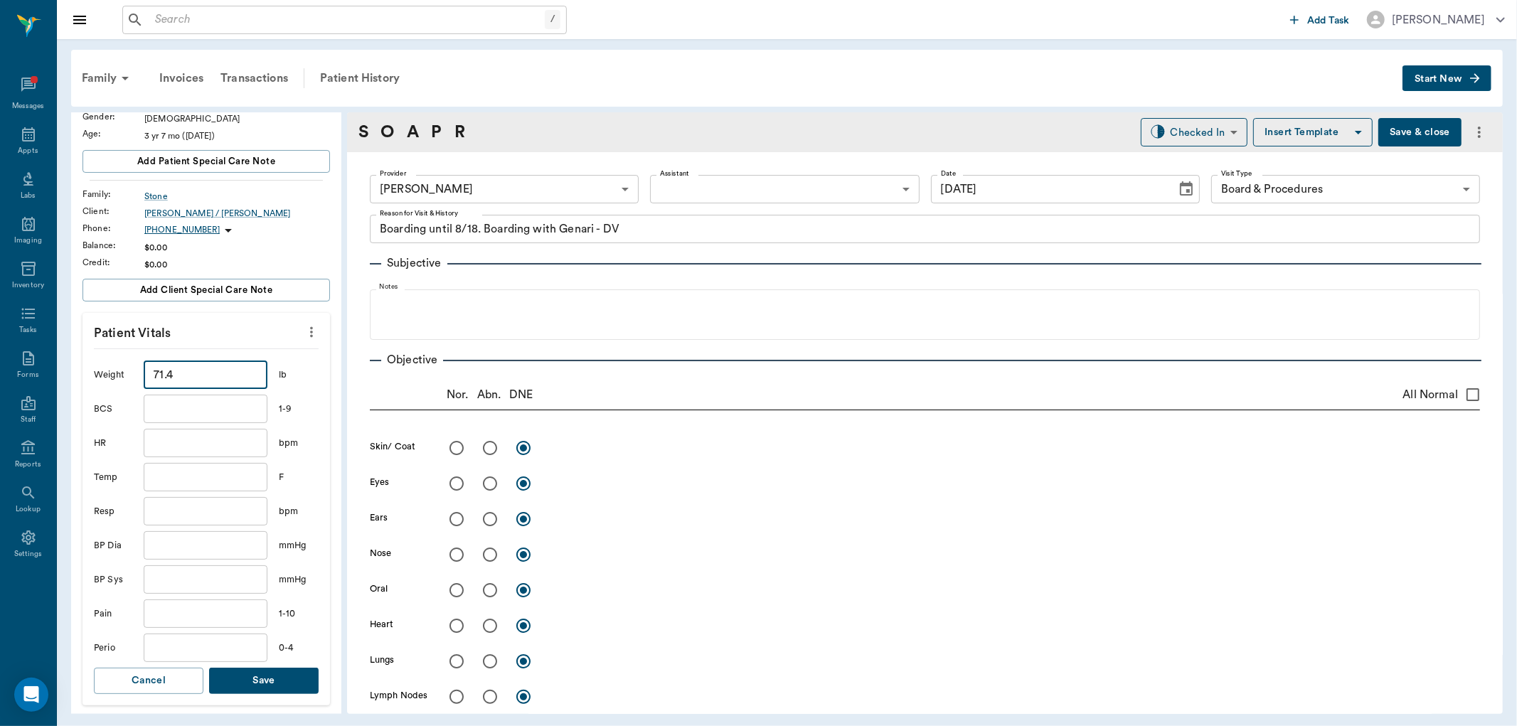
scroll to position [237, 0]
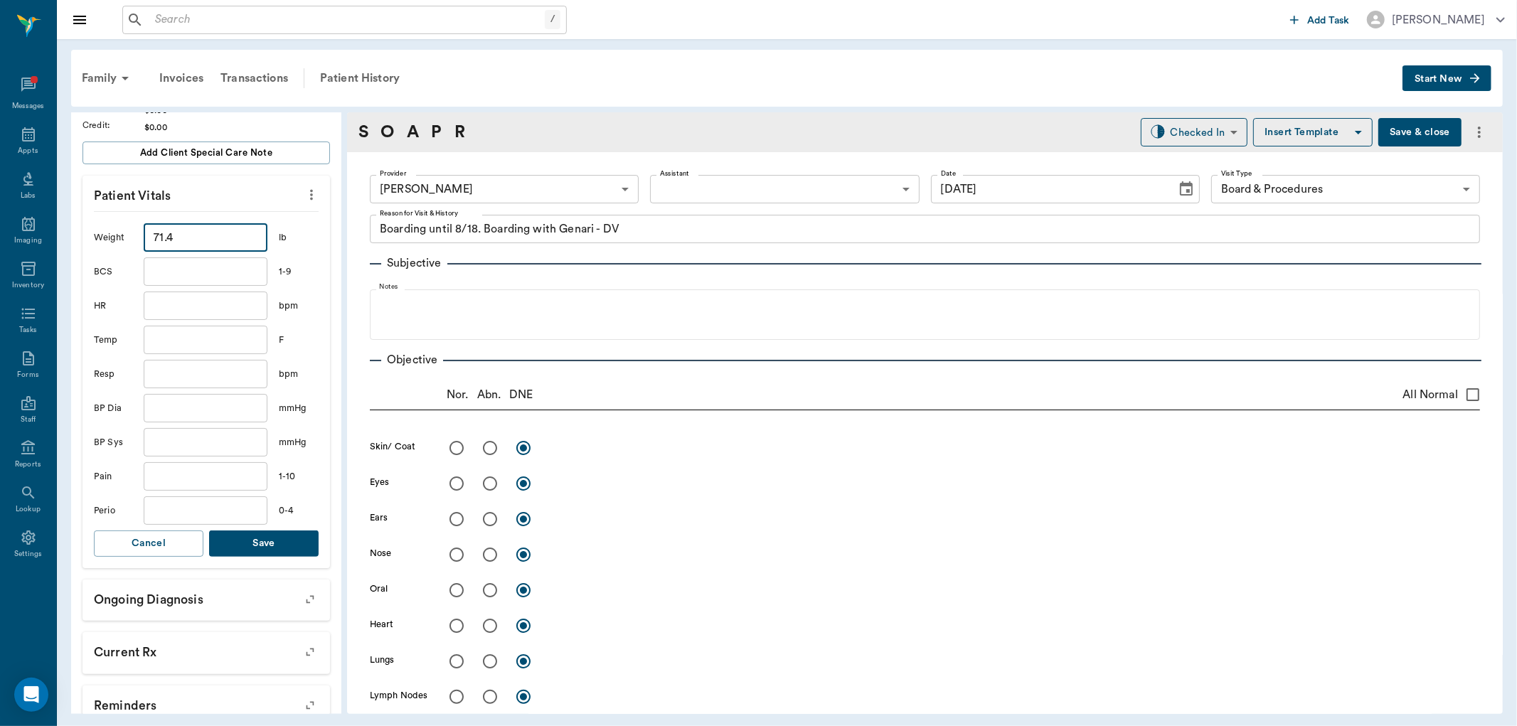
type input "71.4"
click at [266, 538] on button "Save" at bounding box center [263, 543] width 109 height 26
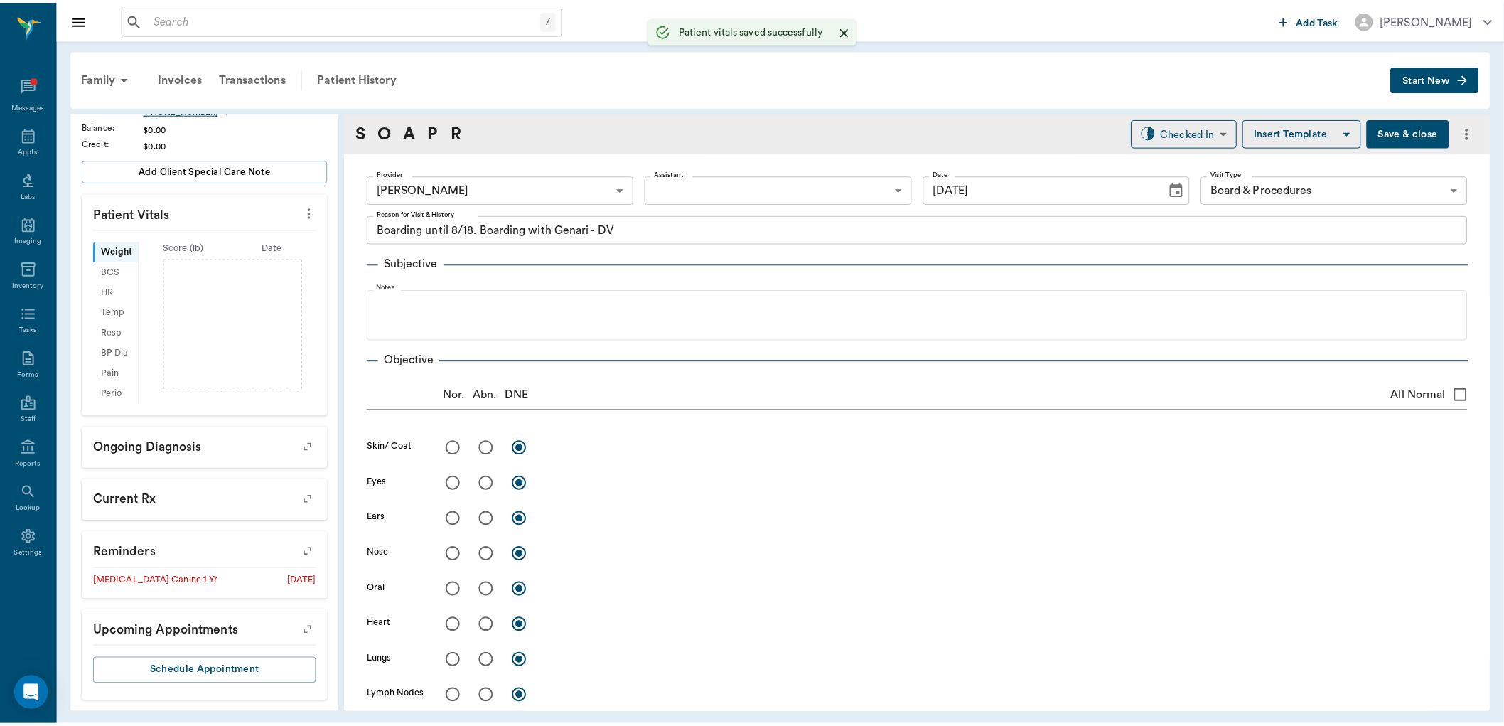
scroll to position [236, 0]
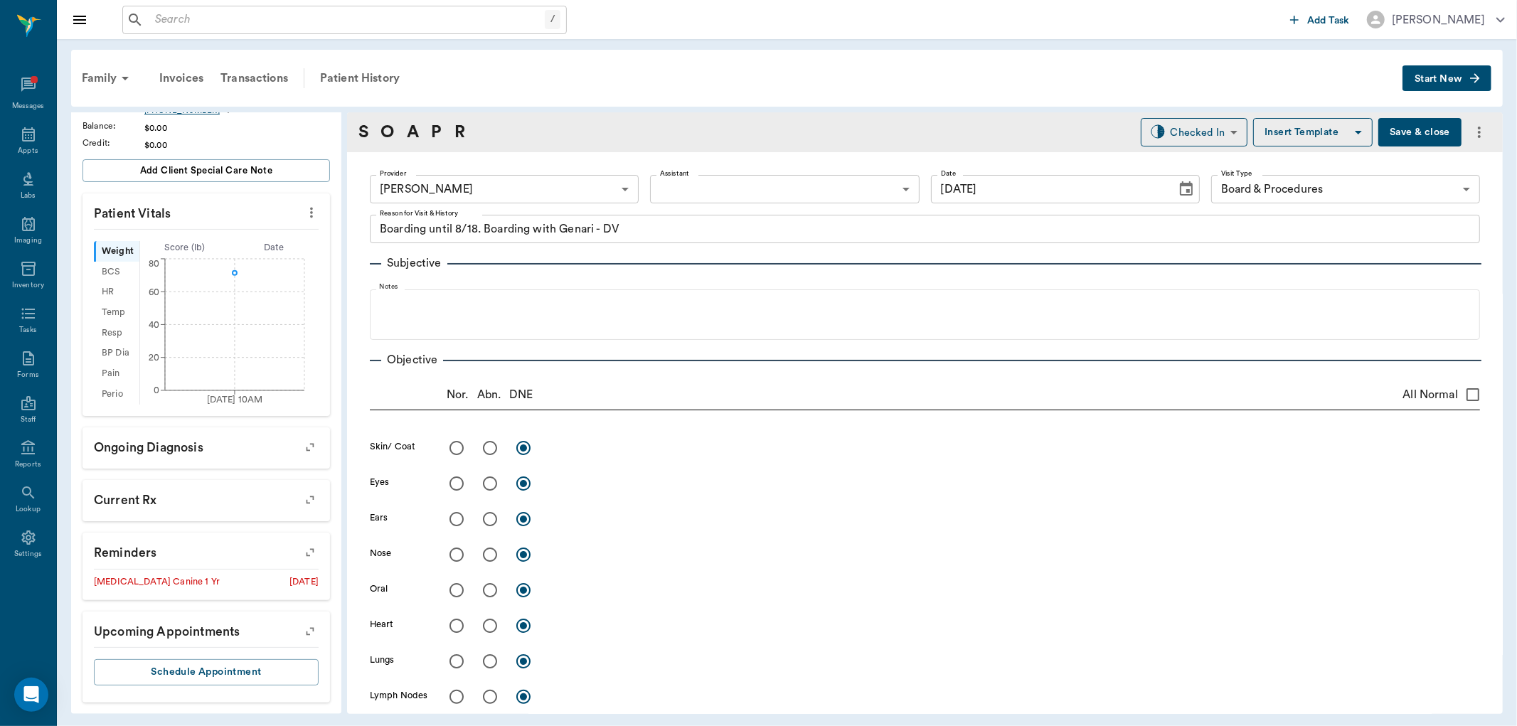
click at [1389, 122] on button "Save & close" at bounding box center [1419, 132] width 83 height 28
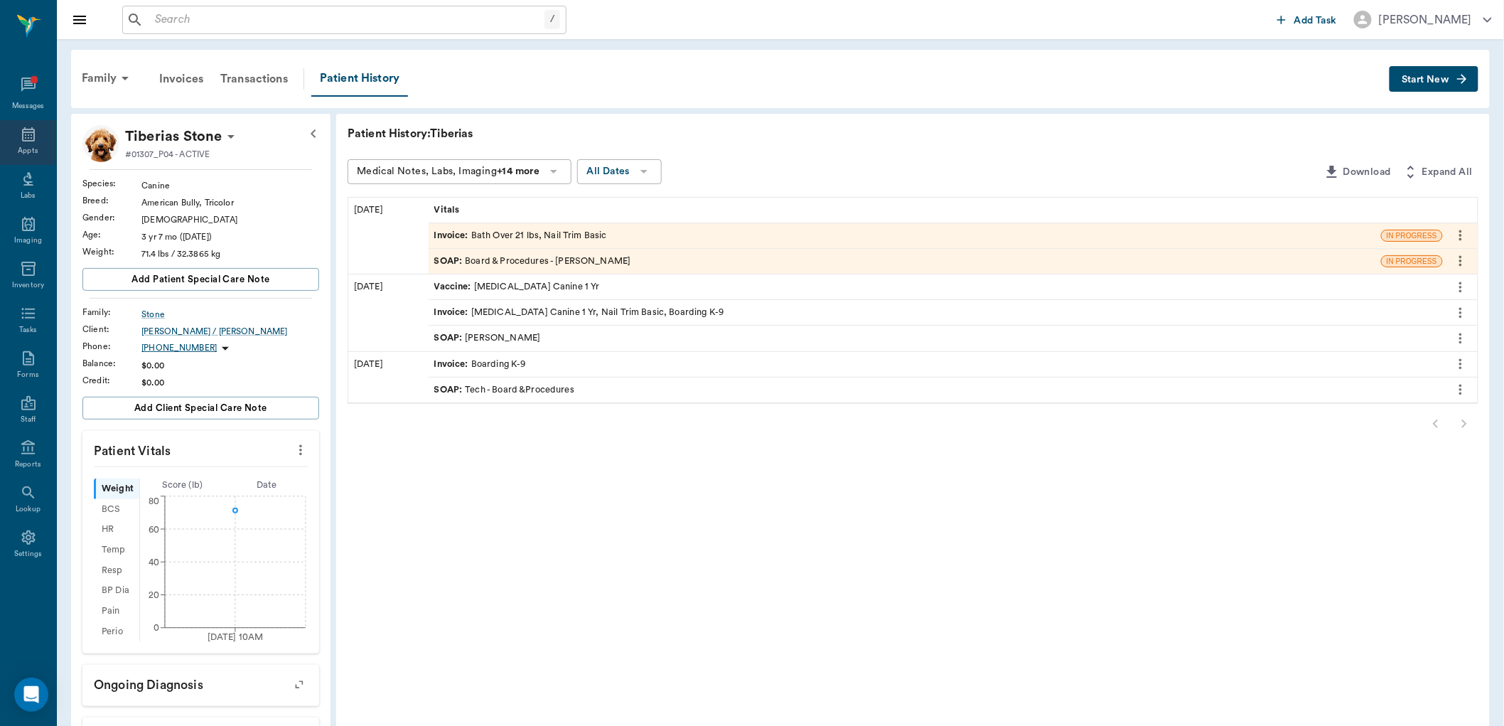
click at [16, 142] on div "Appts" at bounding box center [28, 142] width 56 height 45
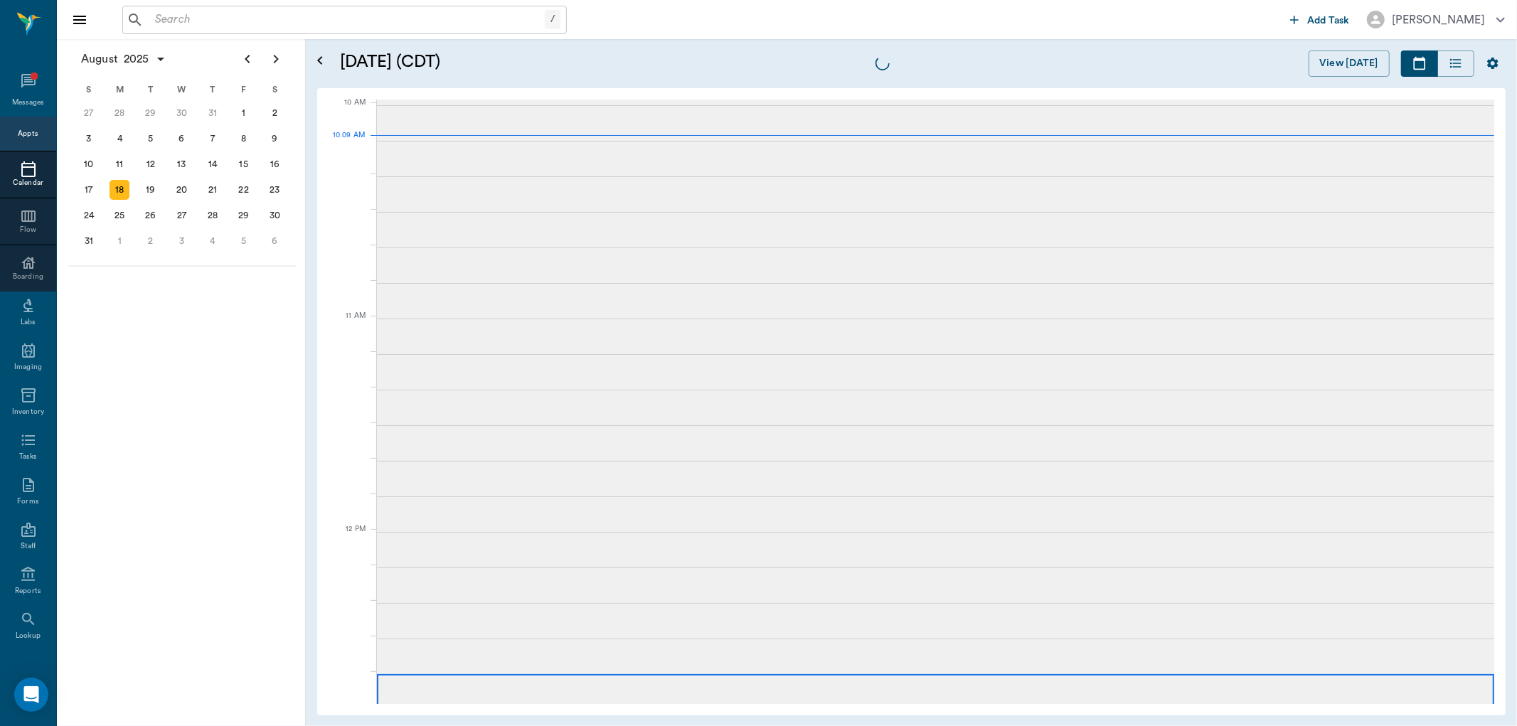
scroll to position [428, 0]
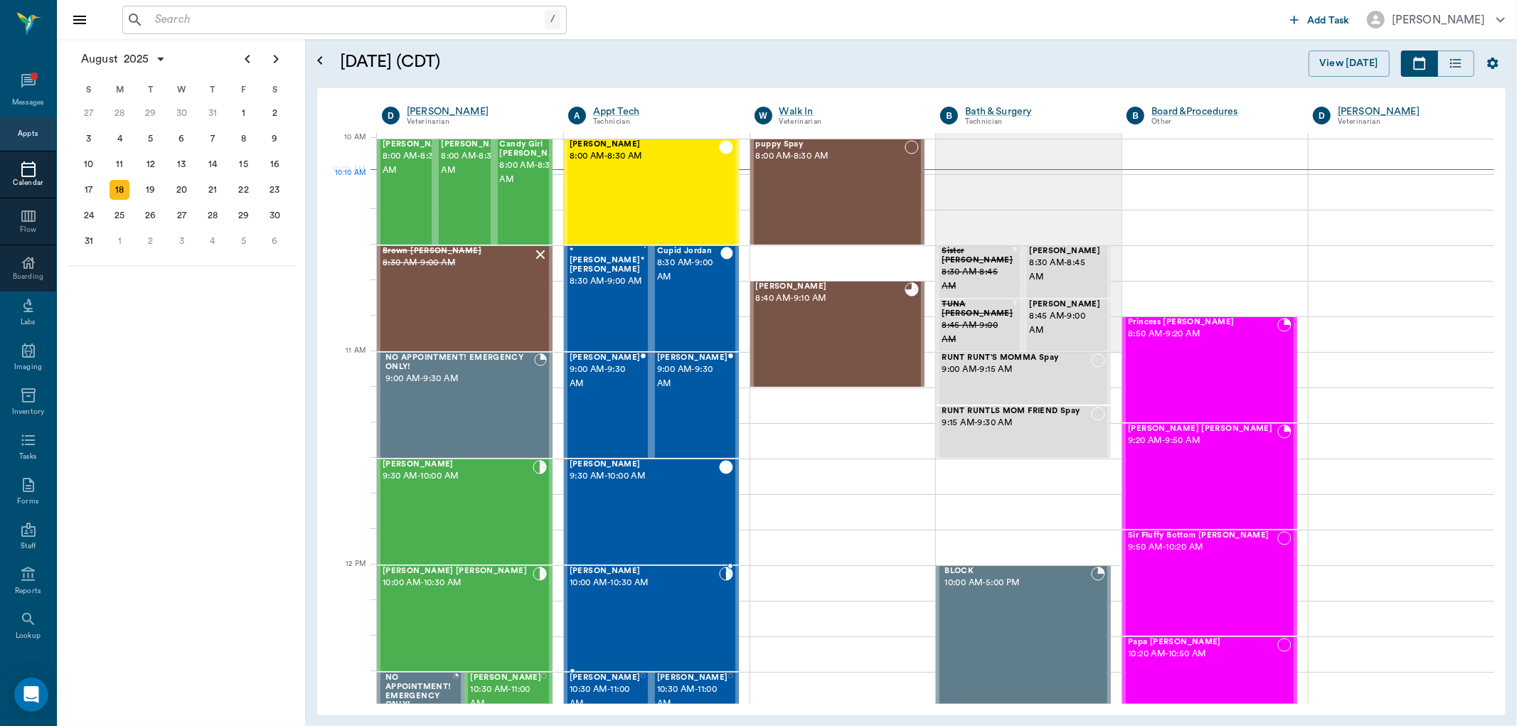
scroll to position [428, 0]
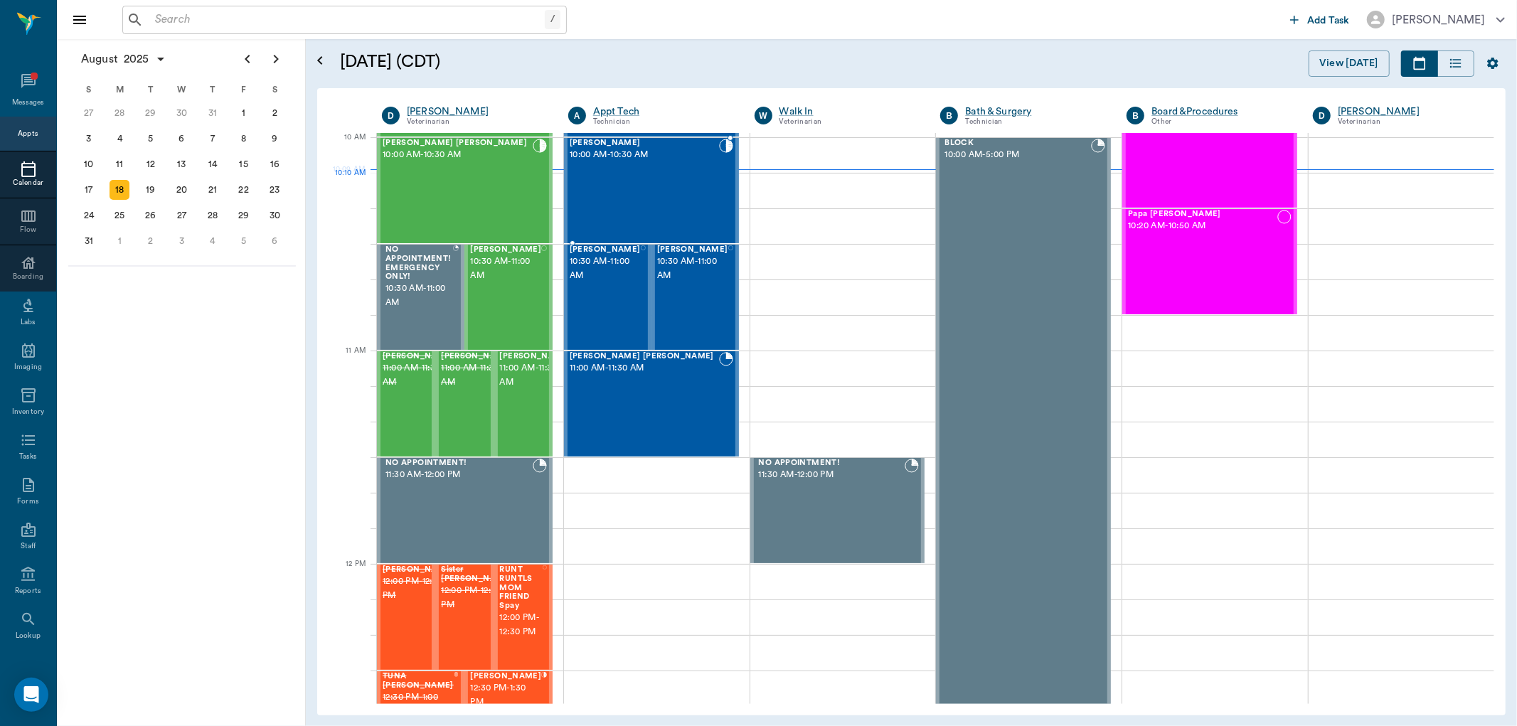
click at [663, 193] on div "[PERSON_NAME] 10:00 AM - 10:30 AM" at bounding box center [643, 191] width 149 height 104
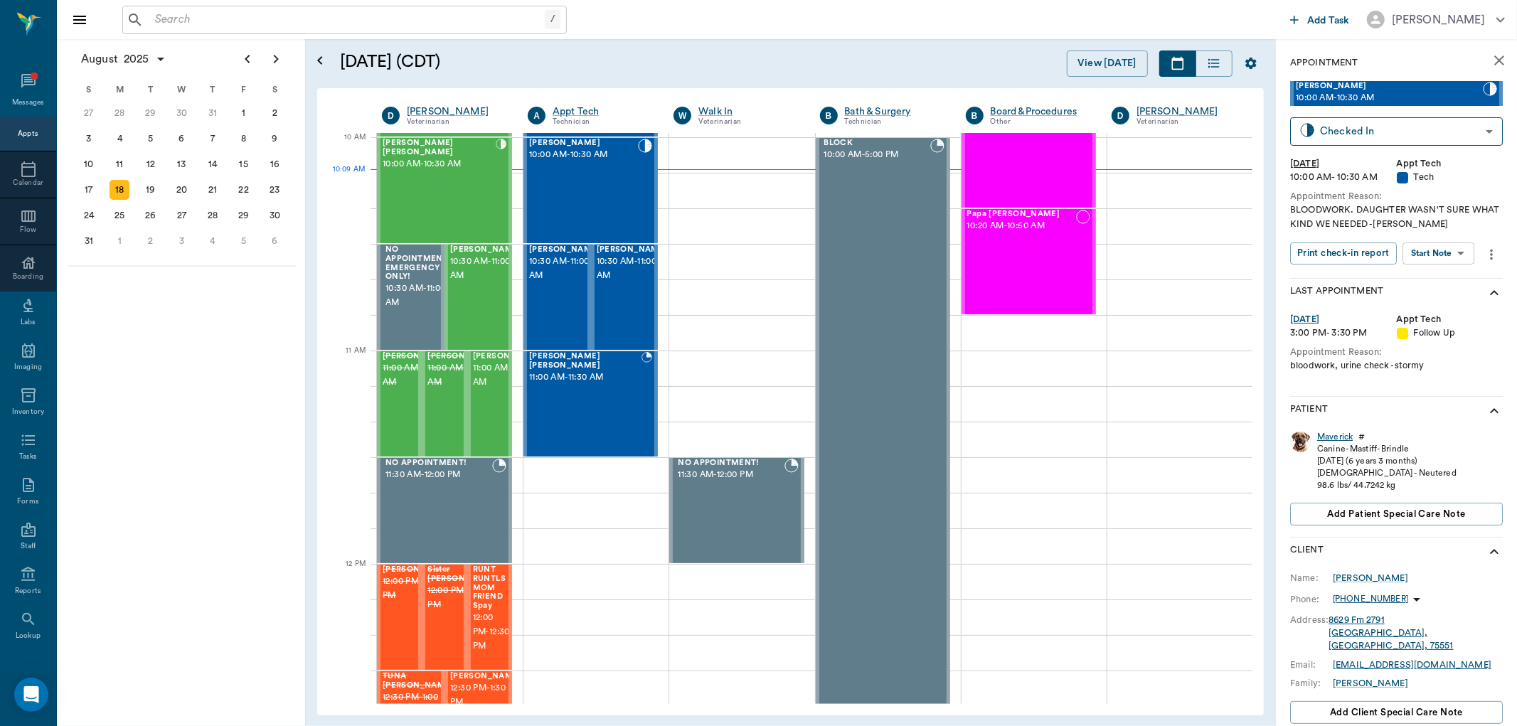
click at [1332, 434] on div "Maverick" at bounding box center [1335, 437] width 36 height 12
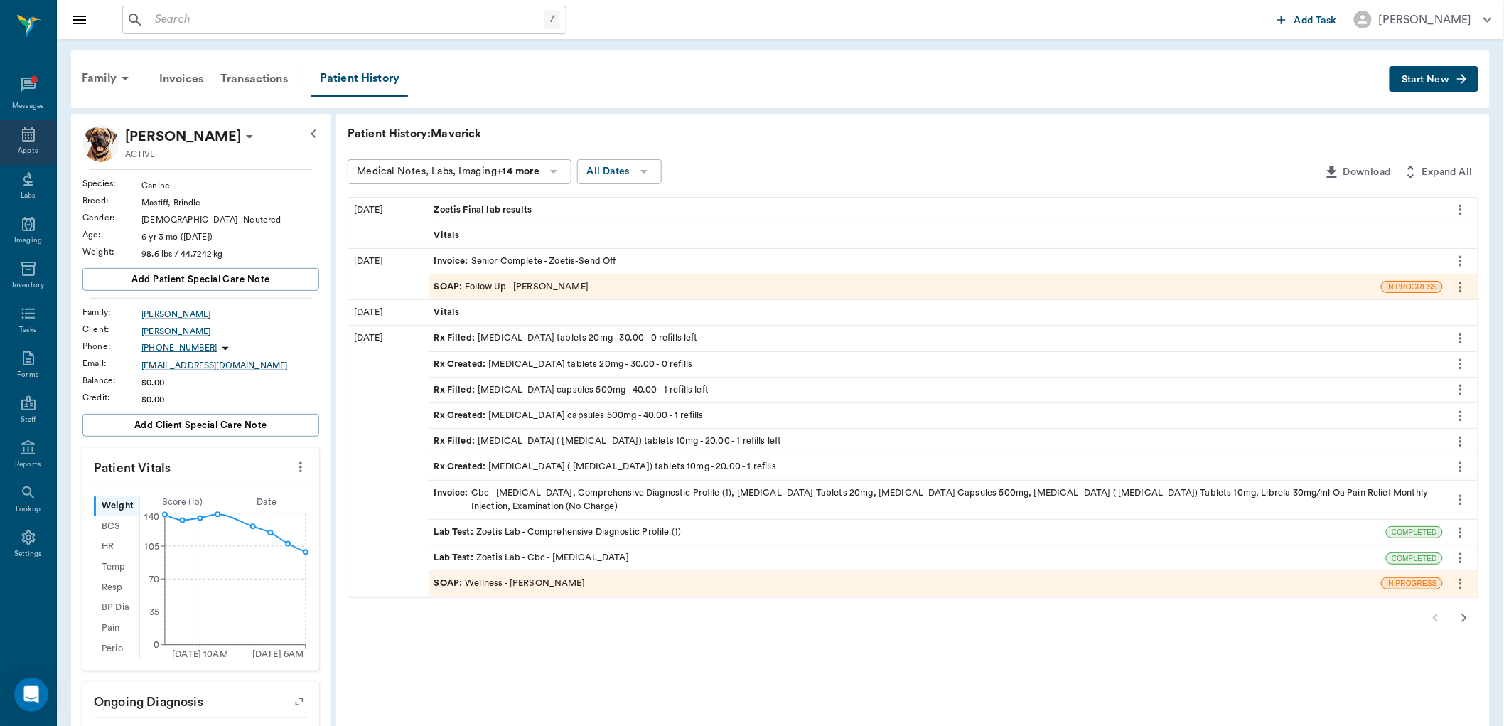
click at [34, 143] on icon at bounding box center [28, 134] width 17 height 17
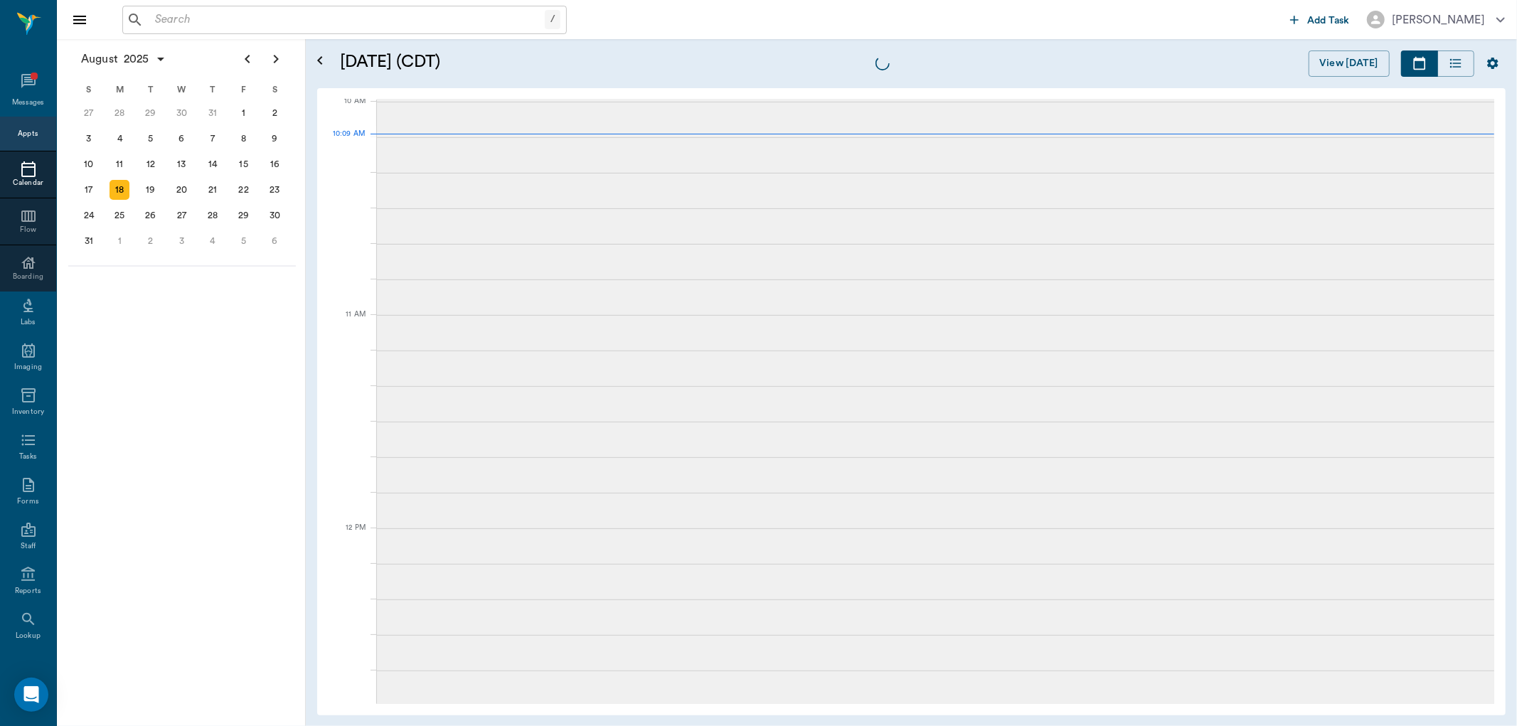
scroll to position [429, 0]
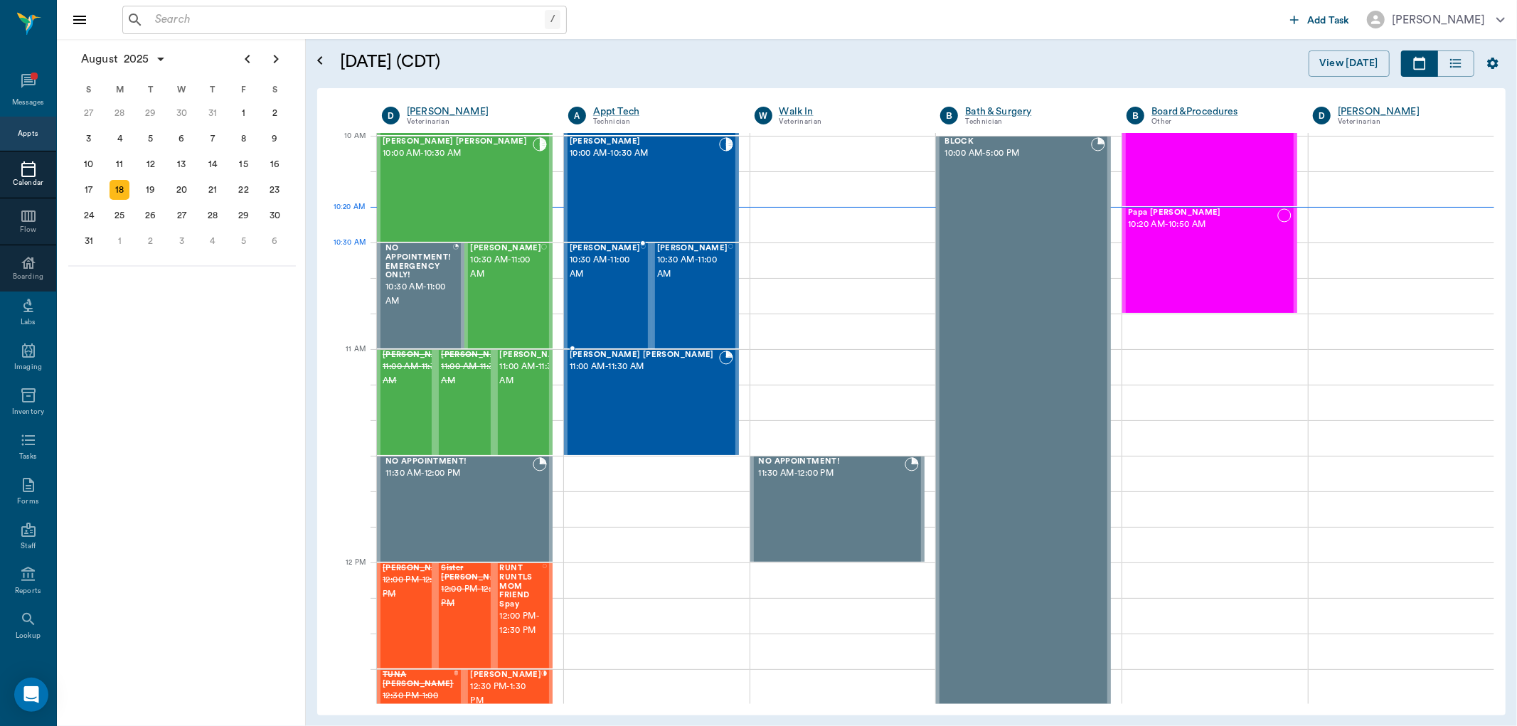
click at [621, 273] on span "10:30 AM - 11:00 AM" at bounding box center [604, 267] width 71 height 28
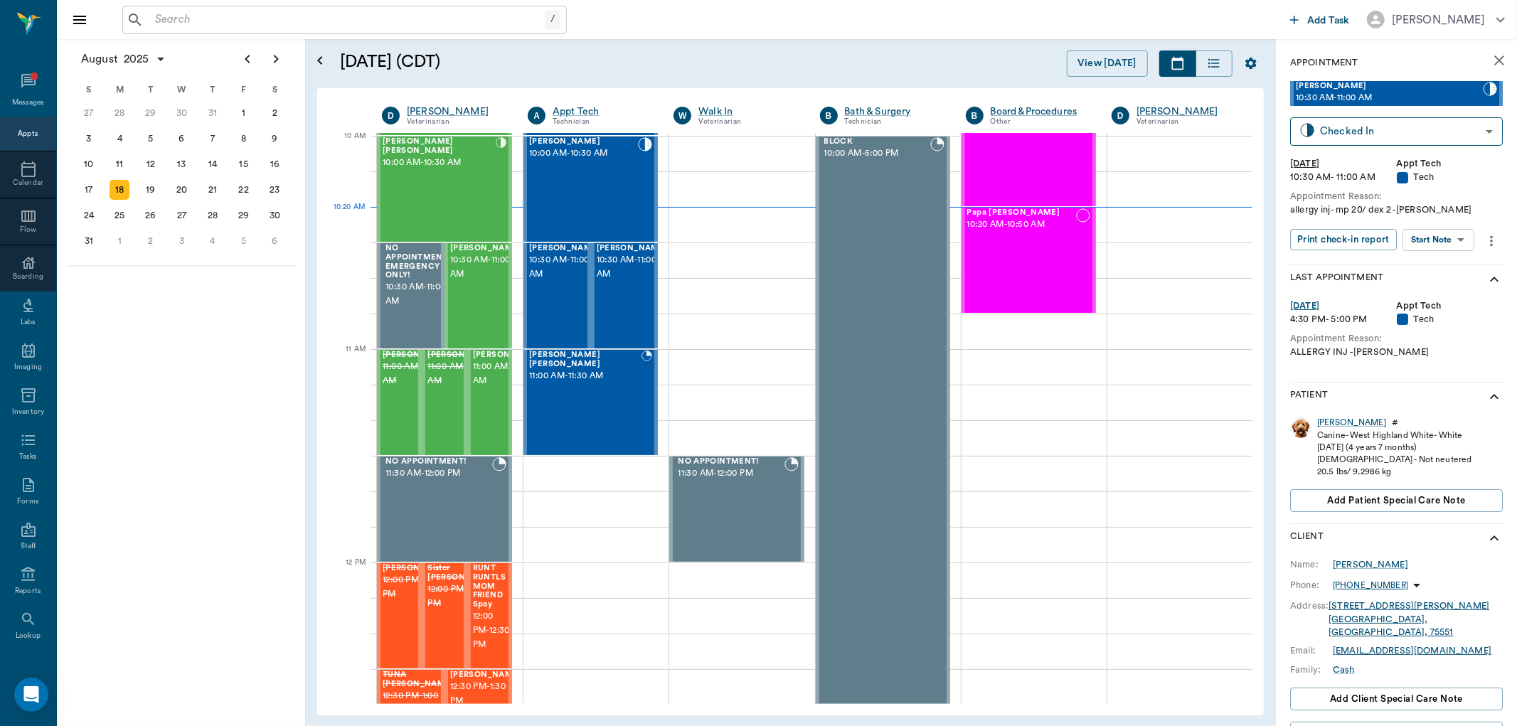
click at [1435, 240] on body "/ ​ Add Task [PERSON_NAME] Nectar Messages Appts Calendar Flow Boarding Labs Im…" at bounding box center [758, 363] width 1517 height 726
click at [1420, 268] on button "Start SOAP" at bounding box center [1423, 268] width 48 height 16
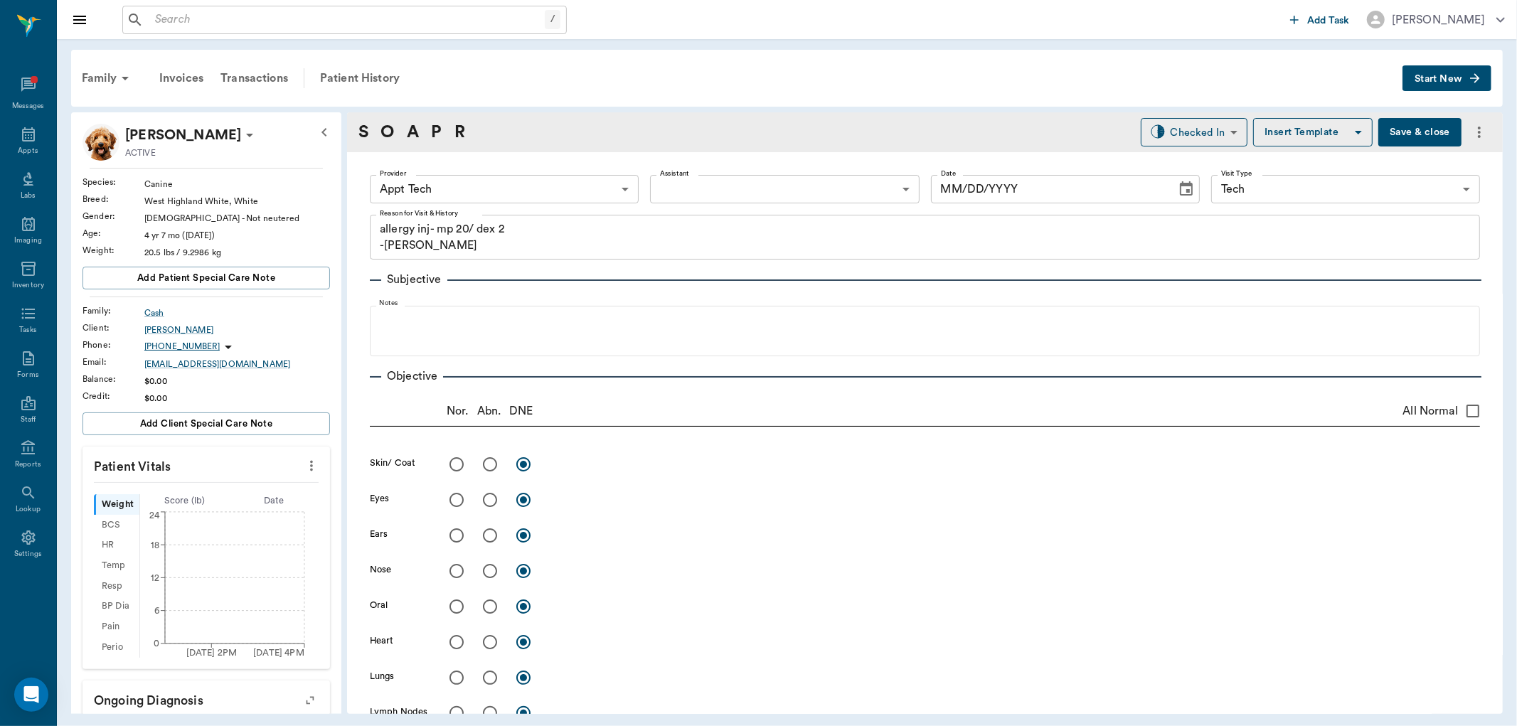
type input "63ec2f075fda476ae8351a4c"
type input "65d2be4f46e3a538d89b8c1a"
type textarea "allergy inj- mp 20/ dex 2 -[PERSON_NAME]"
type input "[DATE]"
drag, startPoint x: 301, startPoint y: 464, endPoint x: 262, endPoint y: 476, distance: 41.8
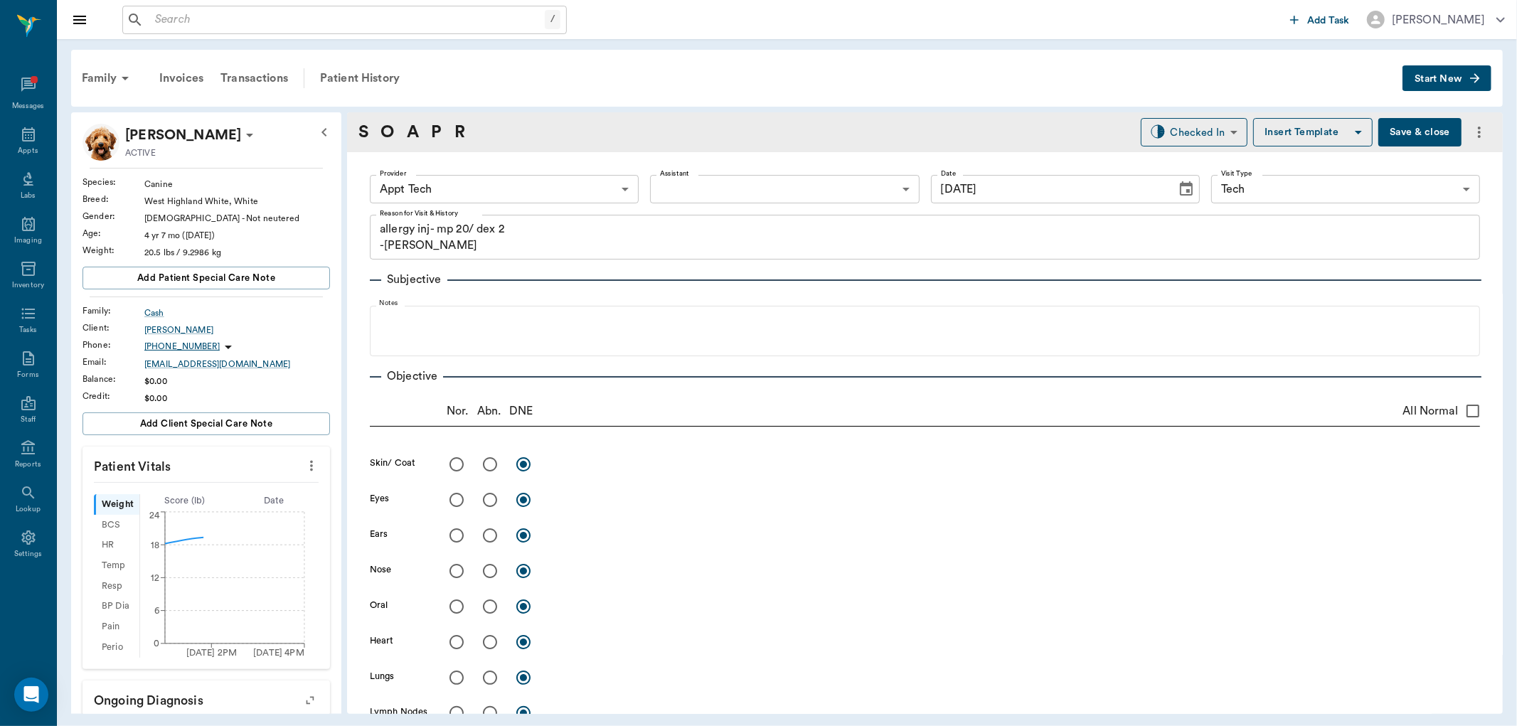
click at [304, 464] on icon "more" at bounding box center [312, 465] width 16 height 17
click at [247, 487] on span "Enter Vitals" at bounding box center [239, 490] width 119 height 15
click at [226, 515] on input "text" at bounding box center [206, 508] width 124 height 28
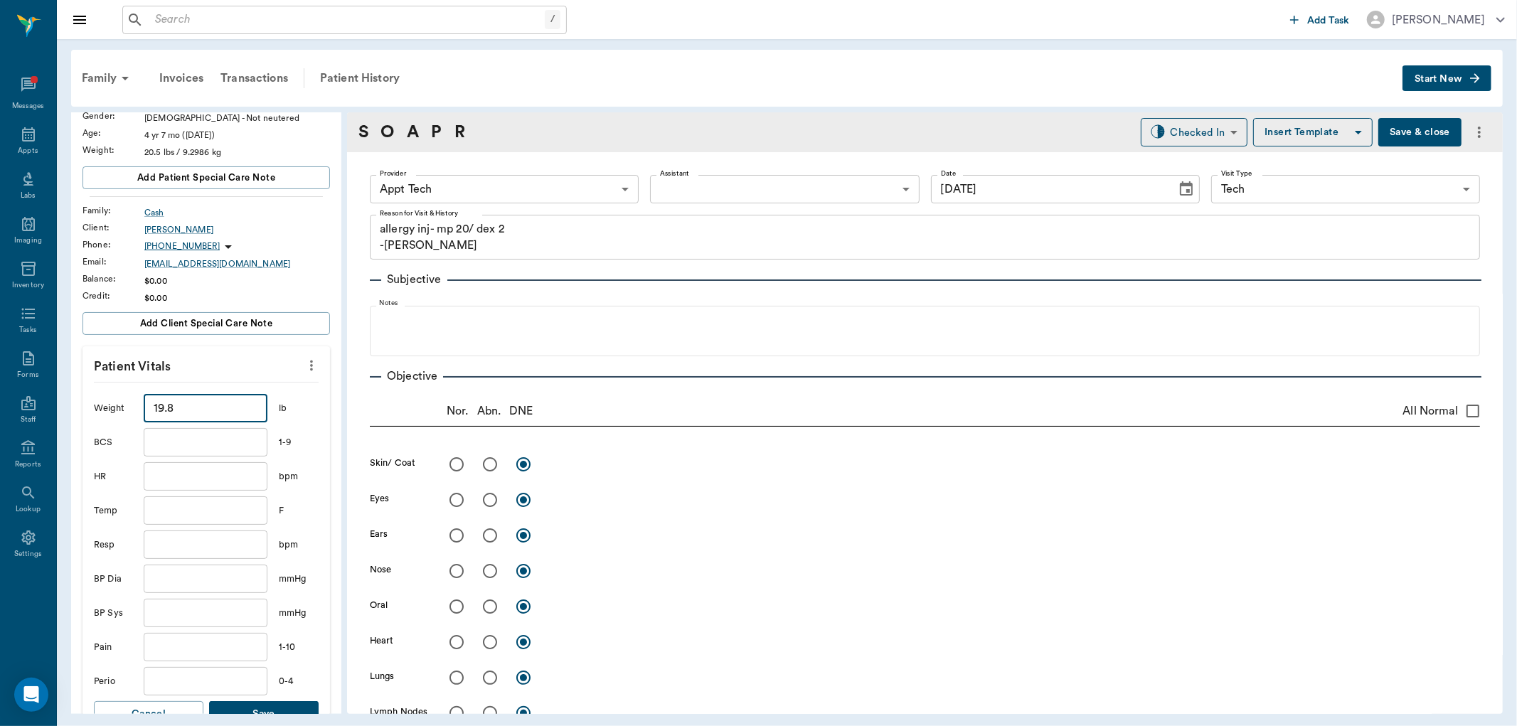
scroll to position [316, 0]
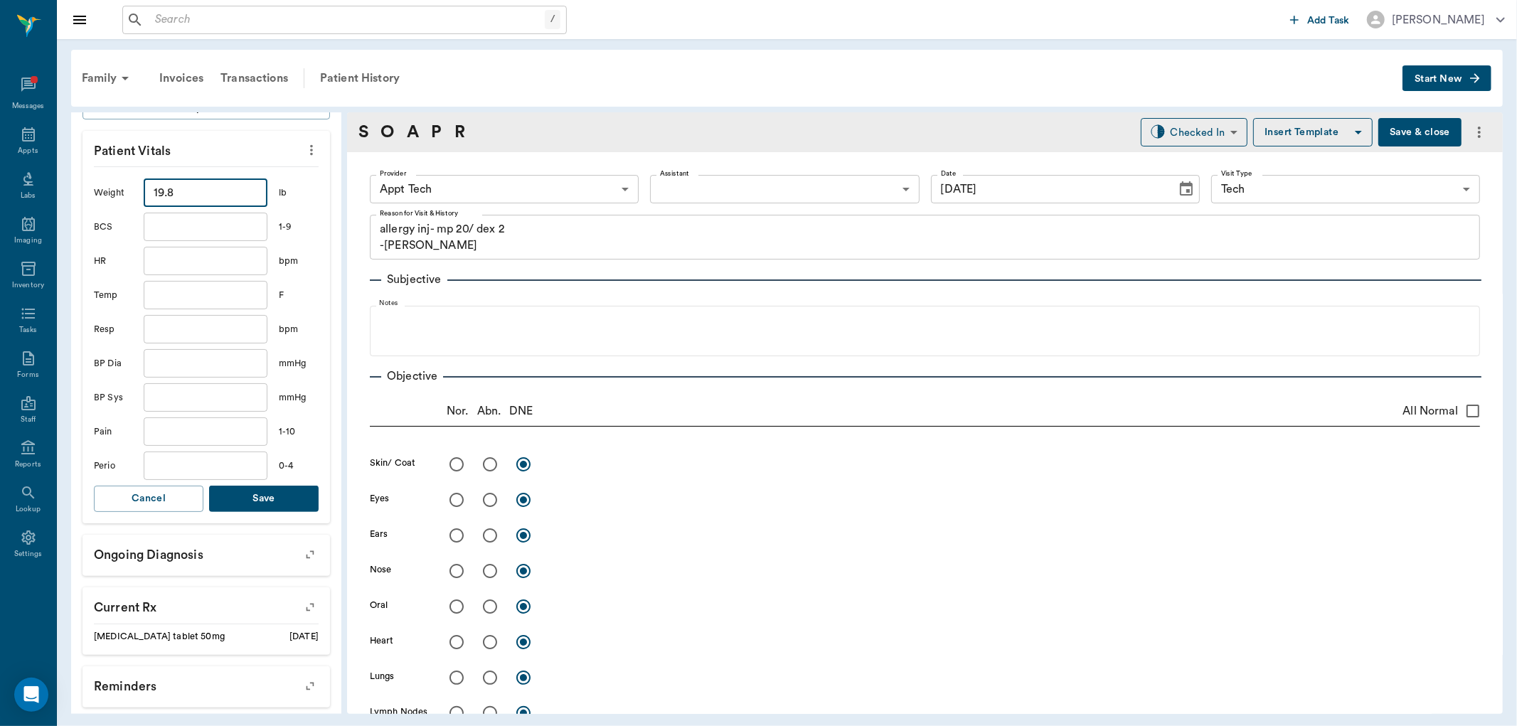
type input "19.8"
click at [276, 495] on button "Save" at bounding box center [263, 499] width 109 height 26
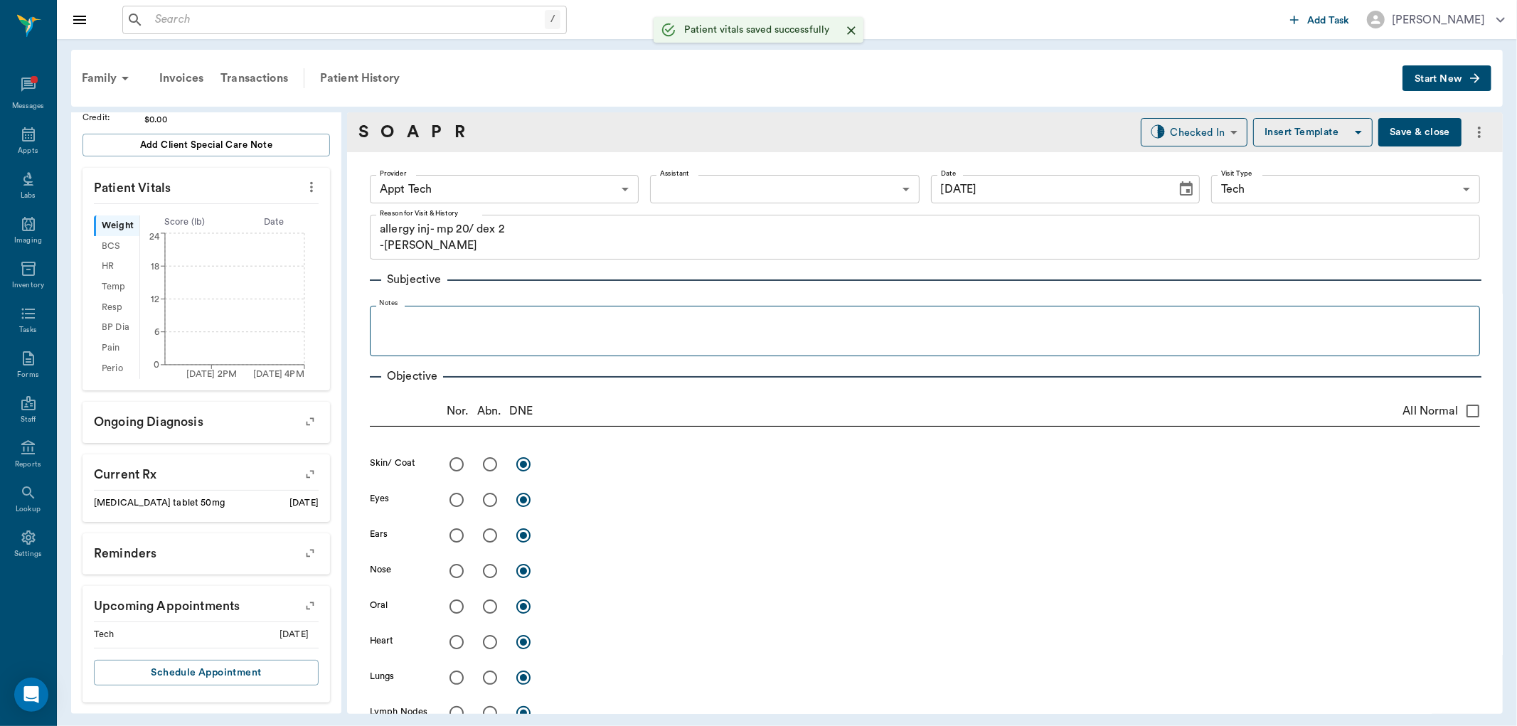
scroll to position [279, 0]
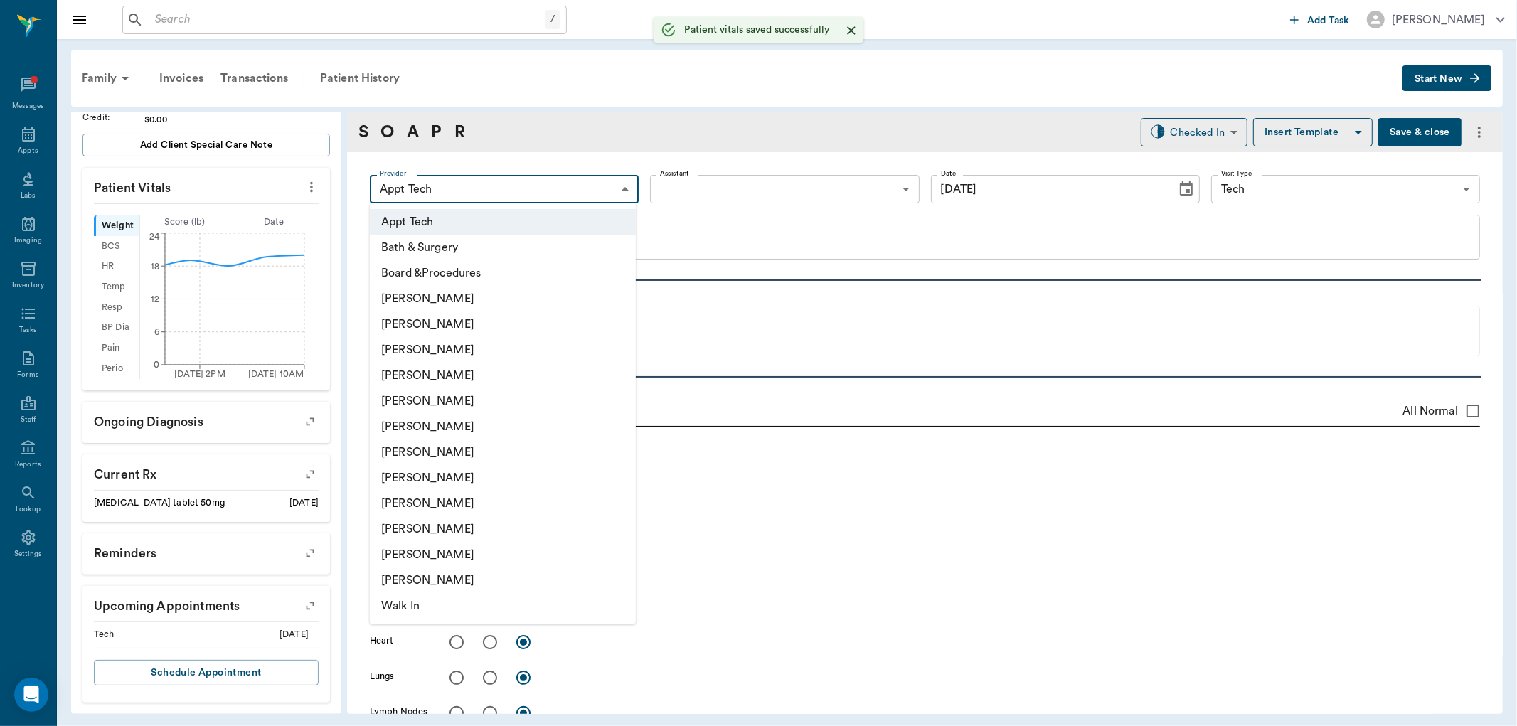
drag, startPoint x: 451, startPoint y: 192, endPoint x: 443, endPoint y: 228, distance: 36.4
click at [448, 199] on body "/ ​ Add Task [PERSON_NAME] Nectar Messages Appts Labs Imaging Inventory Tasks F…" at bounding box center [758, 363] width 1517 height 726
click at [413, 474] on li "[PERSON_NAME]" at bounding box center [503, 478] width 266 height 26
type input "63ec2e7e52e12b0ba117b124"
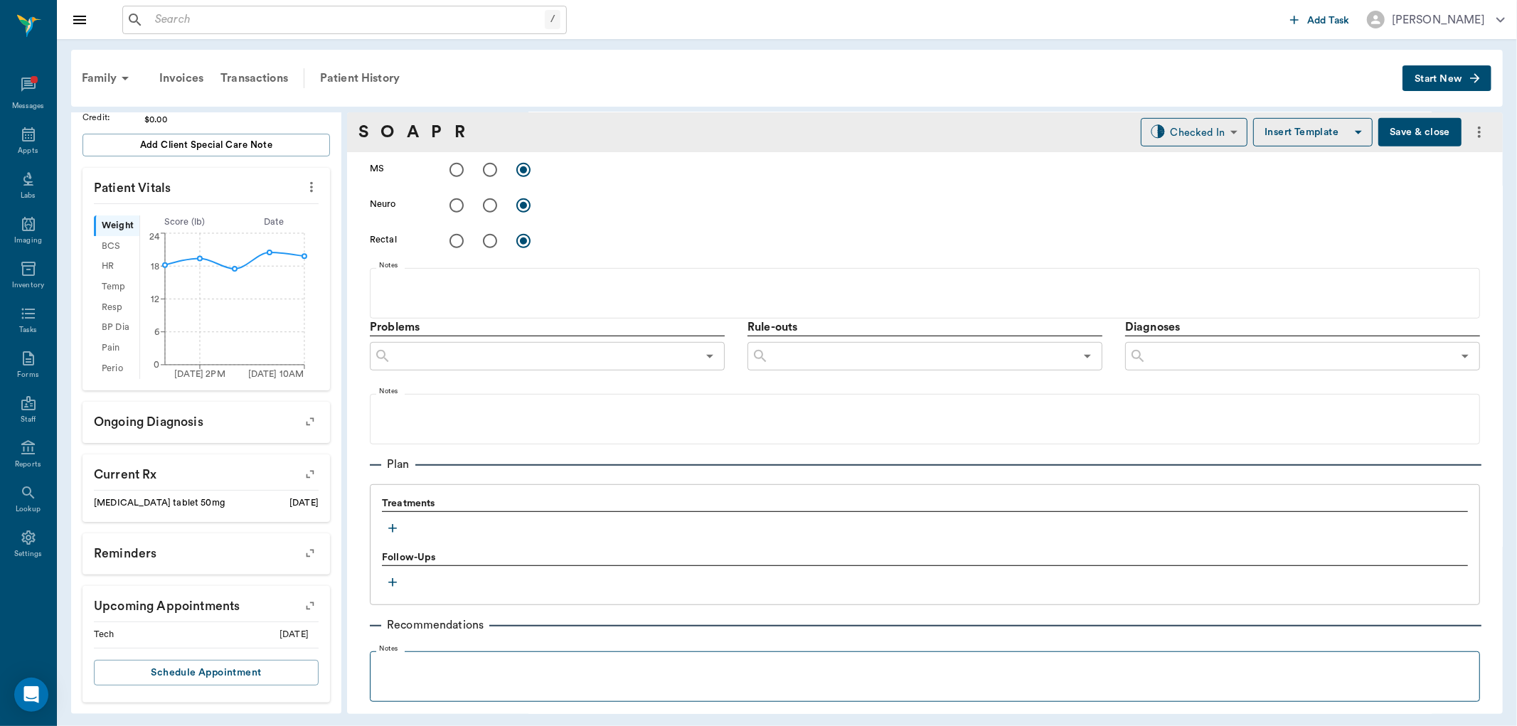
scroll to position [768, 0]
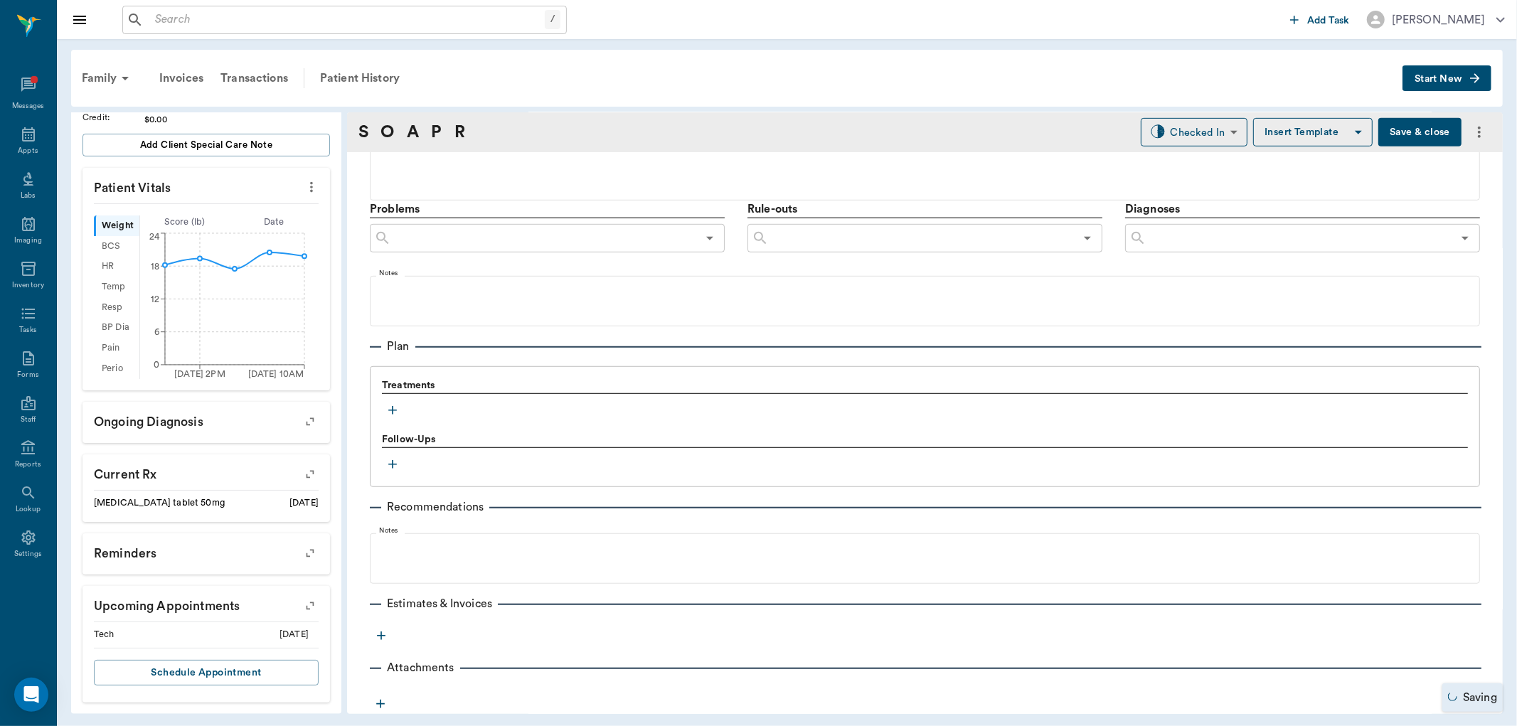
click at [390, 410] on icon "button" at bounding box center [392, 410] width 9 height 9
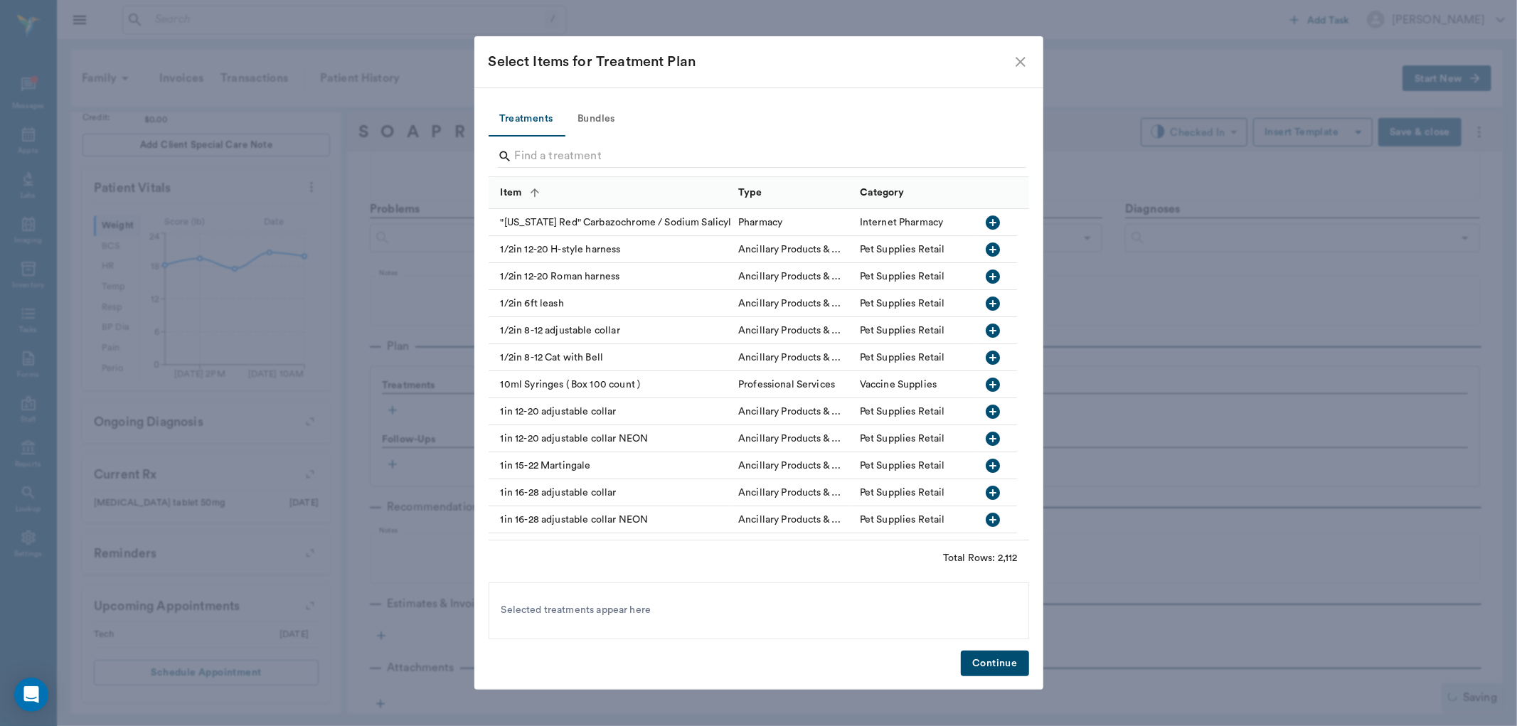
click at [545, 150] on input "Search" at bounding box center [760, 156] width 490 height 23
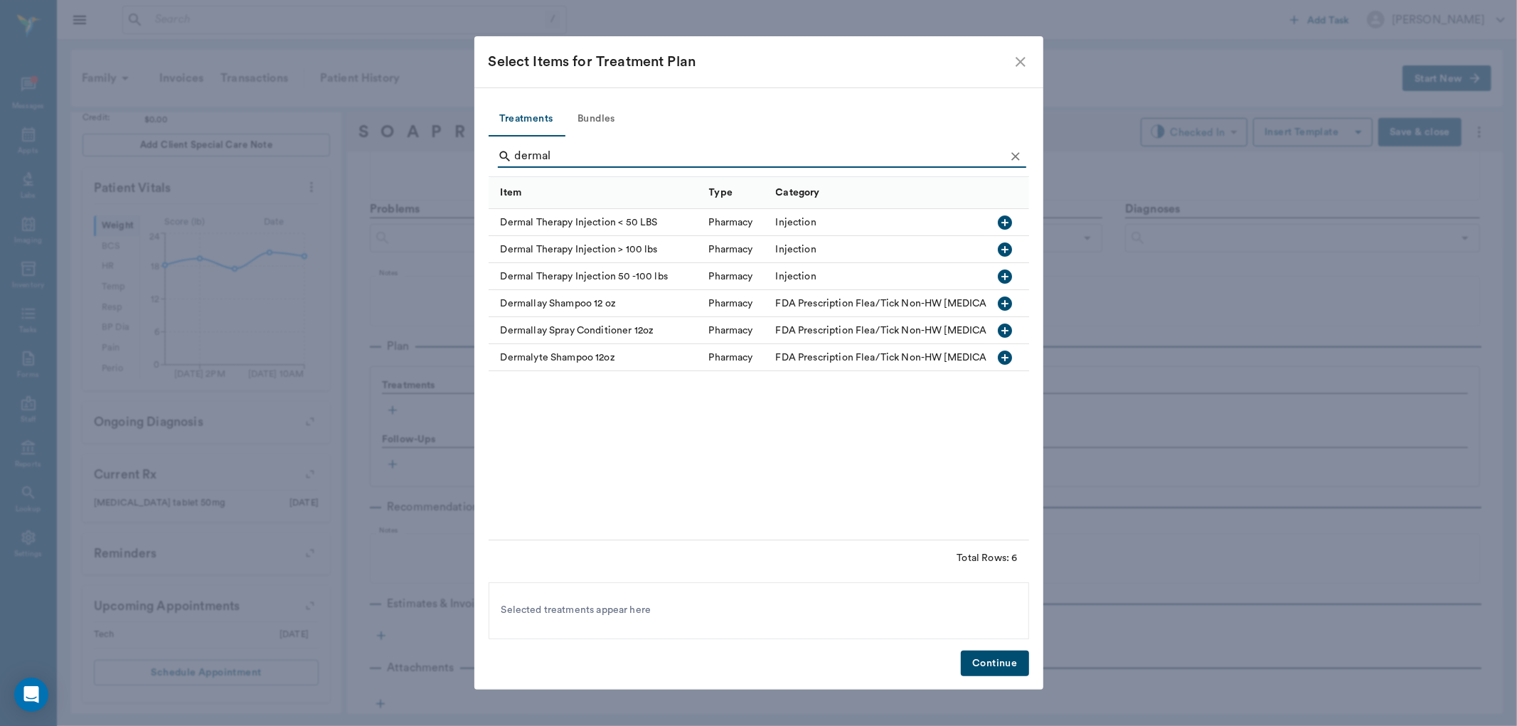
type input "dermal"
click at [1007, 218] on icon "button" at bounding box center [1005, 222] width 14 height 14
click at [1000, 665] on button "Continue" at bounding box center [995, 664] width 68 height 26
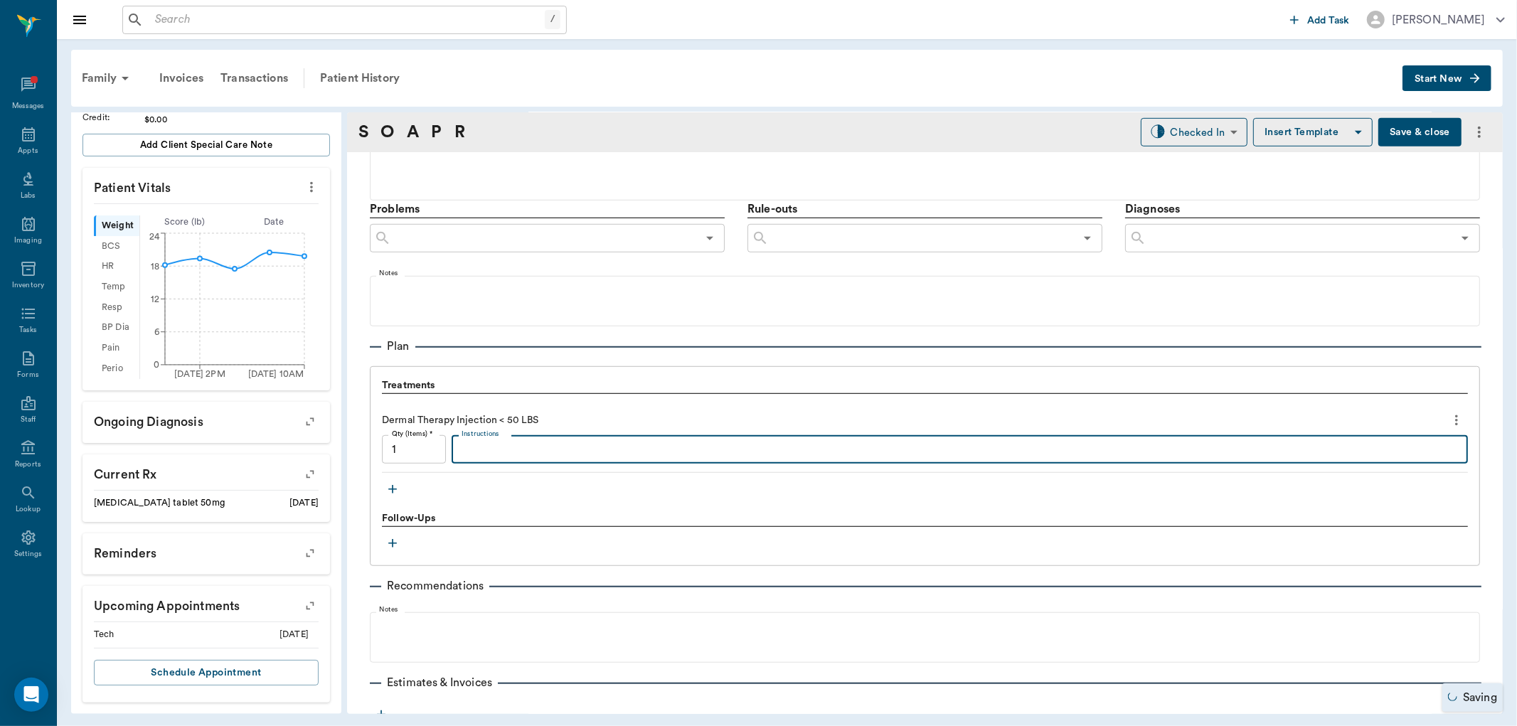
click at [489, 449] on textarea "Instructions" at bounding box center [959, 450] width 996 height 16
type textarea "m"
type textarea "MP20/DX2"
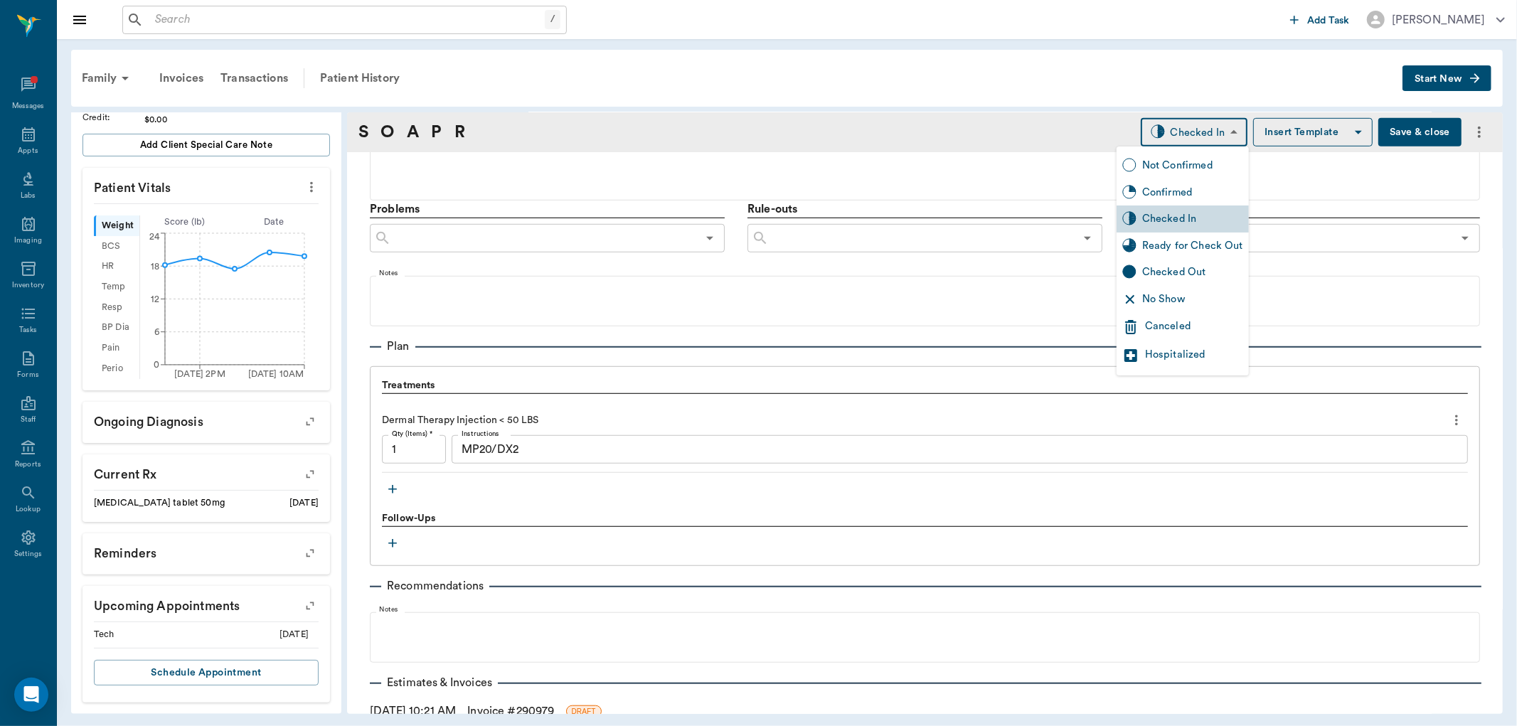
click at [1175, 132] on body "/ ​ Add Task [PERSON_NAME] Nectar Messages Appts Labs Imaging Inventory Tasks F…" at bounding box center [758, 363] width 1517 height 726
click at [1170, 239] on div "Ready for Check Out" at bounding box center [1192, 246] width 101 height 16
type input "READY_TO_CHECKOUT"
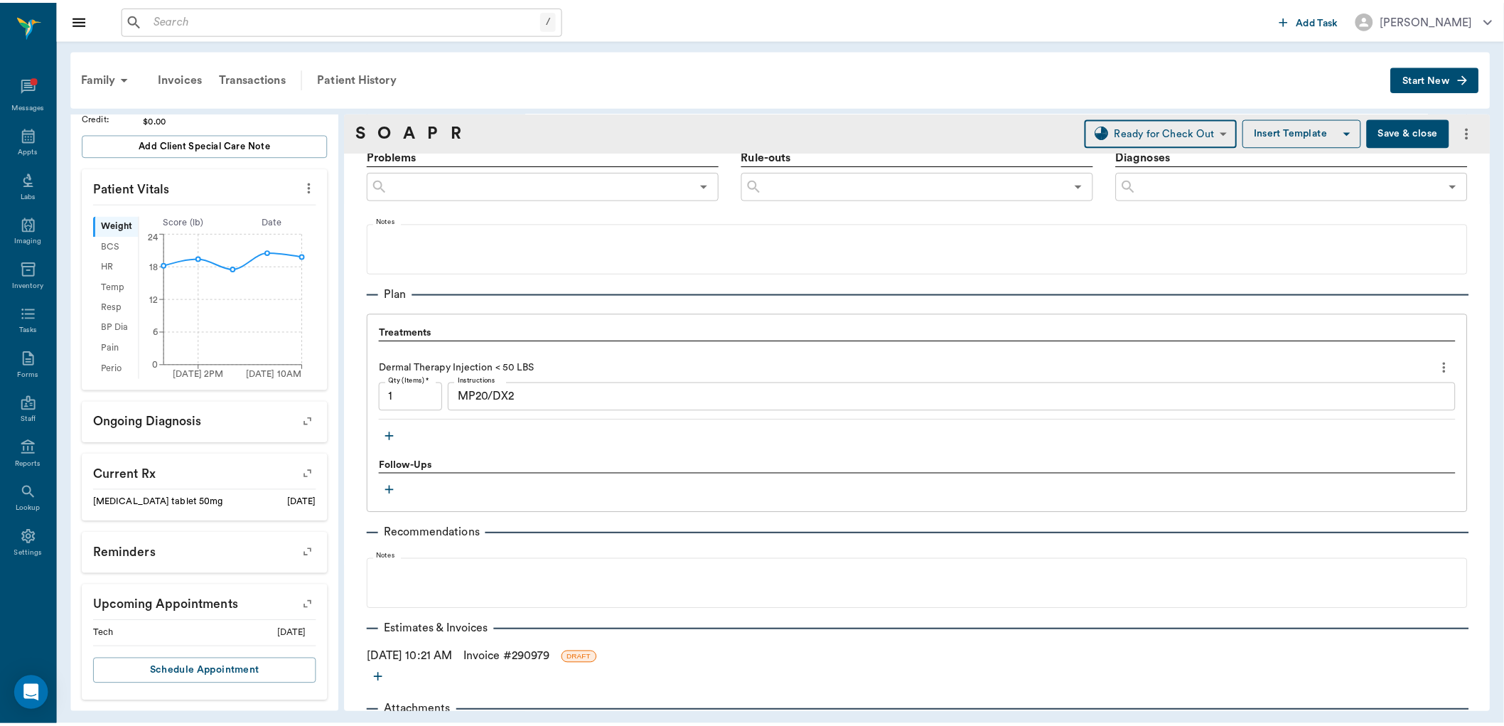
scroll to position [864, 0]
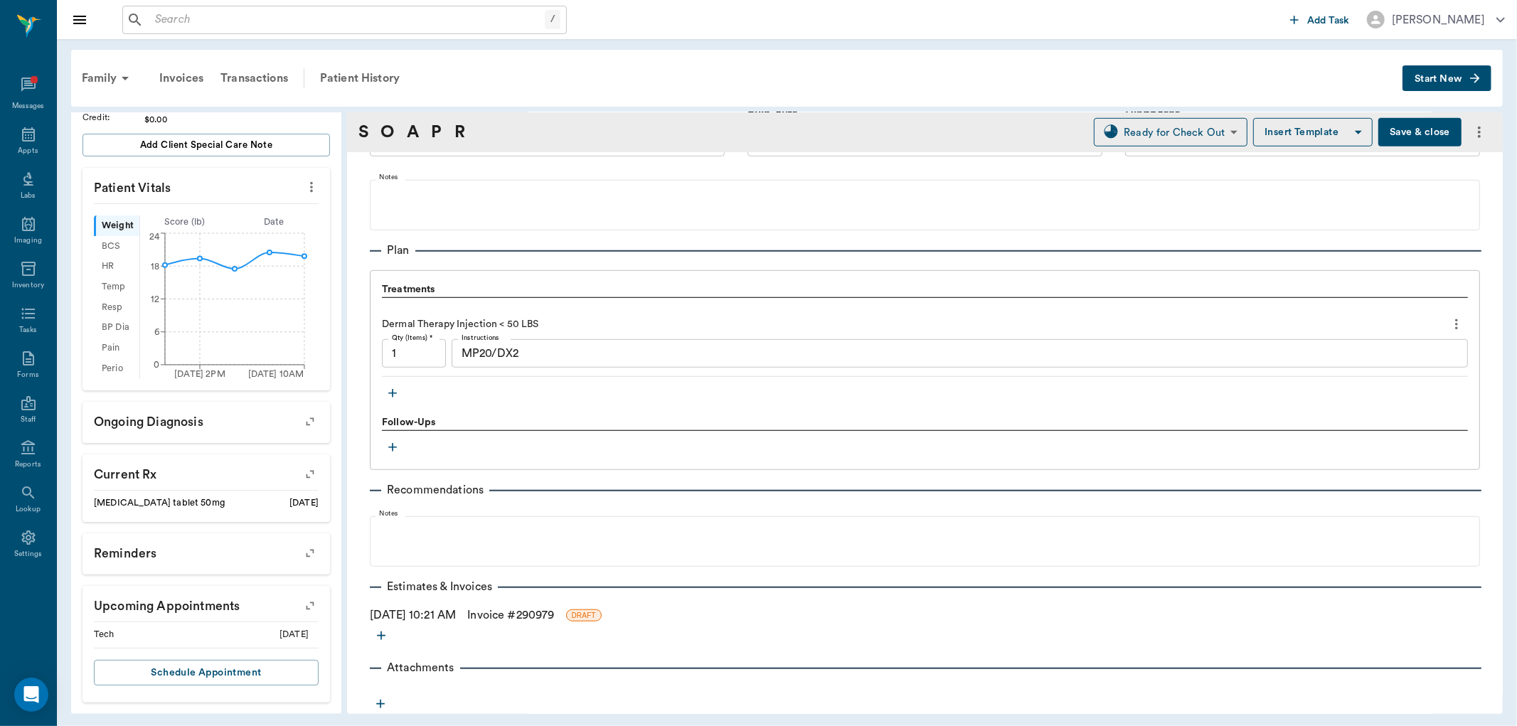
click at [550, 615] on link "Invoice # 290979" at bounding box center [510, 614] width 87 height 17
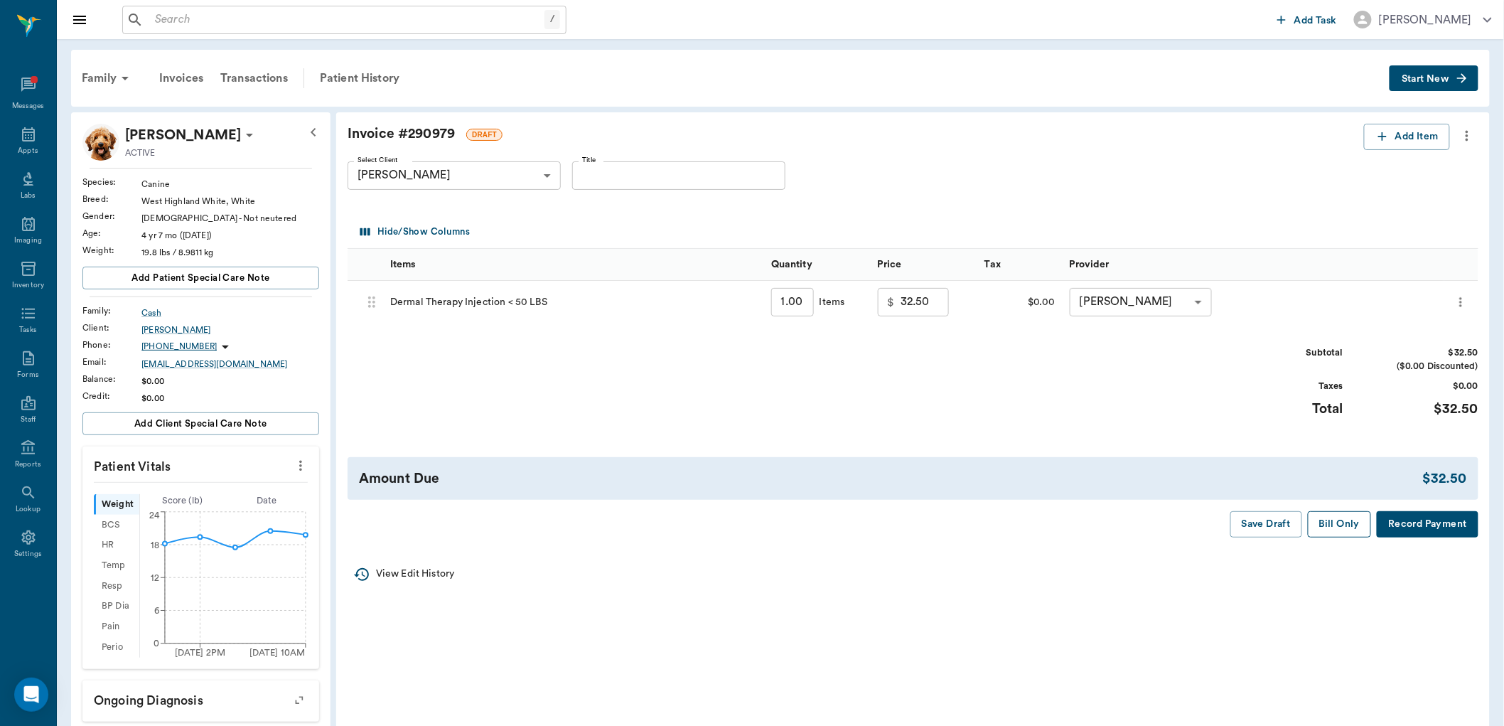
click at [1363, 530] on button "Bill Only" at bounding box center [1340, 524] width 64 height 26
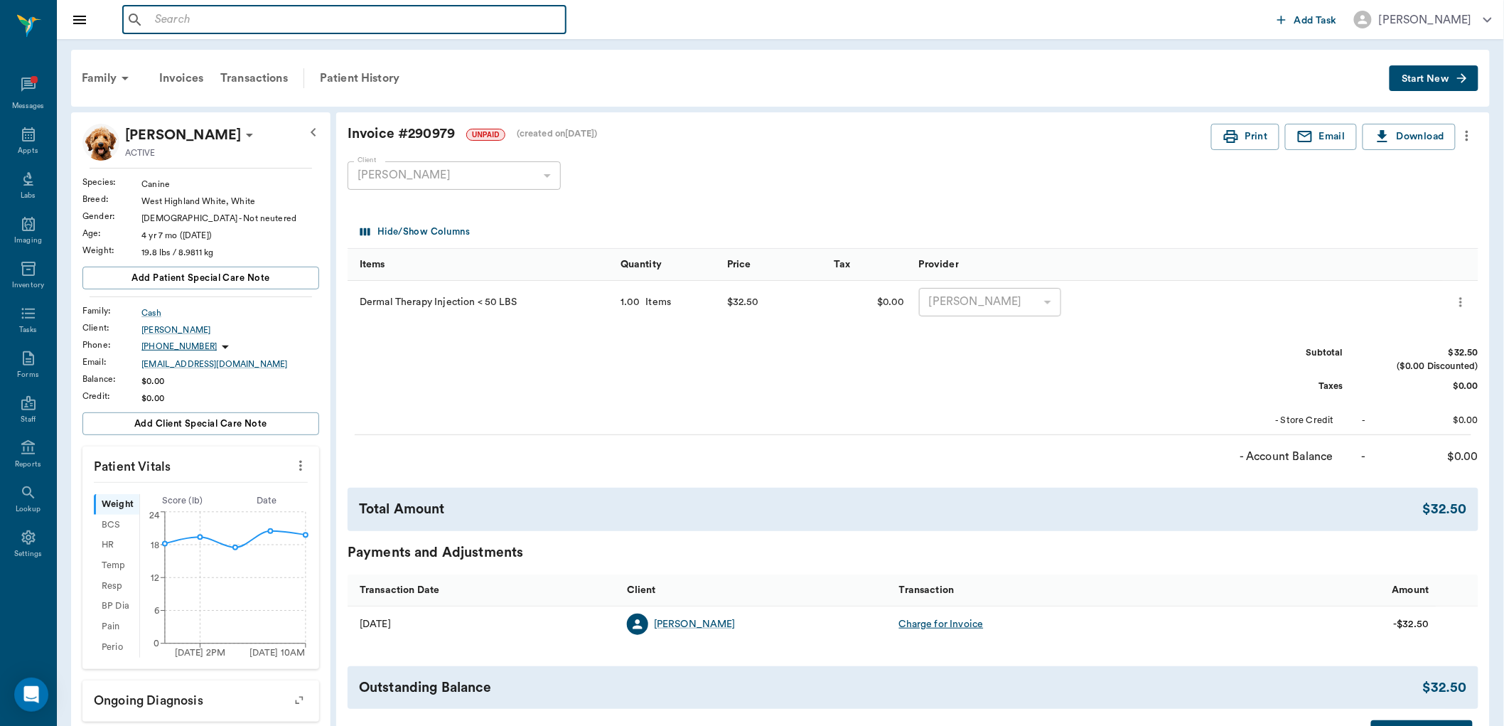
click at [246, 11] on input "text" at bounding box center [354, 20] width 411 height 20
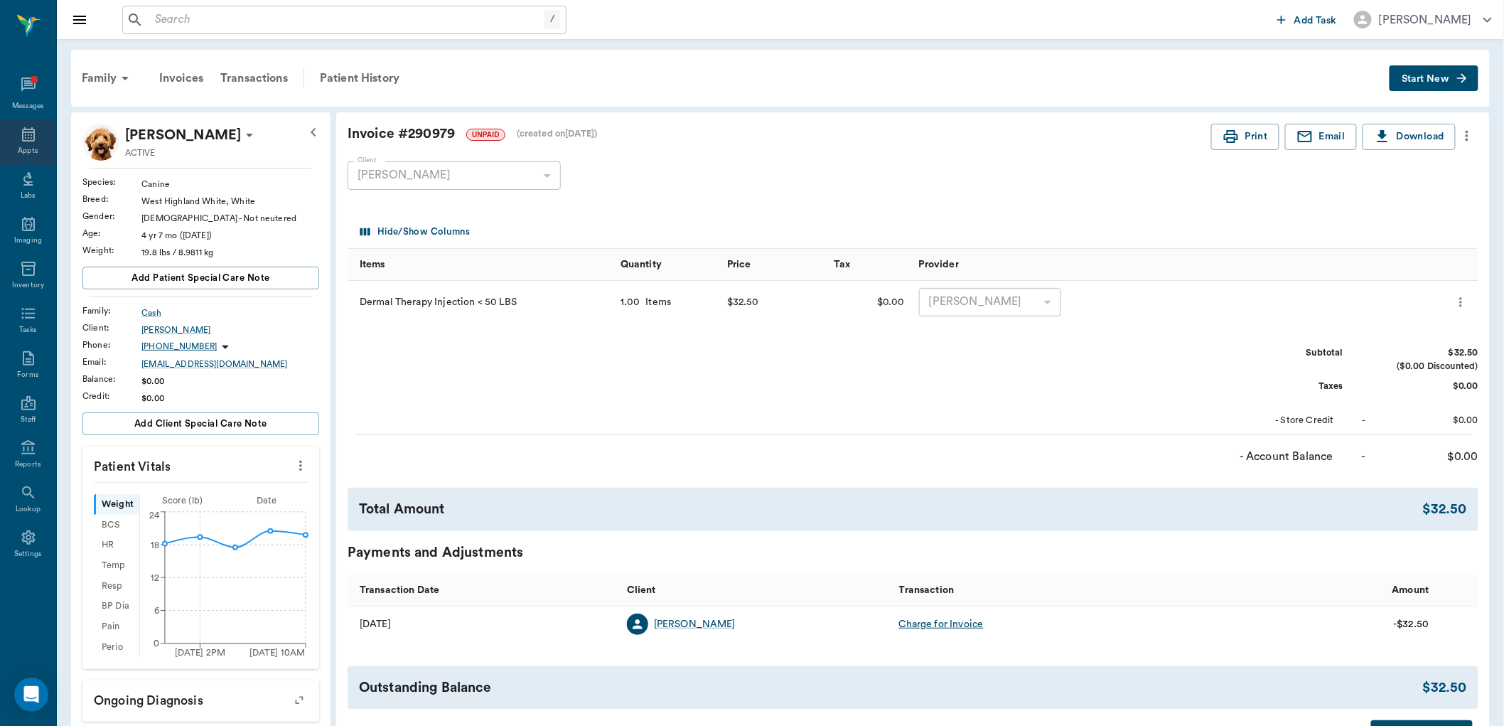
click at [33, 143] on icon at bounding box center [28, 134] width 17 height 17
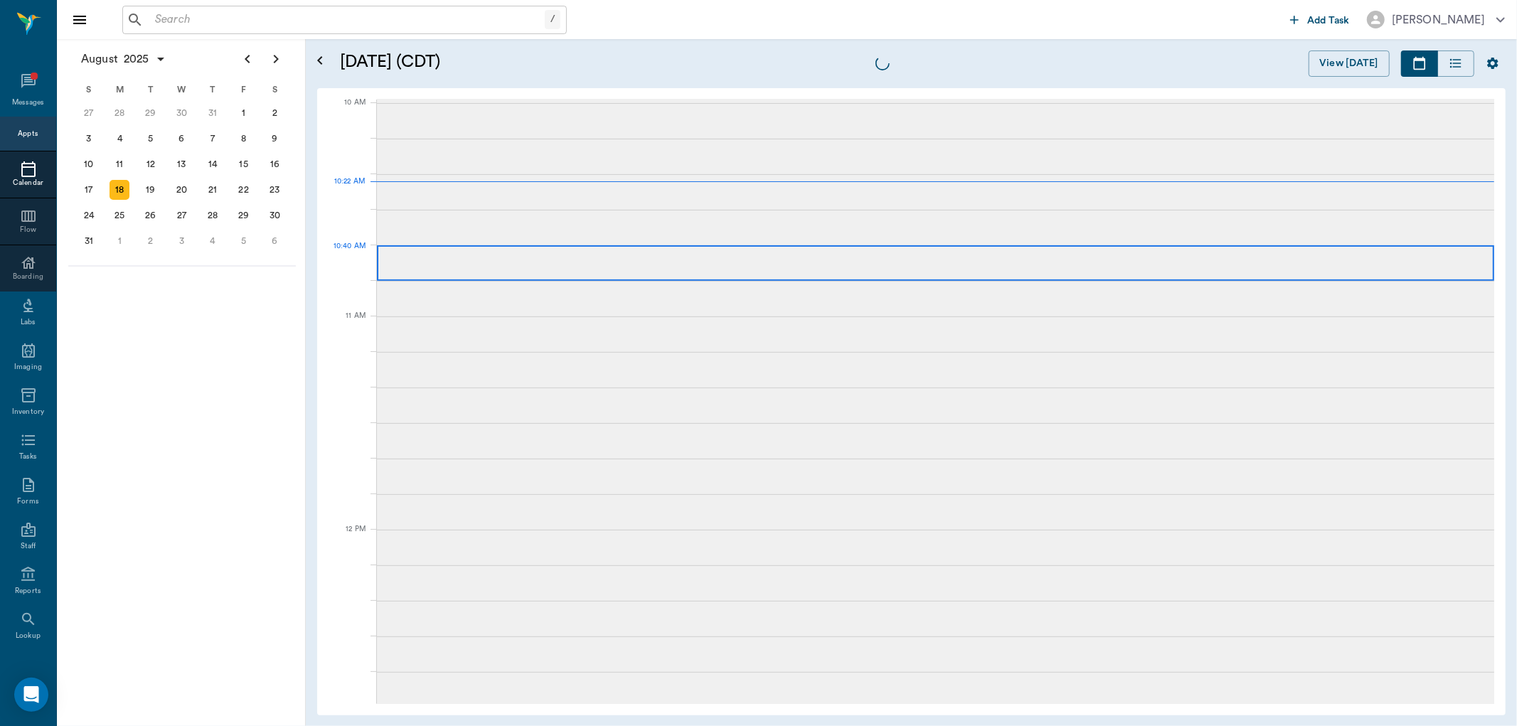
scroll to position [428, 0]
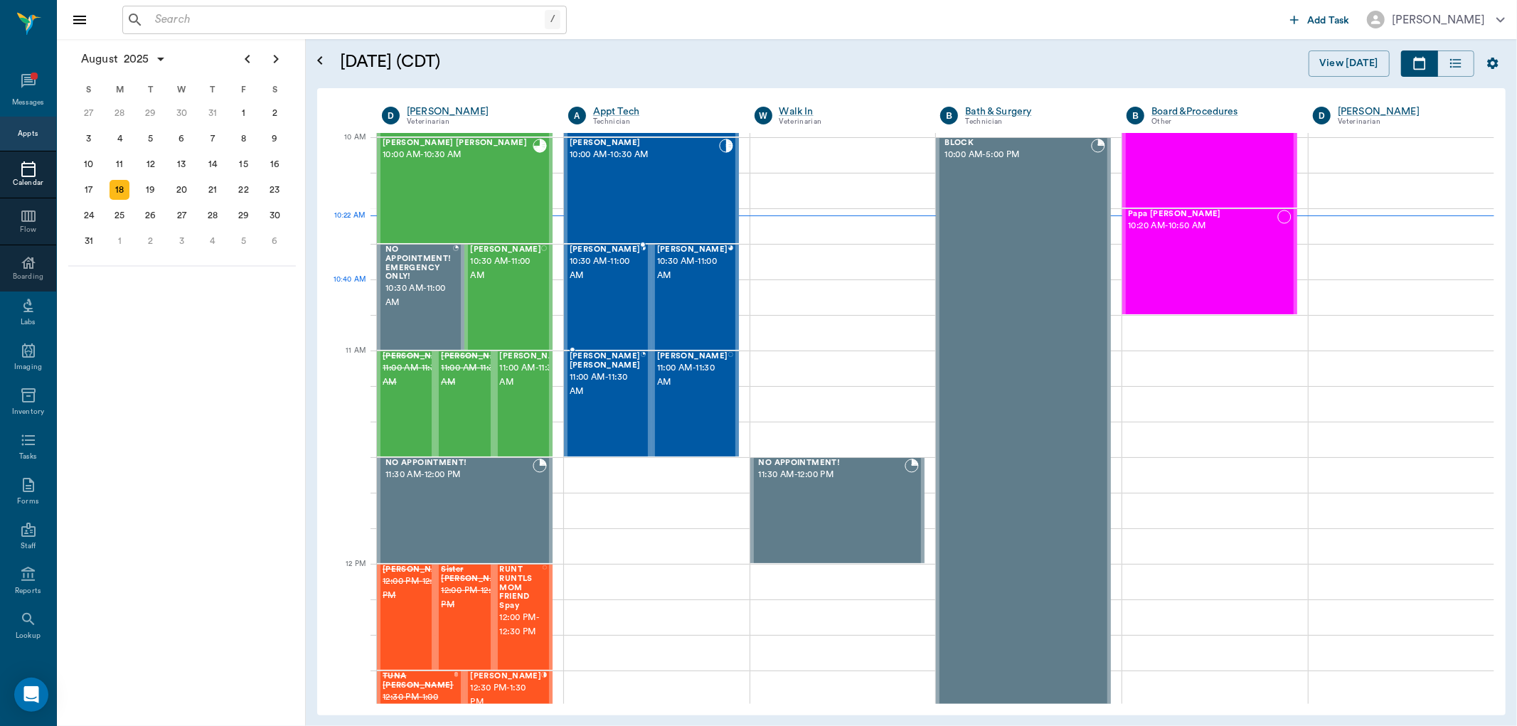
click at [599, 299] on div "[PERSON_NAME] 10:30 AM - 11:00 AM" at bounding box center [604, 297] width 71 height 104
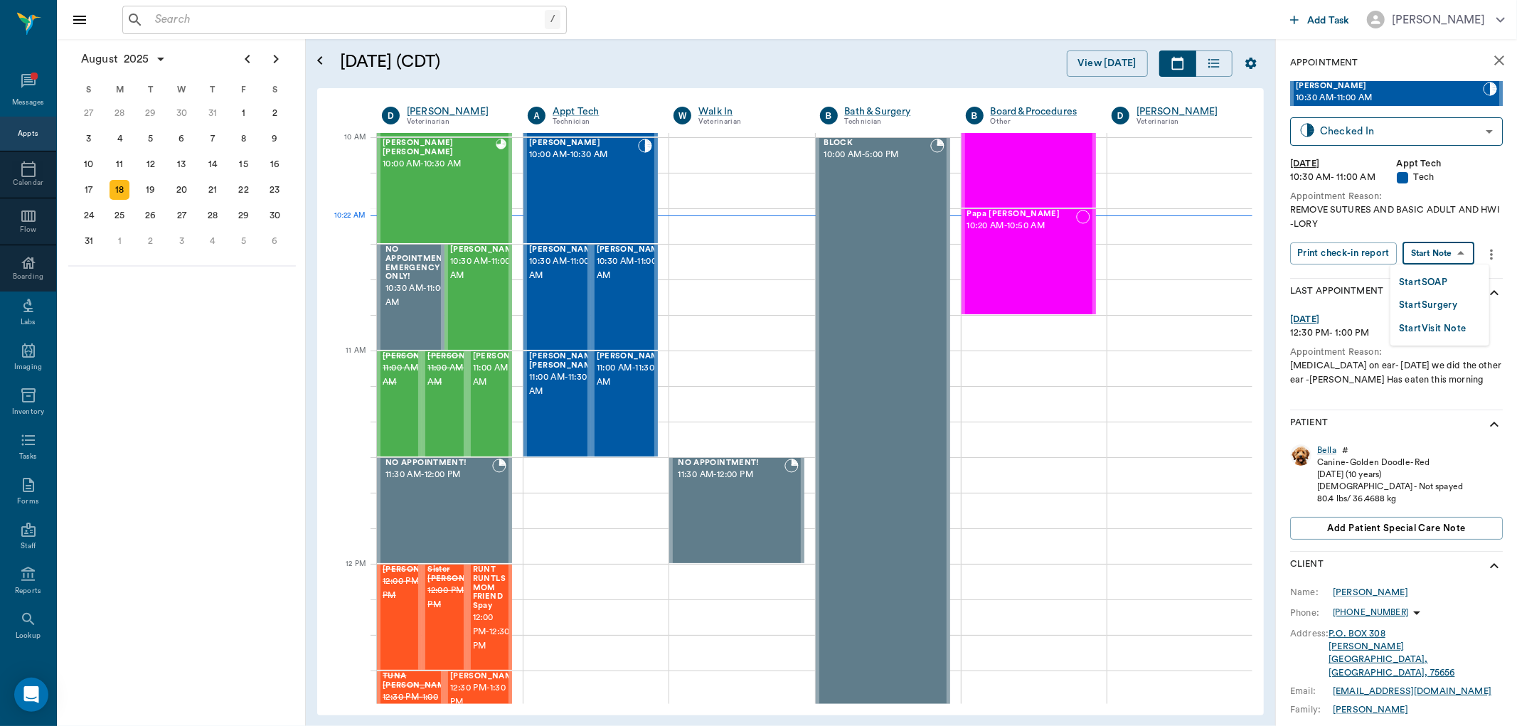
click at [1434, 260] on body "/ ​ Add Task [PERSON_NAME] Nectar Messages Appts Calendar Flow Boarding Labs Im…" at bounding box center [758, 363] width 1517 height 726
click at [1434, 284] on button "Start SOAP" at bounding box center [1423, 282] width 48 height 16
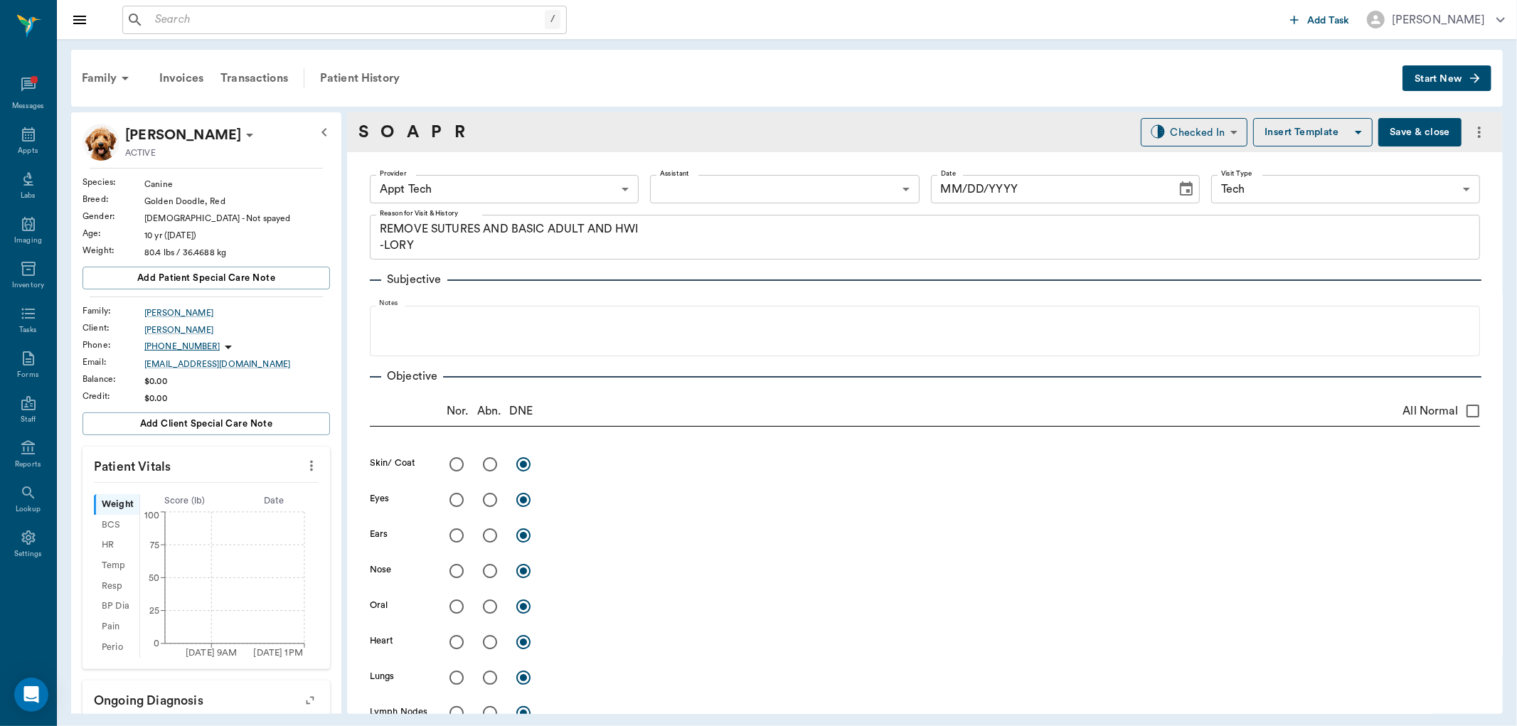
type input "63ec2f075fda476ae8351a4c"
type input "65d2be4f46e3a538d89b8c1a"
type textarea "REMOVE SUTURES AND BASIC ADULT AND HWI -LORY"
type input "[DATE]"
click at [304, 466] on icon "more" at bounding box center [312, 465] width 16 height 17
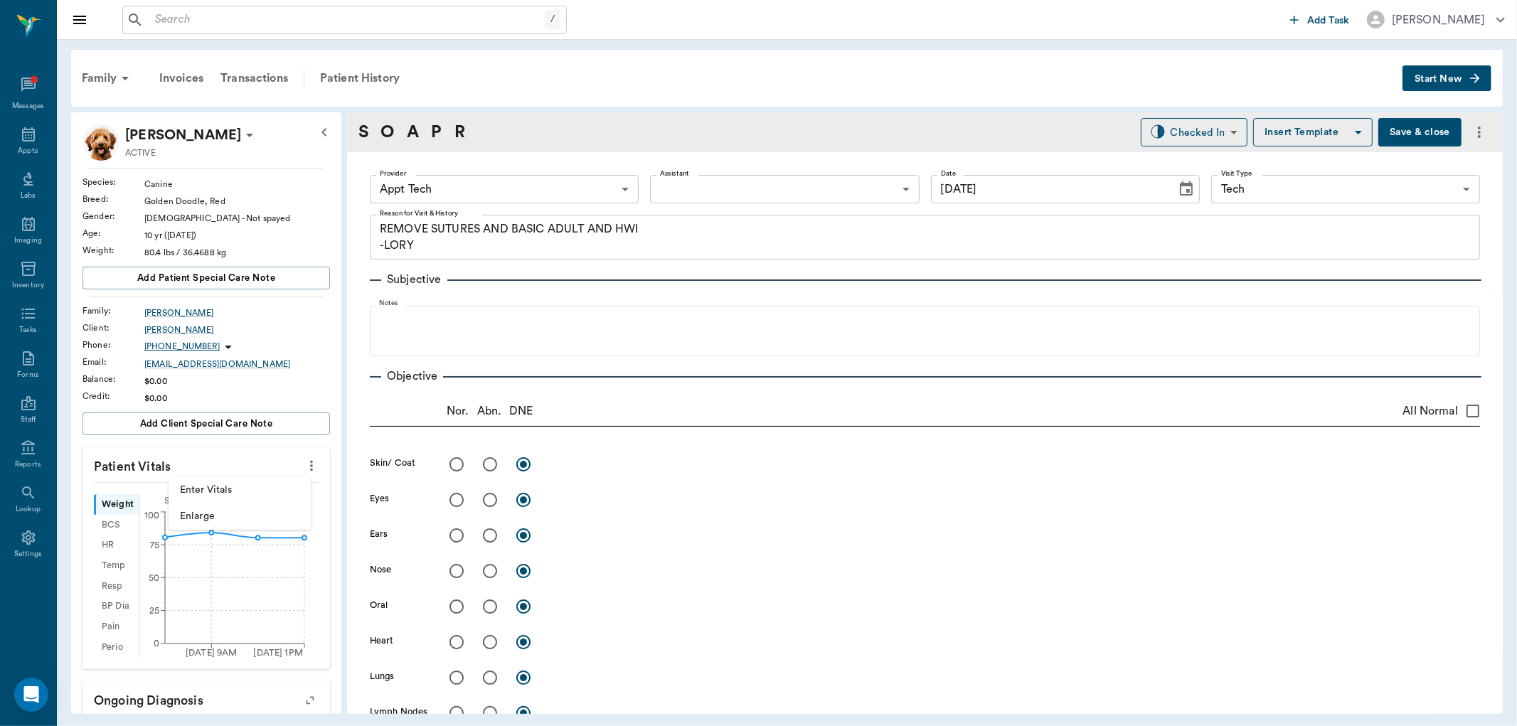
click at [276, 496] on span "Enter Vitals" at bounding box center [239, 490] width 119 height 15
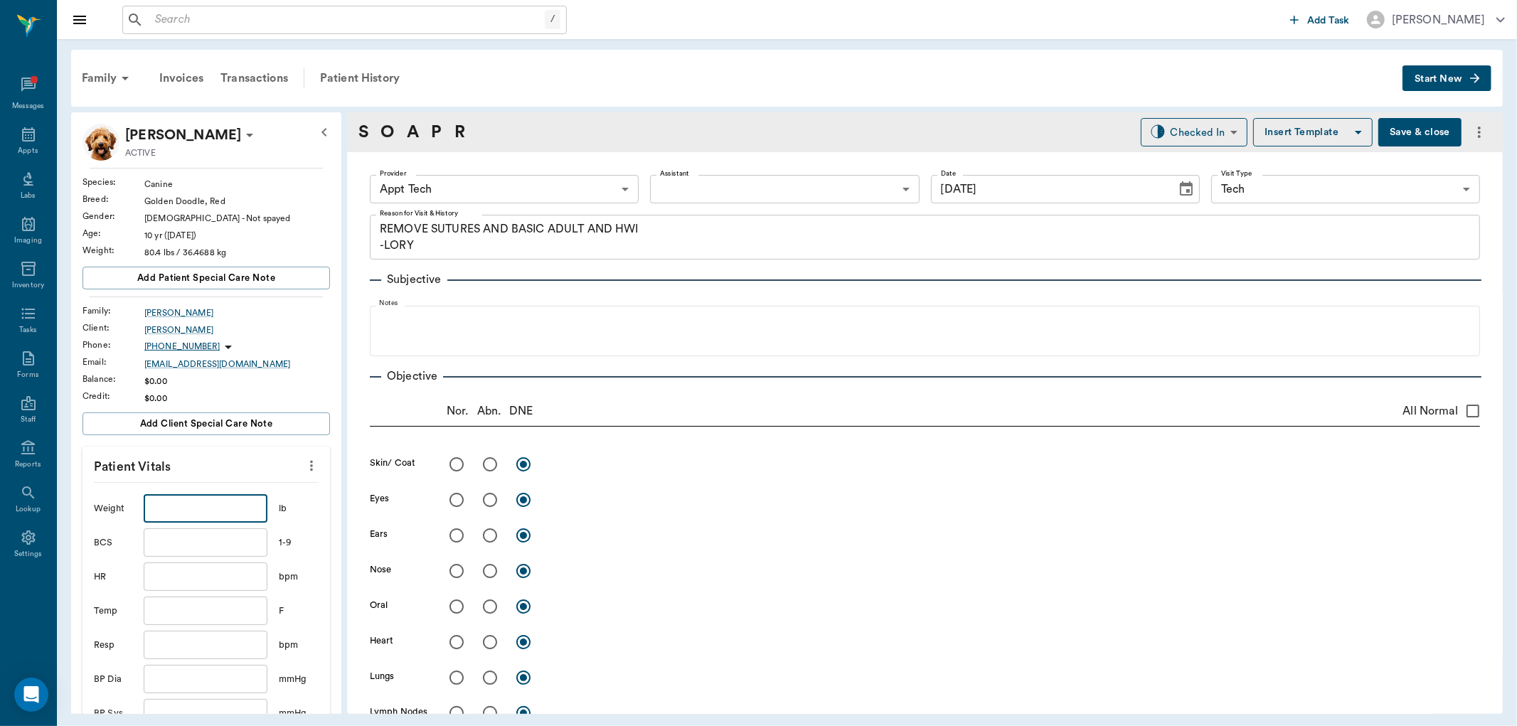
click at [238, 507] on input "text" at bounding box center [206, 508] width 124 height 28
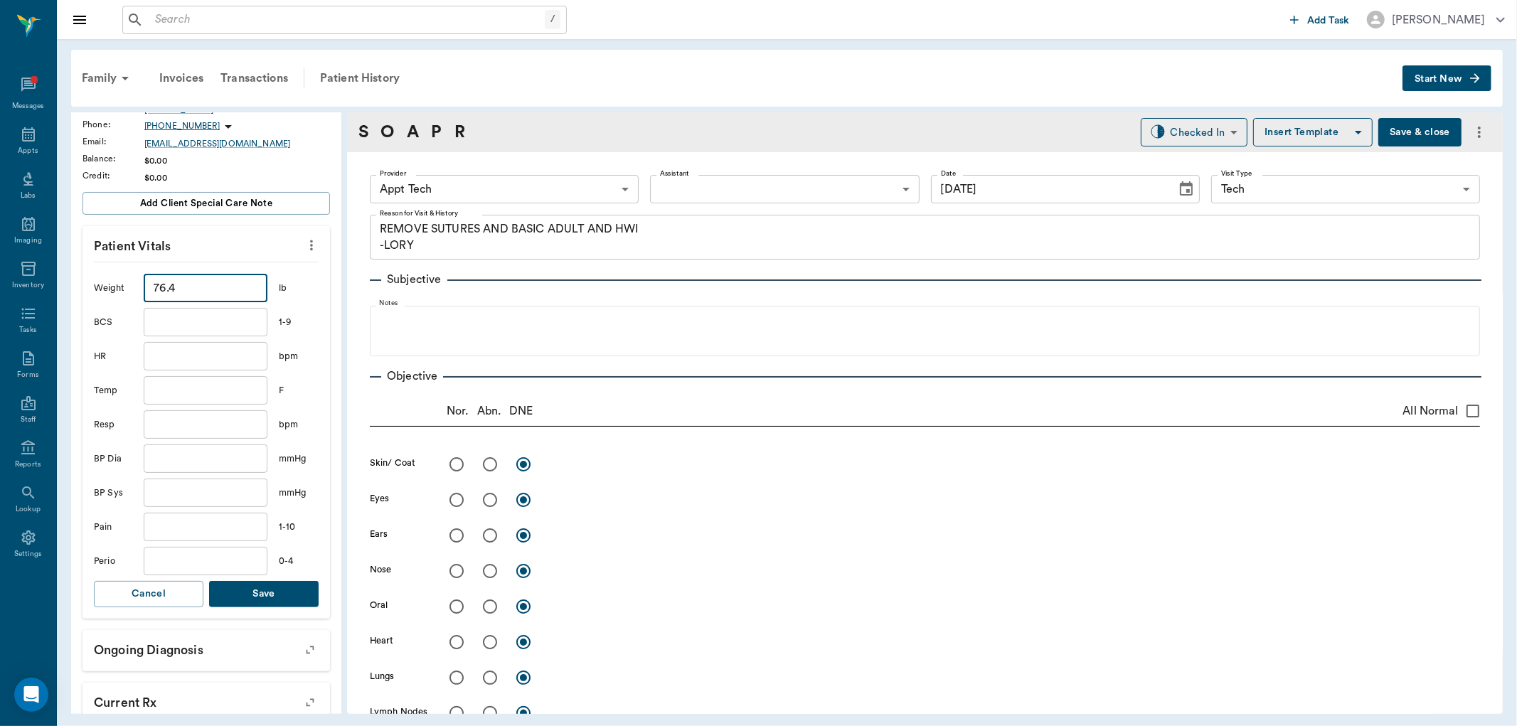
scroll to position [237, 0]
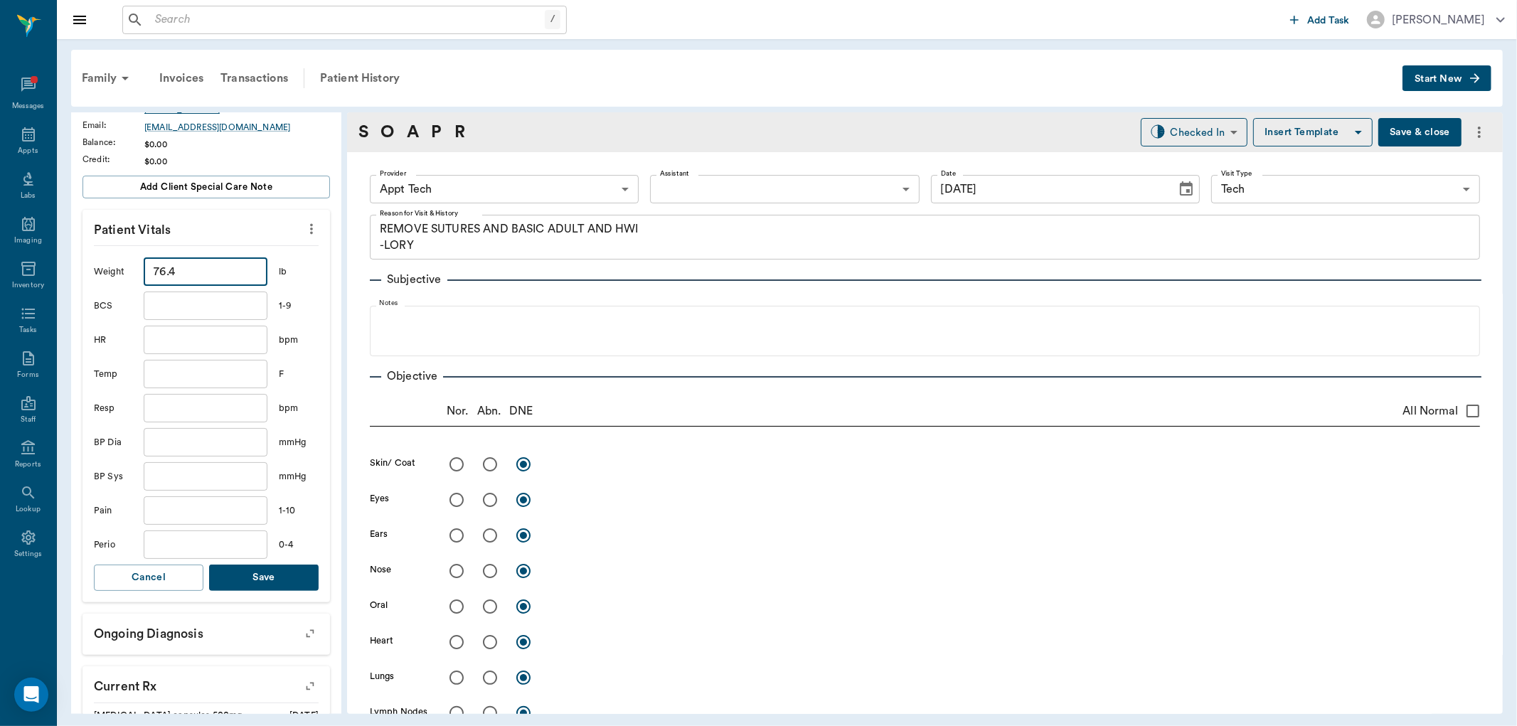
type input "76.4"
click at [278, 580] on button "Save" at bounding box center [263, 578] width 109 height 26
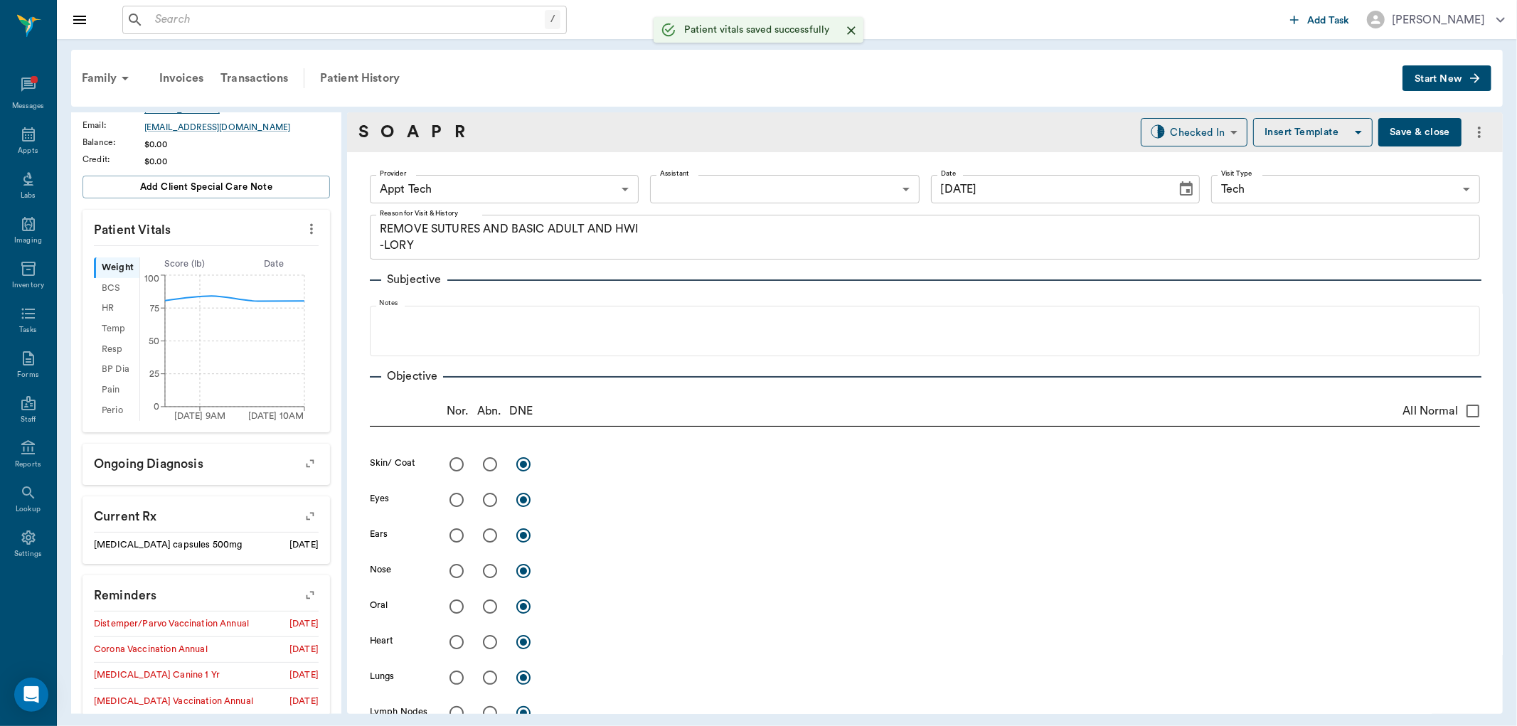
click at [498, 194] on body "/ ​ Add Task [PERSON_NAME] Nectar Messages Appts Labs Imaging Inventory Tasks F…" at bounding box center [758, 363] width 1517 height 726
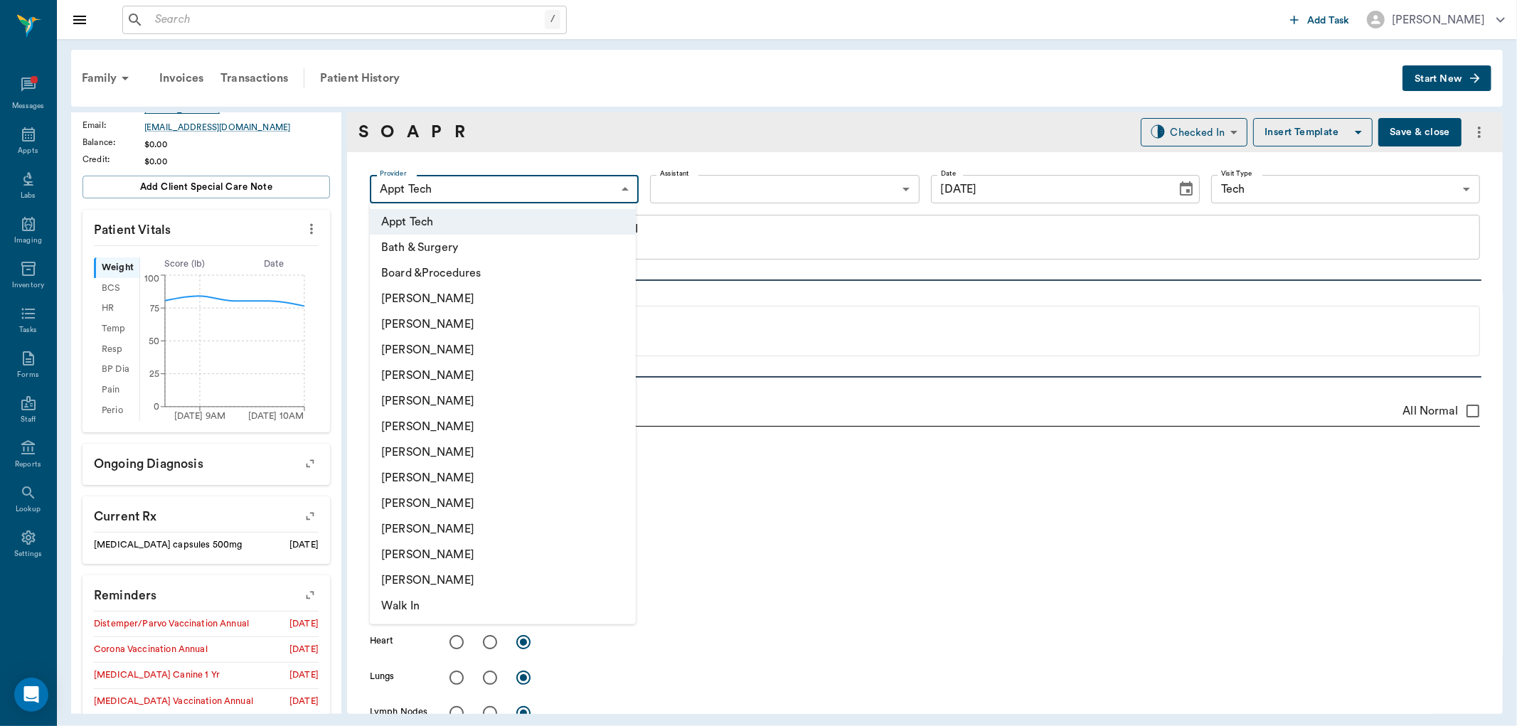
drag, startPoint x: 466, startPoint y: 420, endPoint x: 496, endPoint y: 391, distance: 41.2
click at [466, 421] on li "[PERSON_NAME]" at bounding box center [503, 427] width 266 height 26
type input "682b670d8bdc6f7f8feef3db"
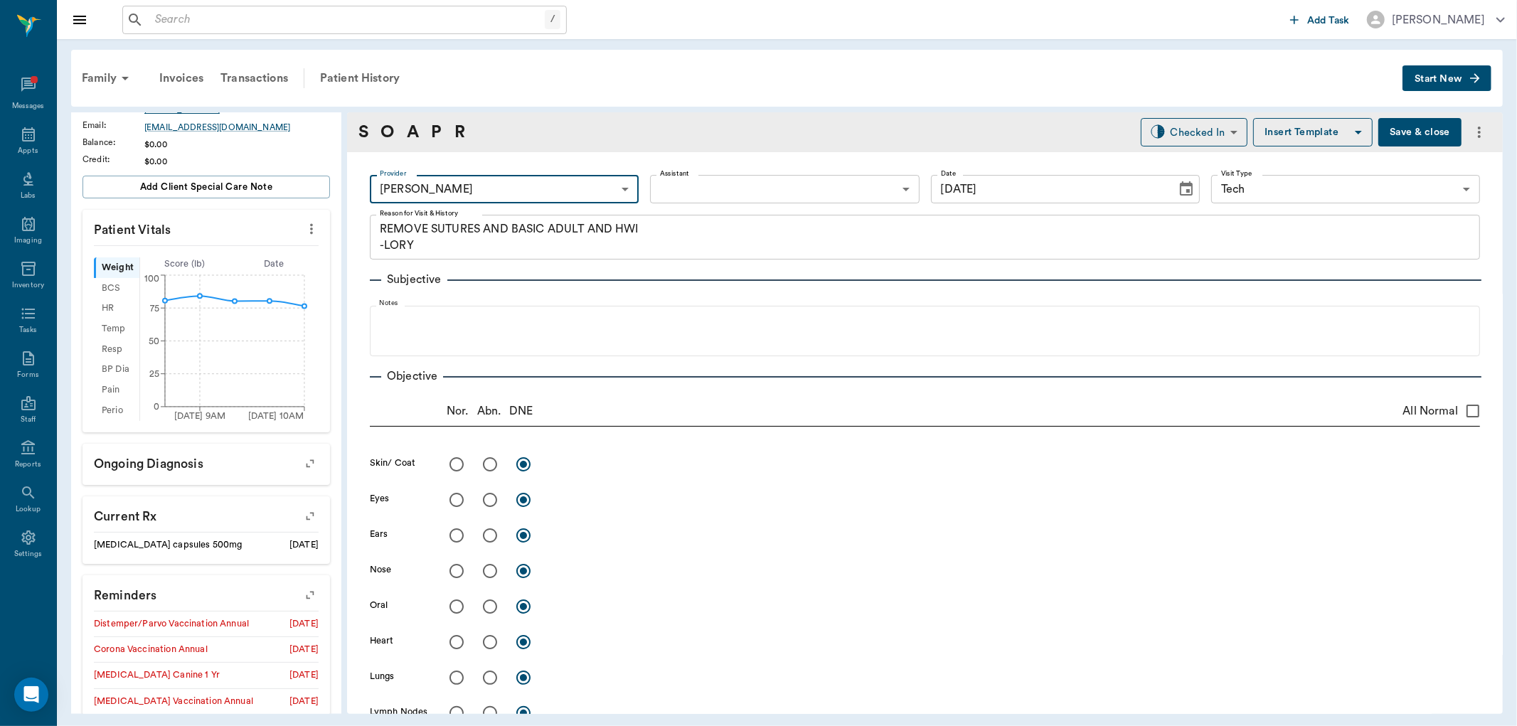
click at [744, 186] on body "/ ​ Add Task [PERSON_NAME] Nectar Messages Appts Labs Imaging Inventory Tasks F…" at bounding box center [758, 363] width 1517 height 726
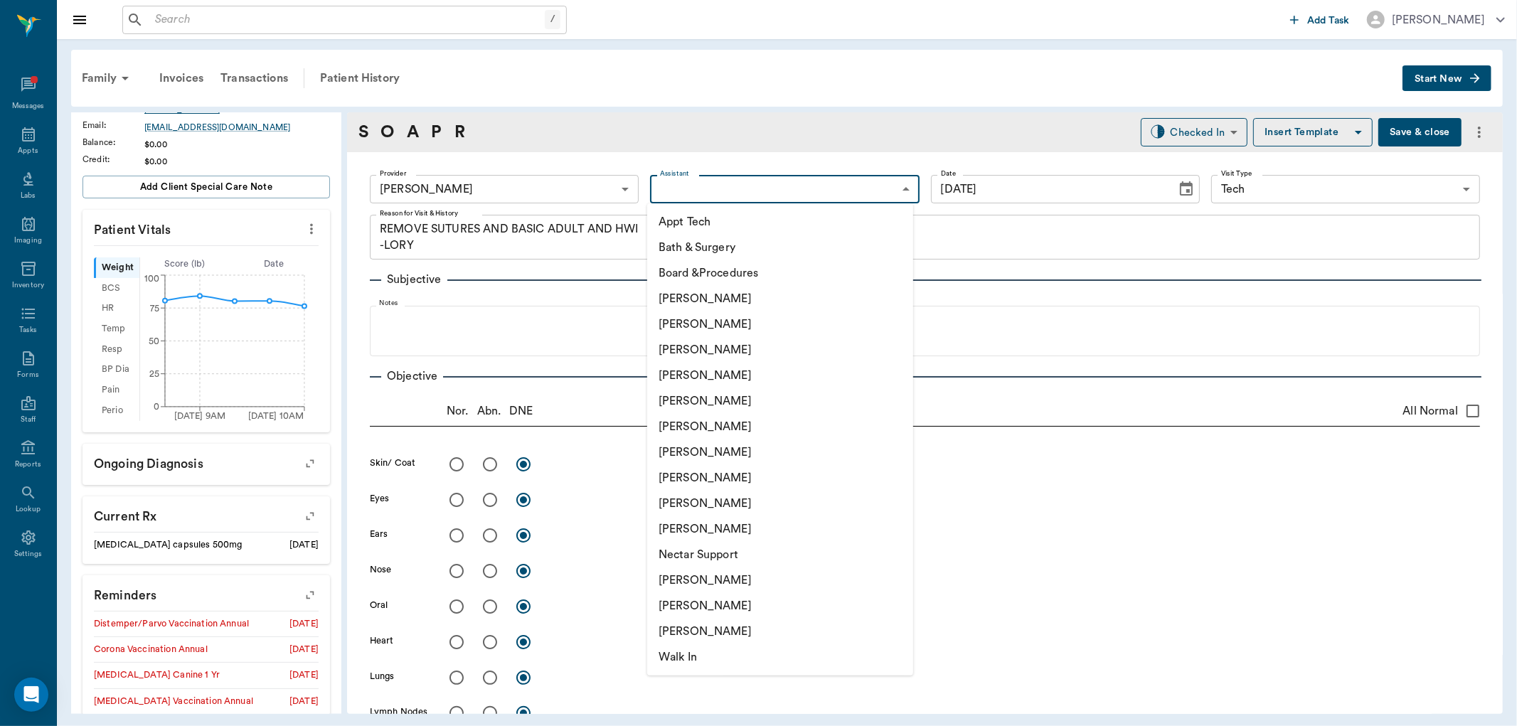
click at [729, 232] on li "Appt Tech" at bounding box center [780, 222] width 266 height 26
type input "63ec2f075fda476ae8351a4c"
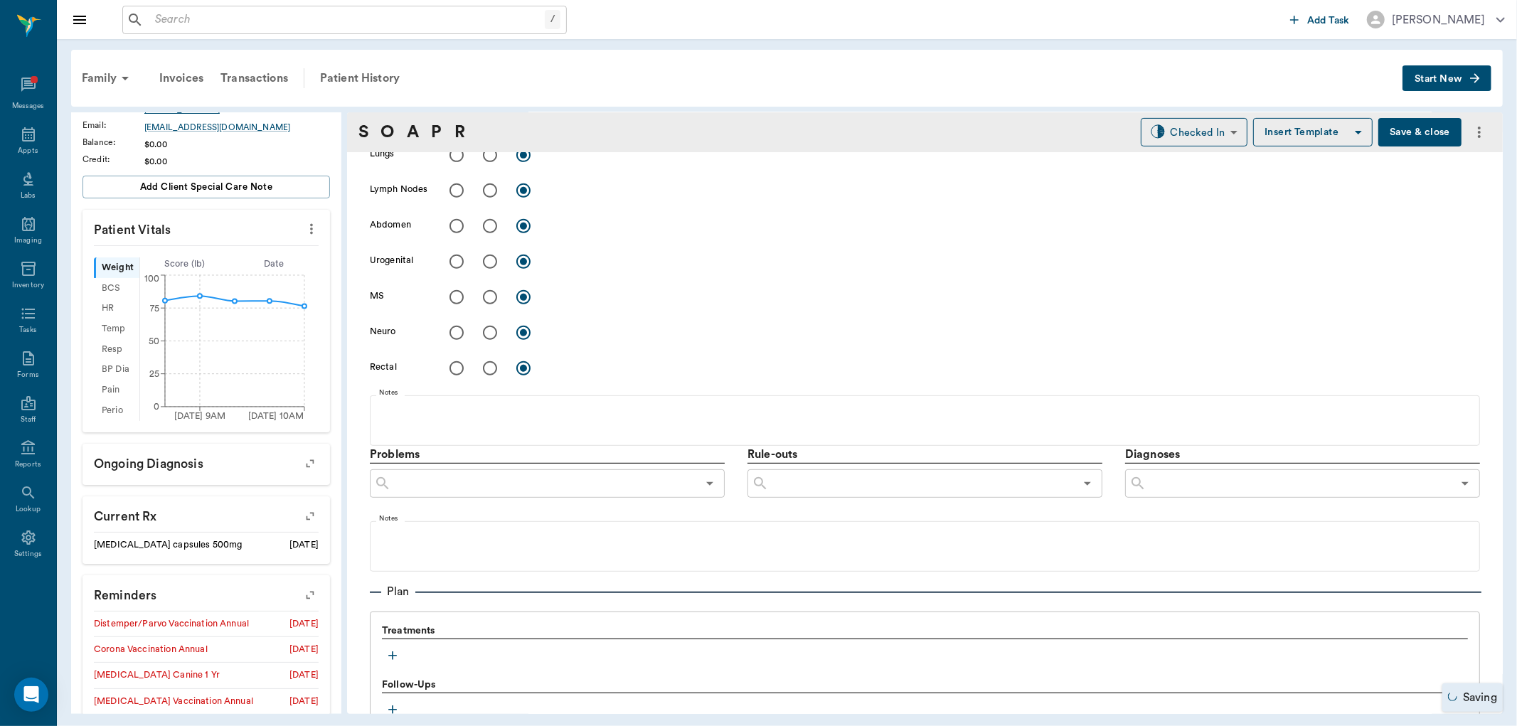
scroll to position [631, 0]
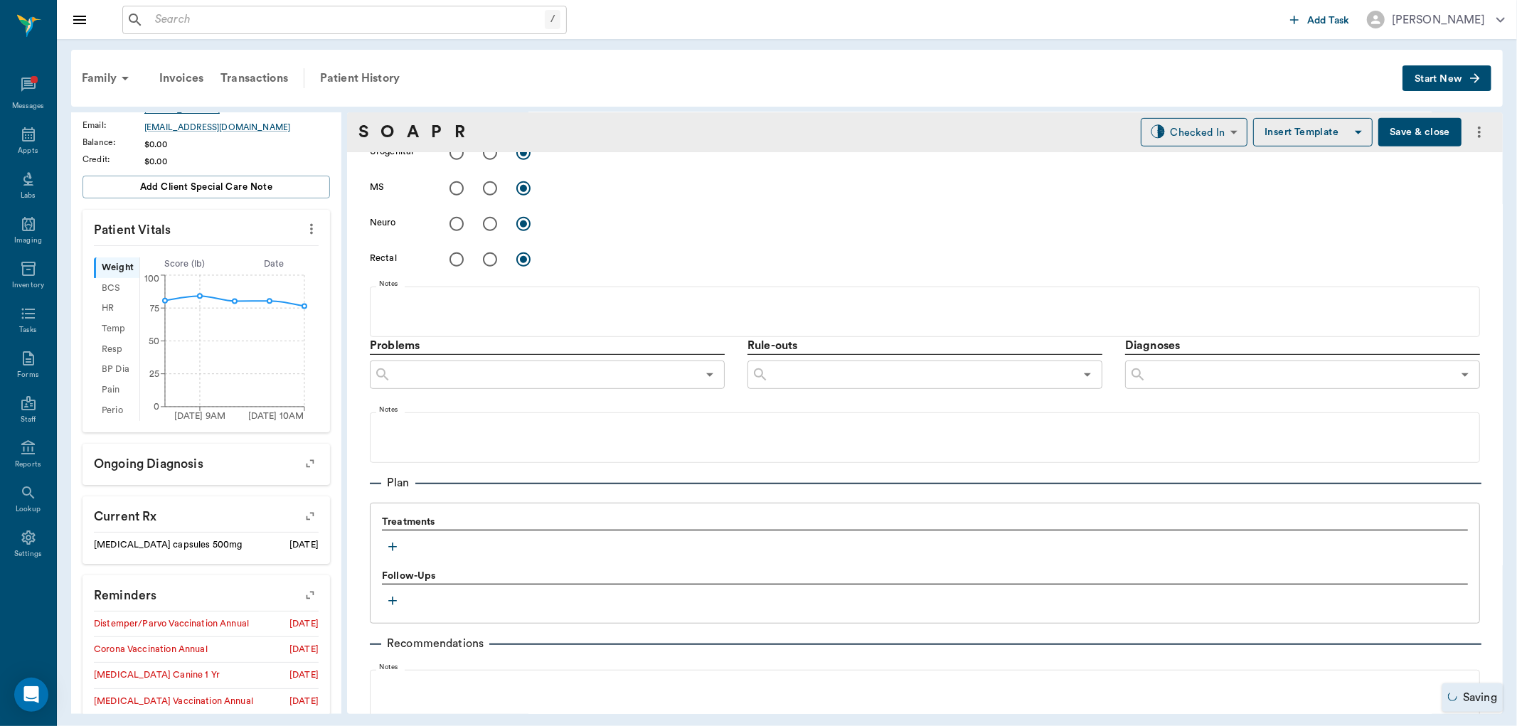
click at [389, 540] on icon "button" at bounding box center [392, 547] width 14 height 14
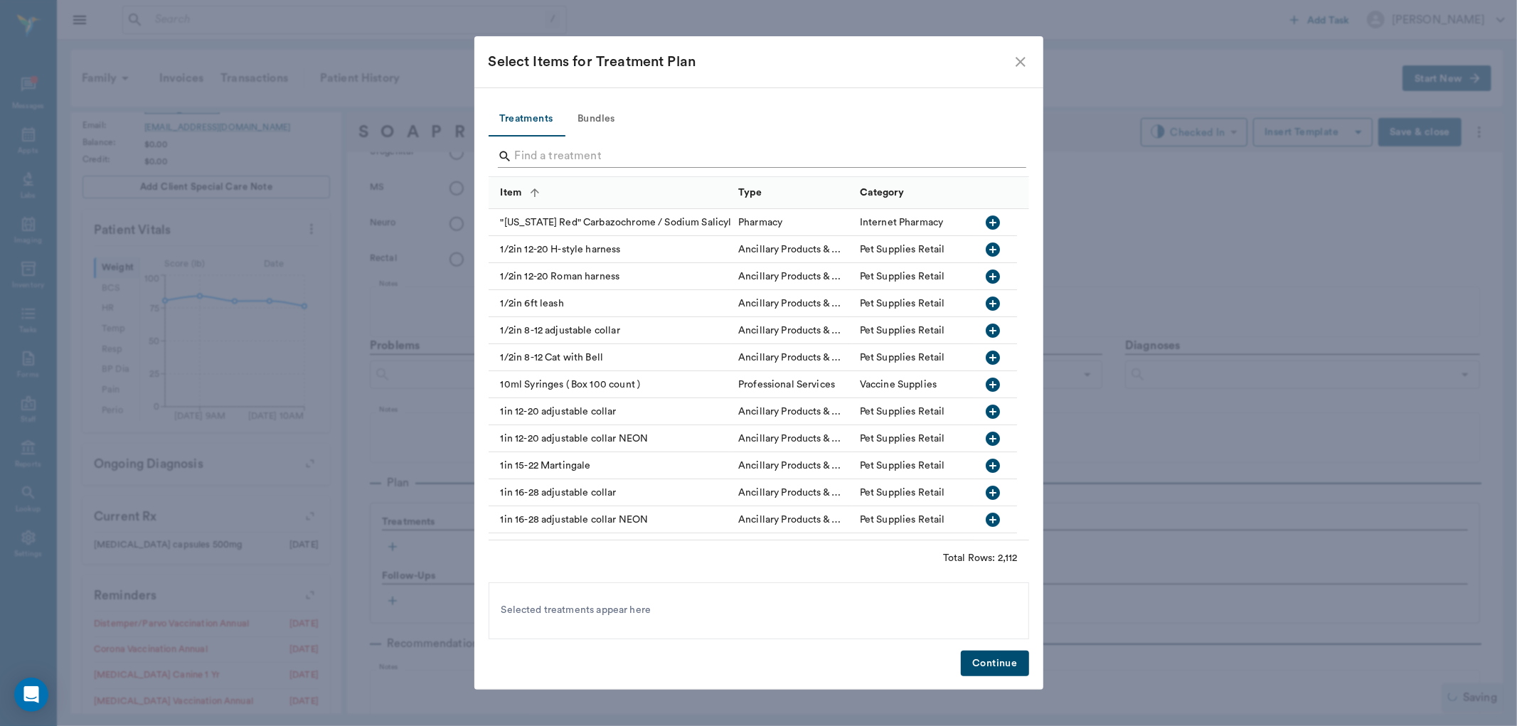
click at [621, 154] on input "Search" at bounding box center [760, 156] width 490 height 23
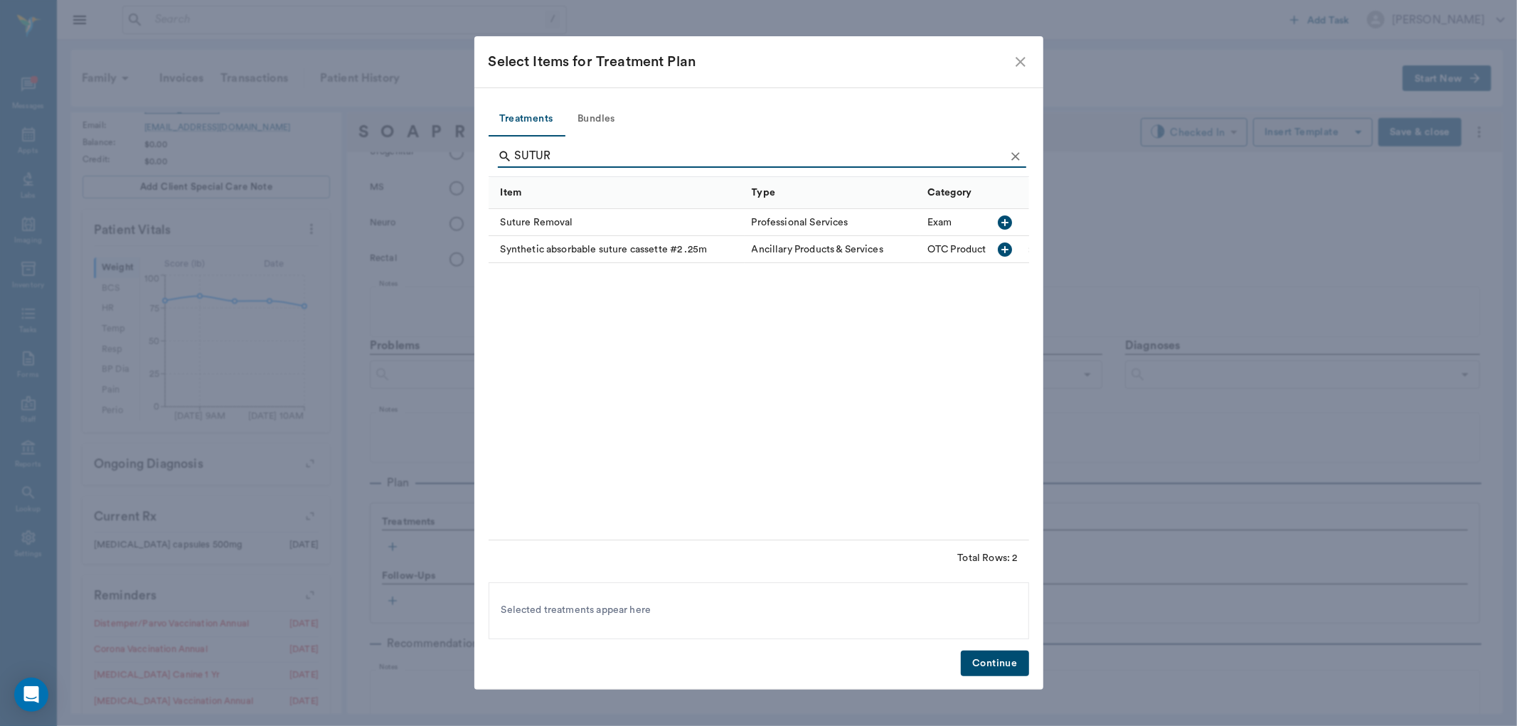
type input "SUTUR"
click at [1004, 219] on icon "button" at bounding box center [1004, 222] width 17 height 17
click at [1020, 153] on icon "Clear" at bounding box center [1015, 156] width 14 height 14
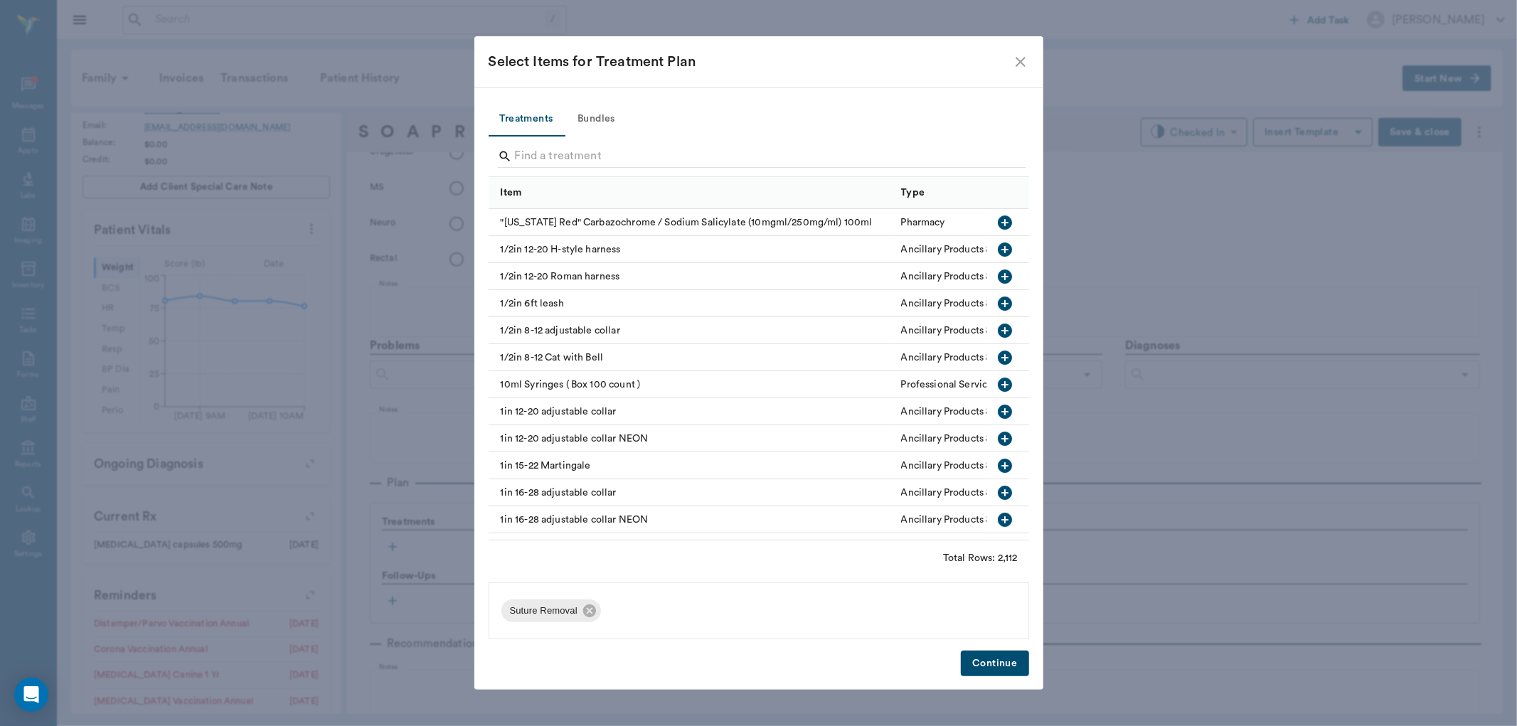
click at [606, 119] on button "Bundles" at bounding box center [597, 119] width 64 height 34
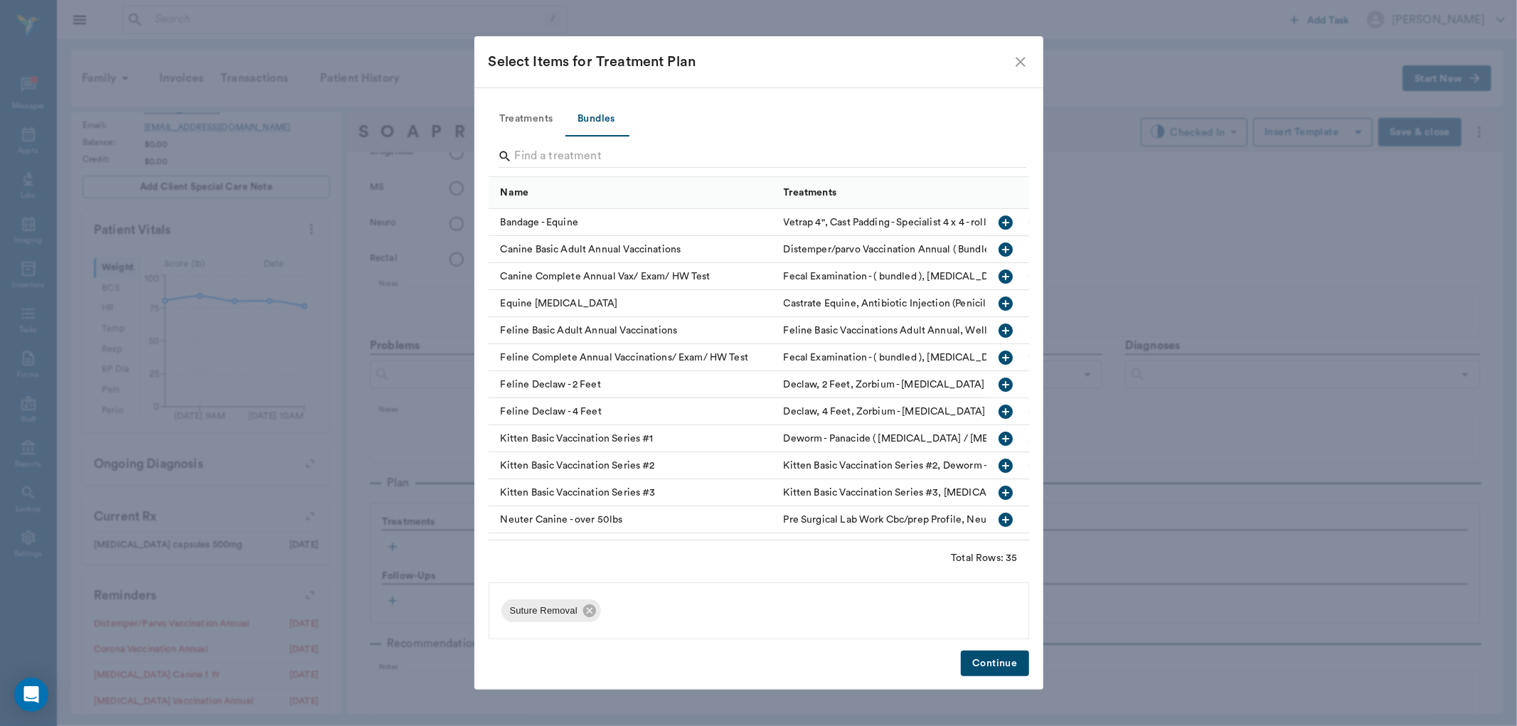
click at [601, 153] on input "Search" at bounding box center [760, 156] width 490 height 23
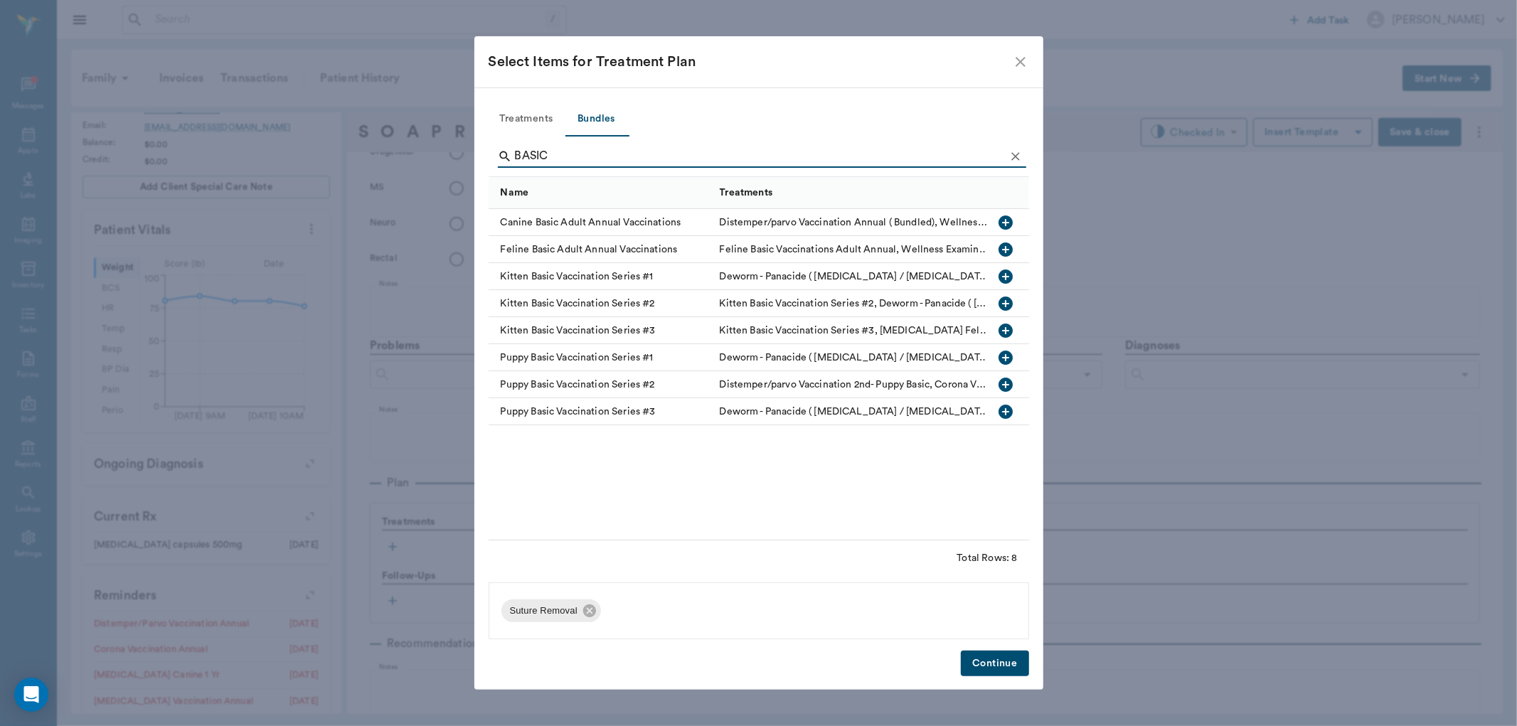
type input "BASIC"
click at [1012, 222] on icon "button" at bounding box center [1005, 222] width 14 height 14
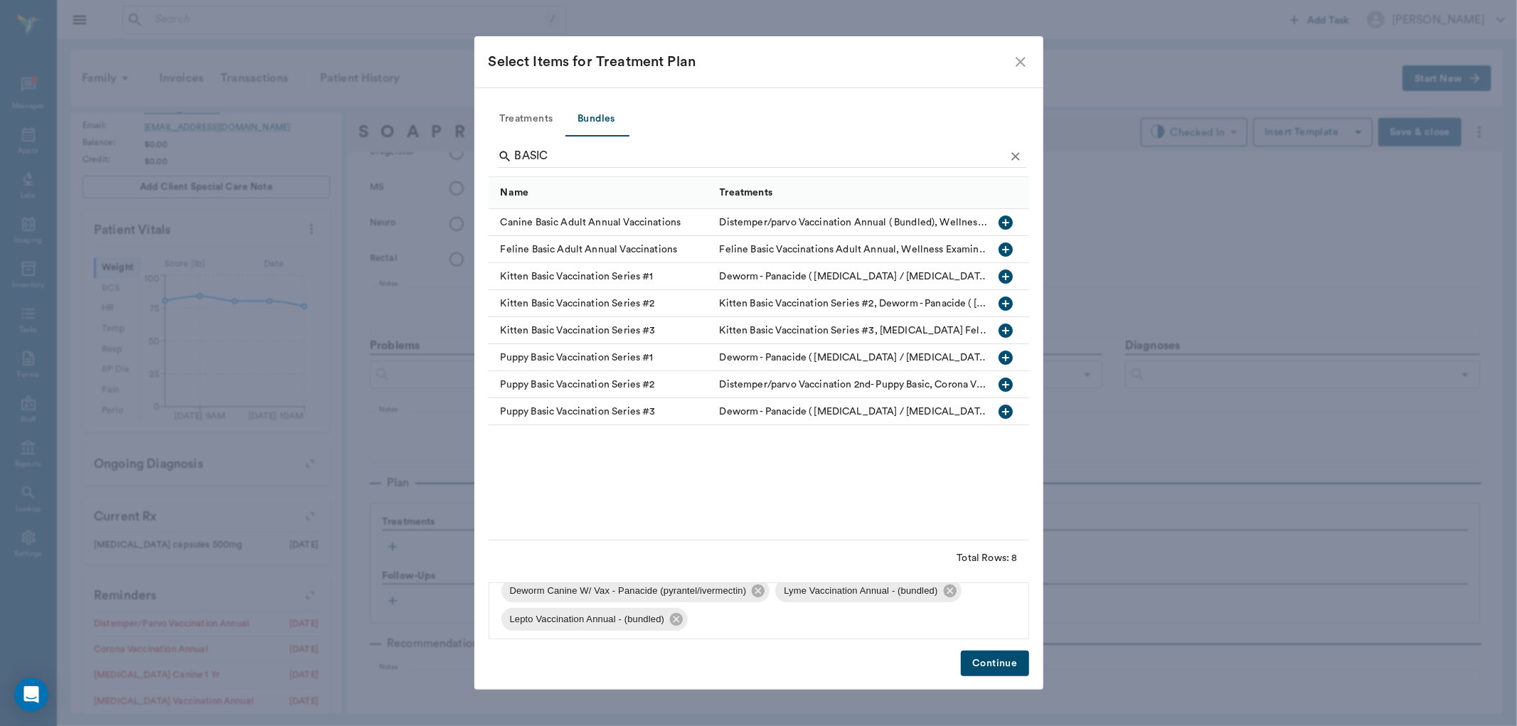
scroll to position [105, 0]
click at [943, 585] on icon at bounding box center [949, 587] width 13 height 13
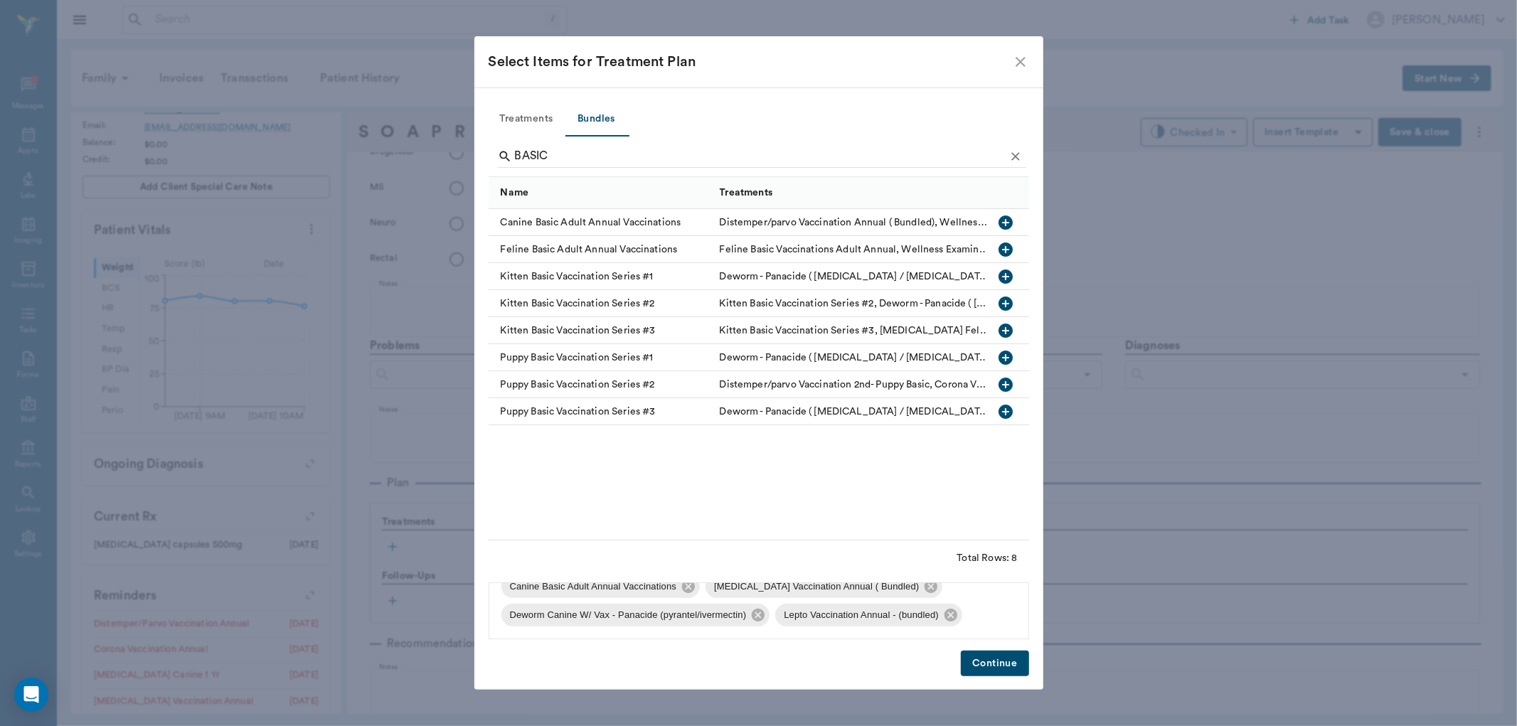
scroll to position [76, 0]
click at [956, 616] on icon at bounding box center [950, 615] width 13 height 13
click at [1019, 159] on icon "Clear" at bounding box center [1015, 156] width 14 height 14
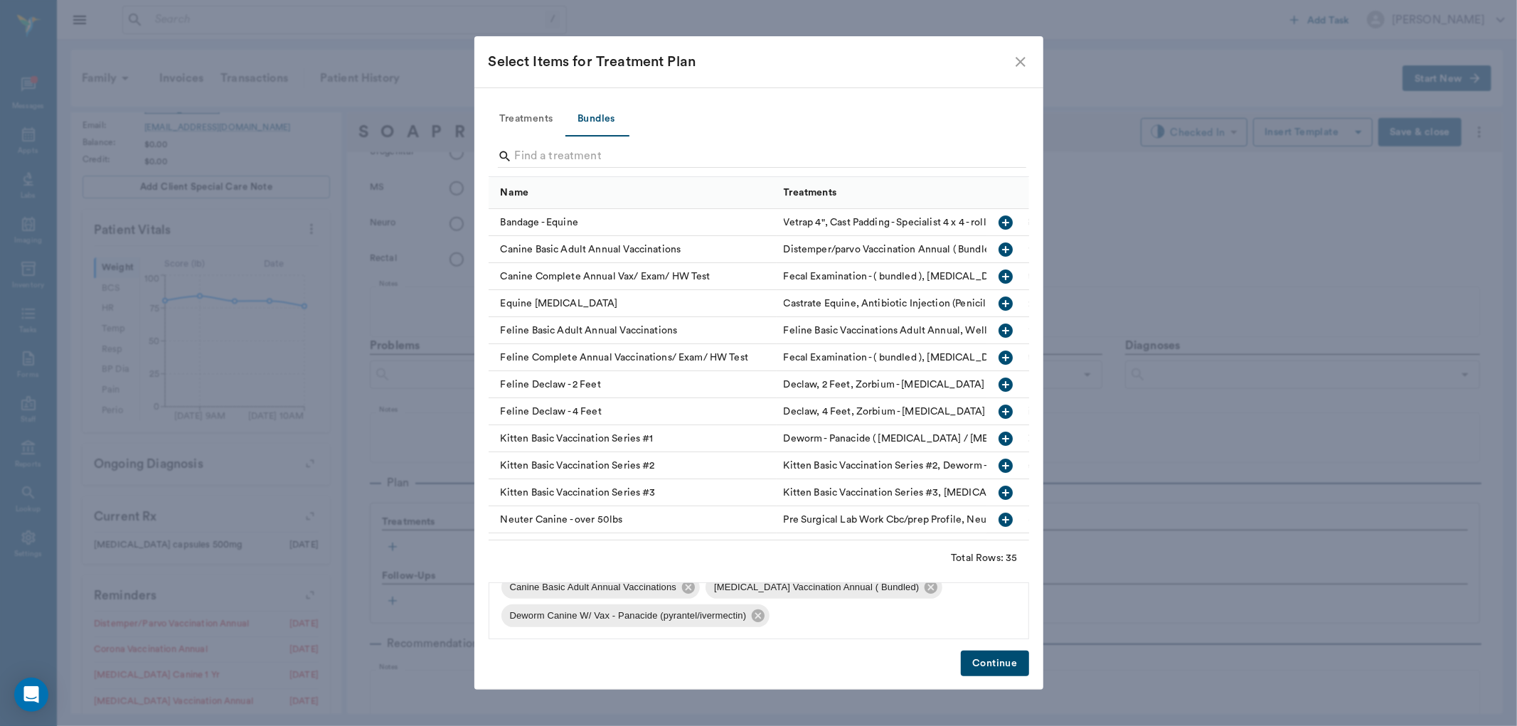
click at [522, 114] on button "Treatments" at bounding box center [526, 119] width 76 height 34
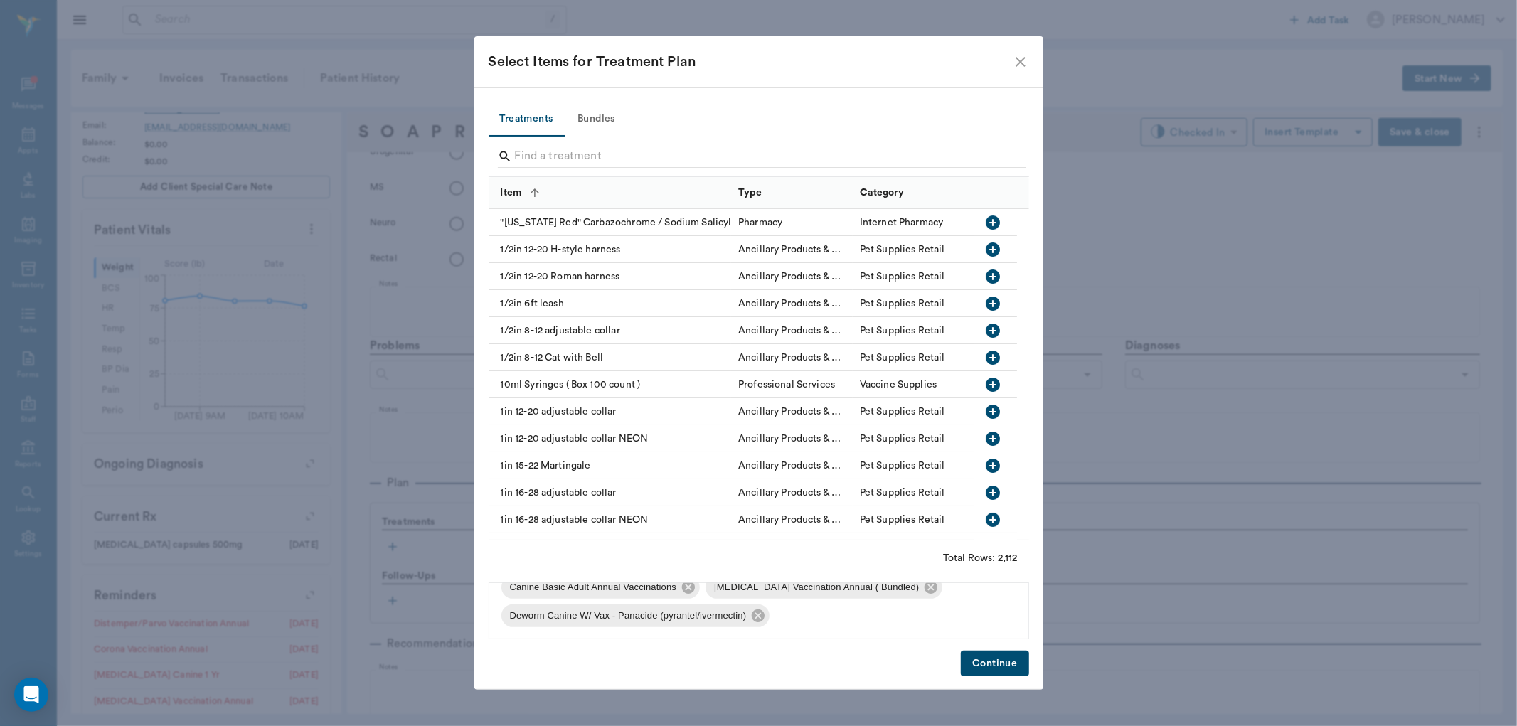
click at [545, 151] on input "Search" at bounding box center [760, 156] width 490 height 23
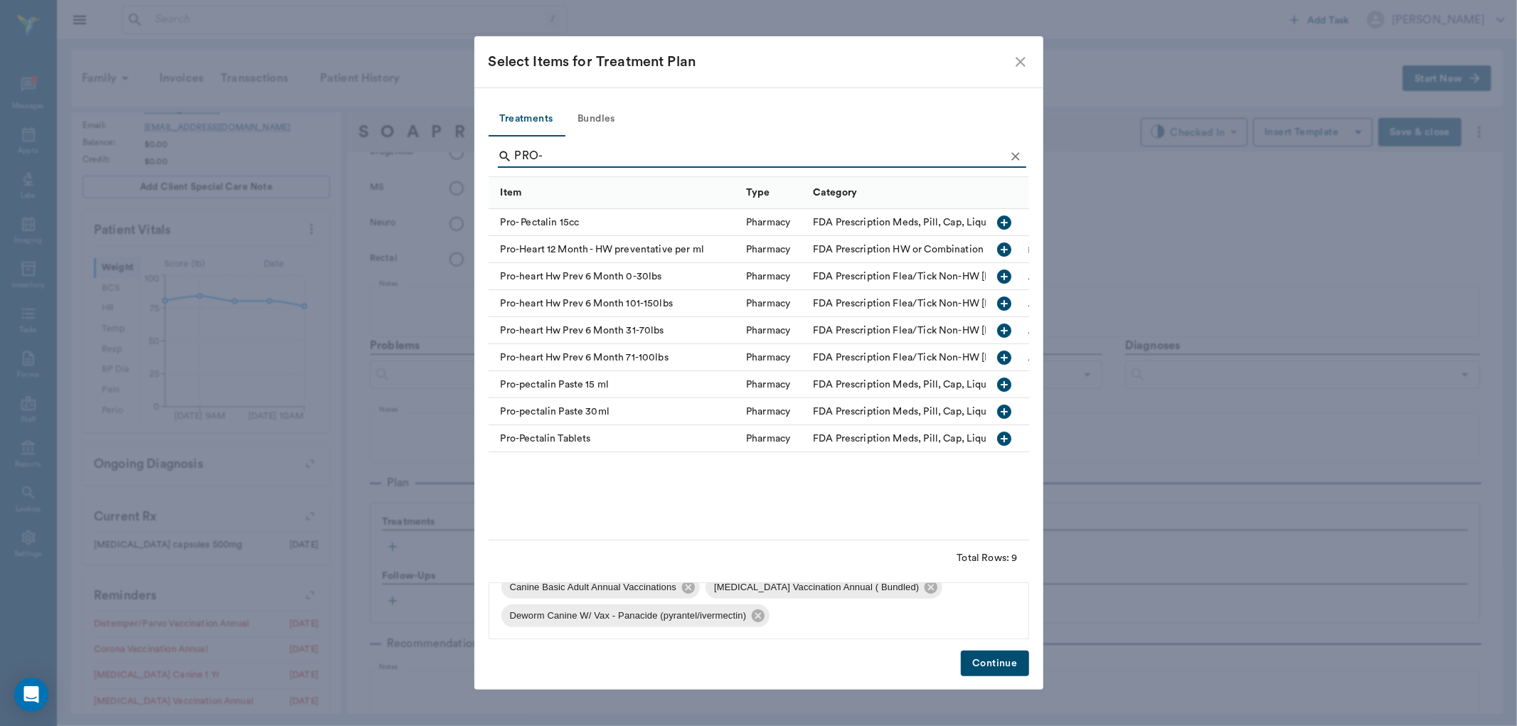
type input "PRO-"
click at [1001, 354] on icon "button" at bounding box center [1005, 358] width 14 height 14
click at [1002, 658] on button "Continue" at bounding box center [995, 664] width 68 height 26
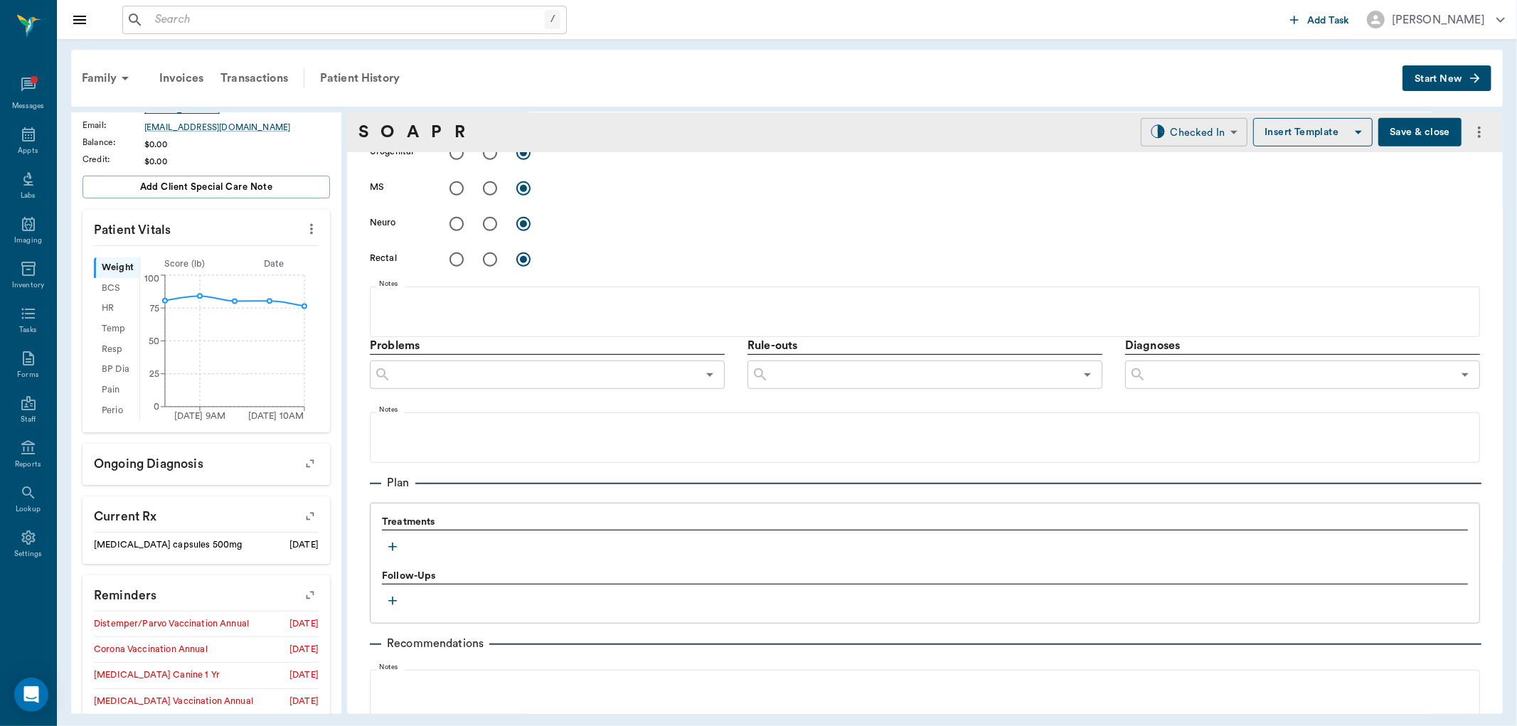
click at [1204, 123] on body "/ ​ Add Task Dr. Bert Ellsworth Nectar Messages Appts Labs Imaging Inventory Ta…" at bounding box center [758, 363] width 1517 height 726
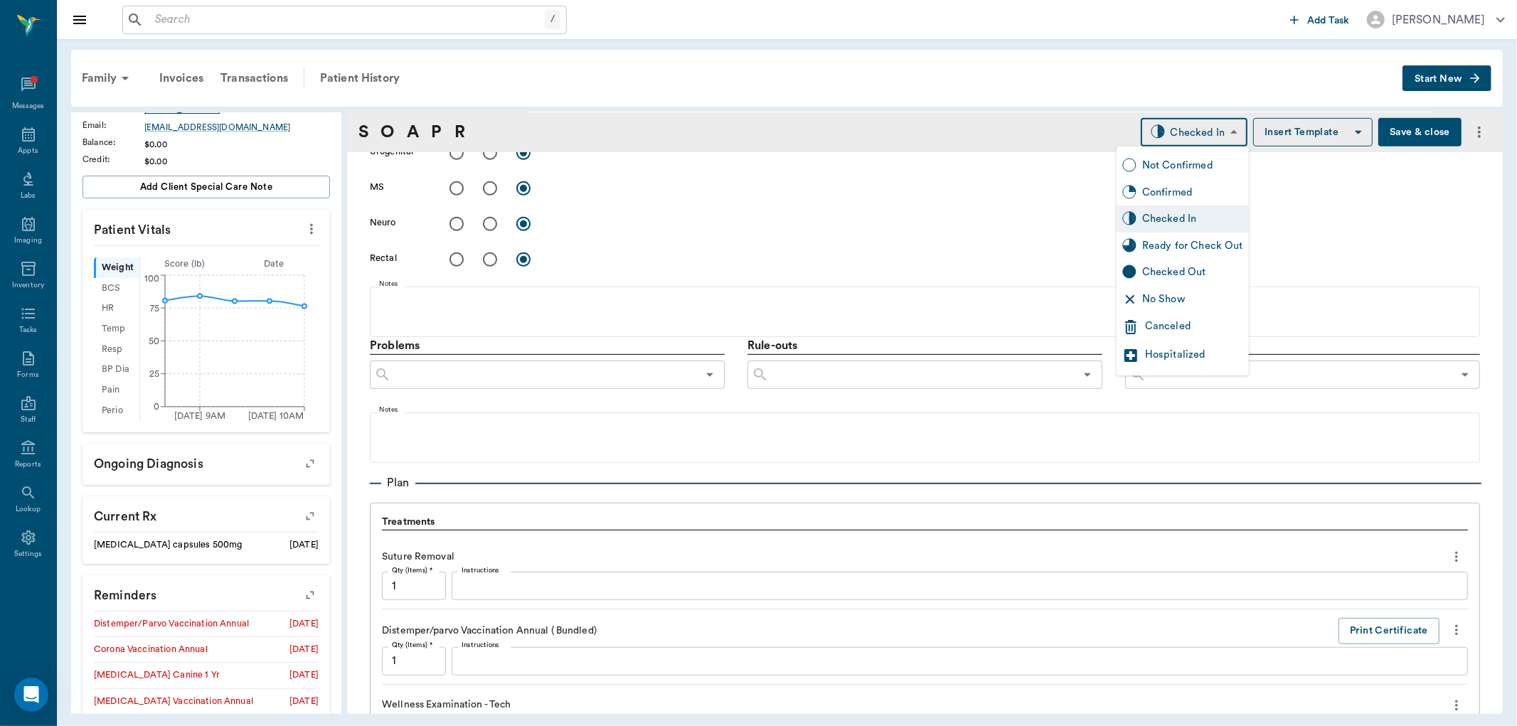
click at [1204, 235] on div "Ready for Check Out" at bounding box center [1182, 245] width 132 height 27
type input "READY_TO_CHECKOUT"
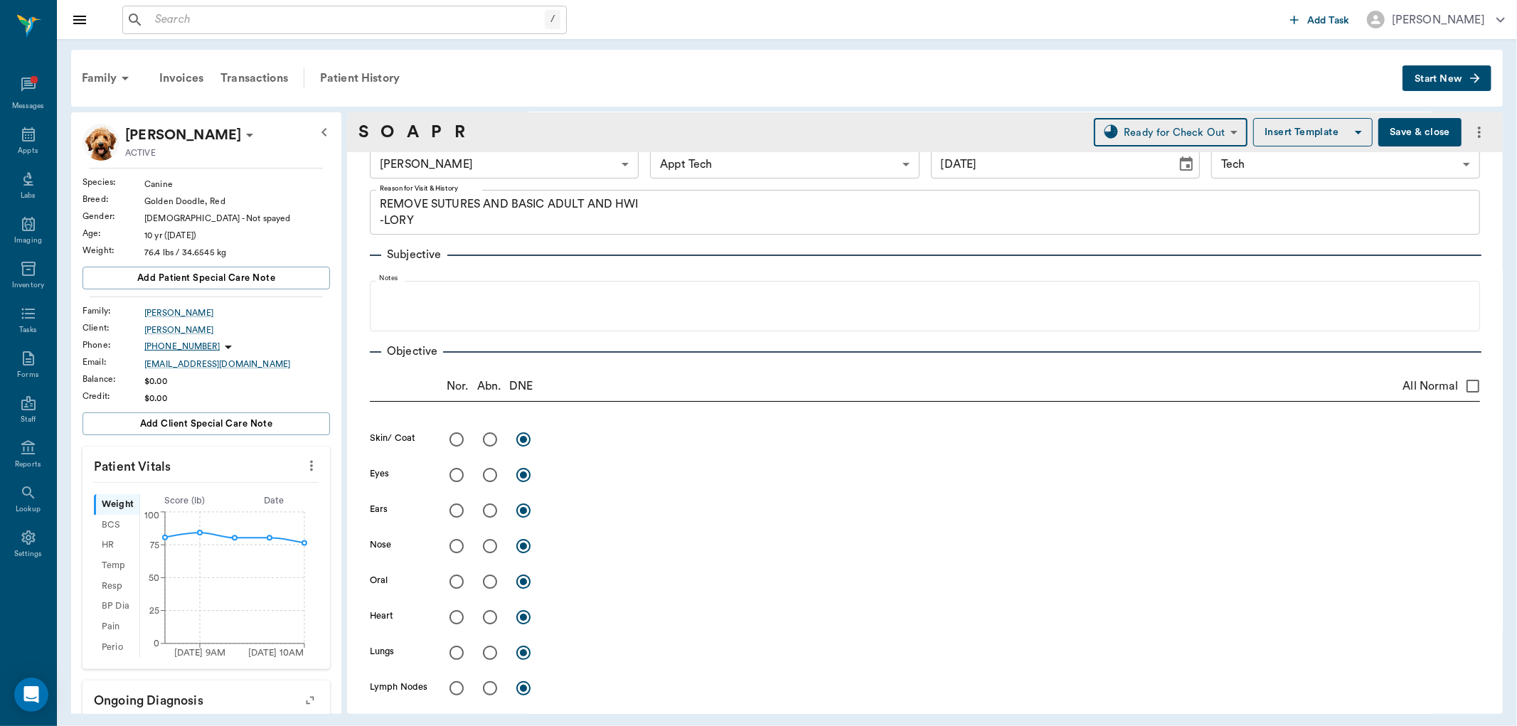
scroll to position [0, 0]
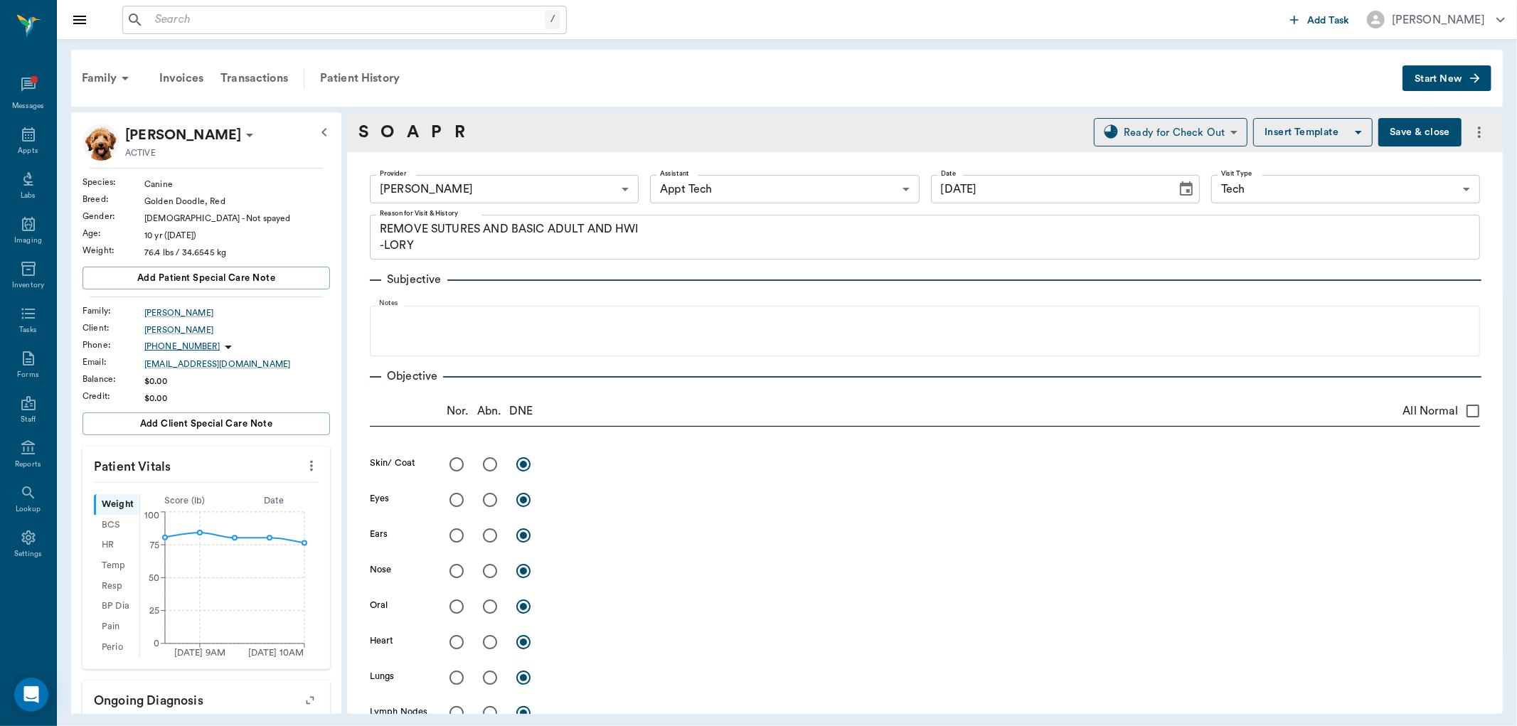
click at [1378, 137] on button "Save & close" at bounding box center [1419, 132] width 83 height 28
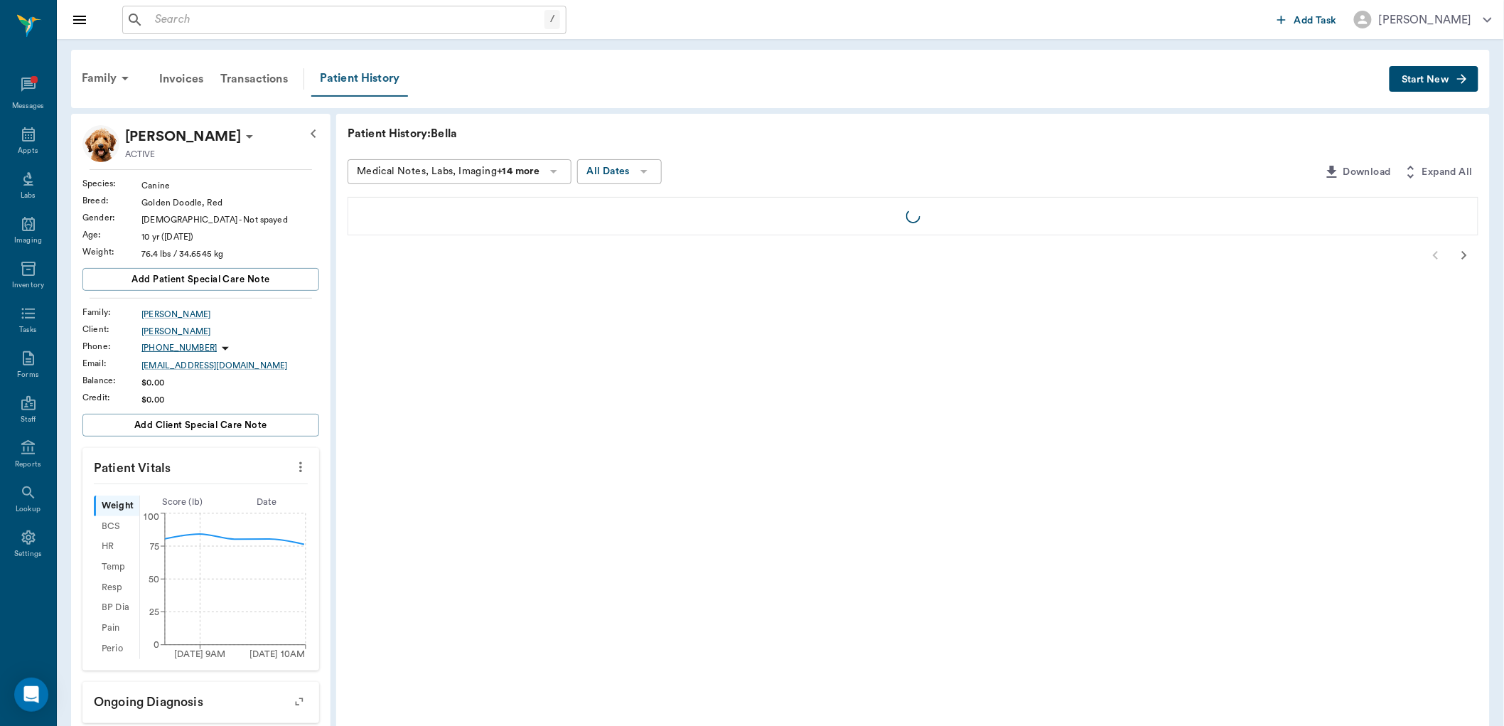
click at [386, 75] on div "Patient History" at bounding box center [359, 79] width 97 height 36
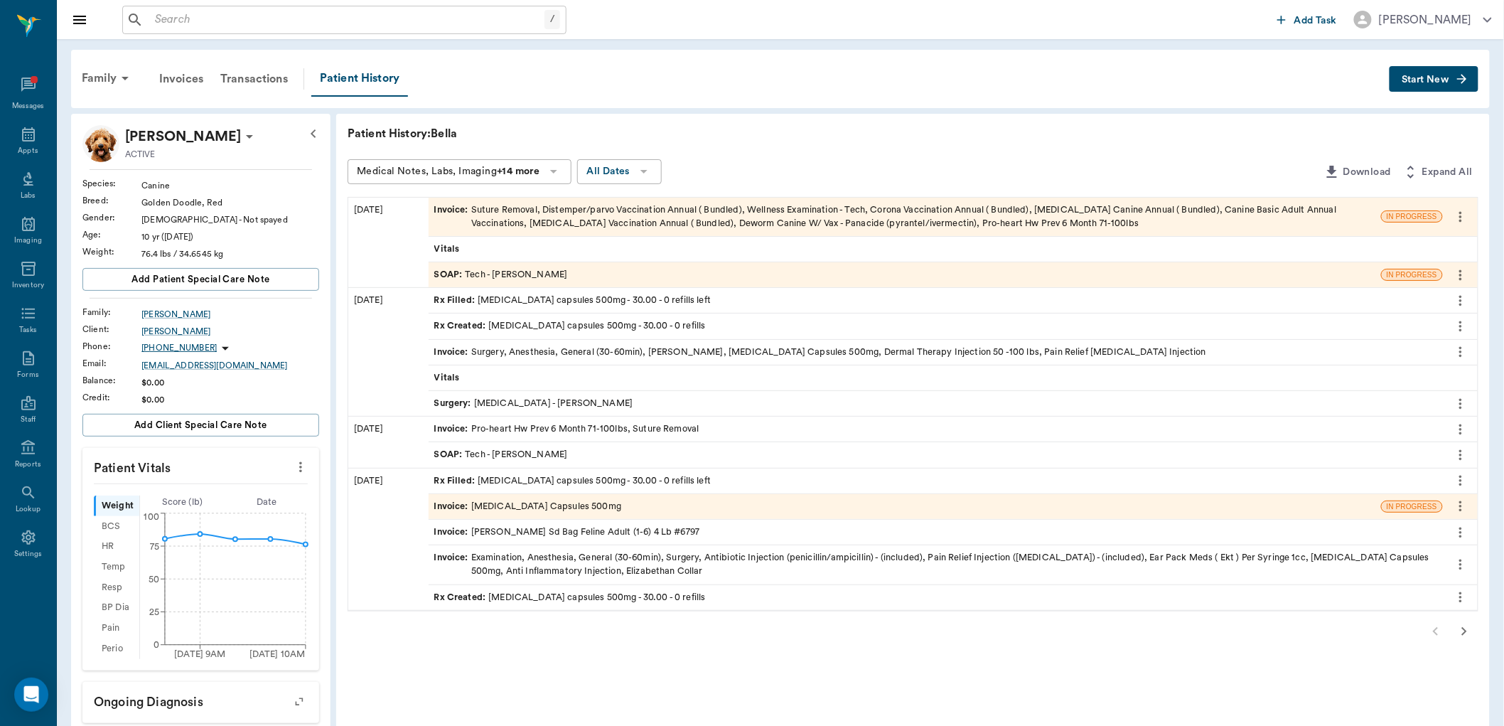
click at [445, 274] on span "SOAP :" at bounding box center [449, 275] width 31 height 14
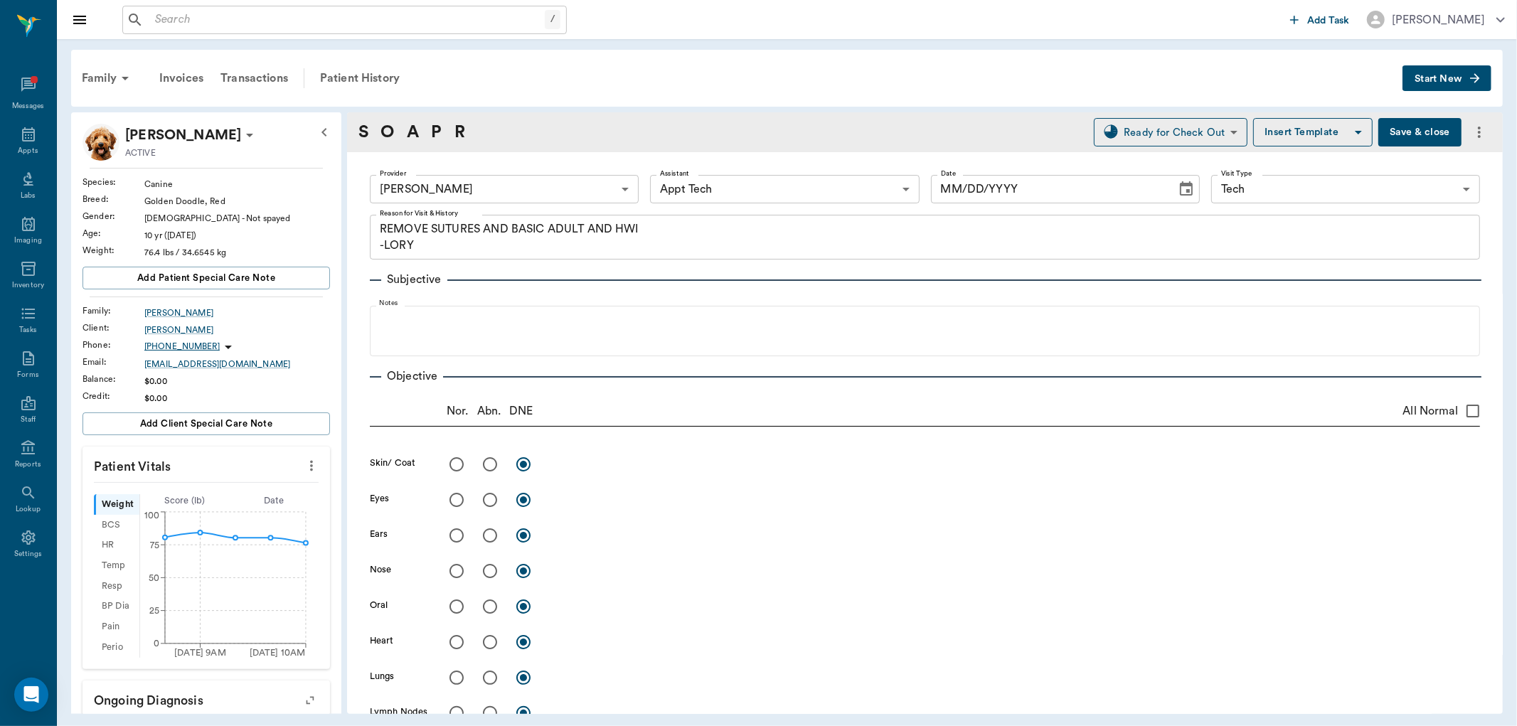
type input "682b670d8bdc6f7f8feef3db"
type input "63ec2f075fda476ae8351a4c"
type input "65d2be4f46e3a538d89b8c1a"
type textarea "REMOVE SUTURES AND BASIC ADULT AND HWI -LORY"
type input "[DATE]"
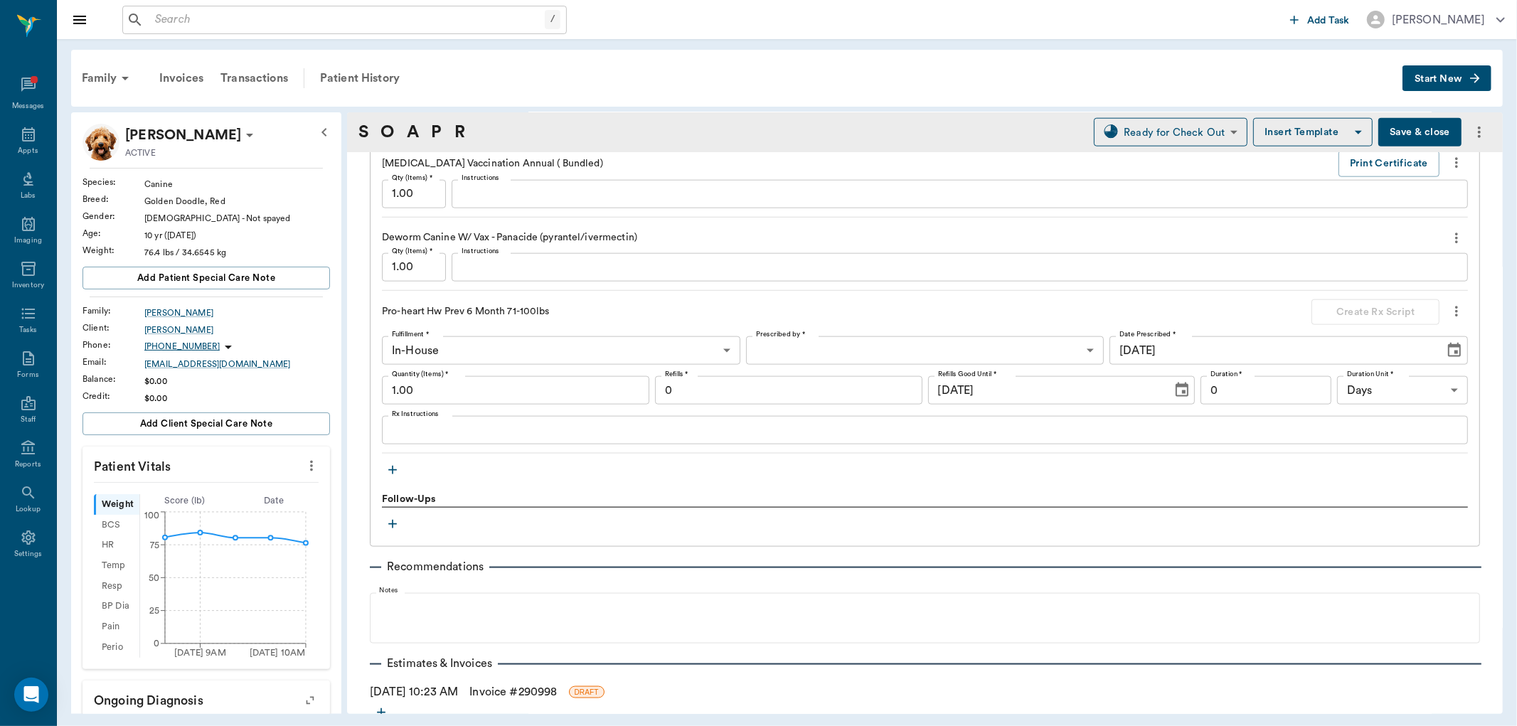
scroll to position [1470, 0]
click at [391, 470] on icon "button" at bounding box center [392, 471] width 14 height 14
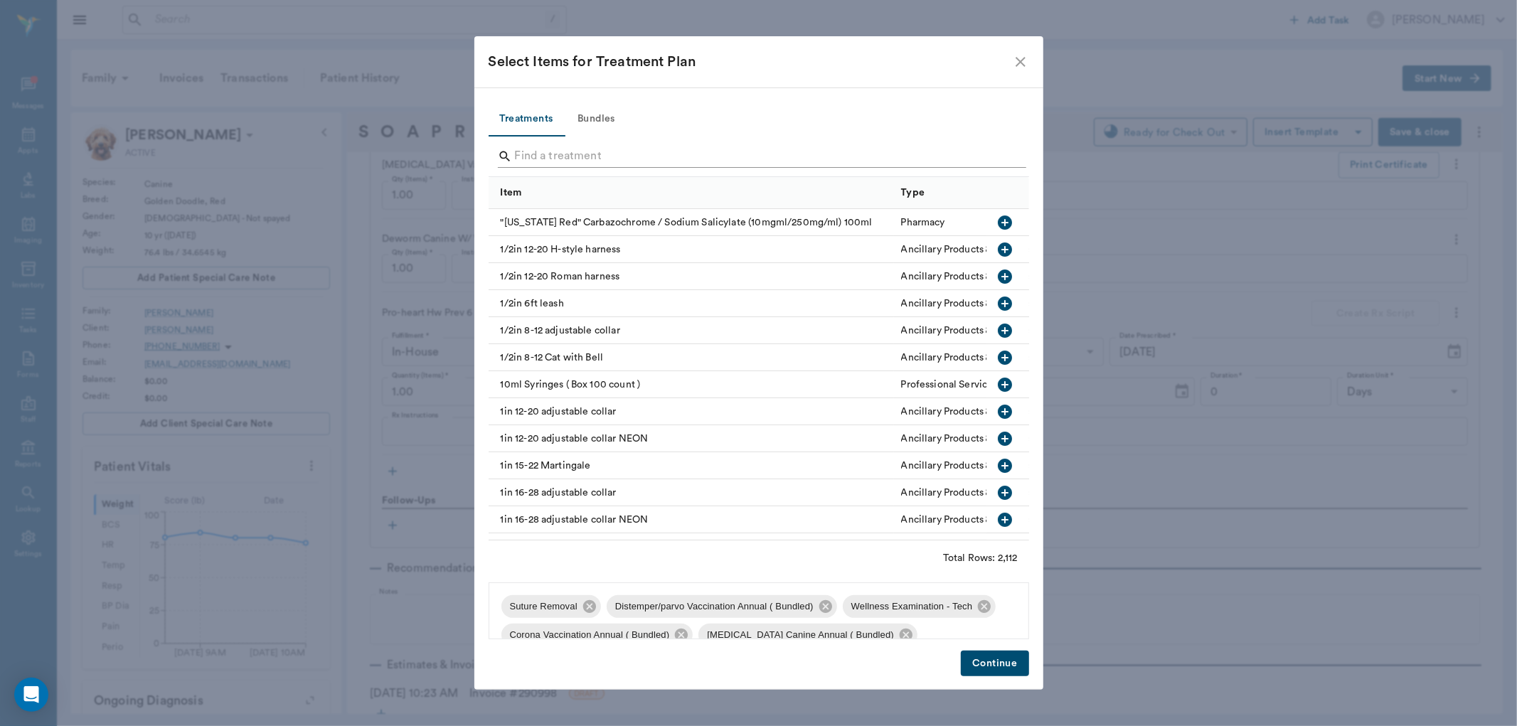
click at [539, 156] on input "Search" at bounding box center [760, 156] width 490 height 23
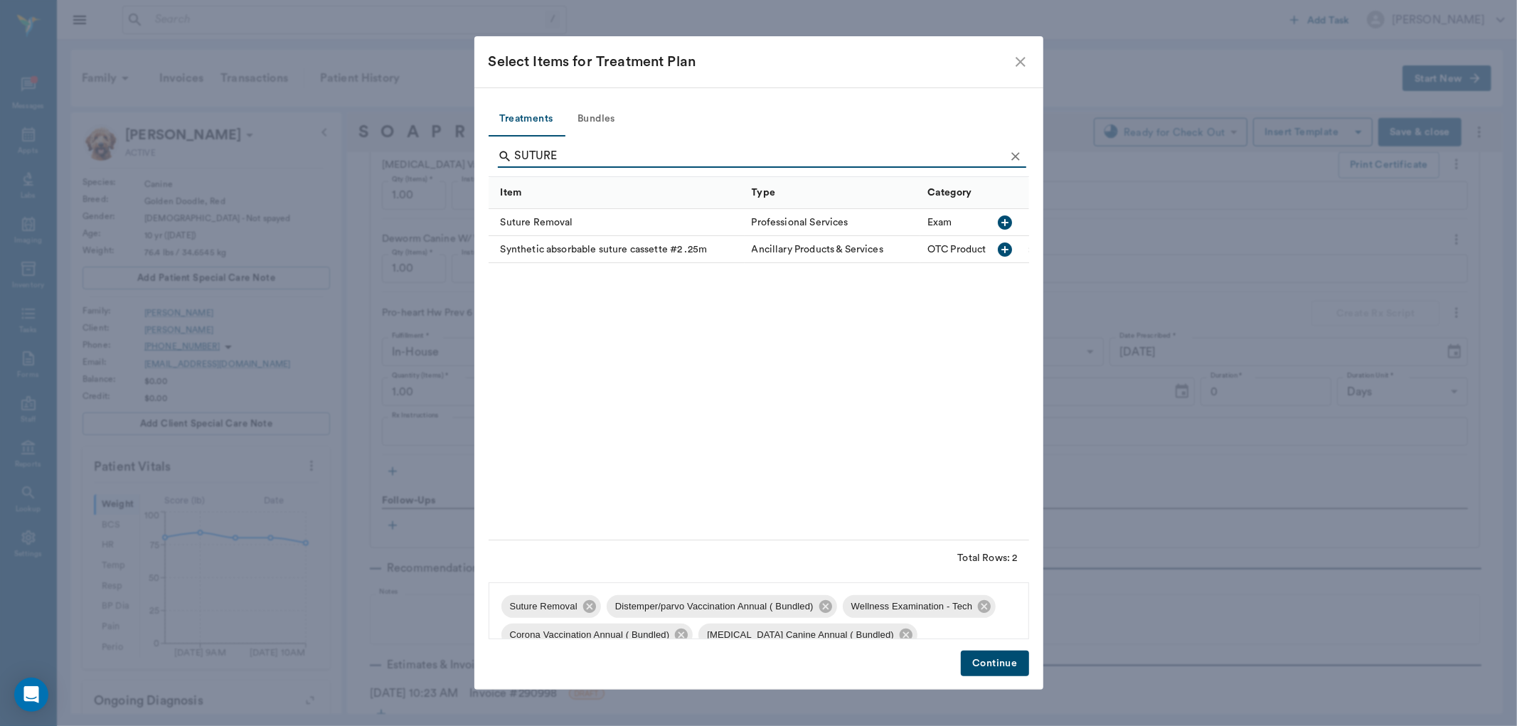
type input "SUTURE"
click at [1011, 215] on icon "button" at bounding box center [1004, 222] width 17 height 17
click at [984, 654] on button "Continue" at bounding box center [995, 664] width 68 height 26
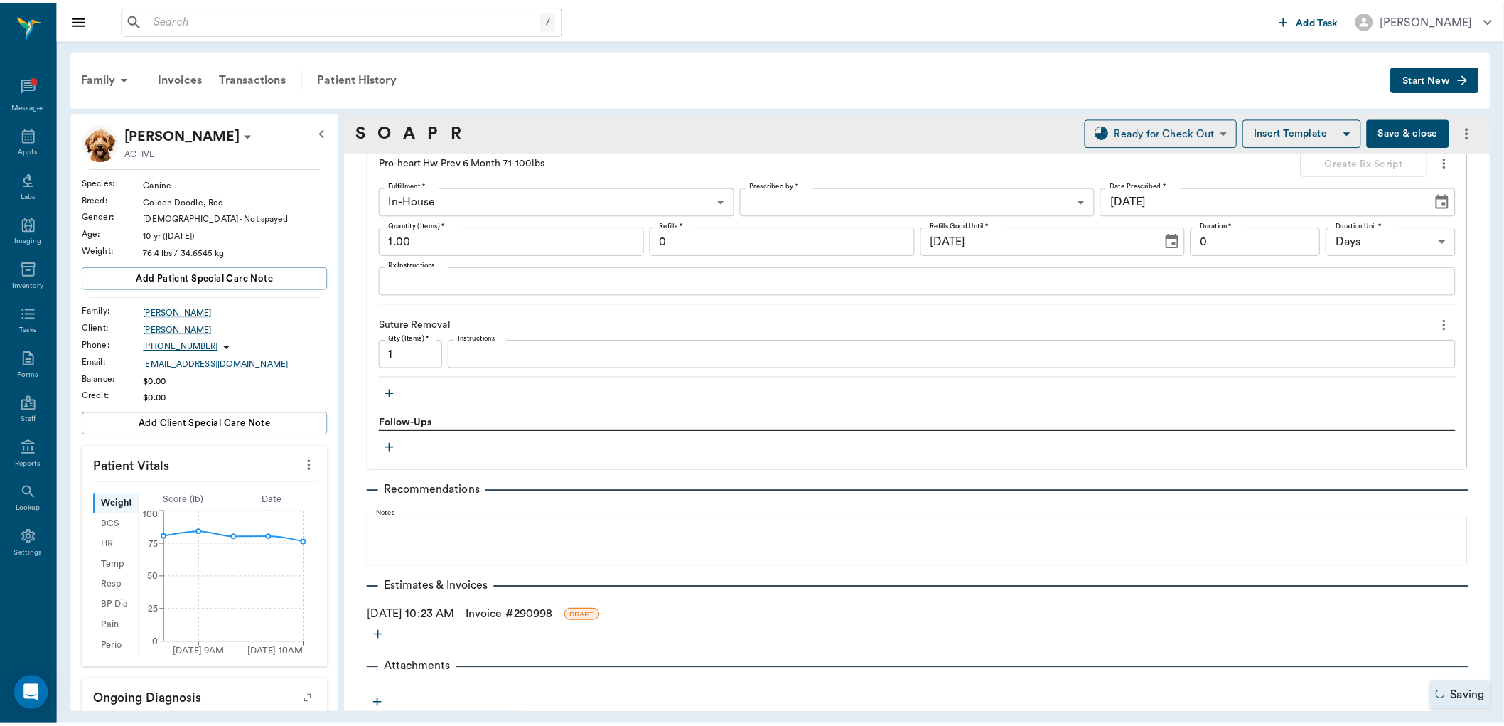
scroll to position [1623, 0]
click at [557, 613] on link "Invoice # 290998" at bounding box center [512, 614] width 87 height 17
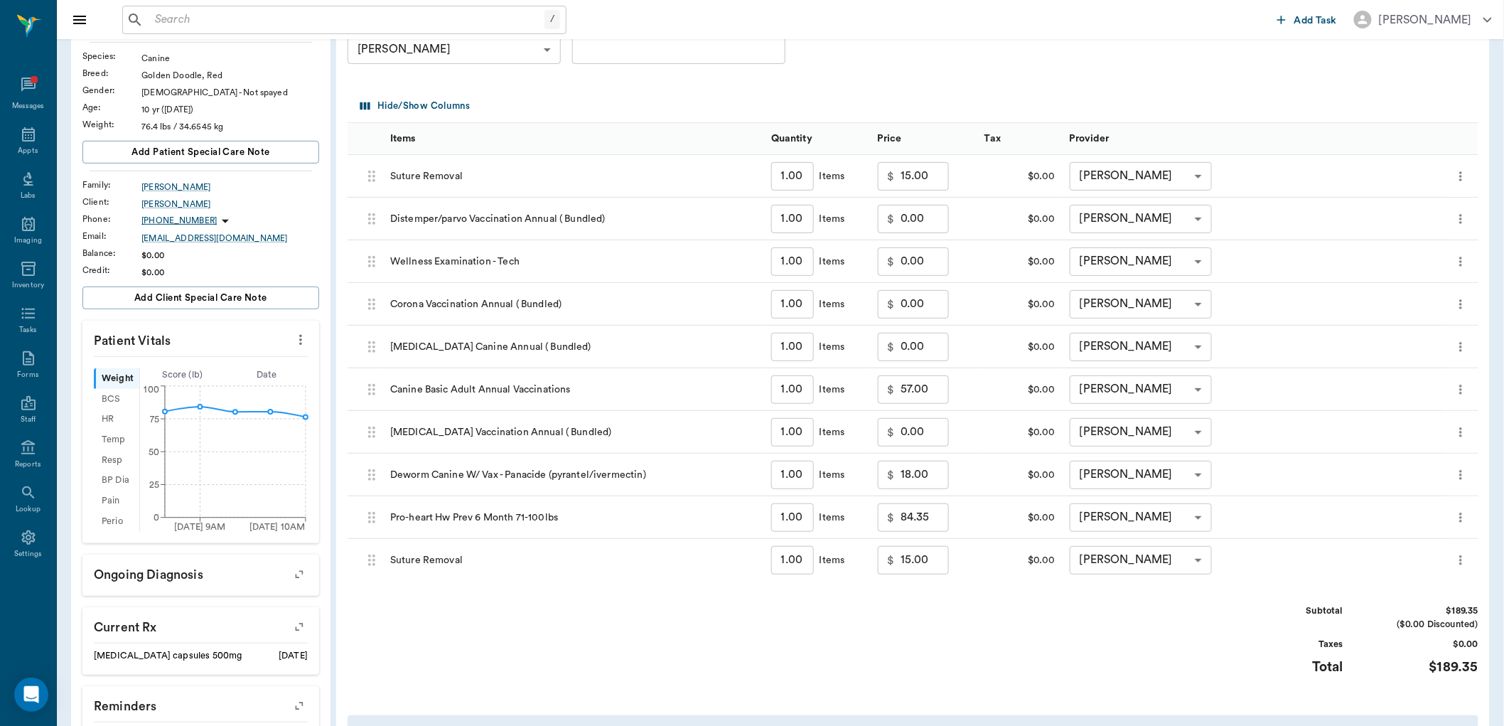
scroll to position [158, 0]
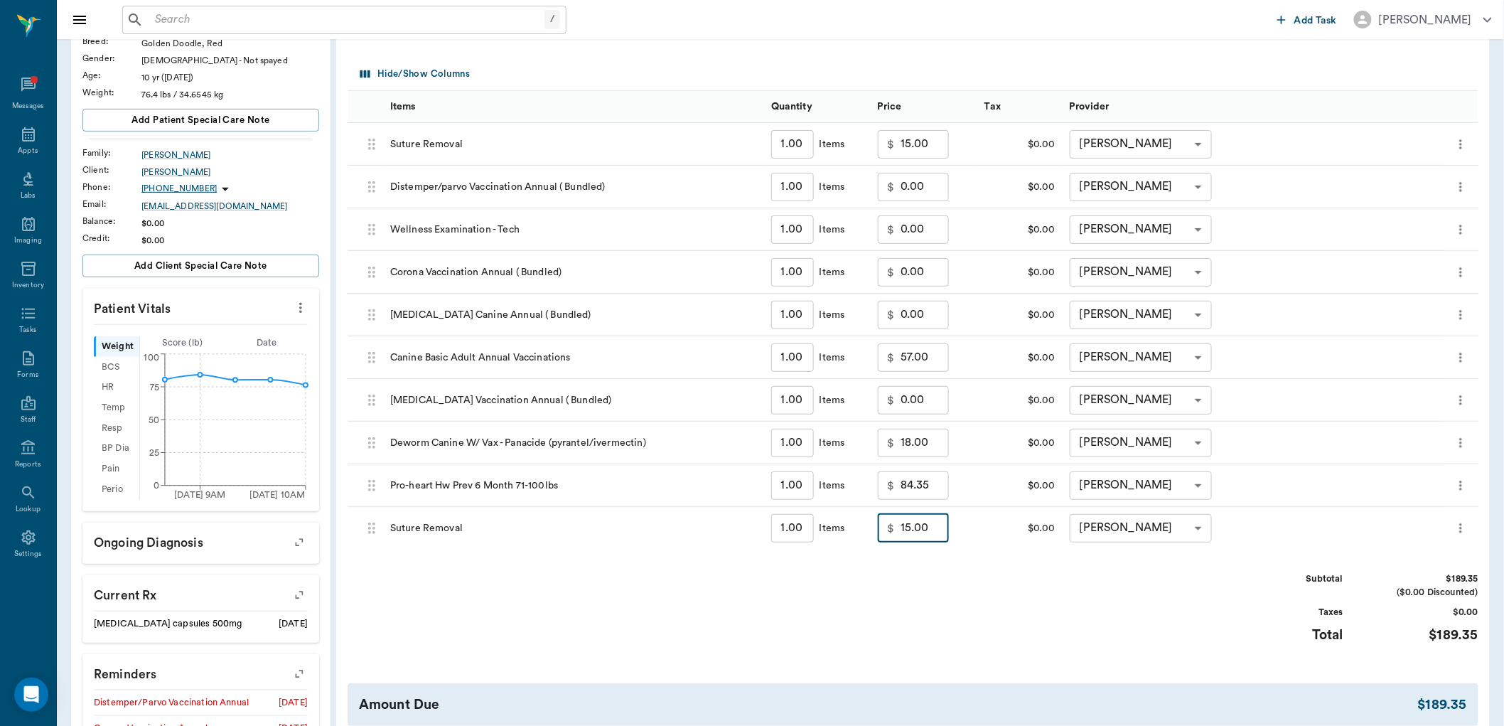
click at [911, 529] on input "15.00" at bounding box center [925, 528] width 48 height 28
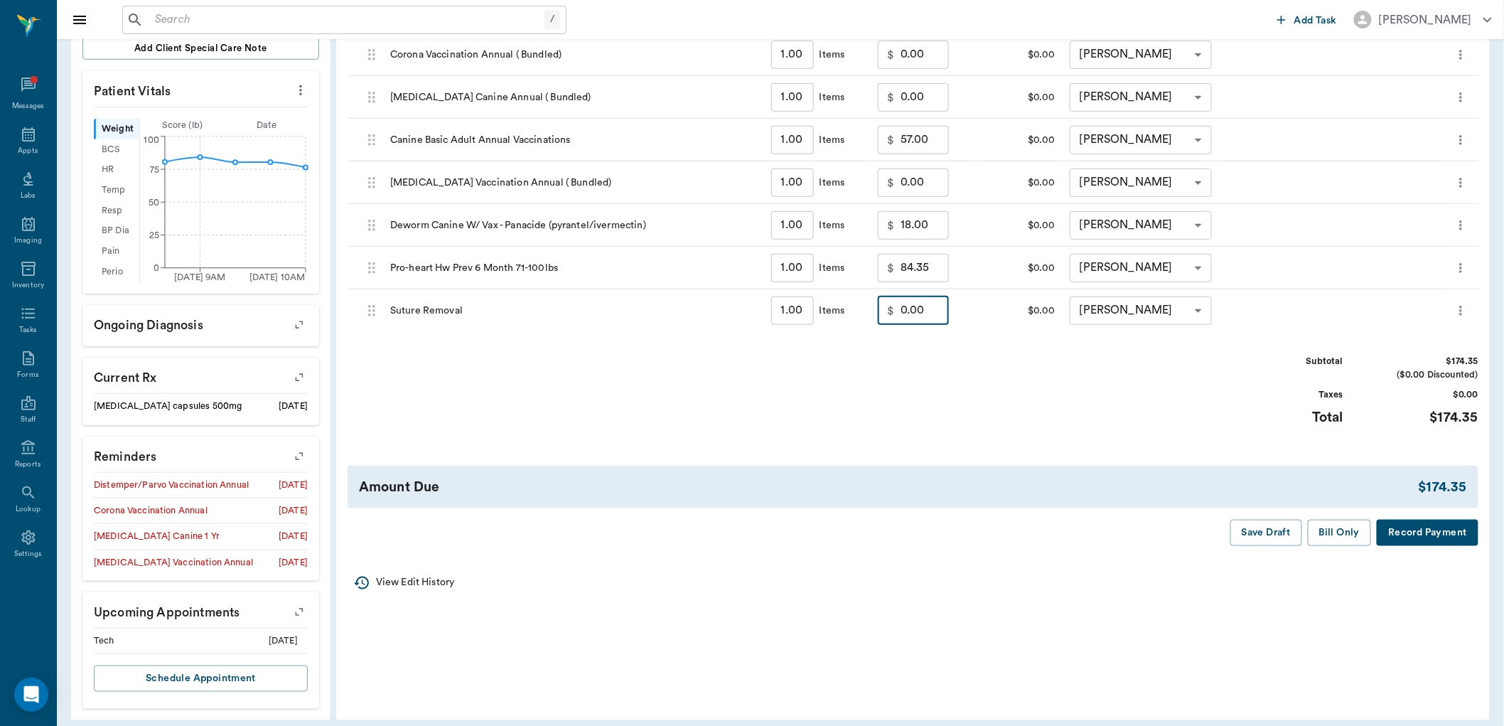
scroll to position [307, 0]
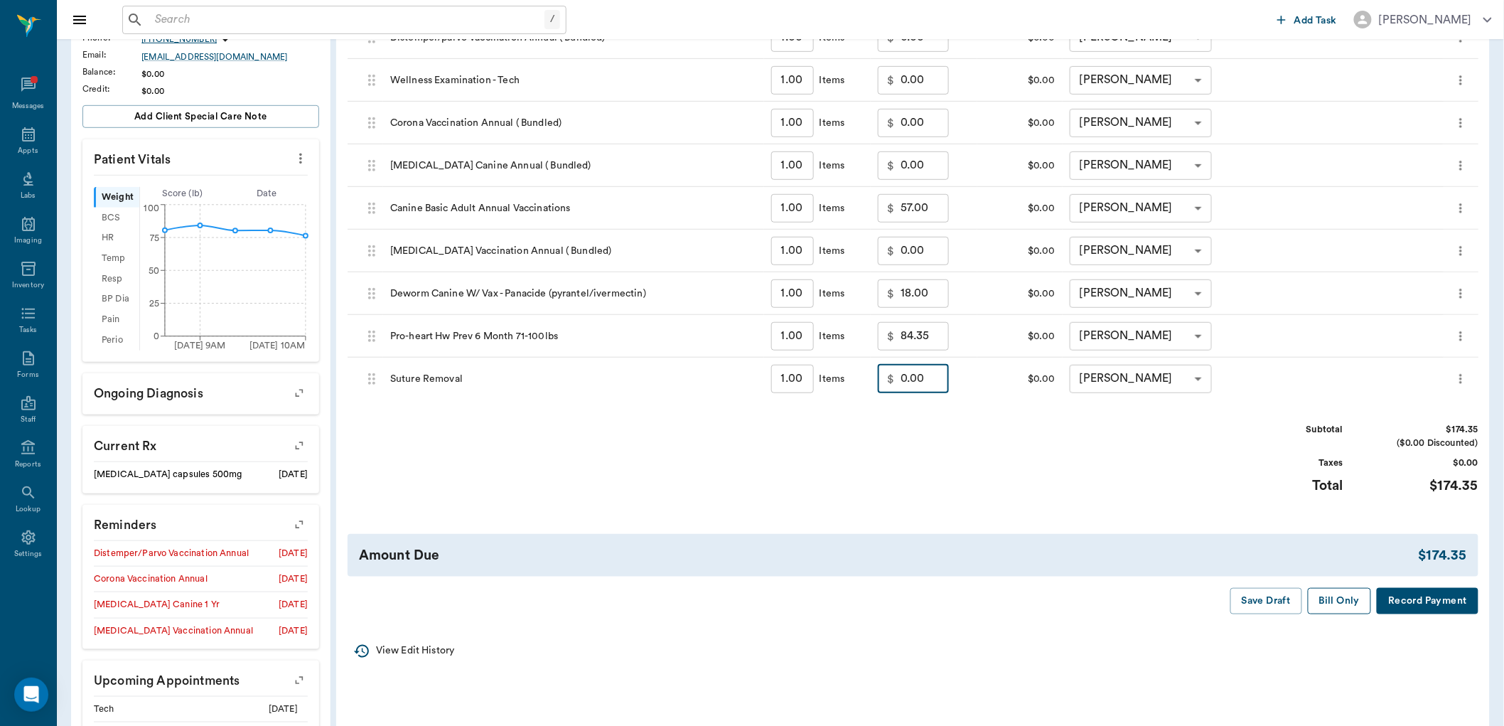
type input "0.00"
click at [1328, 600] on button "Bill Only" at bounding box center [1340, 601] width 64 height 26
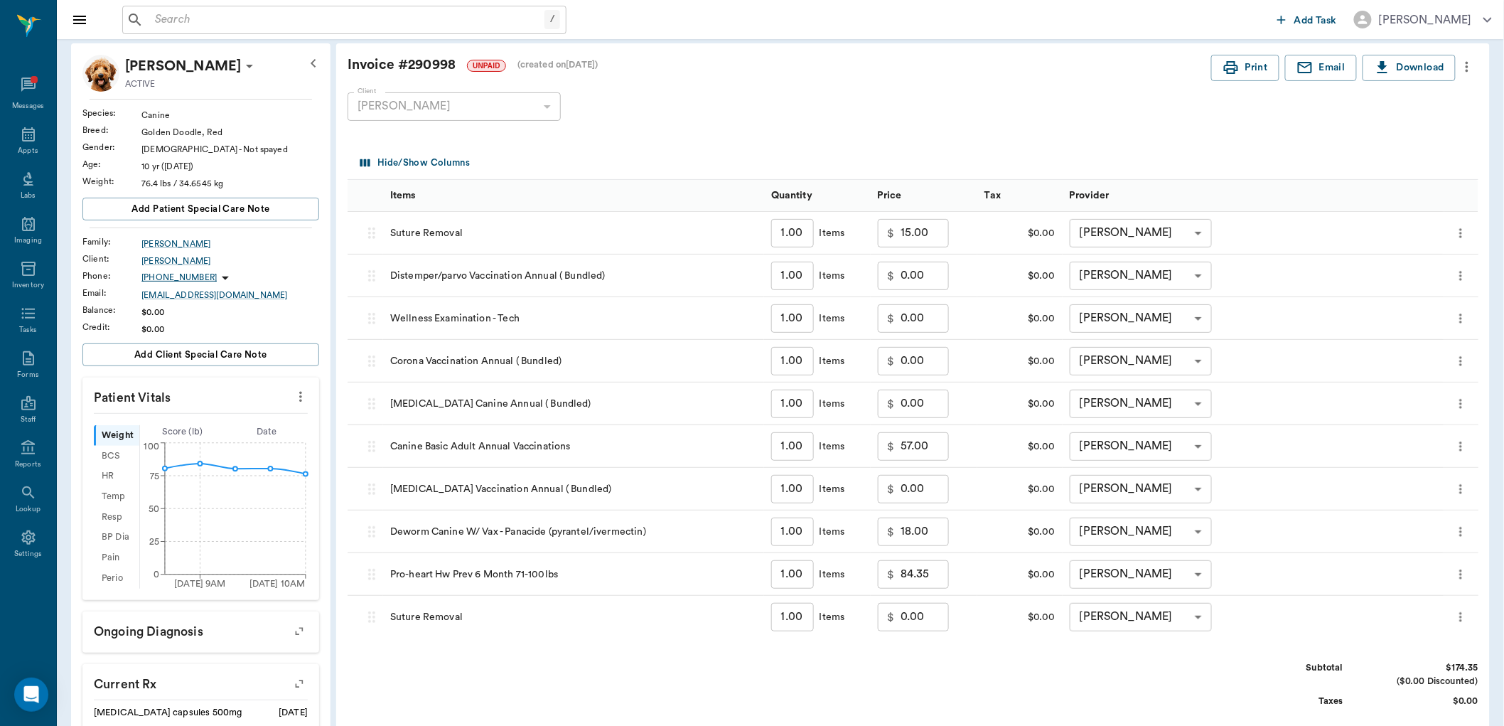
scroll to position [0, 0]
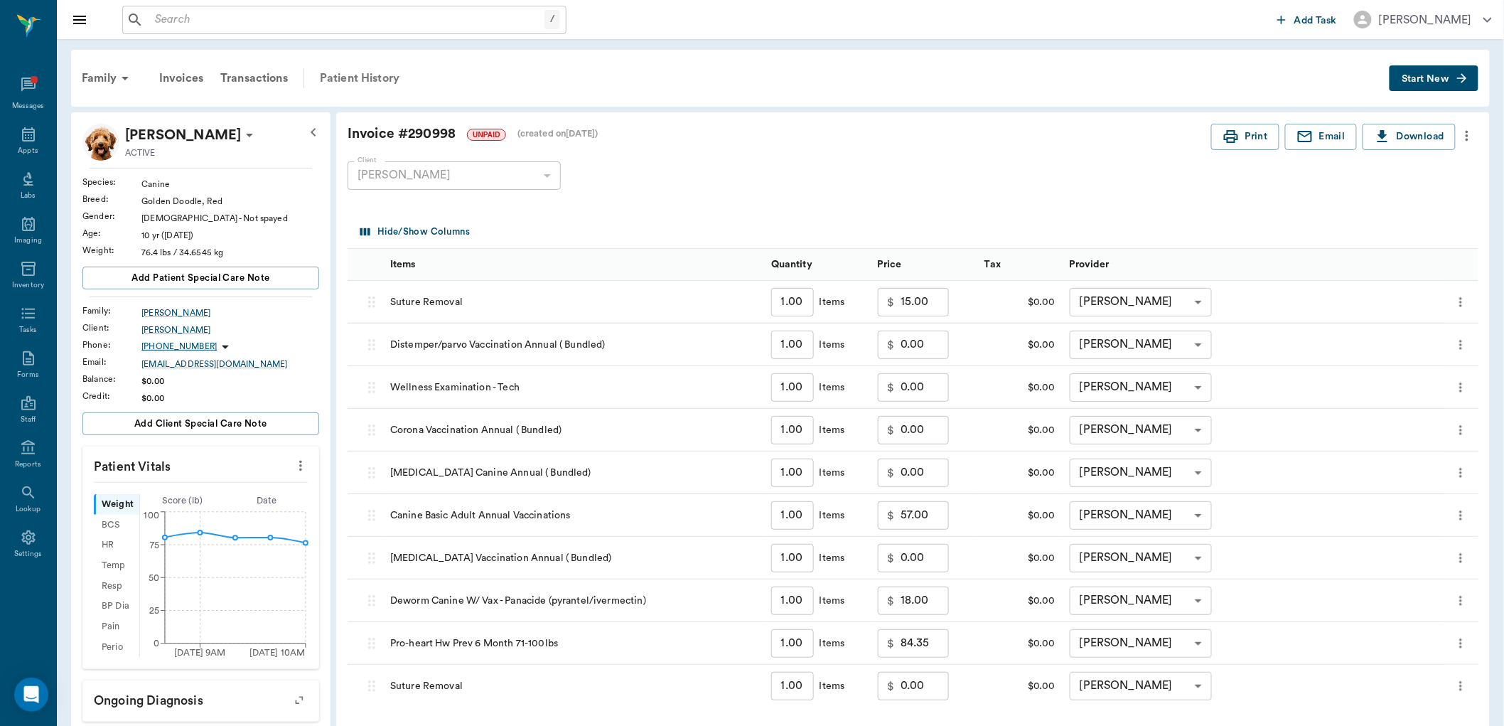
click at [342, 75] on div "Patient History" at bounding box center [359, 78] width 97 height 34
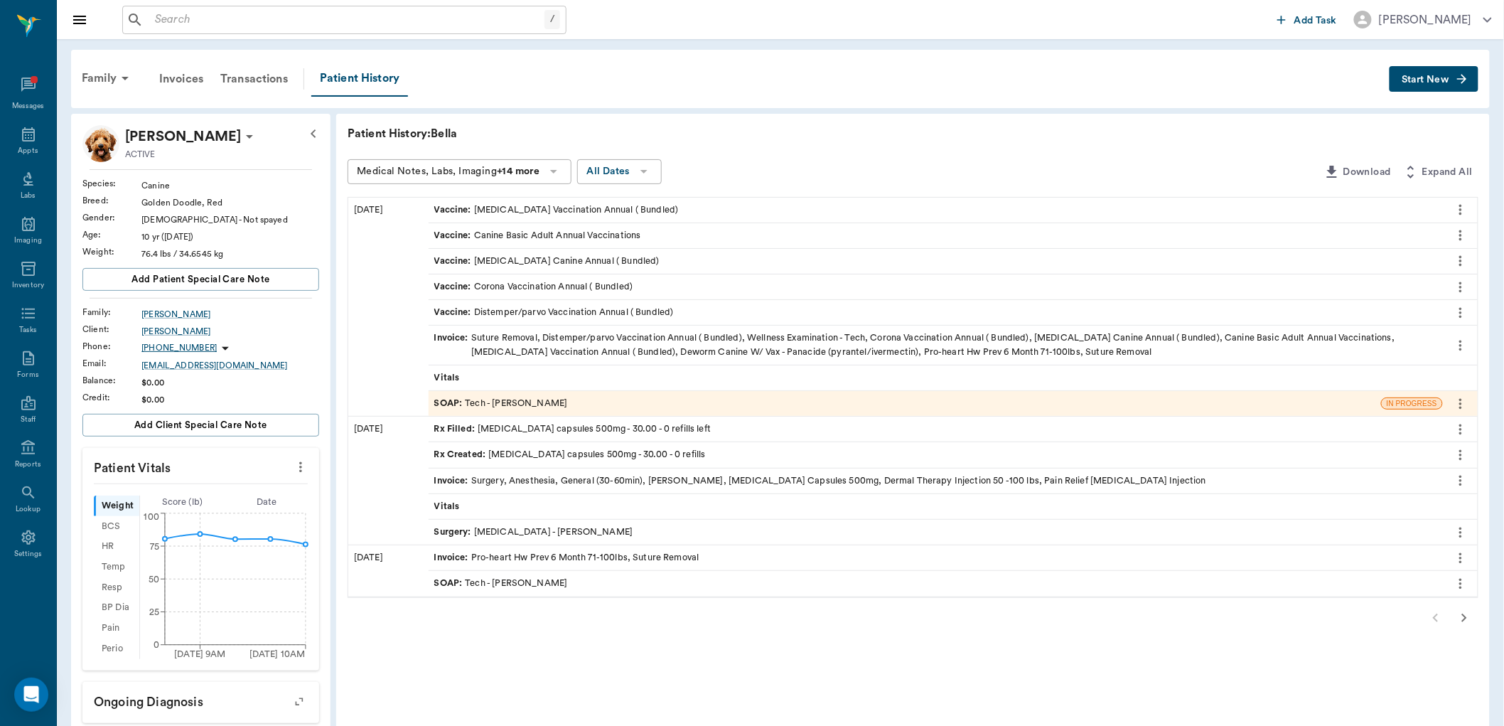
click at [442, 406] on span "SOAP :" at bounding box center [449, 404] width 31 height 14
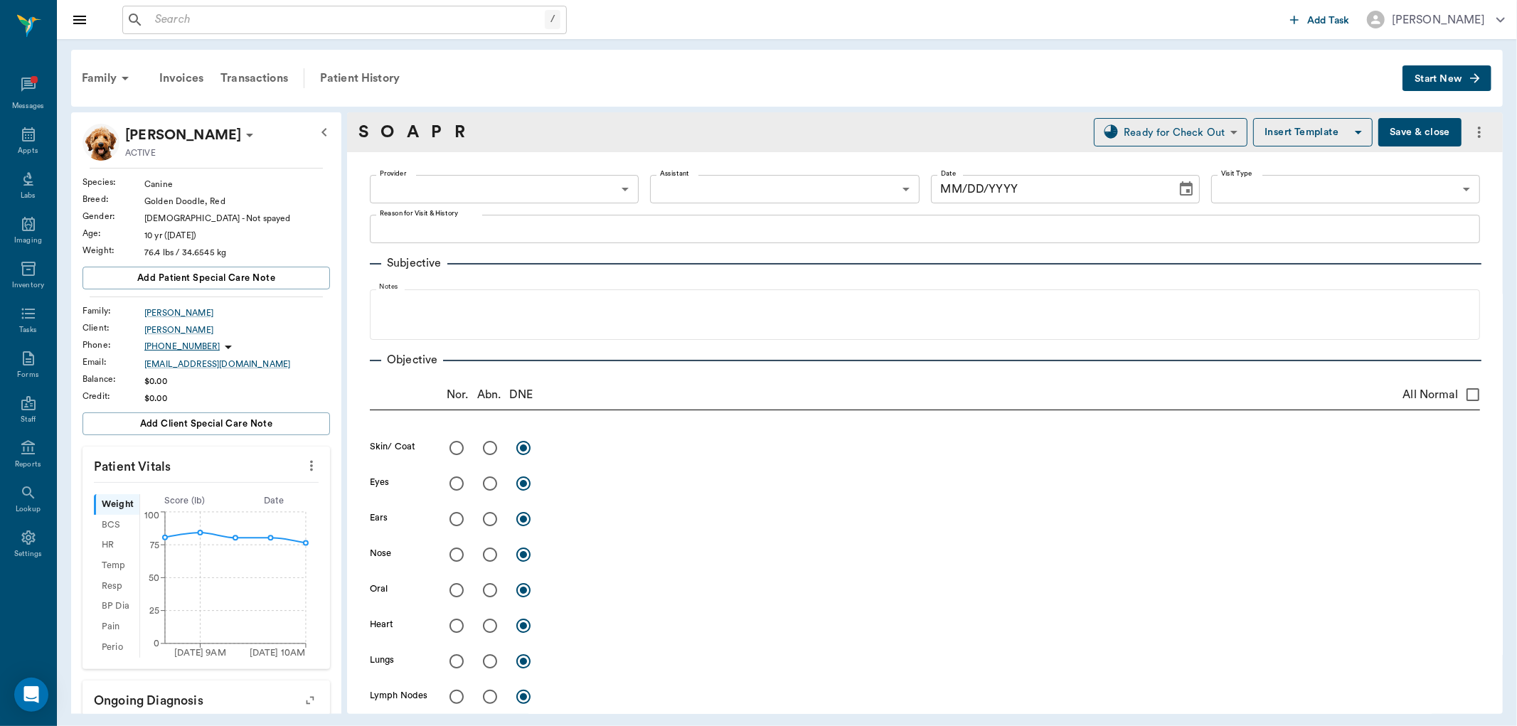
type input "682b670d8bdc6f7f8feef3db"
type input "63ec2f075fda476ae8351a4c"
type input "65d2be4f46e3a538d89b8c1a"
type textarea "REMOVE SUTURES AND BASIC ADULT AND HWI -LORY"
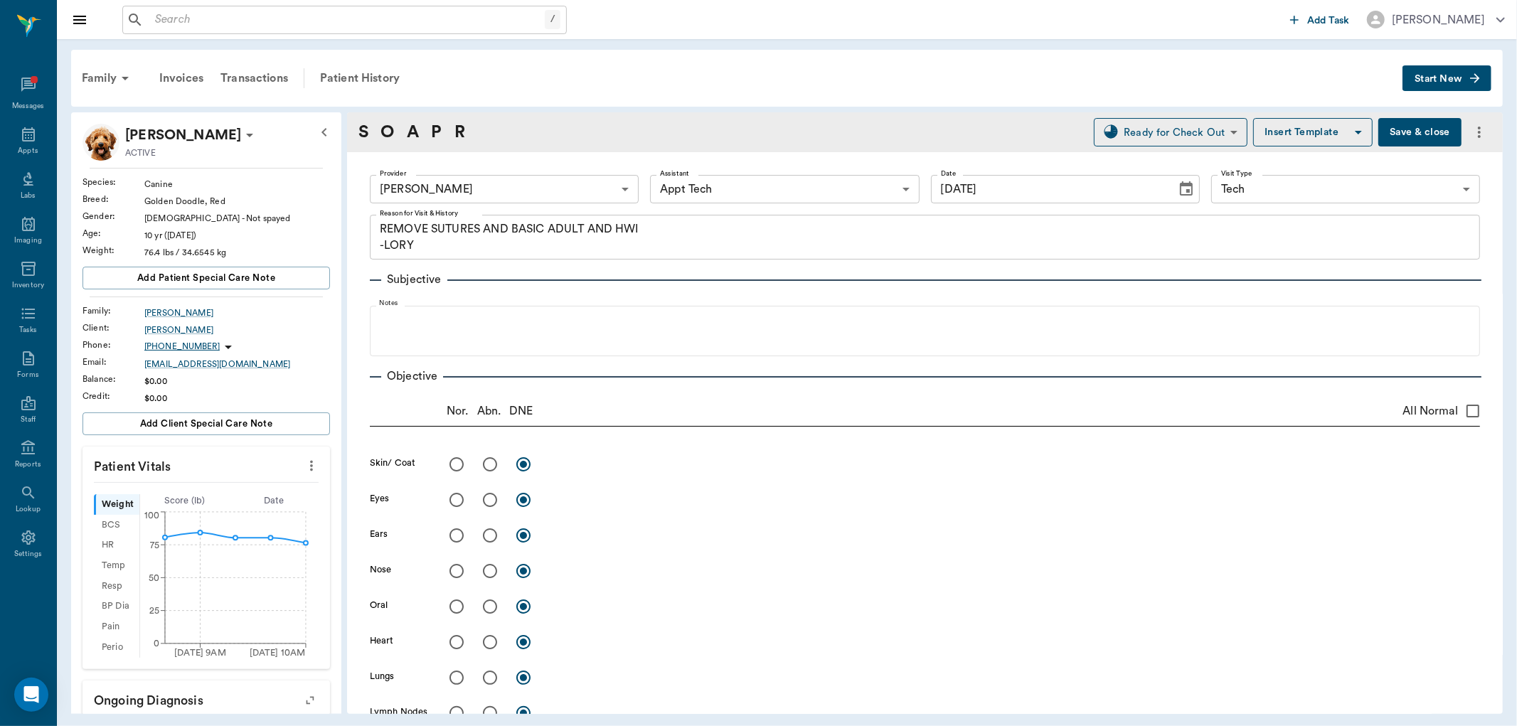
type input "[DATE]"
click at [510, 201] on body "/ ​ Add Task Dr. Bert Ellsworth Nectar Messages Appts Labs Imaging Inventory Ta…" at bounding box center [758, 363] width 1517 height 726
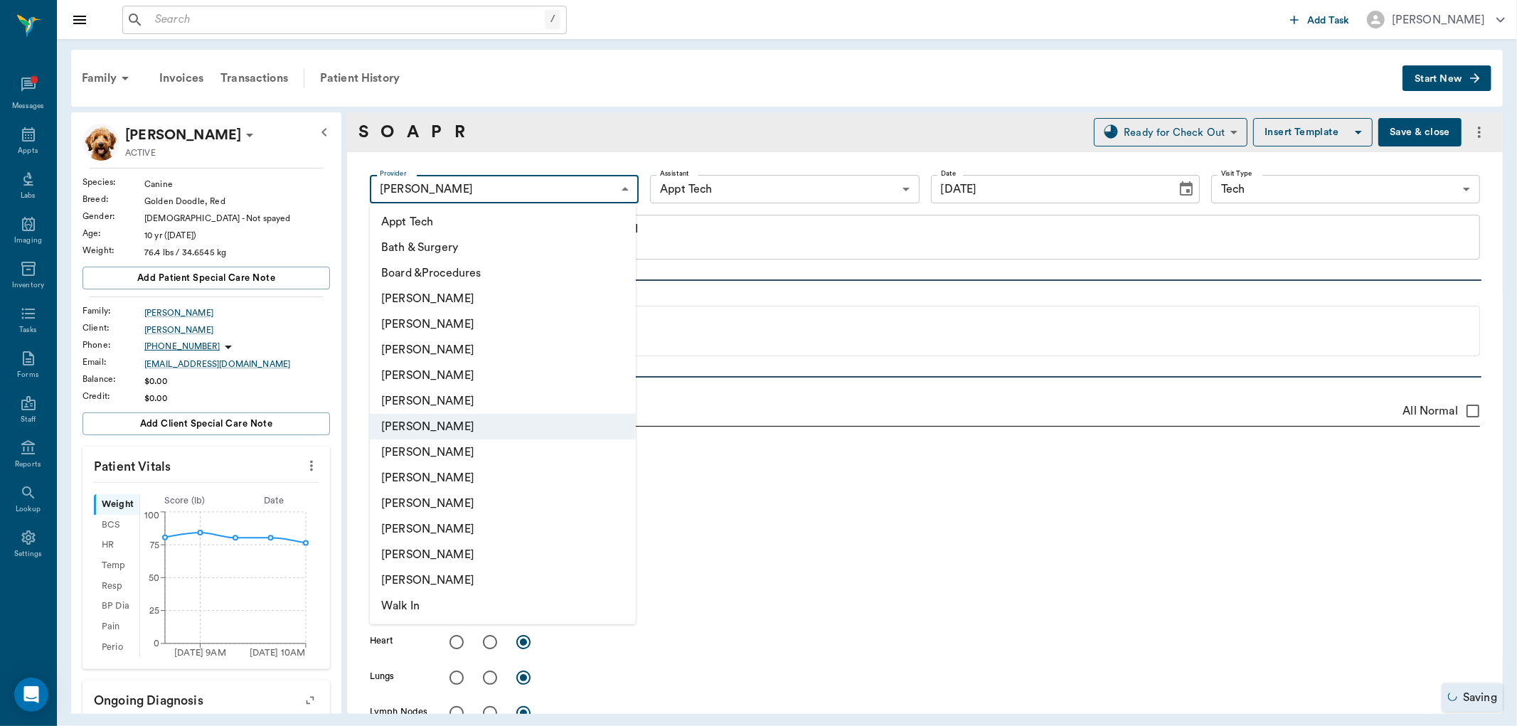
click at [429, 477] on li "[PERSON_NAME]" at bounding box center [503, 478] width 266 height 26
type input "63ec2e7e52e12b0ba117b124"
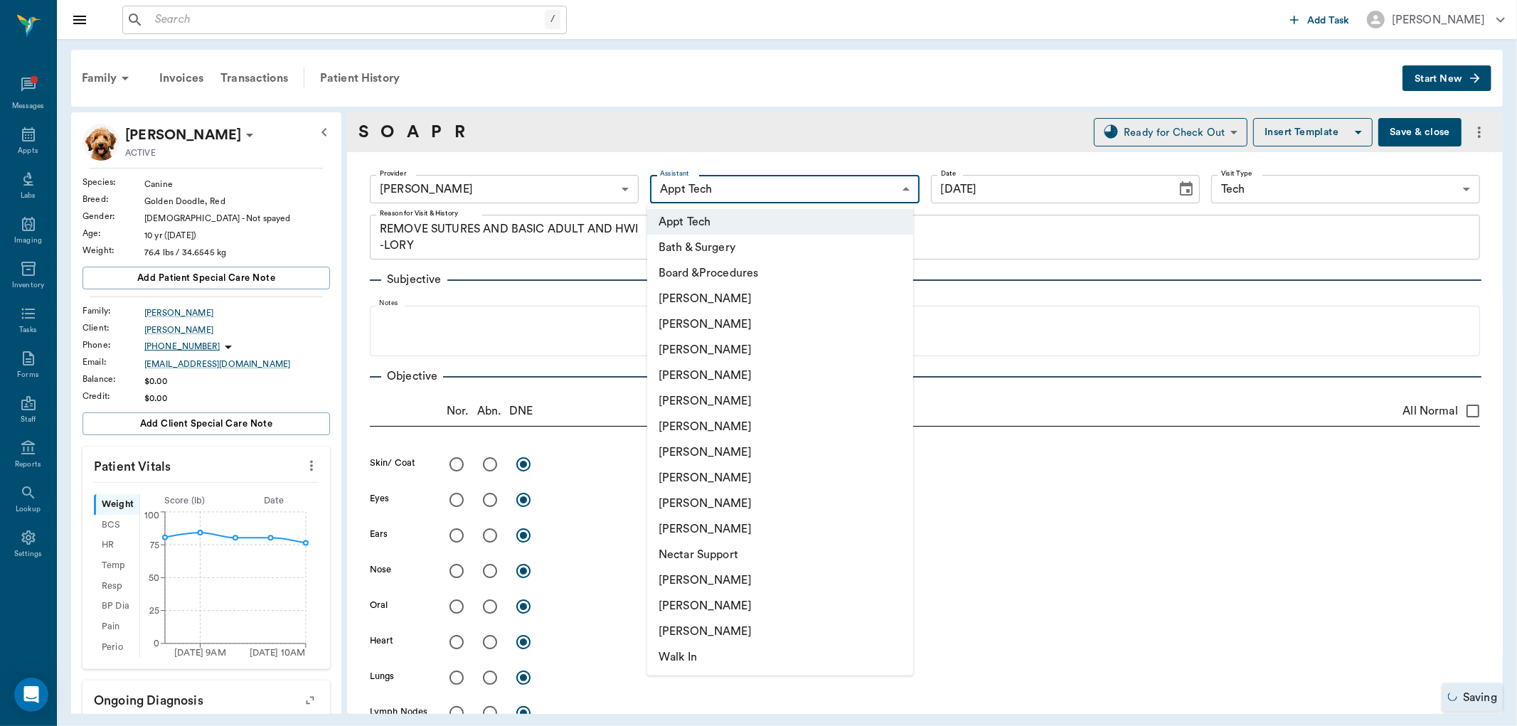
drag, startPoint x: 777, startPoint y: 190, endPoint x: 766, endPoint y: 228, distance: 39.2
click at [777, 193] on body "/ ​ Add Task Dr. Bert Ellsworth Nectar Messages Appts Labs Imaging Inventory Ta…" at bounding box center [758, 363] width 1517 height 726
click at [693, 429] on li "[PERSON_NAME]" at bounding box center [780, 427] width 266 height 26
type input "682b670d8bdc6f7f8feef3db"
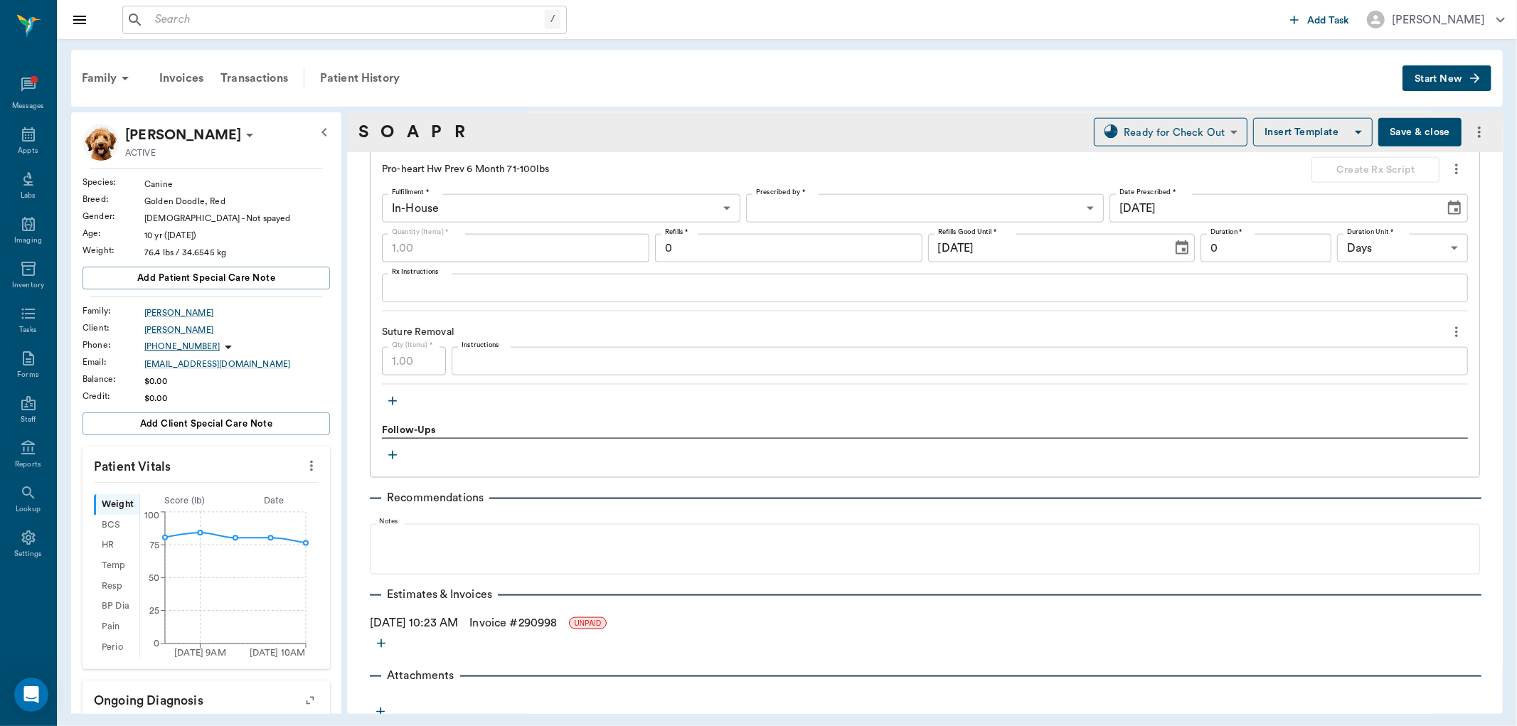
scroll to position [1623, 0]
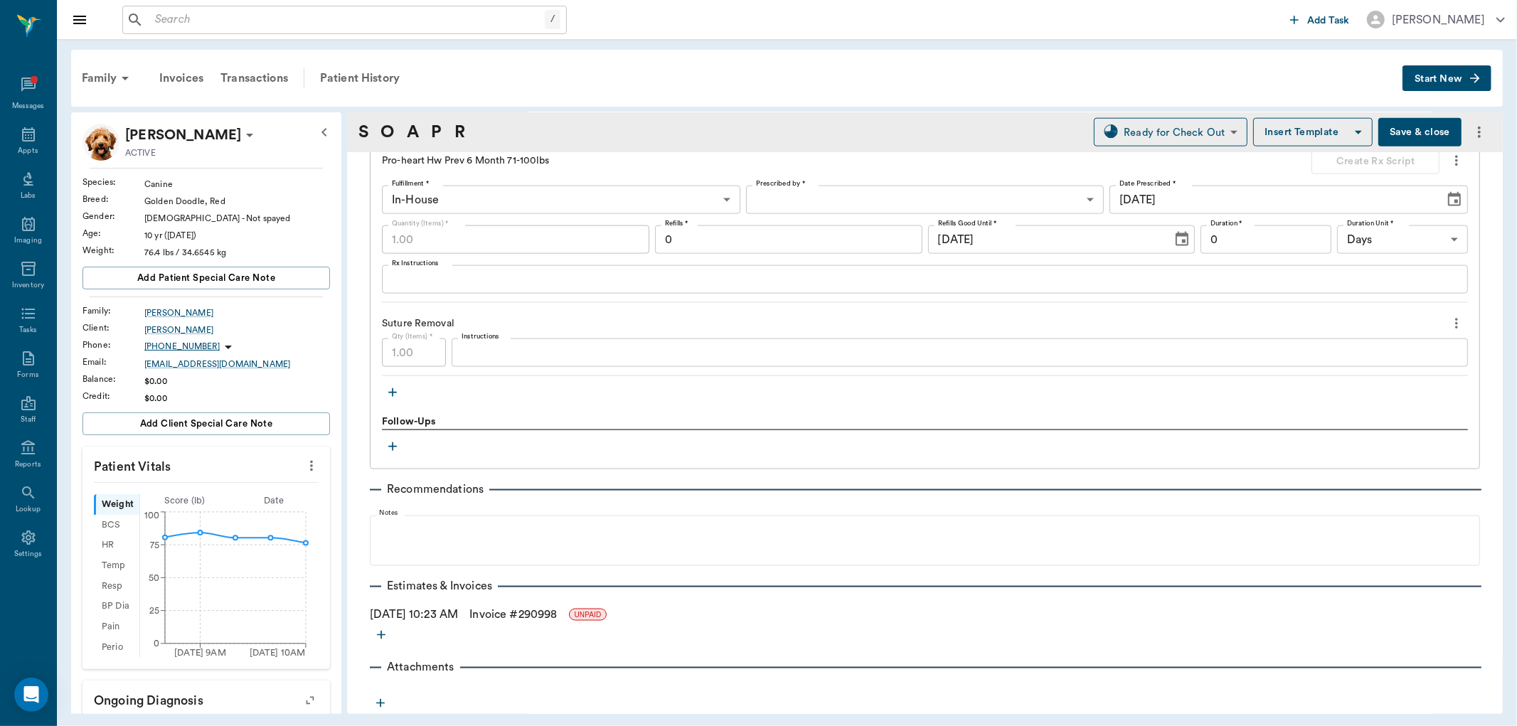
click at [1391, 139] on button "Save & close" at bounding box center [1419, 132] width 83 height 28
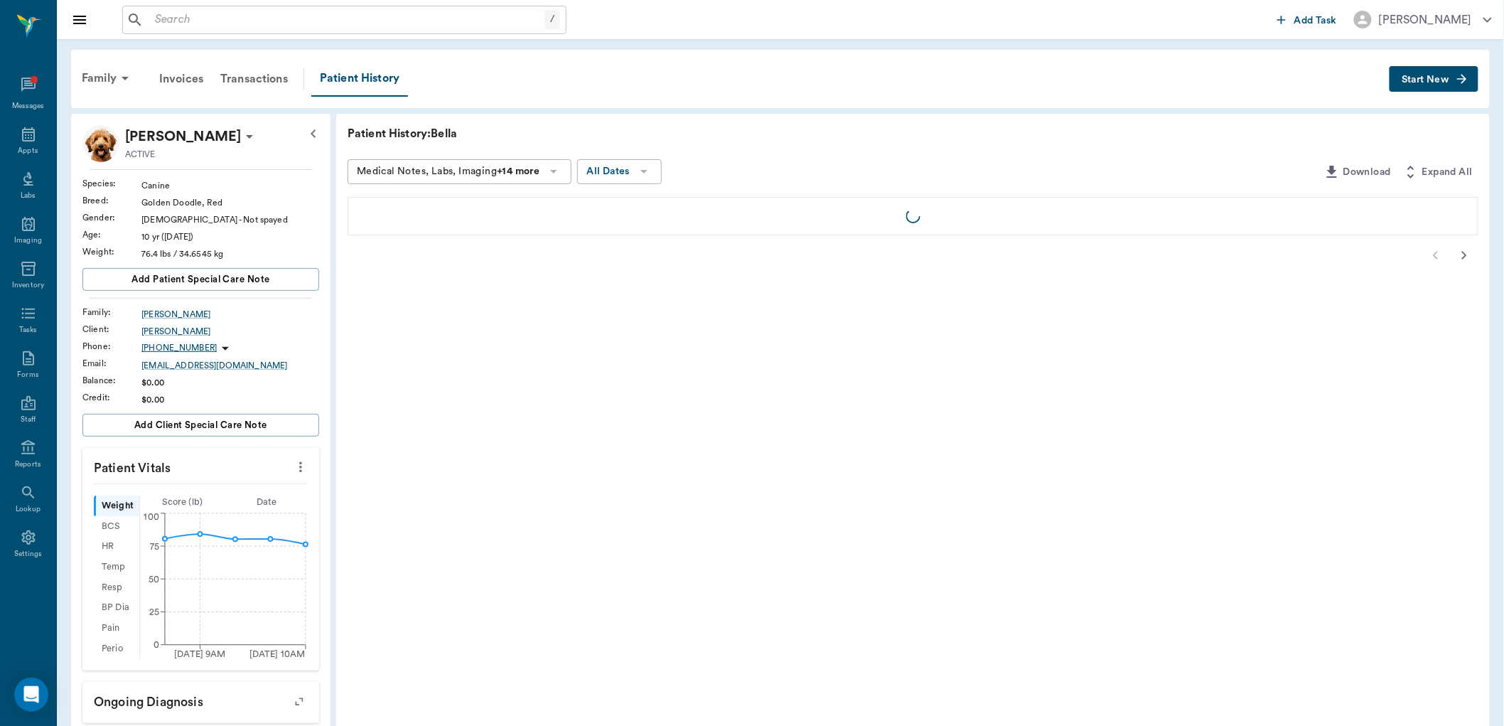
click at [352, 18] on input "text" at bounding box center [346, 20] width 395 height 20
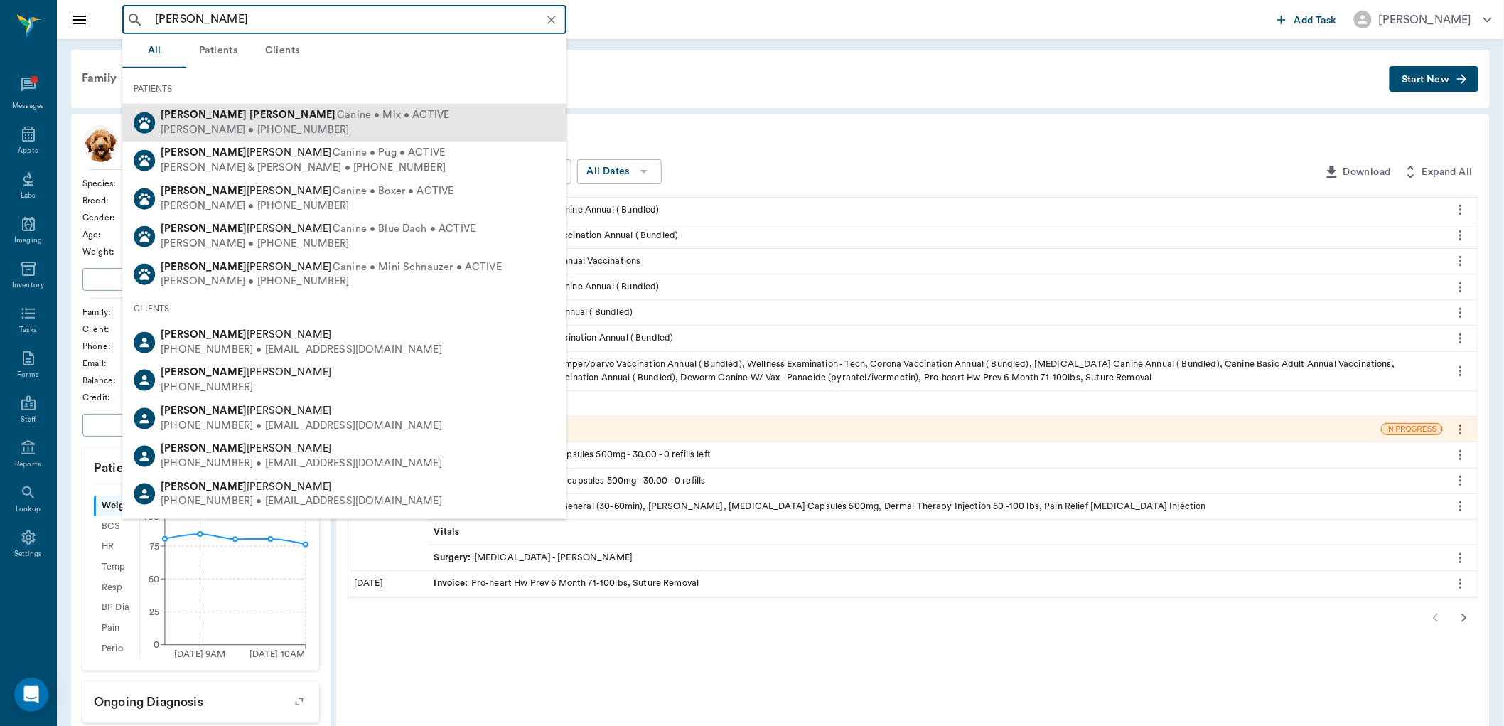
click at [337, 115] on span "Canine • Mix • ACTIVE" at bounding box center [393, 115] width 112 height 15
type input "BAILEY GRUBER"
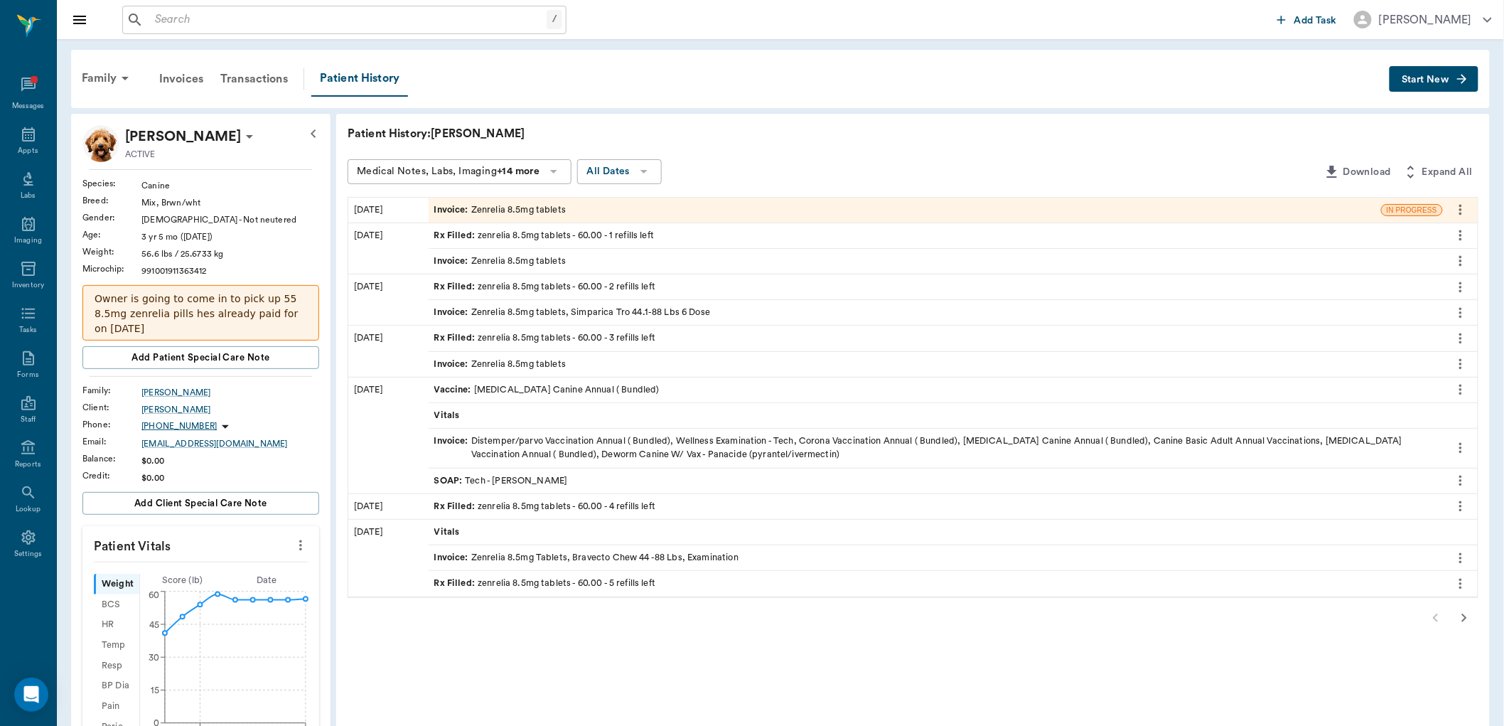
click at [1467, 236] on icon "more" at bounding box center [1461, 235] width 16 height 17
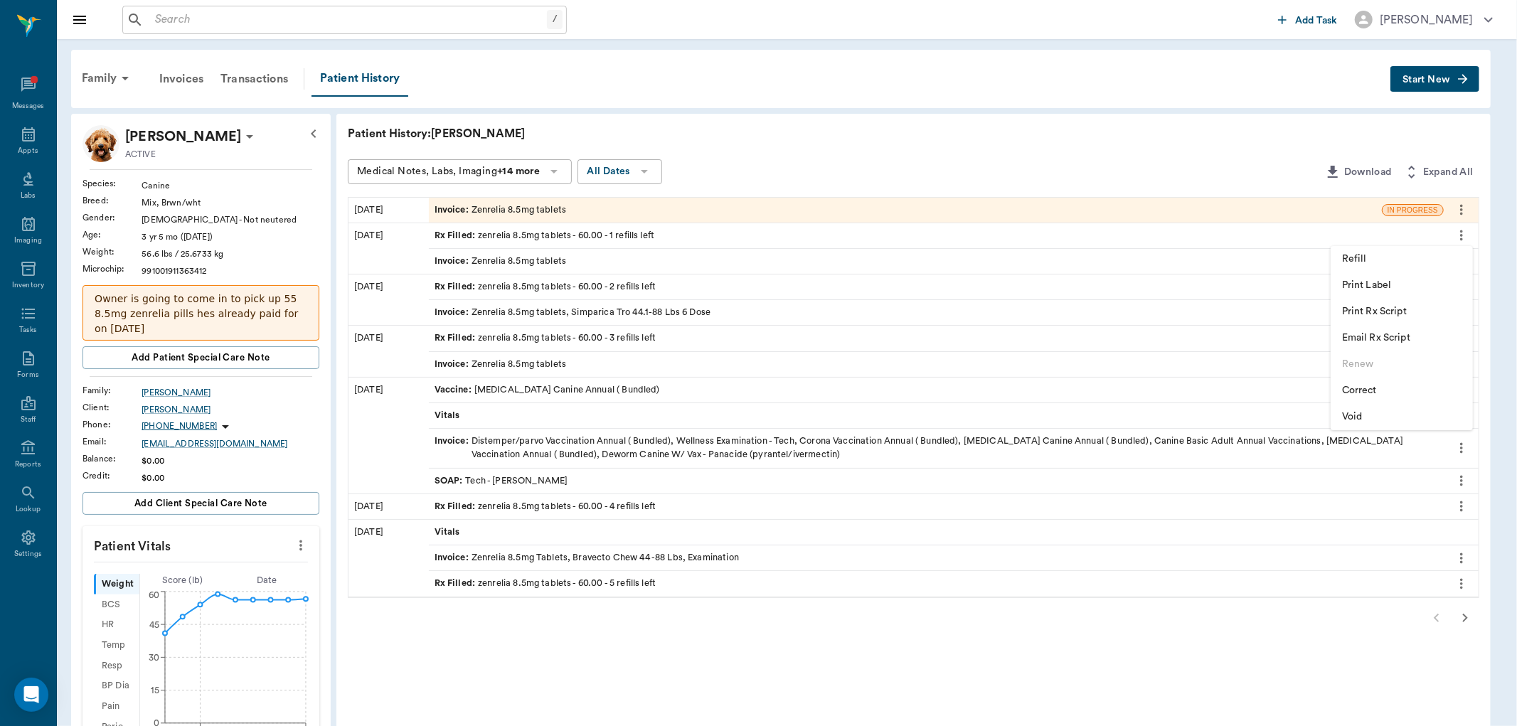
click at [1344, 258] on span "Refill" at bounding box center [1401, 259] width 119 height 15
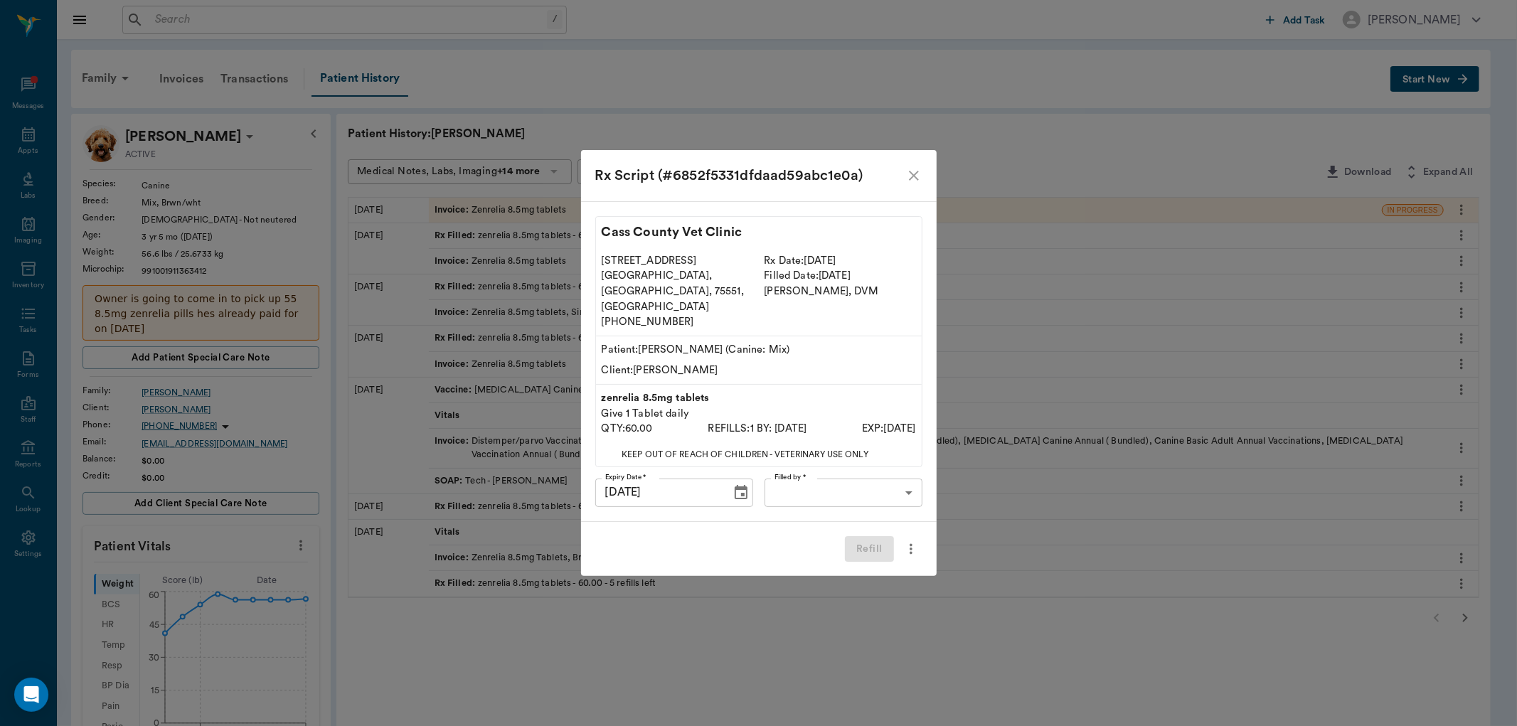
click at [872, 481] on body "/ ​ Add Task Dr. Bert Ellsworth Nectar Messages Appts Labs Imaging Inventory Ta…" at bounding box center [758, 583] width 1517 height 1166
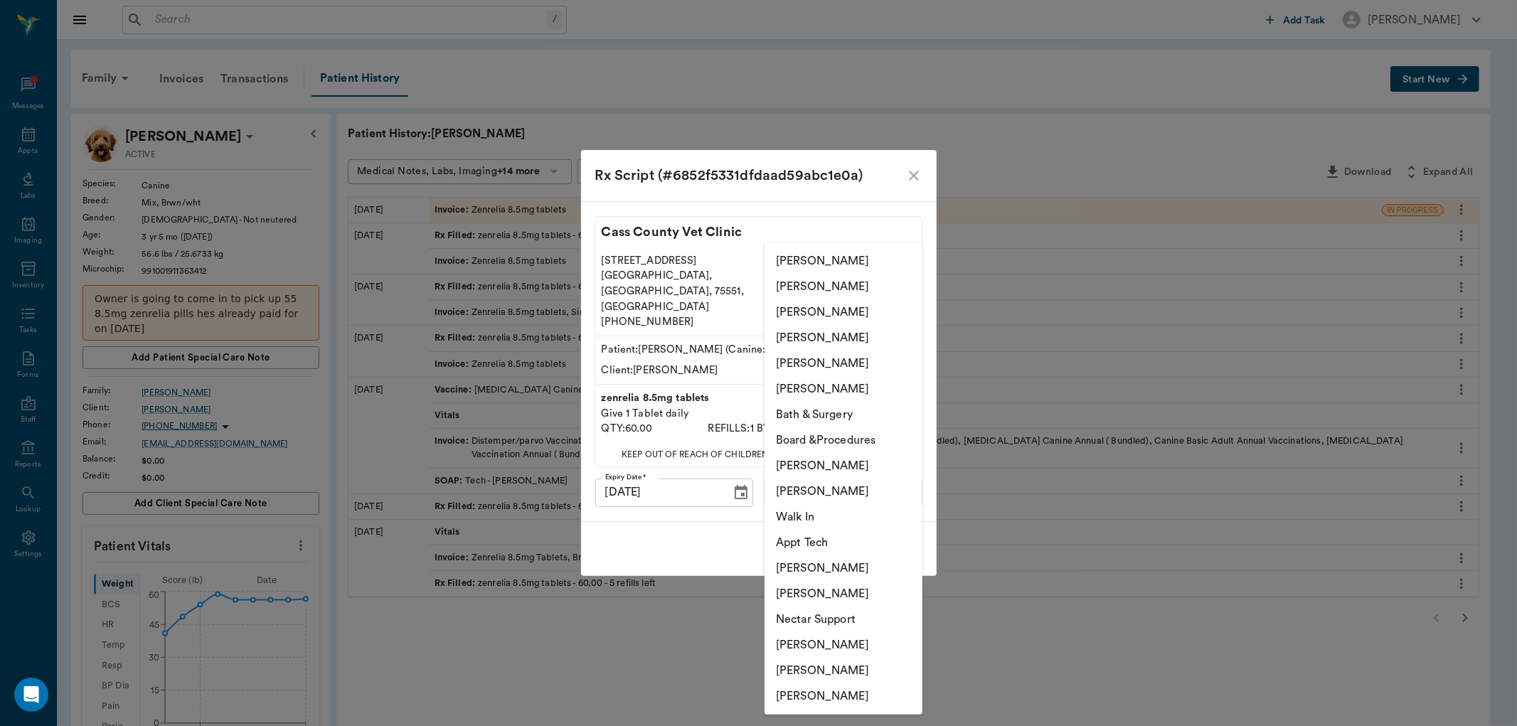
click at [843, 496] on li "[PERSON_NAME]" at bounding box center [843, 491] width 158 height 26
type input "642ef10e332a41444de2bad1"
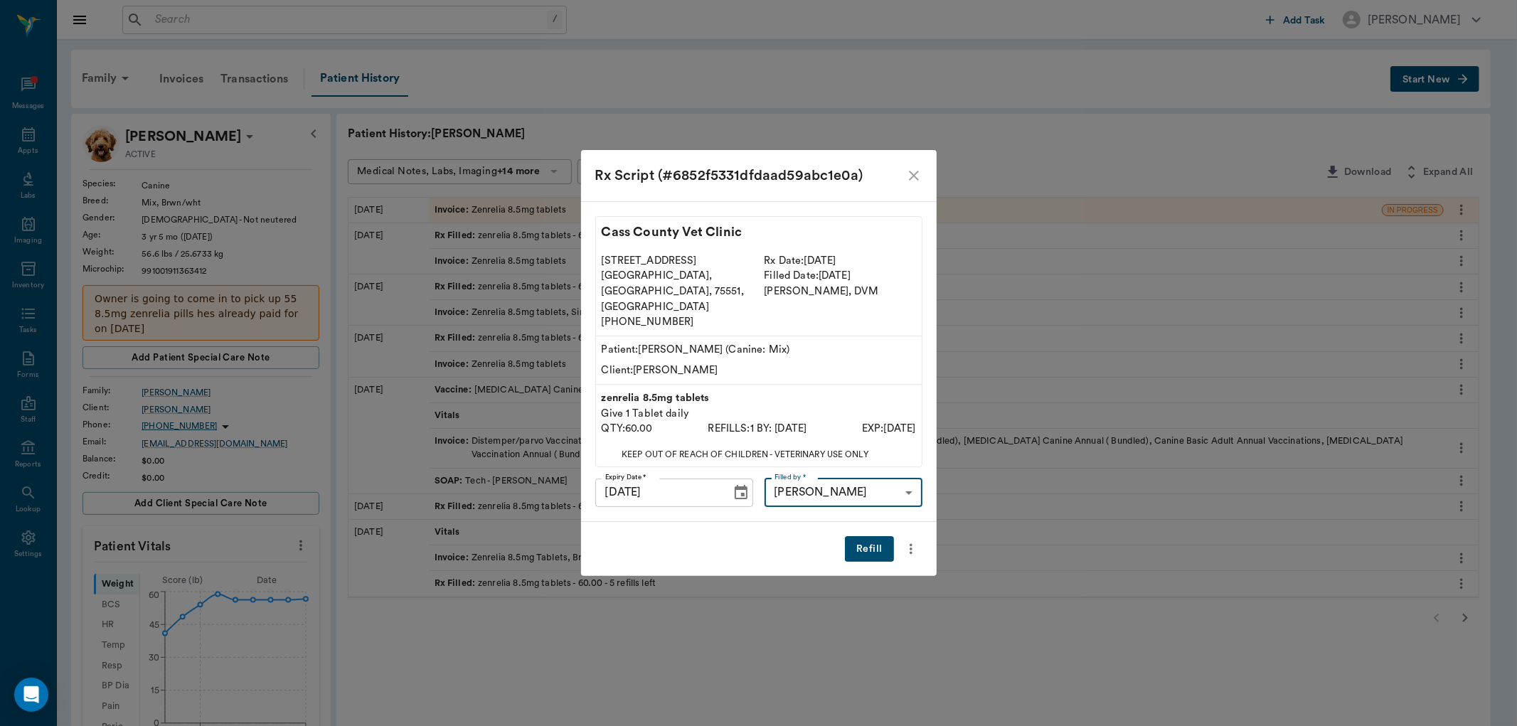
click at [861, 536] on button "Refill" at bounding box center [869, 549] width 48 height 26
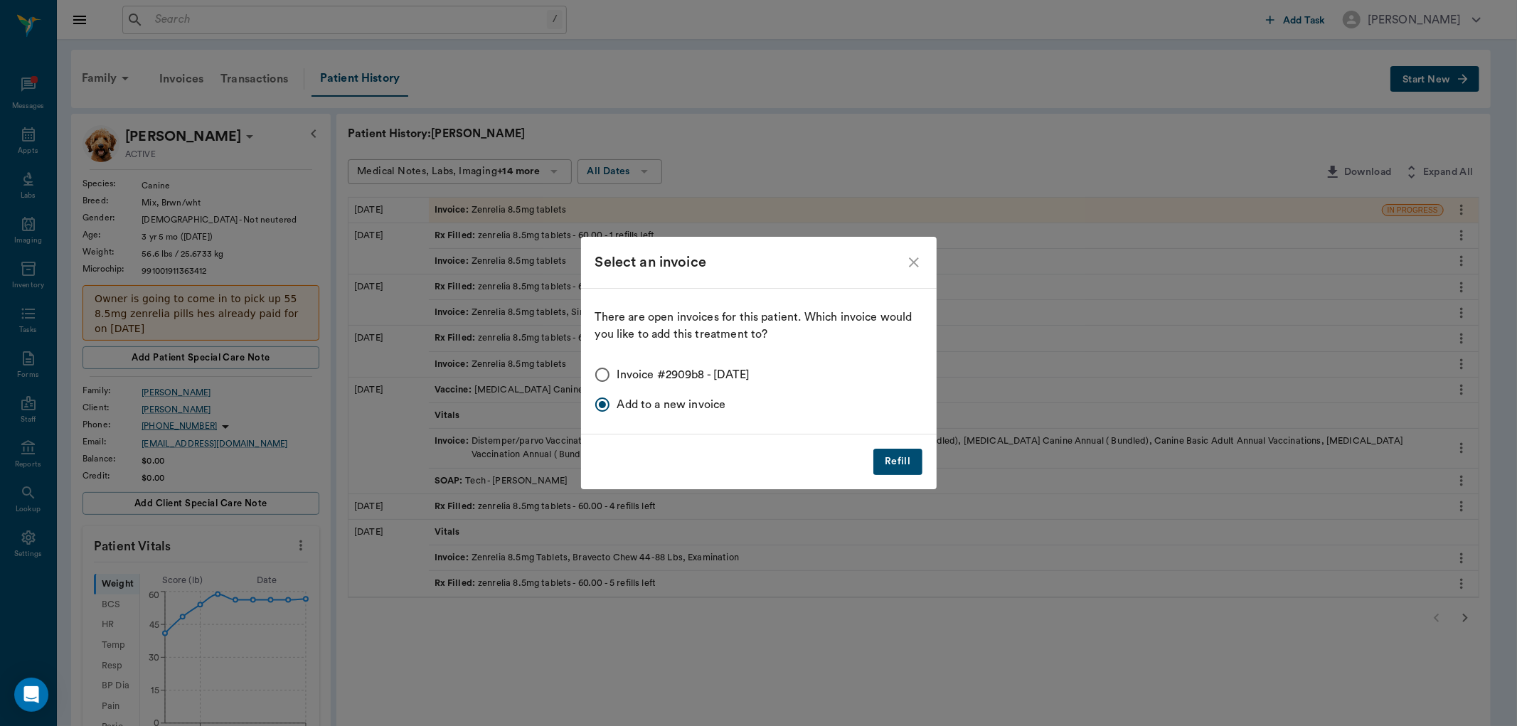
click at [902, 462] on button "Refill" at bounding box center [897, 462] width 48 height 26
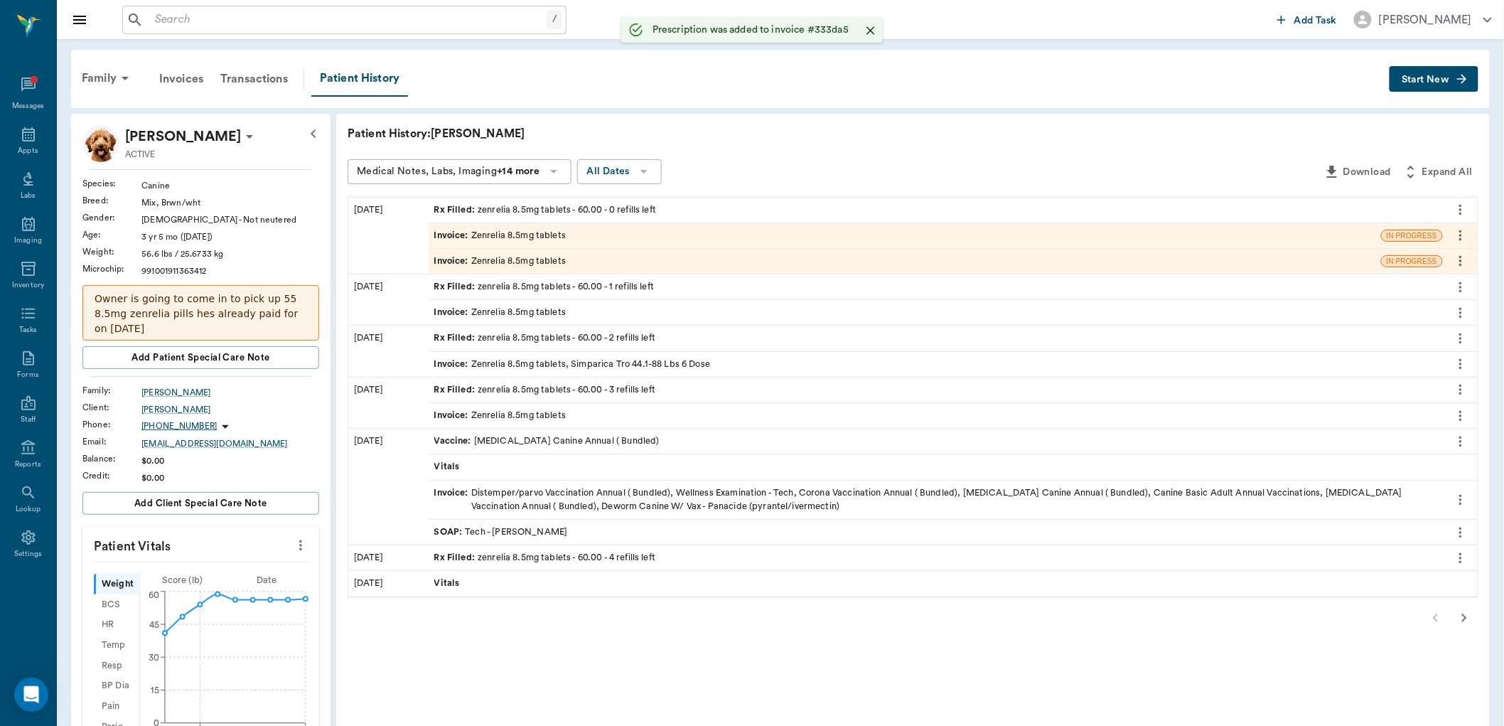
click at [1465, 237] on icon "more" at bounding box center [1461, 235] width 16 height 17
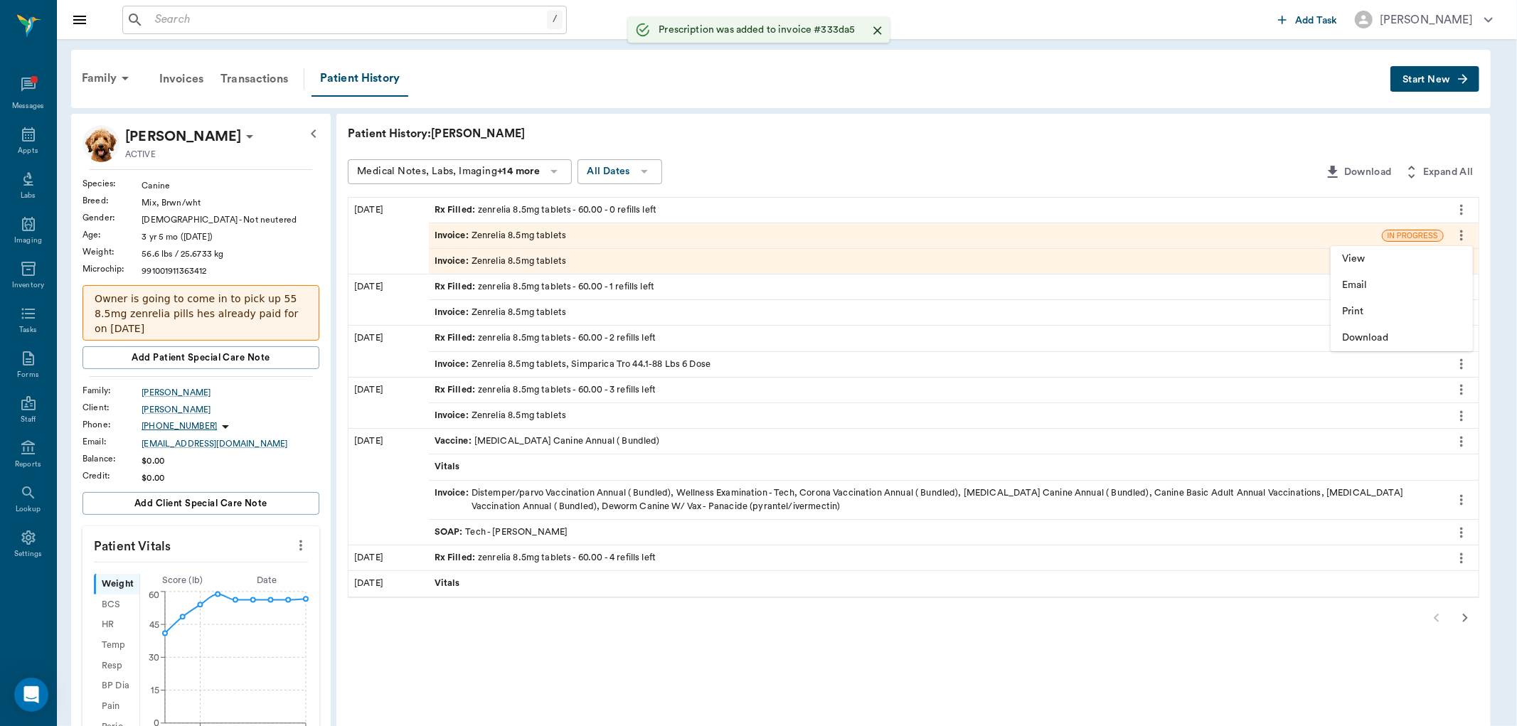
click at [1271, 225] on div at bounding box center [758, 363] width 1517 height 726
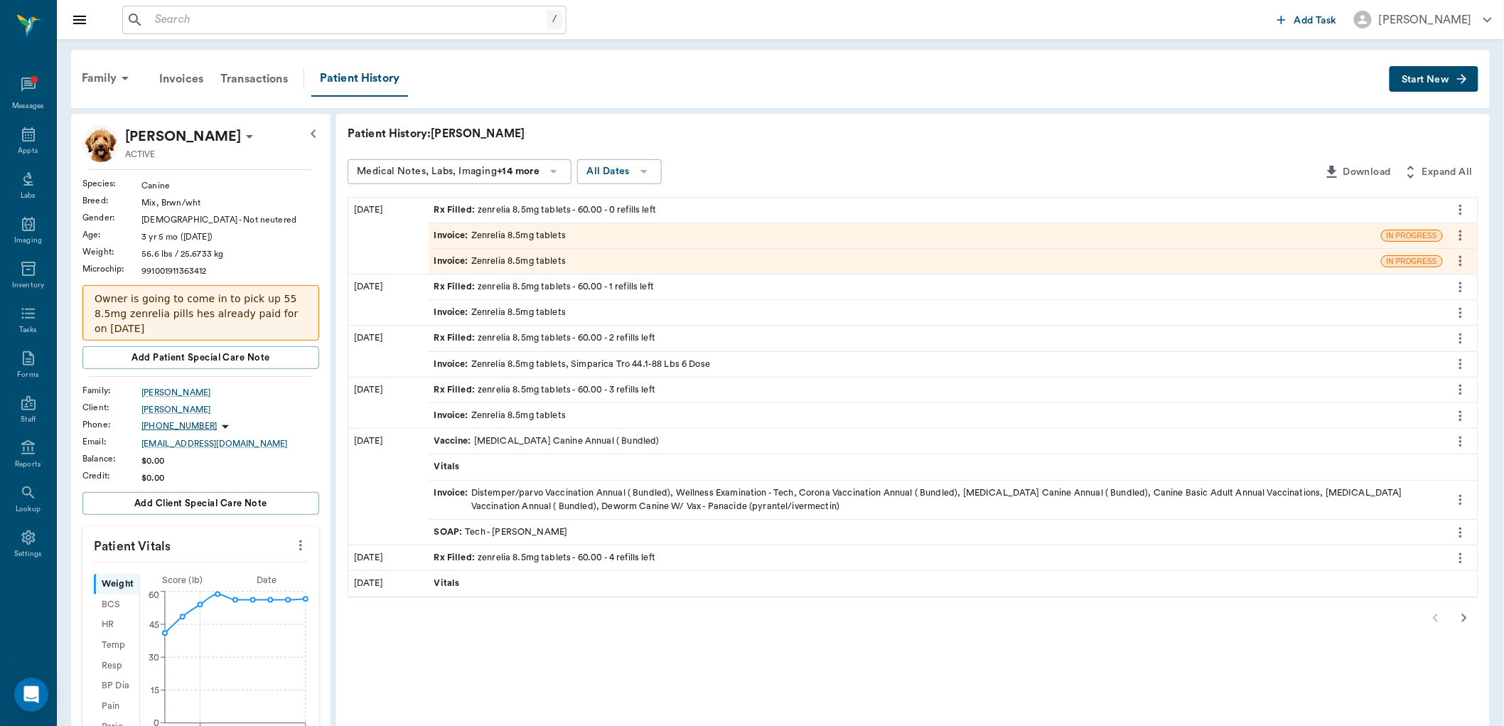
click at [1282, 236] on div "Invoice : Zenrelia 8.5mg tablets" at bounding box center [905, 235] width 953 height 25
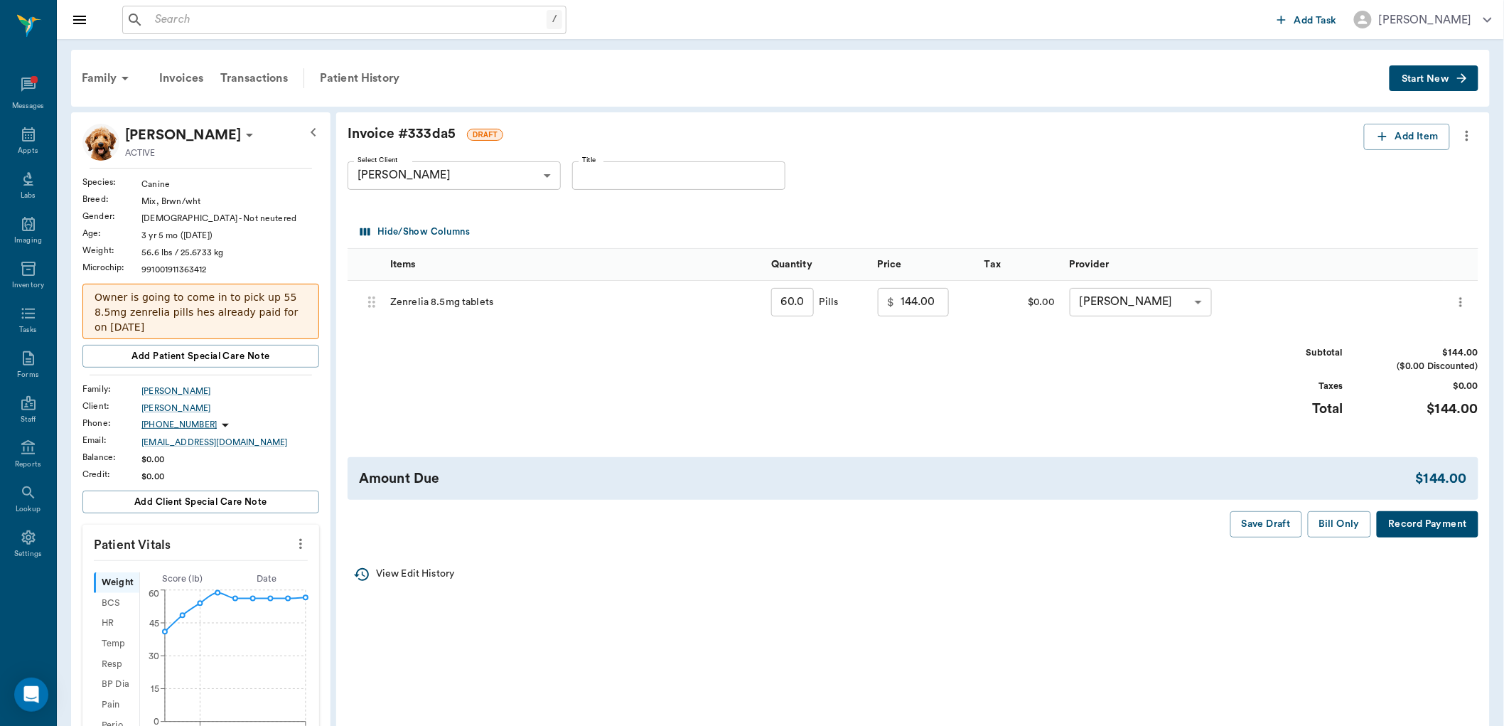
click at [1472, 129] on icon "more" at bounding box center [1468, 135] width 16 height 17
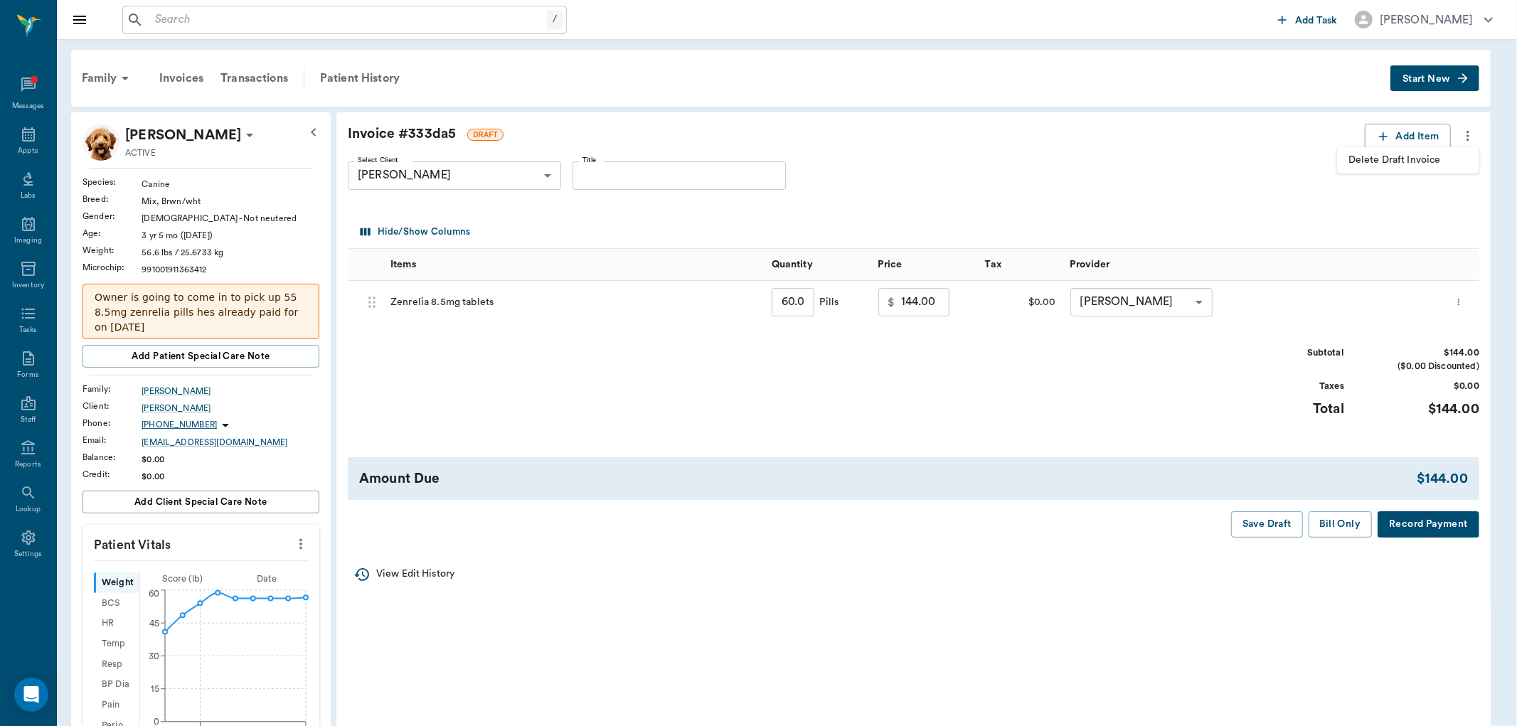
click at [1418, 157] on span "Delete Draft Invoice" at bounding box center [1407, 160] width 119 height 15
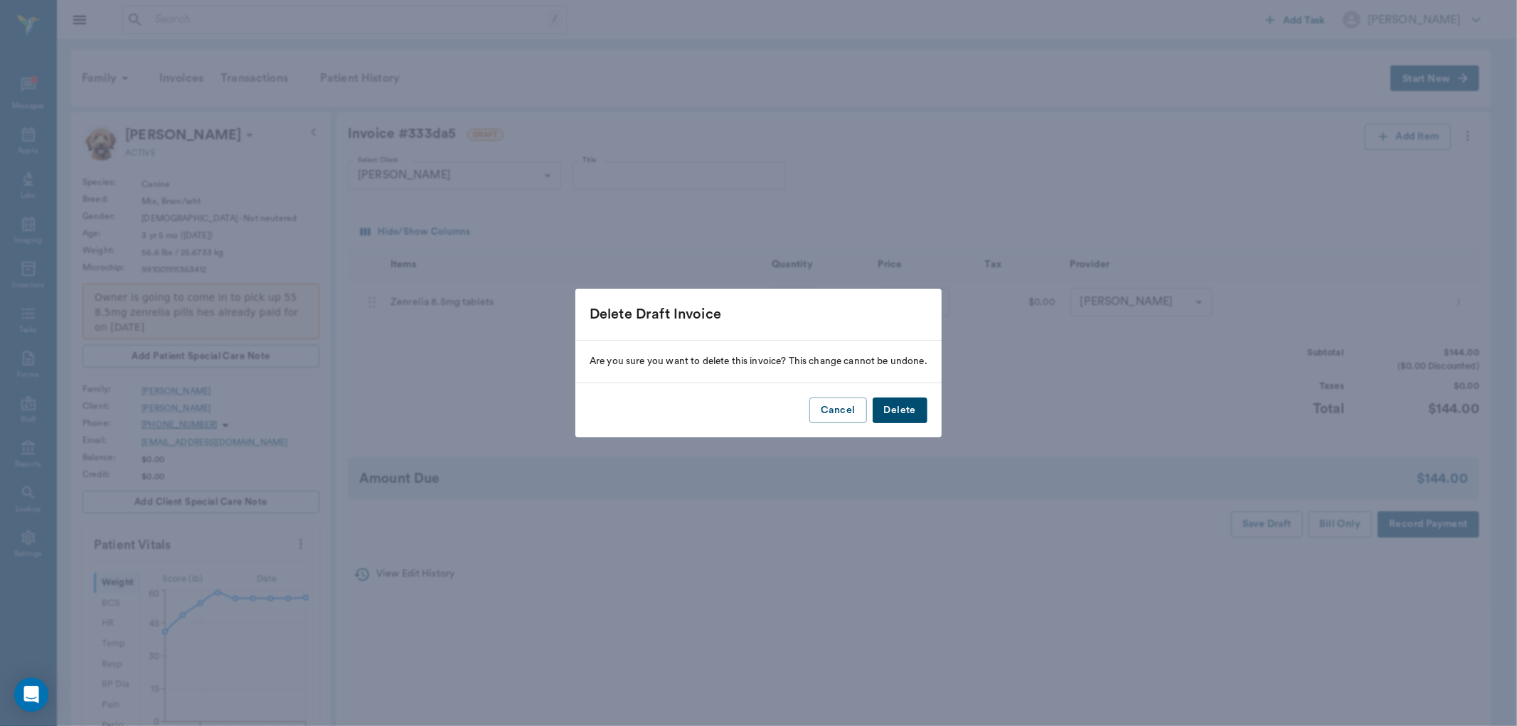
click at [901, 412] on button "Delete" at bounding box center [899, 410] width 55 height 26
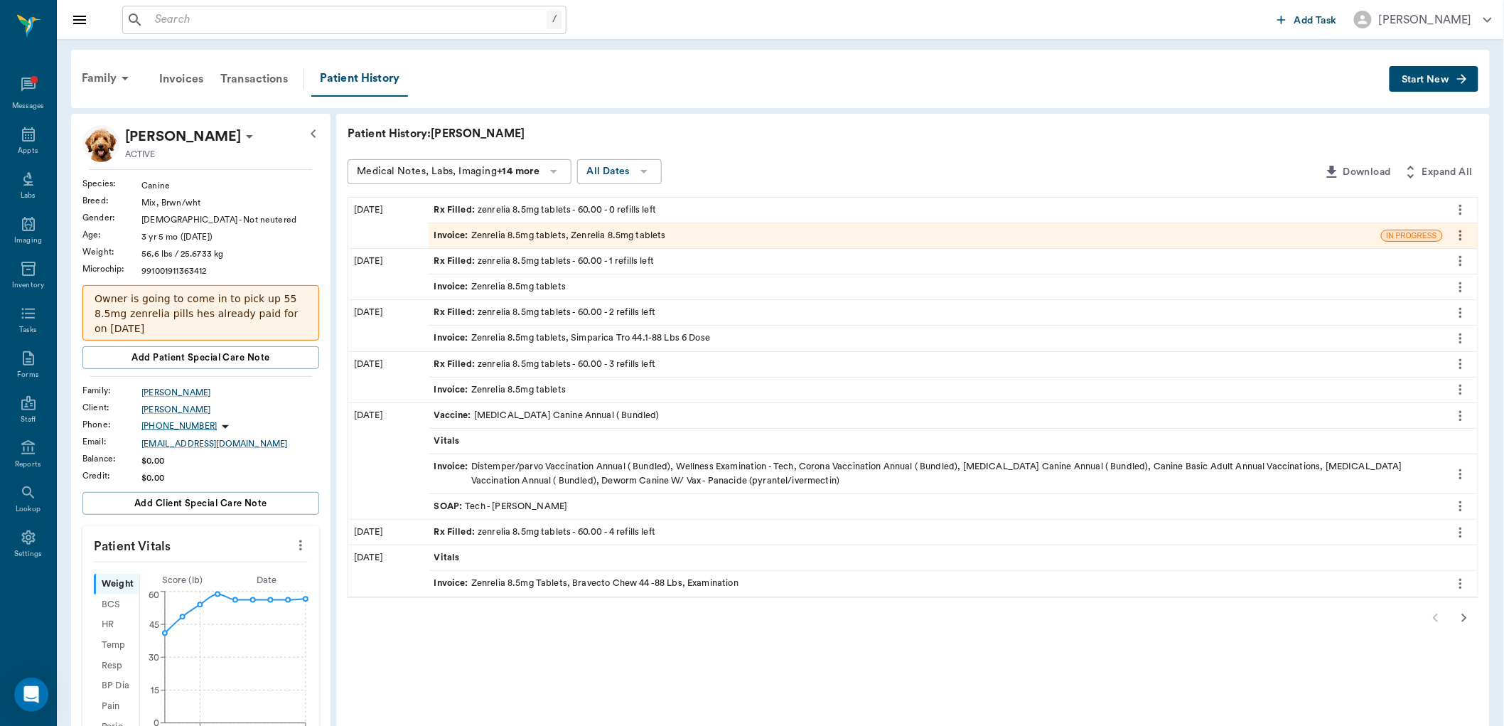
click at [629, 230] on div "Invoice : Zenrelia 8.5mg tablets, Zenrelia 8.5mg tablets" at bounding box center [550, 236] width 232 height 14
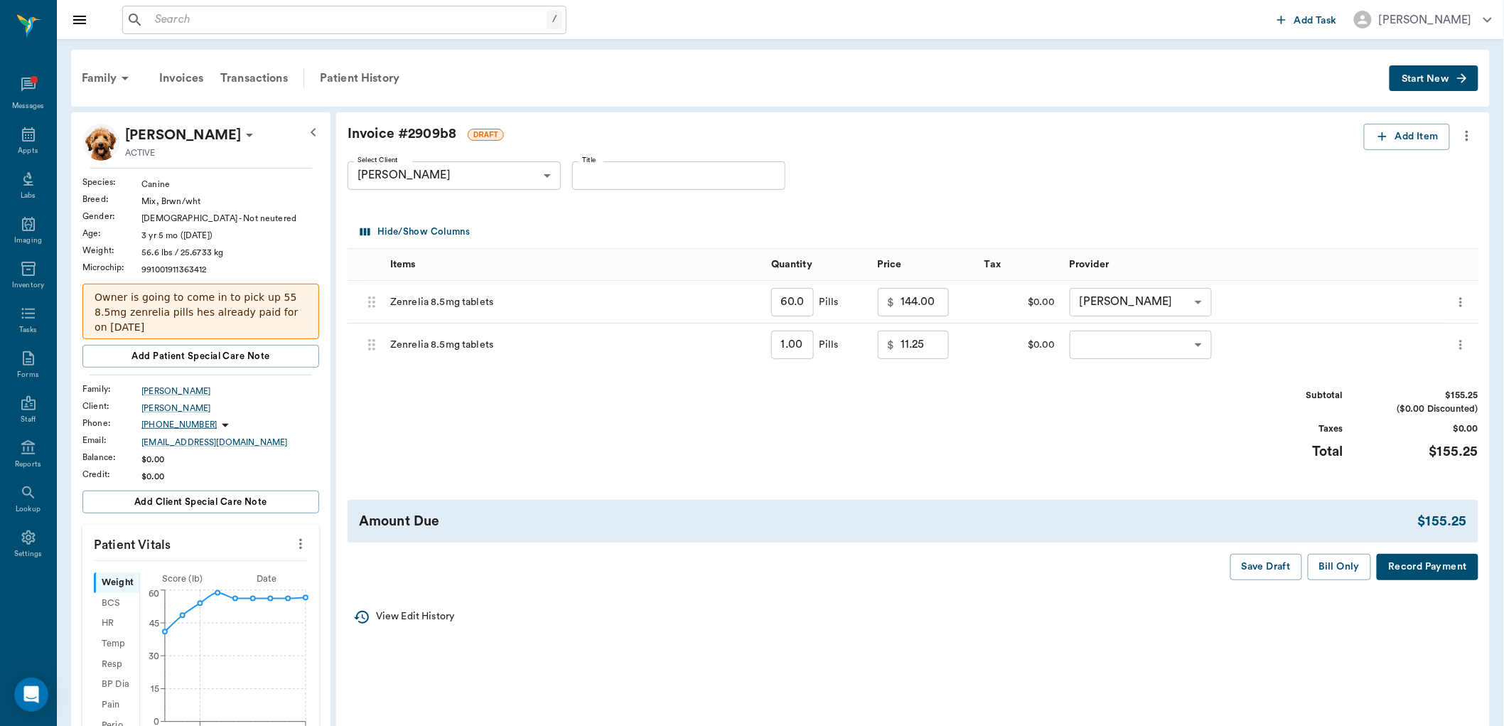
click at [1459, 343] on icon "more" at bounding box center [1461, 344] width 14 height 17
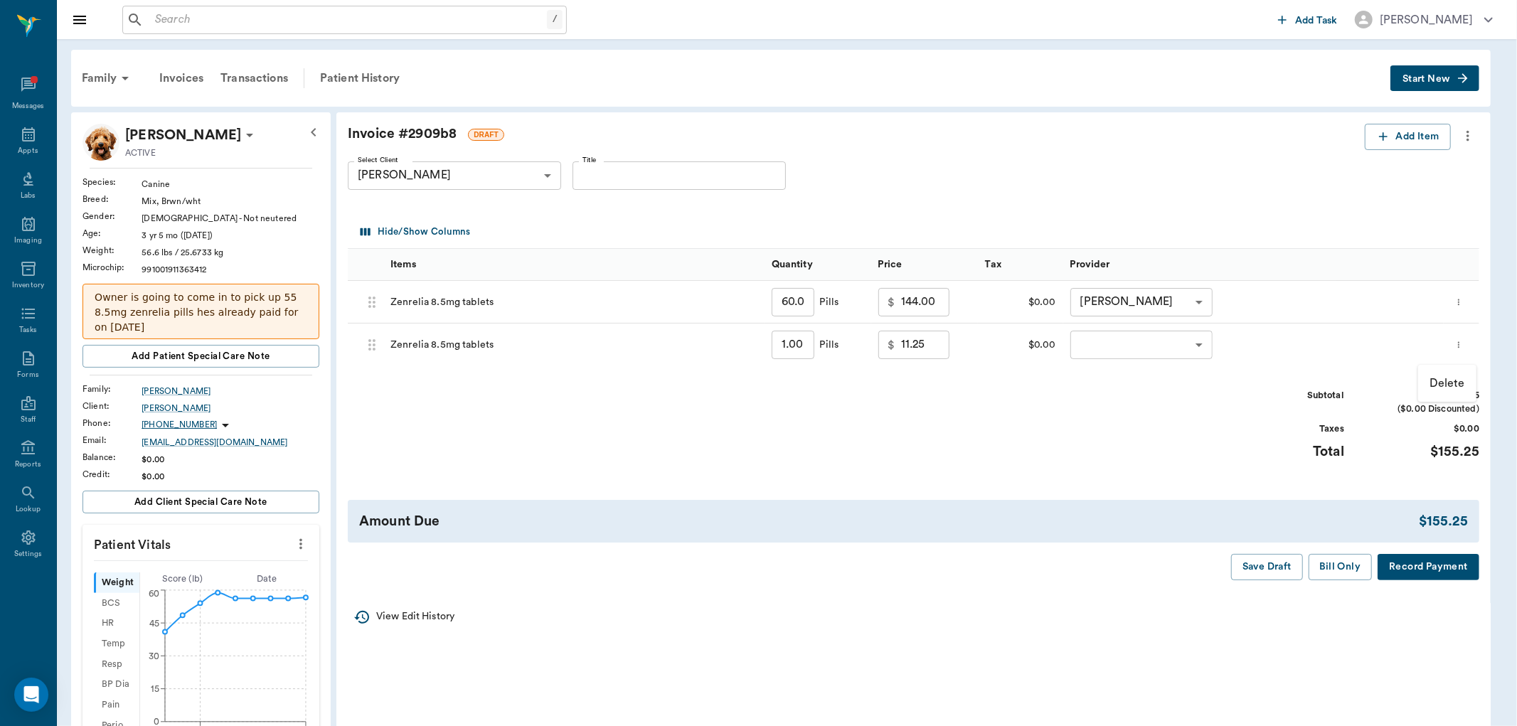
click at [1440, 375] on p "Delete" at bounding box center [1447, 383] width 36 height 17
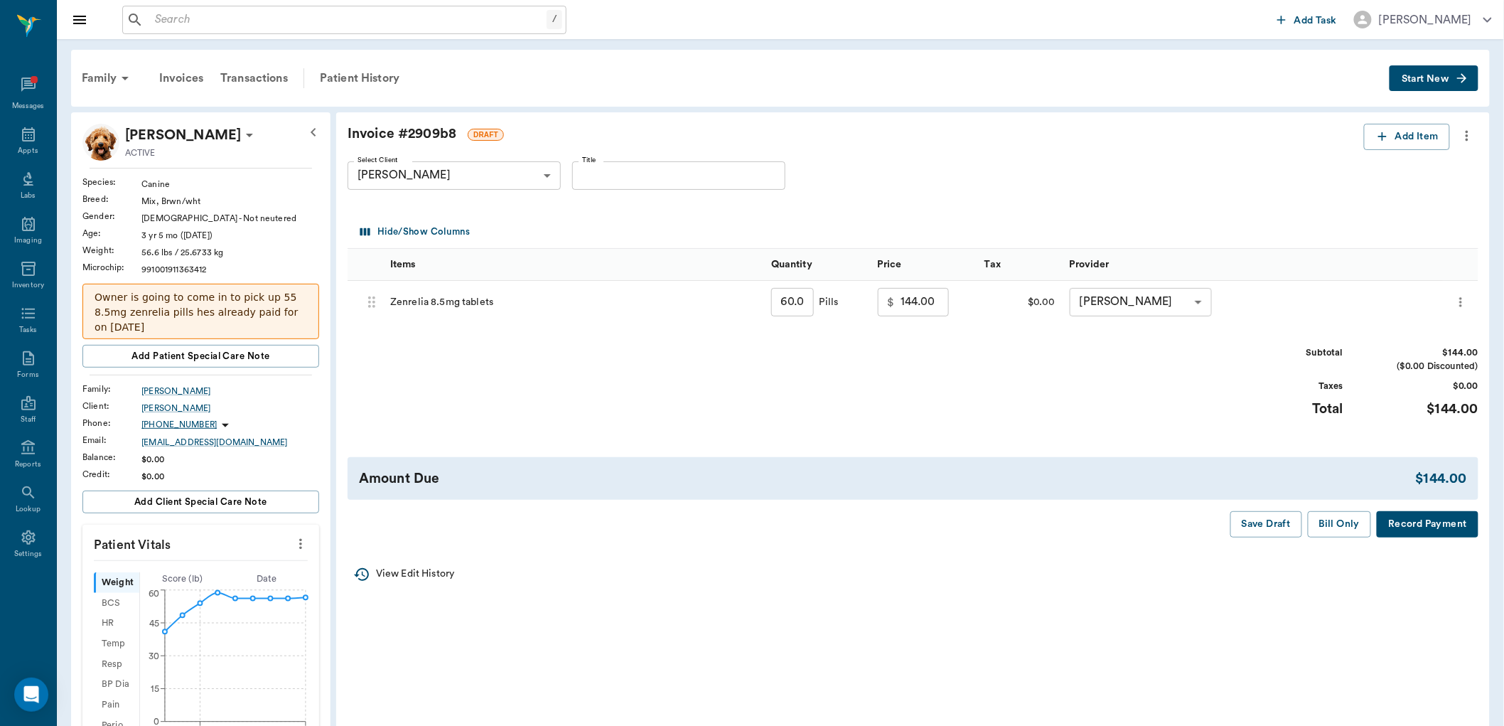
click at [1192, 196] on div "Select Client Jerri Gruber 63ec2edd52e12b0ba117d0ad Select Client Title Title" at bounding box center [902, 175] width 1108 height 51
click at [1277, 524] on button "Save Draft" at bounding box center [1267, 524] width 72 height 26
click at [329, 75] on div "Patient History" at bounding box center [359, 78] width 97 height 34
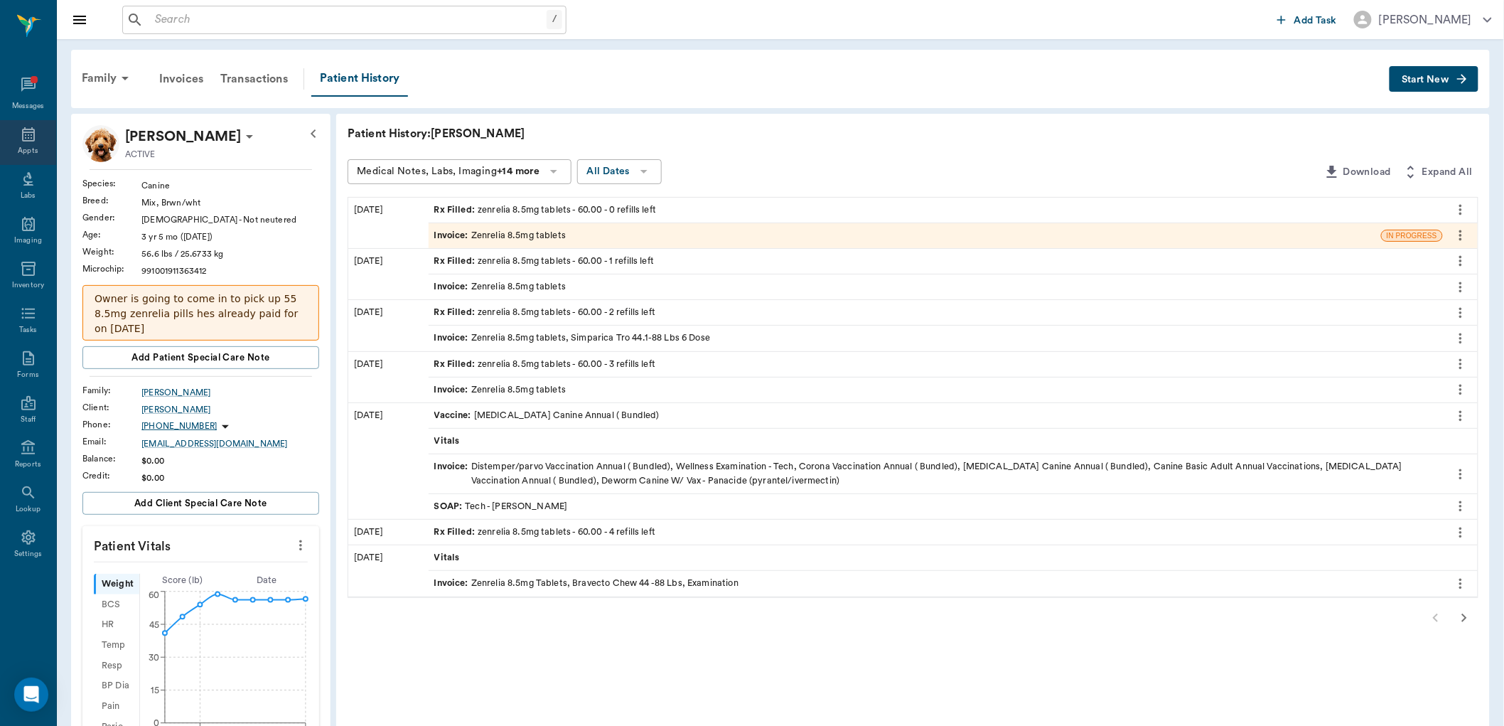
click at [20, 134] on icon at bounding box center [28, 134] width 17 height 17
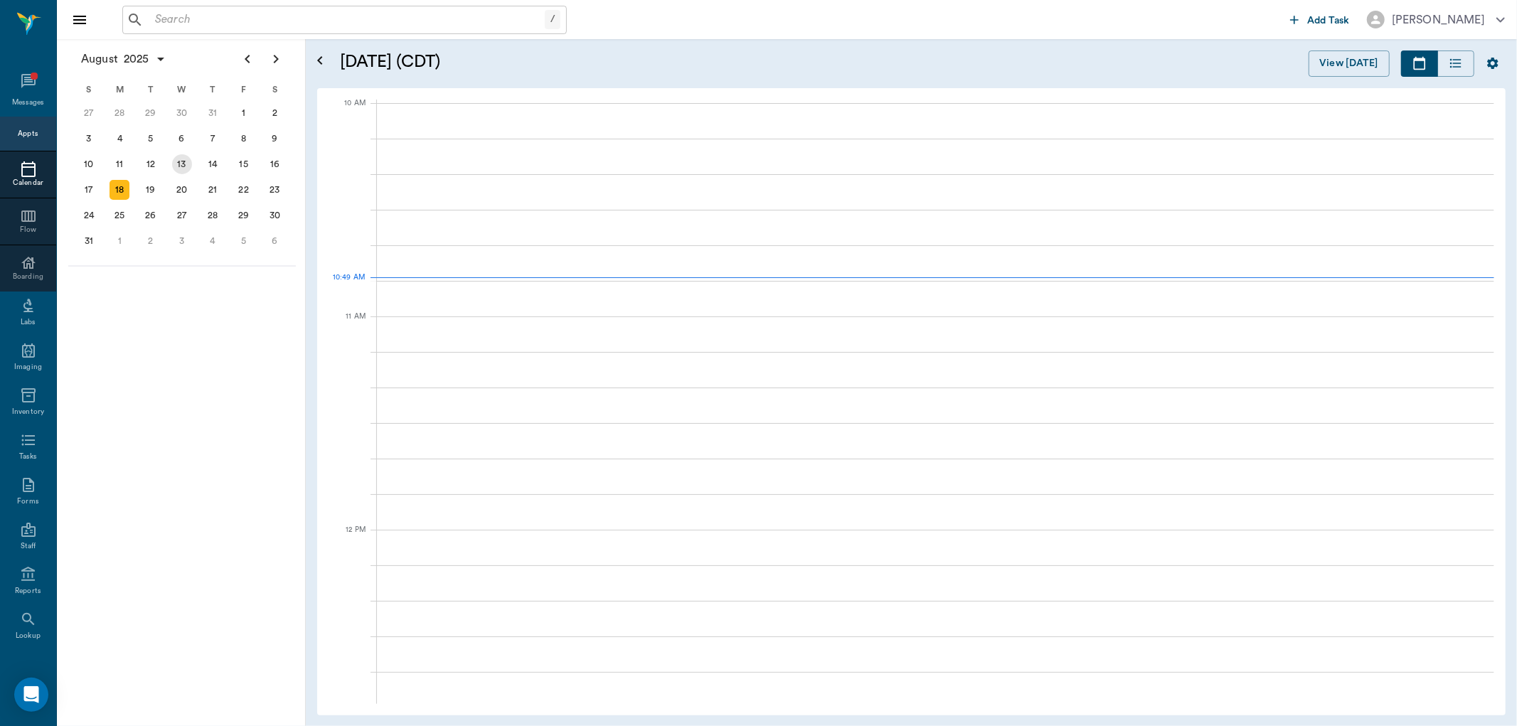
scroll to position [428, 0]
click at [240, 158] on div "15" at bounding box center [244, 164] width 20 height 20
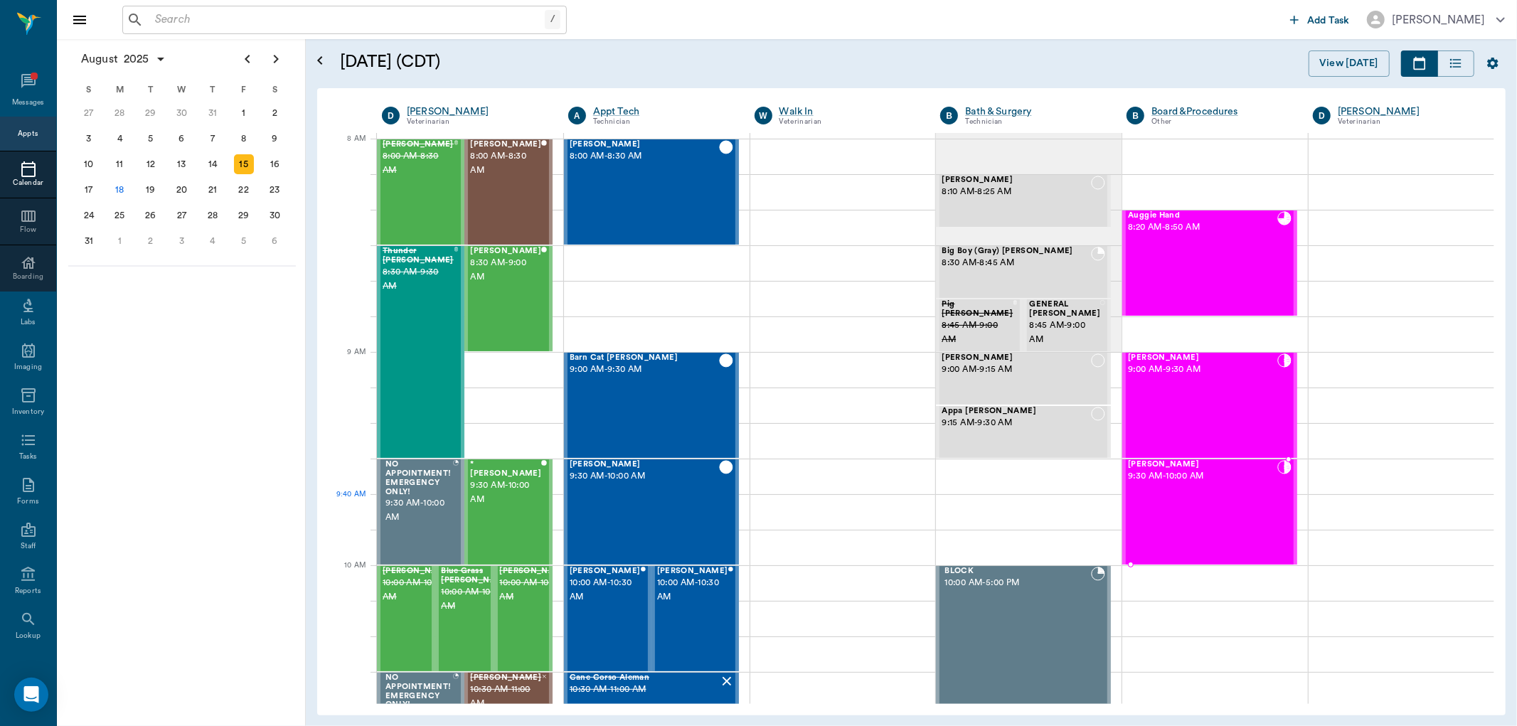
click at [1197, 498] on div "Hopper Aprile 9:30 AM - 10:00 AM" at bounding box center [1202, 512] width 149 height 104
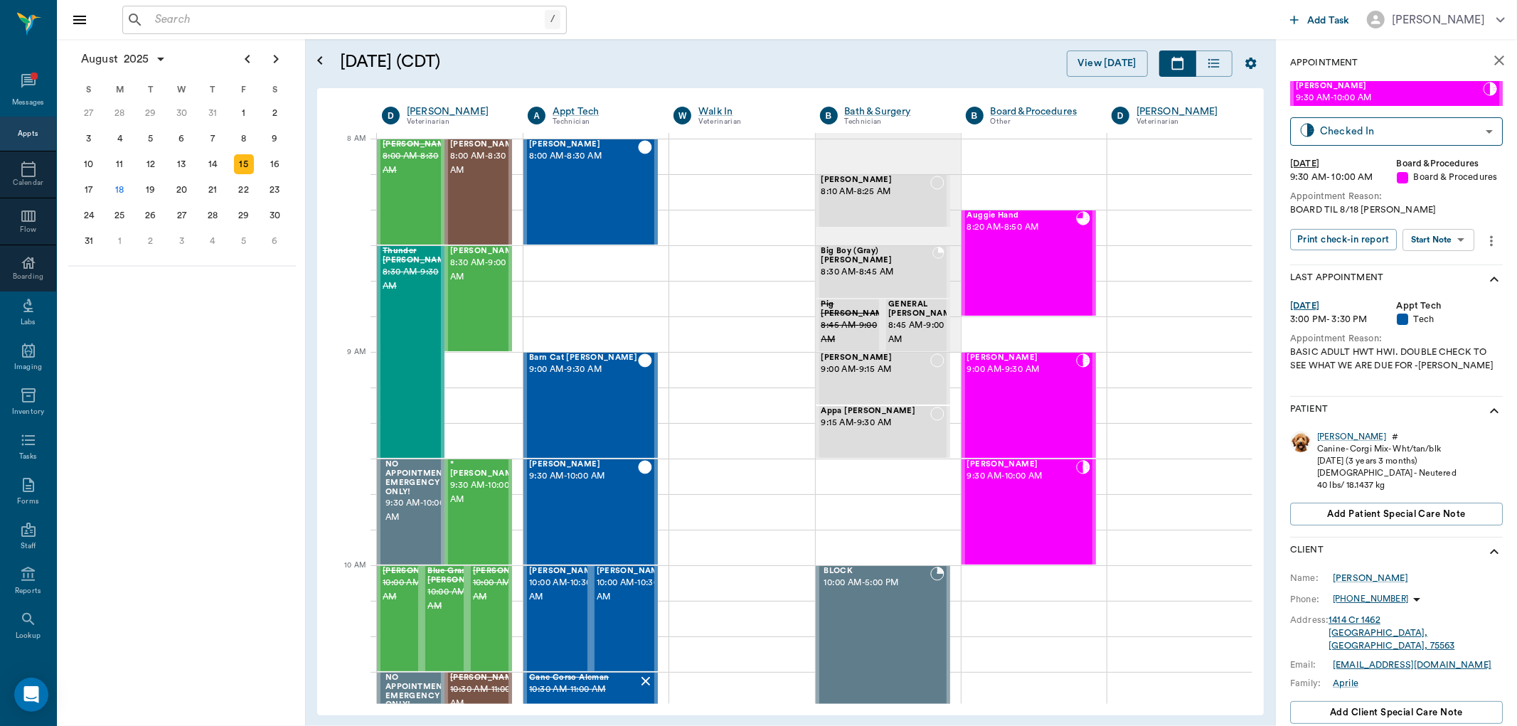
click at [1451, 250] on body "/ ​ Add Task Dr. Bert Ellsworth Nectar Messages Appts Calendar Flow Boarding La…" at bounding box center [758, 363] width 1517 height 726
click at [1445, 264] on button "Start SOAP" at bounding box center [1423, 268] width 48 height 16
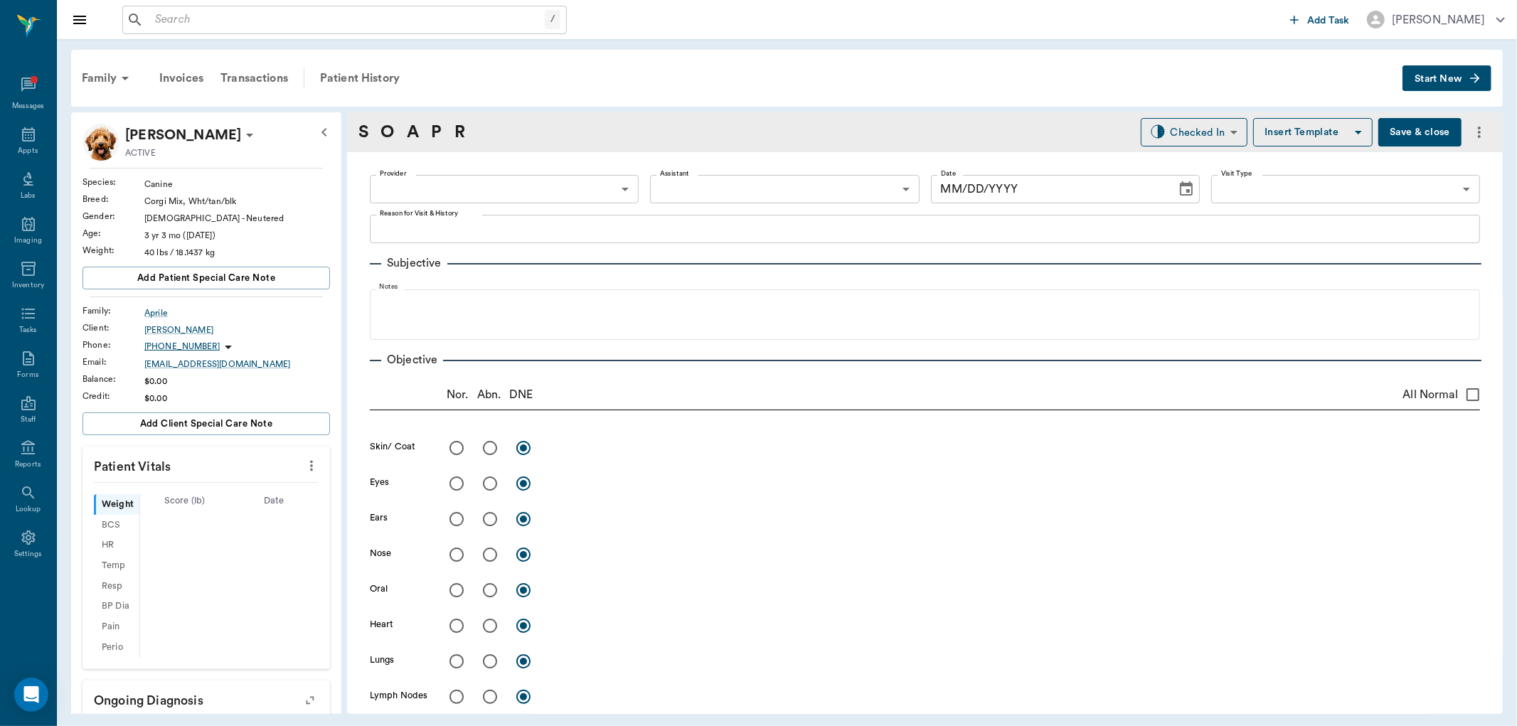
type input "63ec2f075fda476ae8351a51"
type input "67816c1cf444b6f7d0a603e8"
type textarea "BOARD TIL 8/18 LORY"
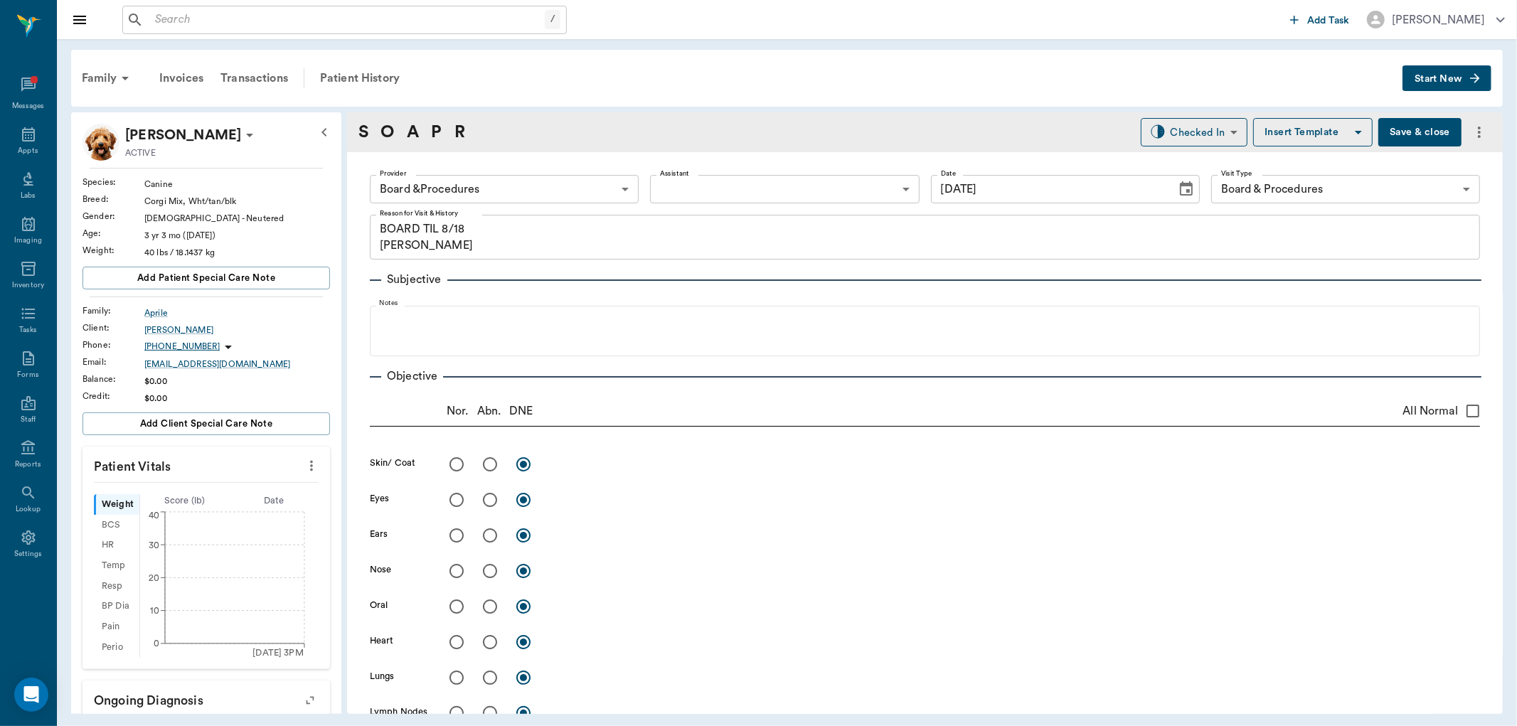
type input "[DATE]"
click at [304, 470] on icon "more" at bounding box center [312, 465] width 16 height 17
click at [279, 489] on span "Enter Vitals" at bounding box center [239, 490] width 119 height 15
click at [172, 510] on input "text" at bounding box center [206, 508] width 124 height 28
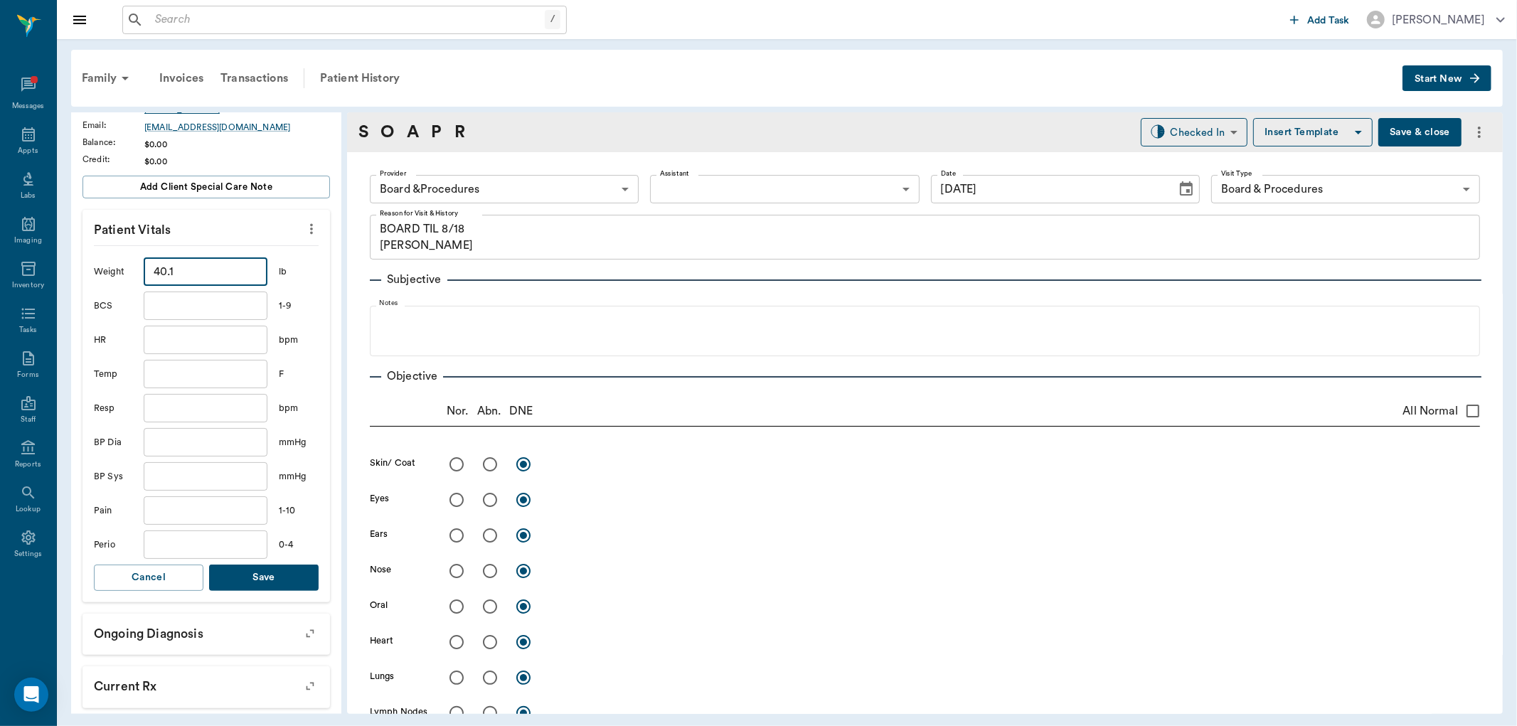
type input "40.1"
click at [264, 576] on button "Save" at bounding box center [263, 578] width 109 height 26
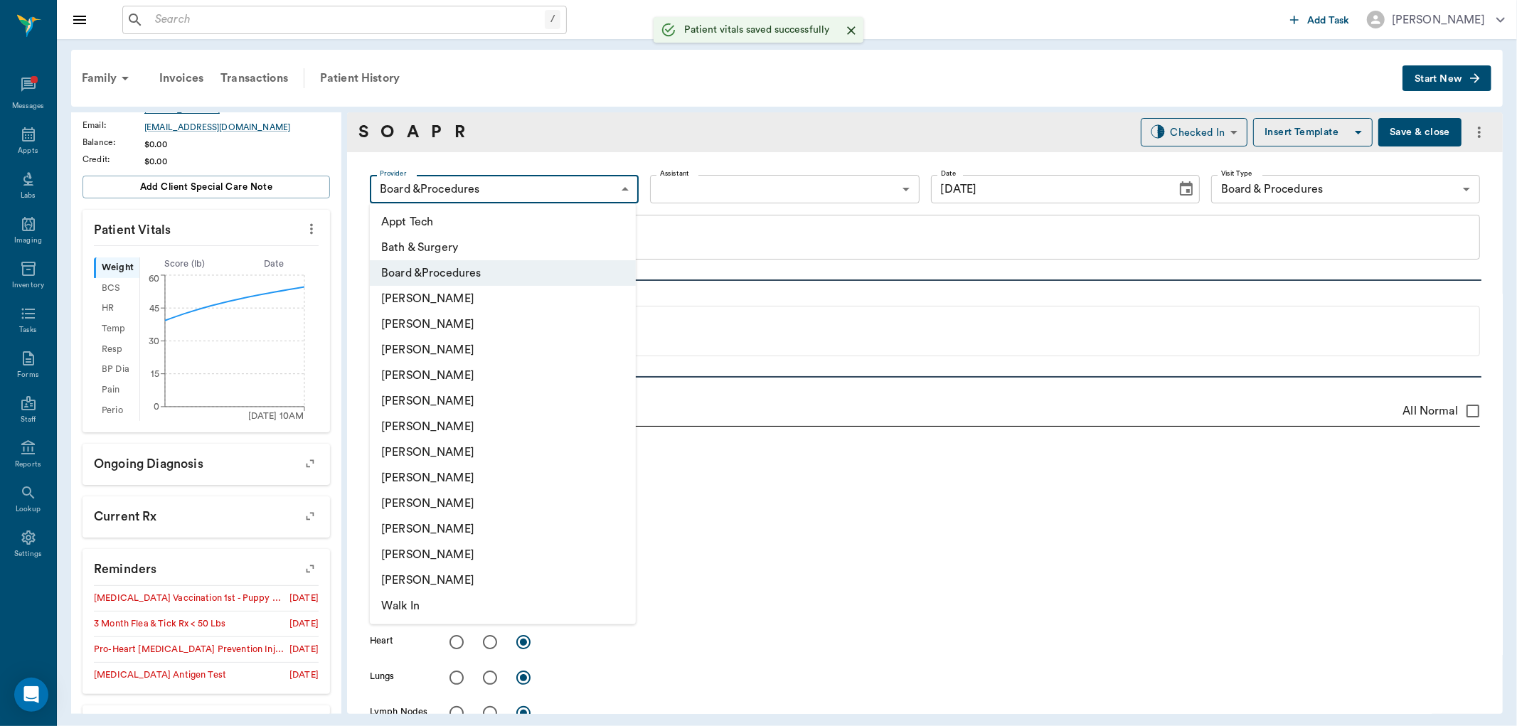
drag, startPoint x: 541, startPoint y: 176, endPoint x: 516, endPoint y: 232, distance: 61.4
click at [540, 179] on body "/ ​ Add Task Dr. Bert Ellsworth Nectar Messages Appts Labs Imaging Inventory Ta…" at bounding box center [758, 363] width 1517 height 726
click at [432, 481] on li "[PERSON_NAME]" at bounding box center [503, 478] width 266 height 26
type input "63ec2e7e52e12b0ba117b124"
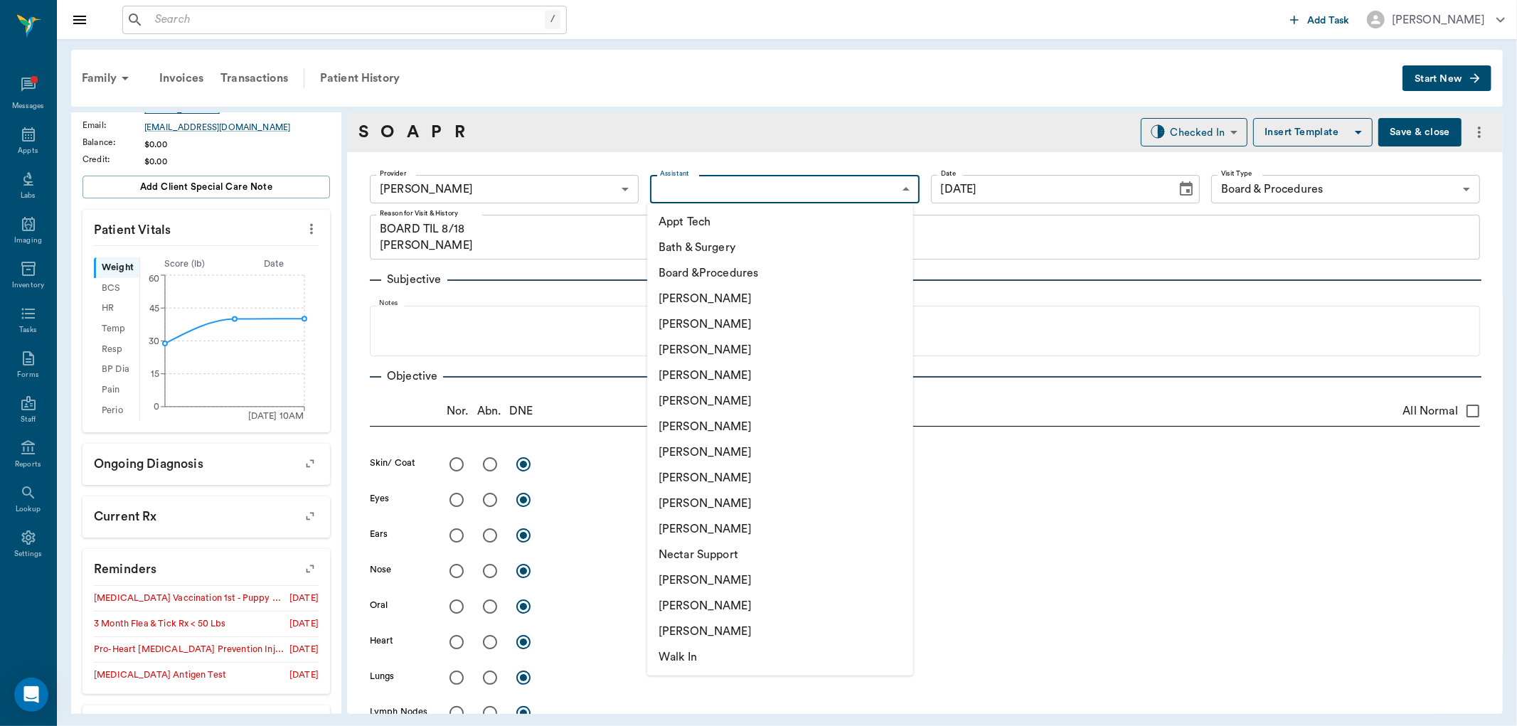
click at [717, 181] on body "/ ​ Add Task Dr. Bert Ellsworth Nectar Messages Appts Labs Imaging Inventory Ta…" at bounding box center [758, 363] width 1517 height 726
click at [704, 422] on li "[PERSON_NAME]" at bounding box center [780, 427] width 266 height 26
type input "682b670d8bdc6f7f8feef3db"
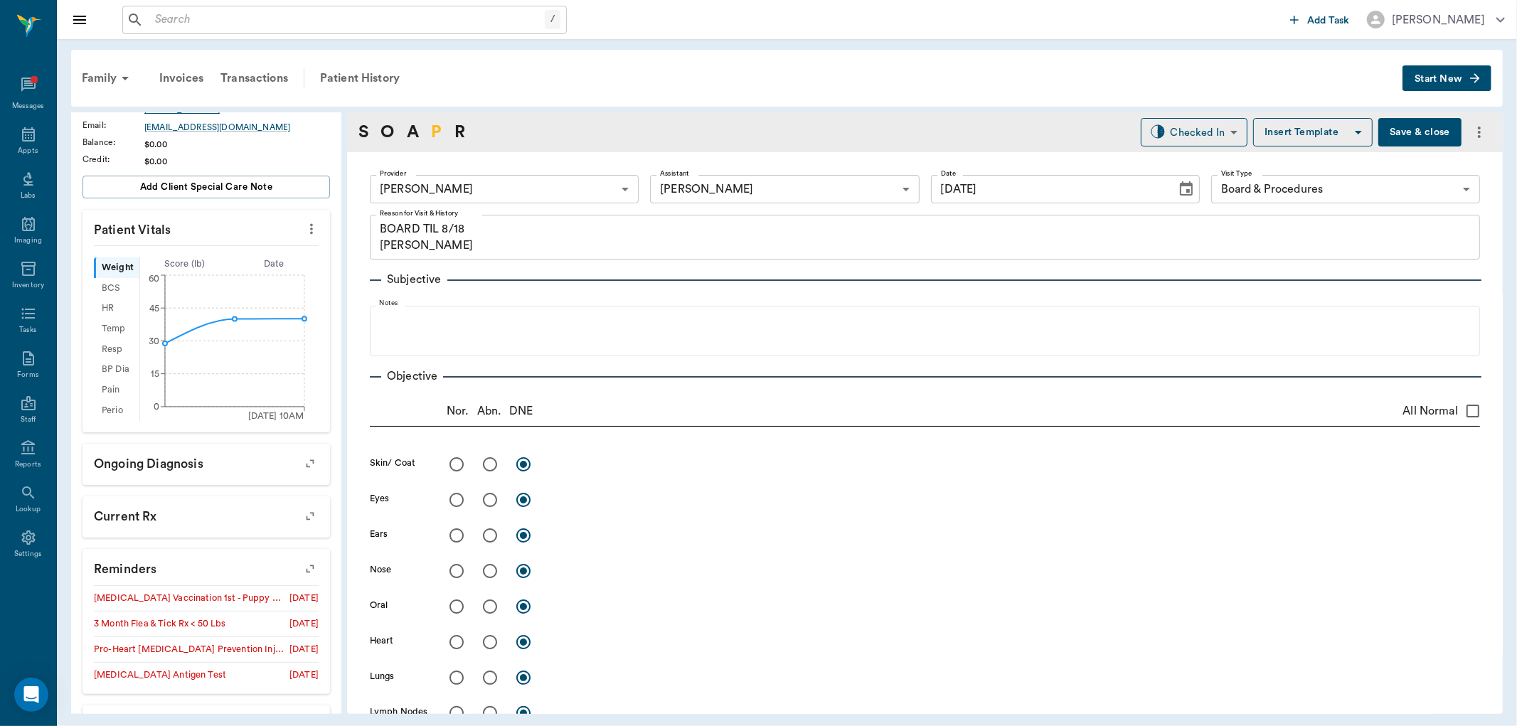
drag, startPoint x: 434, startPoint y: 128, endPoint x: 405, endPoint y: 218, distance: 94.2
click at [434, 127] on link "P" at bounding box center [436, 132] width 11 height 26
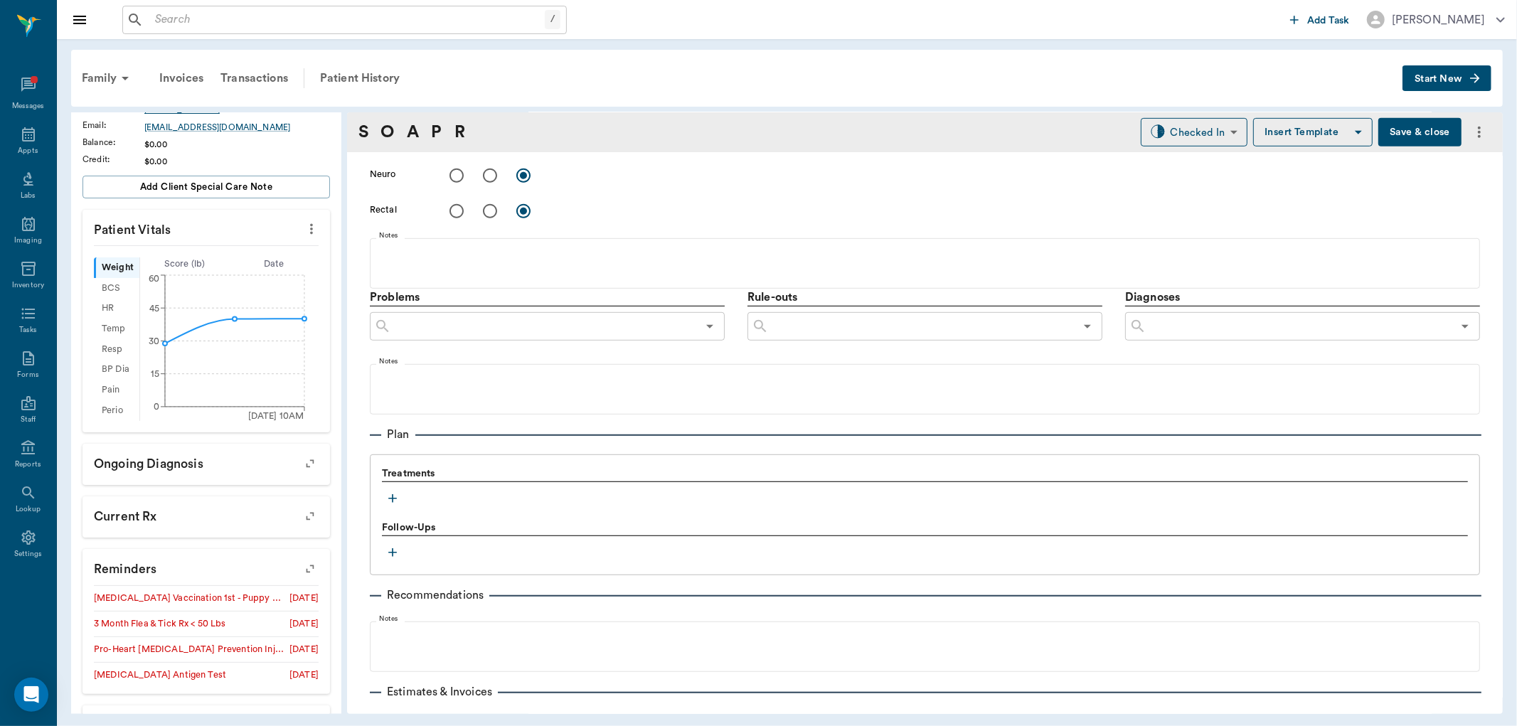
scroll to position [768, 0]
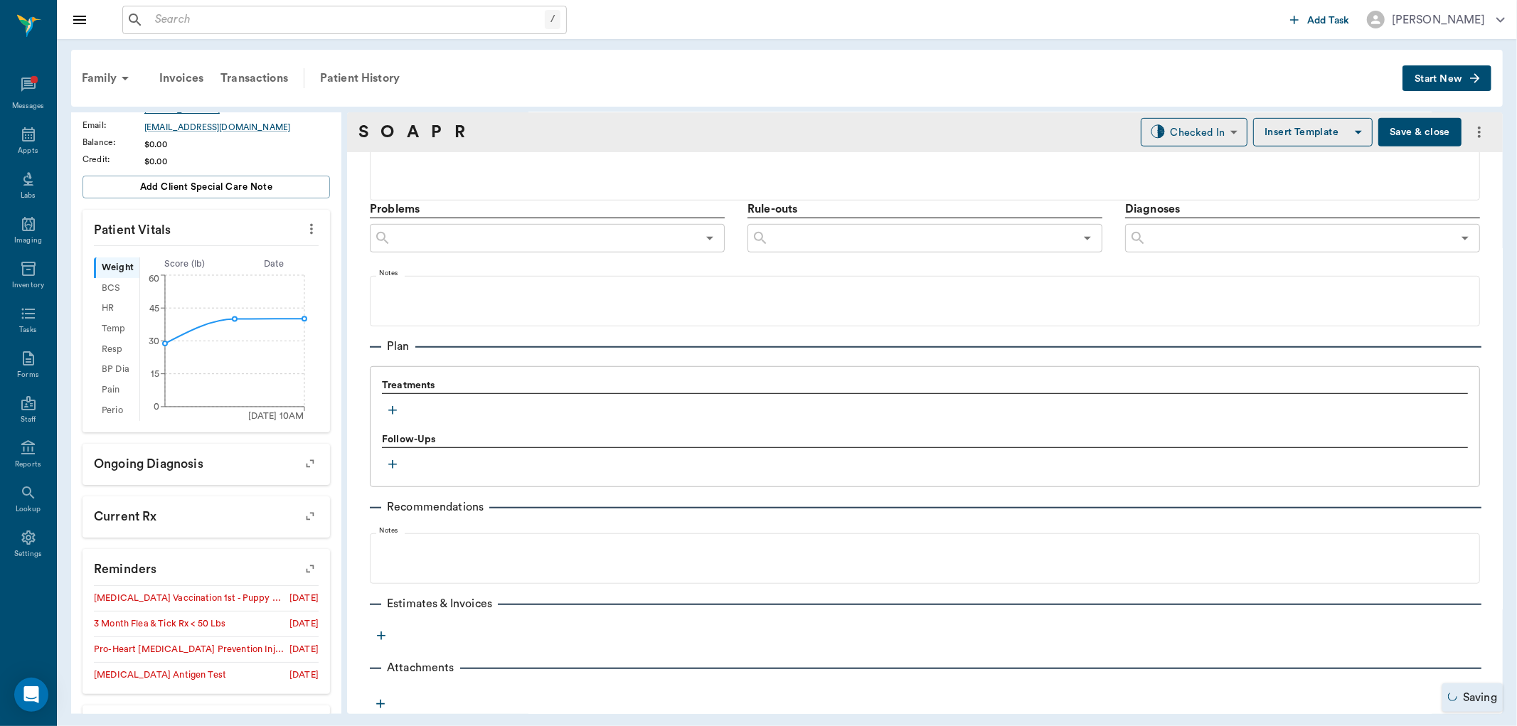
click at [397, 402] on button "button" at bounding box center [392, 410] width 21 height 21
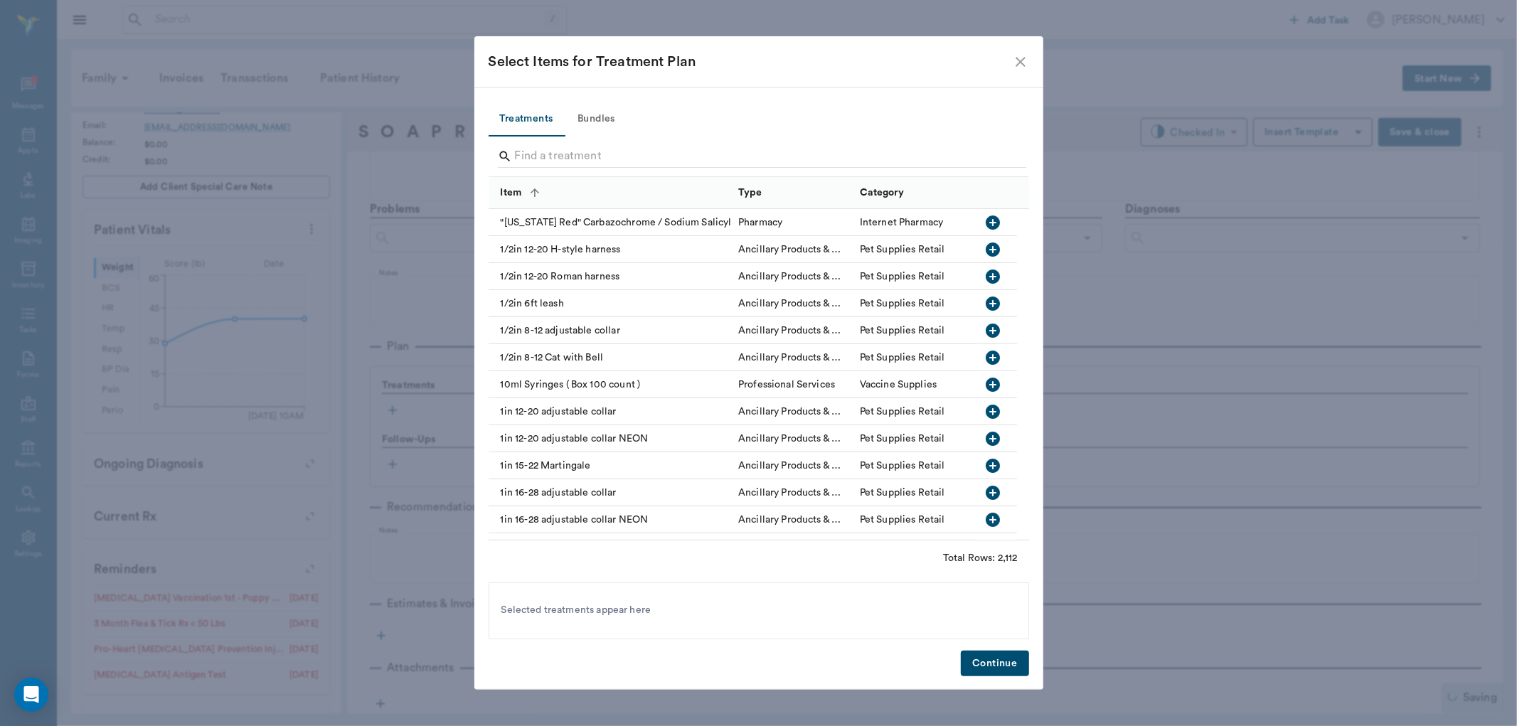
click at [601, 119] on button "Bundles" at bounding box center [597, 119] width 64 height 34
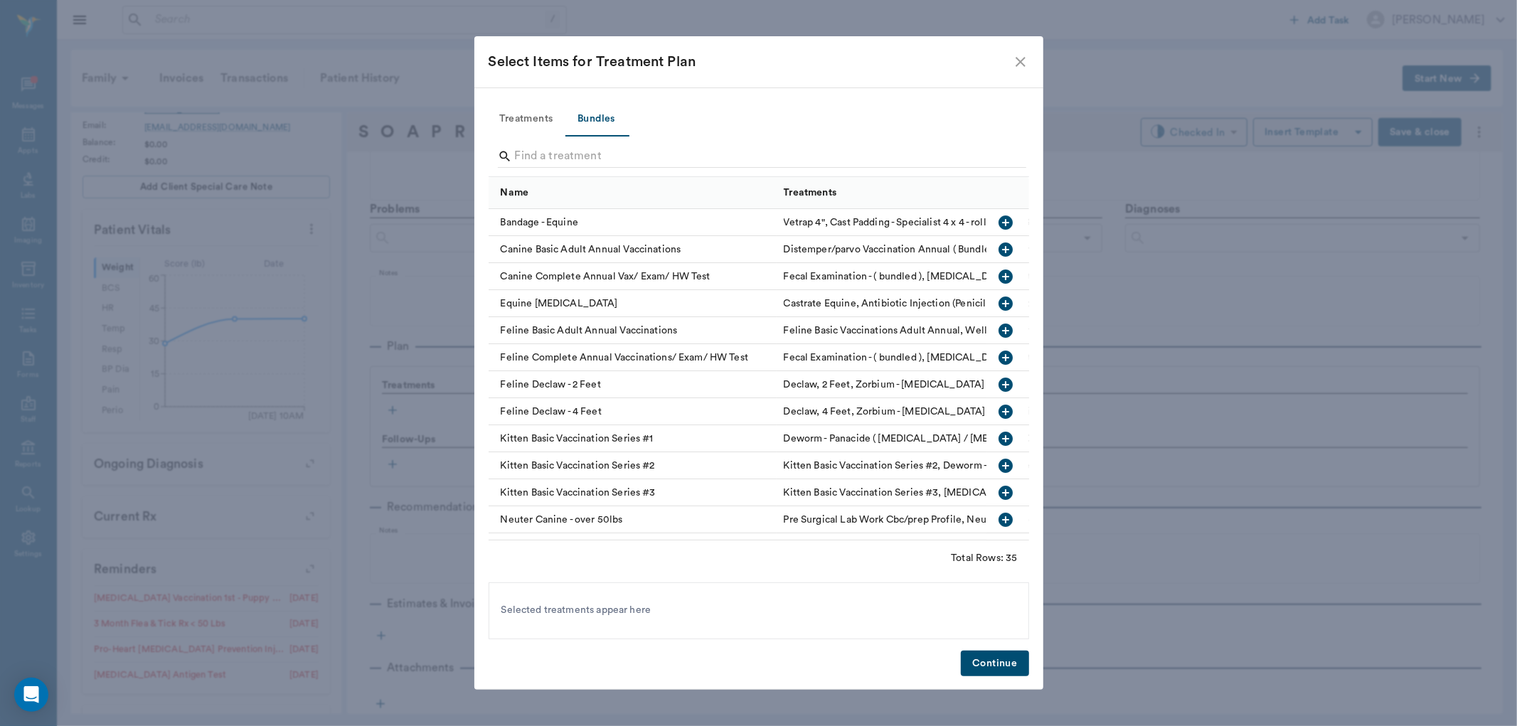
click at [998, 245] on icon "button" at bounding box center [1005, 249] width 14 height 14
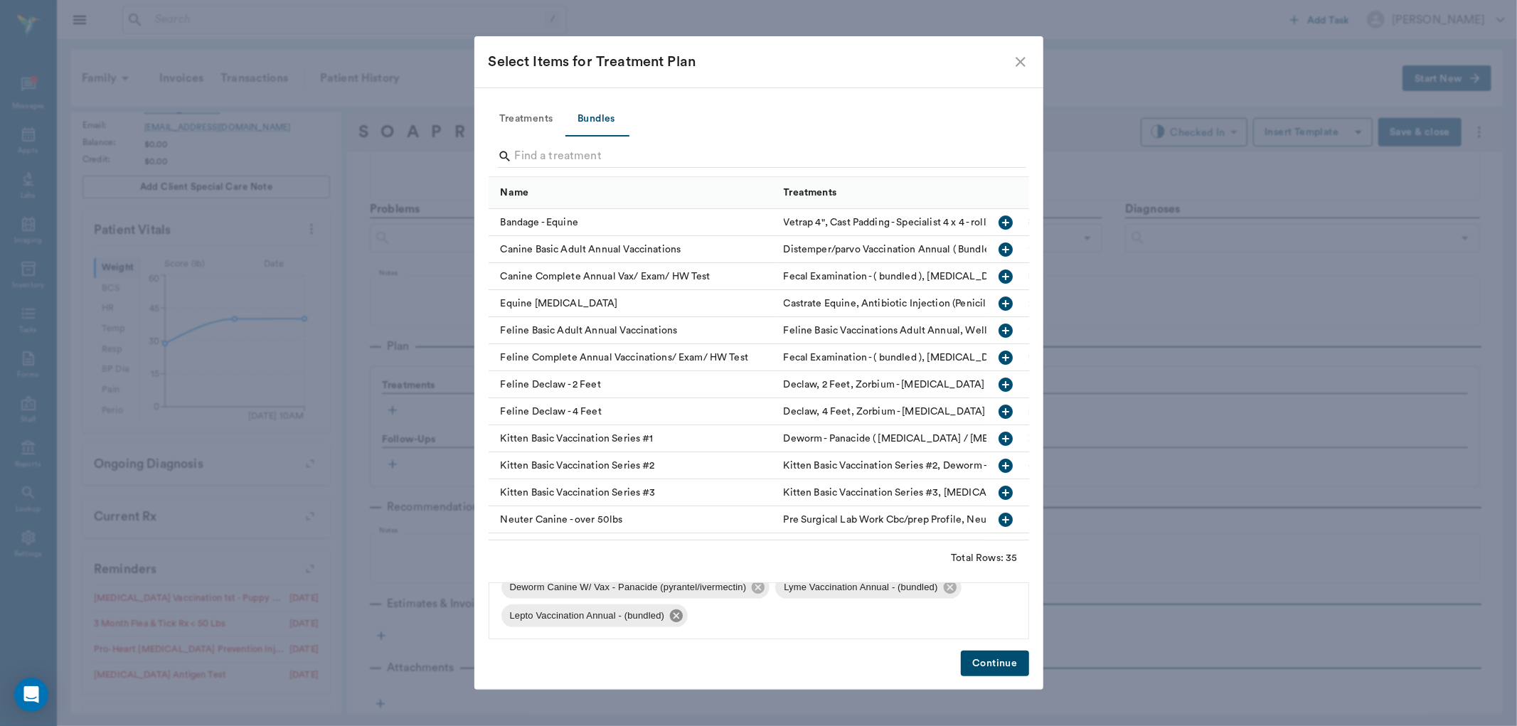
click at [677, 608] on icon at bounding box center [676, 616] width 16 height 16
click at [944, 614] on icon at bounding box center [949, 615] width 13 height 13
click at [975, 662] on button "Continue" at bounding box center [995, 664] width 68 height 26
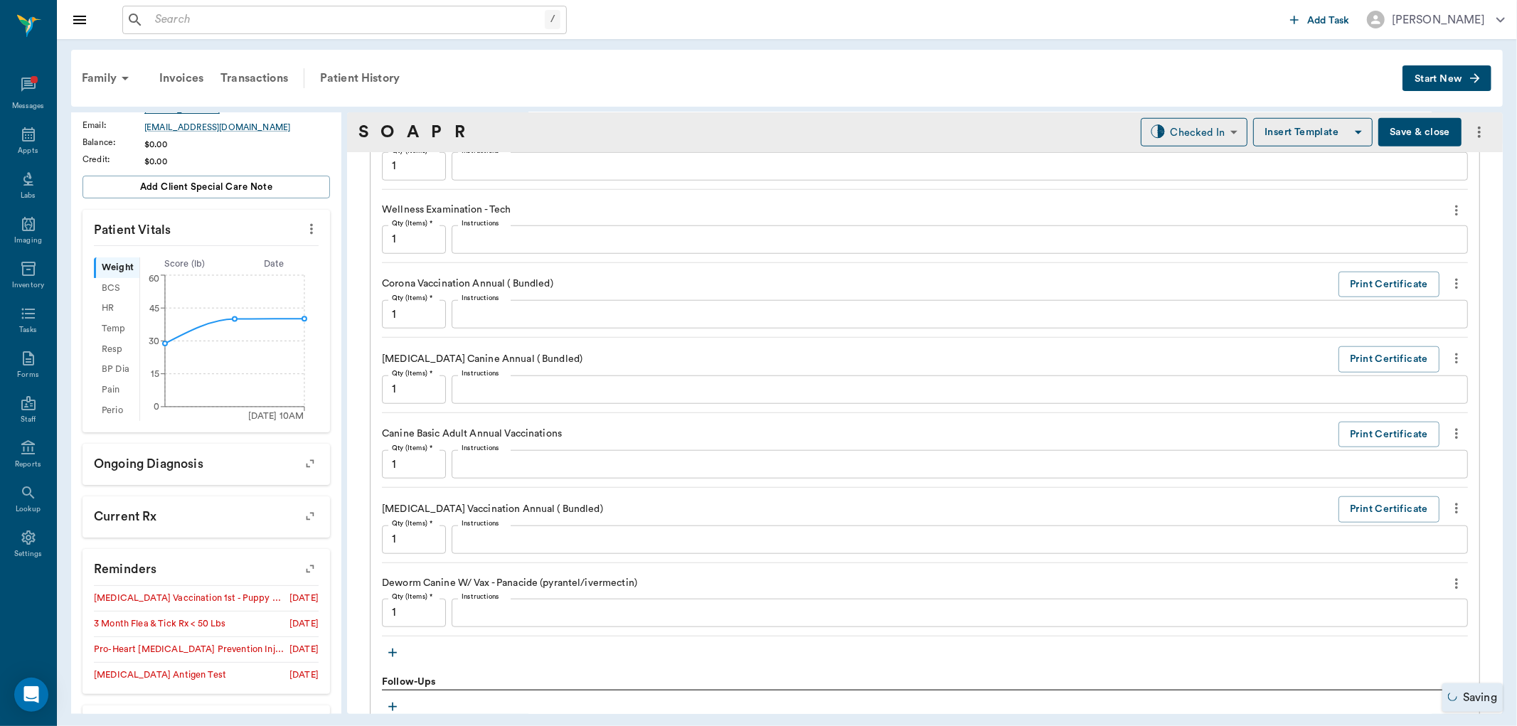
scroll to position [1162, 0]
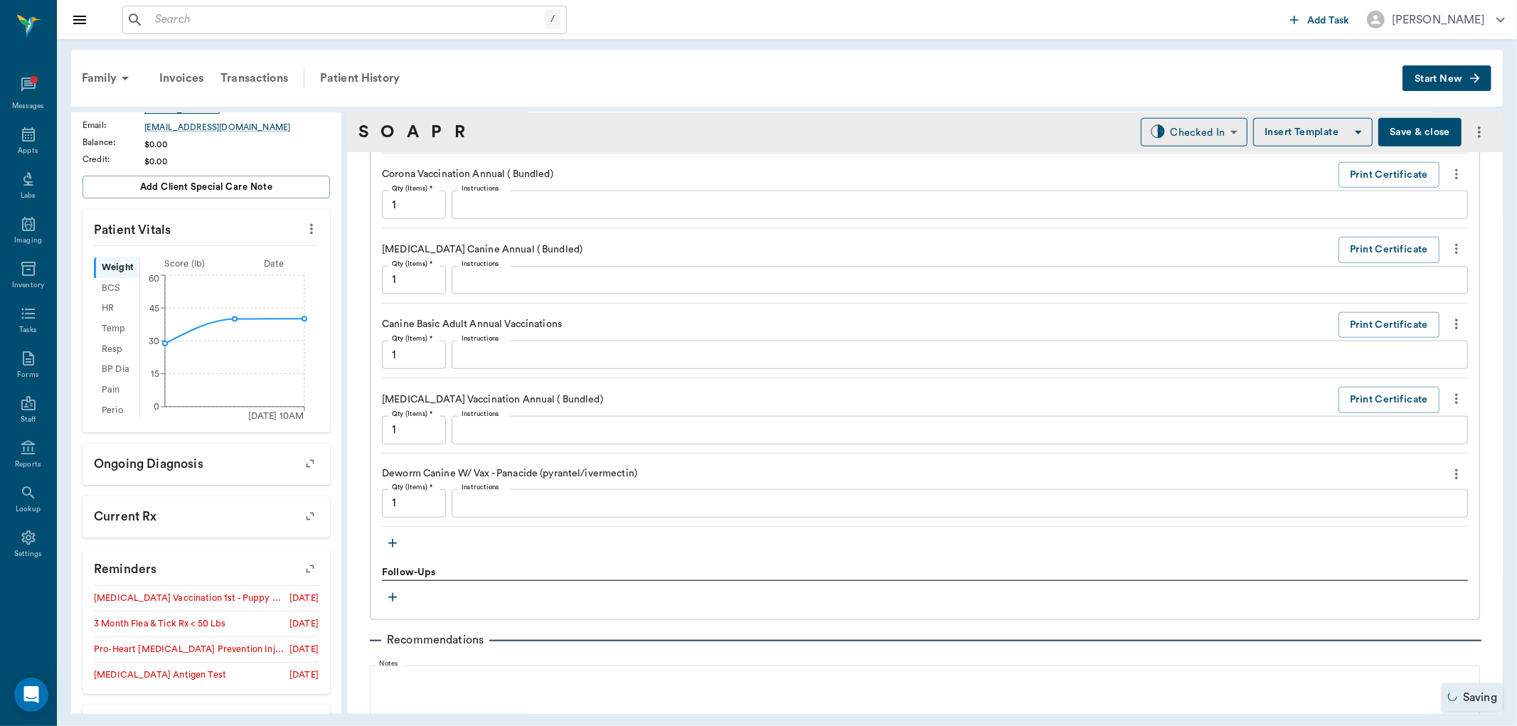
click at [398, 543] on icon "button" at bounding box center [392, 543] width 14 height 14
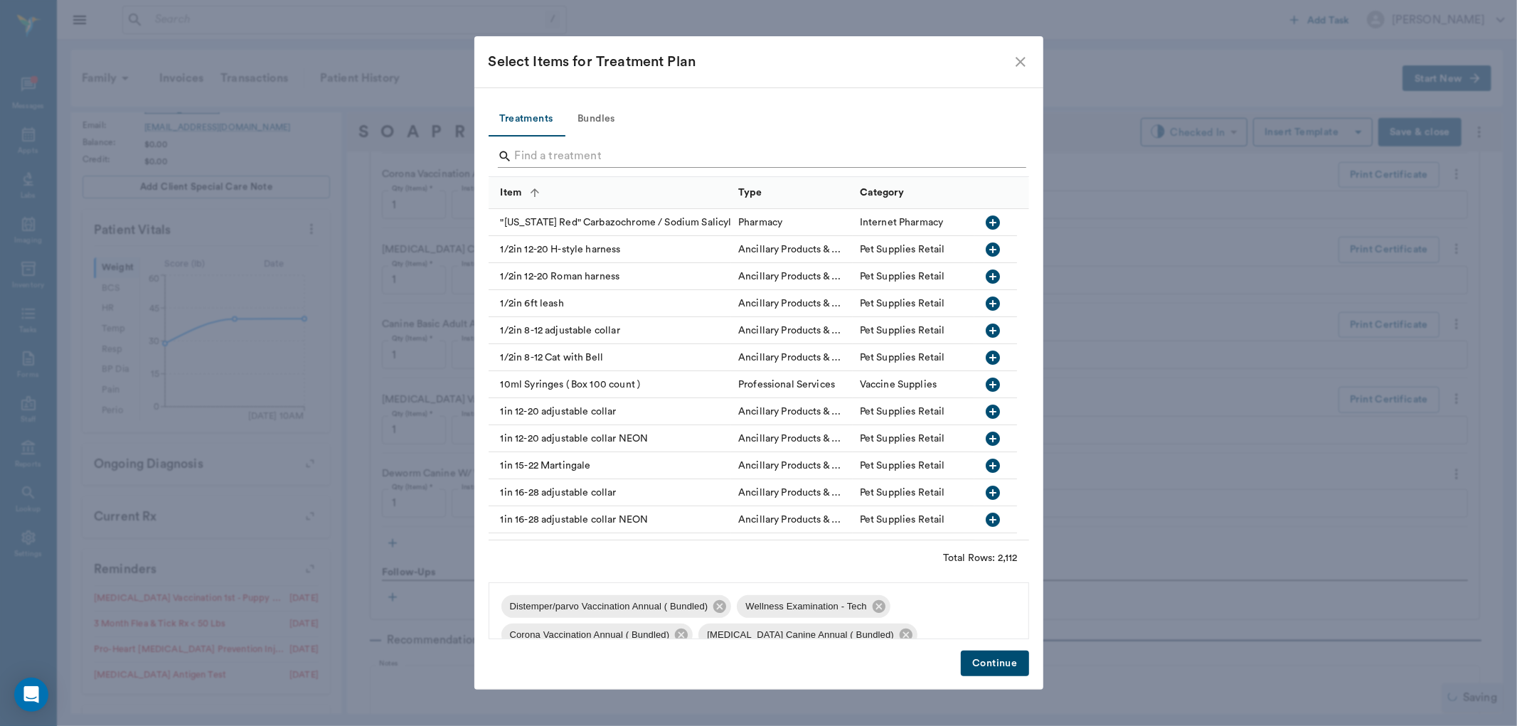
click at [521, 152] on input "Search" at bounding box center [760, 156] width 490 height 23
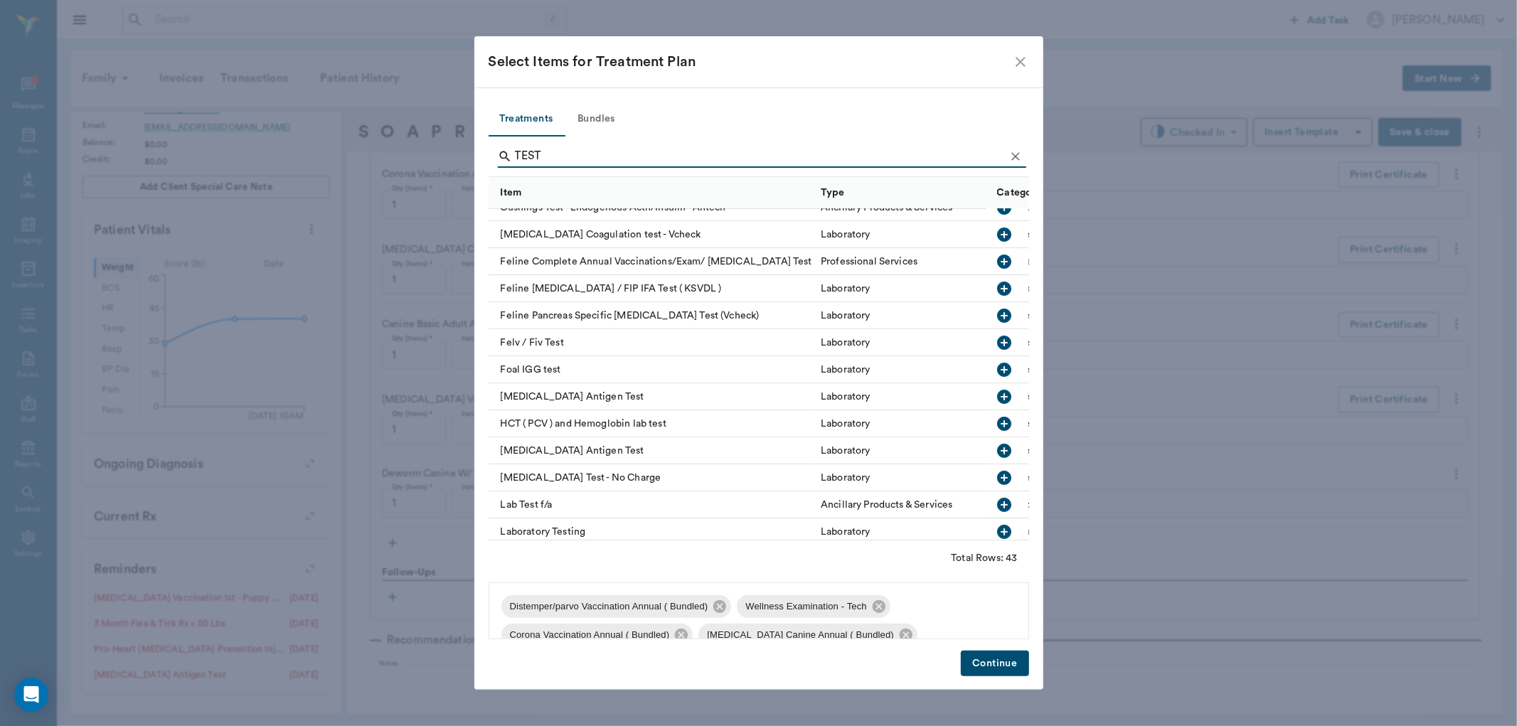
scroll to position [395, 0]
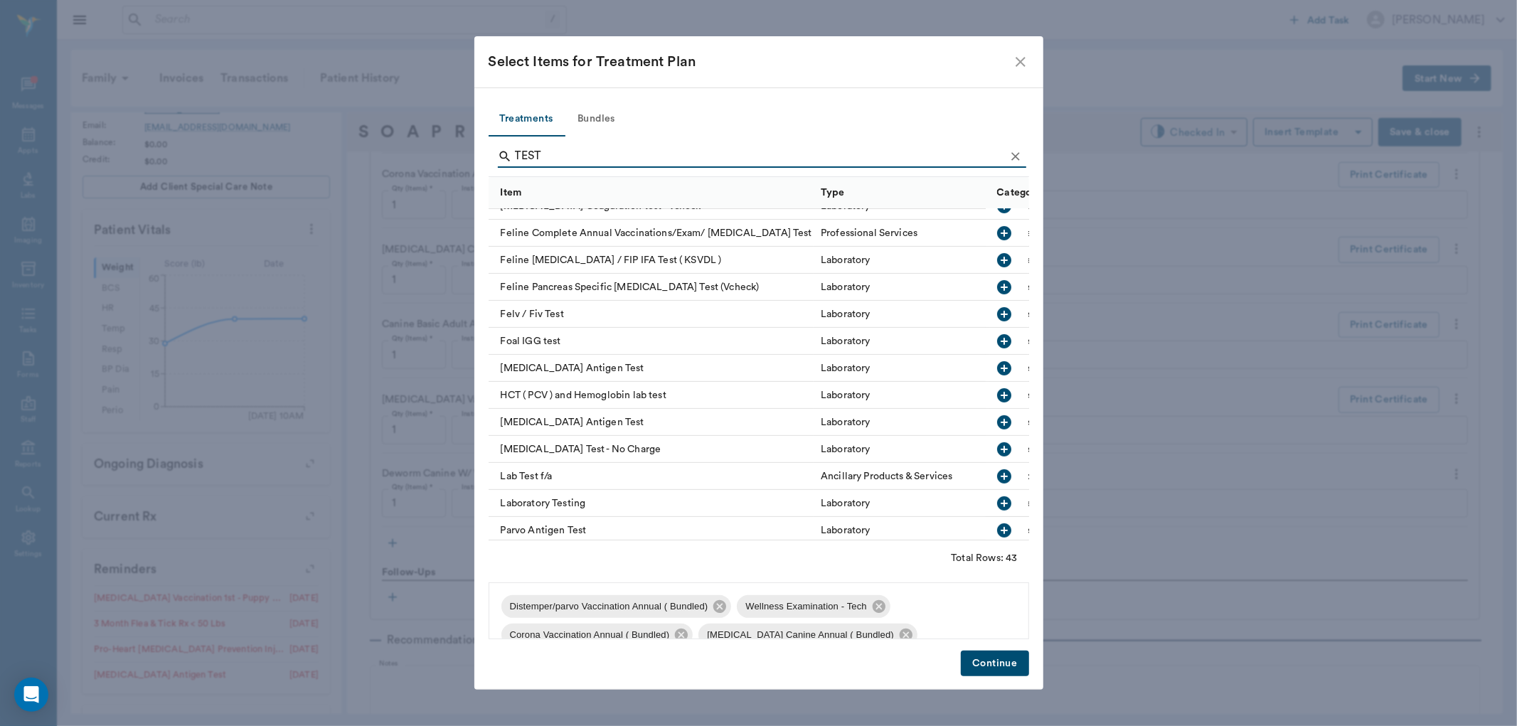
type input "TEST"
click at [998, 423] on icon "button" at bounding box center [1005, 422] width 14 height 14
click at [993, 665] on button "Continue" at bounding box center [995, 664] width 68 height 26
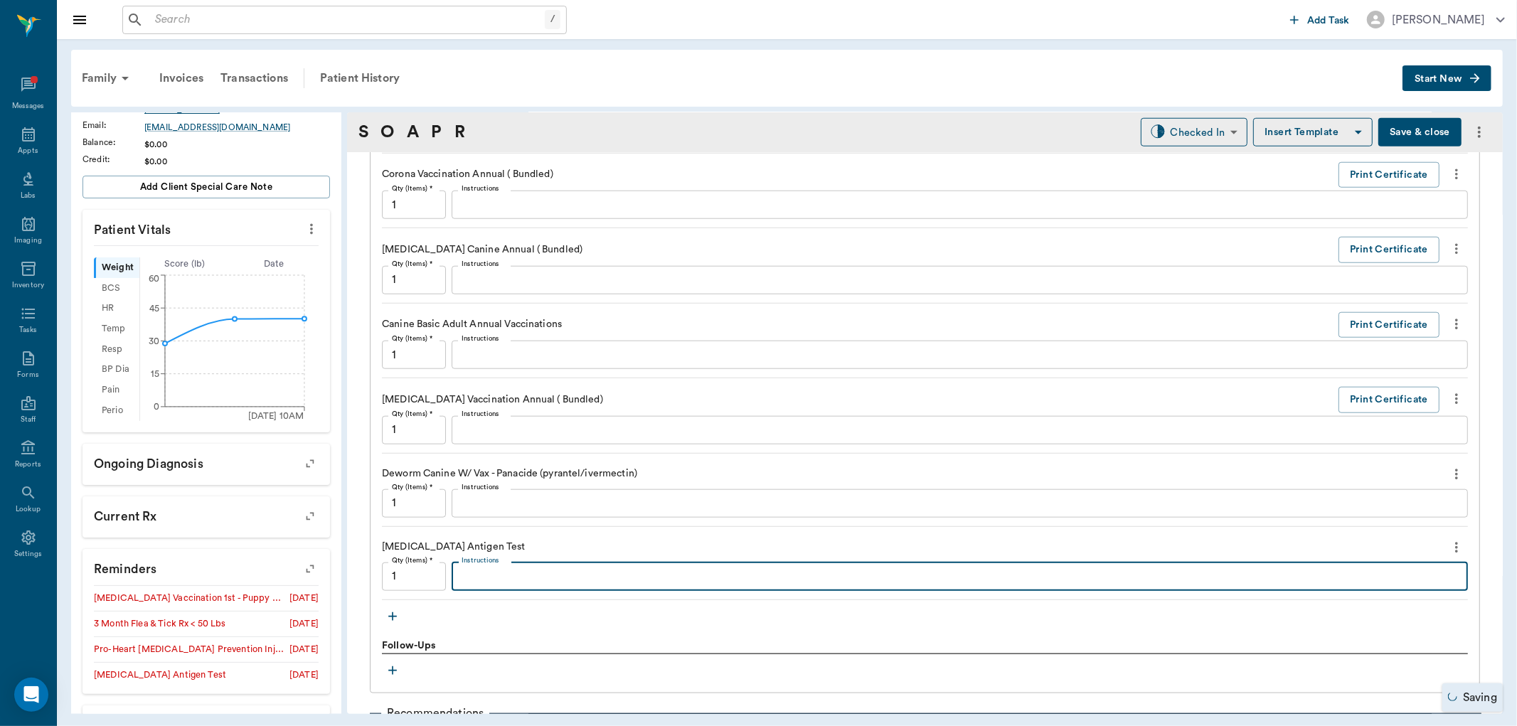
drag, startPoint x: 501, startPoint y: 579, endPoint x: 520, endPoint y: 565, distance: 23.9
click at [503, 572] on textarea "Instructions" at bounding box center [959, 576] width 996 height 16
type textarea "NEGATIVE"
click at [1155, 139] on body "/ ​ Add Task Dr. Bert Ellsworth Nectar Messages Appts Labs Imaging Inventory Ta…" at bounding box center [758, 363] width 1517 height 726
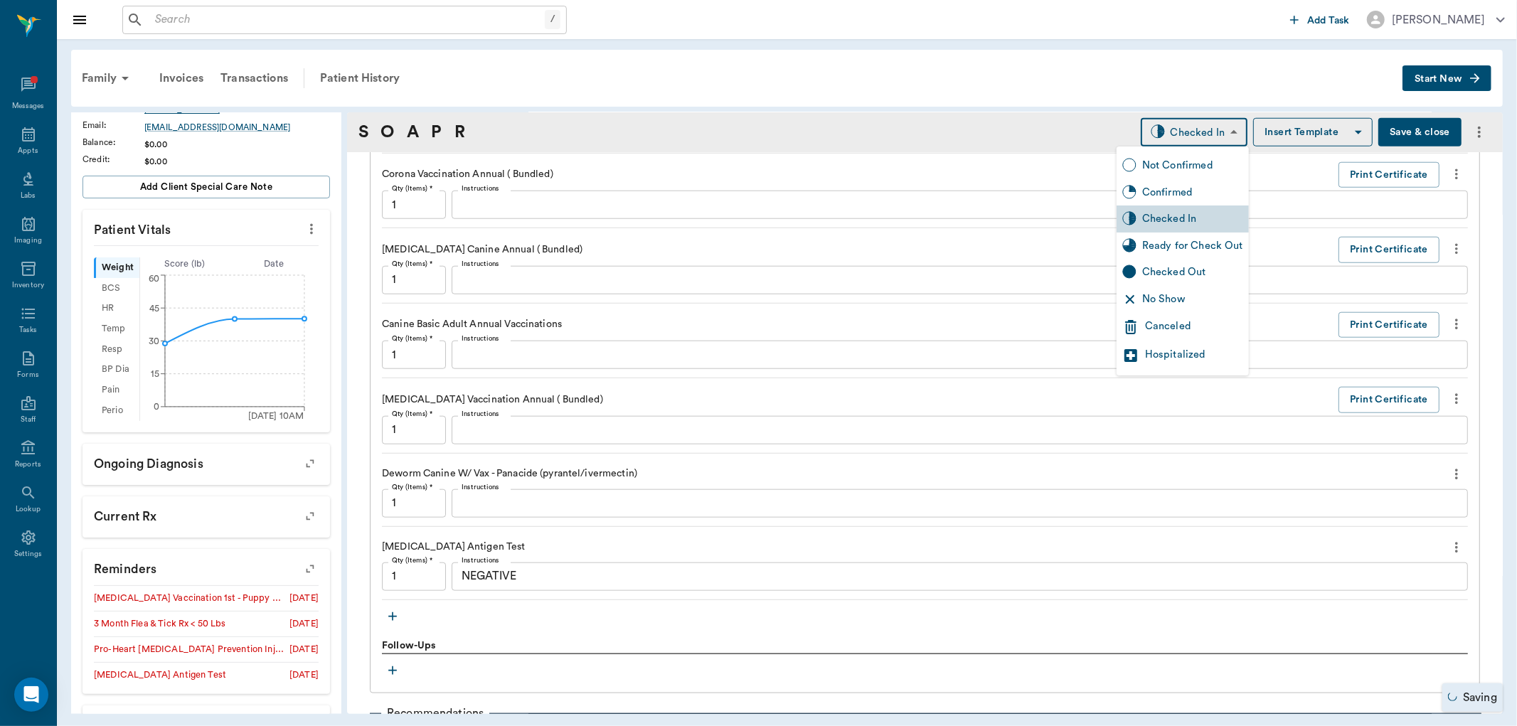
click at [1164, 245] on div "Ready for Check Out" at bounding box center [1192, 246] width 101 height 16
type input "READY_TO_CHECKOUT"
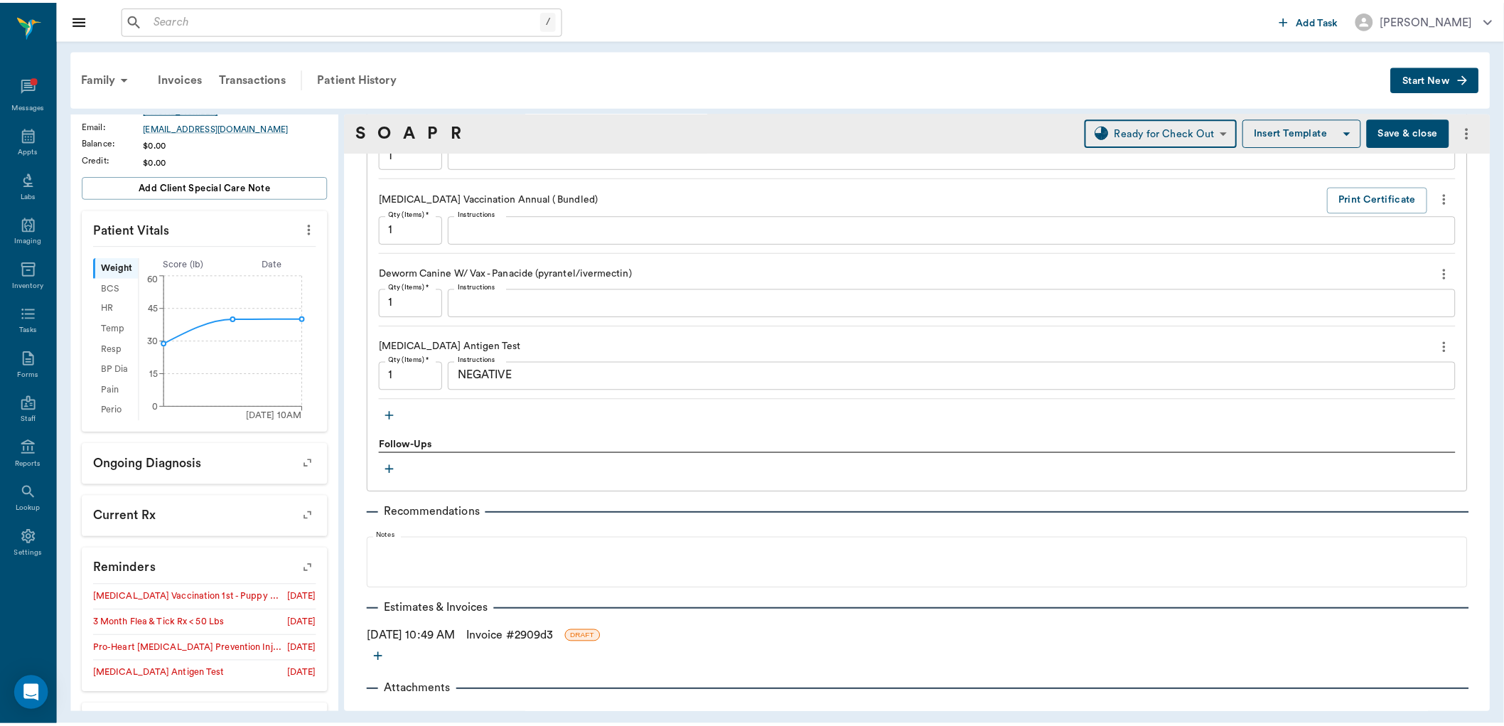
scroll to position [1386, 0]
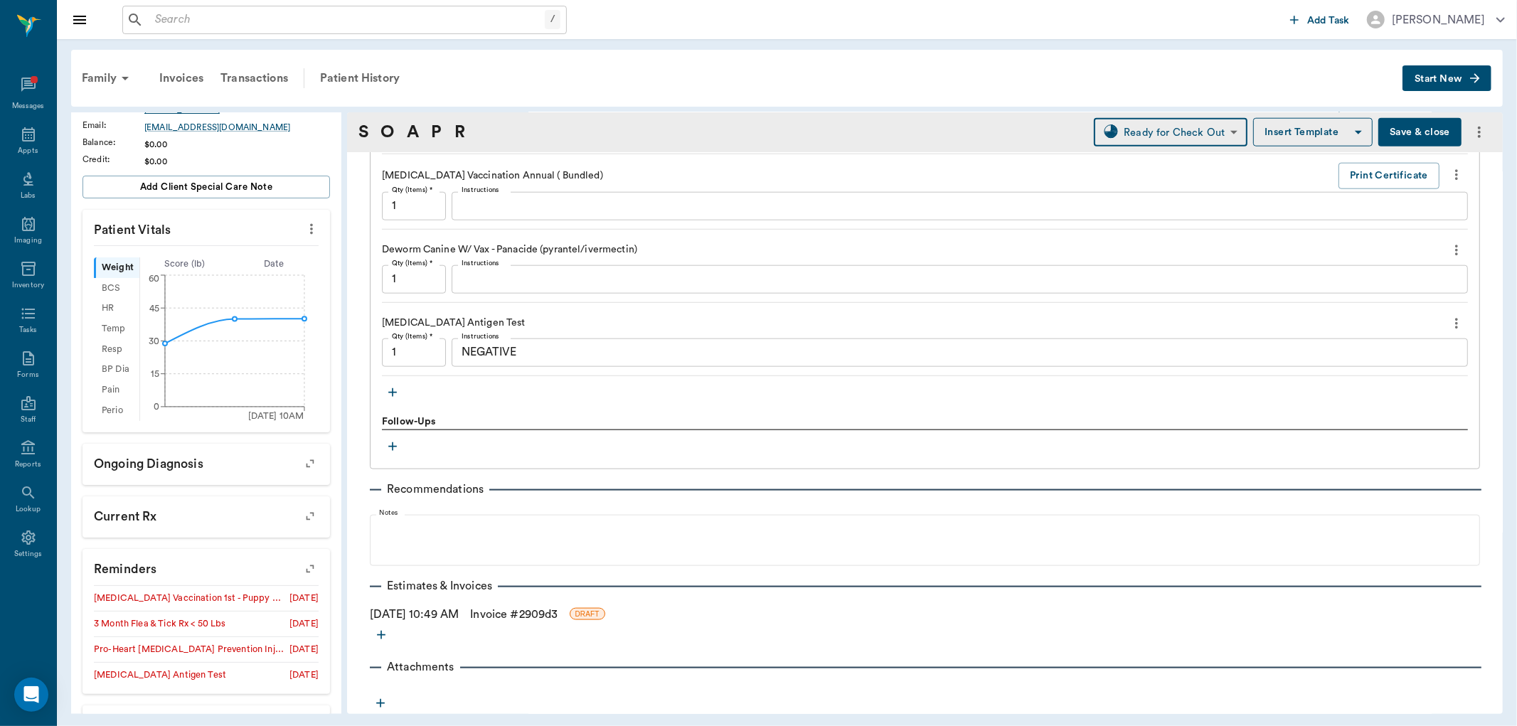
drag, startPoint x: 1403, startPoint y: 130, endPoint x: 1394, endPoint y: 138, distance: 12.1
click at [1401, 132] on button "Save & close" at bounding box center [1419, 132] width 83 height 28
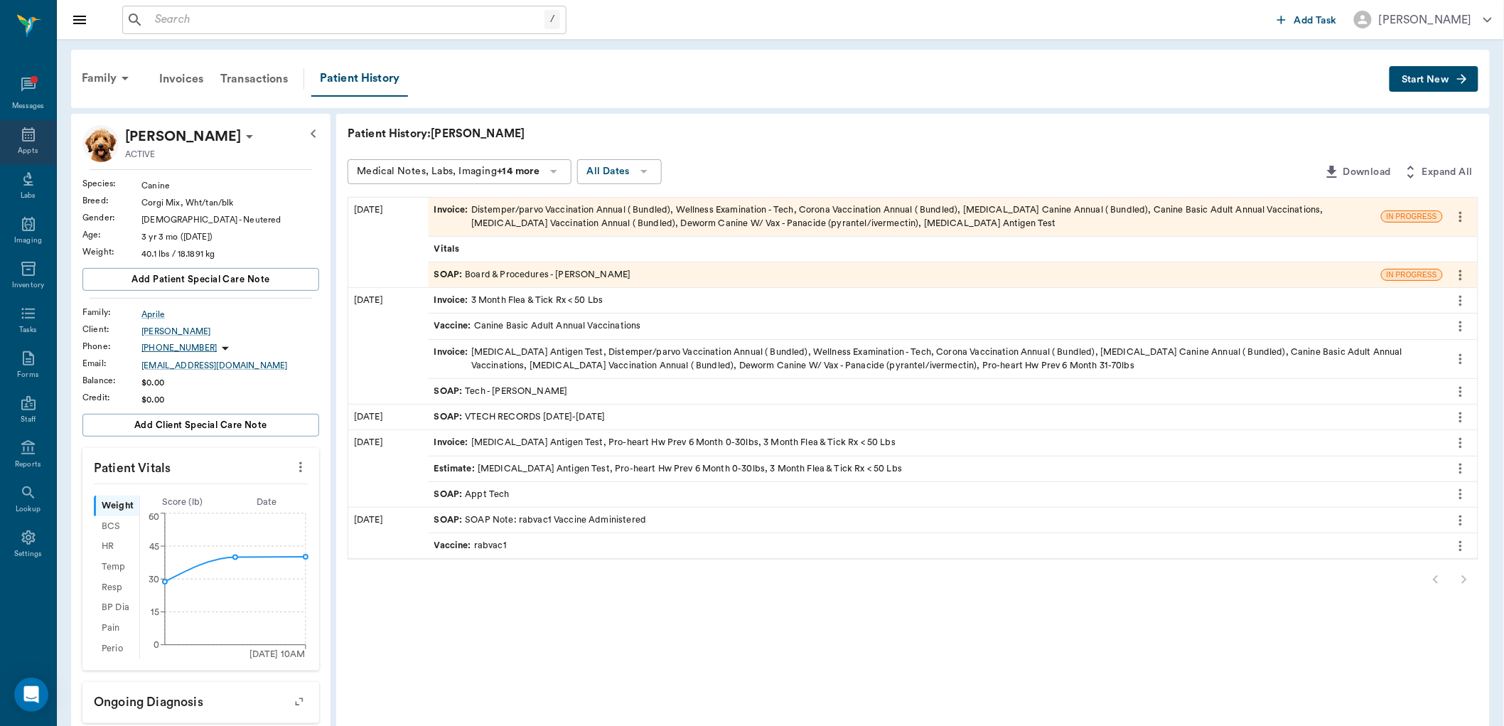
click at [23, 146] on div "Appts" at bounding box center [28, 151] width 20 height 11
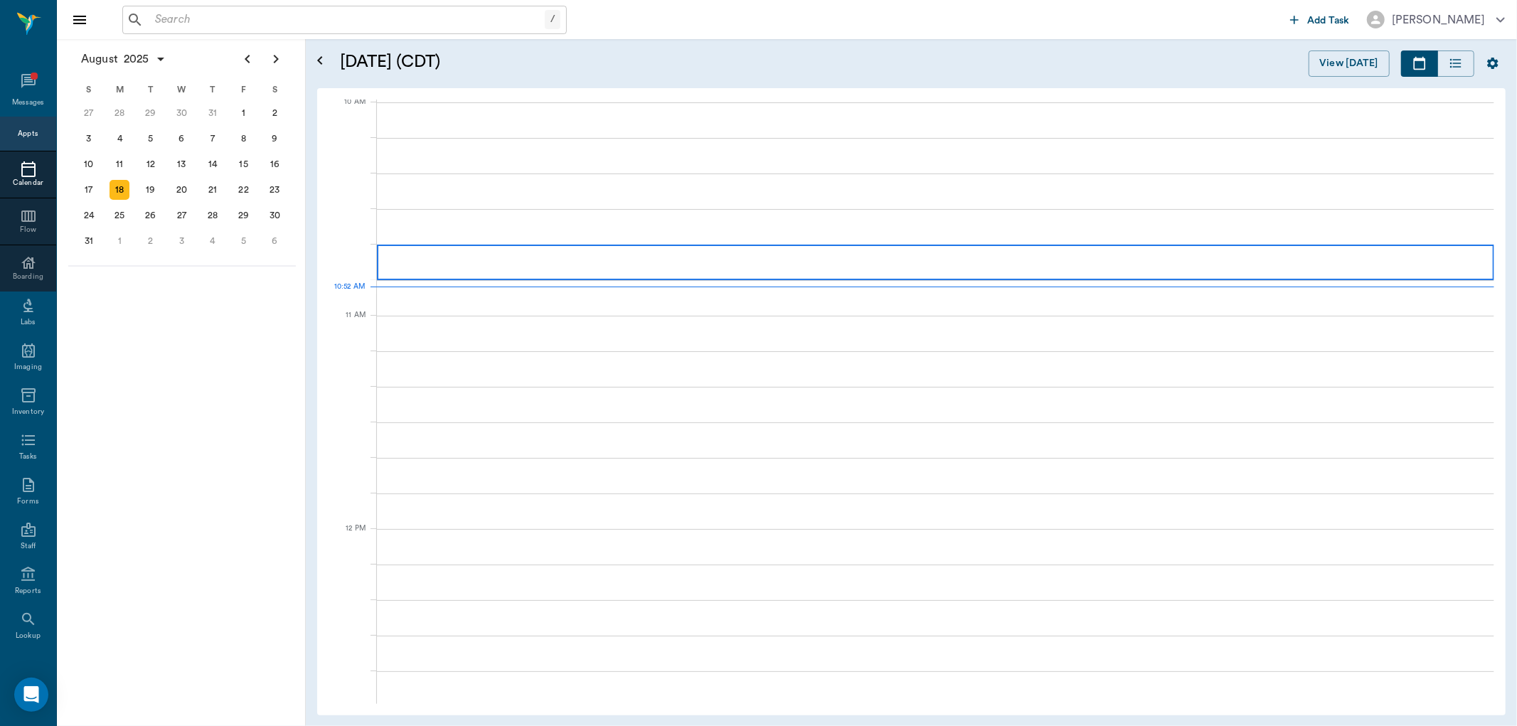
scroll to position [429, 0]
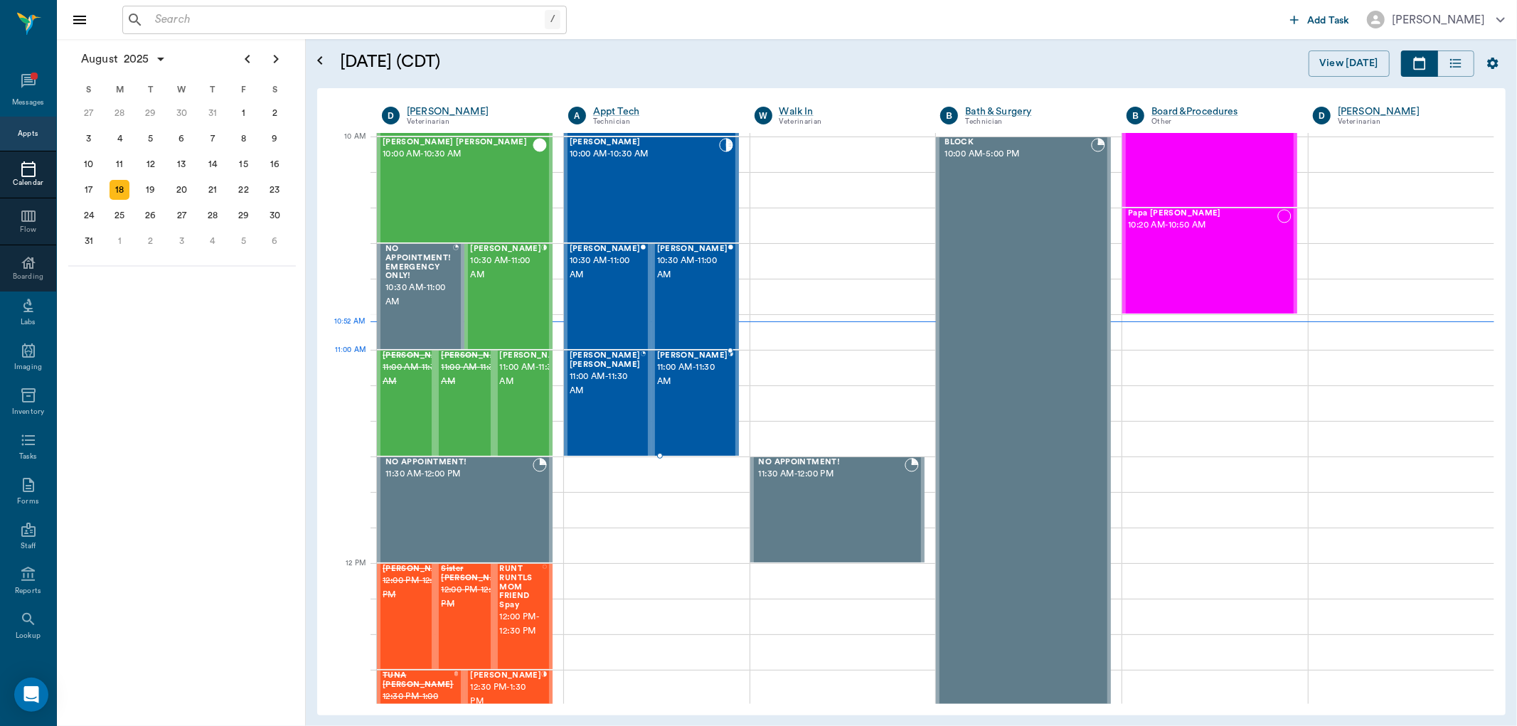
click at [690, 372] on span "11:00 AM - 11:30 AM" at bounding box center [692, 374] width 71 height 28
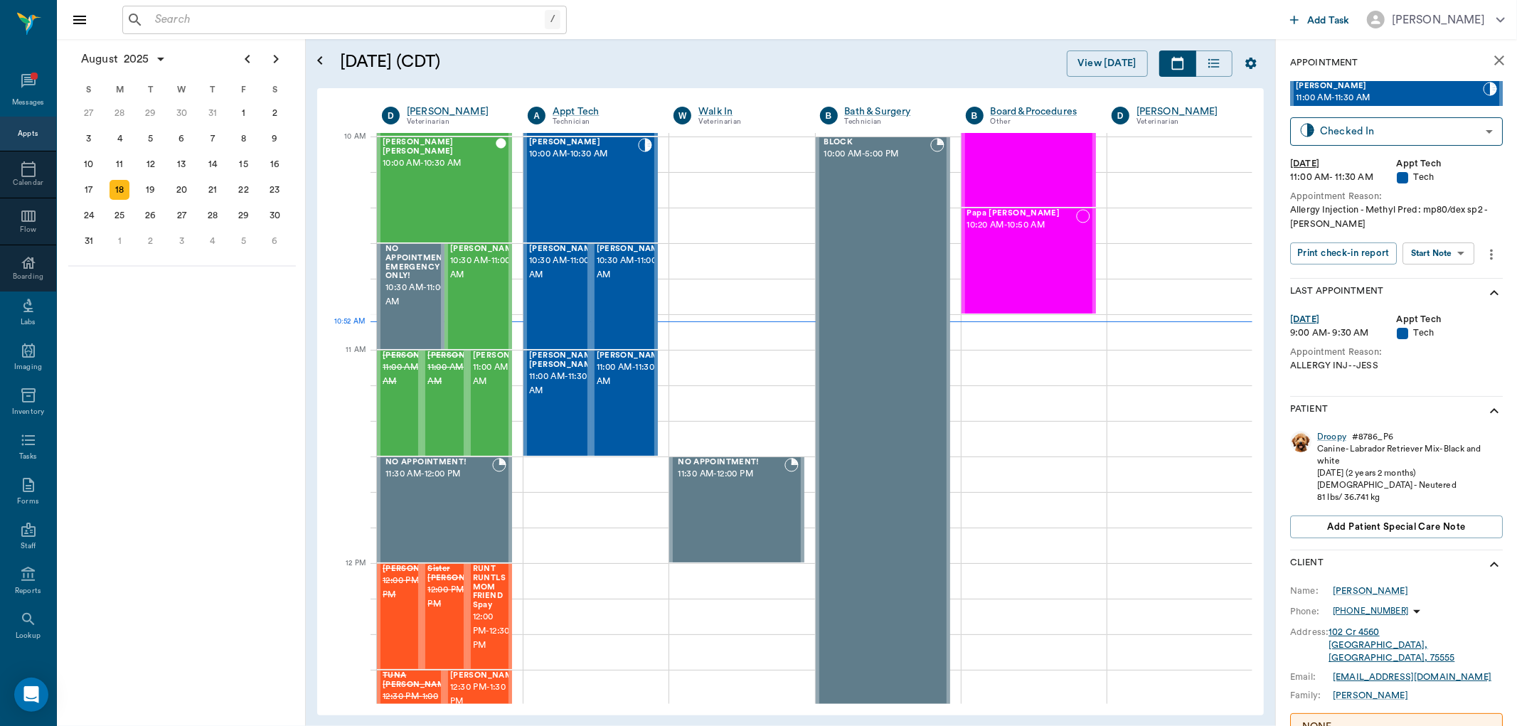
click at [1442, 250] on body "/ ​ Add Task Dr. Bert Ellsworth Nectar Messages Appts Calendar Flow Boarding La…" at bounding box center [758, 363] width 1517 height 726
click at [1432, 285] on button "Start SOAP" at bounding box center [1423, 282] width 48 height 16
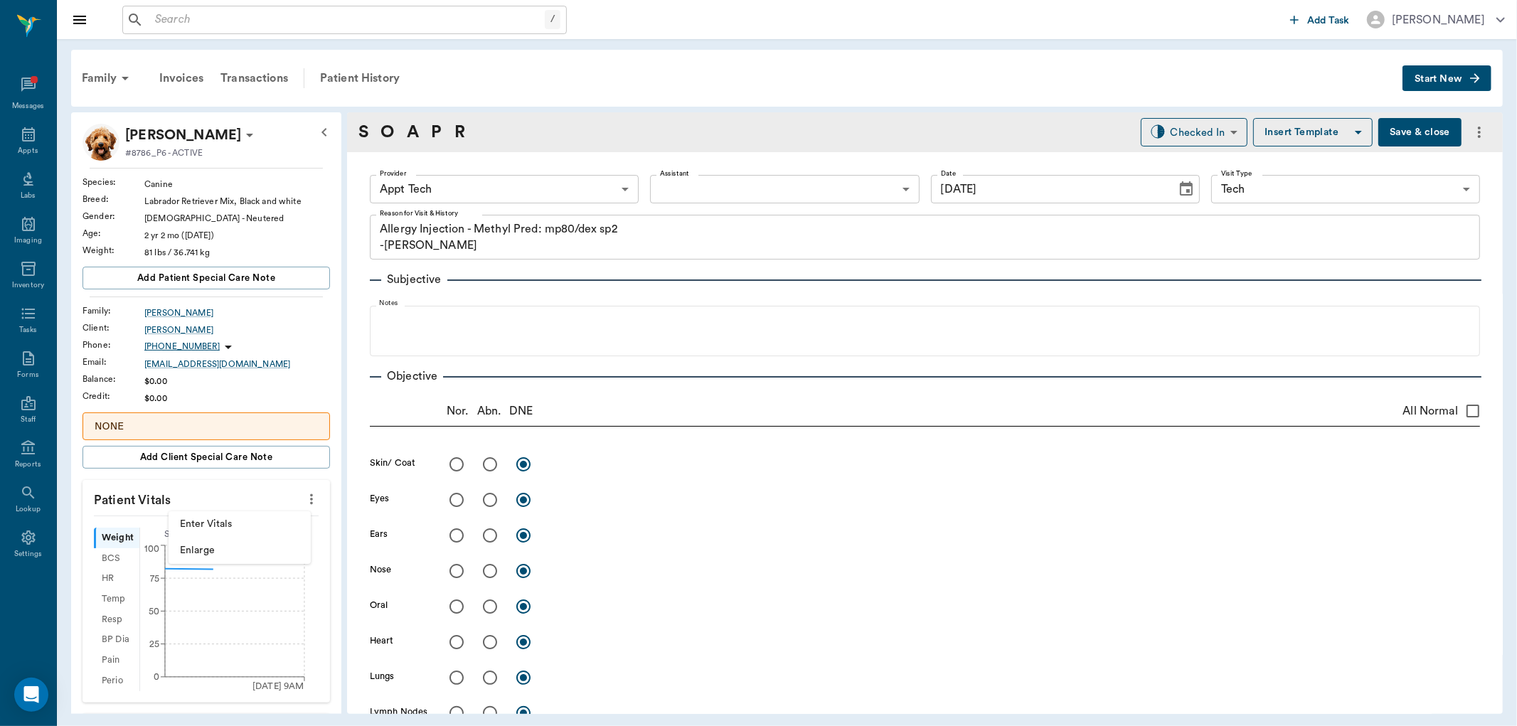
drag, startPoint x: 0, startPoint y: 0, endPoint x: 259, endPoint y: 524, distance: 584.4
click at [259, 524] on span "Enter Vitals" at bounding box center [239, 524] width 119 height 15
click at [206, 541] on input "text" at bounding box center [206, 542] width 124 height 28
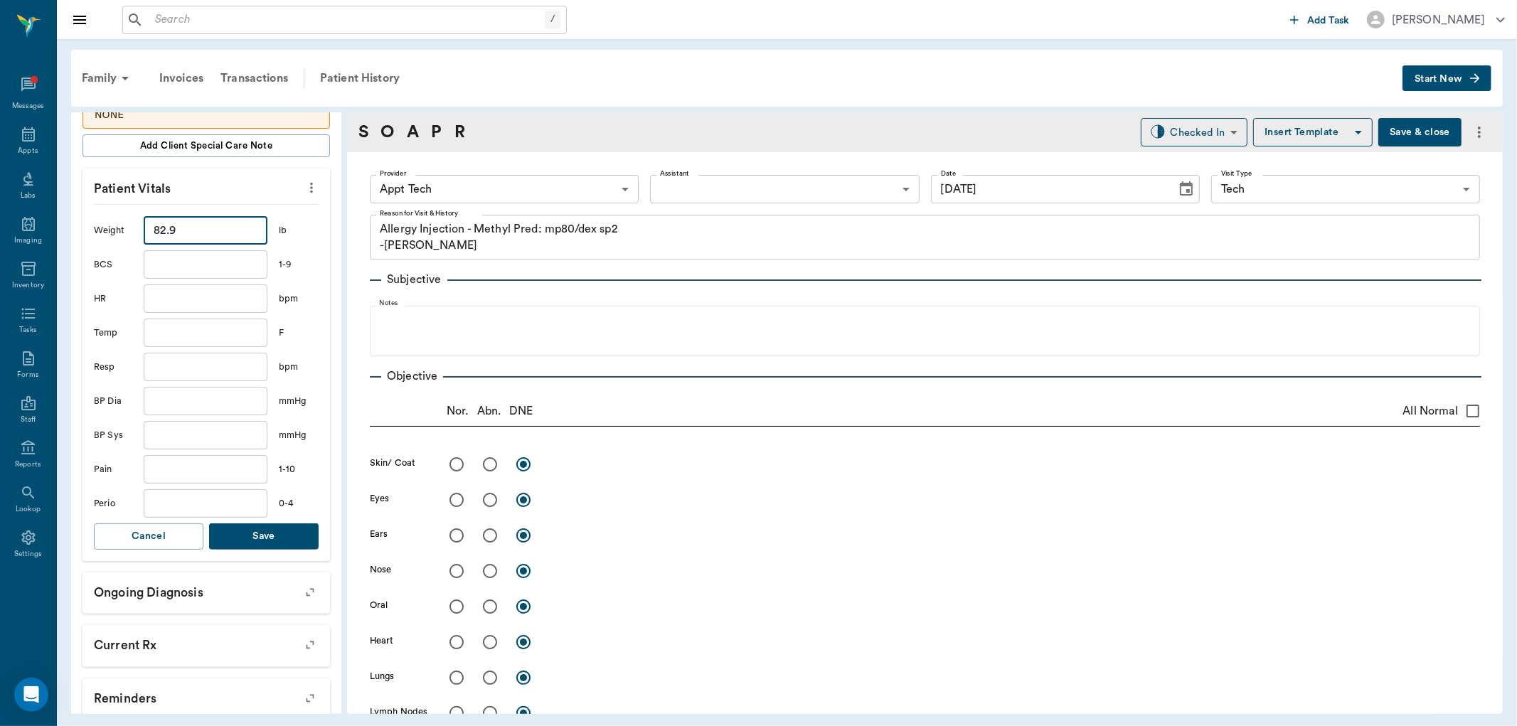
scroll to position [316, 0]
type input "82.9"
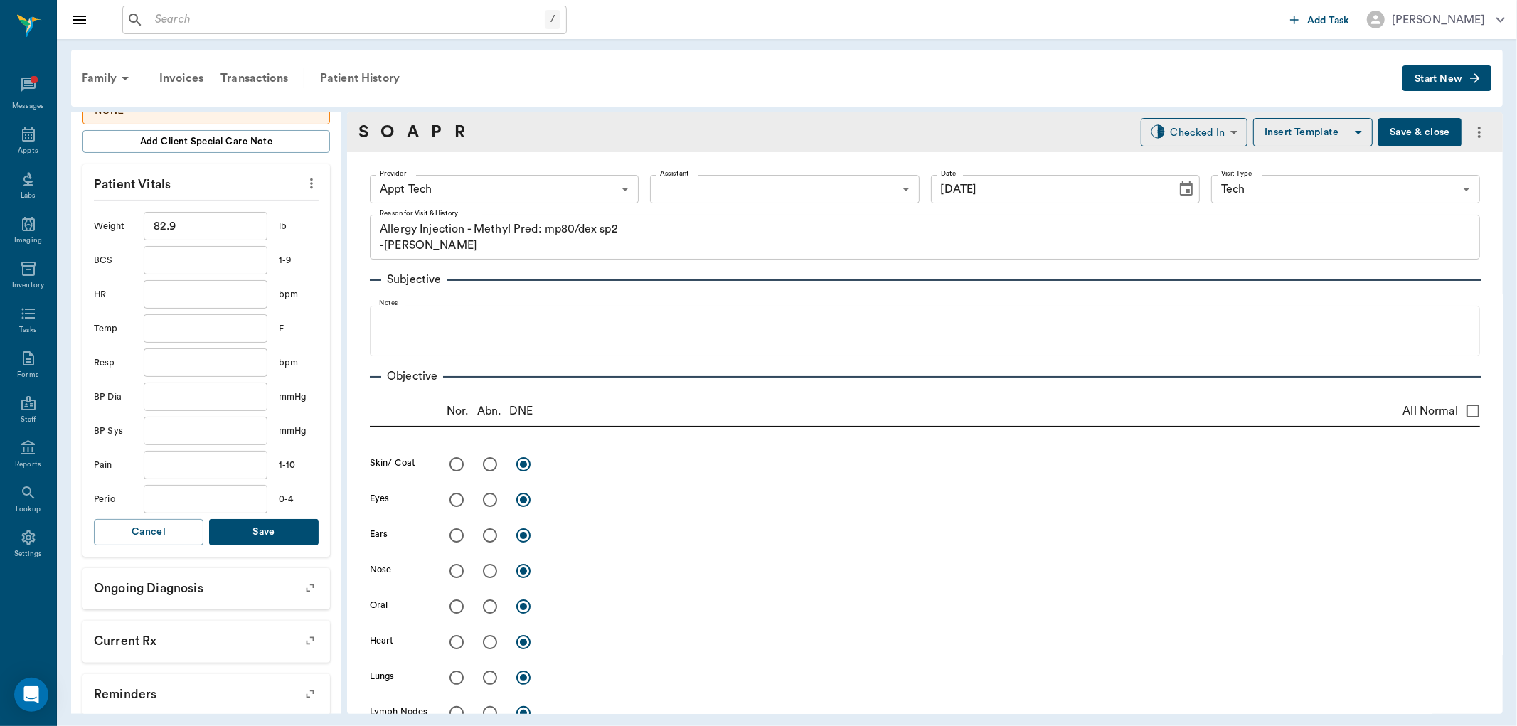
click at [281, 528] on button "Save" at bounding box center [263, 532] width 109 height 26
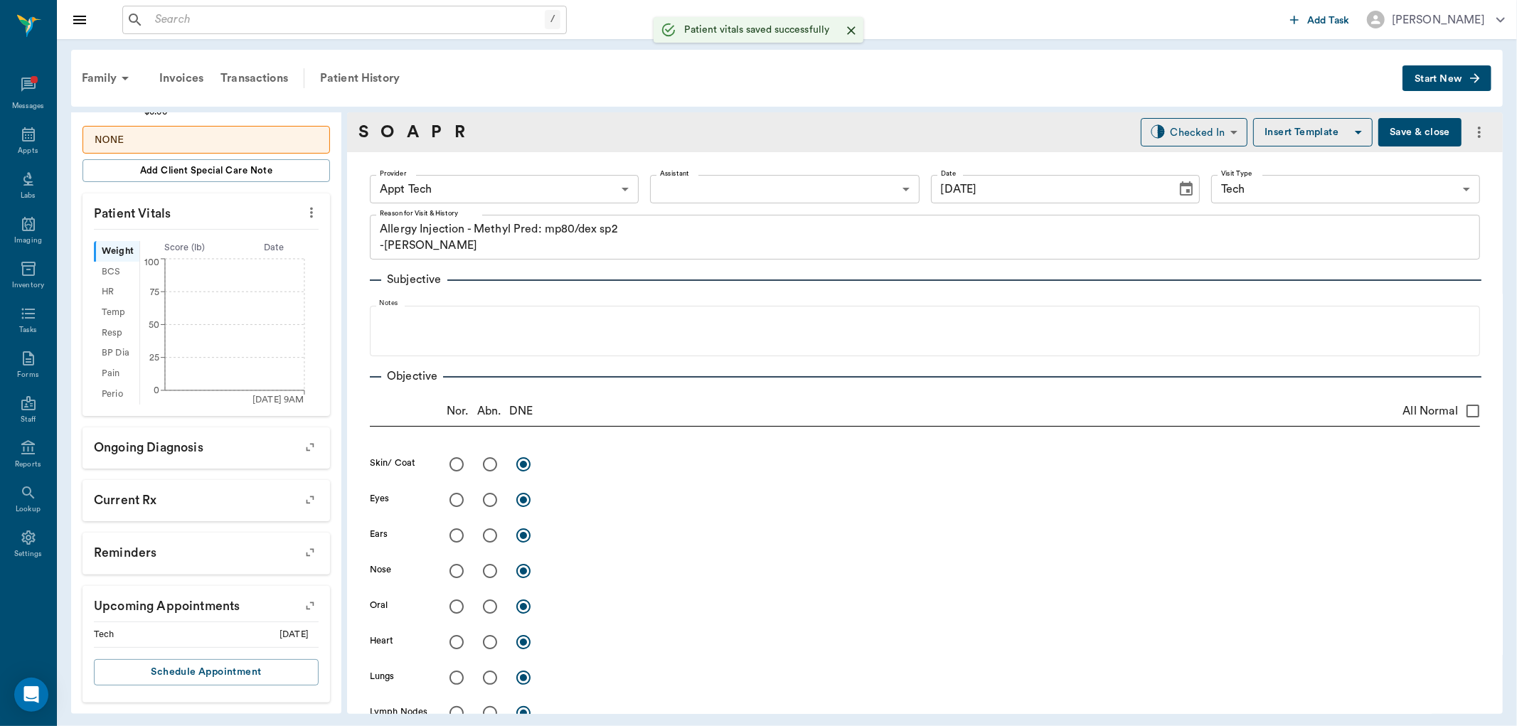
scroll to position [287, 0]
click at [492, 189] on body "/ ​ Add Task [PERSON_NAME] Nectar Messages Appts Labs Imaging Inventory Tasks F…" at bounding box center [758, 363] width 1517 height 726
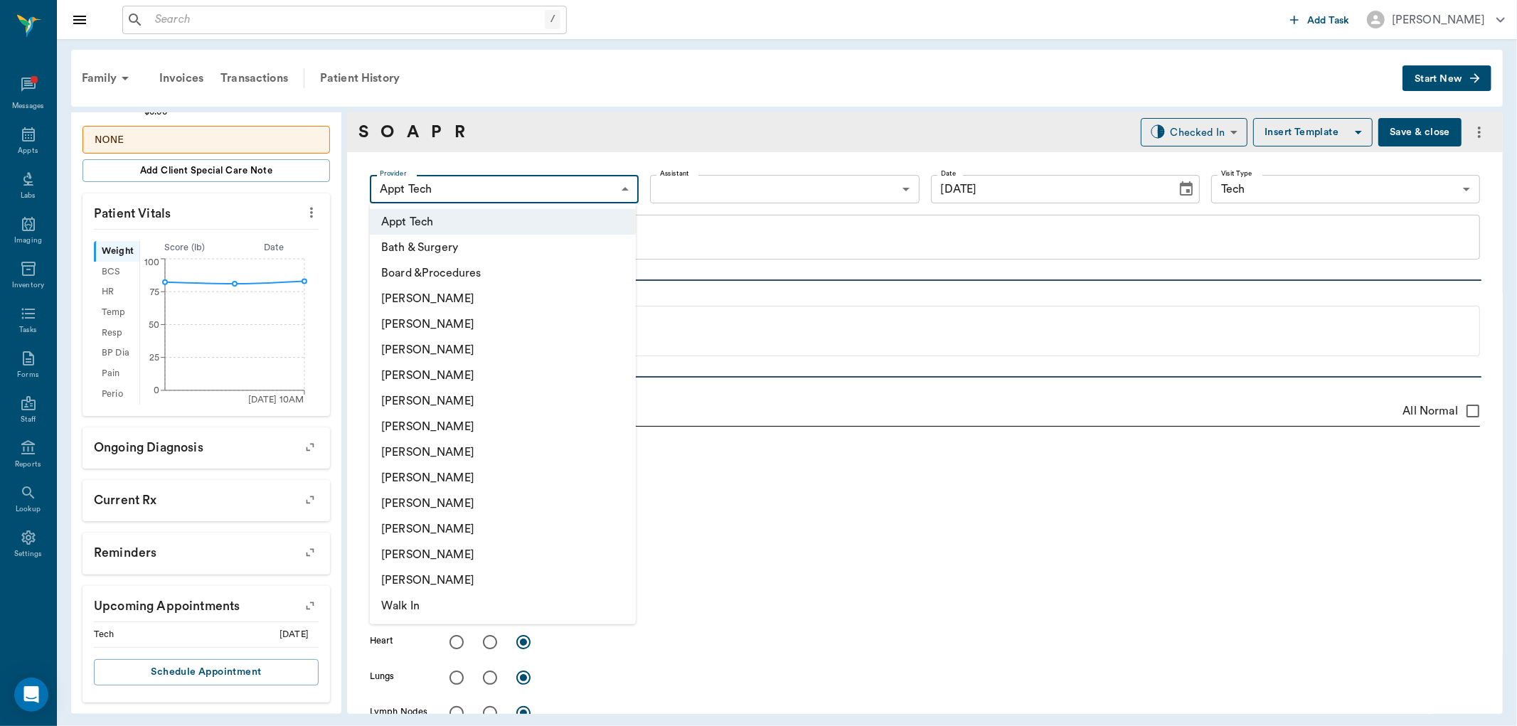
click at [424, 478] on li "[PERSON_NAME]" at bounding box center [503, 478] width 266 height 26
type input "63ec2e7e52e12b0ba117b124"
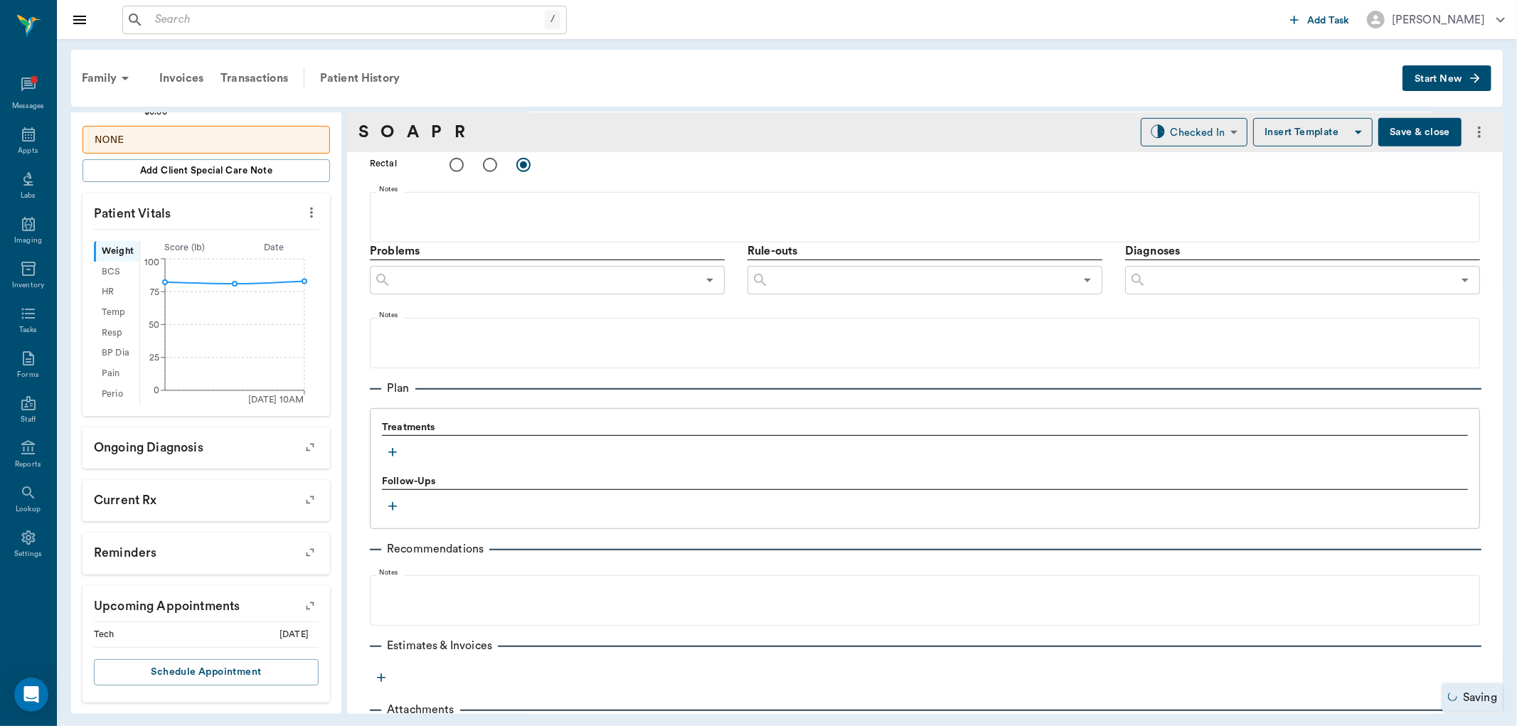
scroll to position [768, 0]
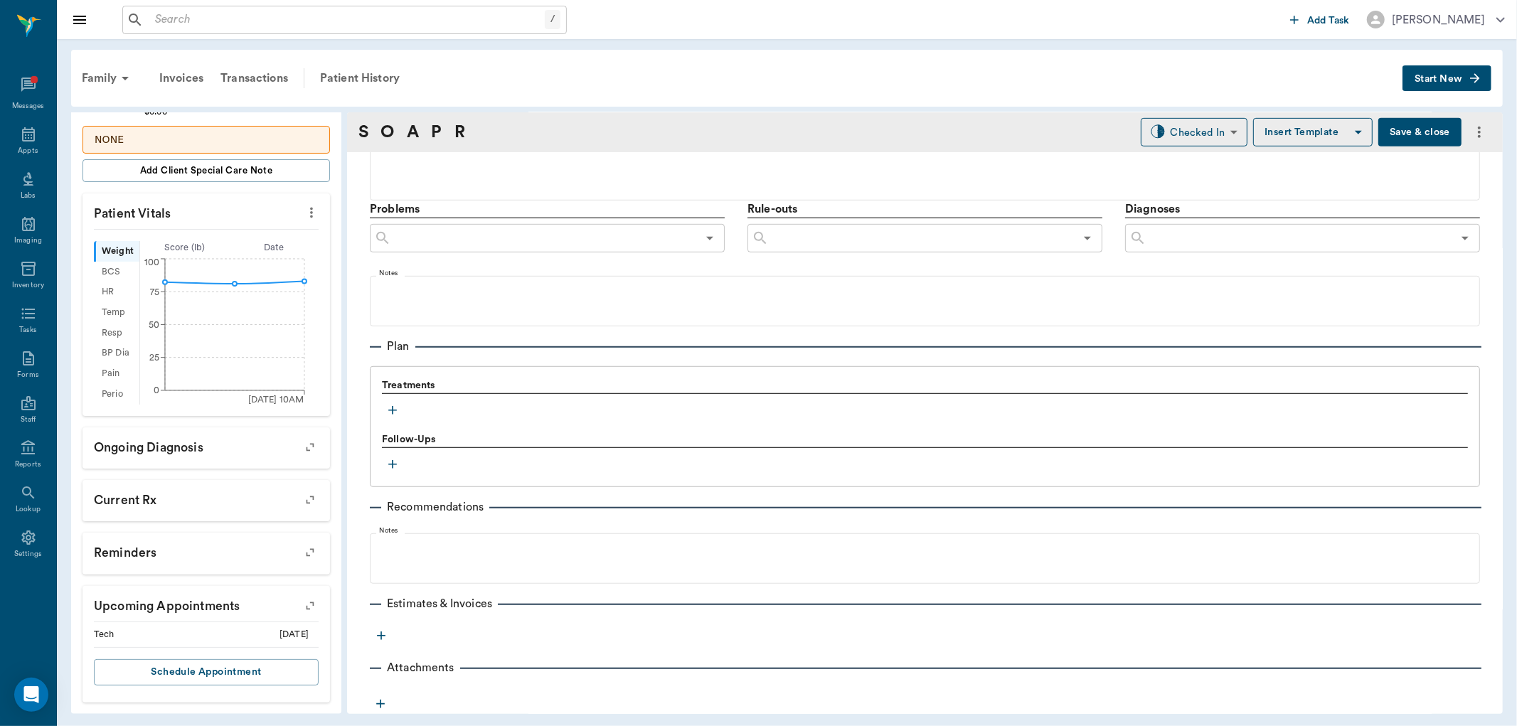
click at [387, 418] on button "button" at bounding box center [392, 410] width 21 height 21
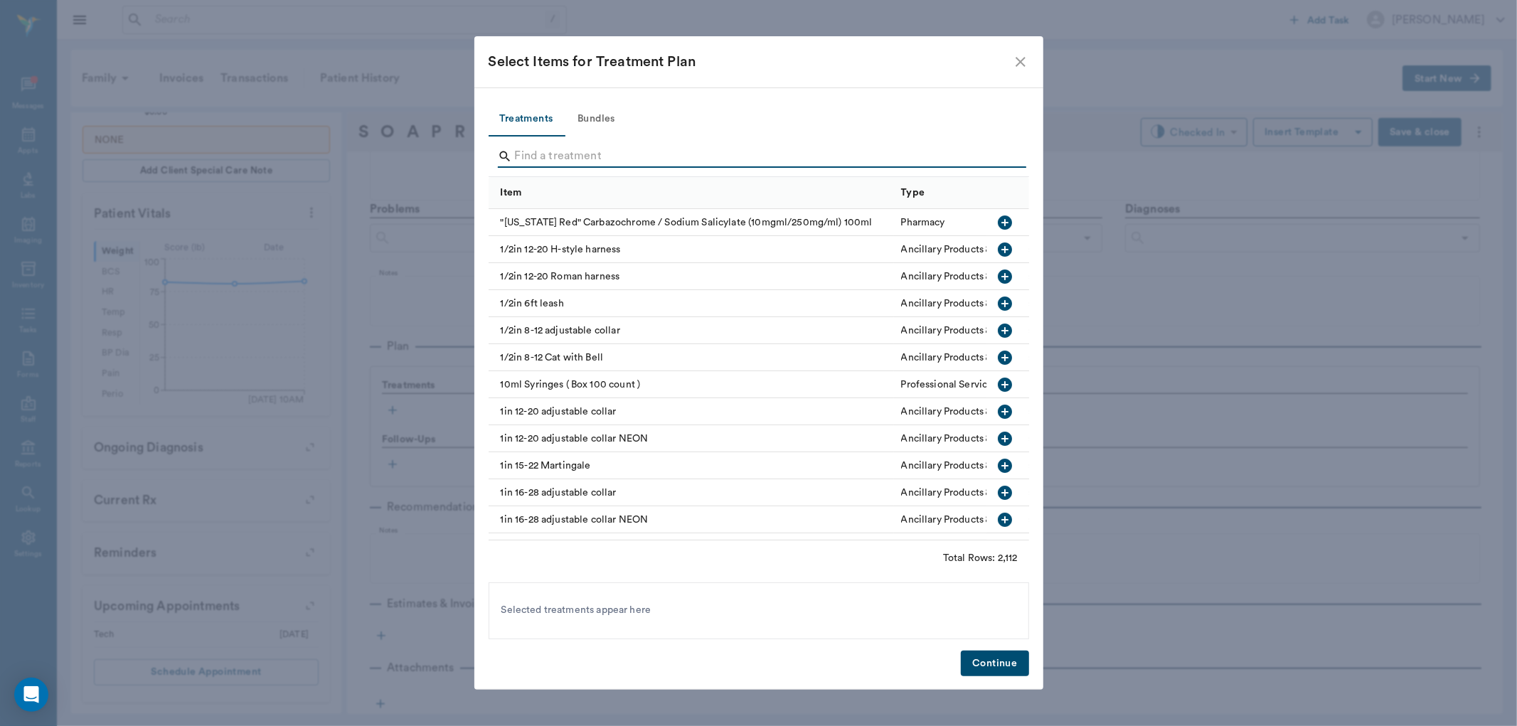
click at [515, 161] on input "Search" at bounding box center [760, 156] width 490 height 23
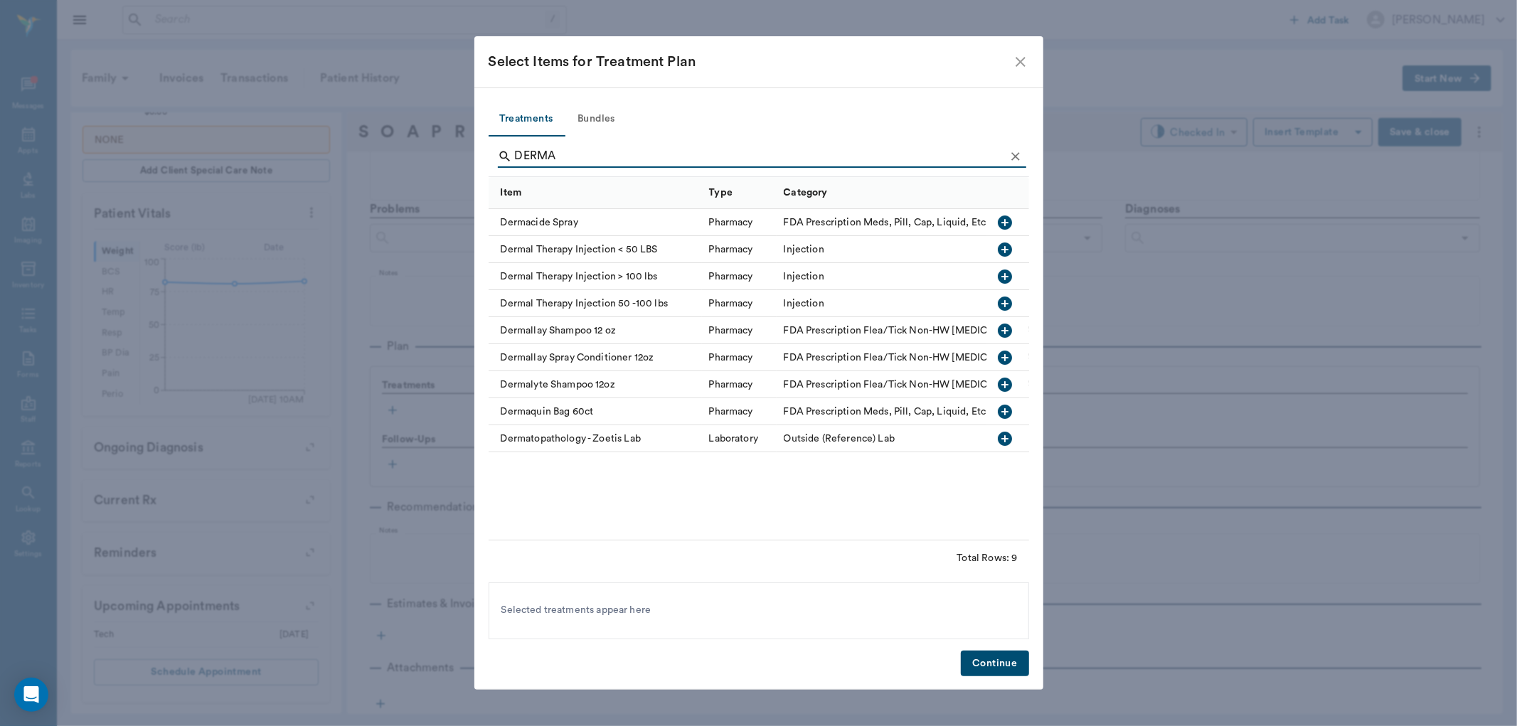
type input "DERMA"
click at [998, 301] on icon "button" at bounding box center [1005, 303] width 14 height 14
click at [982, 661] on button "Continue" at bounding box center [995, 664] width 68 height 26
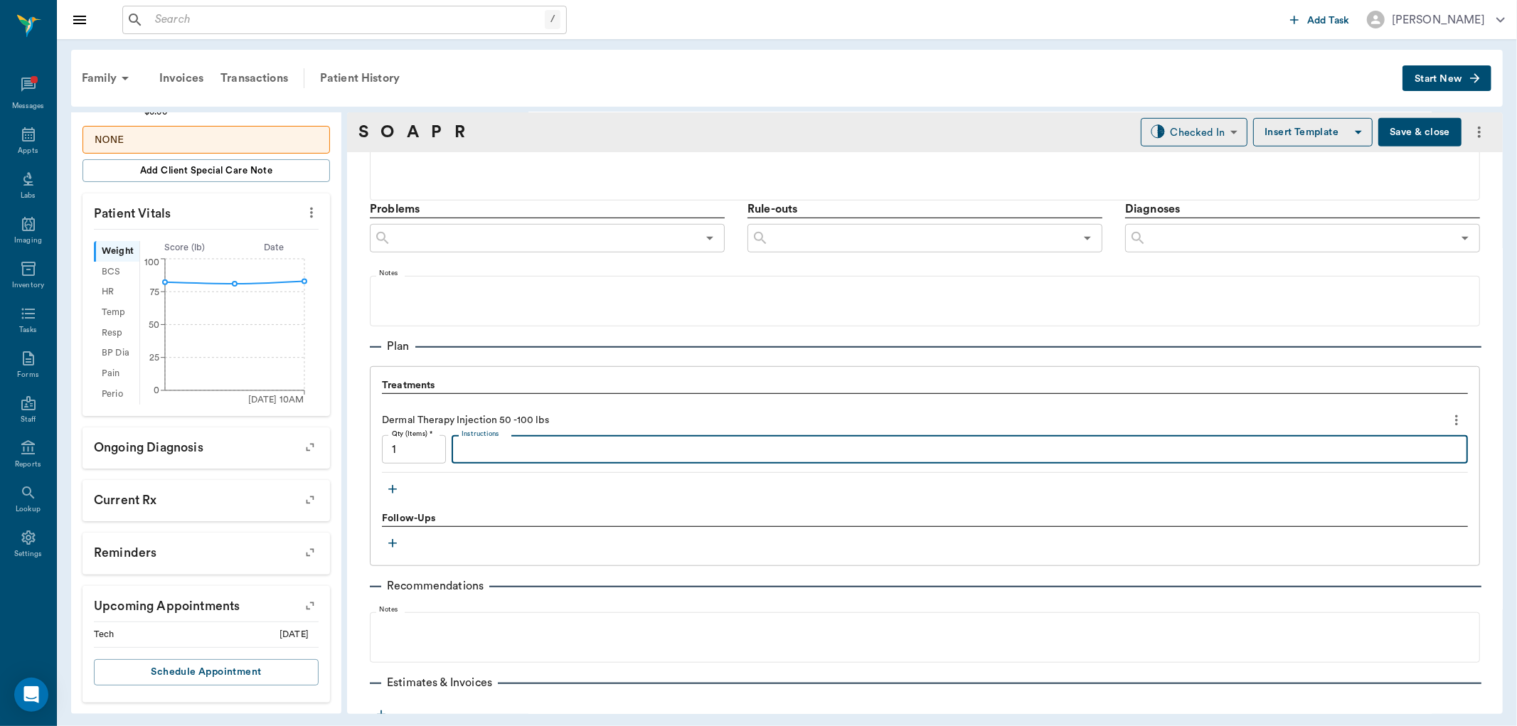
click at [499, 445] on textarea "Instructions" at bounding box center [959, 450] width 996 height 16
type textarea "MP80/DXSP2"
click at [1204, 139] on body "/ ​ Add Task [PERSON_NAME] Nectar Messages Appts Labs Imaging Inventory Tasks F…" at bounding box center [758, 363] width 1517 height 726
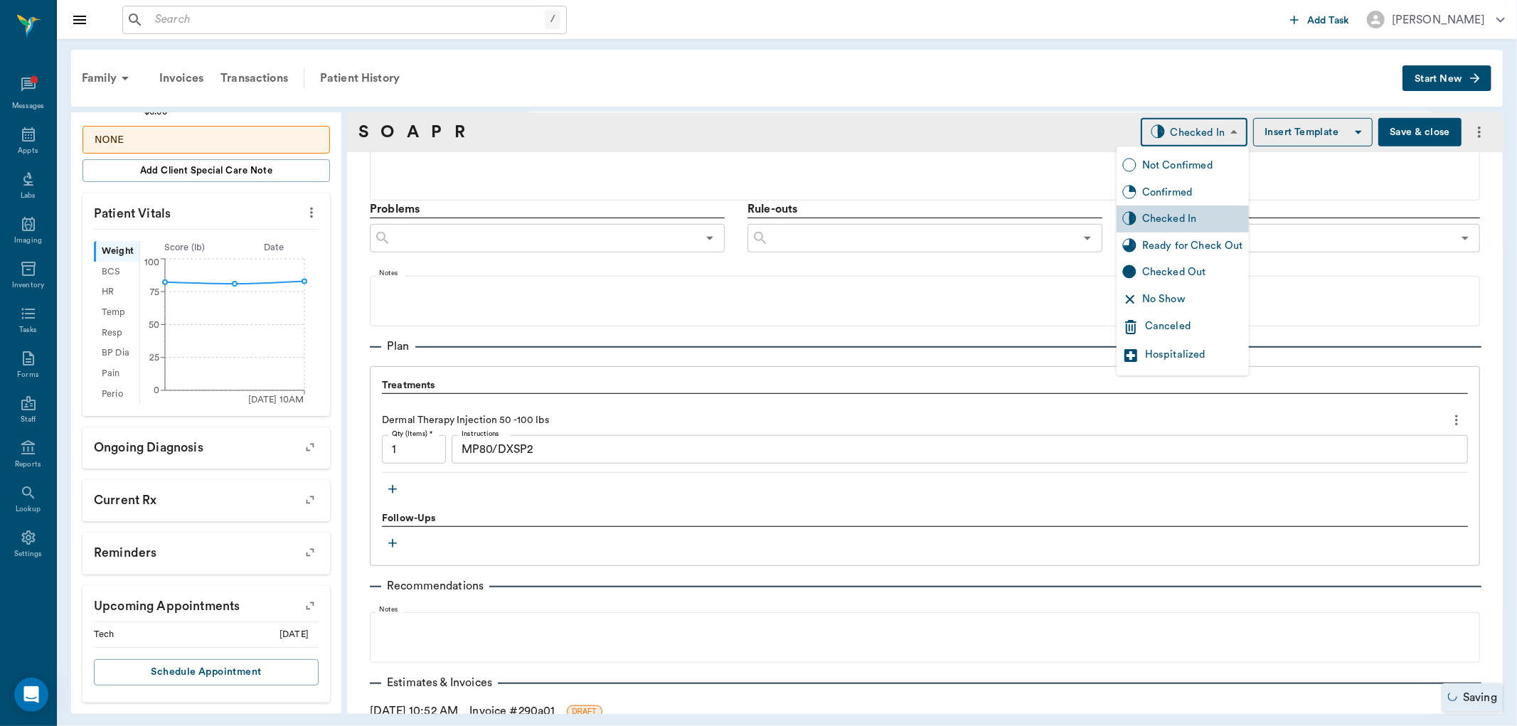
click at [1143, 243] on div "Ready for Check Out" at bounding box center [1192, 246] width 101 height 16
type input "READY_TO_CHECKOUT"
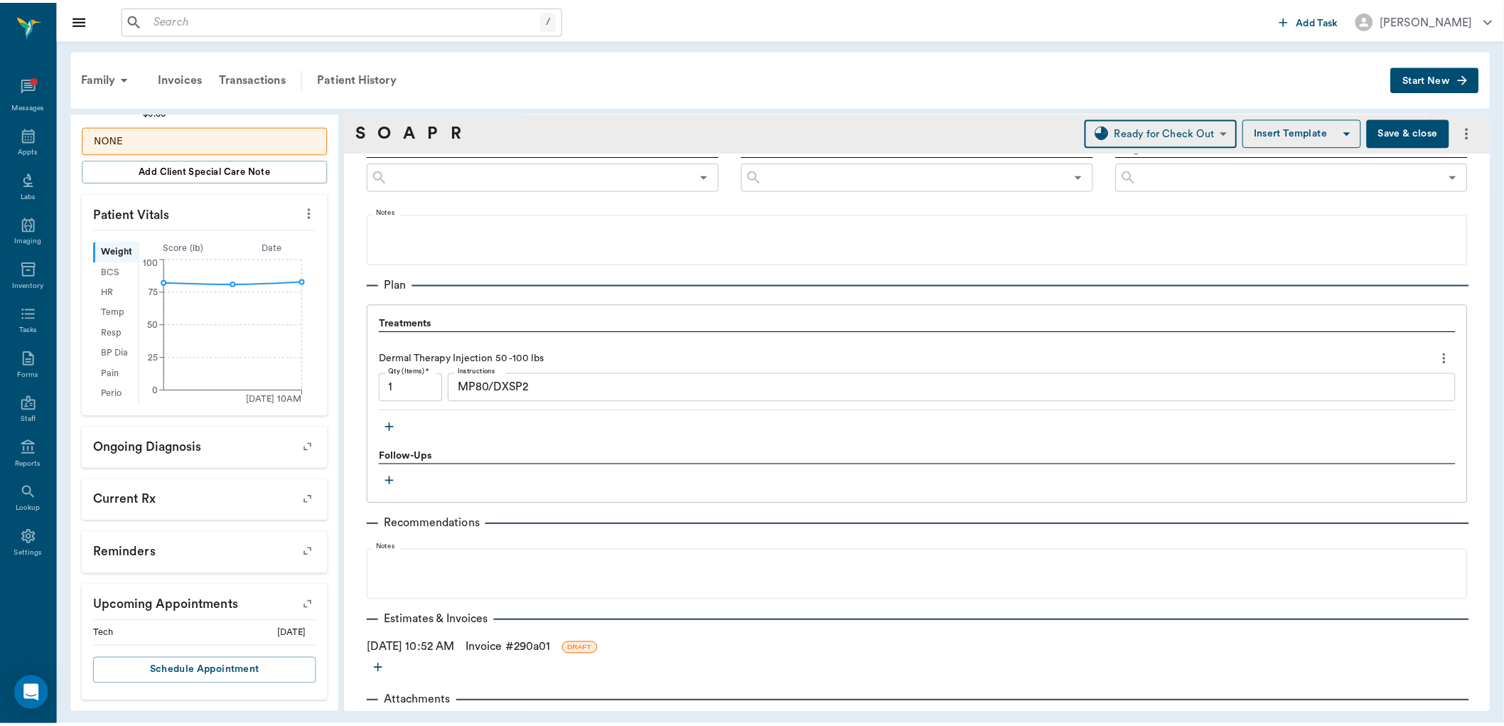
scroll to position [864, 0]
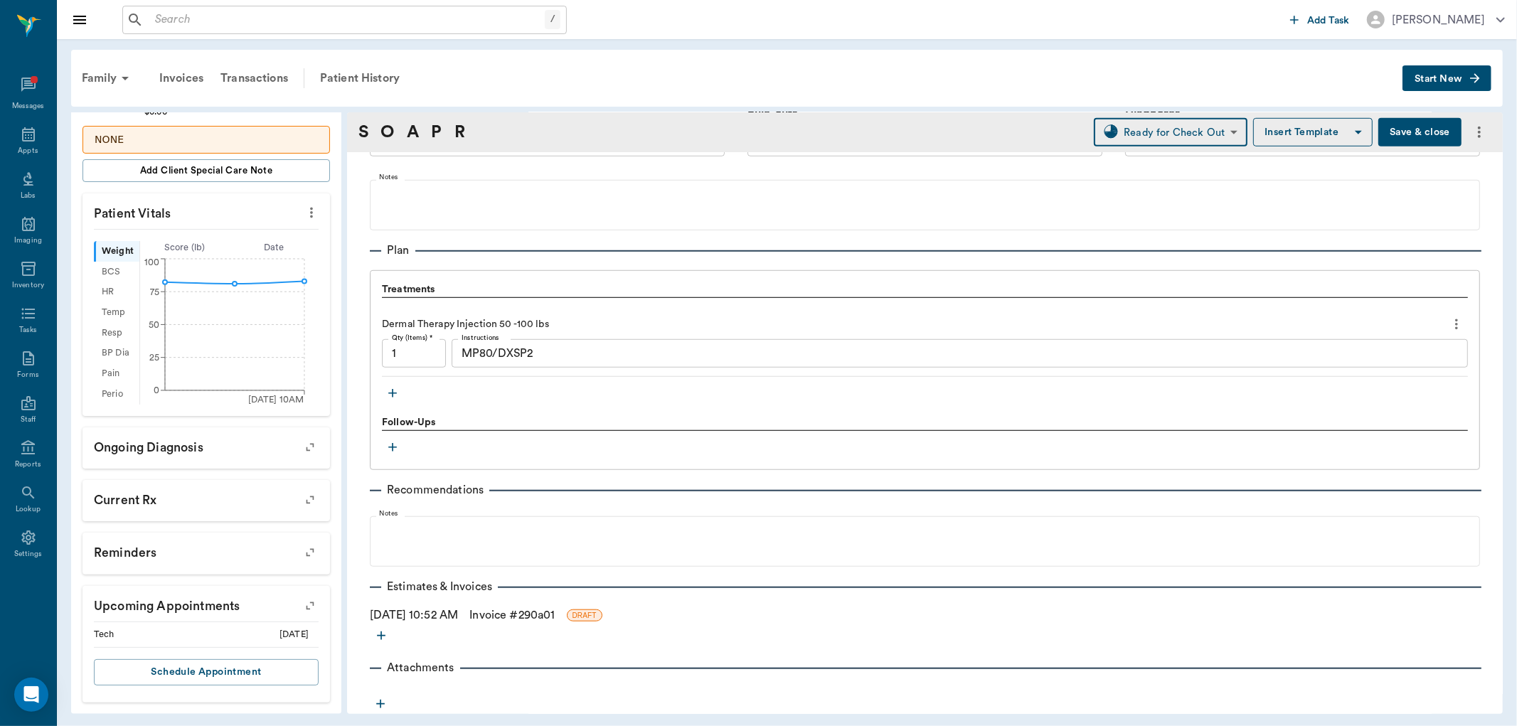
click at [515, 614] on link "Invoice # 290a01" at bounding box center [511, 614] width 85 height 17
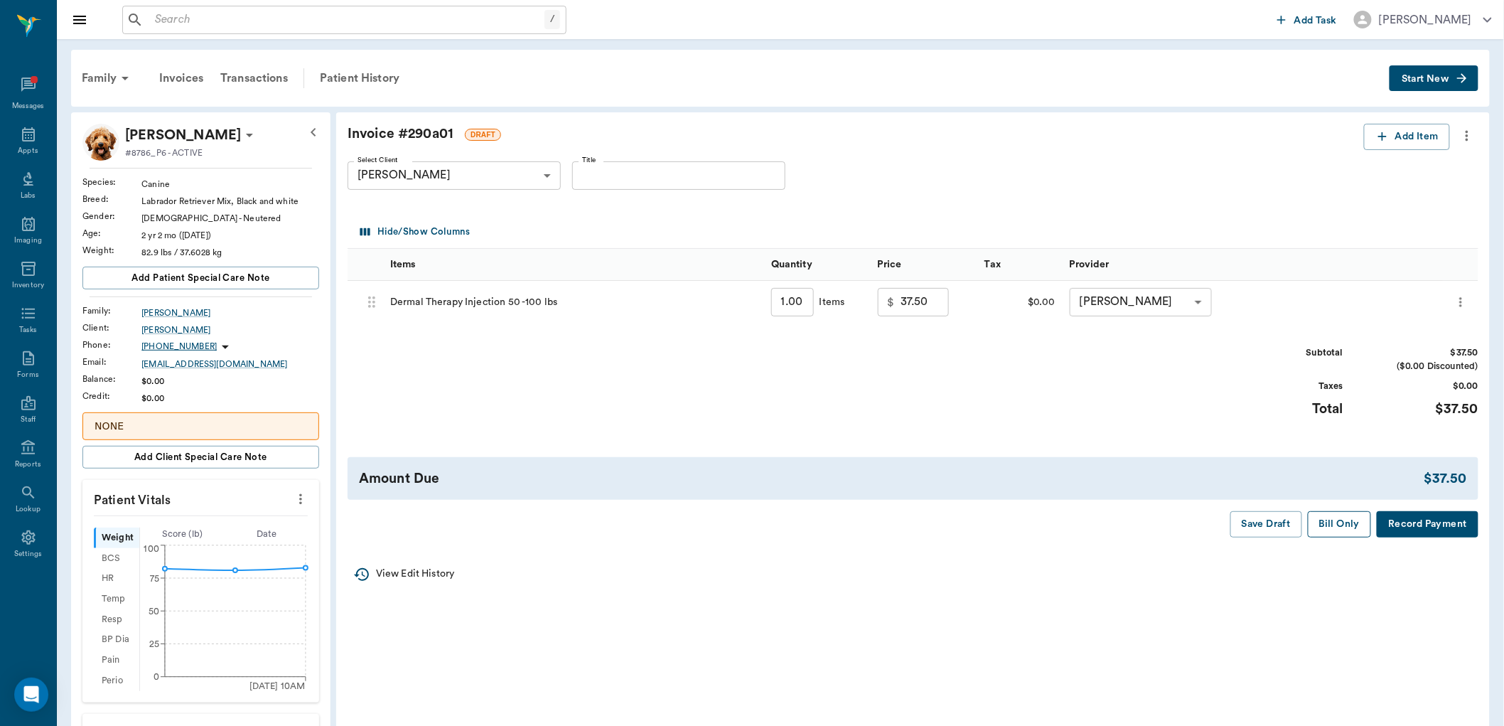
click at [1327, 523] on button "Bill Only" at bounding box center [1340, 524] width 64 height 26
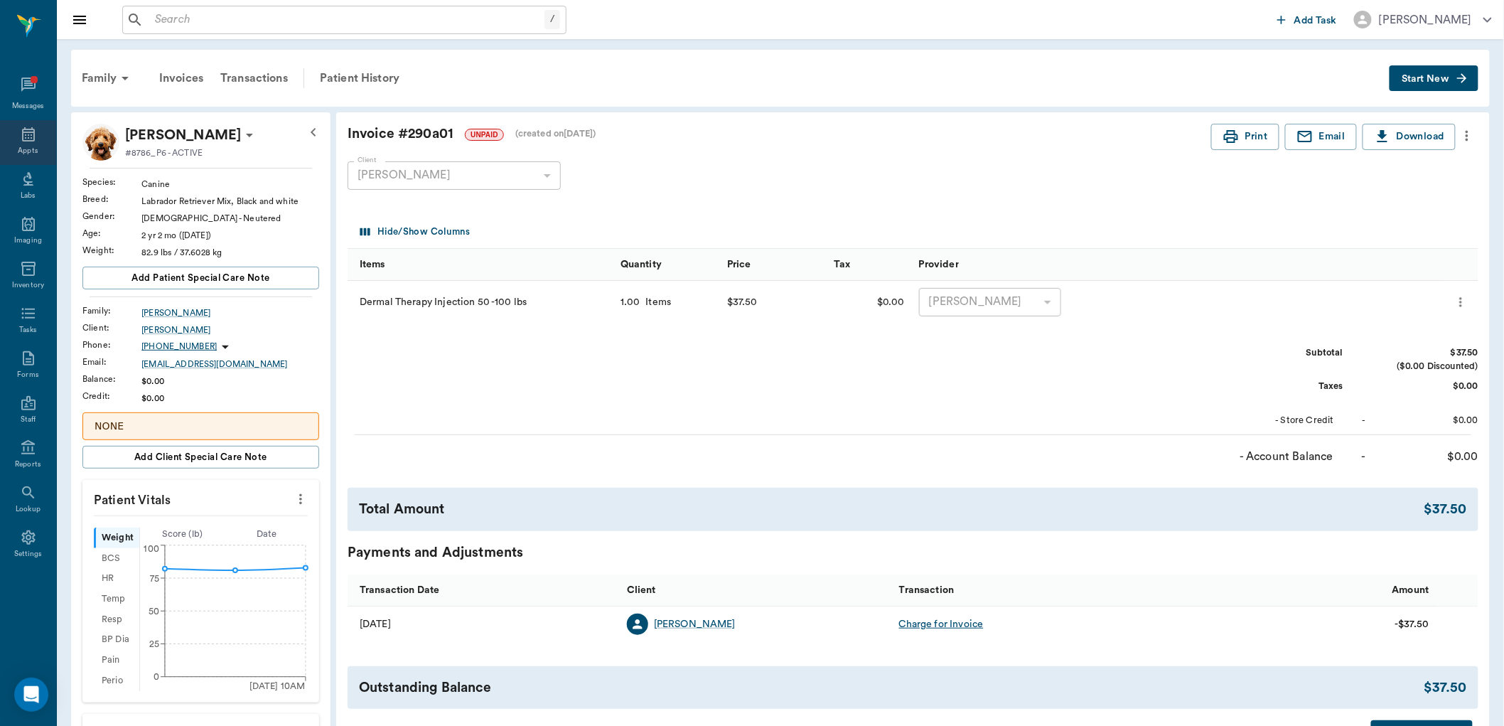
click at [39, 126] on div "Appts" at bounding box center [28, 142] width 56 height 45
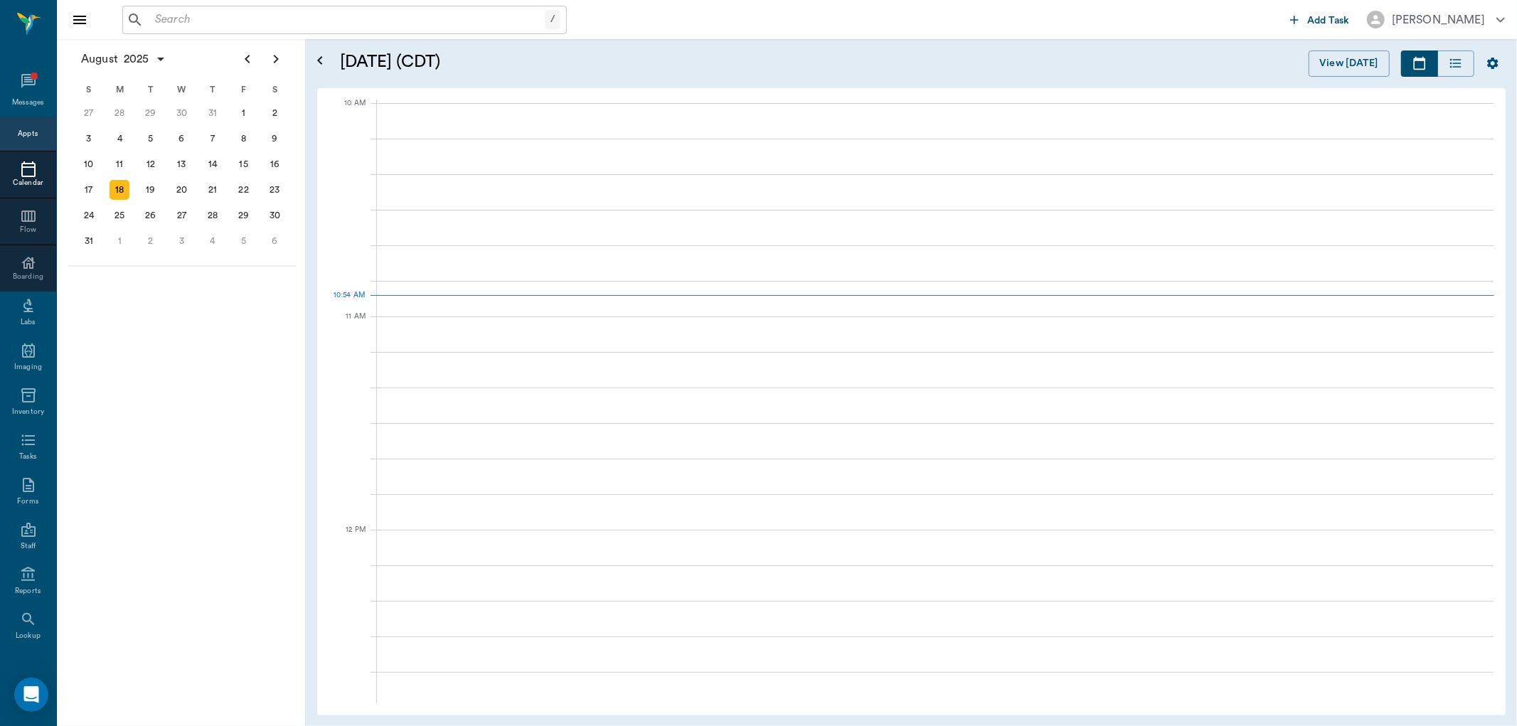
scroll to position [428, 0]
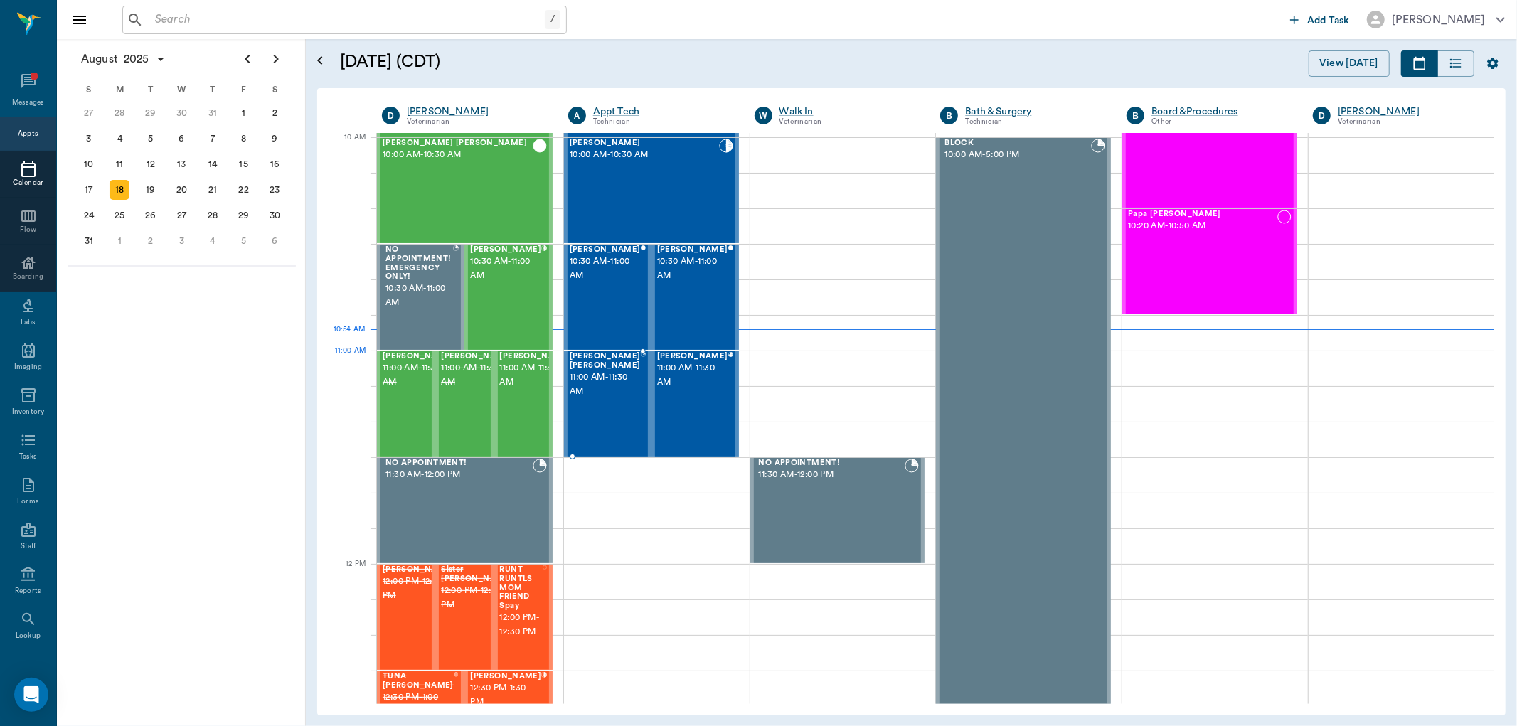
click at [586, 384] on span "11:00 AM - 11:30 AM" at bounding box center [604, 384] width 71 height 28
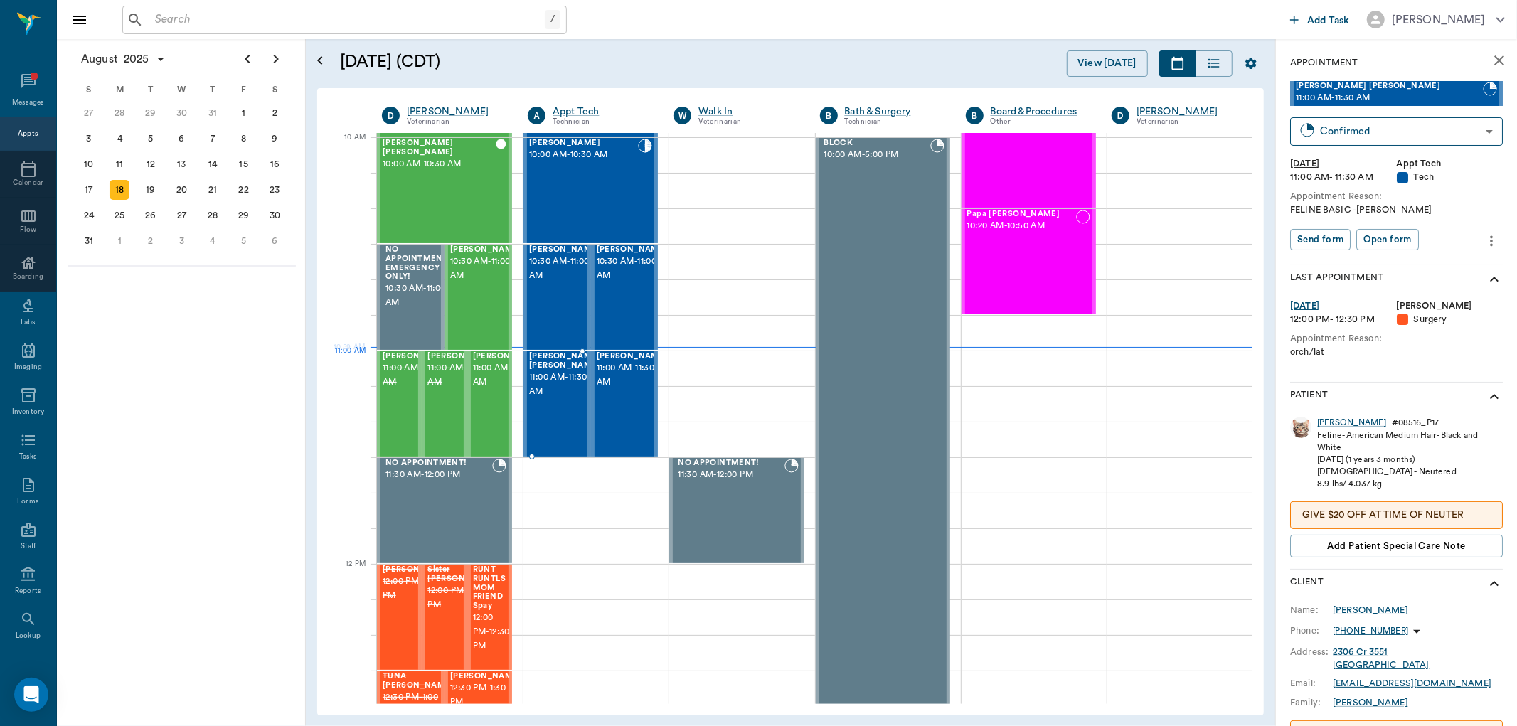
click at [567, 378] on span "11:00 AM - 11:30 AM" at bounding box center [564, 384] width 71 height 28
click at [1339, 422] on div "[PERSON_NAME]" at bounding box center [1351, 423] width 69 height 12
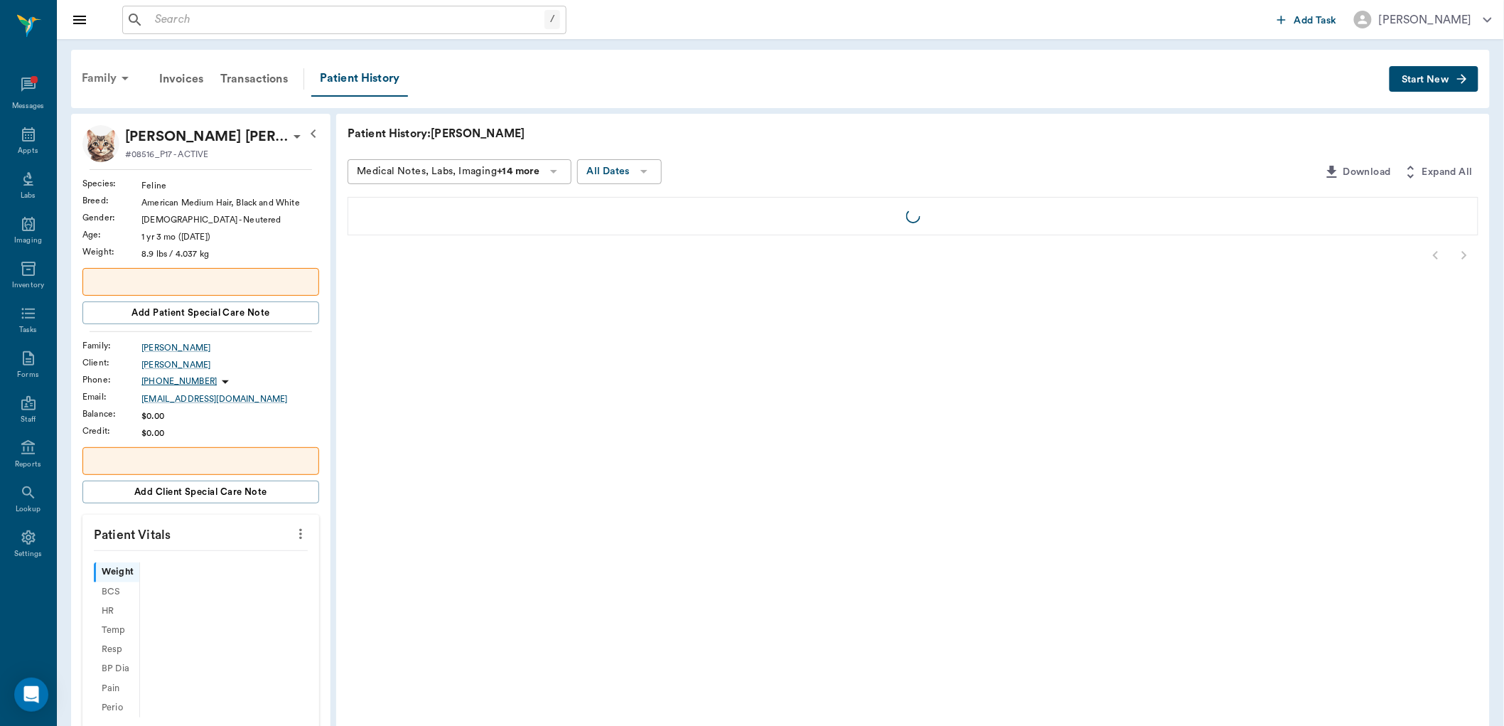
click at [100, 70] on div "Family" at bounding box center [107, 78] width 69 height 34
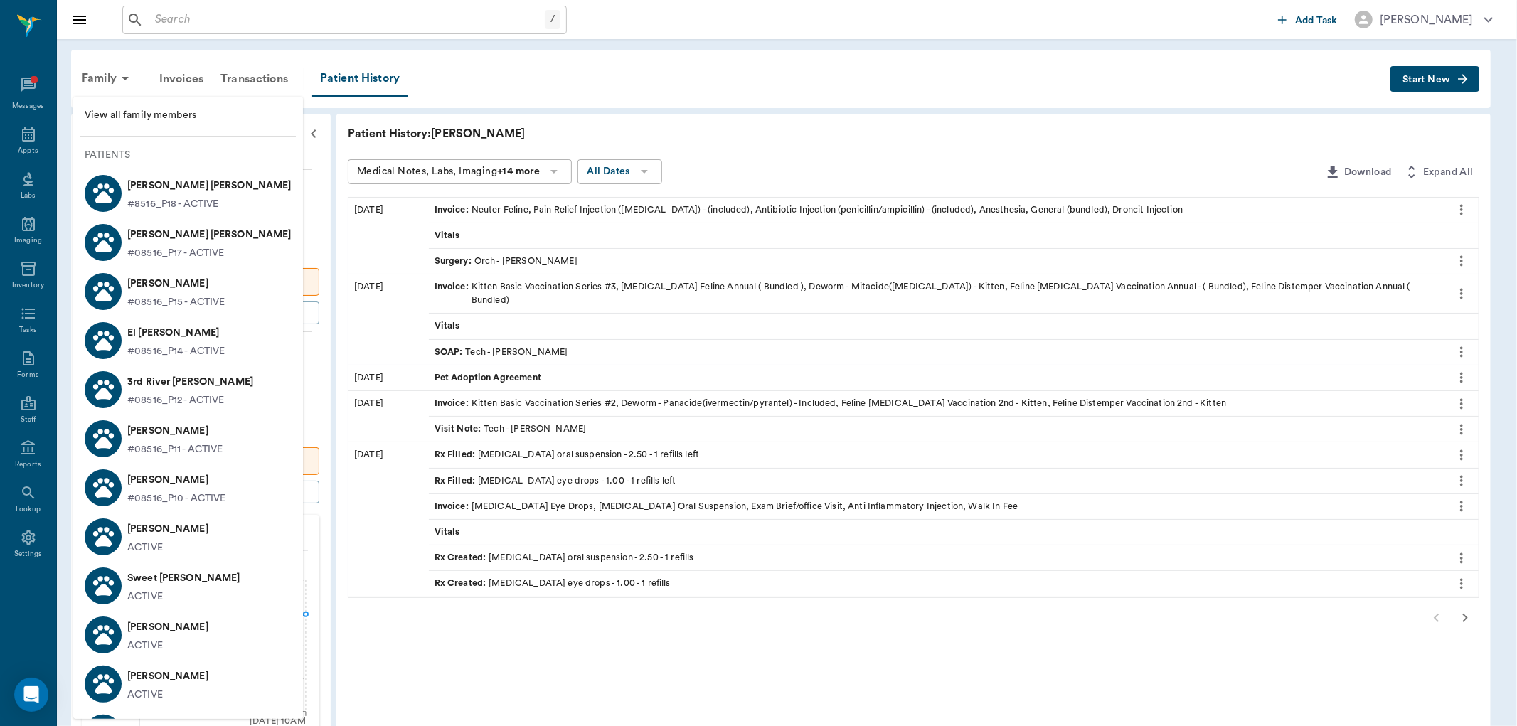
click at [173, 401] on p "#08516_P12 - ACTIVE" at bounding box center [175, 400] width 97 height 15
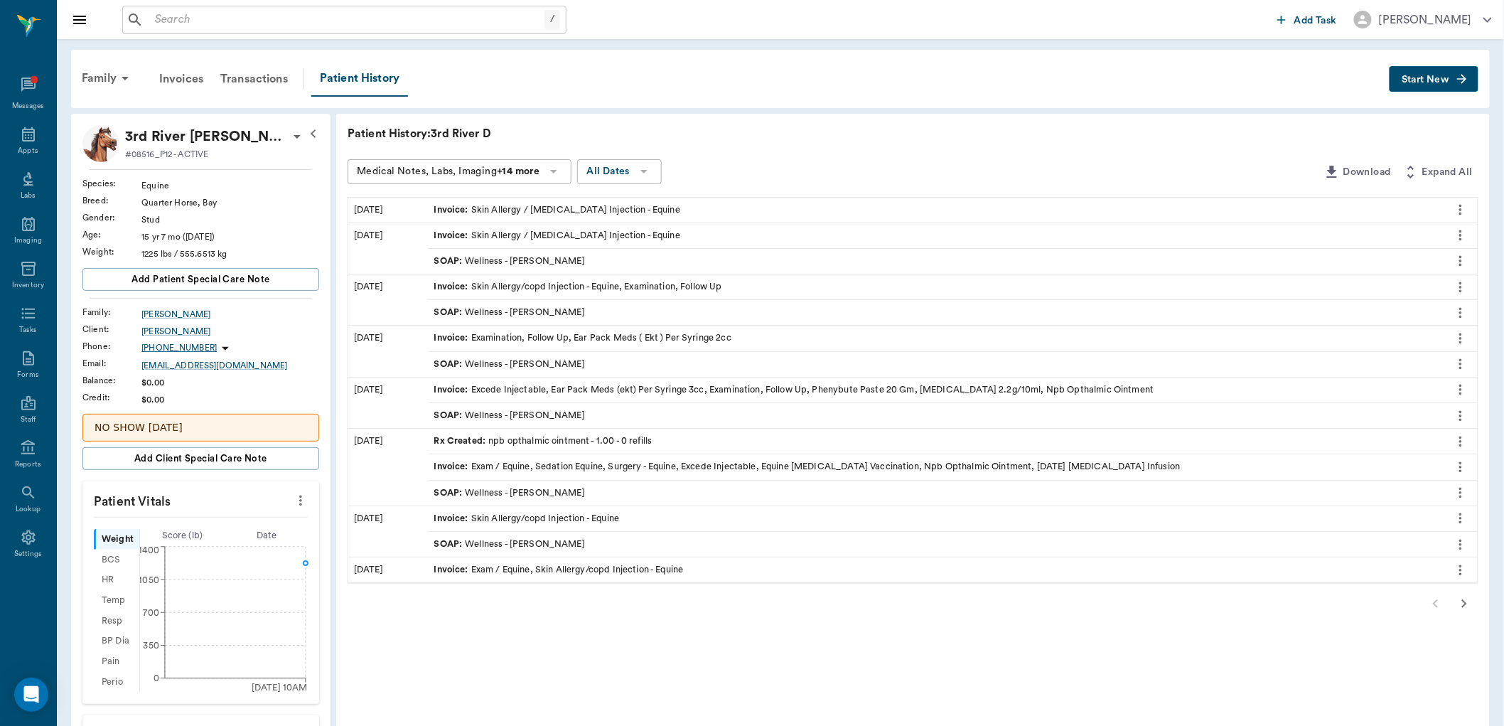
click at [572, 211] on div "Invoice : Skin Allergy / [MEDICAL_DATA] Injection - Equine" at bounding box center [557, 210] width 246 height 14
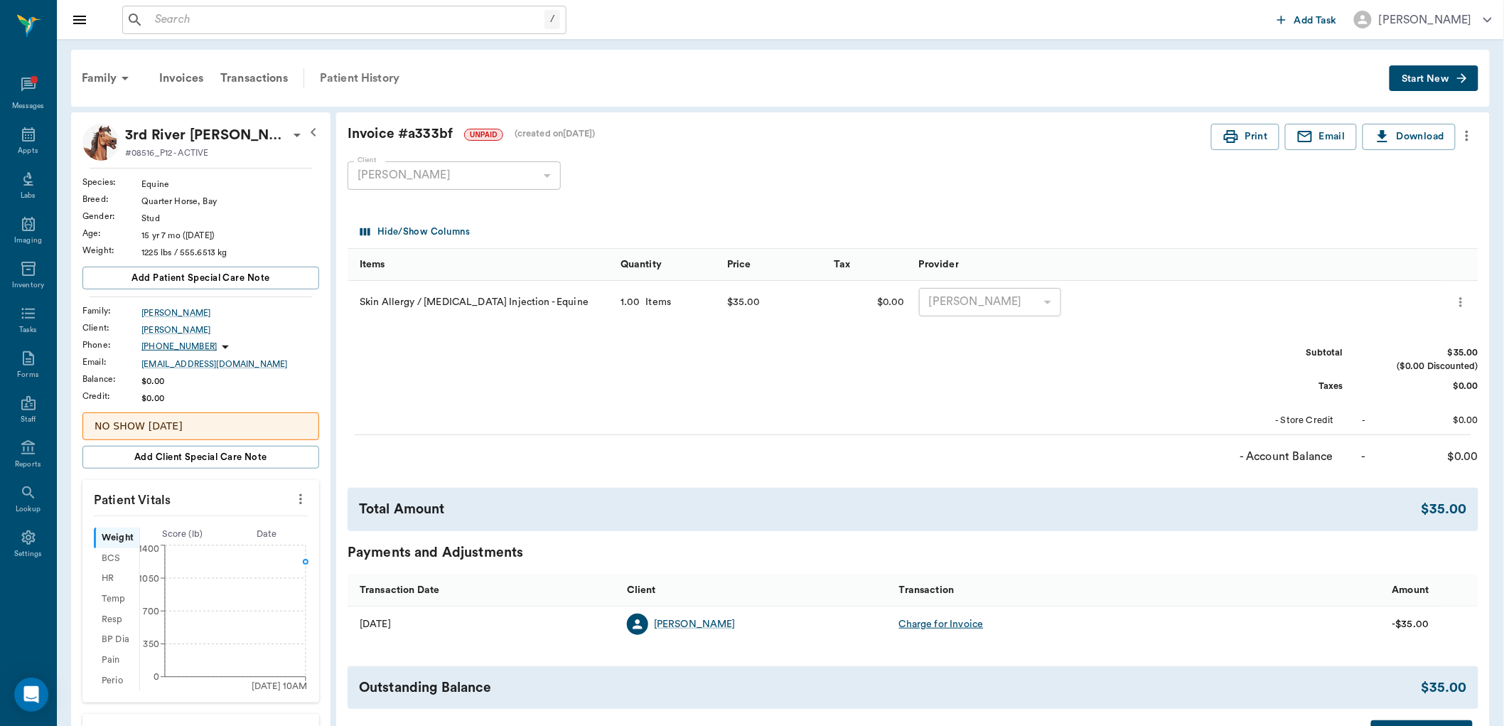
click at [364, 73] on div "Patient History" at bounding box center [359, 78] width 97 height 34
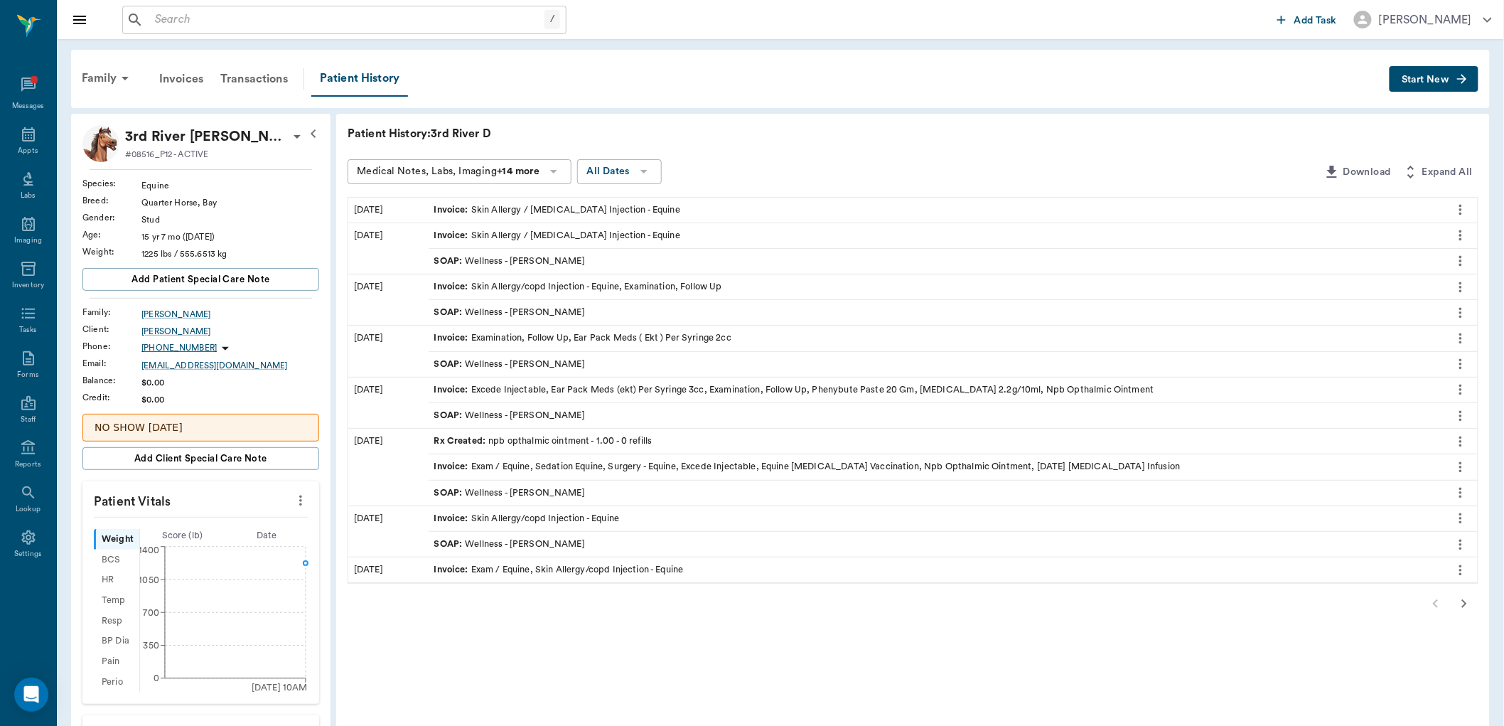
click at [1462, 258] on icon "more" at bounding box center [1461, 260] width 16 height 17
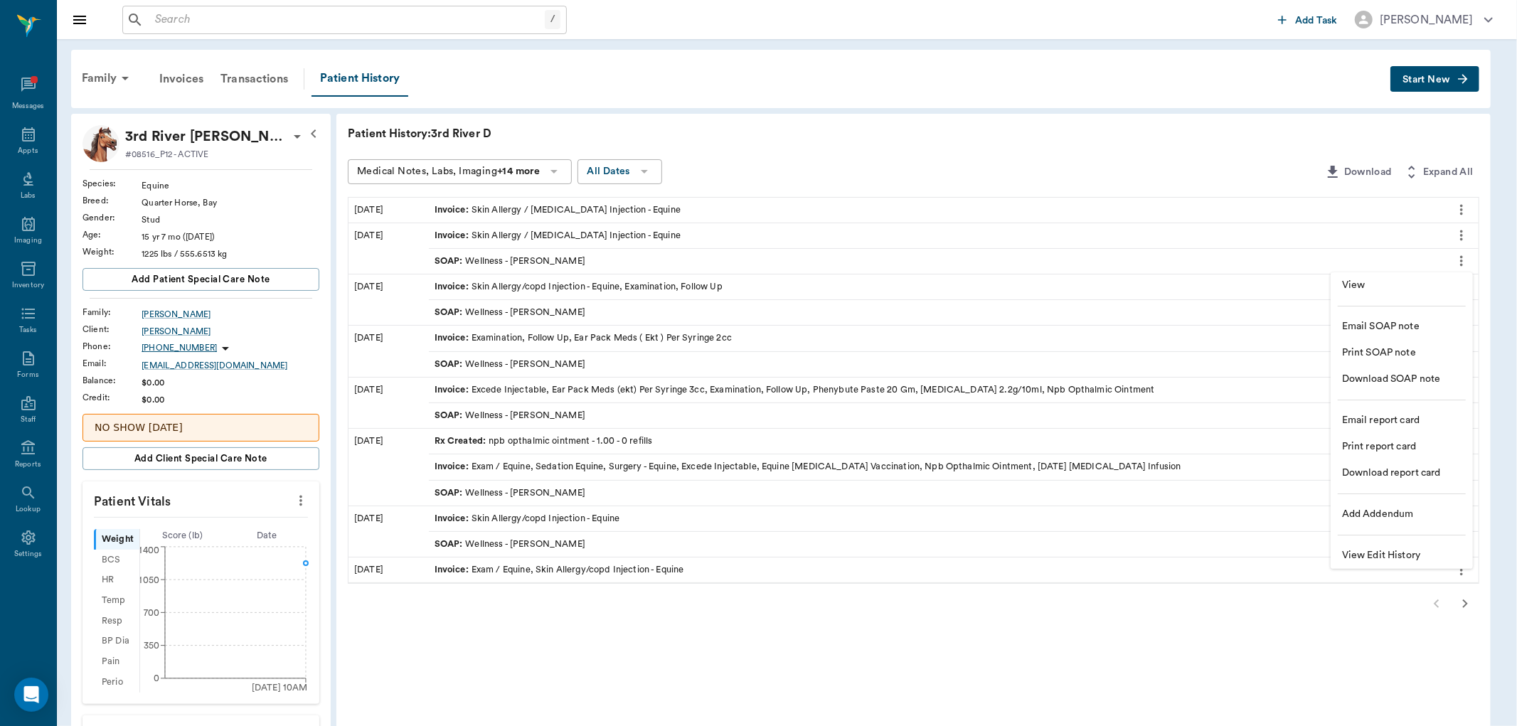
click at [1406, 285] on span "View" at bounding box center [1401, 285] width 119 height 15
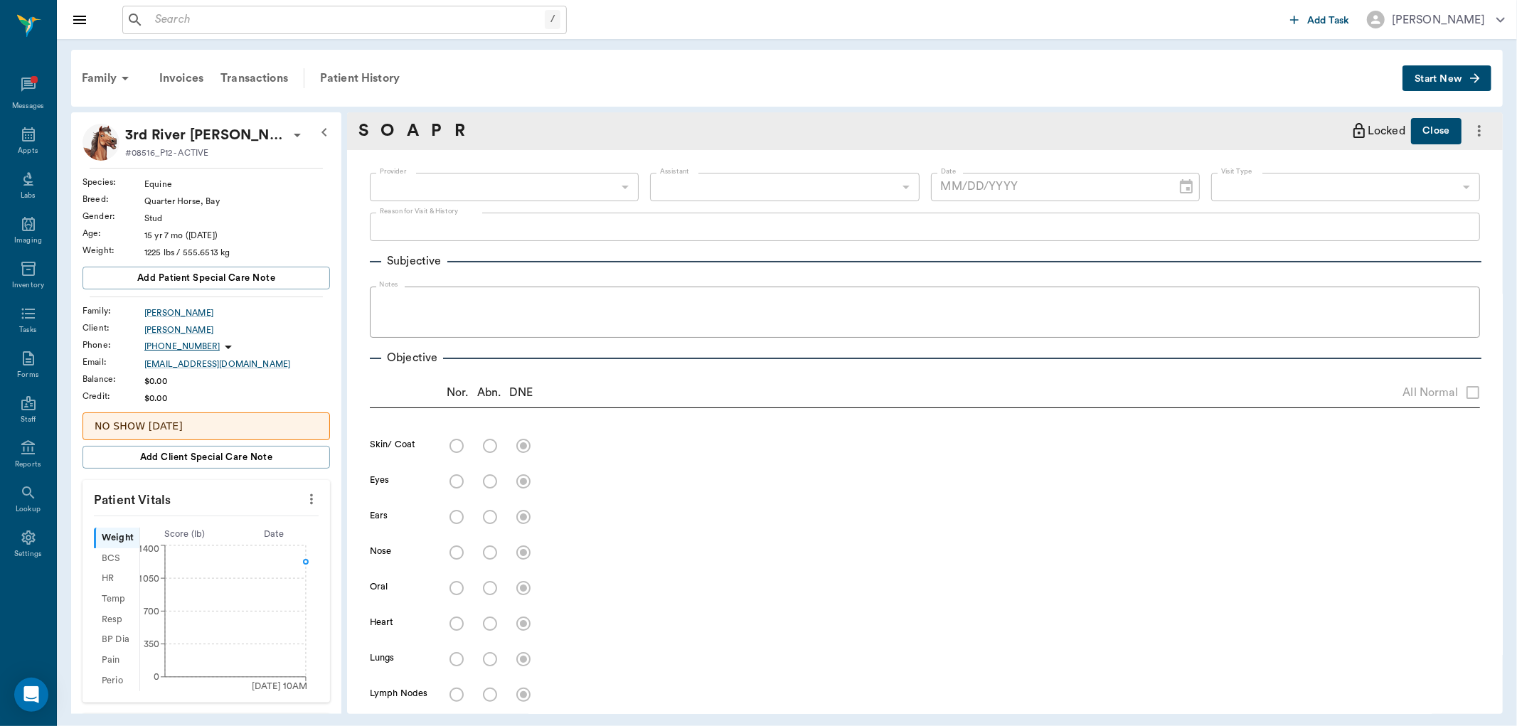
type input "63ec2f075fda476ae8351a4d"
type input "65d2be4f46e3a538d89b8c14"
type textarea "STEROID SHOT/LAT NEED ANY VACS"
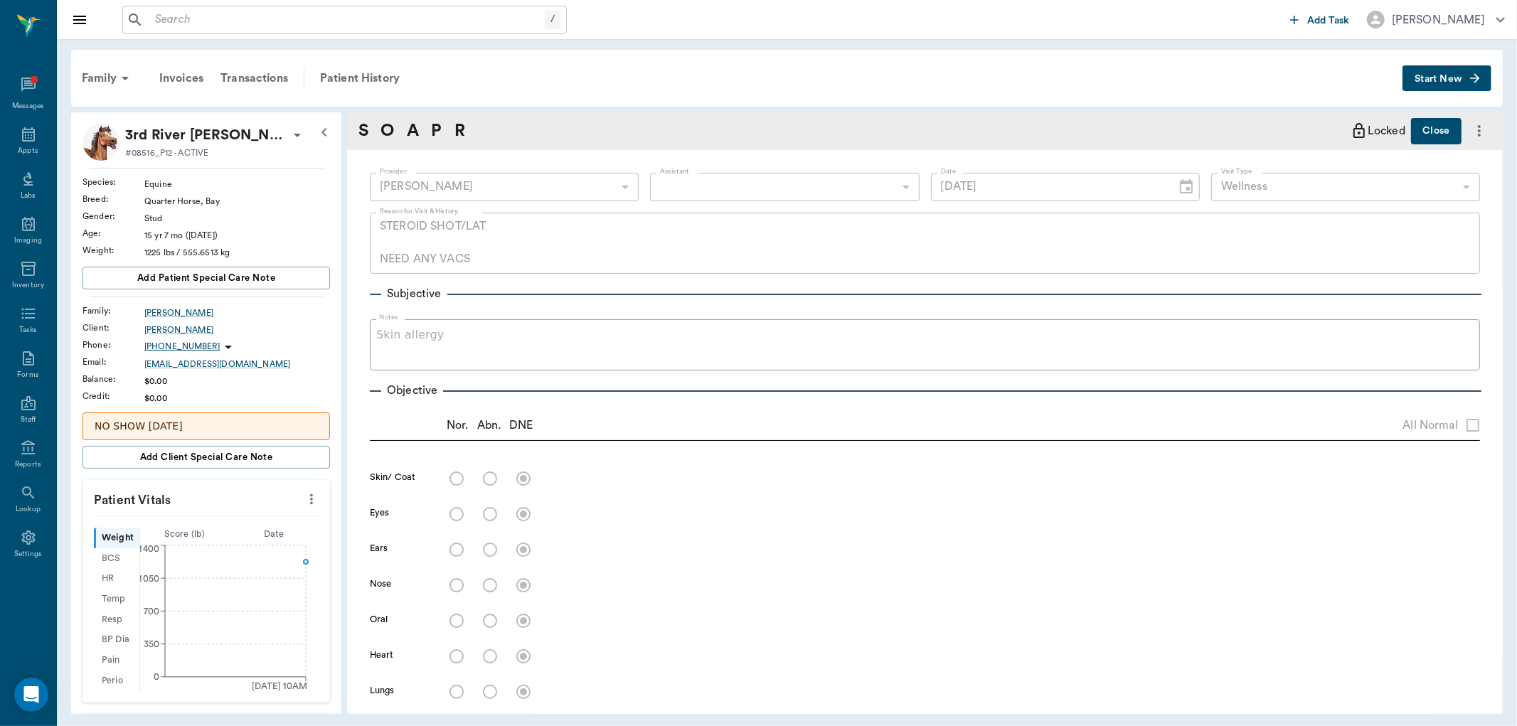
type input "[DATE]"
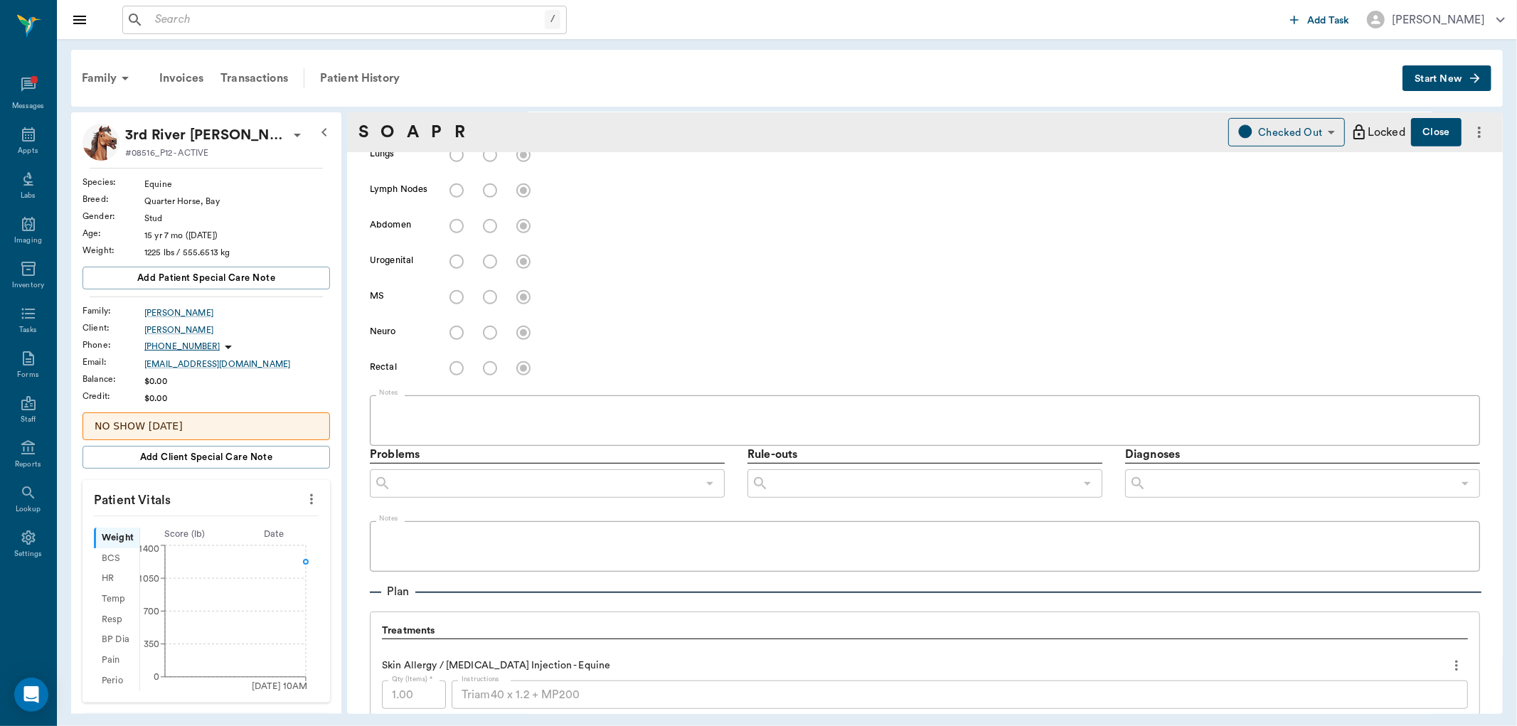
scroll to position [631, 0]
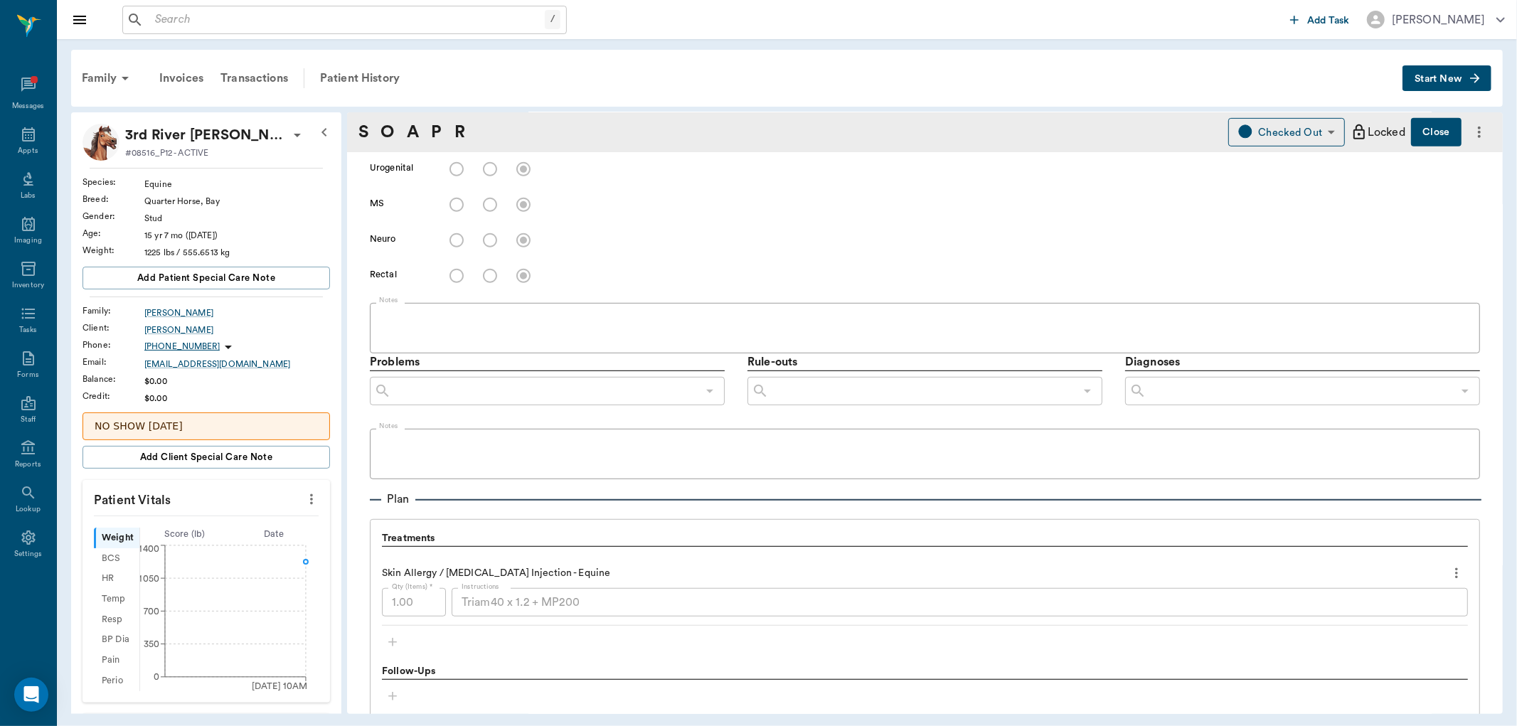
click at [617, 609] on div "Triam40 x 1.2 + MP200 x Instructions" at bounding box center [959, 602] width 1016 height 28
click at [453, 603] on div "Triam40 x 1.2 + MP200 x Instructions" at bounding box center [959, 602] width 1016 height 28
click at [169, 138] on p "3rd River [PERSON_NAME]" at bounding box center [207, 135] width 164 height 23
click at [925, 240] on div at bounding box center [758, 363] width 1517 height 726
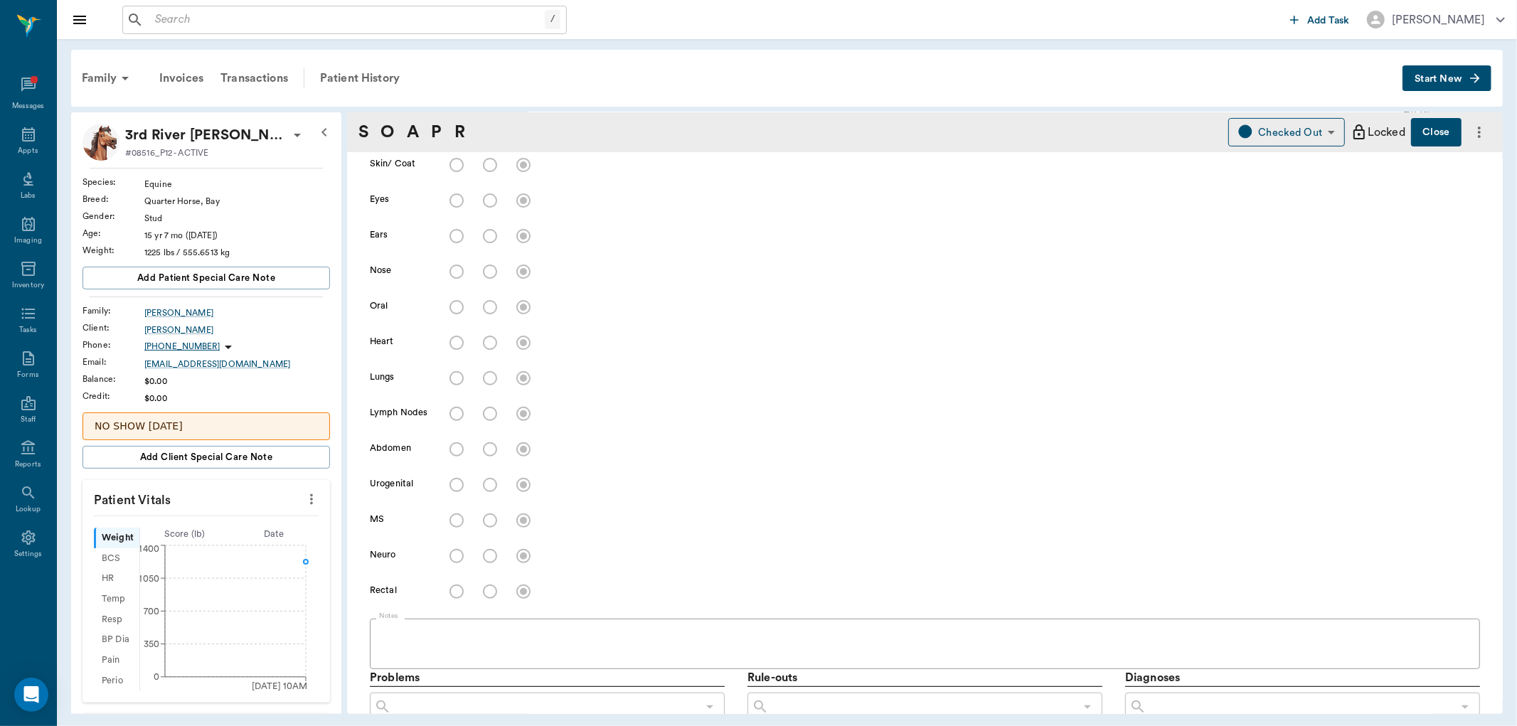
click at [1490, 77] on button "Start New" at bounding box center [1446, 78] width 89 height 26
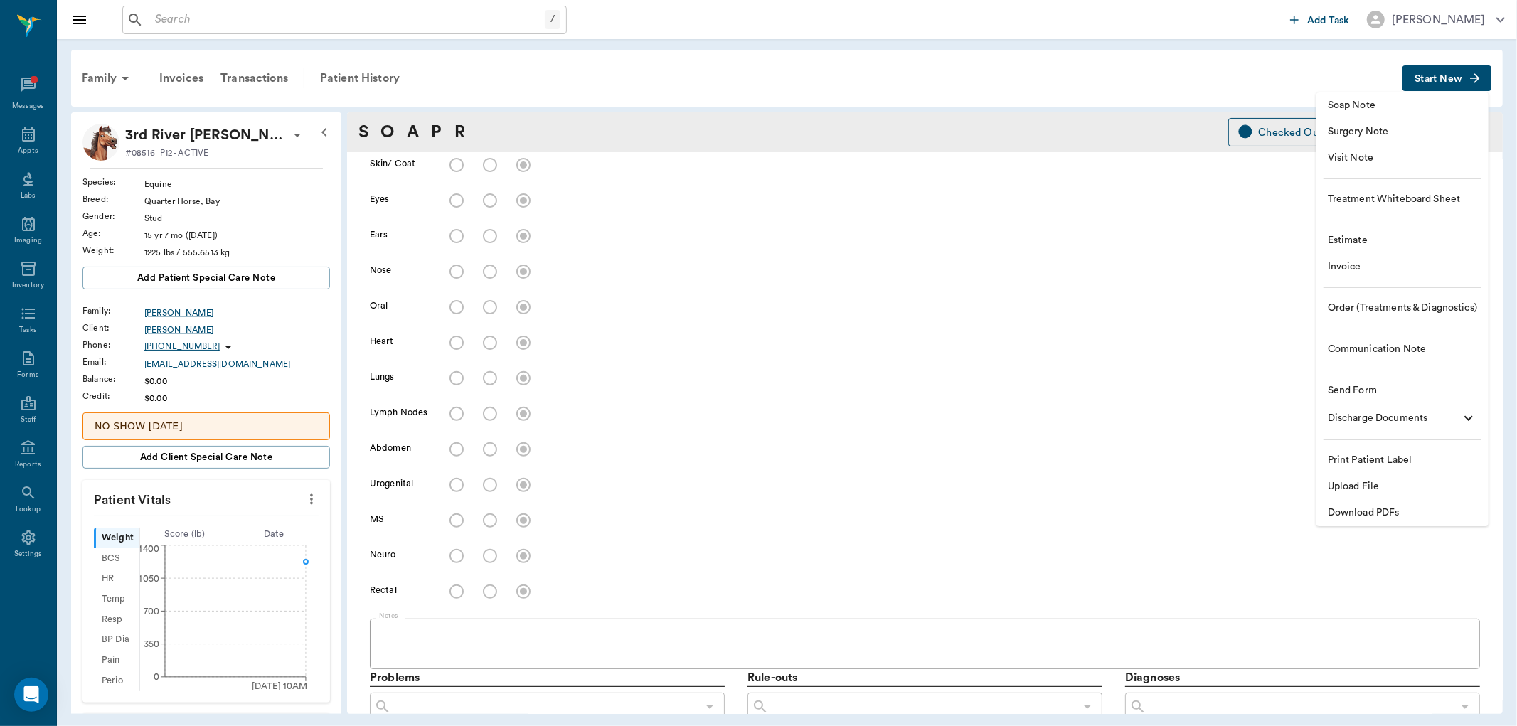
click at [1371, 105] on span "Soap Note" at bounding box center [1401, 105] width 149 height 15
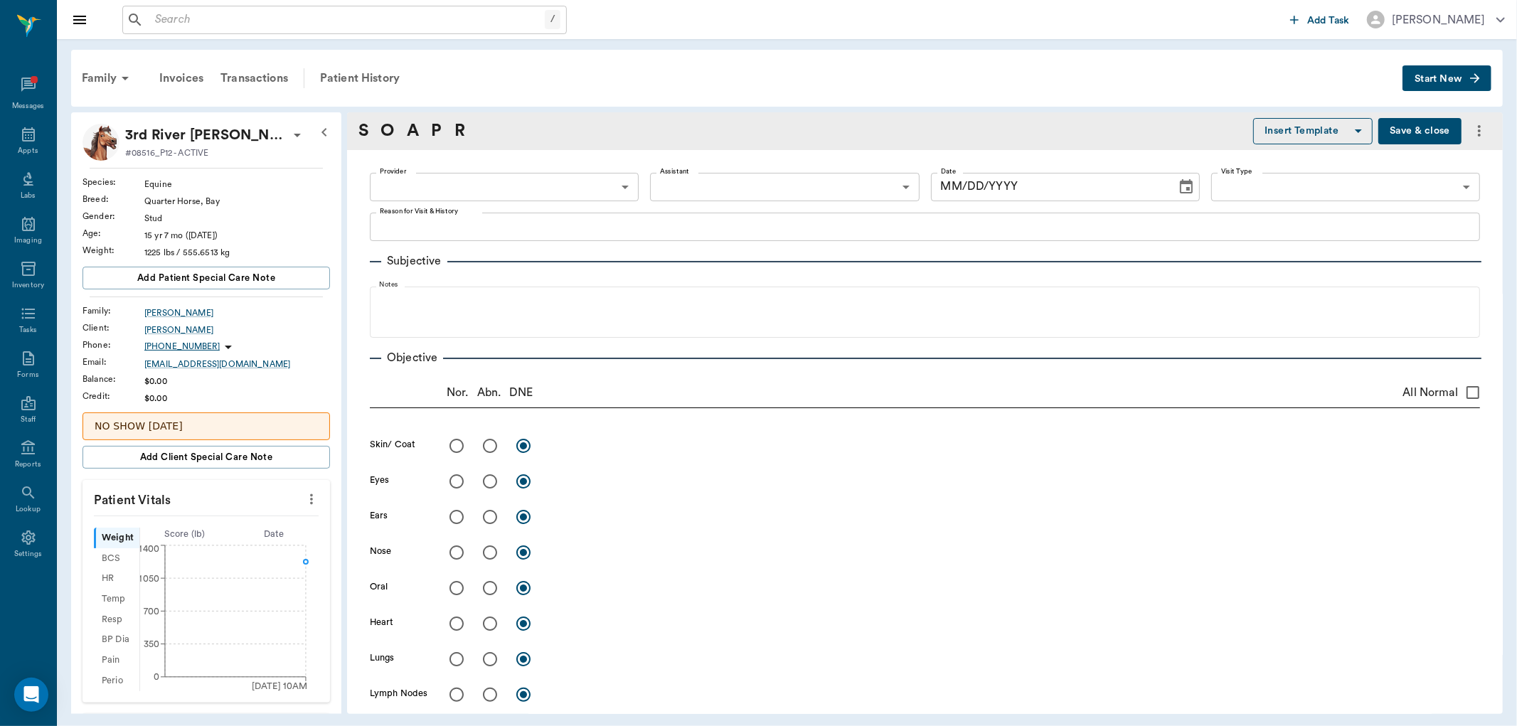
type input "[DATE]"
click at [488, 183] on body "/ ​ Add Task [PERSON_NAME] Nectar Messages Appts Labs Imaging Inventory Tasks F…" at bounding box center [758, 363] width 1517 height 726
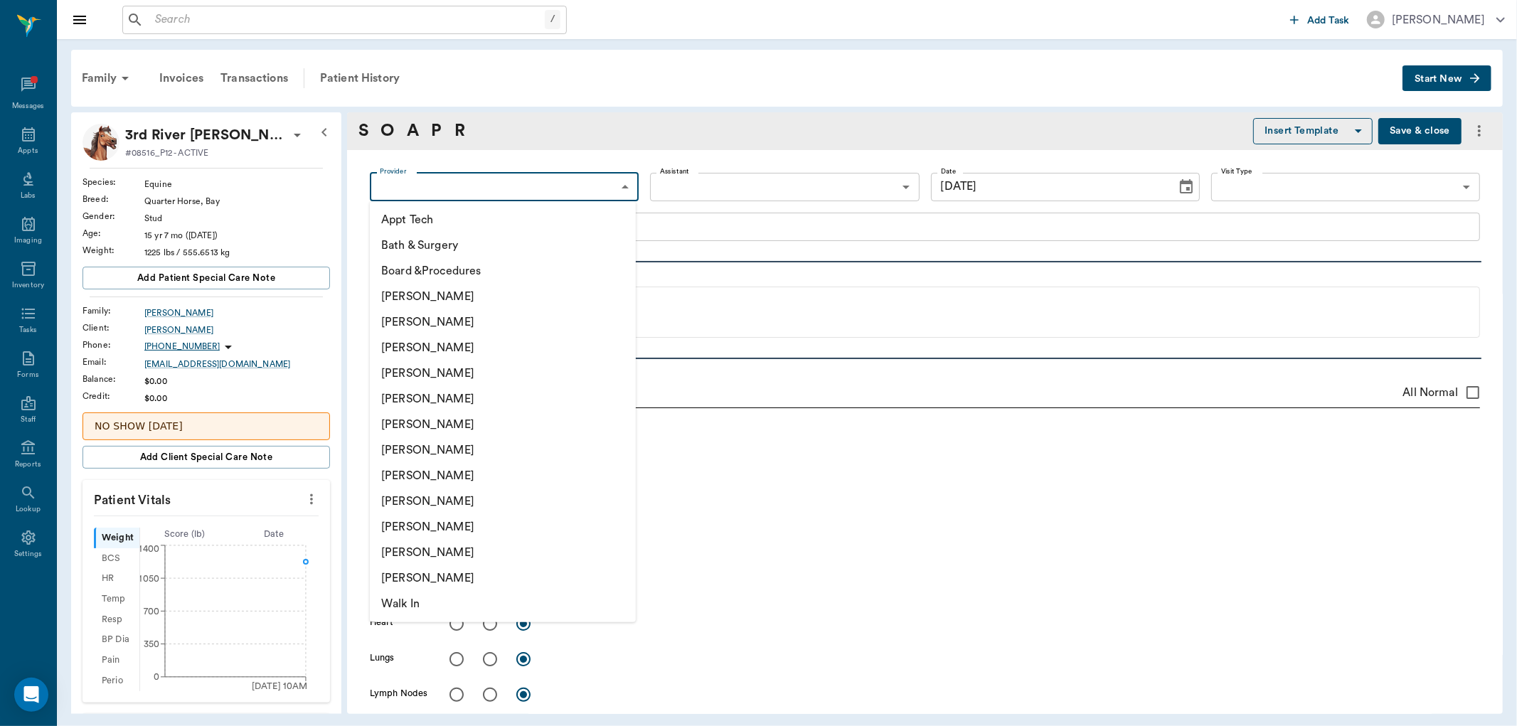
click at [468, 422] on li "[PERSON_NAME]" at bounding box center [503, 425] width 266 height 26
type input "682b670d8bdc6f7f8feef3db"
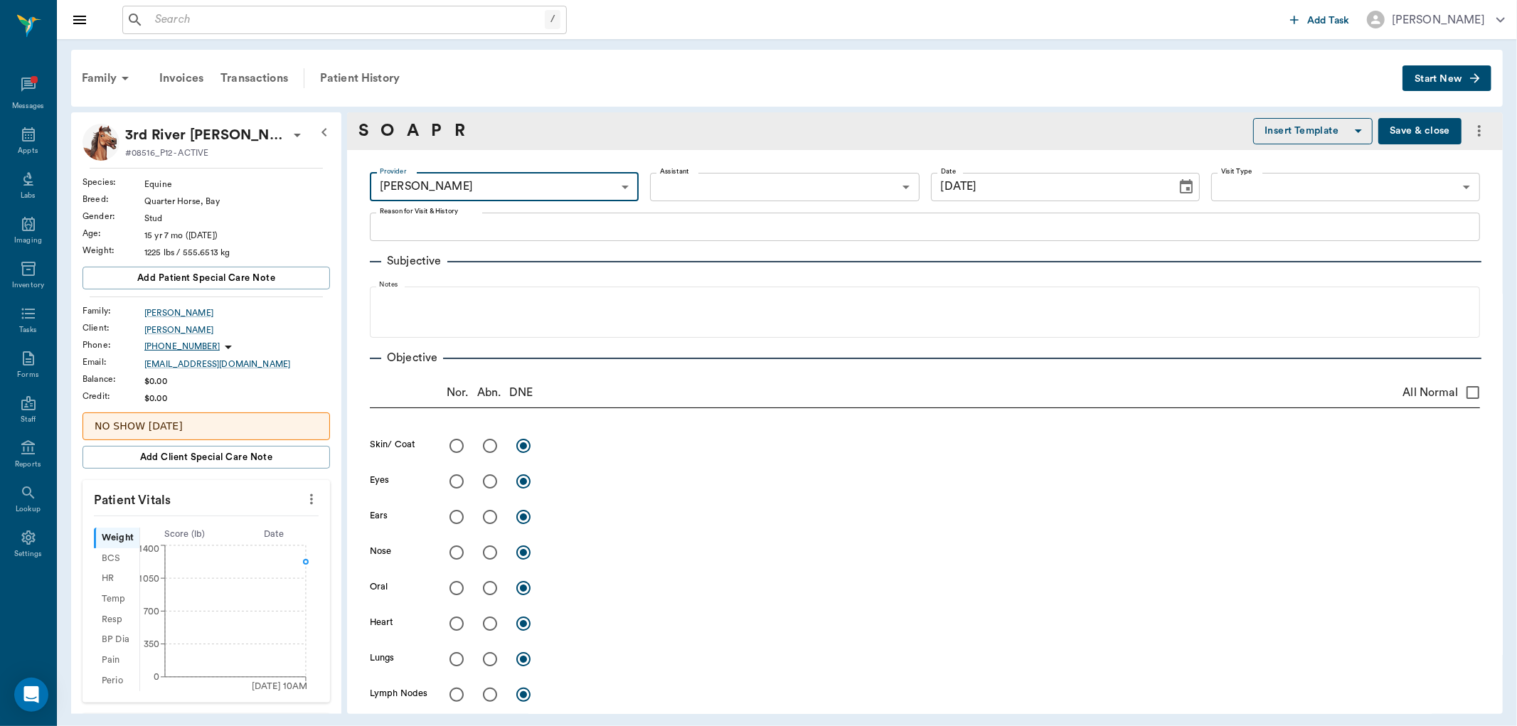
click at [732, 183] on body "/ ​ Add Task [PERSON_NAME] Nectar Messages Appts Labs Imaging Inventory Tasks F…" at bounding box center [758, 363] width 1517 height 726
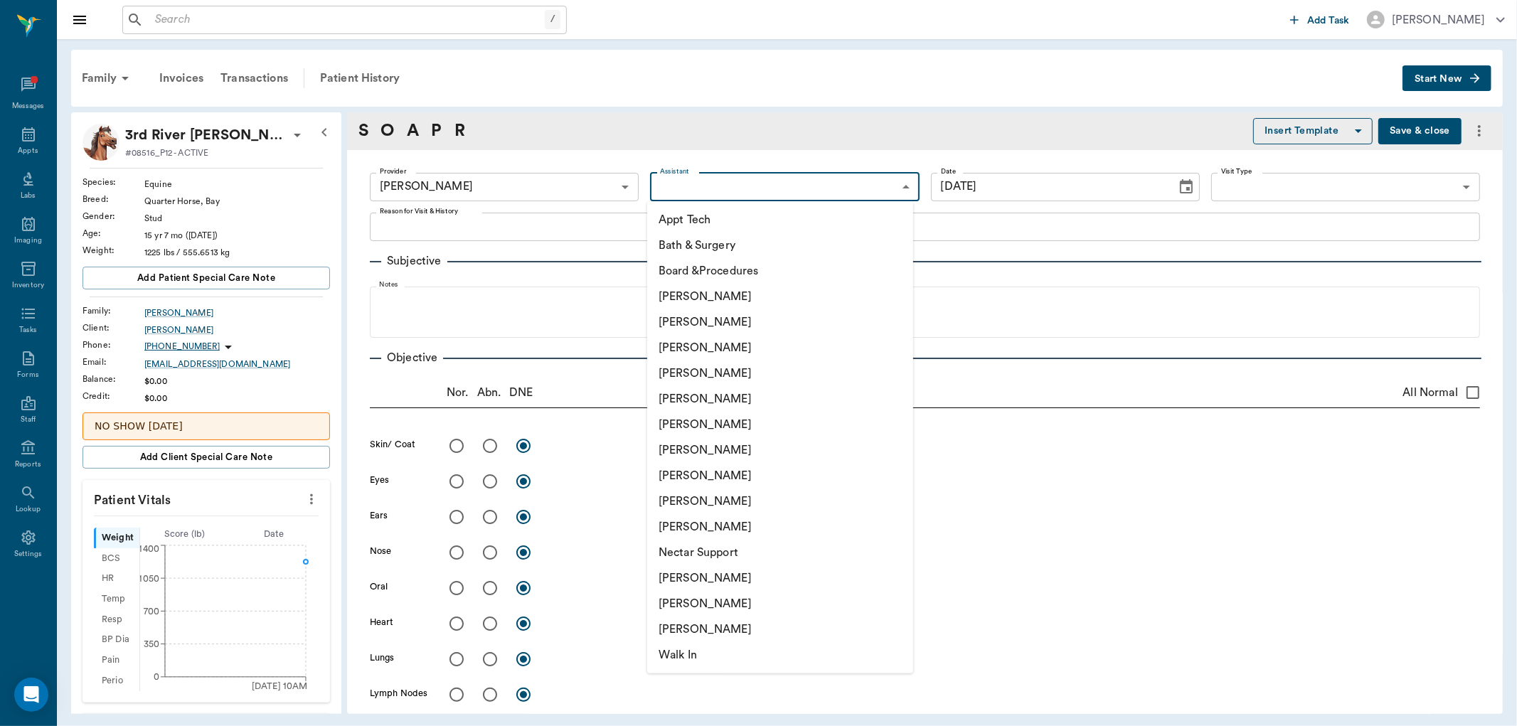
click at [720, 221] on li "Appt Tech" at bounding box center [780, 220] width 266 height 26
type input "63ec2f075fda476ae8351a4c"
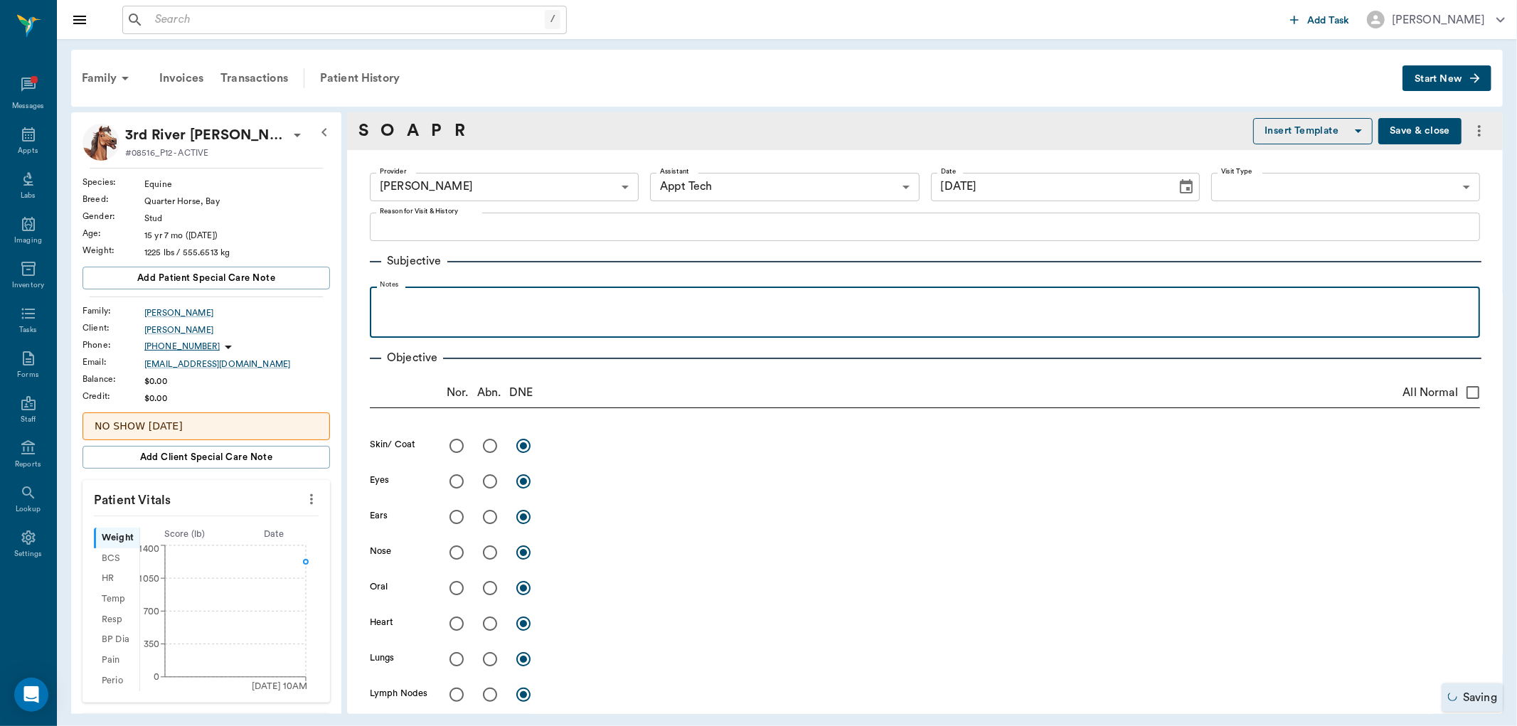
click at [474, 301] on p at bounding box center [925, 302] width 1096 height 17
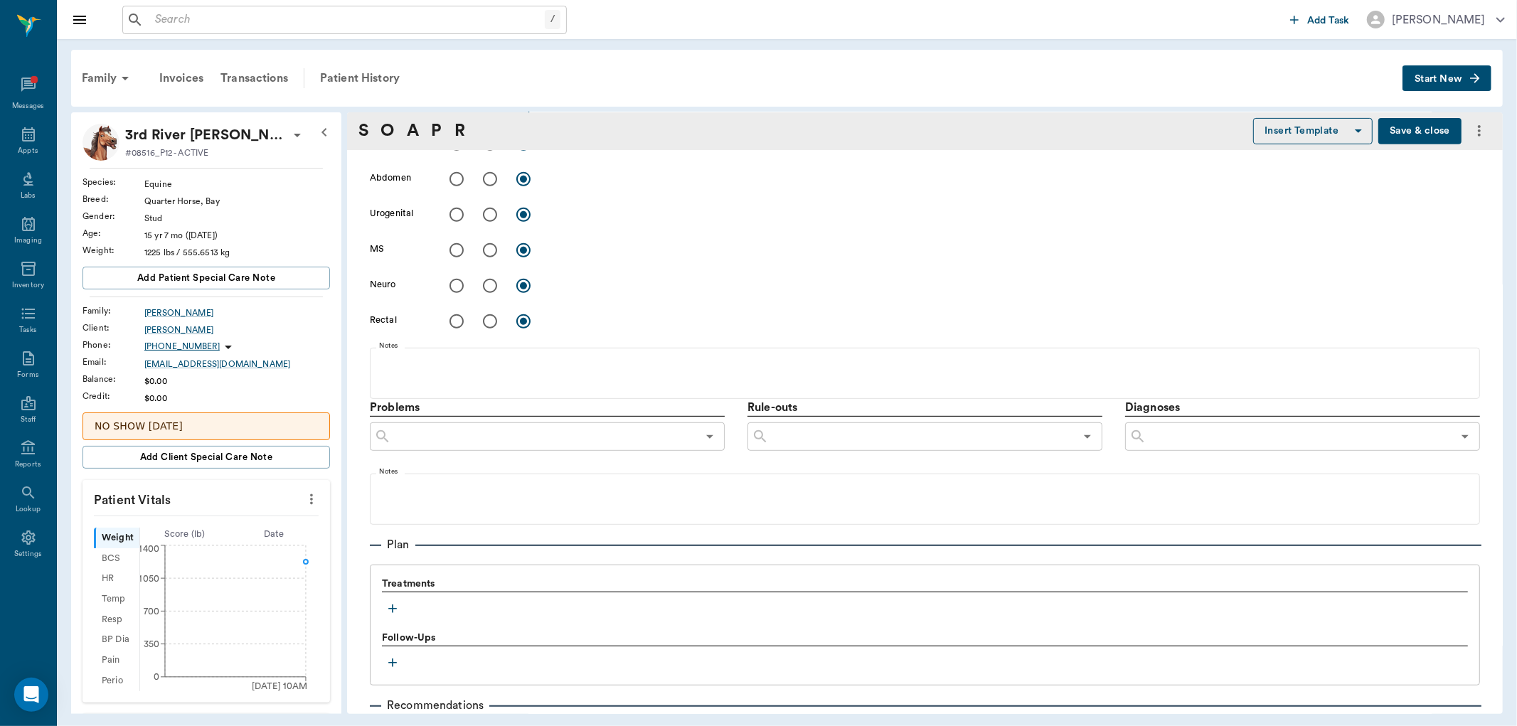
scroll to position [552, 0]
click at [395, 601] on icon "button" at bounding box center [392, 607] width 14 height 14
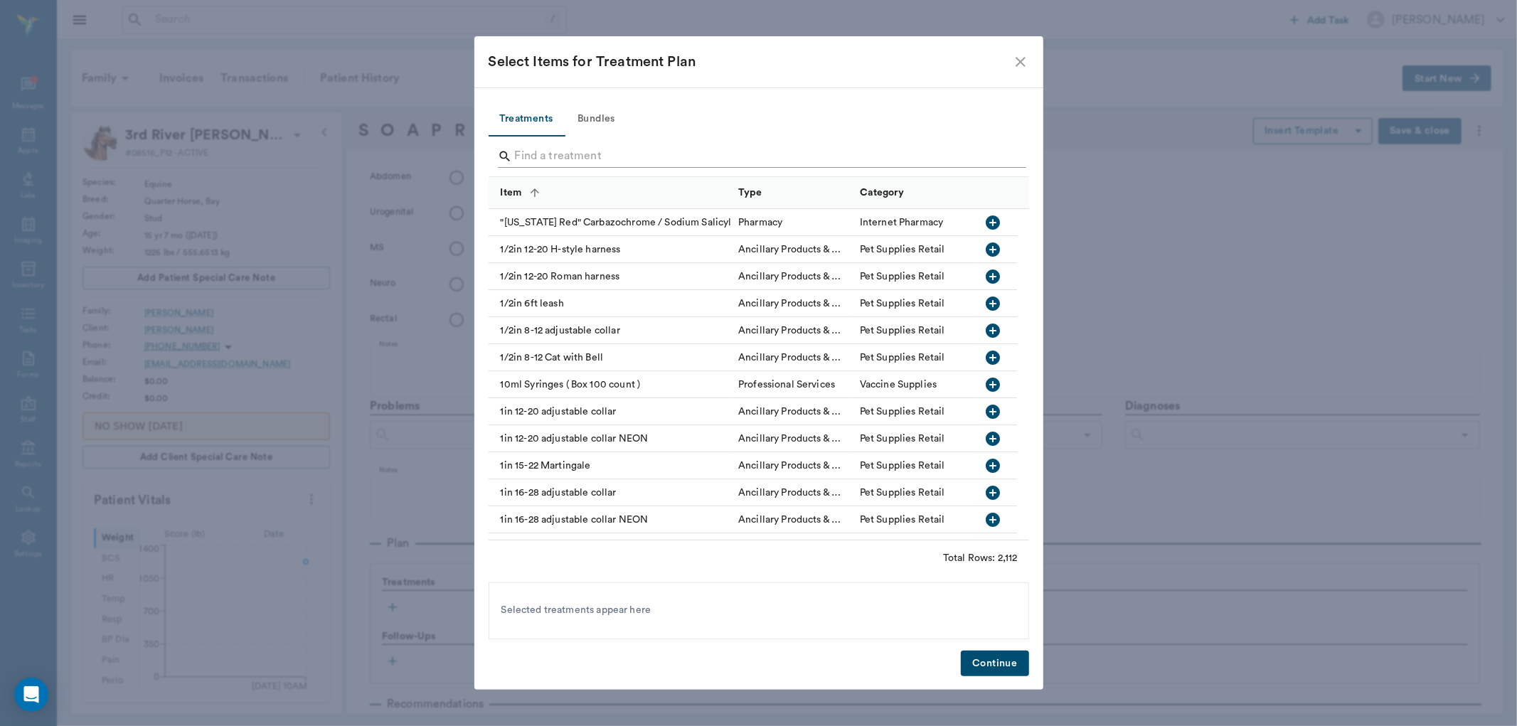
click at [569, 156] on input "Search" at bounding box center [760, 156] width 490 height 23
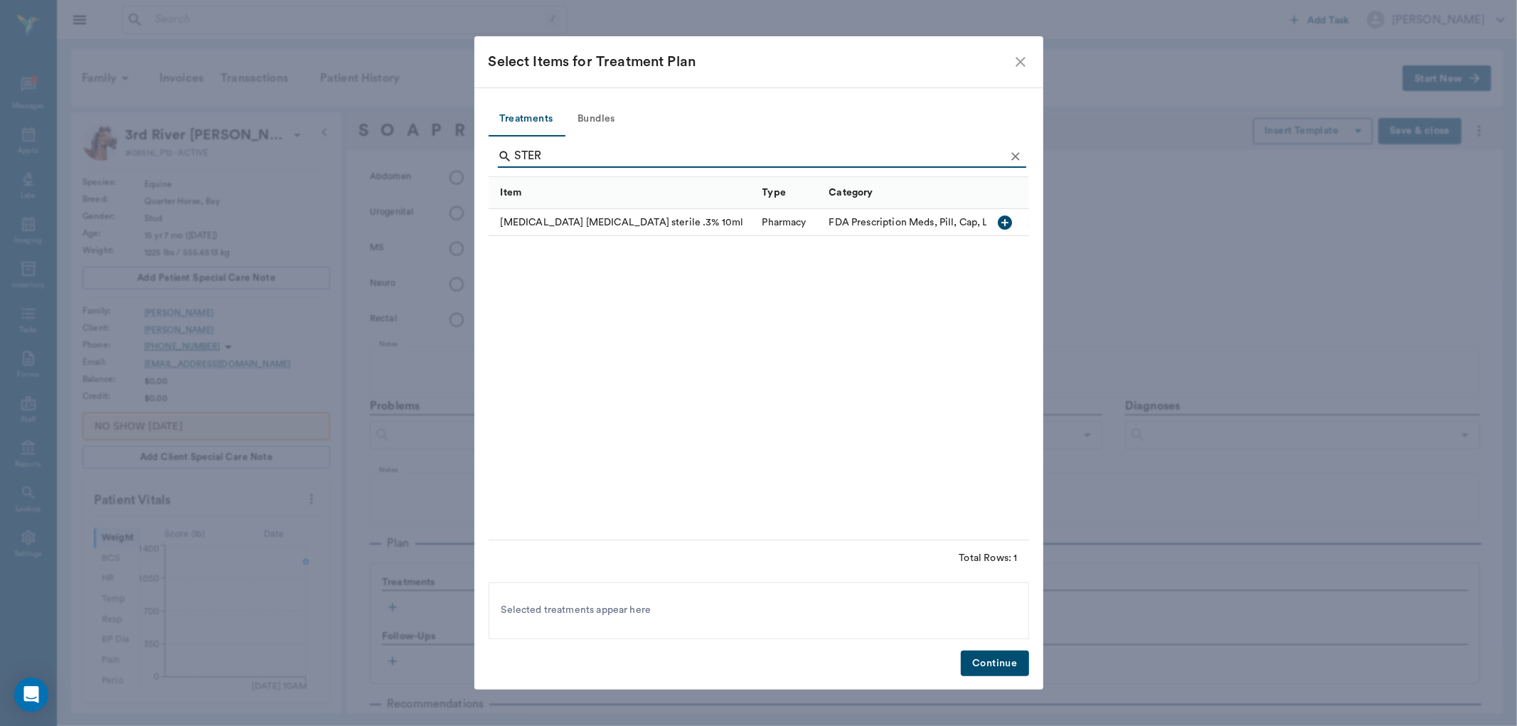
type input "STER"
click at [1017, 152] on icon "Clear" at bounding box center [1015, 156] width 14 height 14
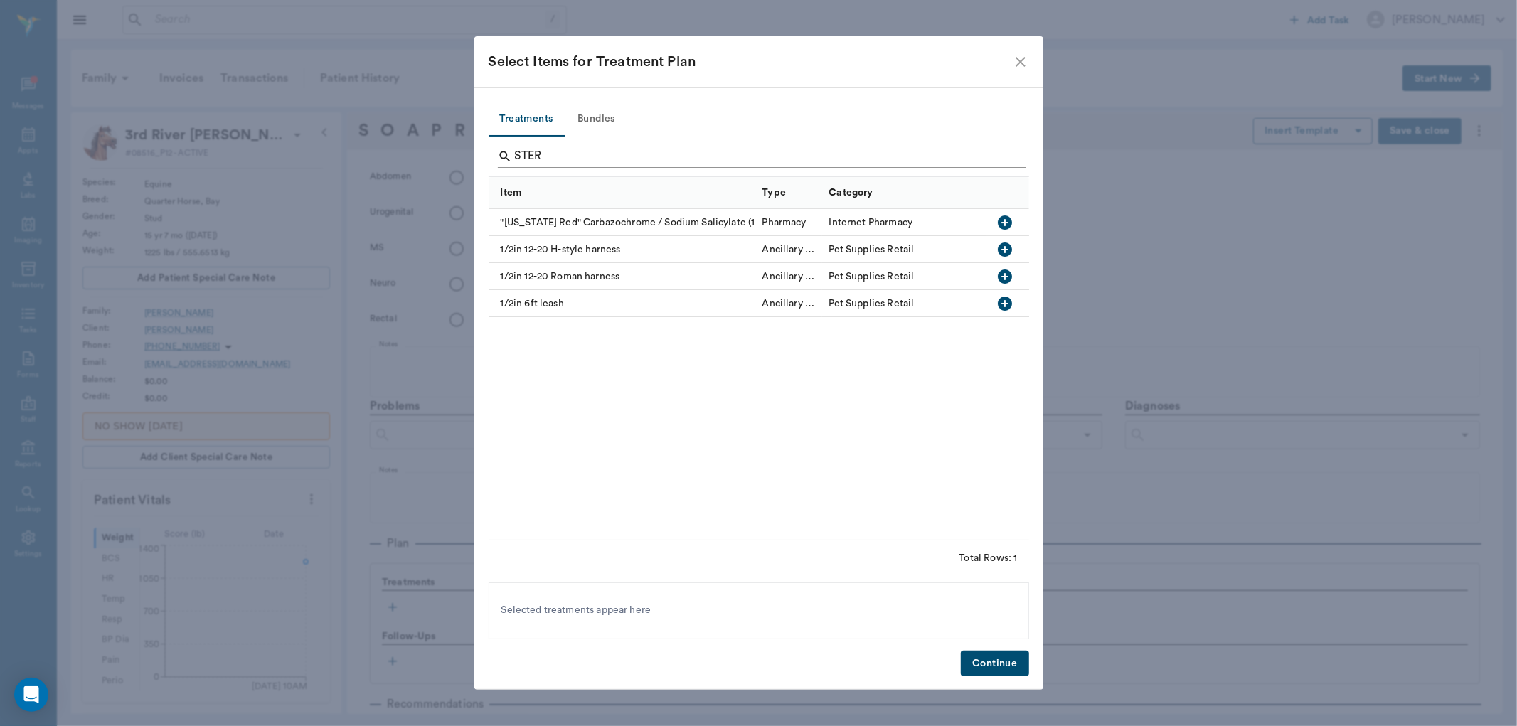
click at [985, 152] on input "STER" at bounding box center [760, 156] width 490 height 23
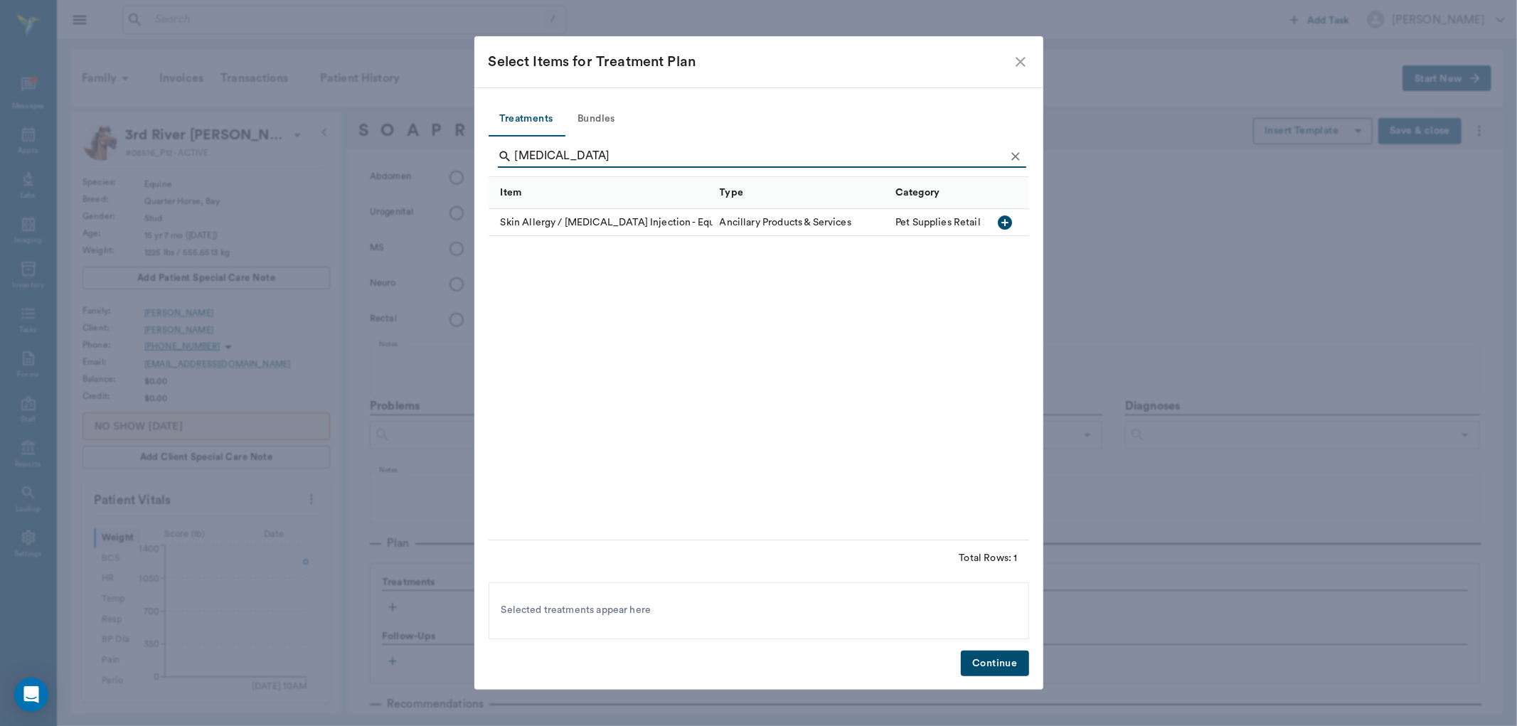
type input "[MEDICAL_DATA]"
click at [1007, 223] on icon "button" at bounding box center [1004, 222] width 17 height 17
click at [991, 664] on button "Continue" at bounding box center [995, 664] width 68 height 26
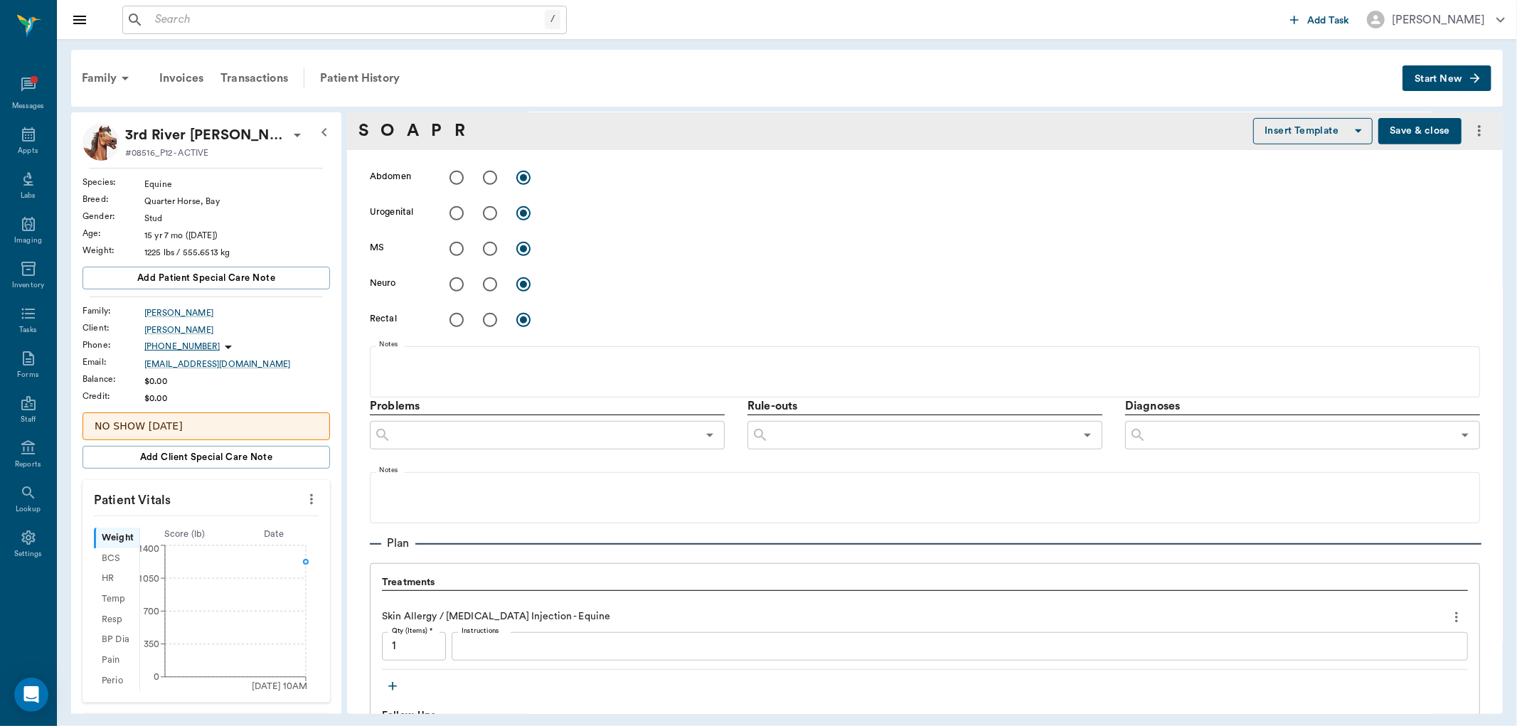
scroll to position [711, 0]
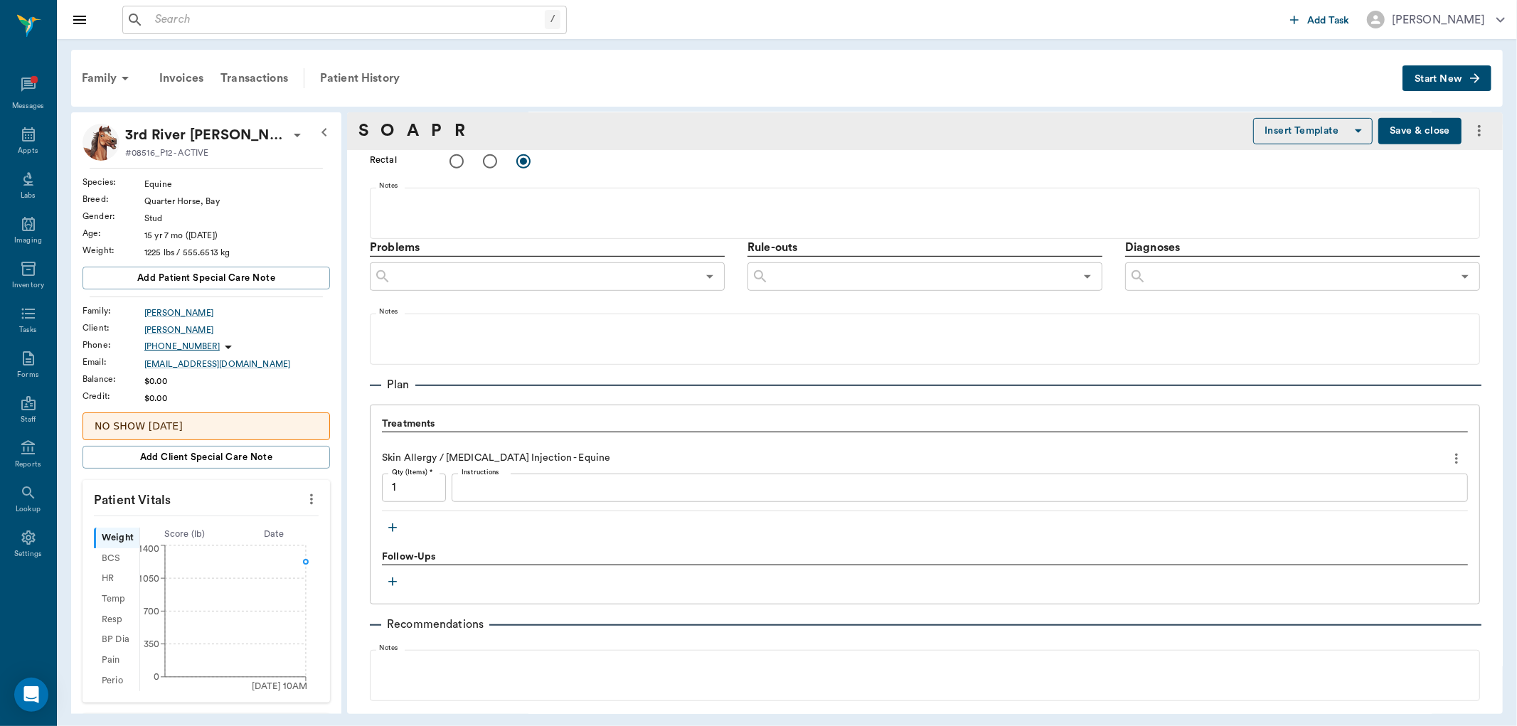
click at [577, 499] on div "x Instructions" at bounding box center [959, 488] width 1016 height 28
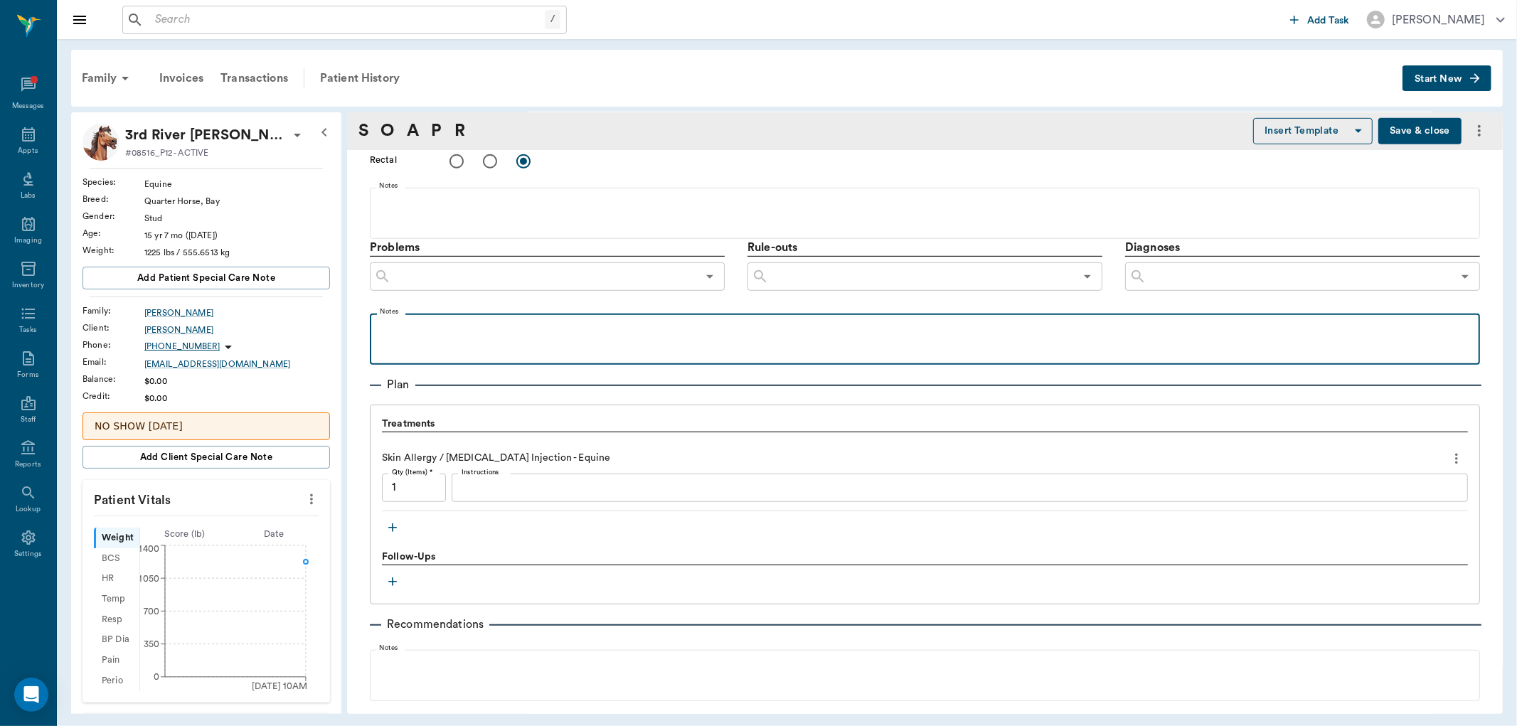
drag, startPoint x: 577, startPoint y: 498, endPoint x: 897, endPoint y: 344, distance: 355.2
click at [897, 344] on div at bounding box center [925, 339] width 1096 height 36
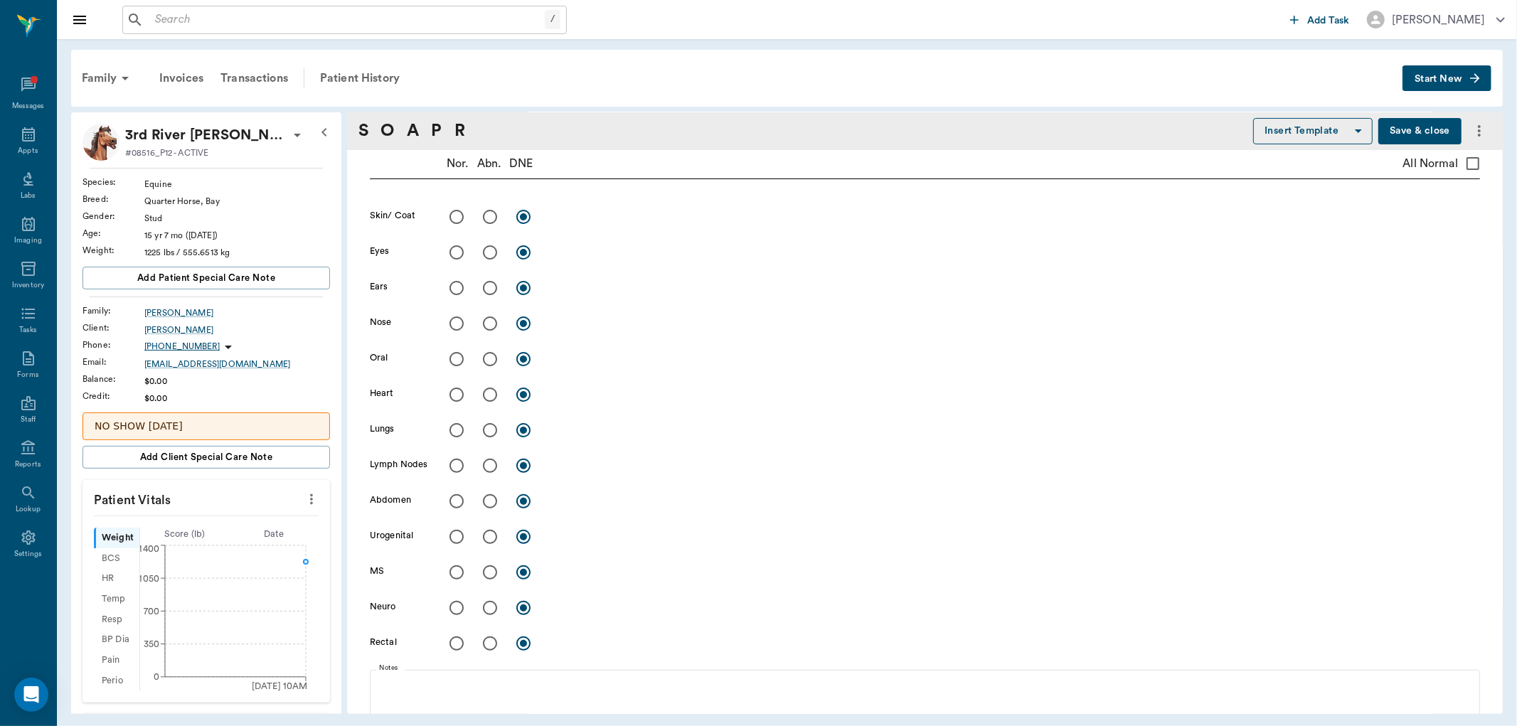
scroll to position [0, 0]
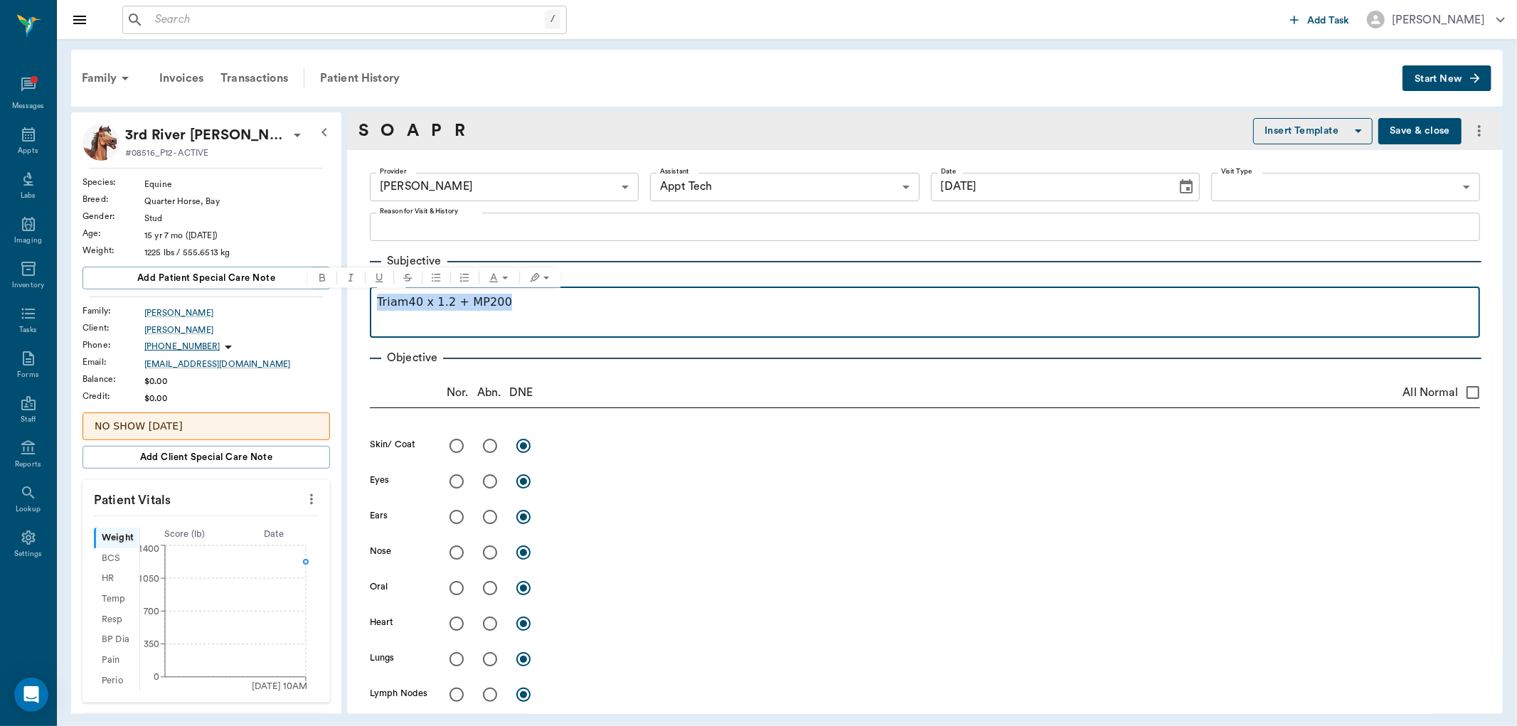
drag, startPoint x: 570, startPoint y: 306, endPoint x: 371, endPoint y: 295, distance: 199.4
click at [371, 295] on fieldset "Notes Triam40 x 1.2 + MP200" at bounding box center [925, 309] width 1110 height 57
copy p "Triam40 x 1.2 + MP200"
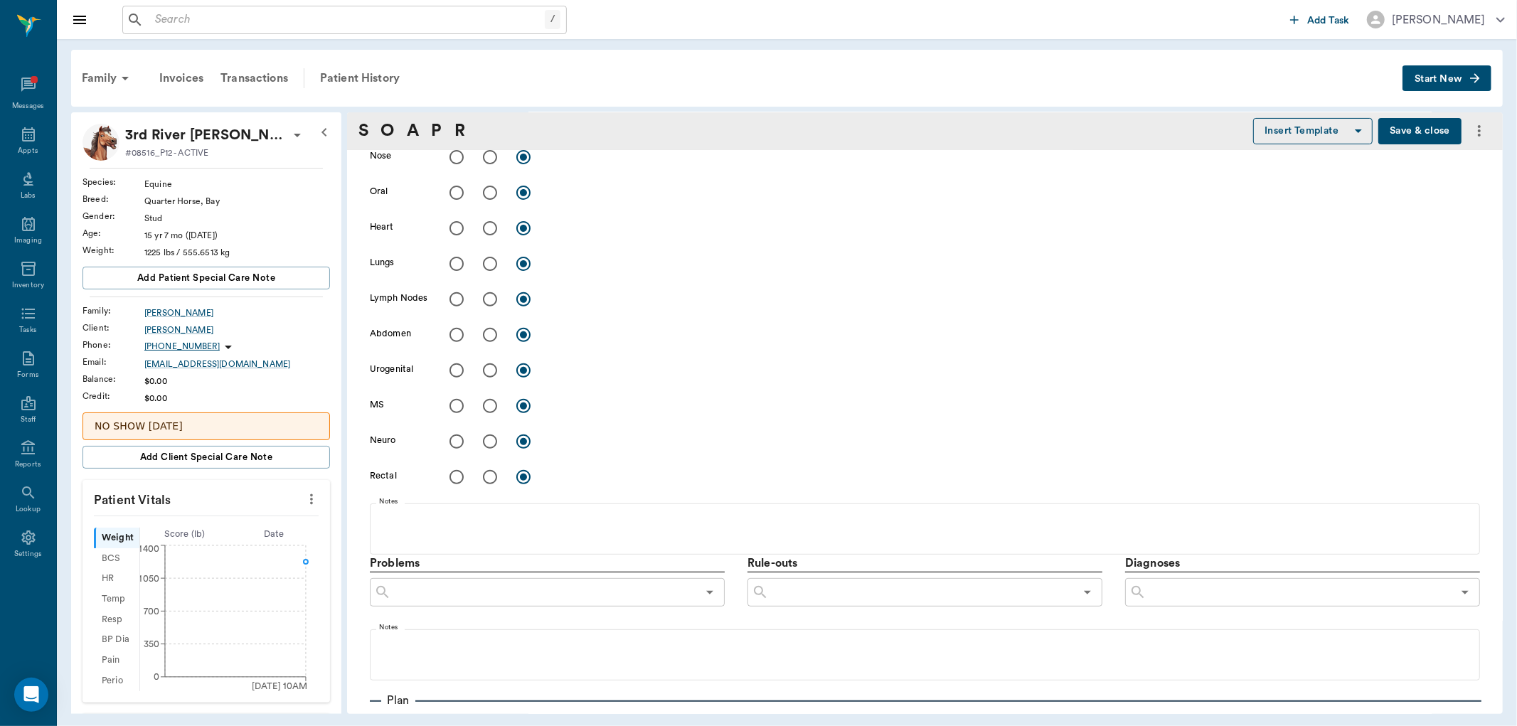
scroll to position [631, 0]
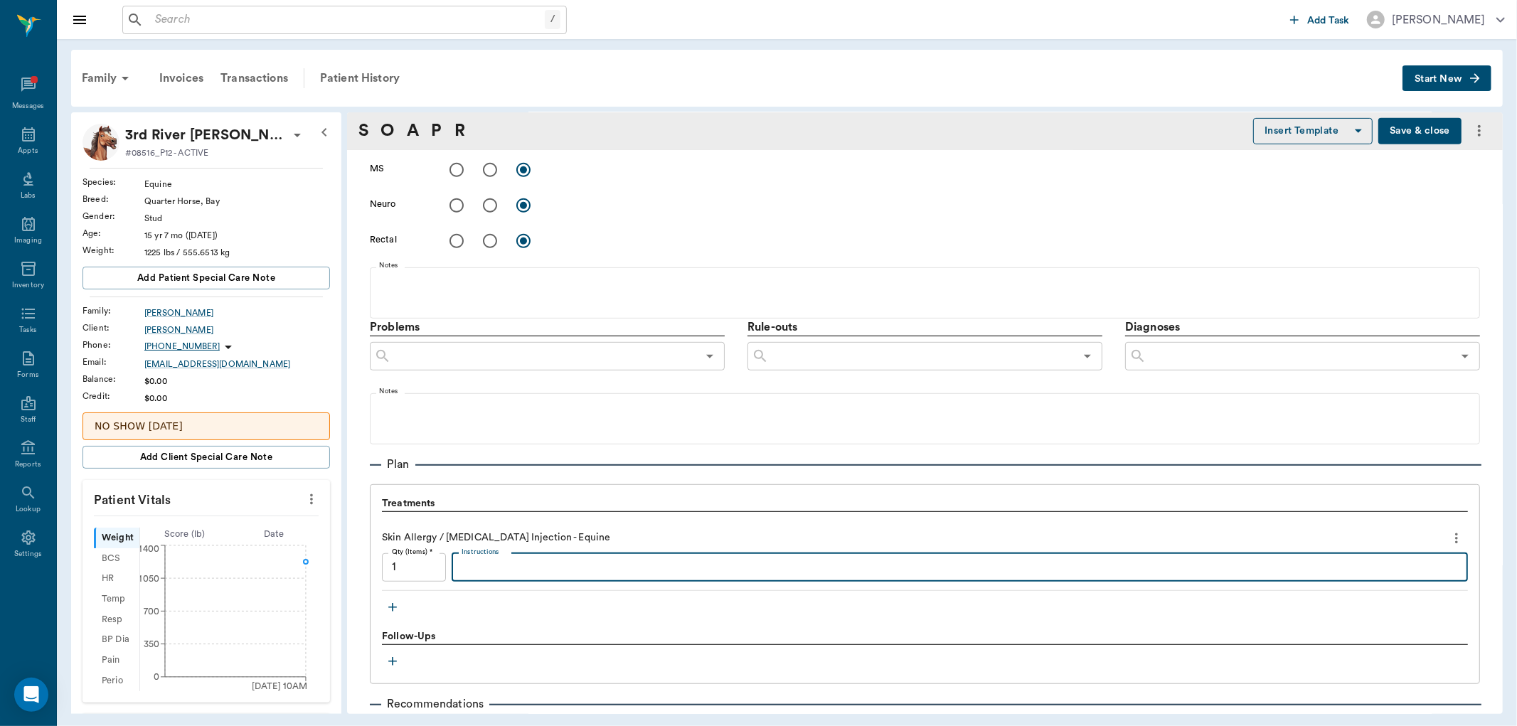
click at [595, 566] on textarea "Instructions" at bounding box center [959, 567] width 996 height 16
paste textarea "Triam40 x 1.2 + MP200"
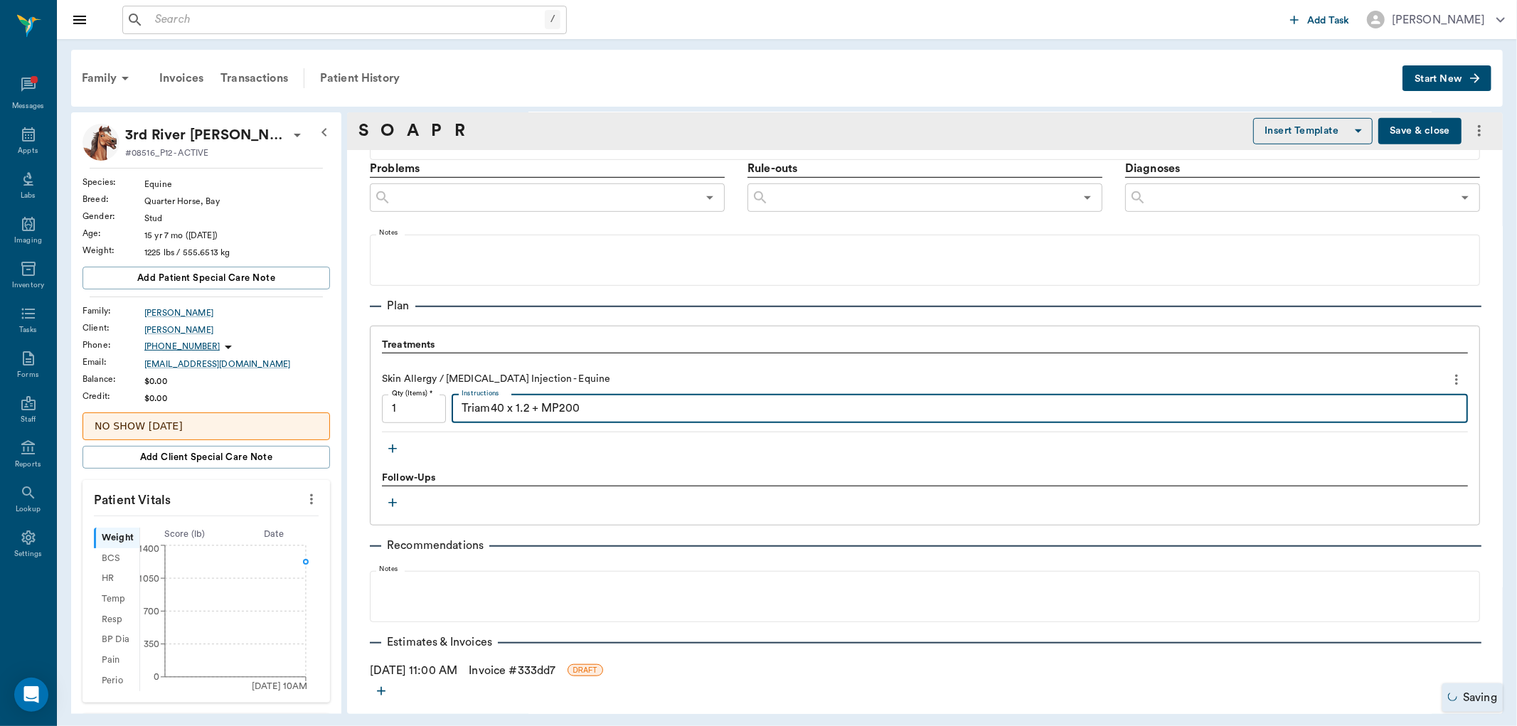
type textarea "Triam40 x 1.2 + MP200"
click at [523, 667] on link "Invoice # 333dd7" at bounding box center [512, 670] width 87 height 17
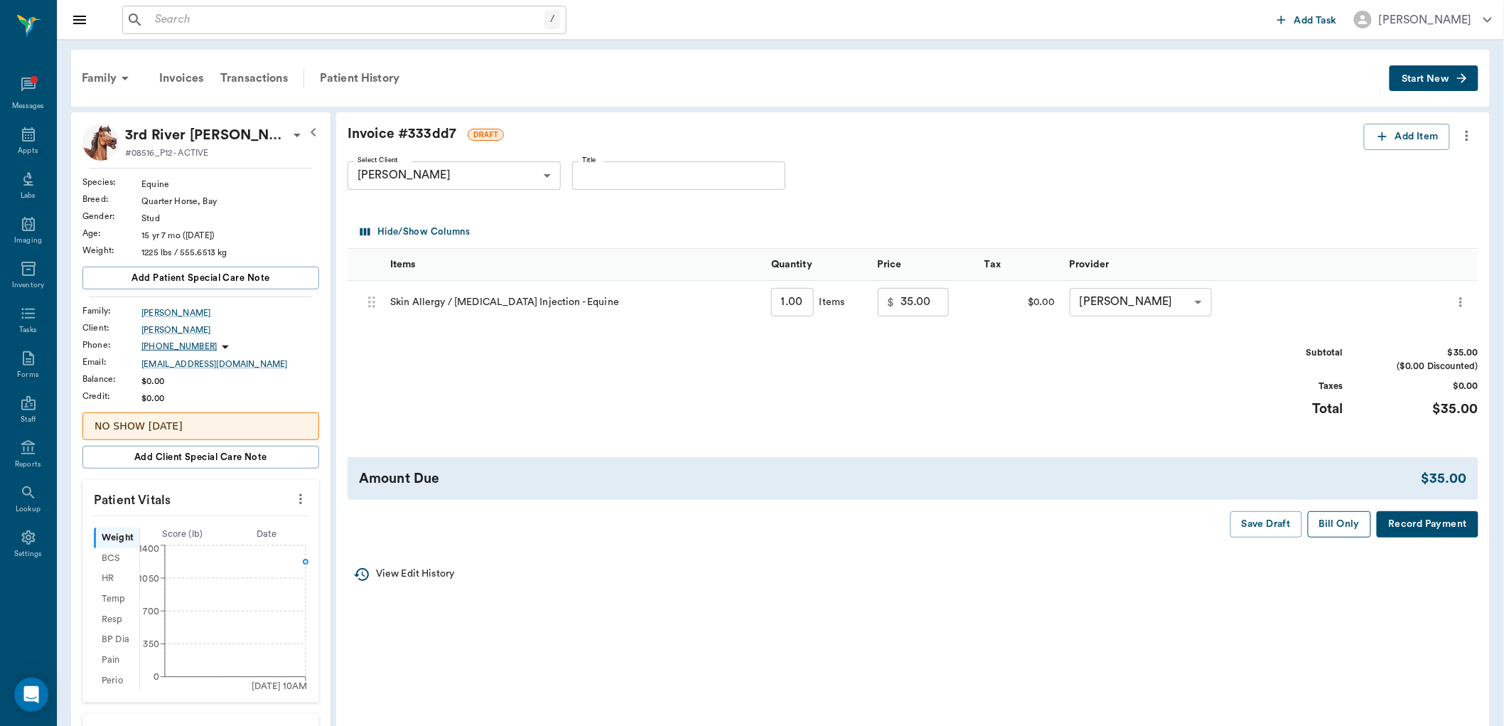
click at [1340, 519] on button "Bill Only" at bounding box center [1340, 524] width 64 height 26
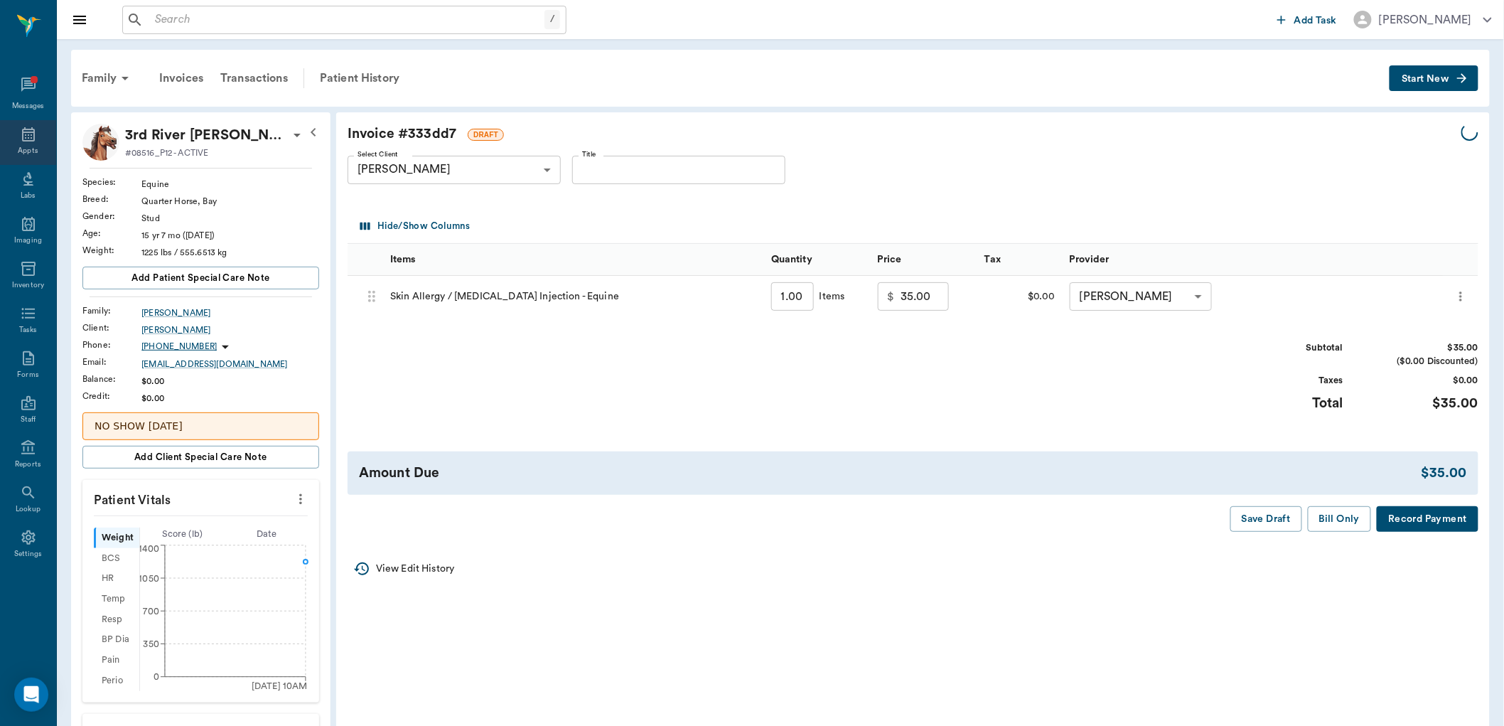
click at [33, 137] on icon at bounding box center [28, 134] width 13 height 14
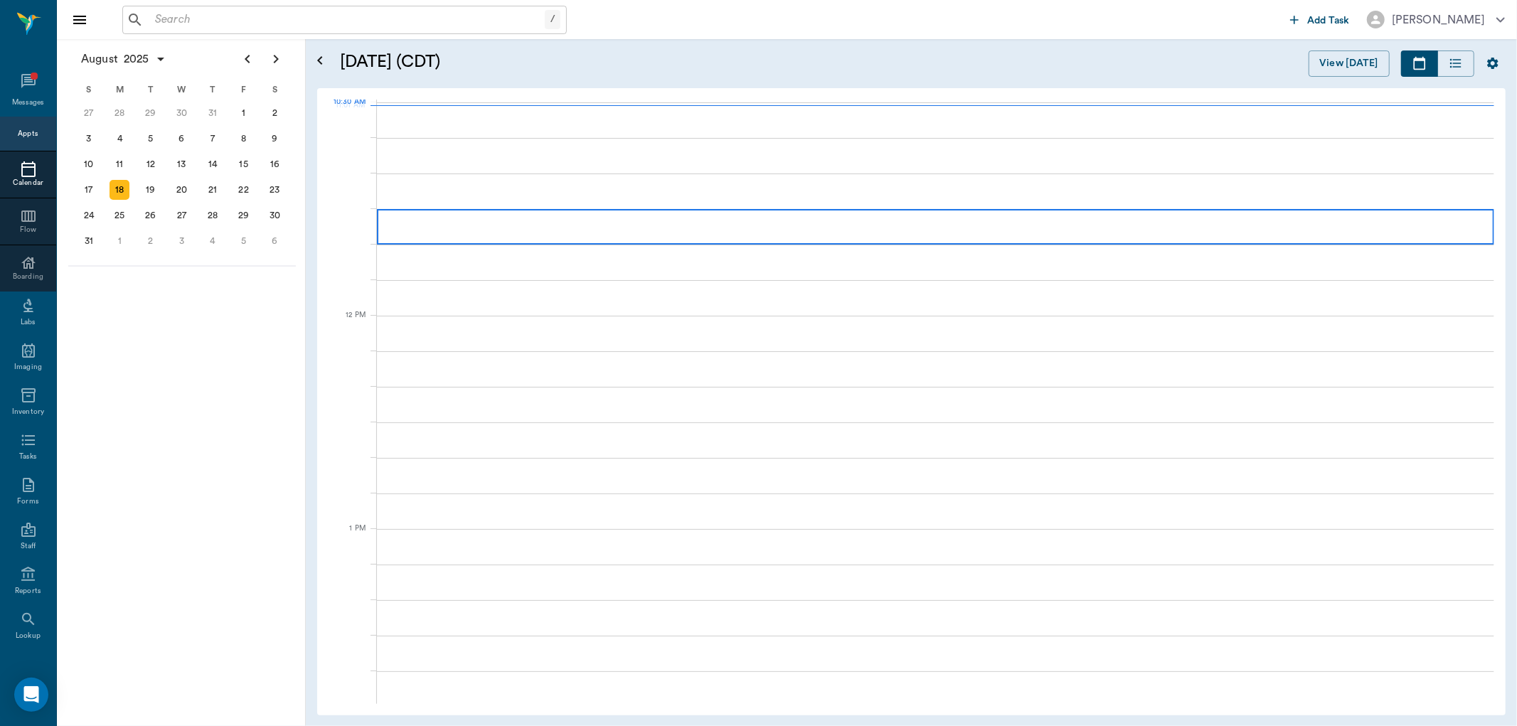
scroll to position [641, 0]
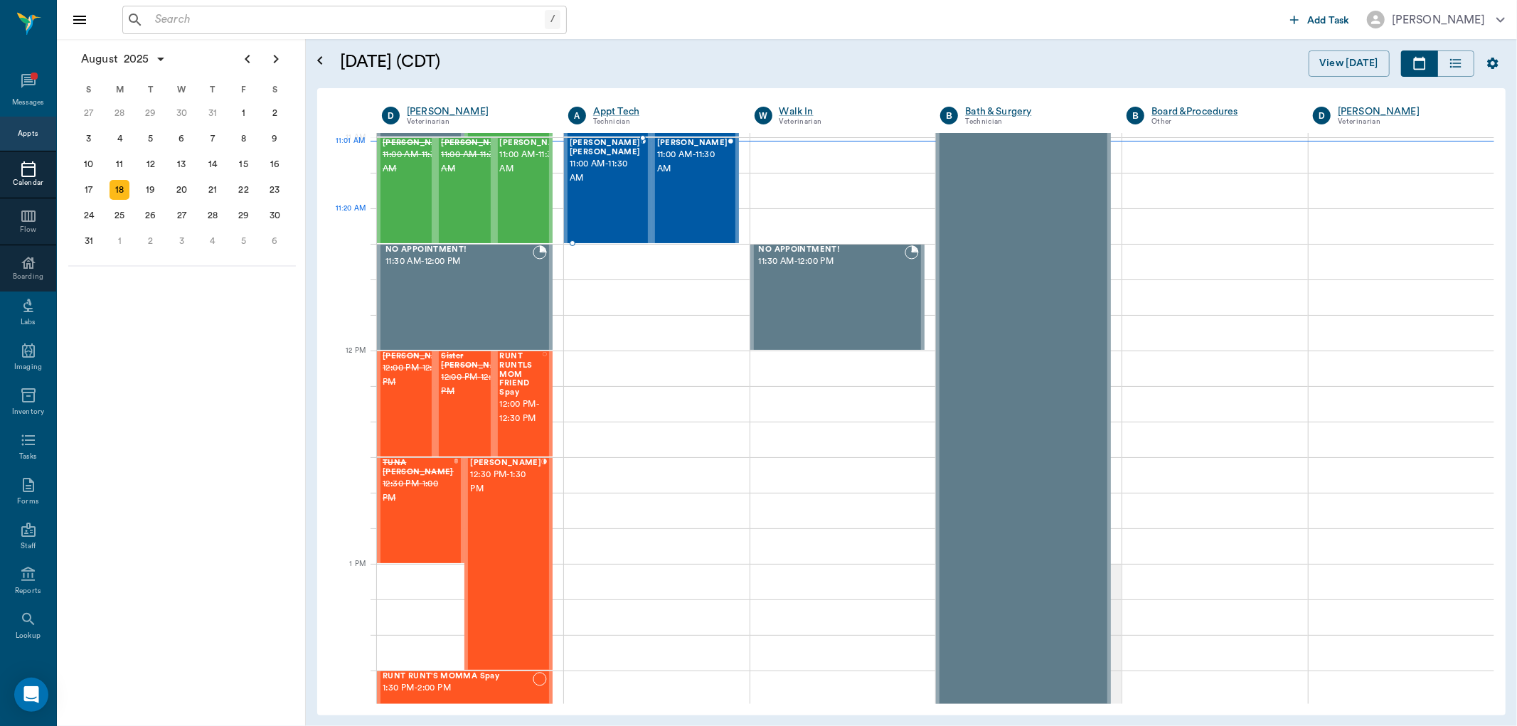
click at [629, 210] on div "[PERSON_NAME] [PERSON_NAME] 11:00 AM - 11:30 AM" at bounding box center [604, 191] width 71 height 104
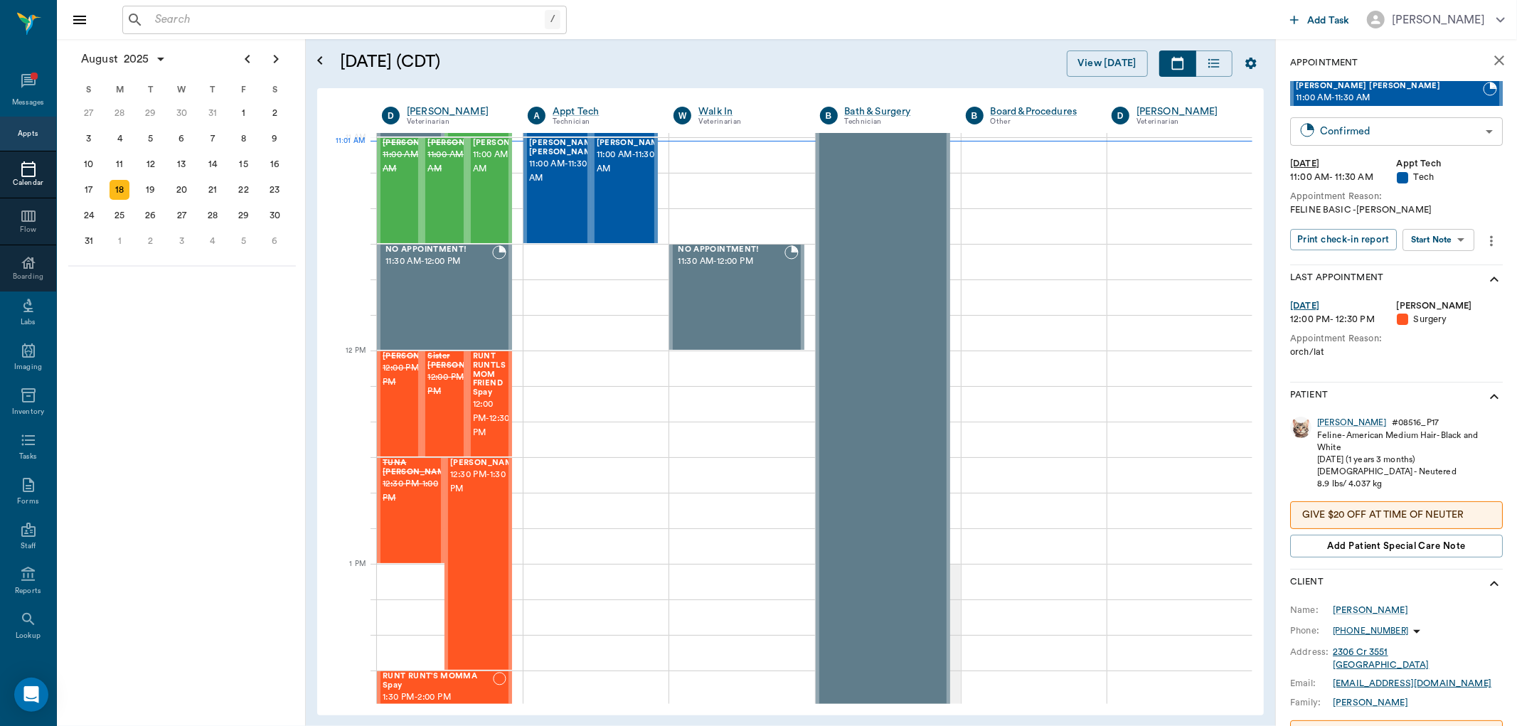
type input "CHECKED_IN"
click at [1430, 235] on body "/ ​ Add Task [PERSON_NAME] Nectar Messages Appts Calendar Flow Boarding Labs Im…" at bounding box center [758, 363] width 1517 height 726
click at [1428, 260] on button "Start SOAP" at bounding box center [1423, 268] width 48 height 16
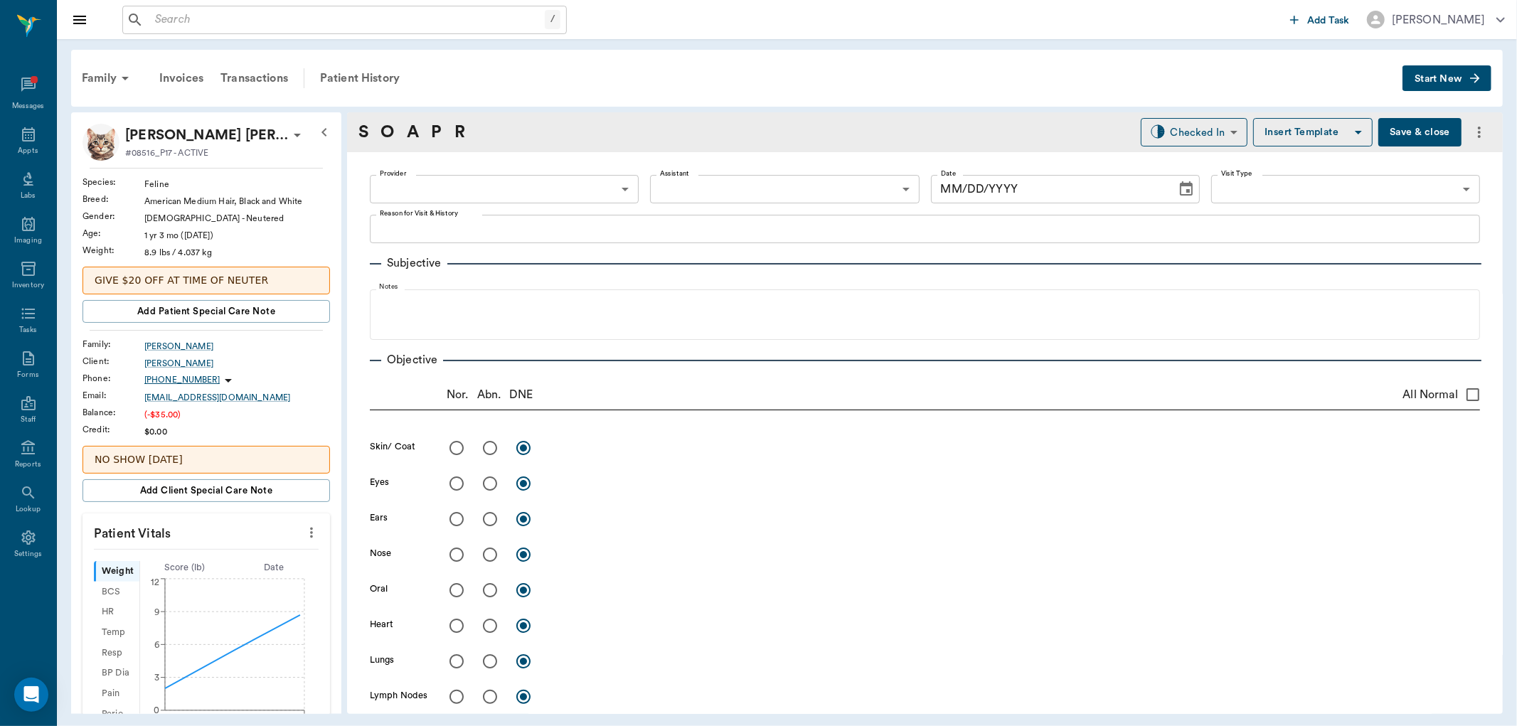
type input "63ec2f075fda476ae8351a4c"
type input "65d2be4f46e3a538d89b8c1a"
type textarea "FELINE BASIC -[PERSON_NAME]"
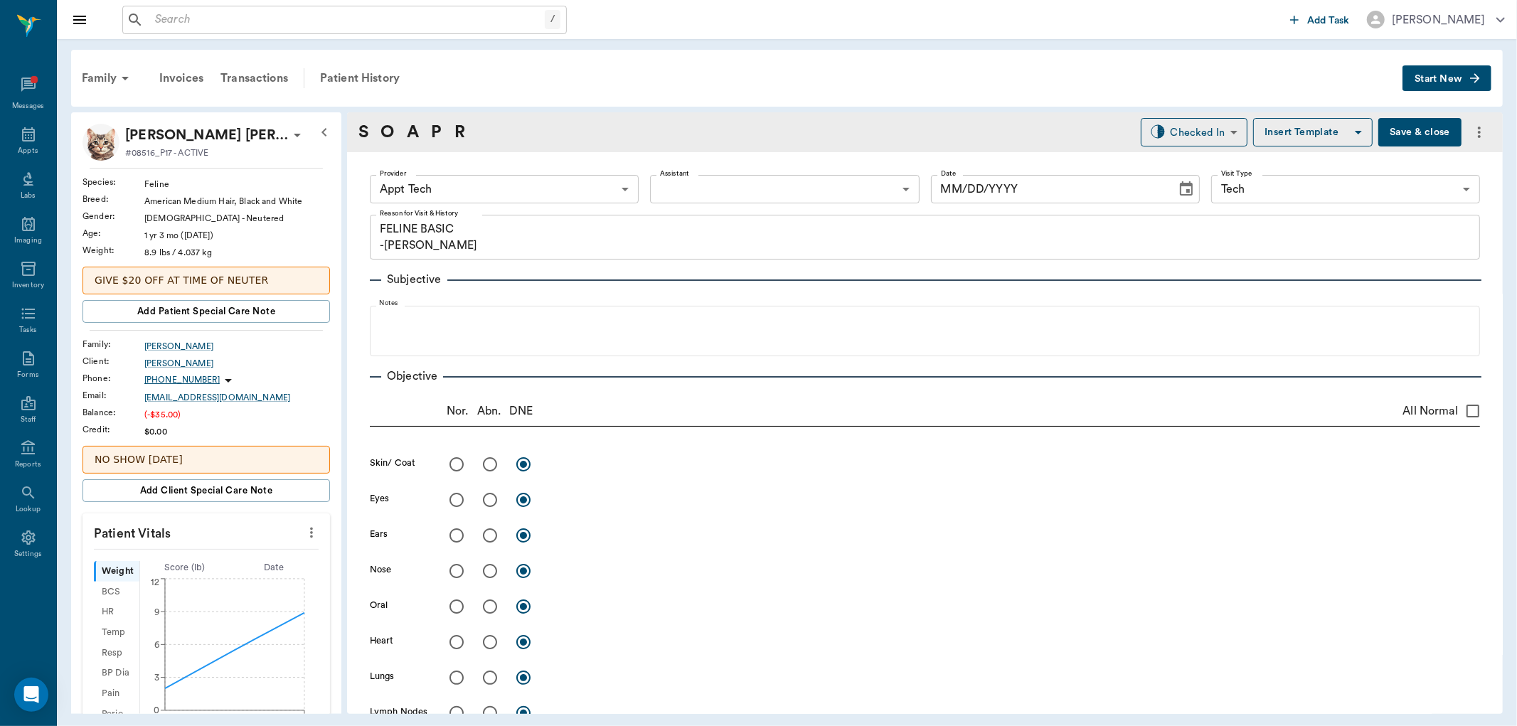
type input "[DATE]"
click at [304, 534] on icon "more" at bounding box center [312, 532] width 16 height 17
click at [271, 551] on span "Enter Vitals" at bounding box center [239, 557] width 119 height 15
click at [223, 574] on input "text" at bounding box center [206, 575] width 124 height 28
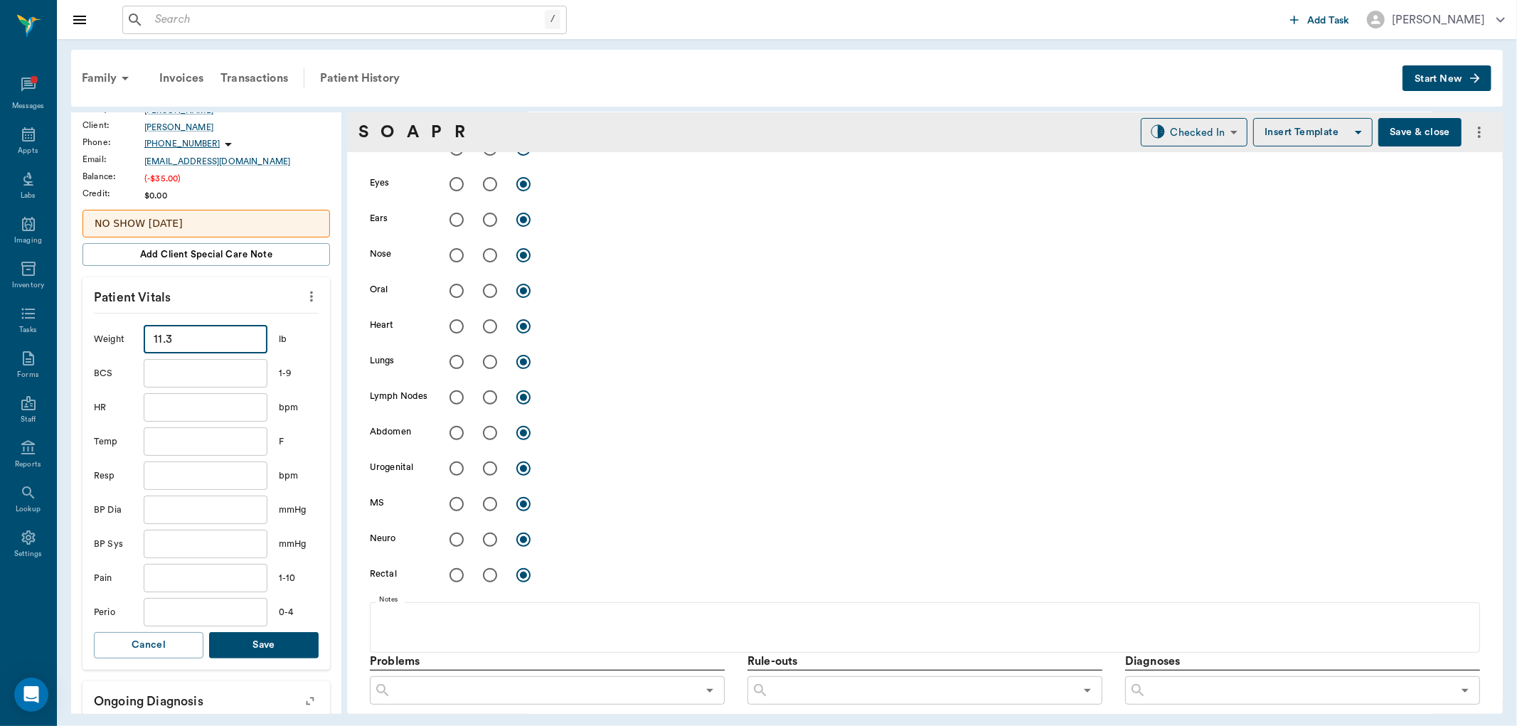
scroll to position [237, 0]
type input "11.3"
click at [296, 634] on button "Save" at bounding box center [263, 644] width 109 height 26
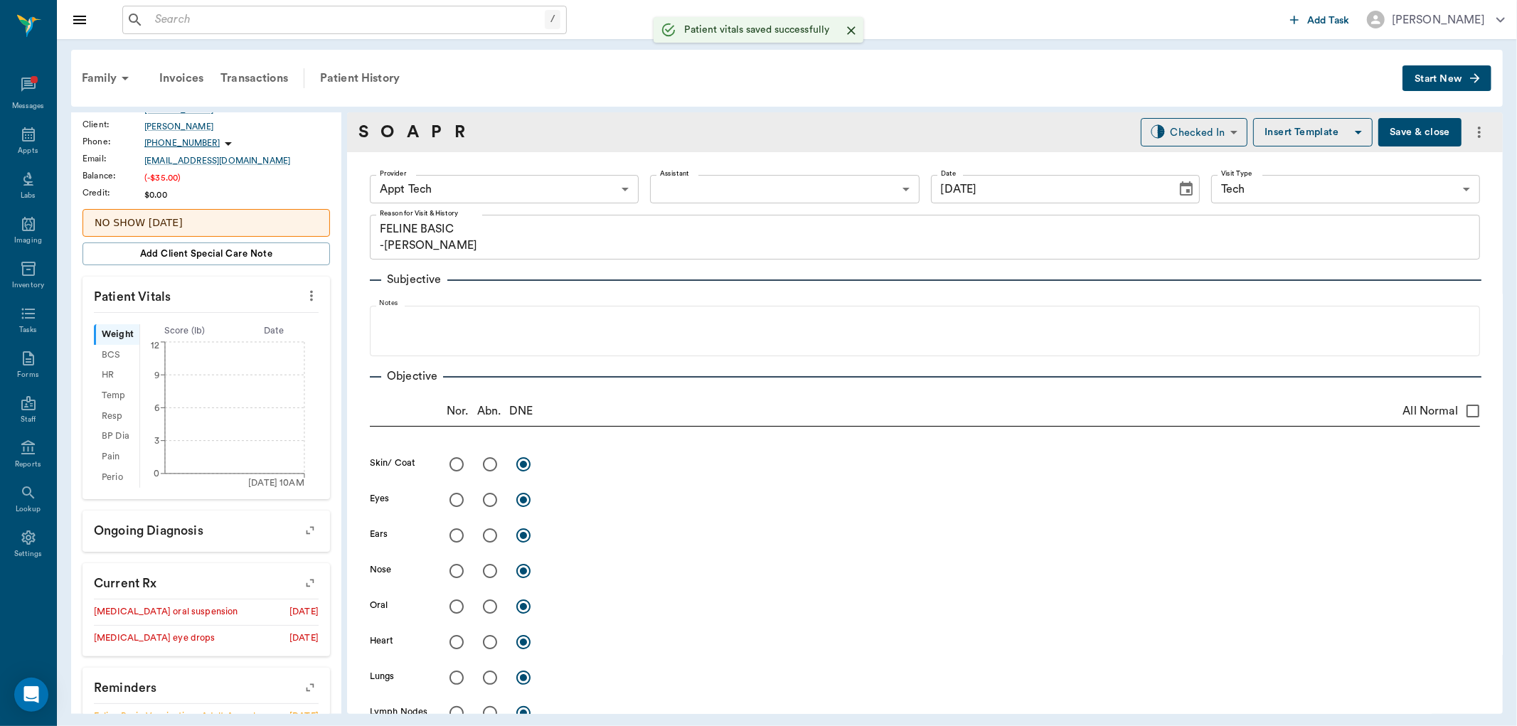
click at [449, 186] on body "/ ​ Add Task [PERSON_NAME] Nectar Messages Appts Labs Imaging Inventory Tasks F…" at bounding box center [758, 363] width 1517 height 726
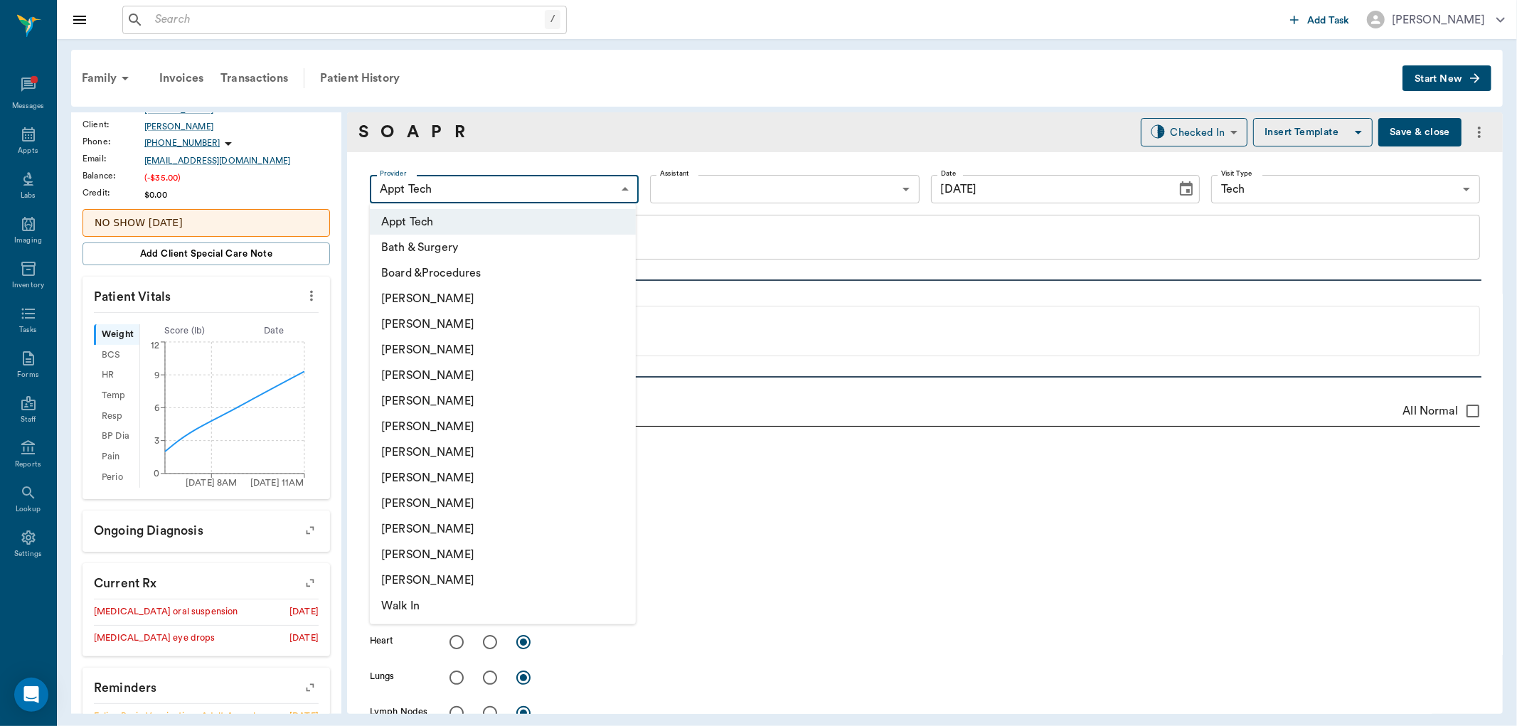
drag, startPoint x: 441, startPoint y: 418, endPoint x: 522, endPoint y: 343, distance: 110.2
click at [442, 419] on li "[PERSON_NAME]" at bounding box center [503, 427] width 266 height 26
type input "682b670d8bdc6f7f8feef3db"
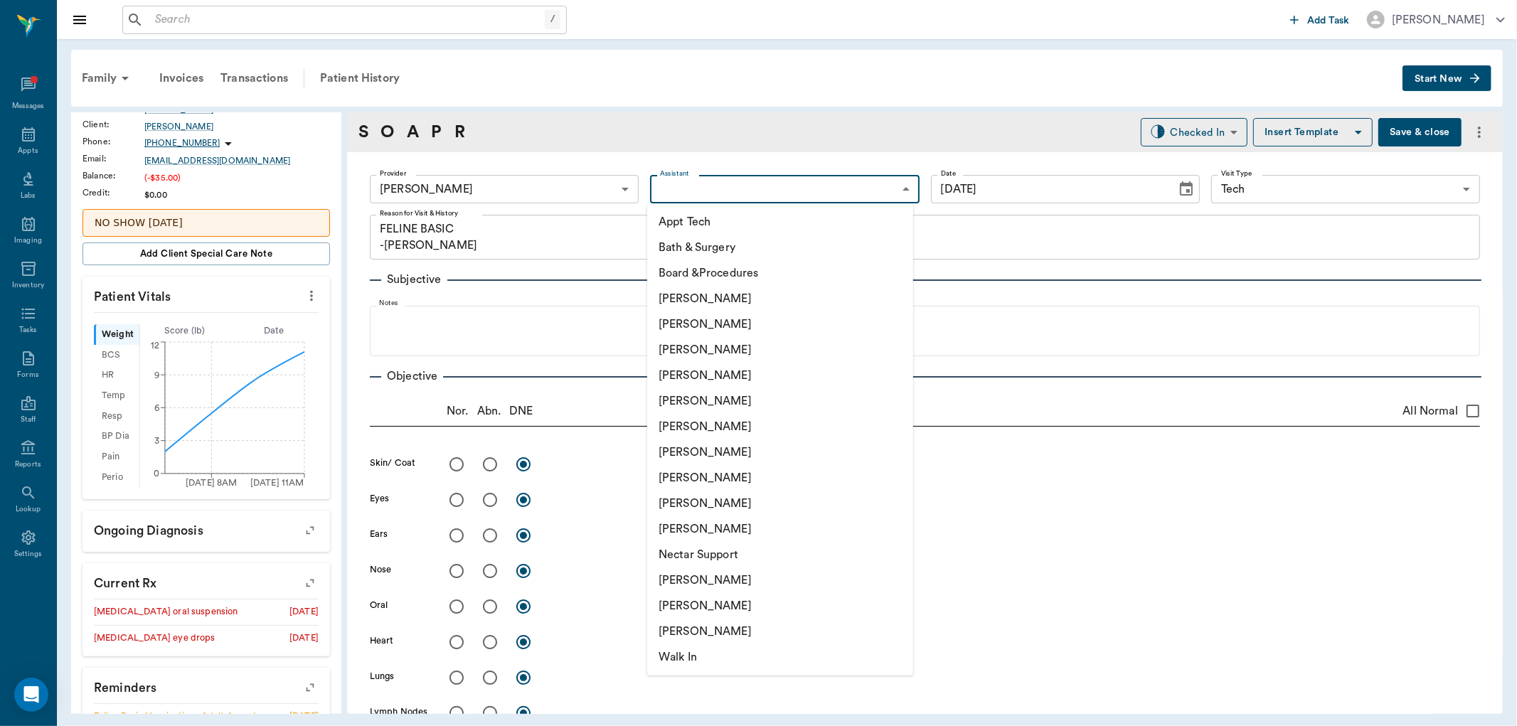
click at [683, 178] on body "/ ​ Add Task [PERSON_NAME] Nectar Messages Appts Labs Imaging Inventory Tasks F…" at bounding box center [758, 363] width 1517 height 726
click at [685, 212] on li "Appt Tech" at bounding box center [780, 222] width 266 height 26
type input "63ec2f075fda476ae8351a4c"
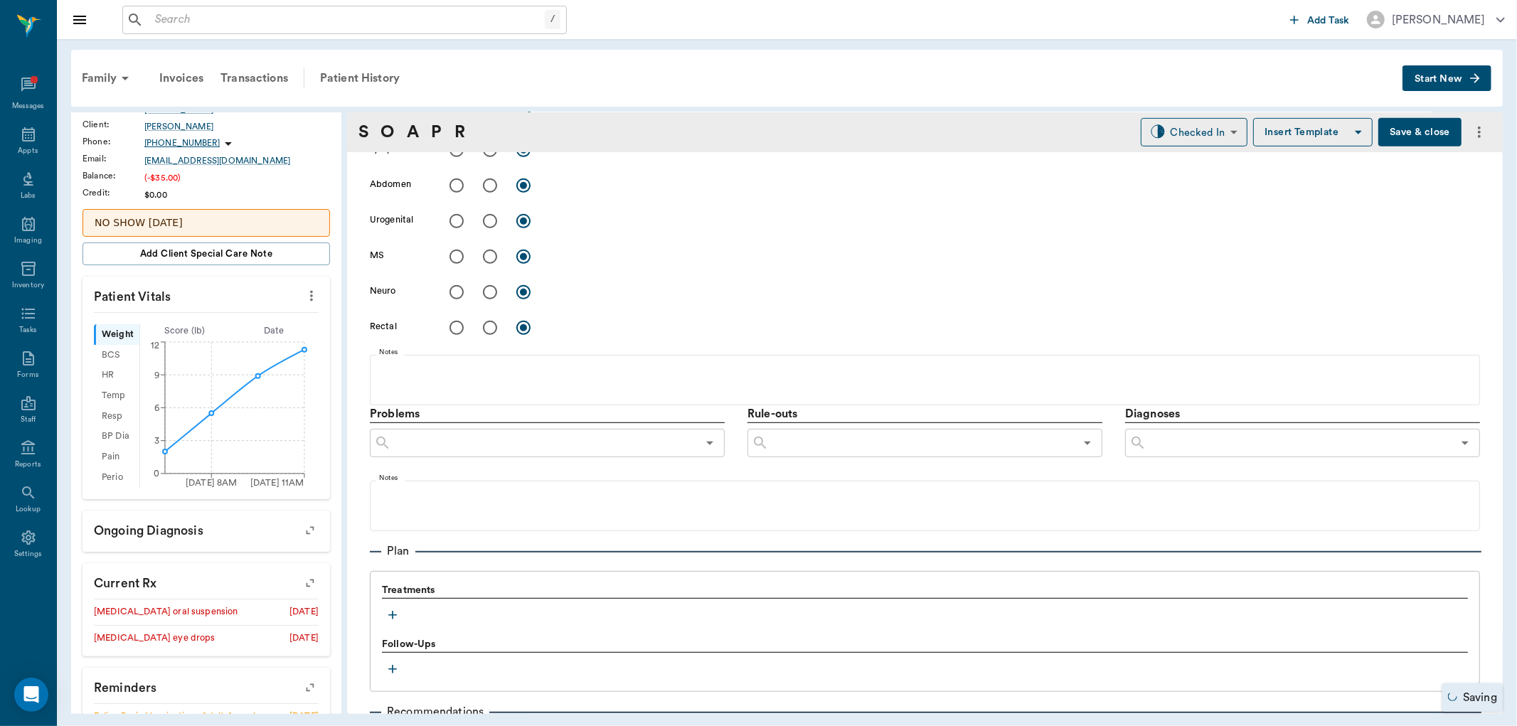
scroll to position [711, 0]
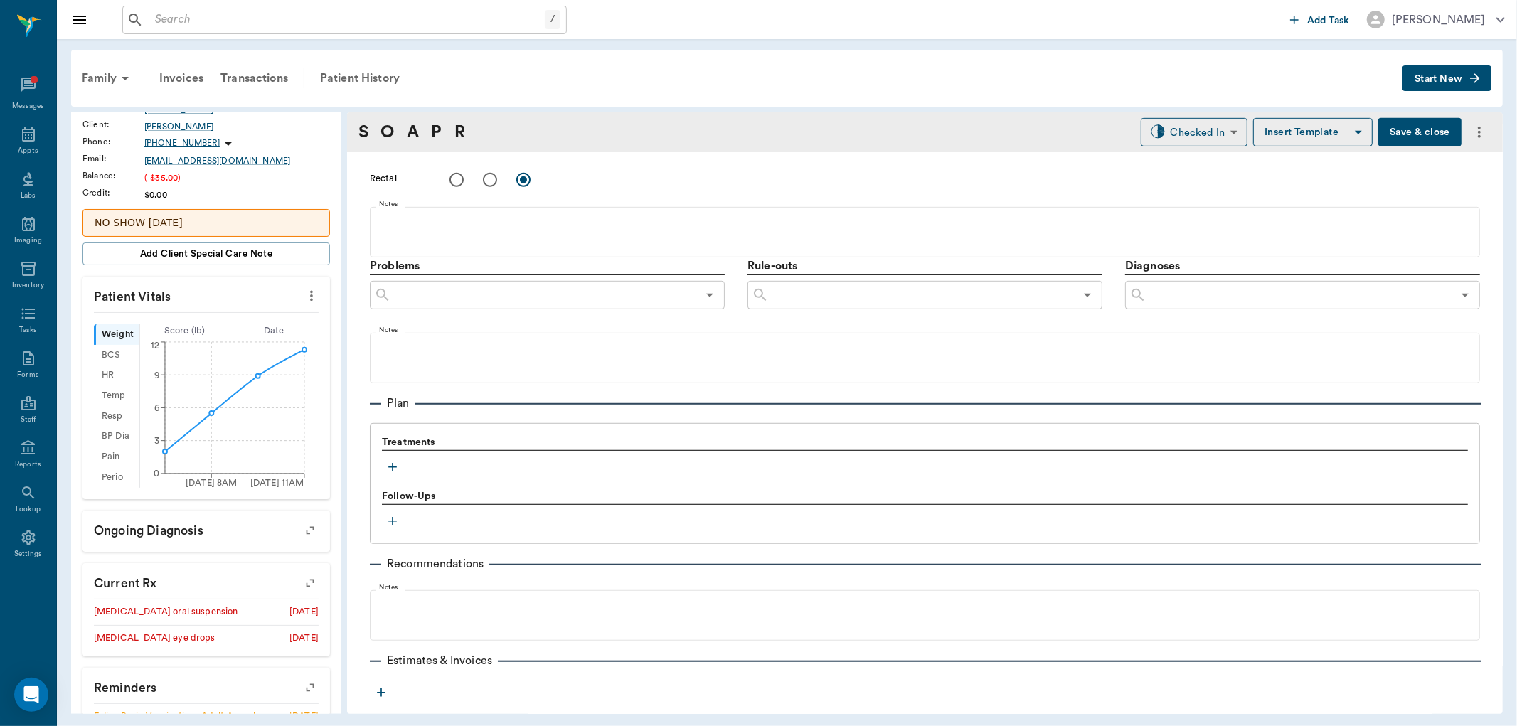
click at [397, 468] on icon "button" at bounding box center [392, 467] width 14 height 14
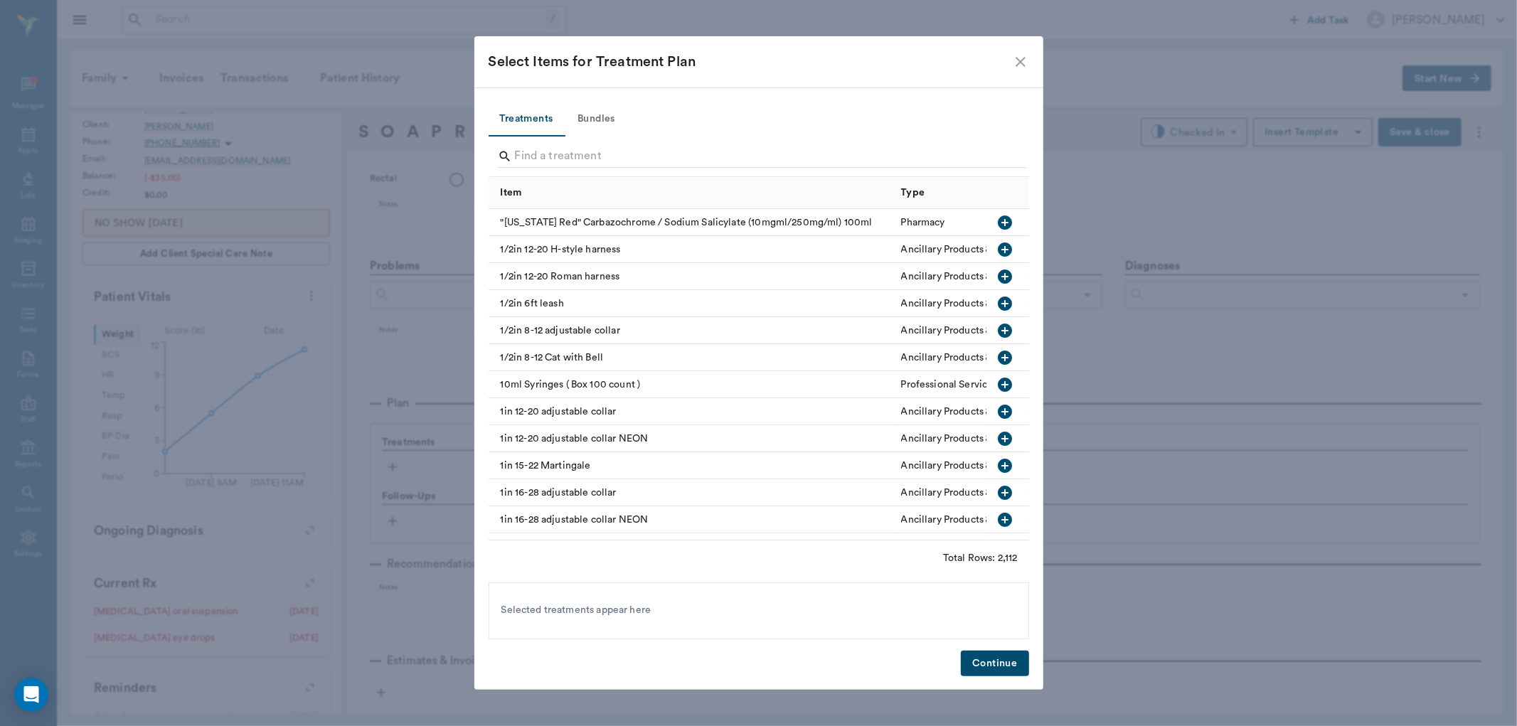
click at [615, 119] on button "Bundles" at bounding box center [597, 119] width 64 height 34
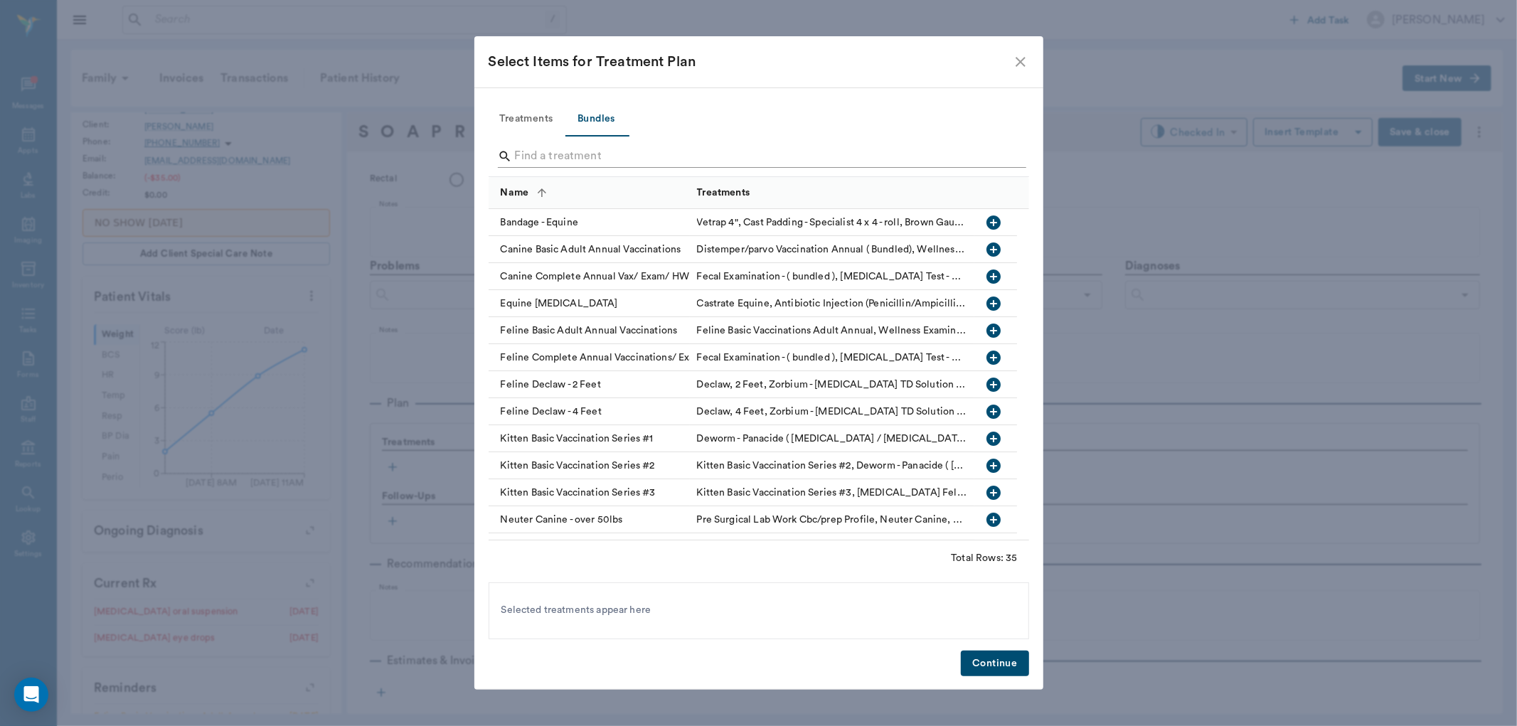
click at [601, 159] on input "Search" at bounding box center [760, 156] width 490 height 23
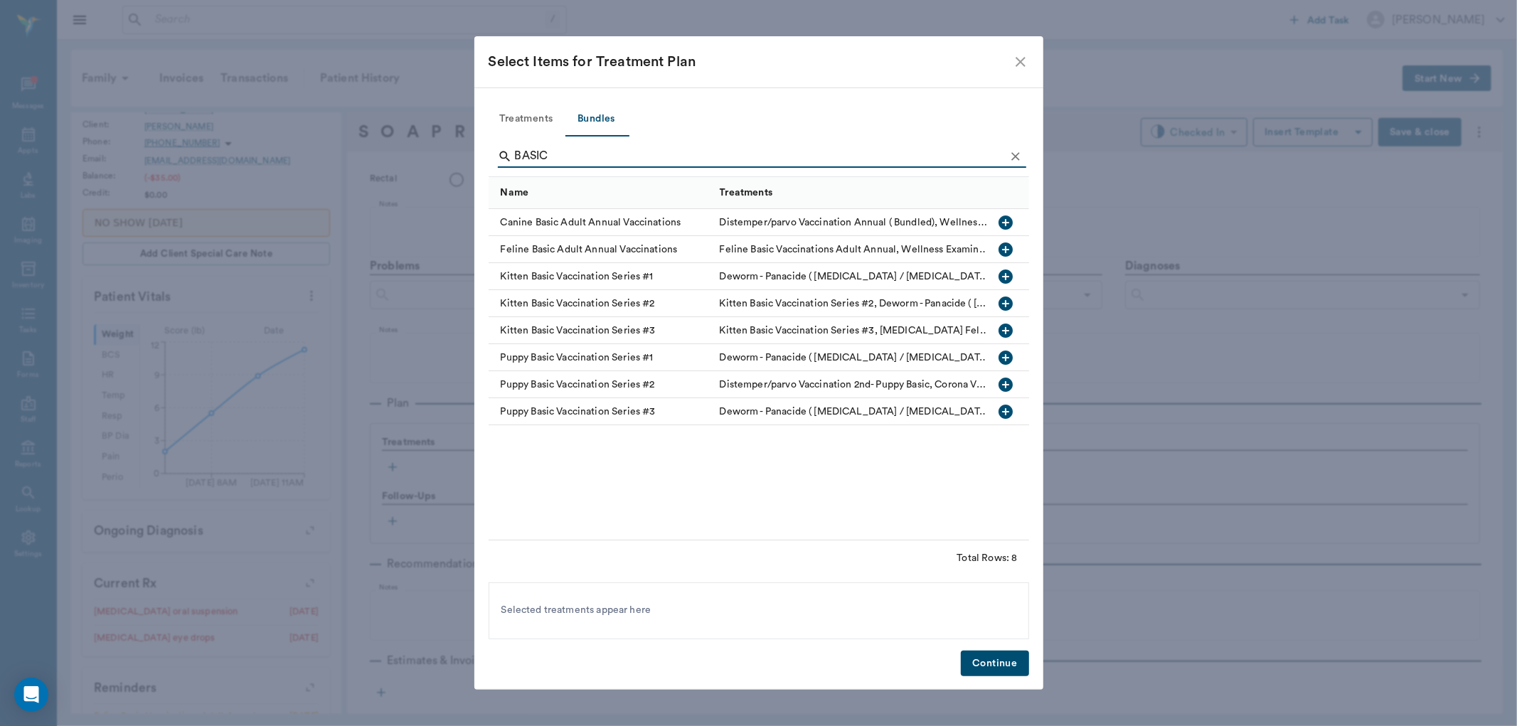
type input "BASIC"
click at [1003, 250] on icon "button" at bounding box center [1005, 249] width 17 height 17
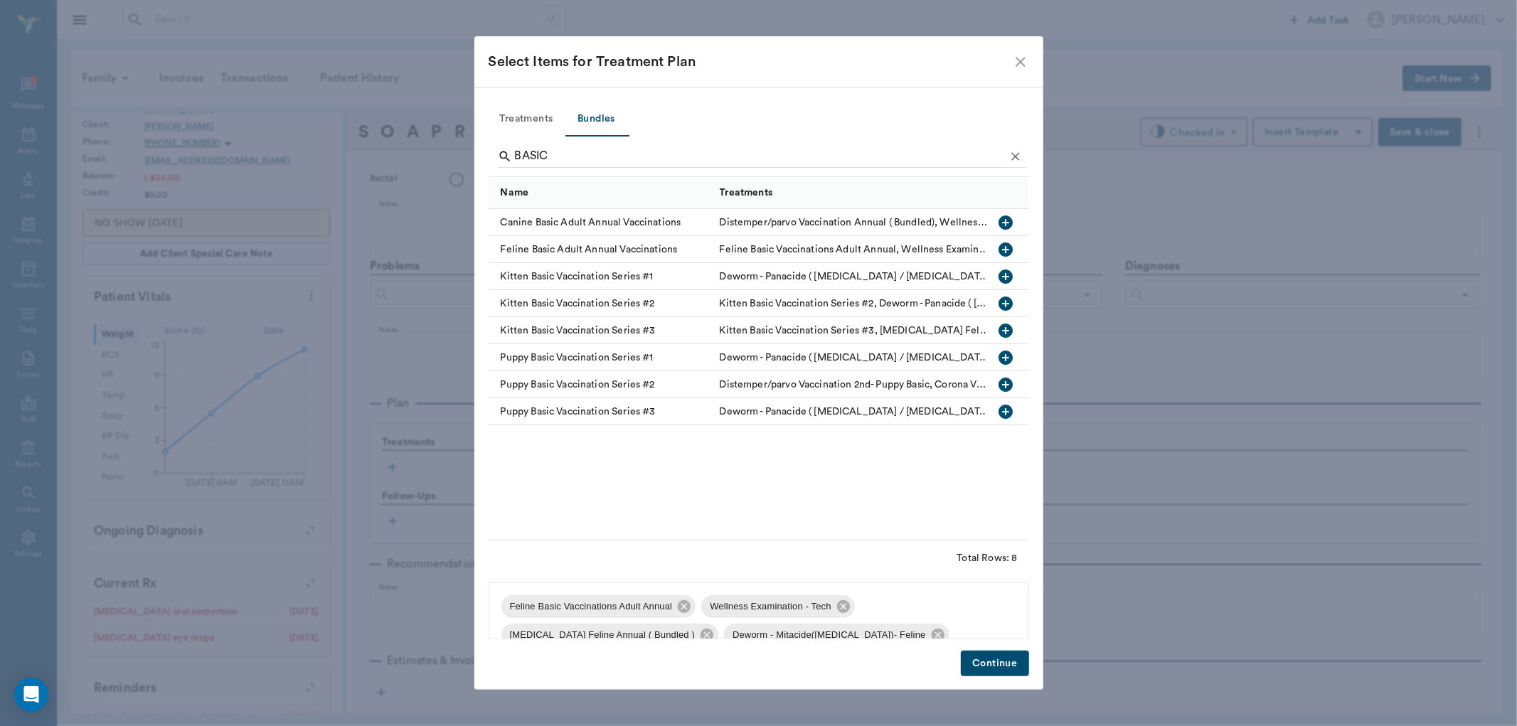
click at [989, 658] on button "Continue" at bounding box center [995, 664] width 68 height 26
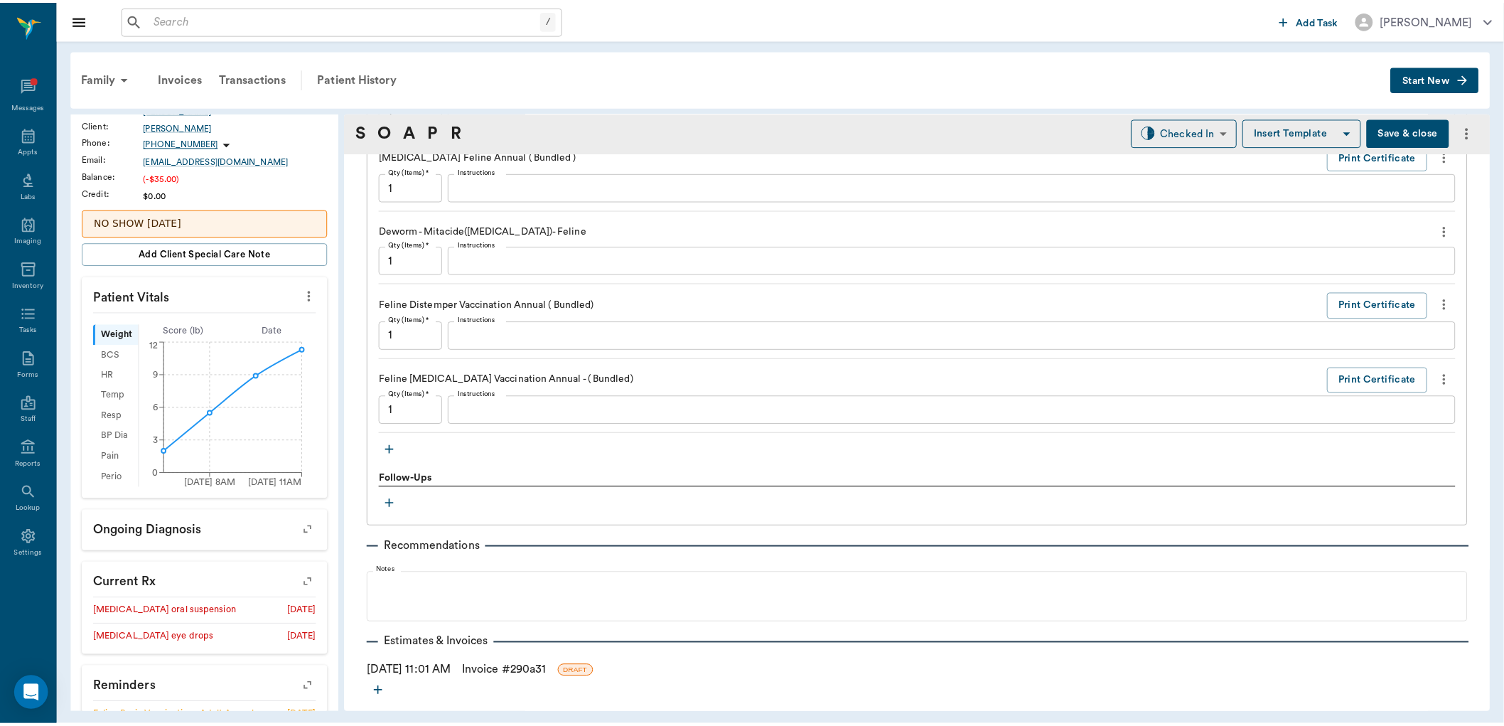
scroll to position [1185, 0]
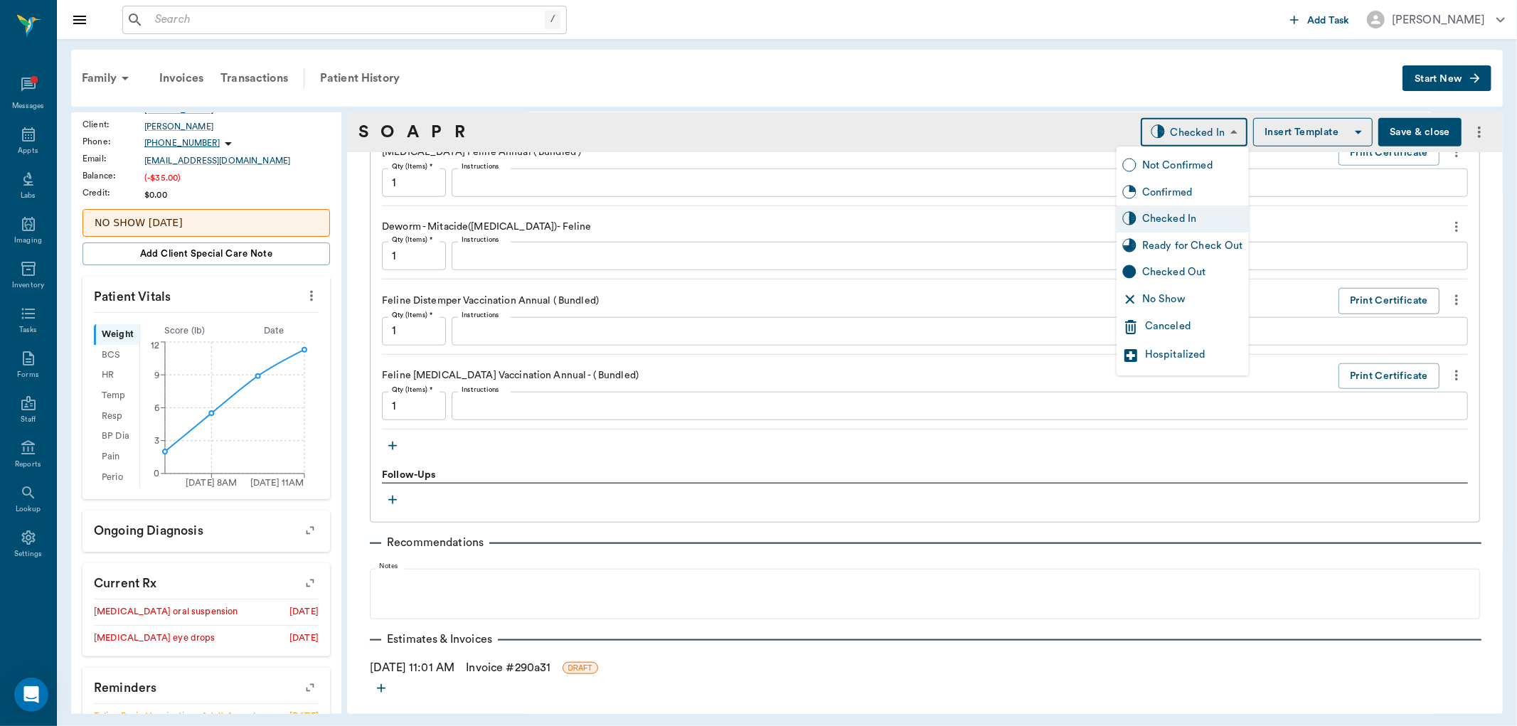
click at [1145, 138] on body "/ ​ Add Task [PERSON_NAME] Nectar Messages Appts Labs Imaging Inventory Tasks F…" at bounding box center [758, 363] width 1517 height 726
click at [1146, 228] on div "Checked In" at bounding box center [1182, 218] width 132 height 27
click at [1153, 134] on body "/ ​ Add Task [PERSON_NAME] Nectar Messages Appts Labs Imaging Inventory Tasks F…" at bounding box center [758, 363] width 1517 height 726
click at [1165, 237] on div "Ready for Check Out" at bounding box center [1182, 245] width 132 height 27
type input "READY_TO_CHECKOUT"
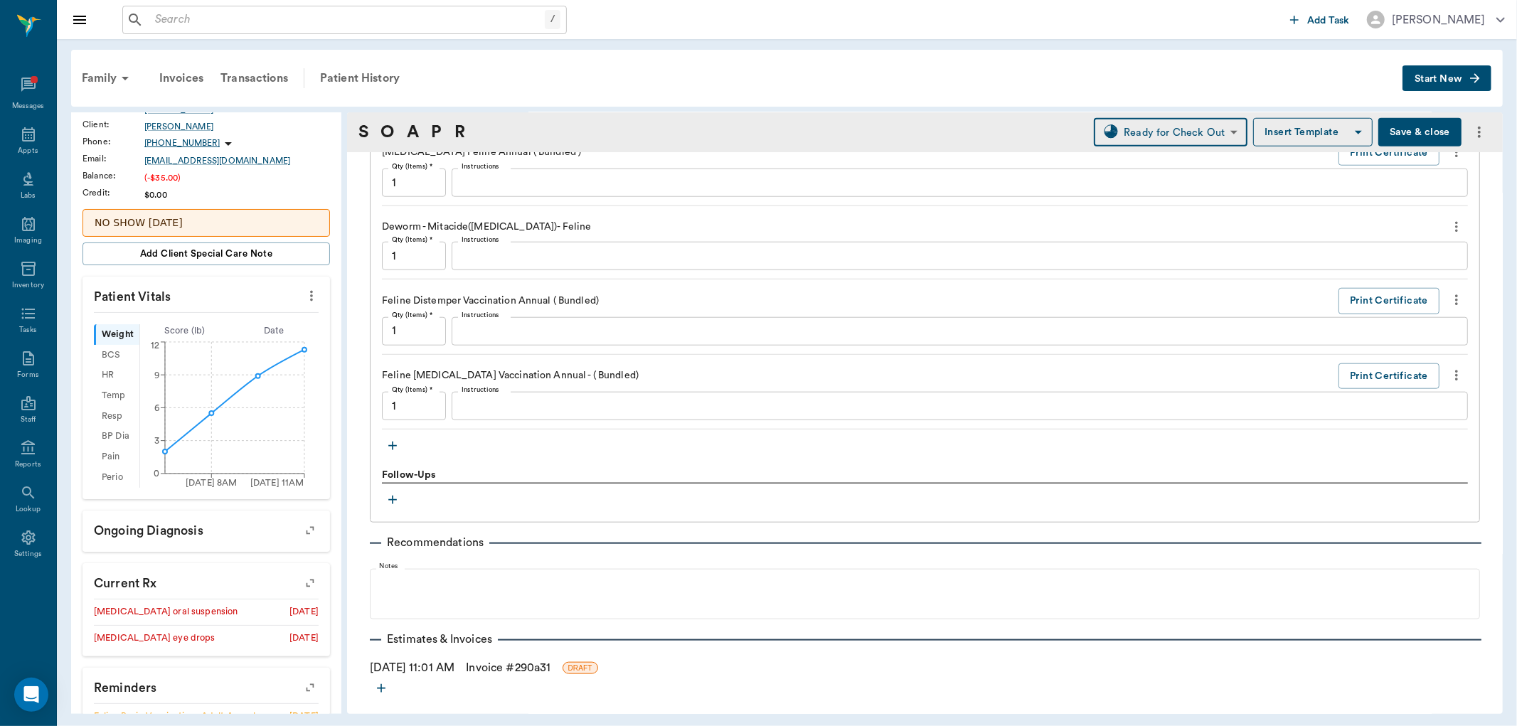
click at [499, 663] on link "Invoice # 290a31" at bounding box center [508, 667] width 85 height 17
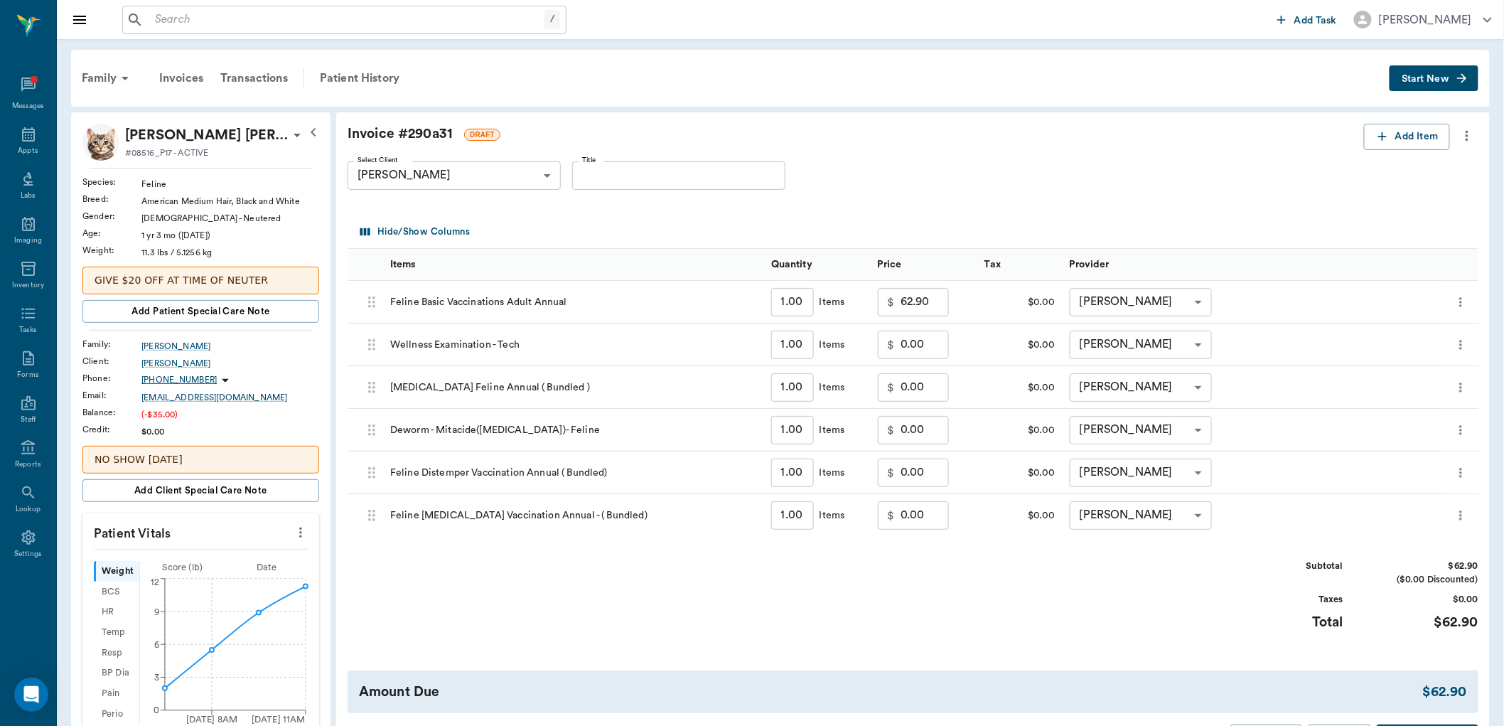
scroll to position [158, 0]
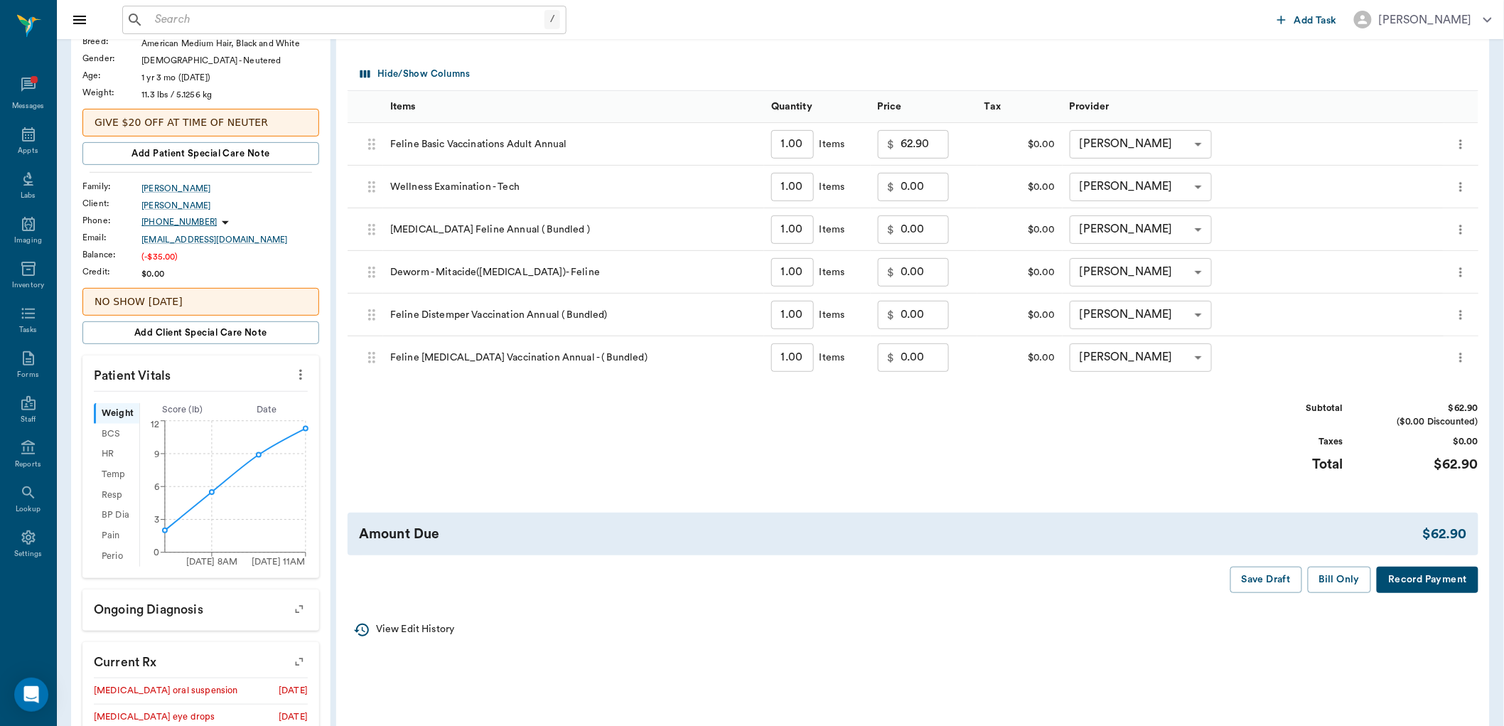
click at [1332, 578] on button "Bill Only" at bounding box center [1340, 580] width 64 height 26
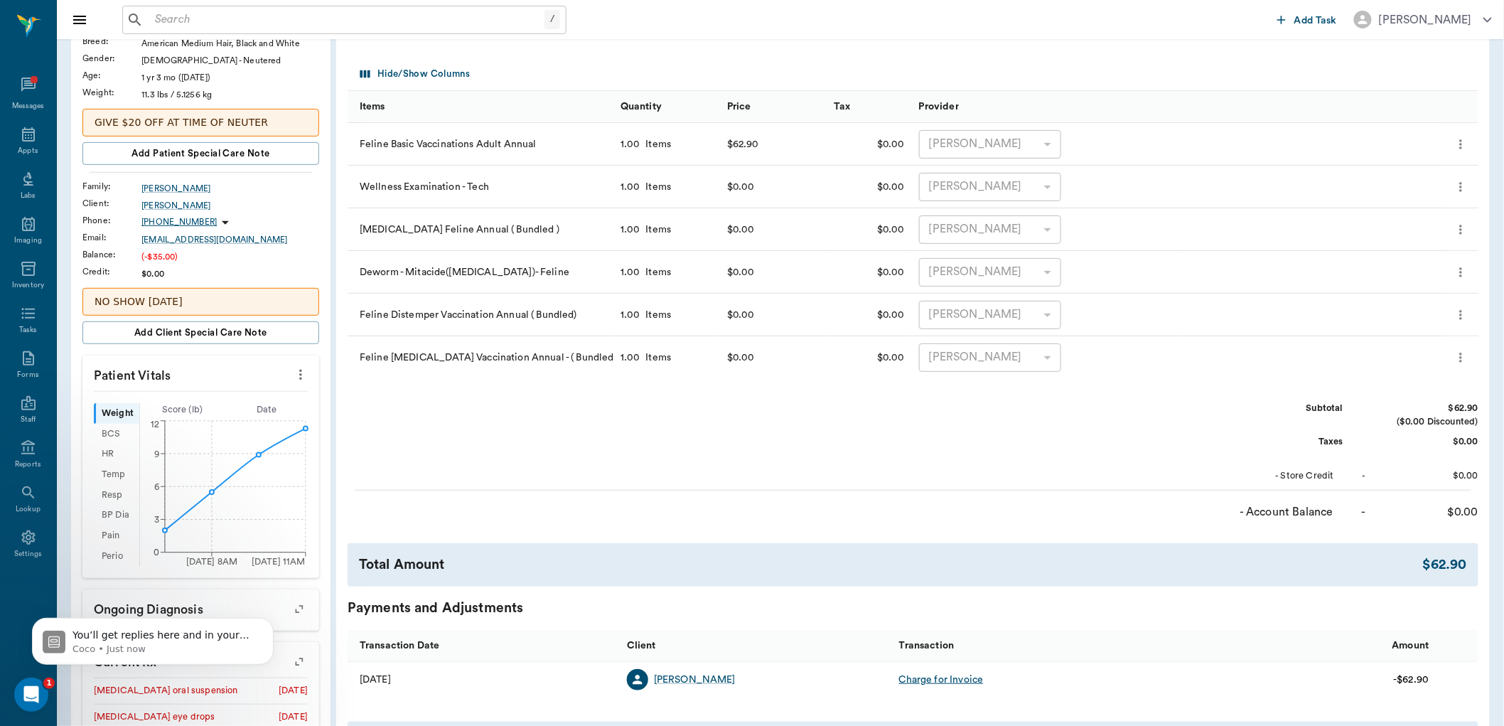
scroll to position [0, 0]
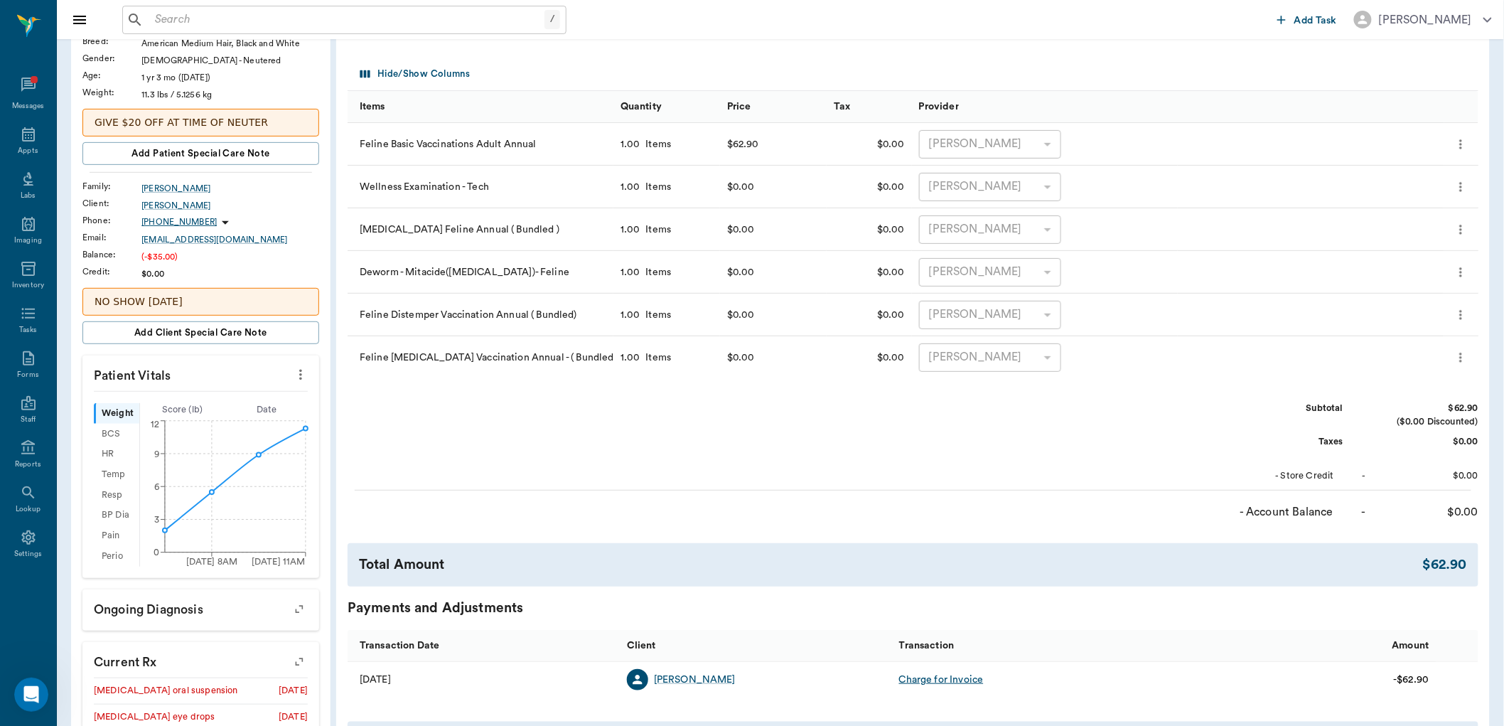
drag, startPoint x: 1368, startPoint y: 756, endPoint x: 648, endPoint y: 459, distance: 779.1
click at [648, 459] on div "Subtotal $62.90 ($0.00 Discounted) Taxes $0.00 - Store Credit - $0.00" at bounding box center [913, 442] width 1131 height 81
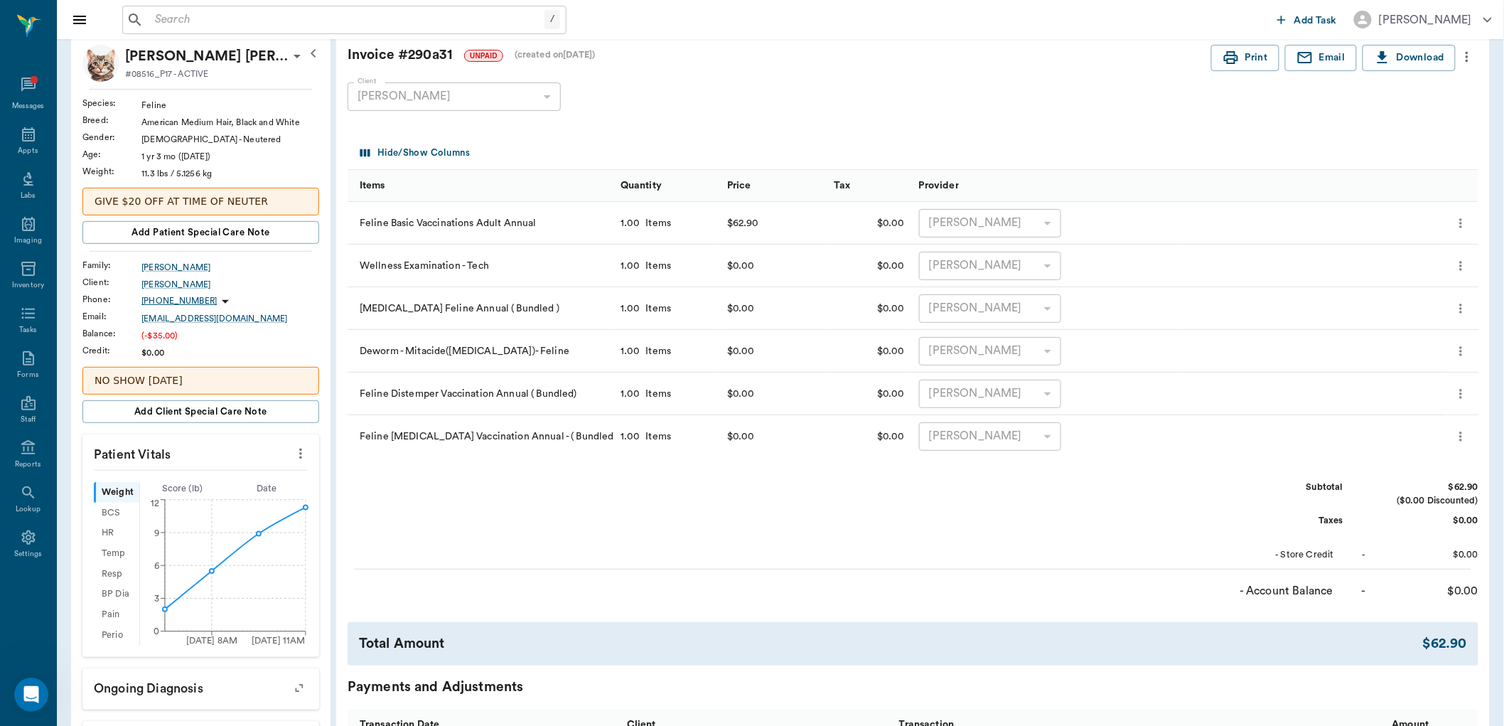
scroll to position [237, 0]
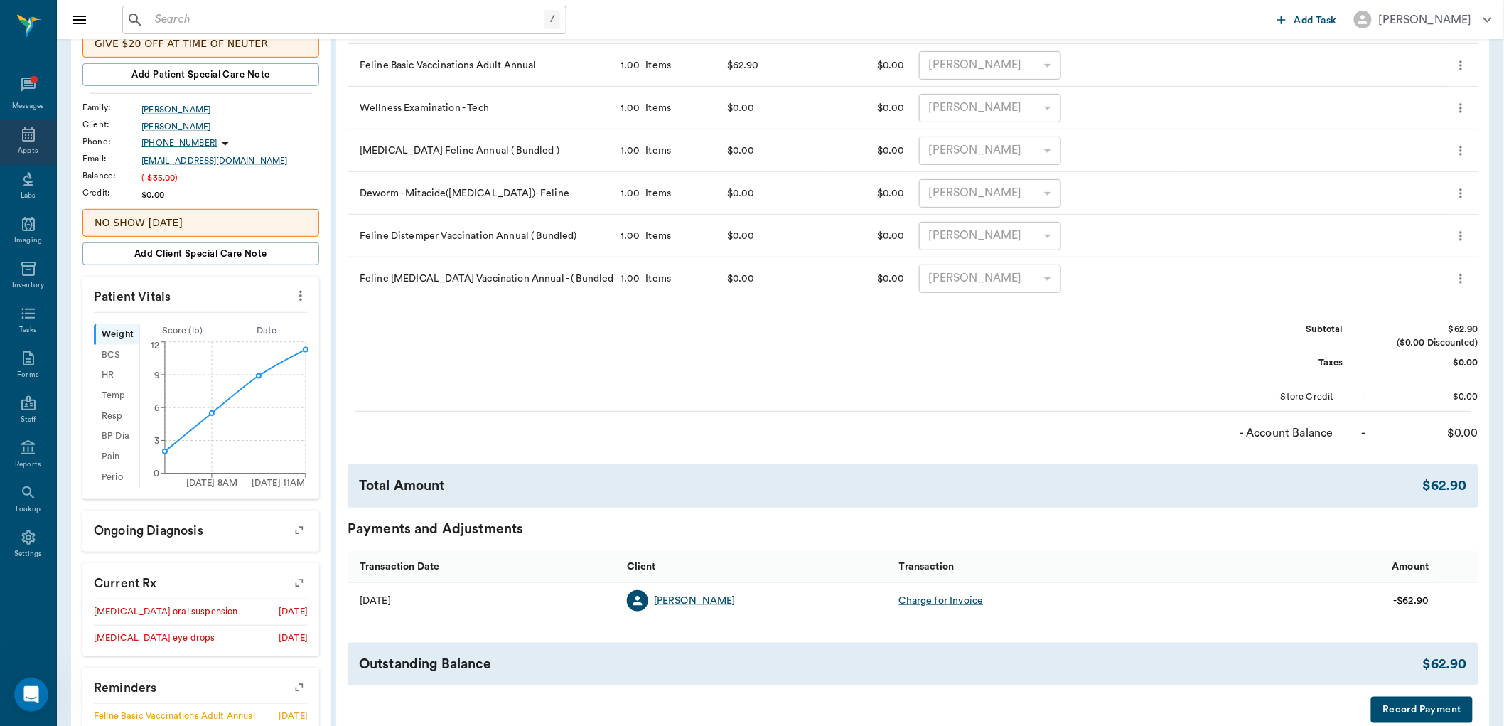
click at [25, 149] on div "Appts" at bounding box center [28, 151] width 20 height 11
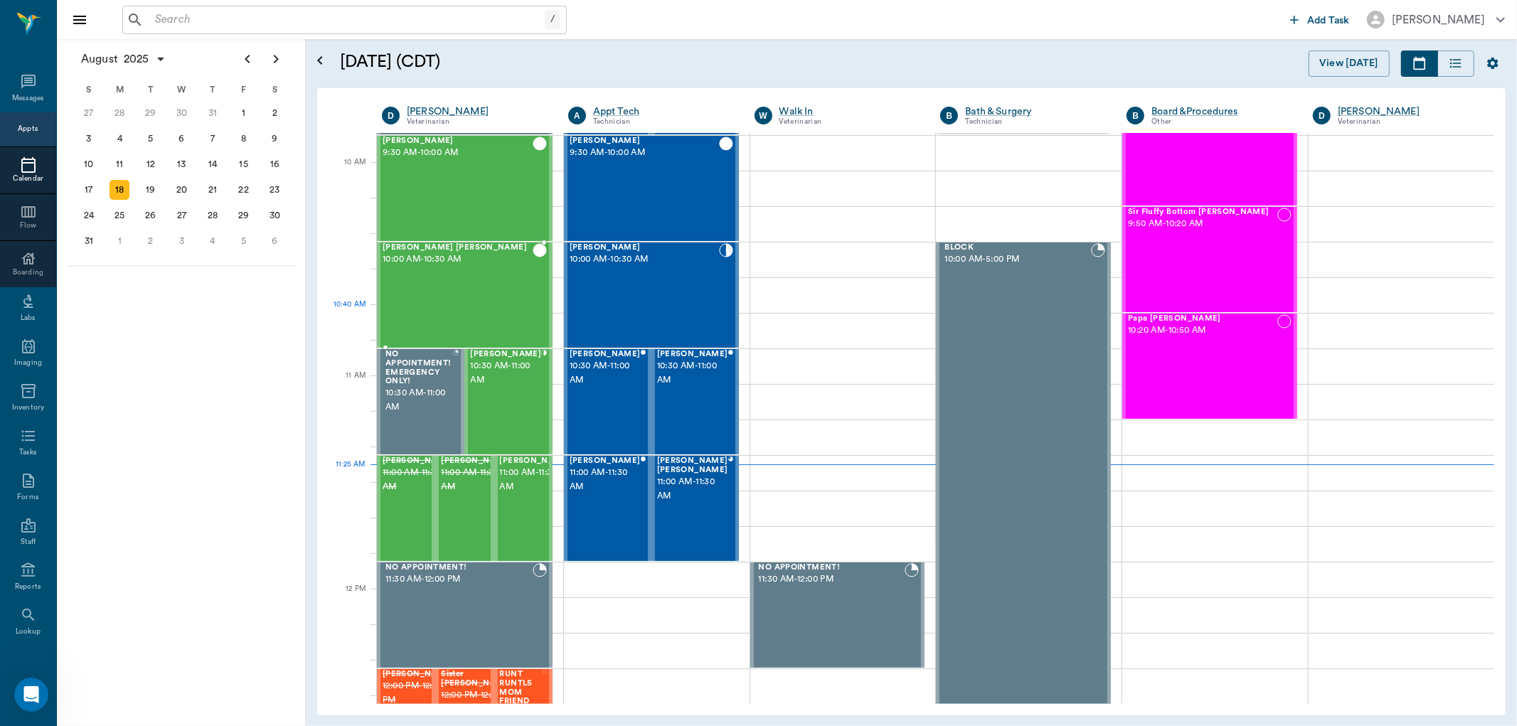
scroll to position [402, 0]
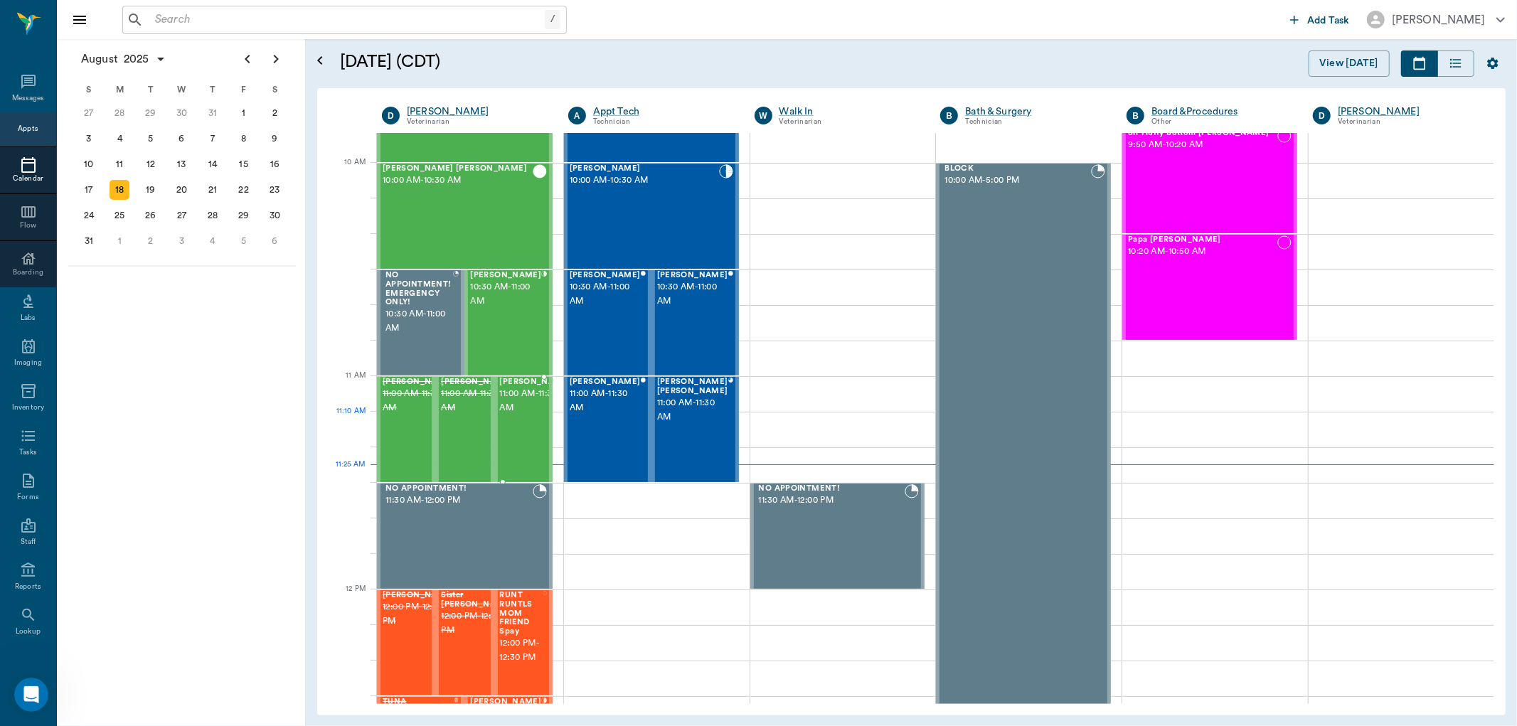
click at [518, 415] on span "11:00 AM - 11:30 AM" at bounding box center [535, 401] width 71 height 28
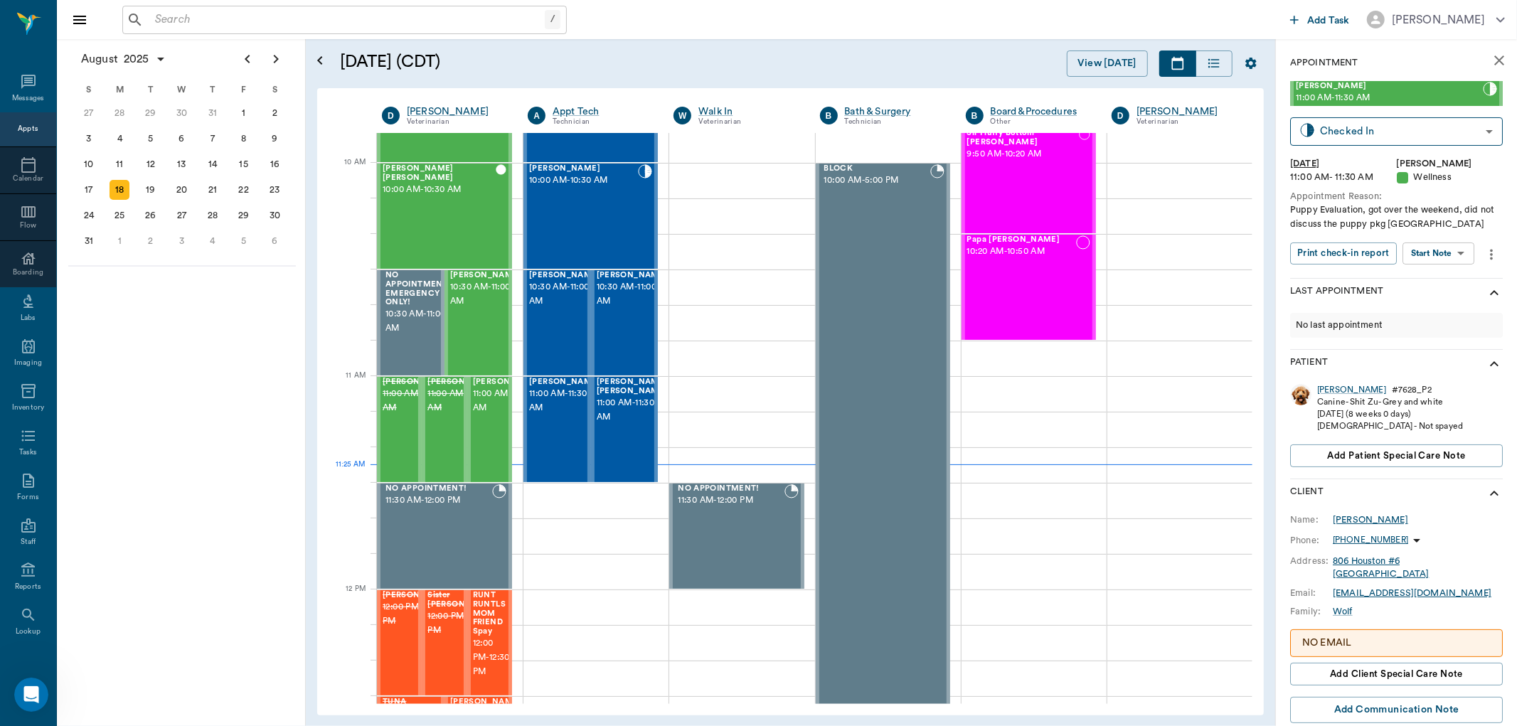
click at [1344, 520] on div "[PERSON_NAME]" at bounding box center [1369, 519] width 75 height 13
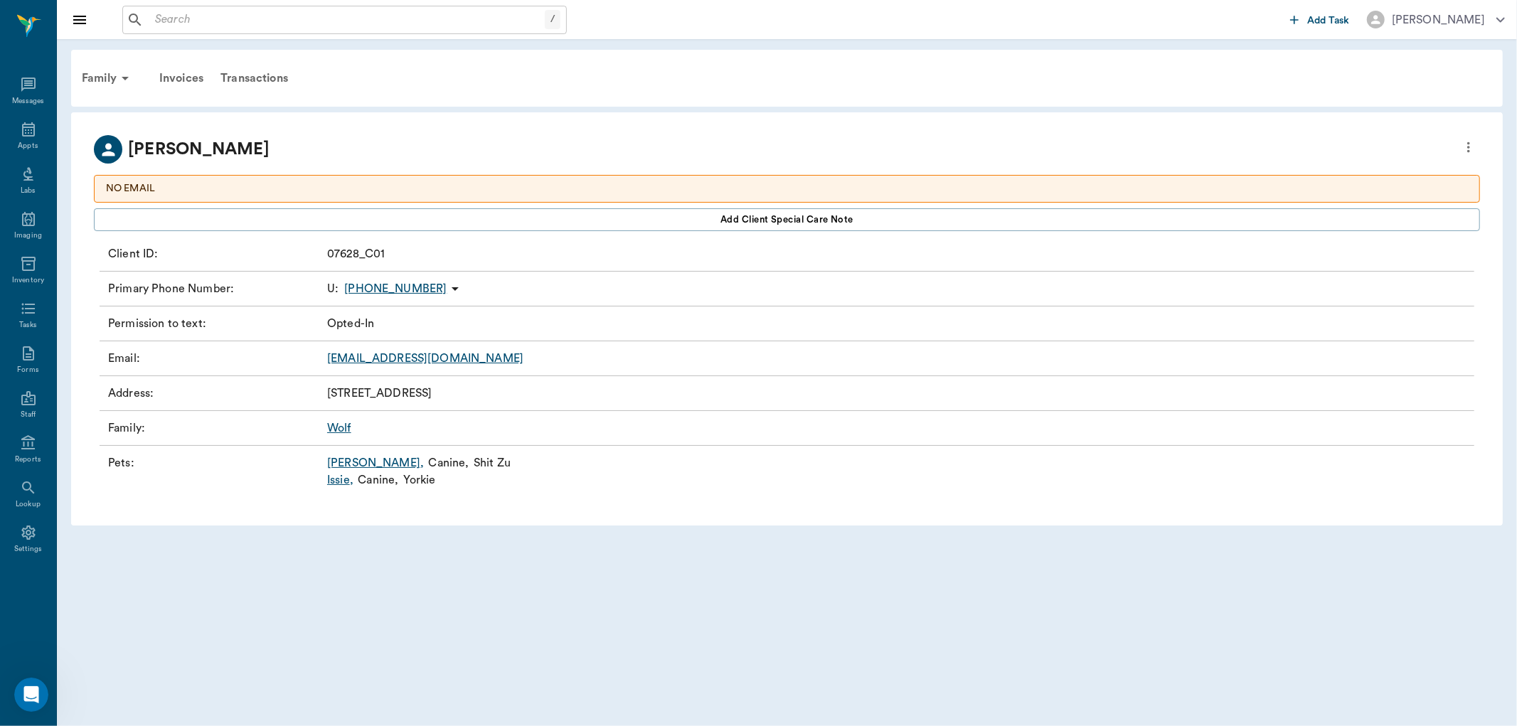
click at [340, 456] on link "[PERSON_NAME] ," at bounding box center [375, 462] width 97 height 17
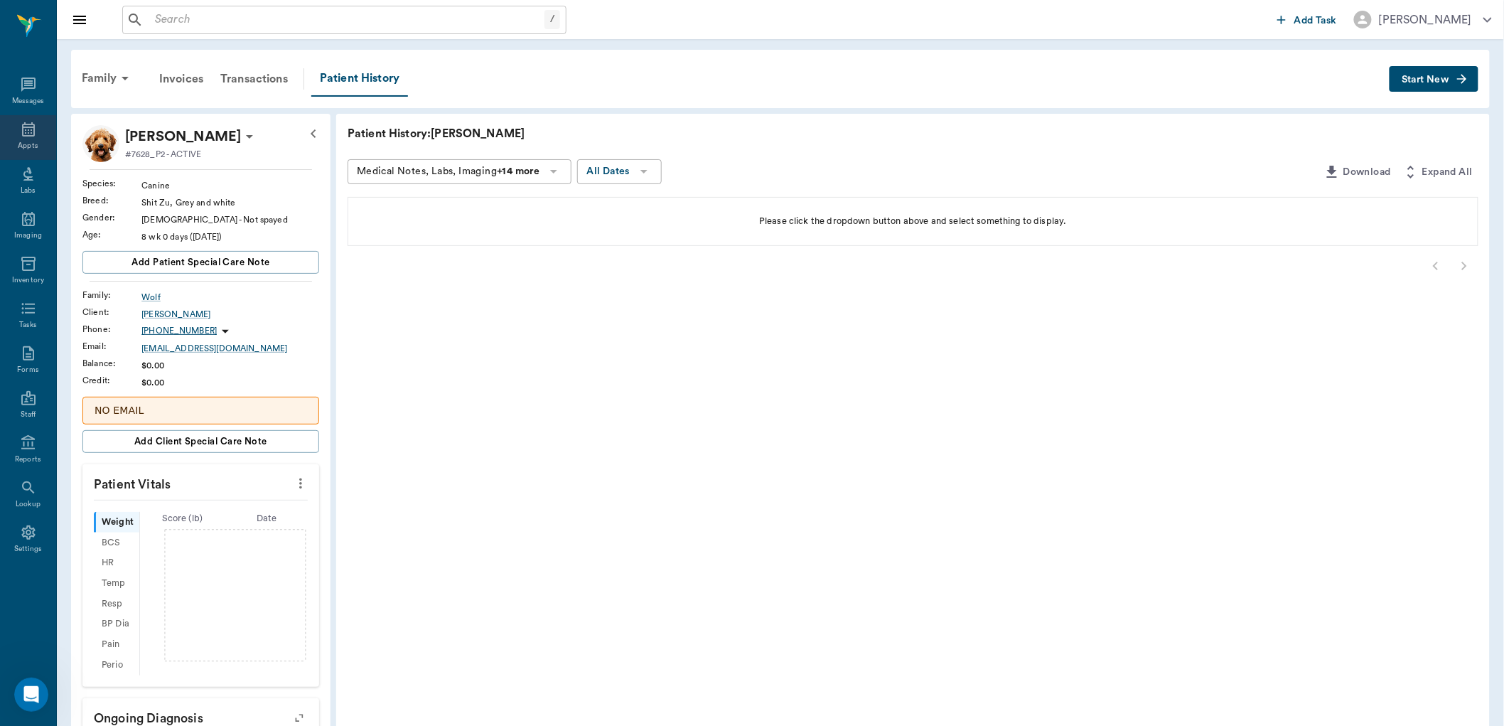
click at [34, 134] on icon at bounding box center [28, 129] width 17 height 17
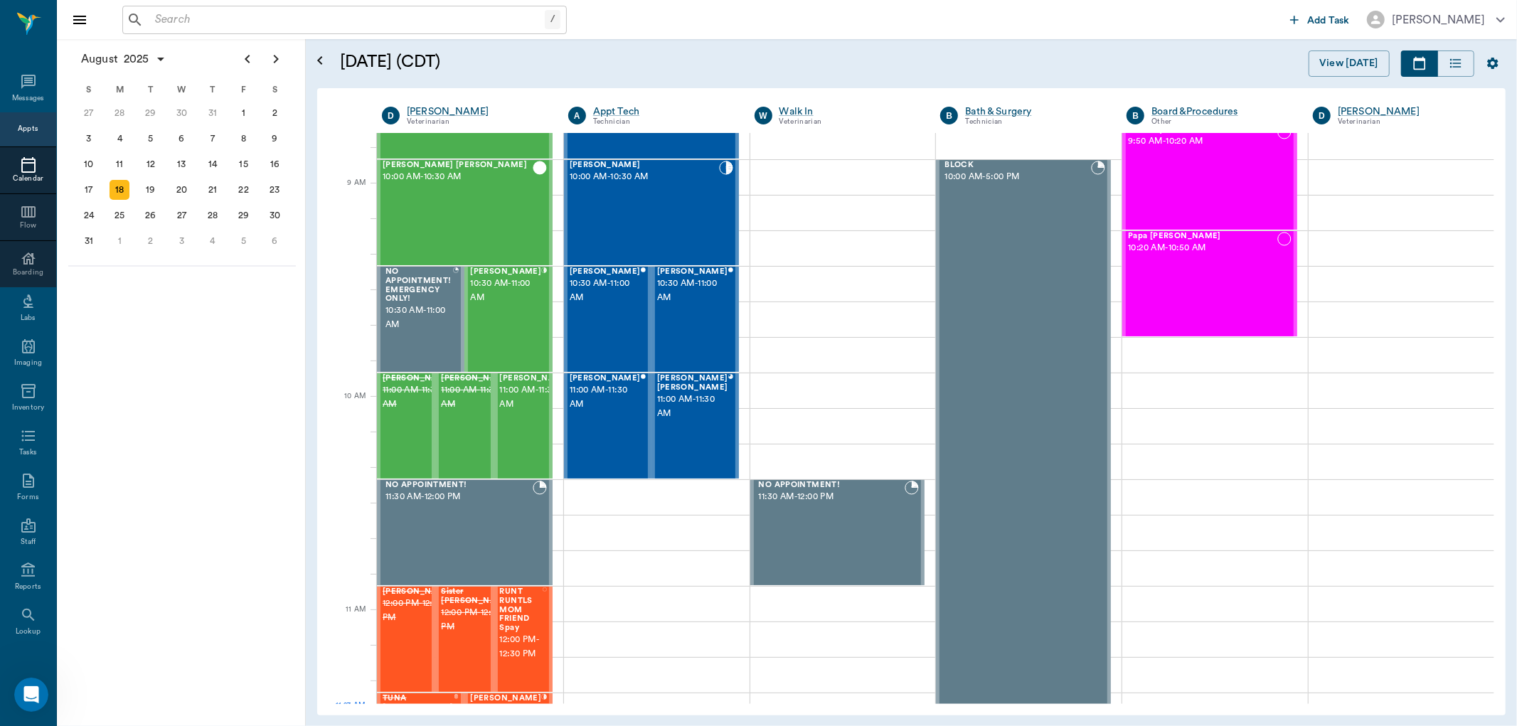
scroll to position [169, 0]
